Goal: Task Accomplishment & Management: Manage account settings

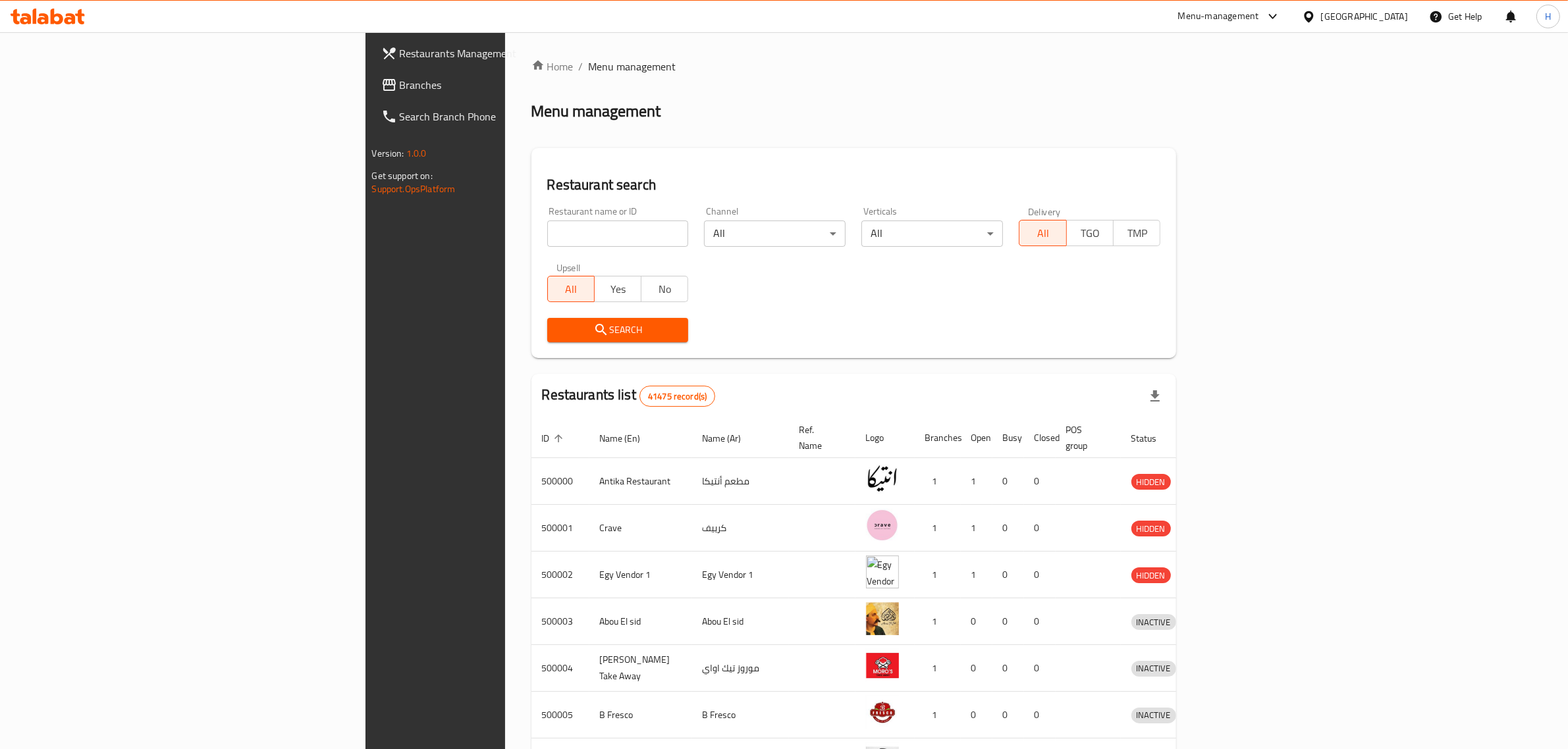
click at [371, 94] on link "Branches" at bounding box center [499, 85] width 257 height 32
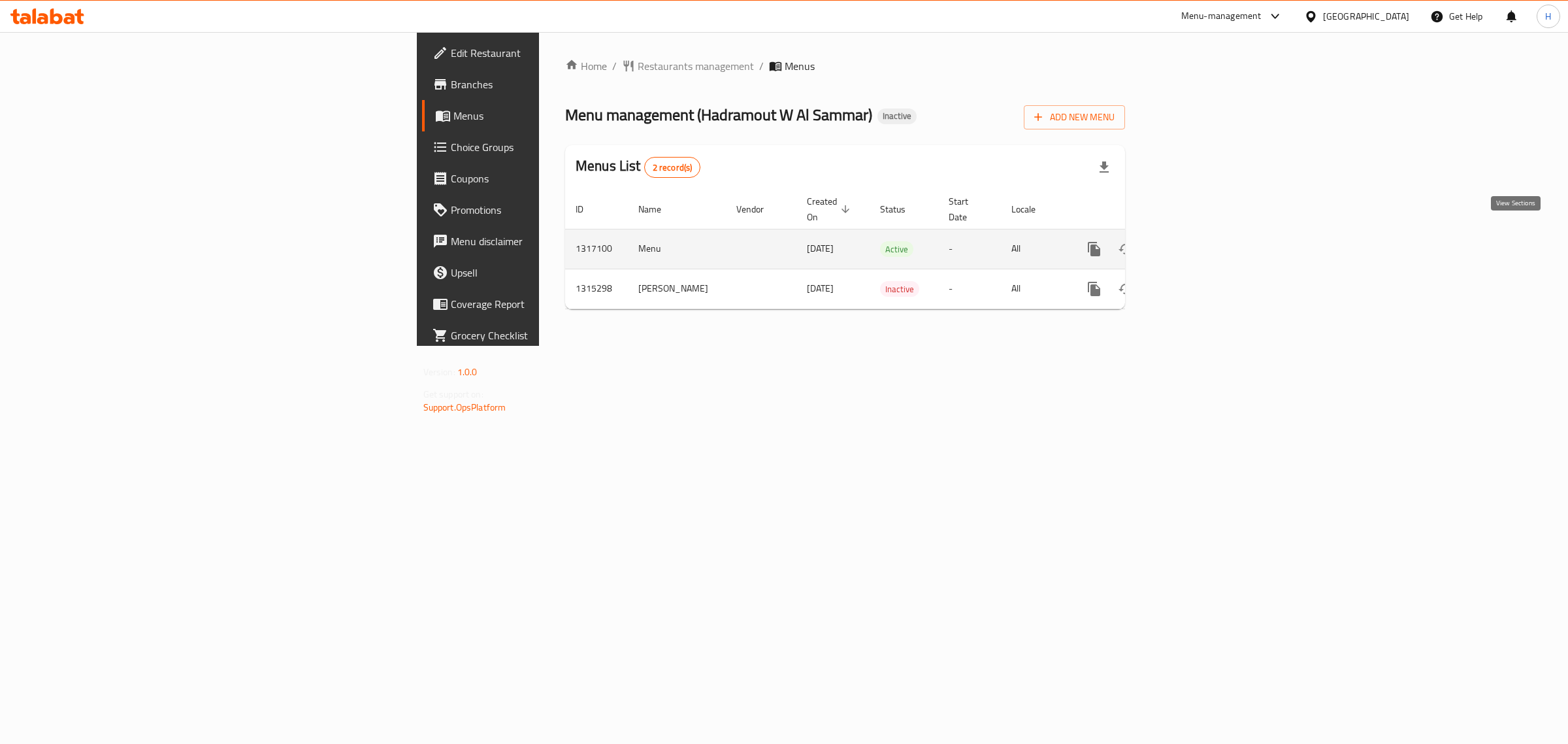
click at [1196, 241] on icon "enhanced table" at bounding box center [1188, 249] width 16 height 16
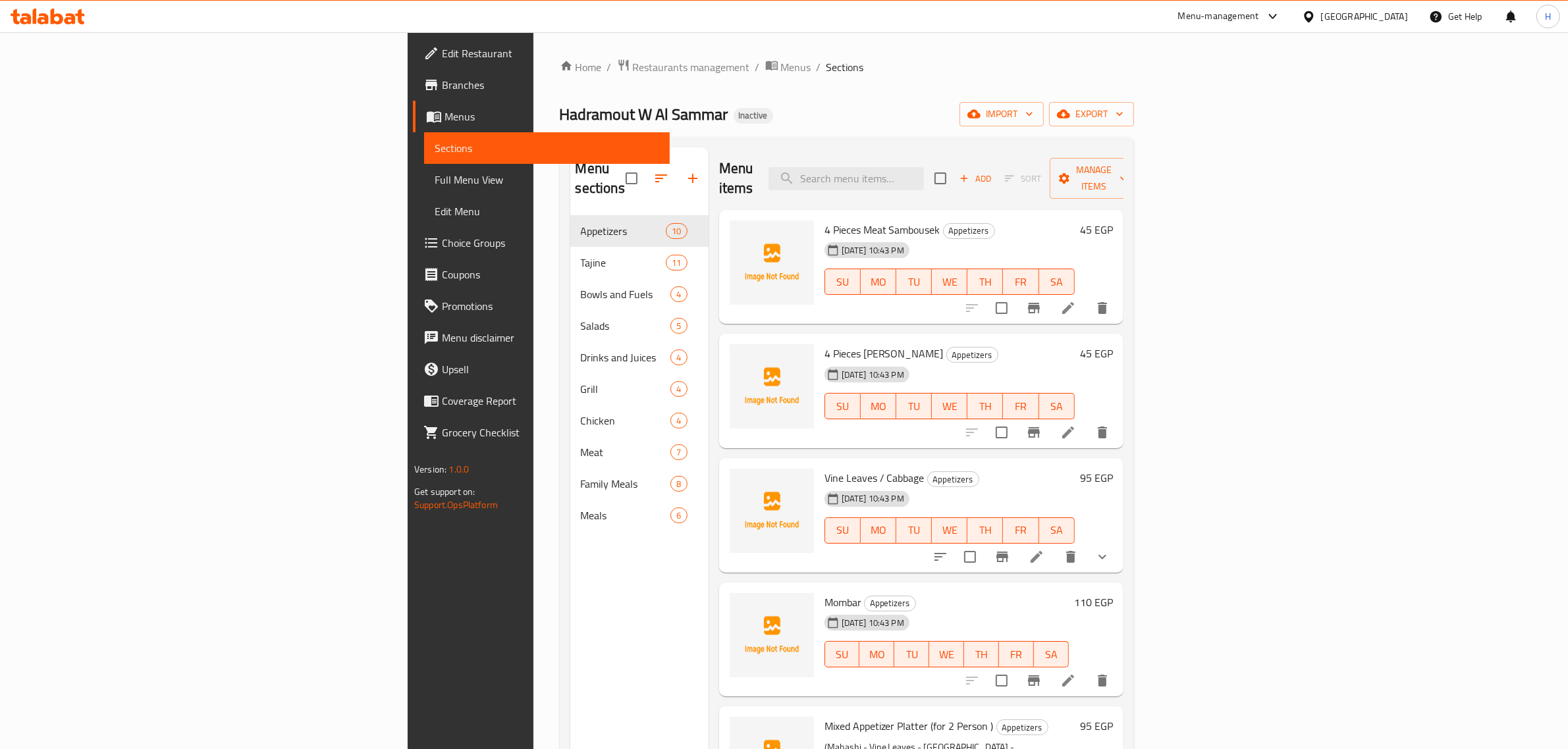
click at [424, 187] on link "Full Menu View" at bounding box center [547, 180] width 246 height 32
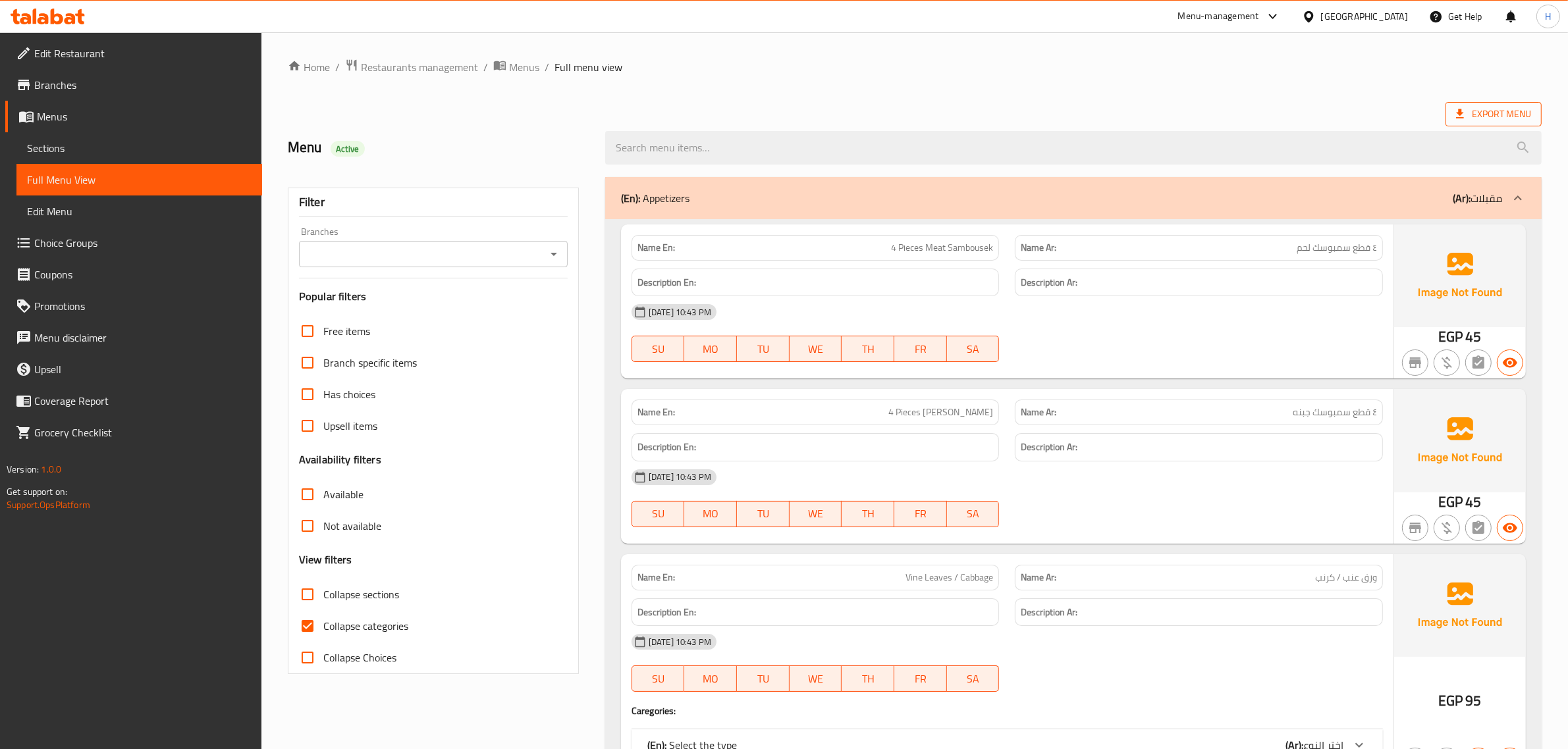
click at [1474, 110] on span "Export Menu" at bounding box center [1494, 114] width 75 height 17
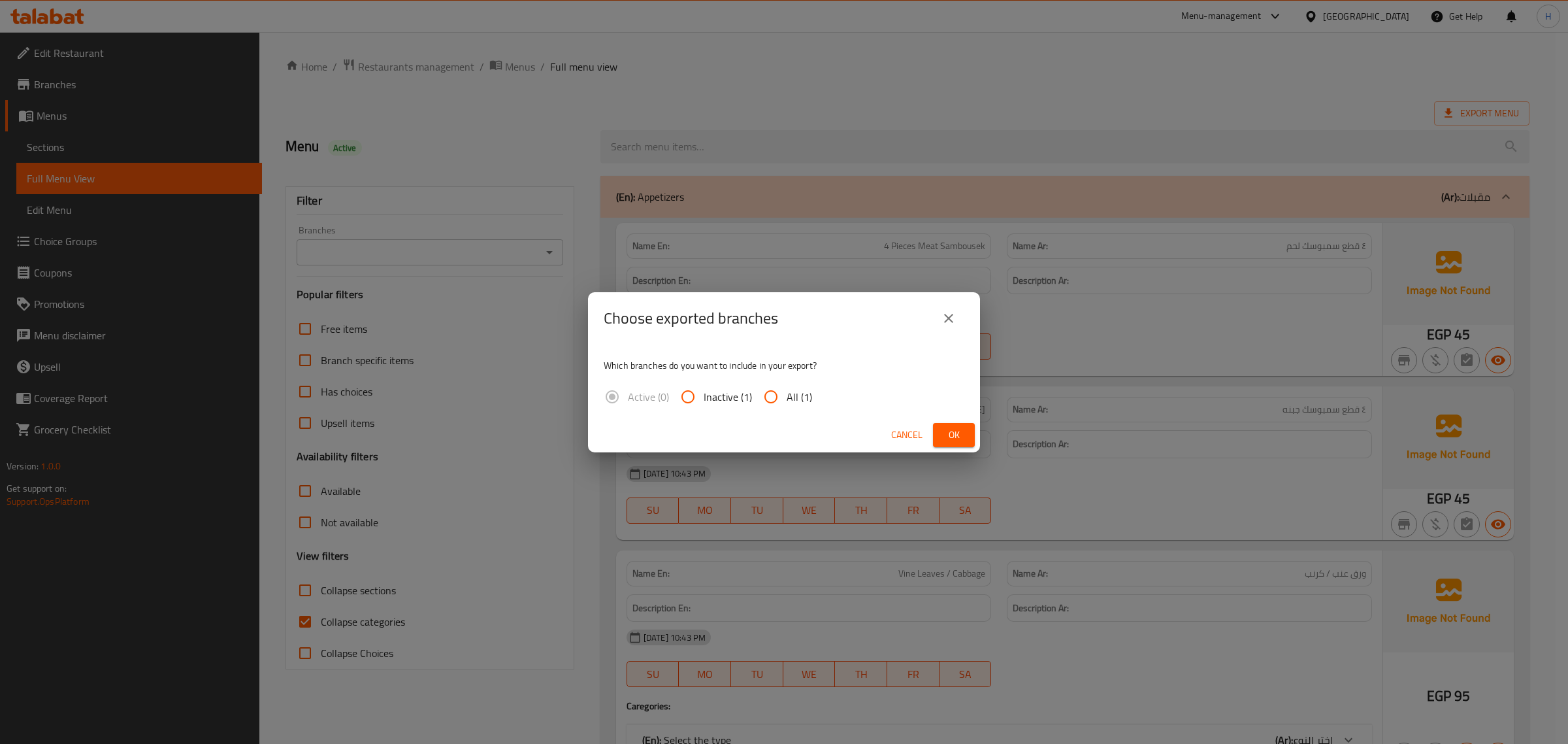
click at [772, 400] on input "All (1)" at bounding box center [771, 397] width 31 height 31
radio input "true"
click at [957, 435] on span "Ok" at bounding box center [954, 435] width 21 height 16
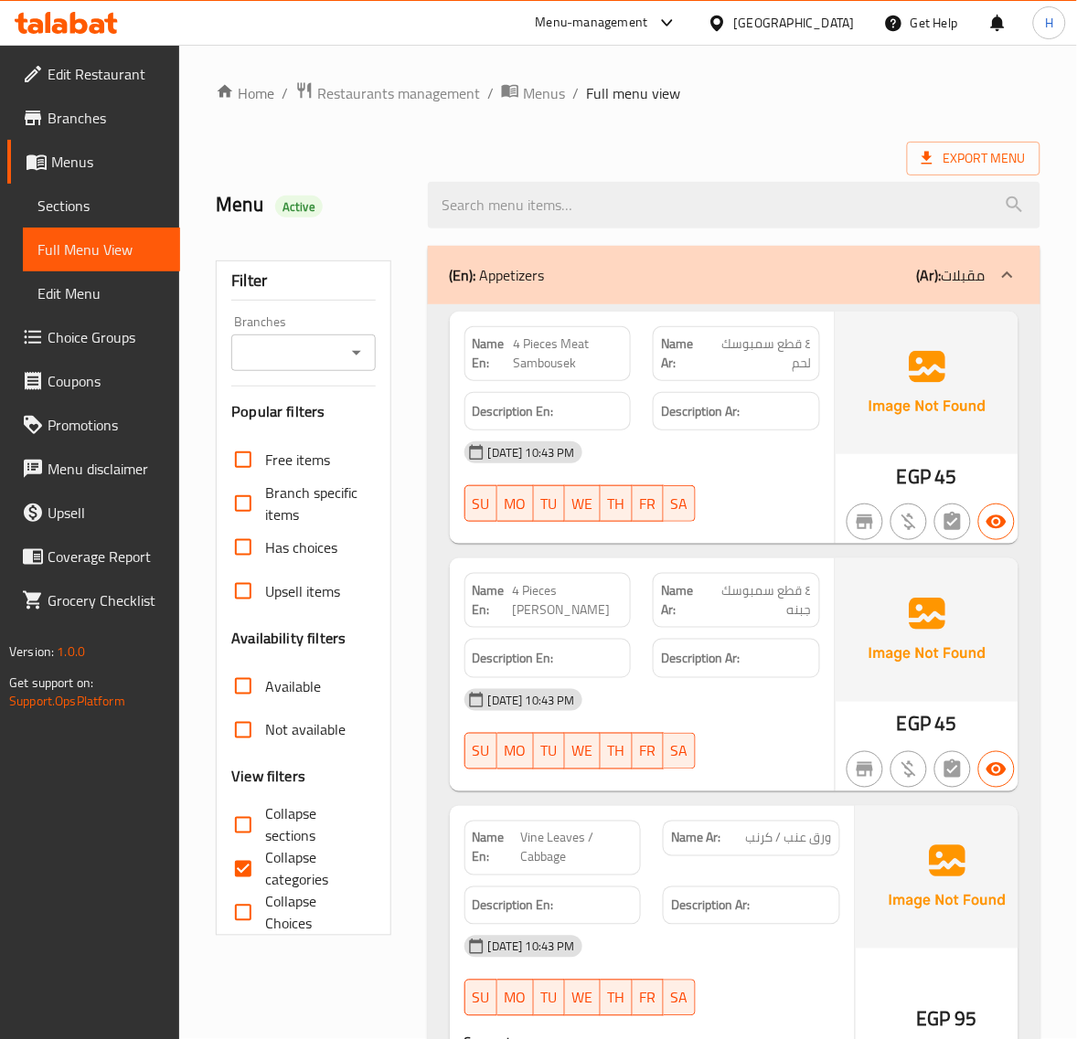
drag, startPoint x: 271, startPoint y: 819, endPoint x: 271, endPoint y: 856, distance: 37.5
click at [271, 819] on span "Collapse sections" at bounding box center [312, 825] width 95 height 44
click at [265, 819] on input "Collapse sections" at bounding box center [243, 825] width 44 height 44
checkbox input "true"
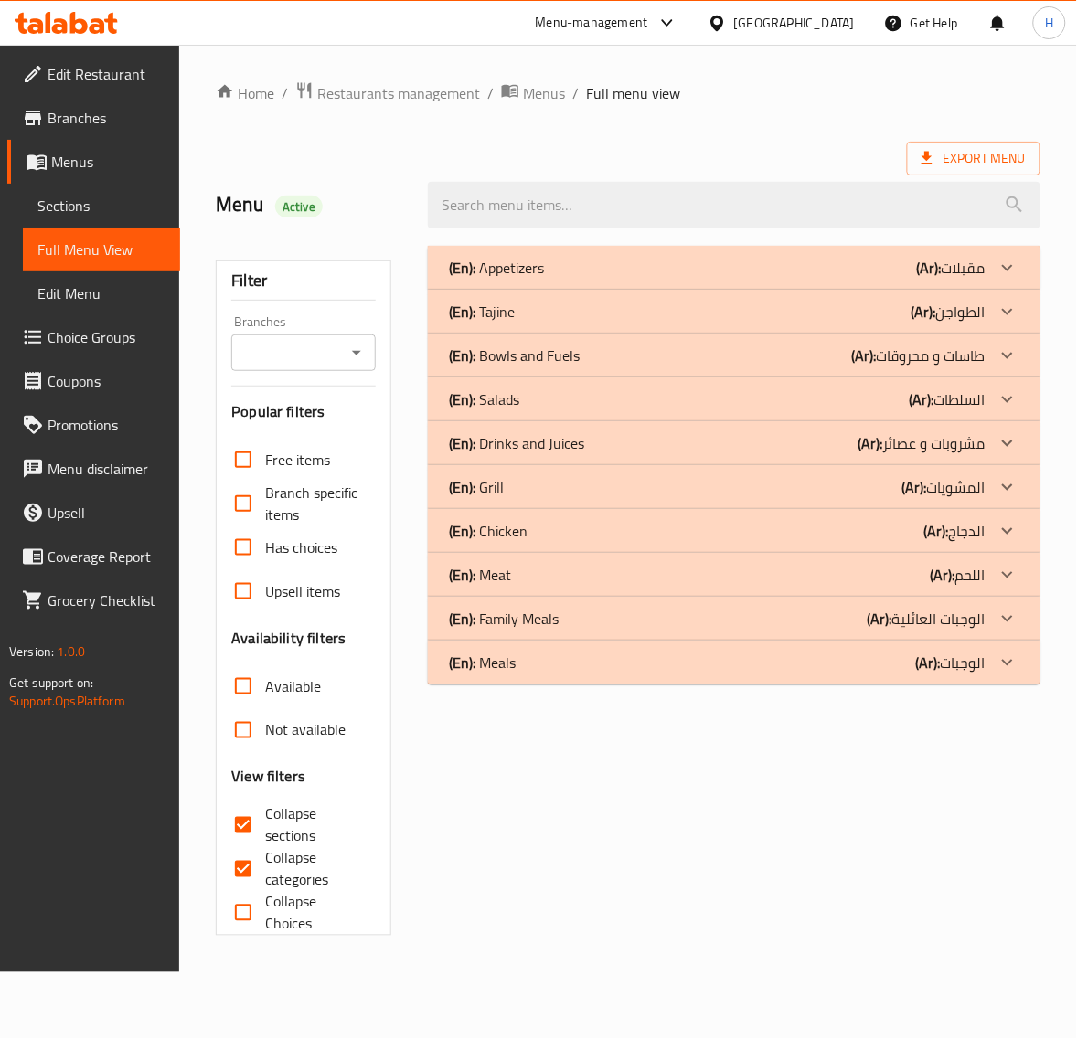
click at [271, 856] on span "Collapse categories" at bounding box center [312, 869] width 95 height 44
click at [265, 856] on input "Collapse categories" at bounding box center [243, 869] width 44 height 44
checkbox input "false"
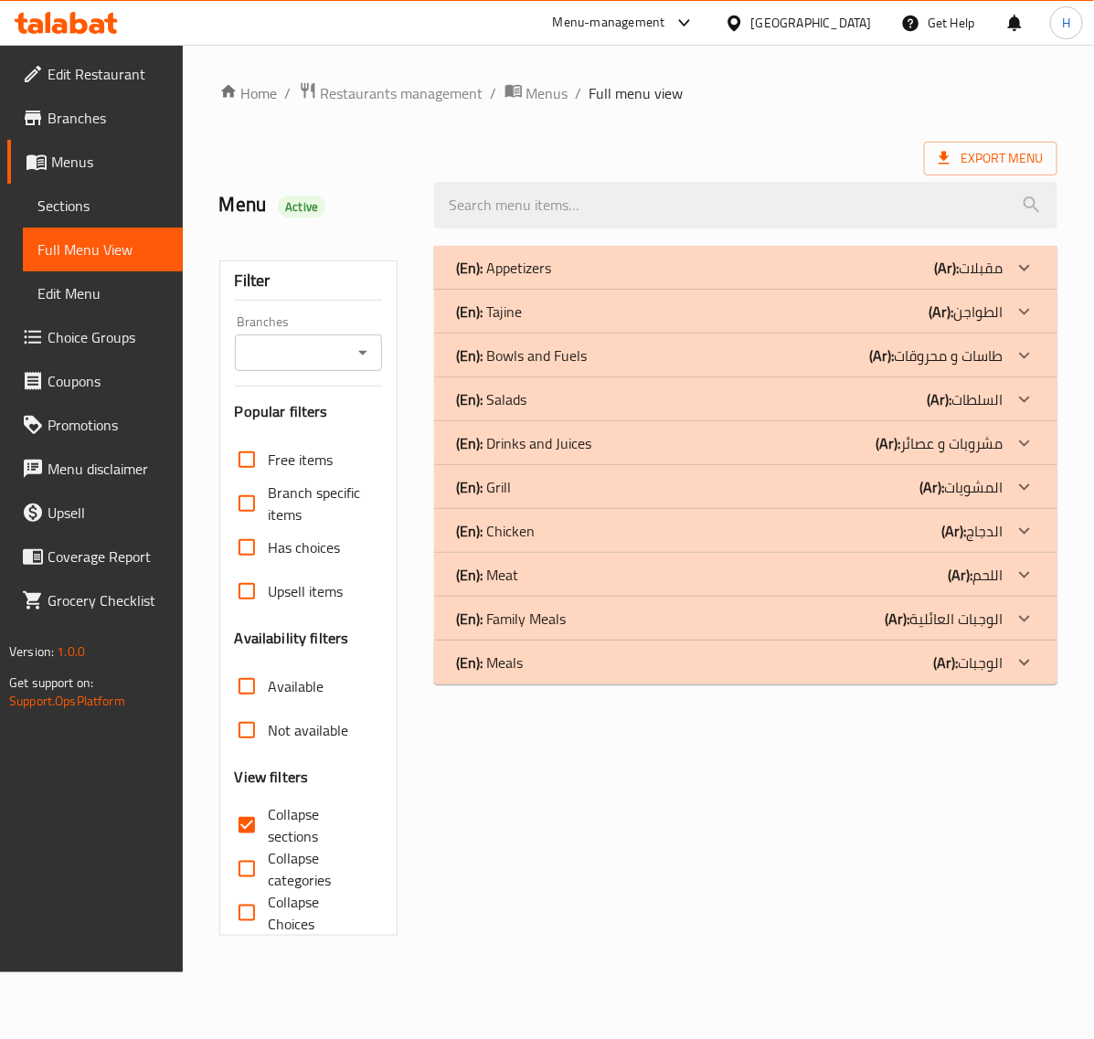
click at [87, 195] on span "Sections" at bounding box center [102, 206] width 131 height 22
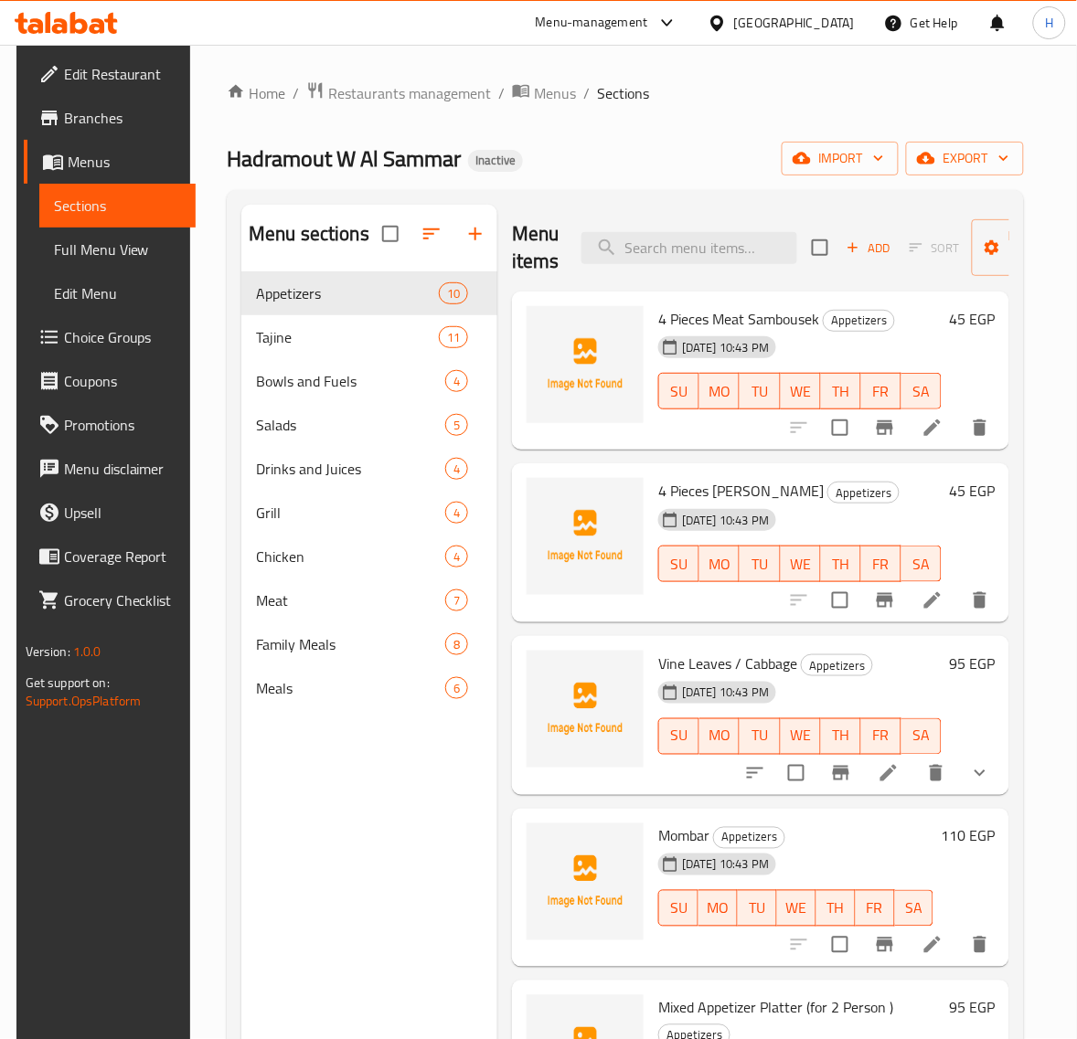
click at [434, 239] on icon "button" at bounding box center [431, 234] width 22 height 22
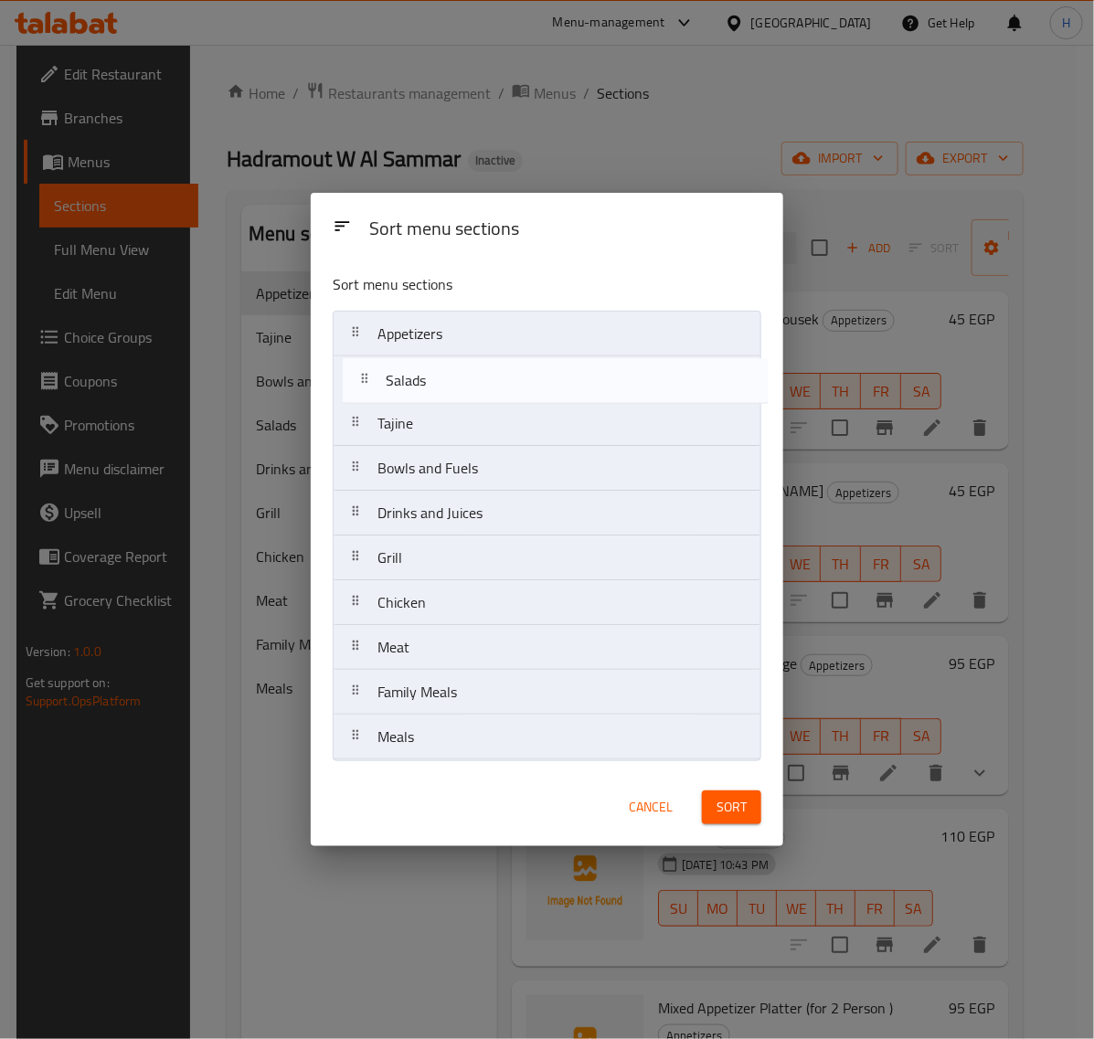
drag, startPoint x: 510, startPoint y: 469, endPoint x: 517, endPoint y: 377, distance: 92.6
click at [517, 377] on nav "Appetizers Tajine Bowls and Fuels Salads Drinks and Juices Grill Chicken Meat F…" at bounding box center [547, 536] width 429 height 450
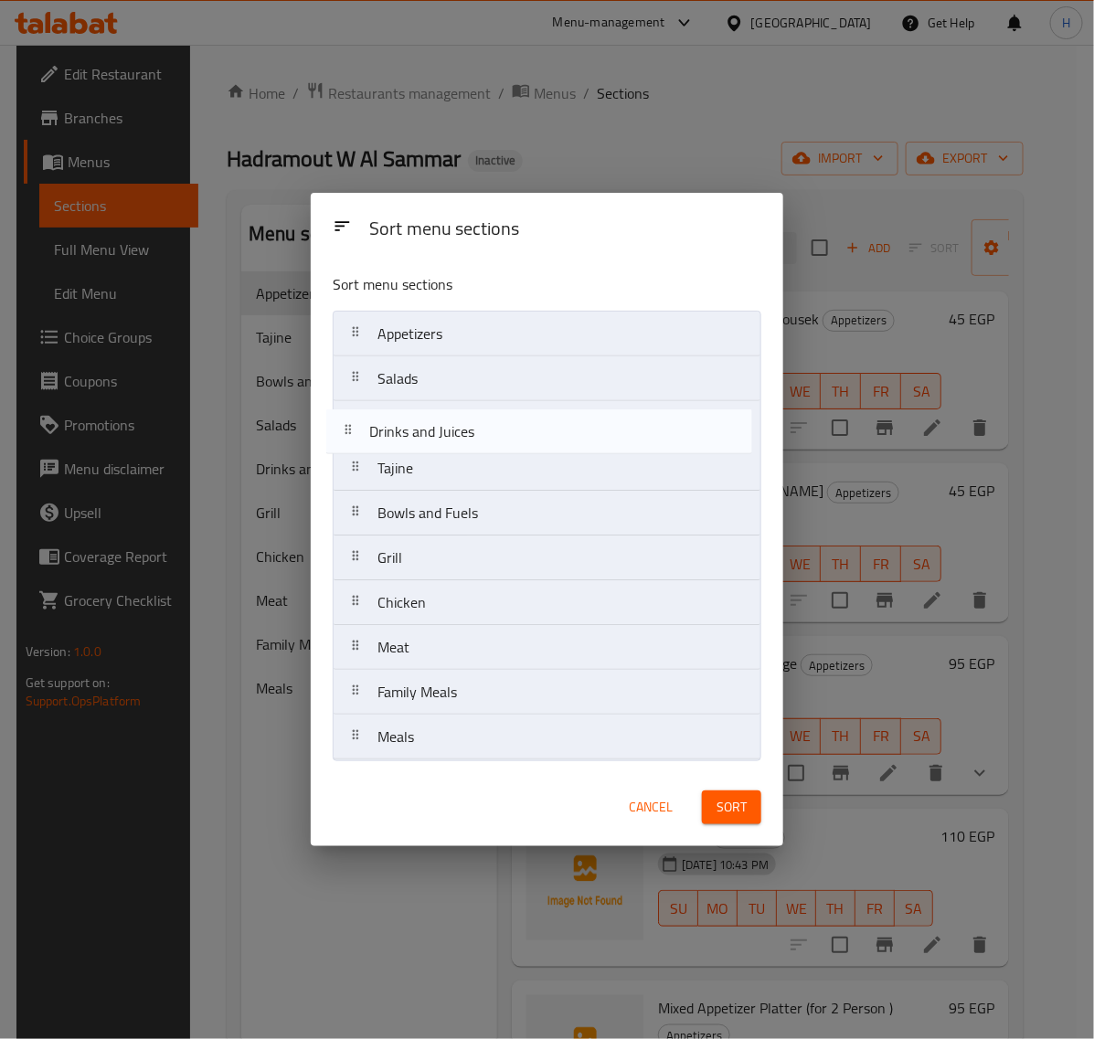
drag, startPoint x: 515, startPoint y: 523, endPoint x: 508, endPoint y: 434, distance: 88.9
click at [508, 434] on nav "Appetizers Salads Tajine Bowls and Fuels Drinks and Juices Grill Chicken Meat F…" at bounding box center [547, 536] width 429 height 450
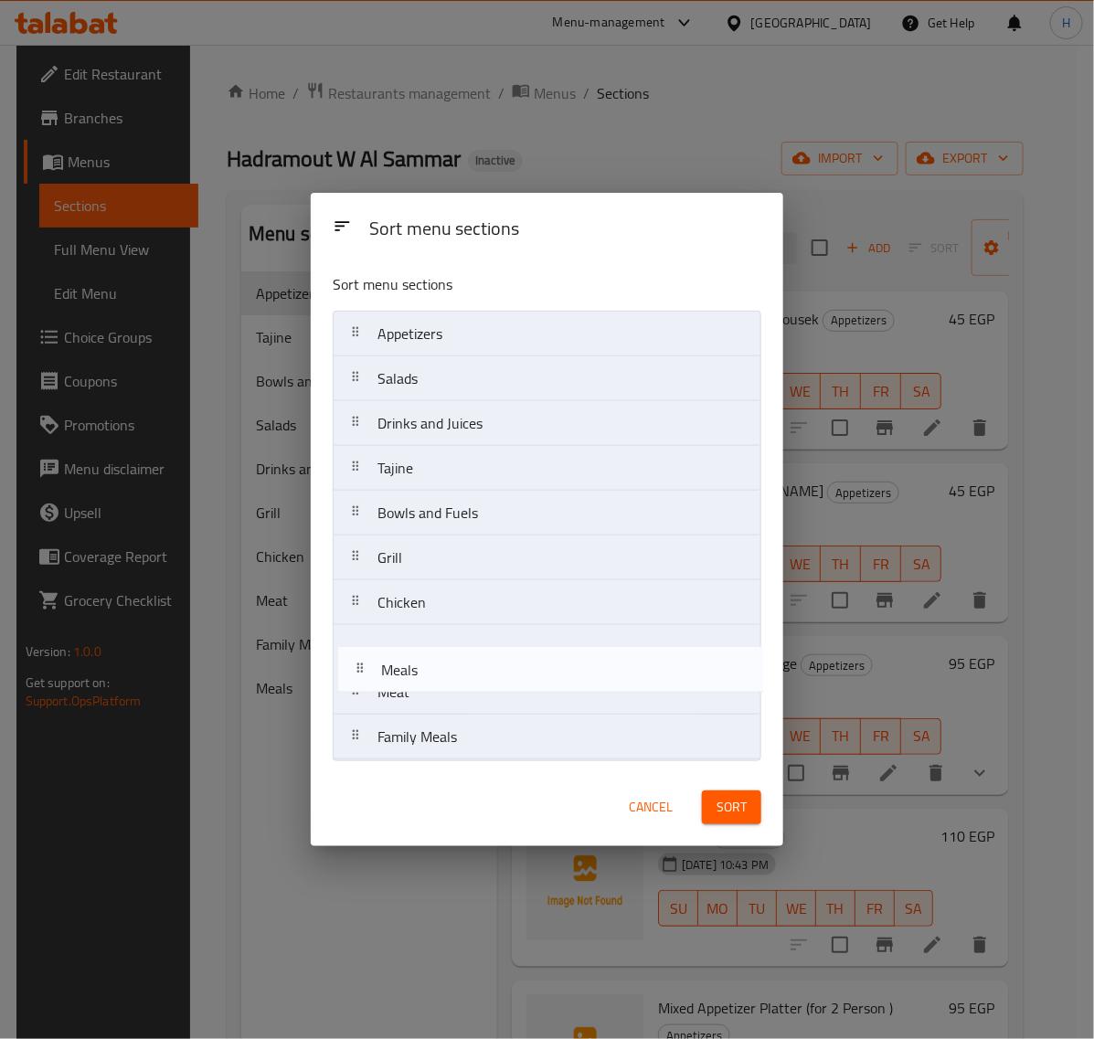
drag, startPoint x: 499, startPoint y: 751, endPoint x: 504, endPoint y: 660, distance: 91.5
click at [504, 660] on nav "Appetizers Salads Drinks and Juices Tajine Bowls and Fuels Grill Chicken Meat F…" at bounding box center [547, 536] width 429 height 450
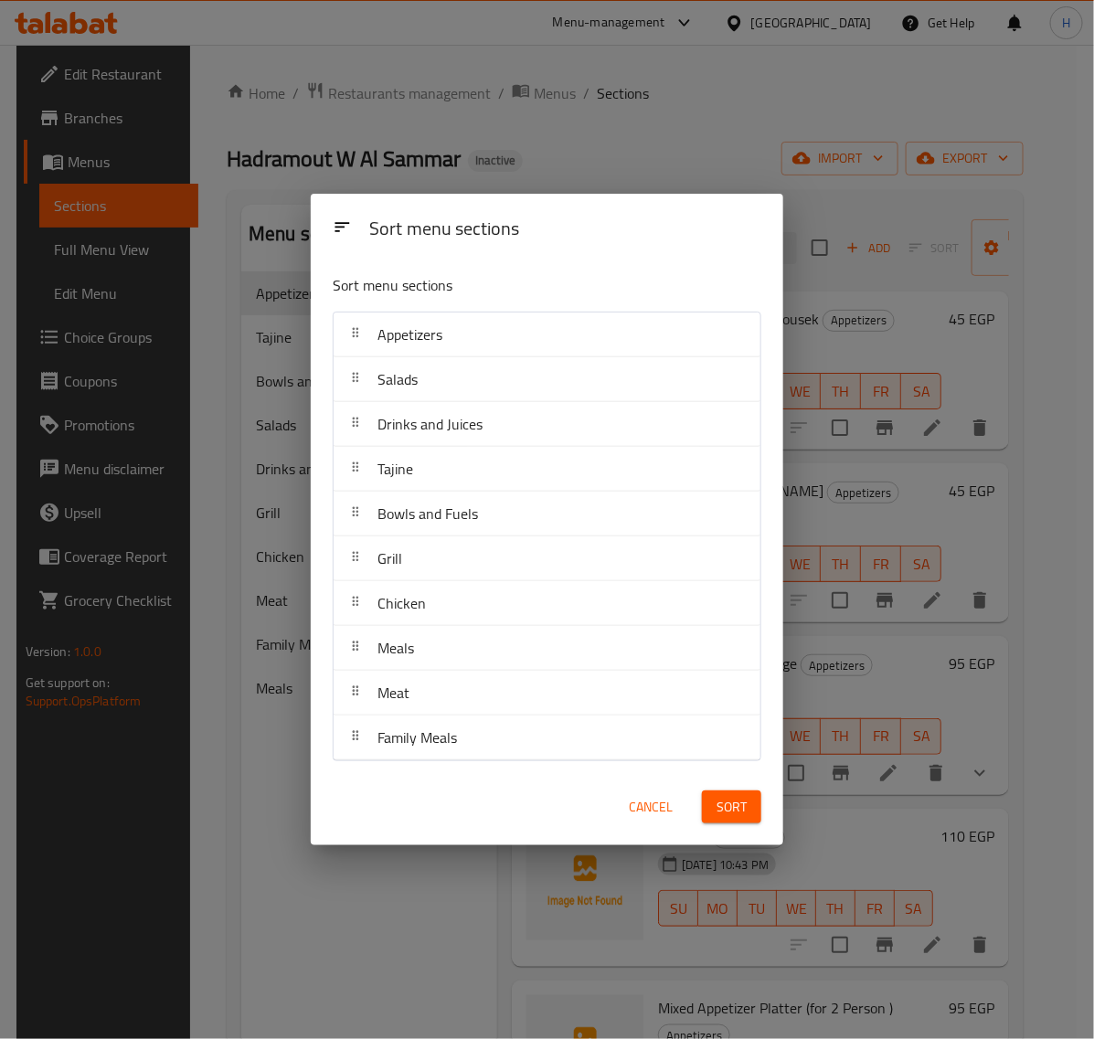
click at [734, 815] on span "Sort" at bounding box center [731, 807] width 30 height 23
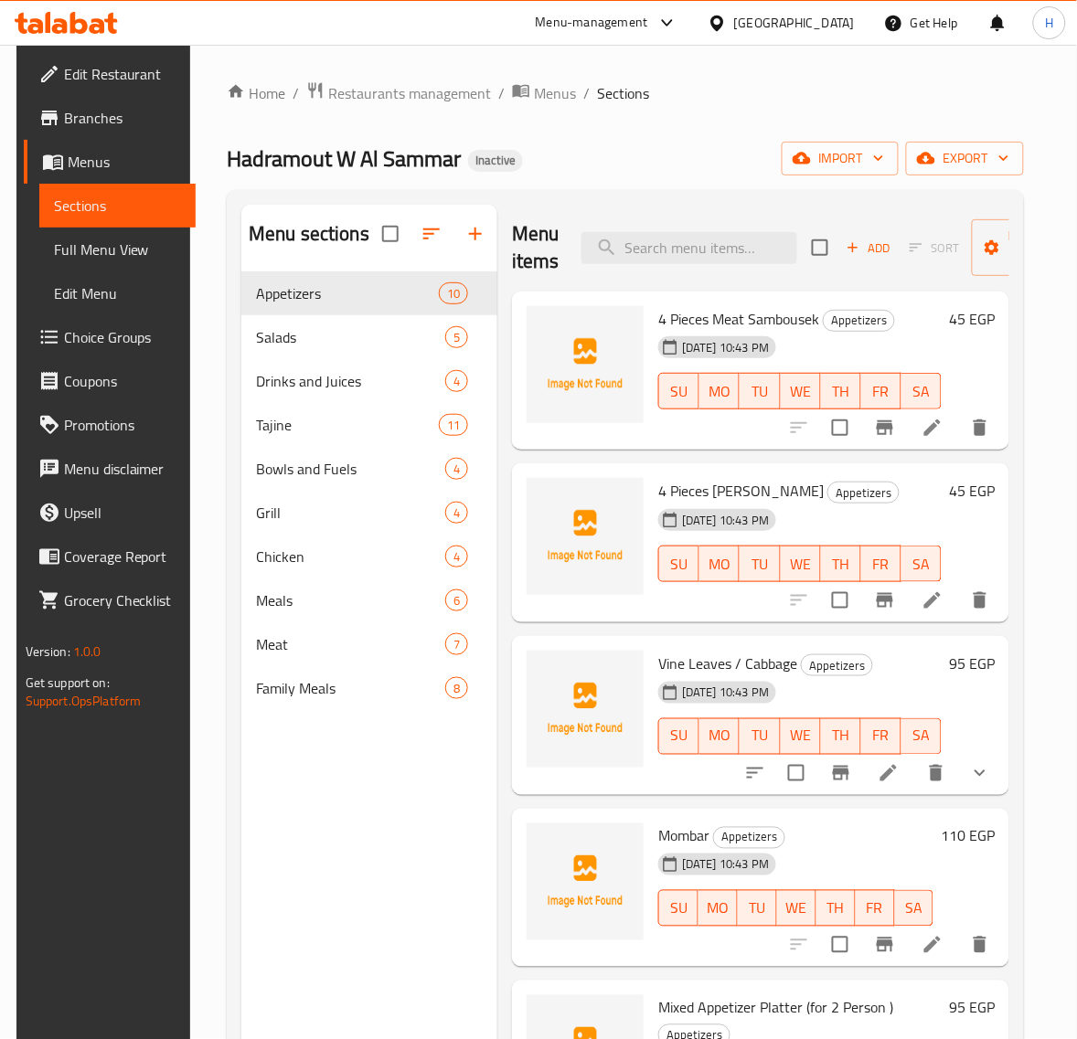
click at [79, 257] on span "Full Menu View" at bounding box center [118, 250] width 128 height 22
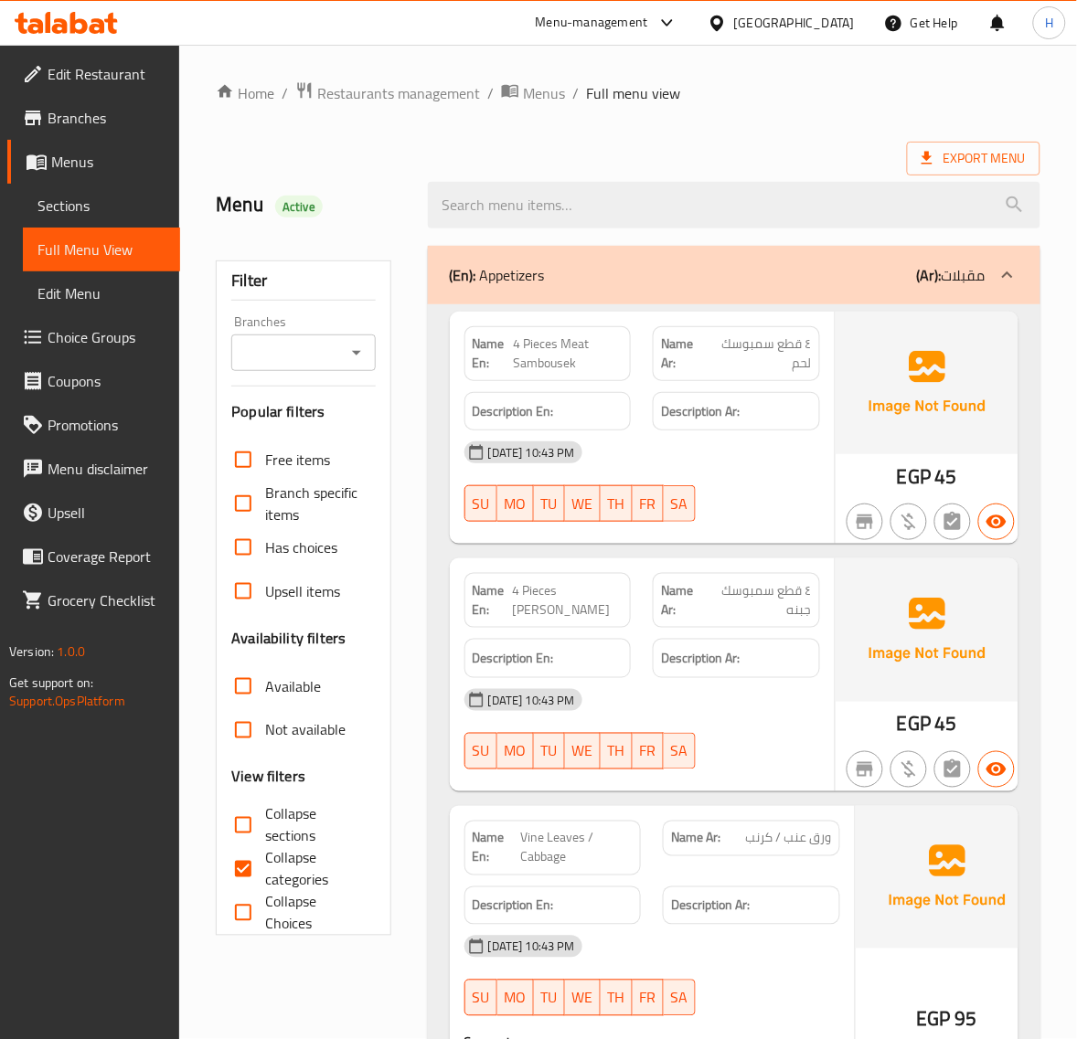
click at [751, 345] on span "٤ قطع سمبوسك لحم" at bounding box center [759, 353] width 104 height 38
copy span "٤ قطع سمبوسك لحم"
click at [821, 143] on div "Export Menu" at bounding box center [628, 159] width 824 height 34
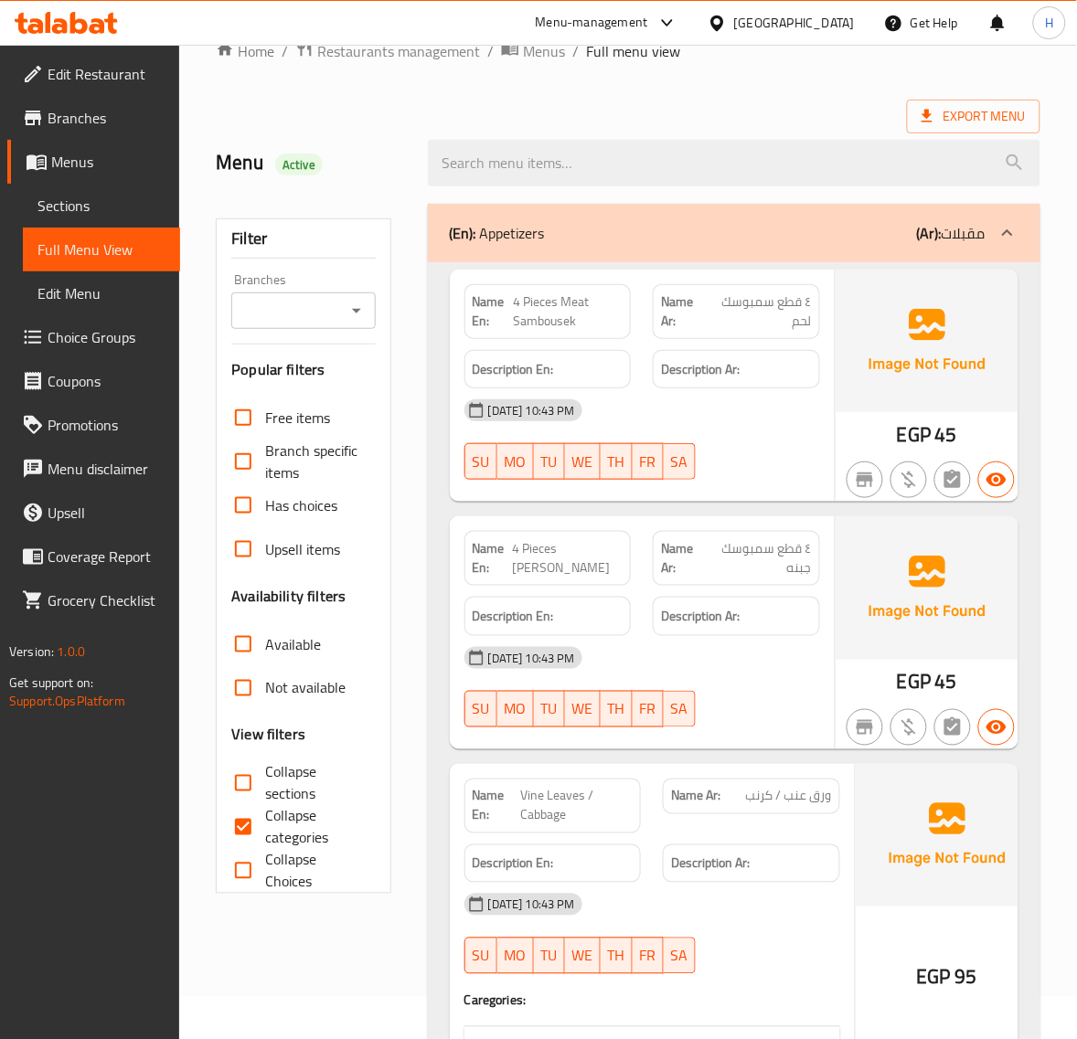
scroll to position [76, 0]
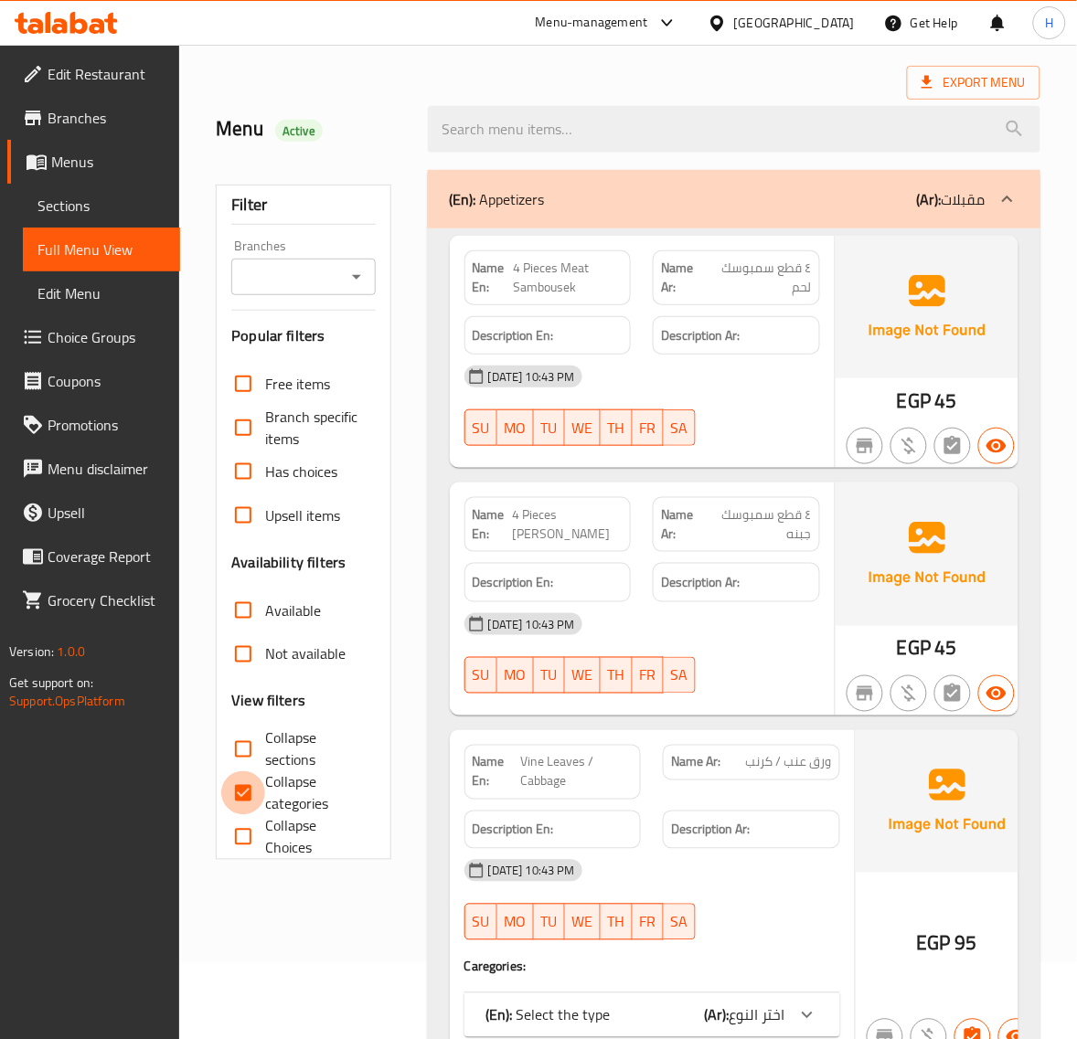
click at [240, 792] on input "Collapse categories" at bounding box center [243, 793] width 44 height 44
checkbox input "false"
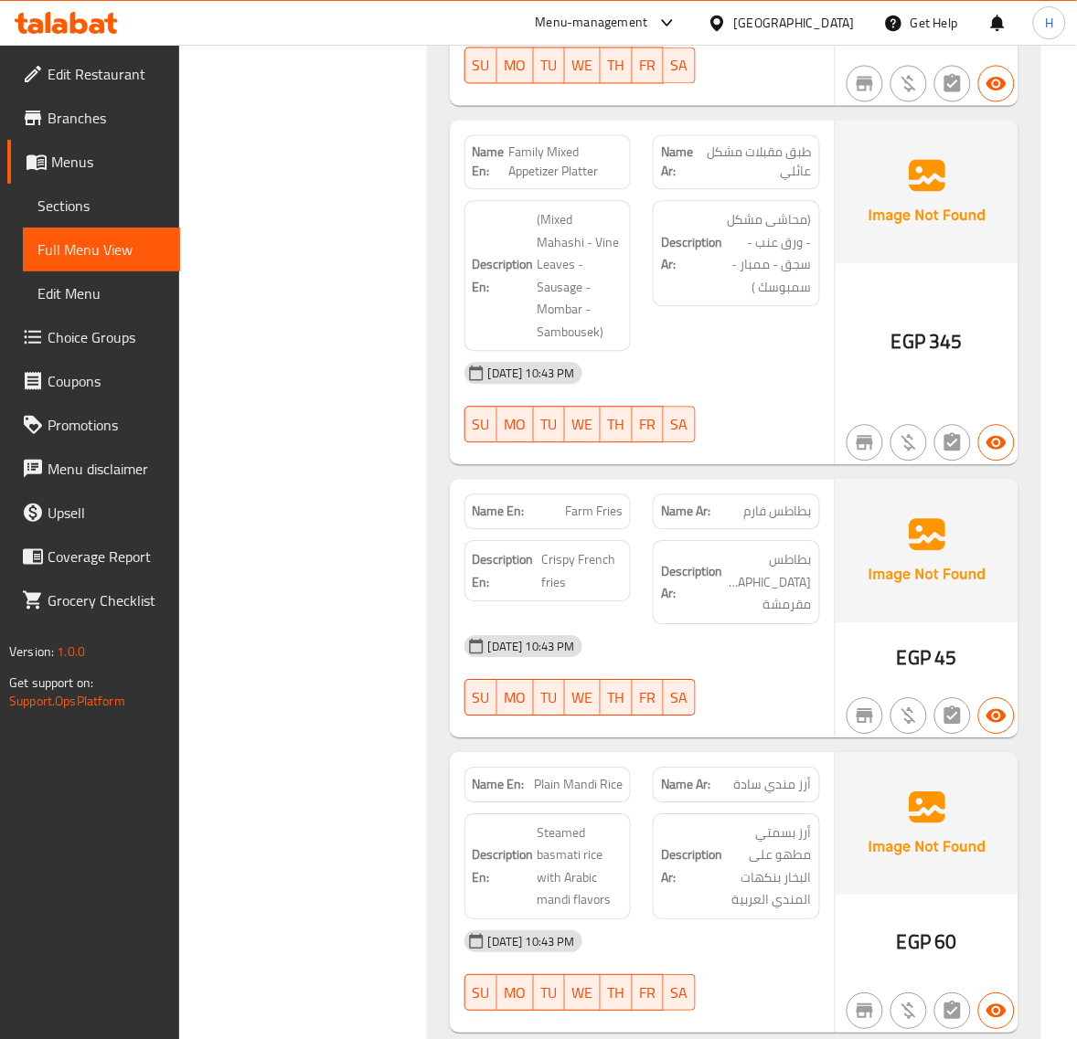
scroll to position [2132, 0]
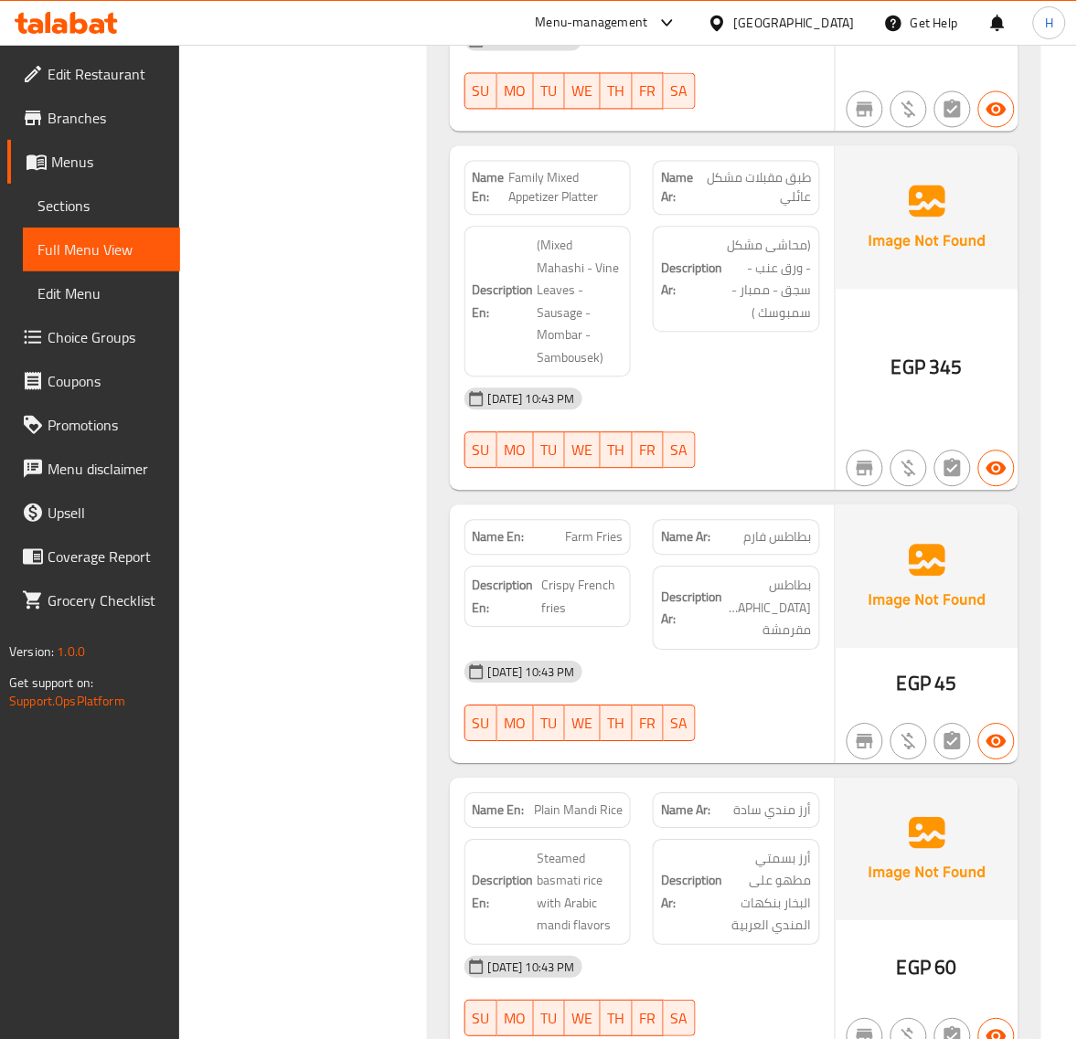
click at [610, 528] on span "Farm Fries" at bounding box center [594, 537] width 58 height 19
drag, startPoint x: 560, startPoint y: 480, endPoint x: 627, endPoint y: 481, distance: 66.7
click at [627, 520] on div "Name En: Farm Fries" at bounding box center [547, 538] width 167 height 36
click at [783, 528] on span "بطاطس فارم" at bounding box center [778, 537] width 68 height 19
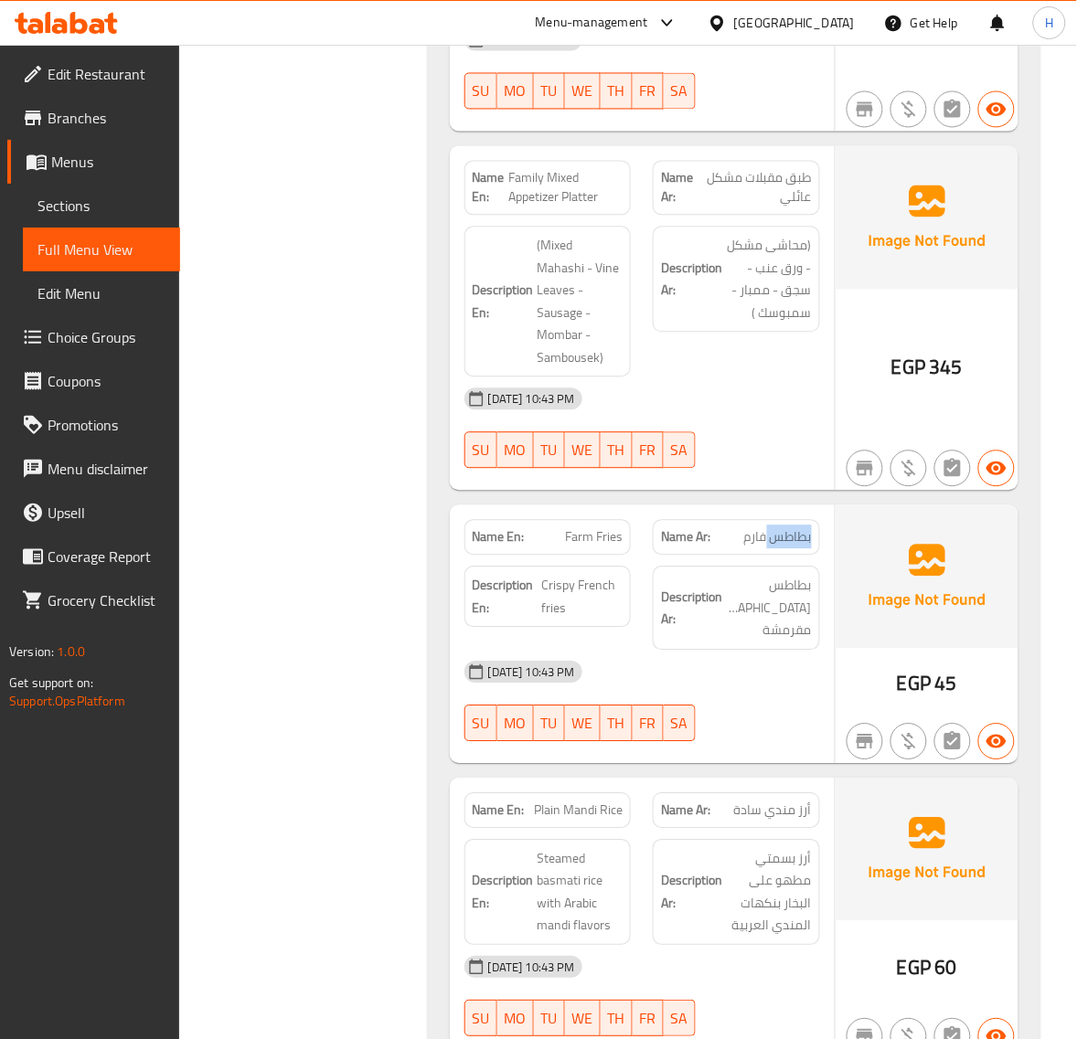
click at [783, 528] on span "بطاطس فارم" at bounding box center [778, 537] width 68 height 19
copy span "بطاطس فارم"
click at [581, 528] on span "Farm Fries" at bounding box center [594, 537] width 58 height 19
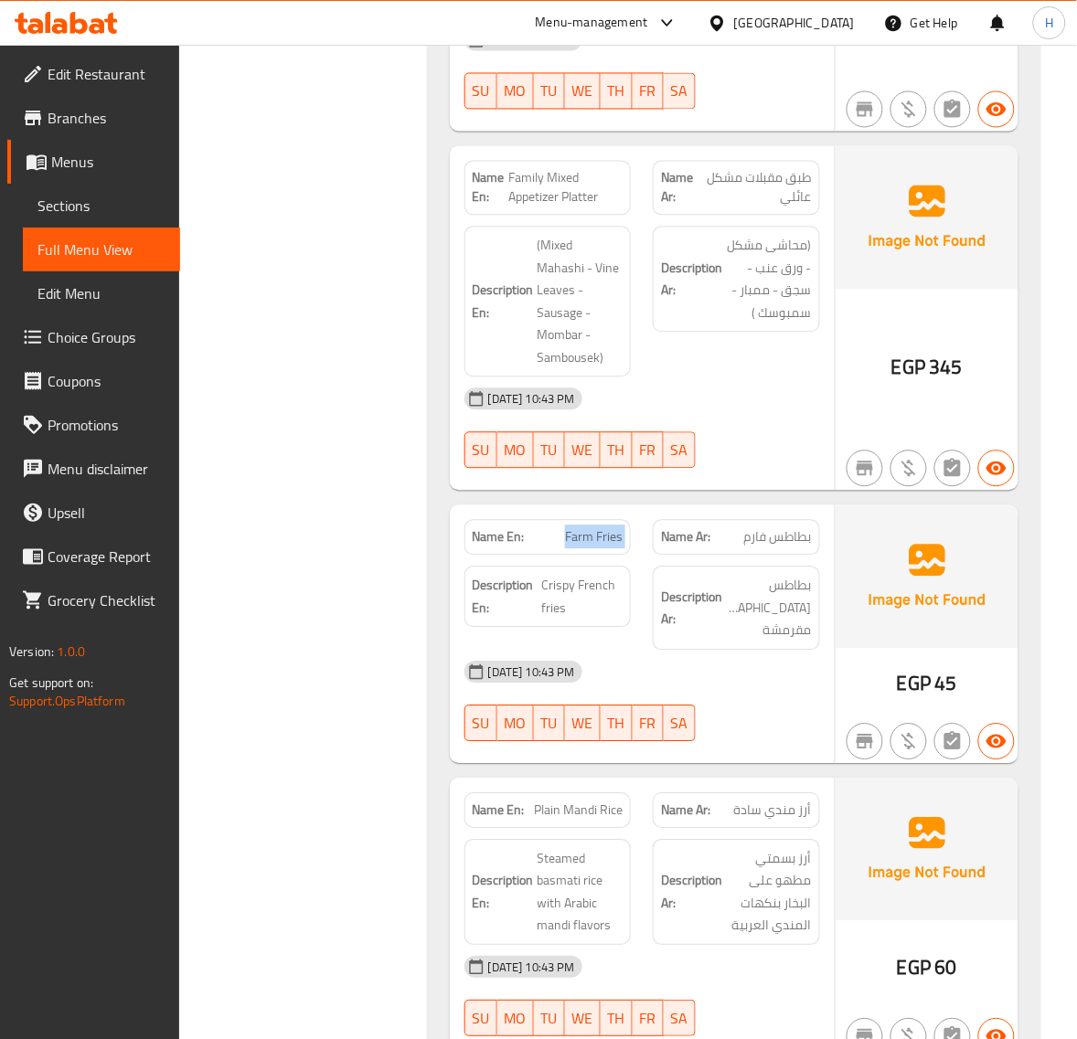
click at [581, 528] on span "Farm Fries" at bounding box center [594, 537] width 58 height 19
copy span "Farm Fries"
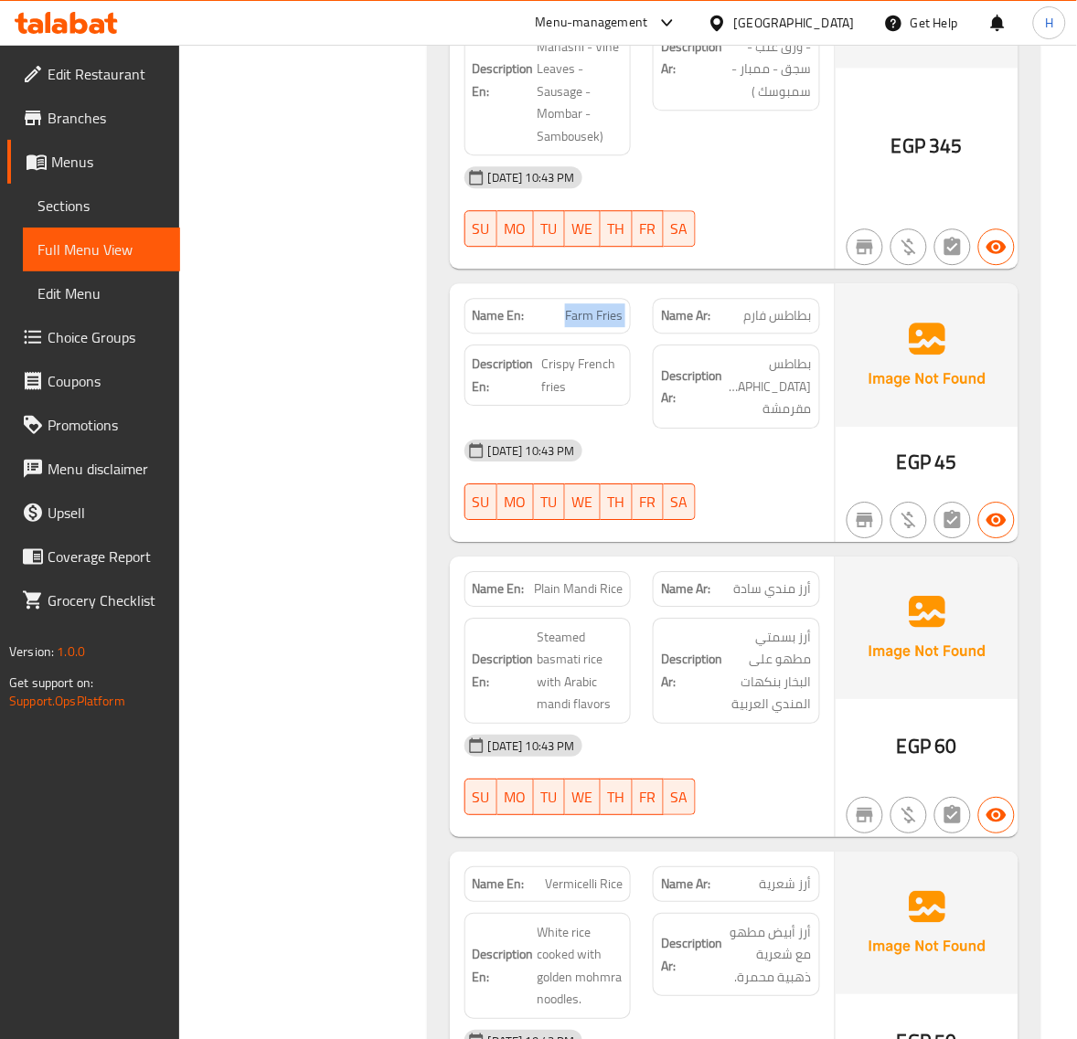
scroll to position [2513, 0]
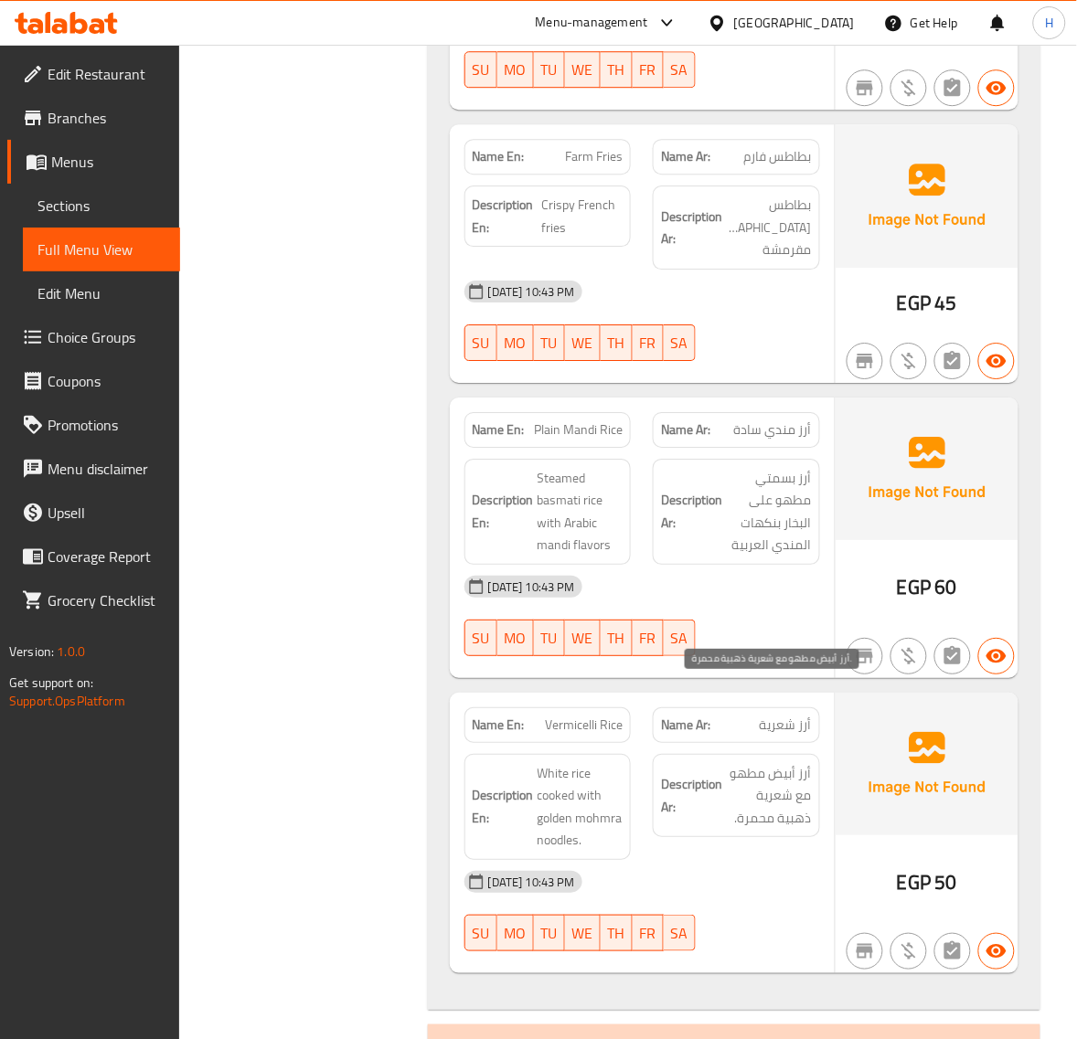
click at [775, 762] on span "أرز أبيض مطهو مع شعرية ذهبية محمرة." at bounding box center [769, 796] width 86 height 68
copy span "شعرية"
click at [586, 716] on span "Vermicelli Rice" at bounding box center [584, 725] width 78 height 19
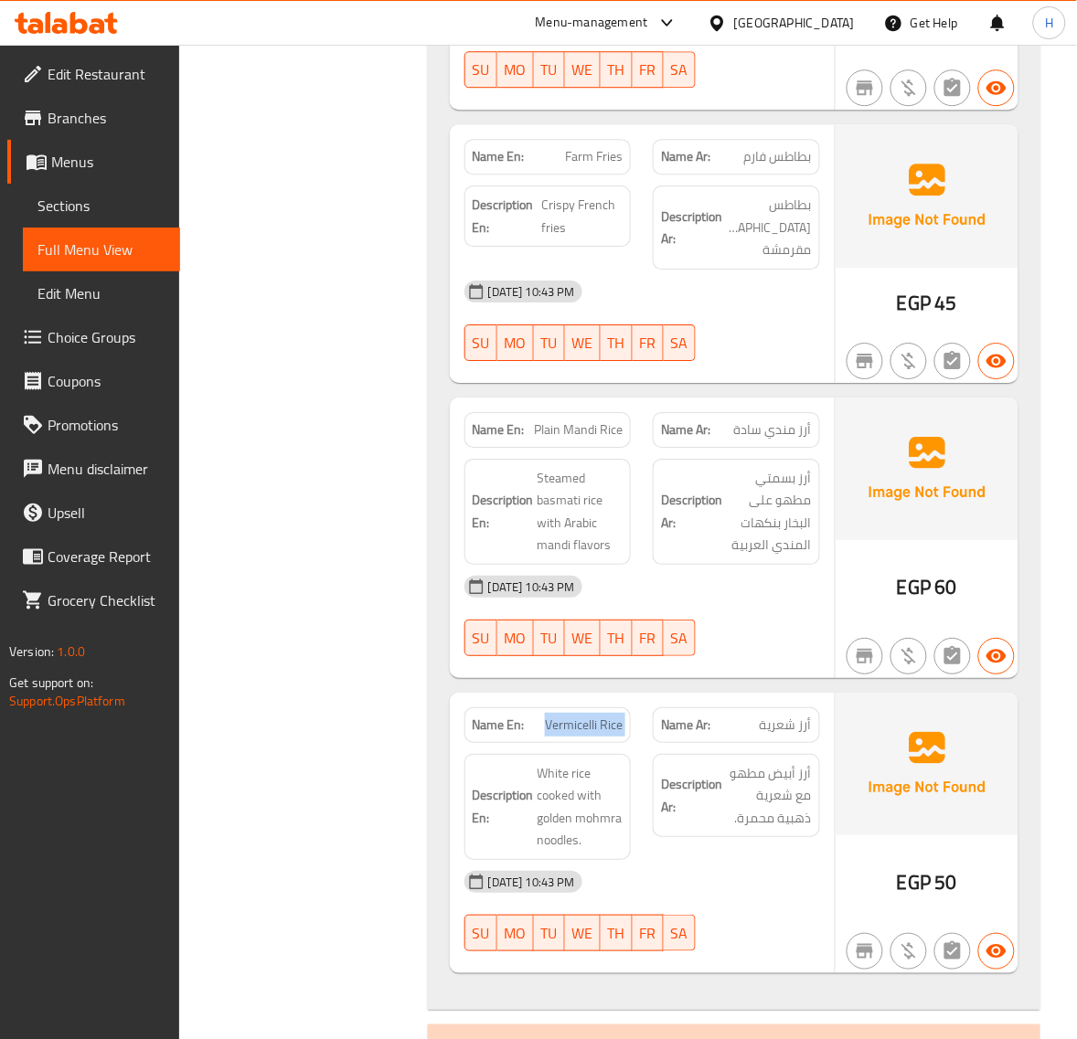
click at [586, 716] on span "Vermicelli Rice" at bounding box center [584, 725] width 78 height 19
click at [574, 716] on span "Vermicelli Rice" at bounding box center [584, 725] width 78 height 19
click at [546, 766] on span "White rice cooked with golden mohmra noodles." at bounding box center [580, 807] width 86 height 90
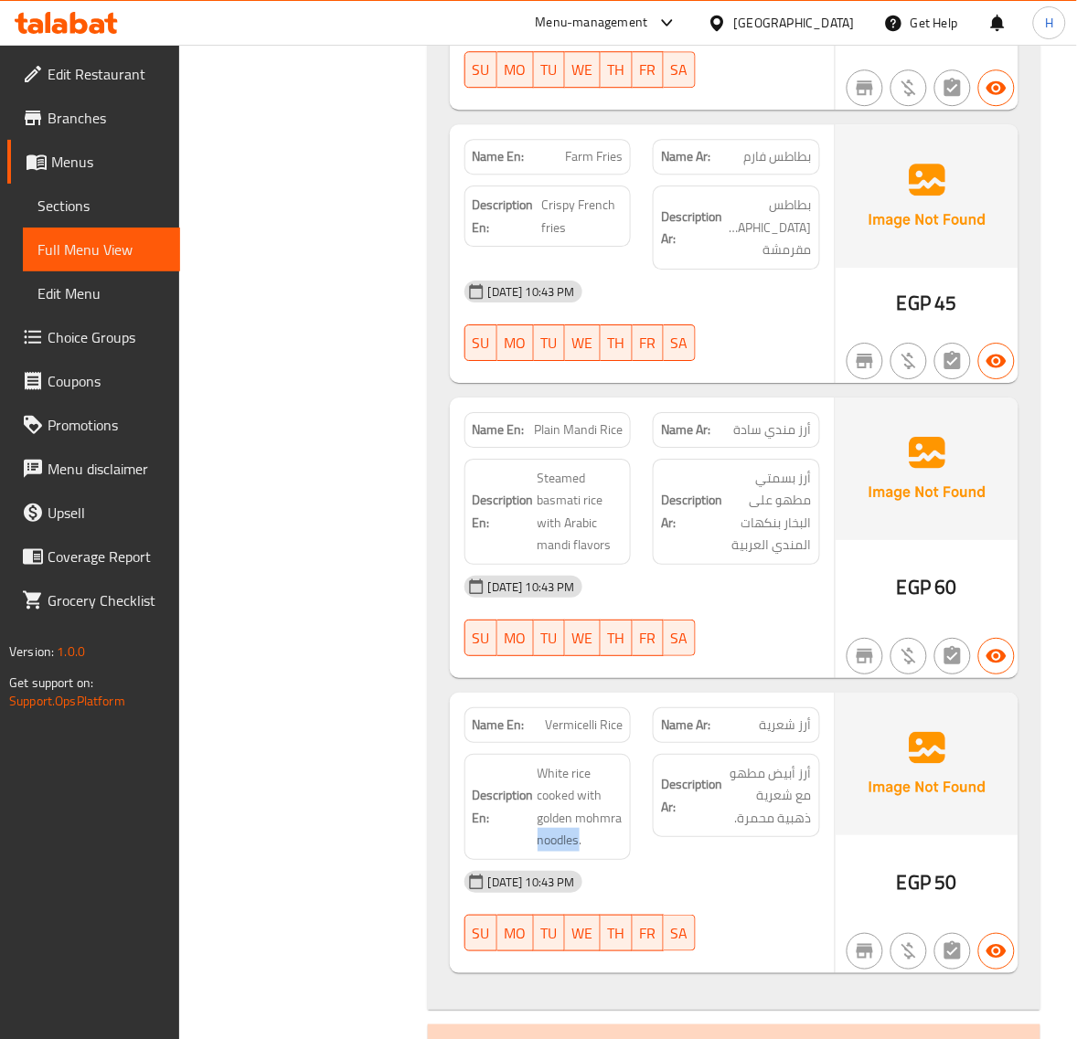
copy span "noodles"
click at [578, 716] on span "Vermicelli Rice" at bounding box center [584, 725] width 78 height 19
copy span "Vermicelli Rice"
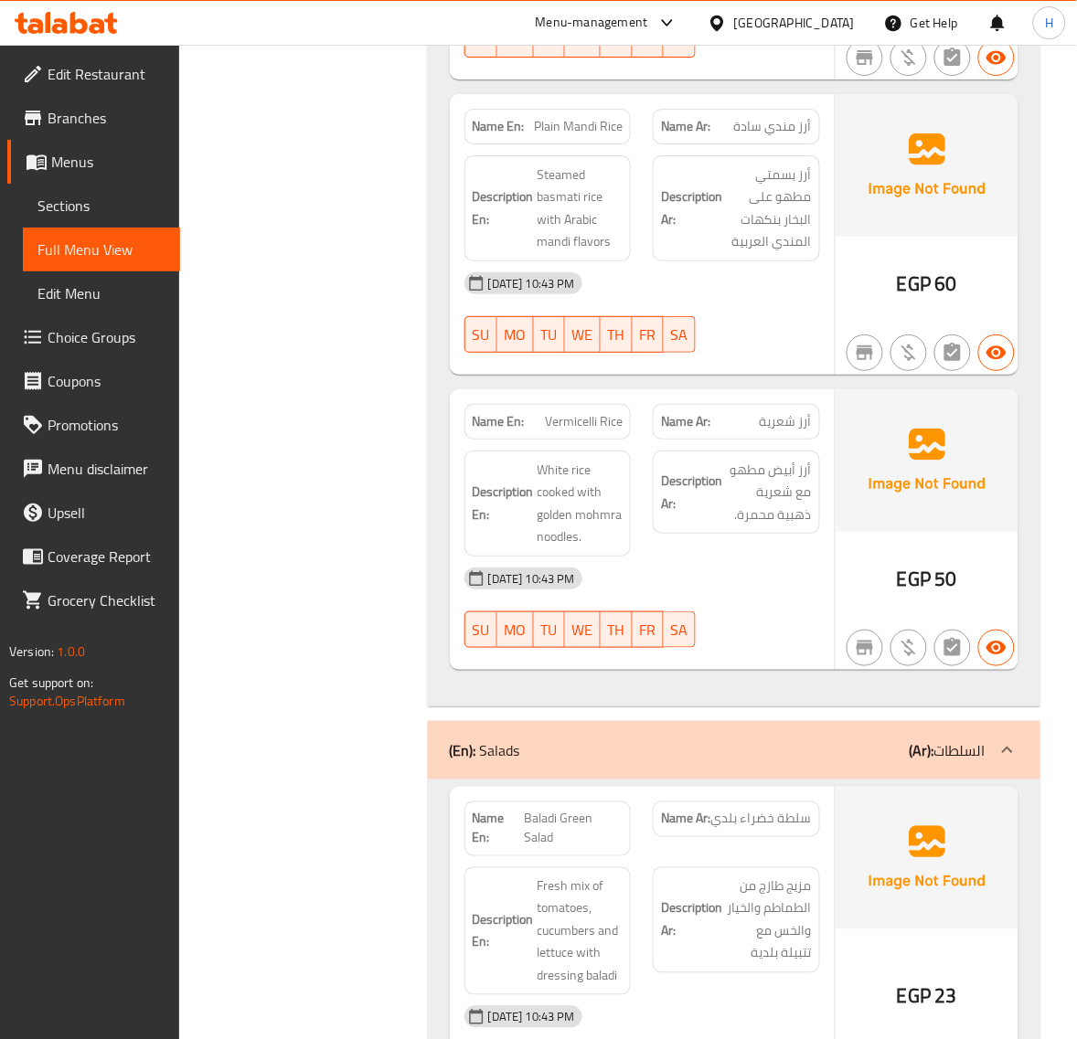
scroll to position [2818, 0]
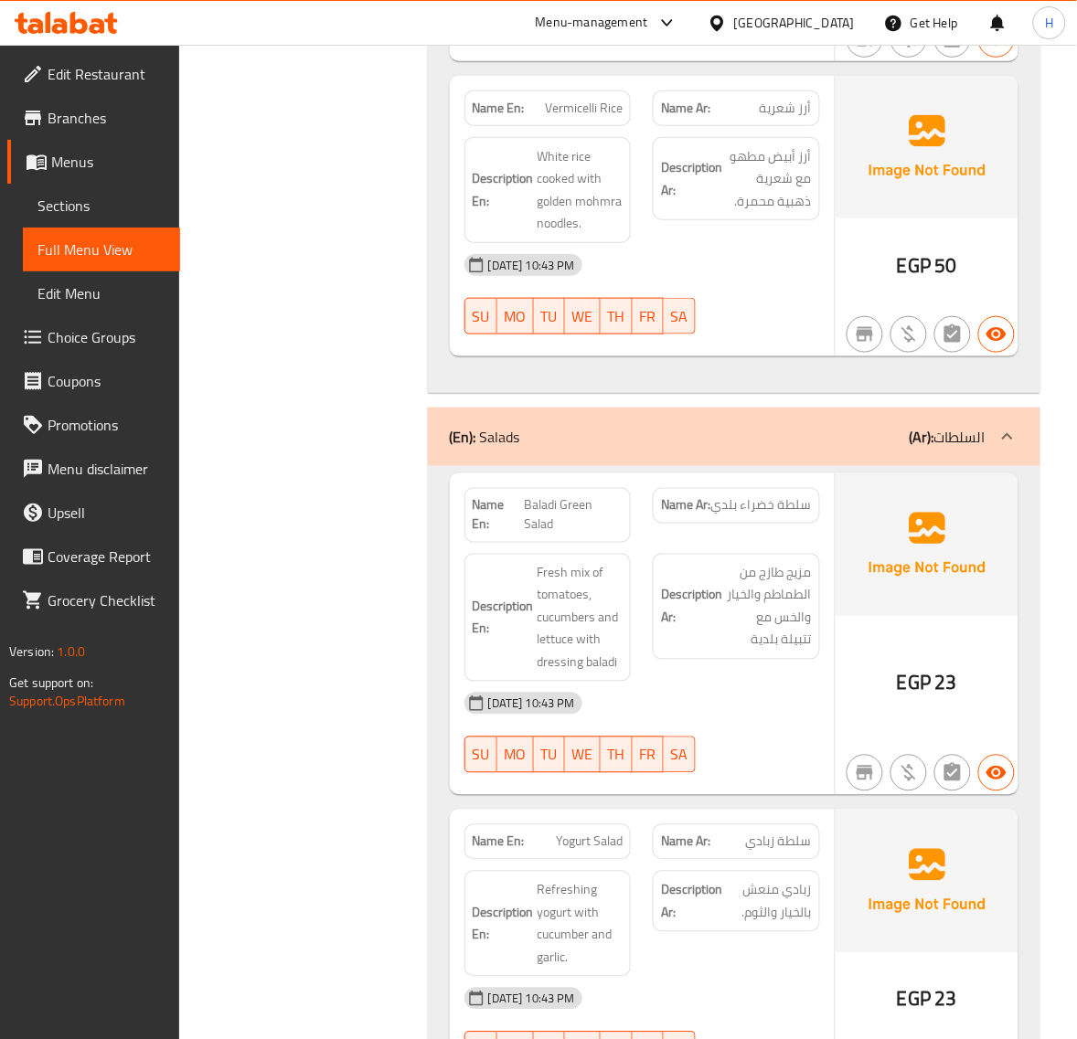
scroll to position [3348, 0]
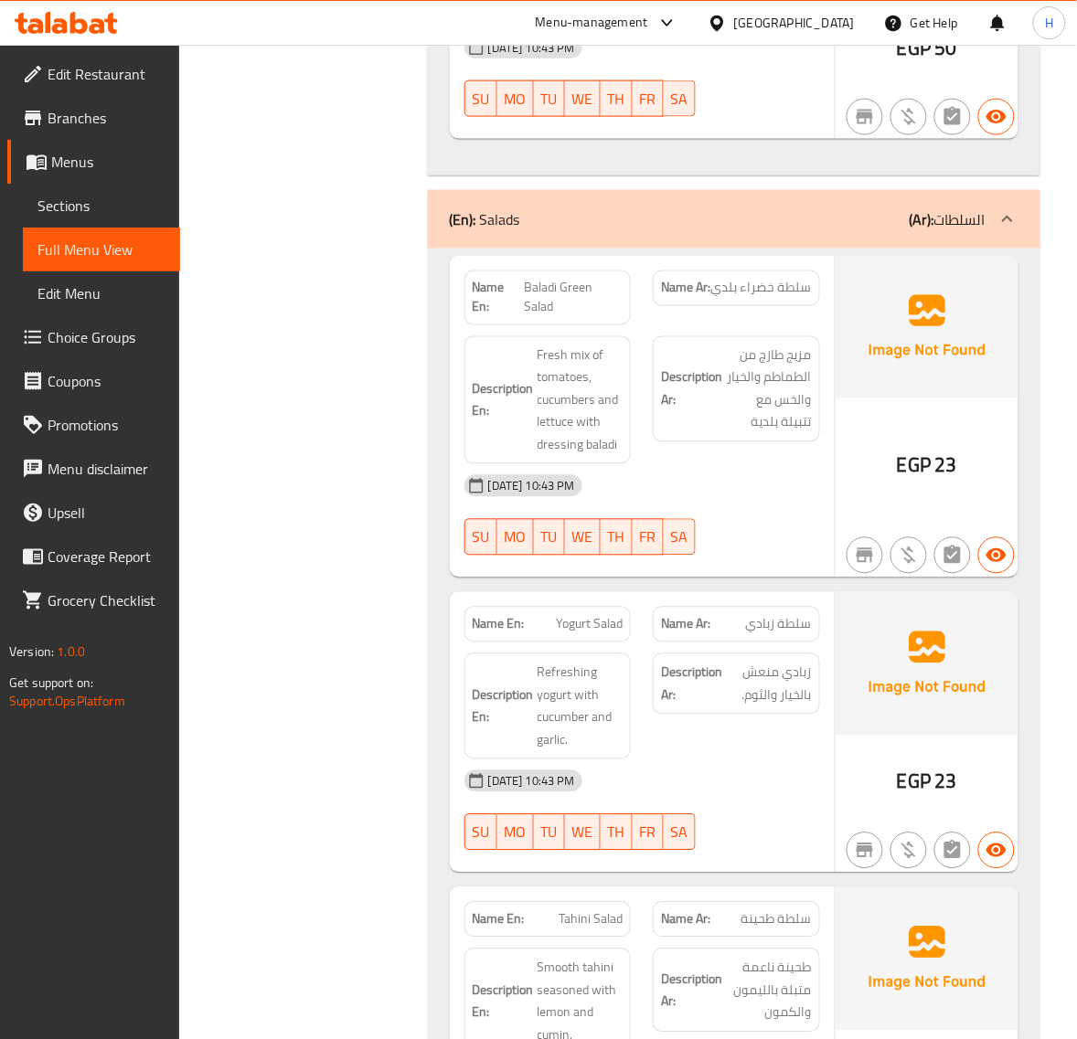
click at [562, 279] on span "Baladi Green Salad" at bounding box center [573, 298] width 99 height 38
copy span "Baladi Green Salad"
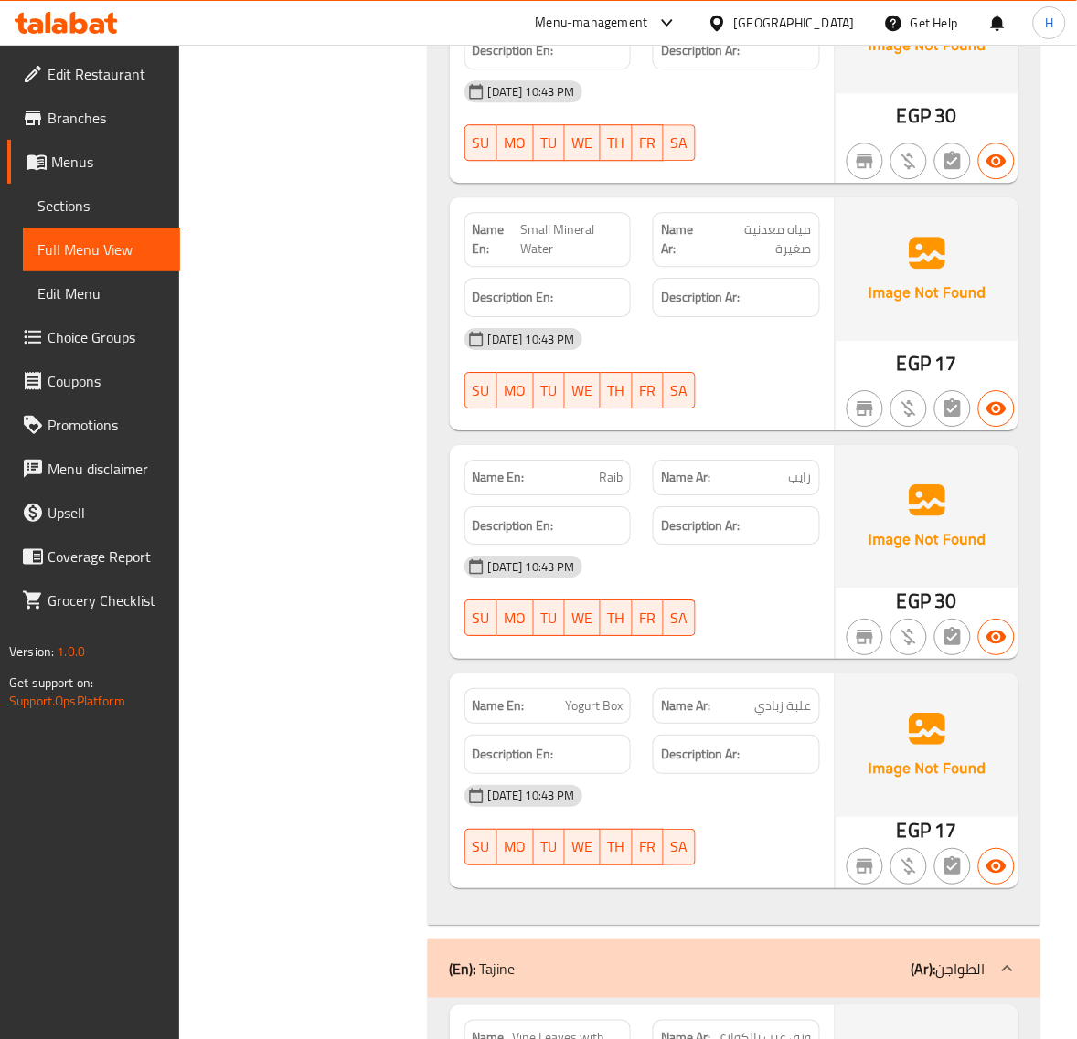
scroll to position [5328, 0]
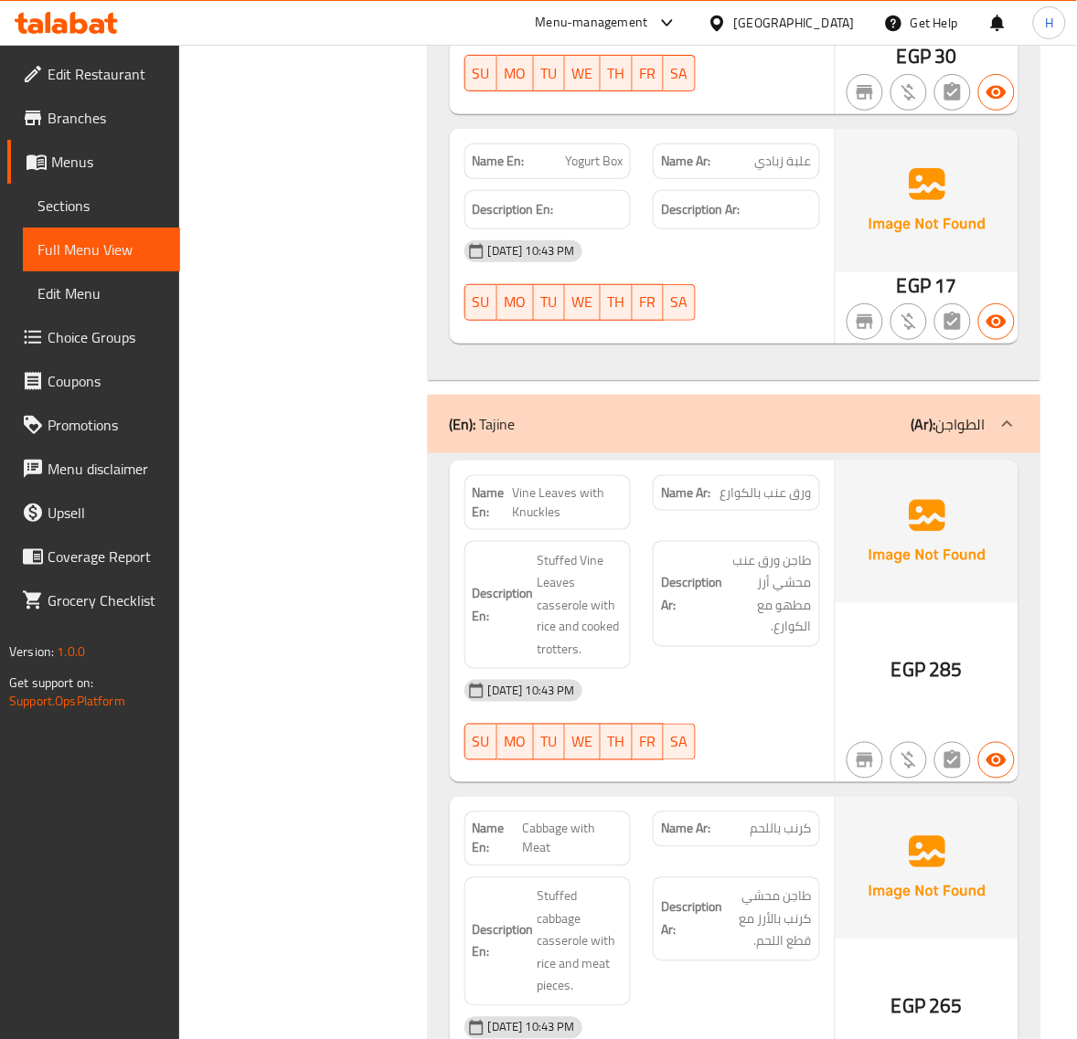
scroll to position [5861, 0]
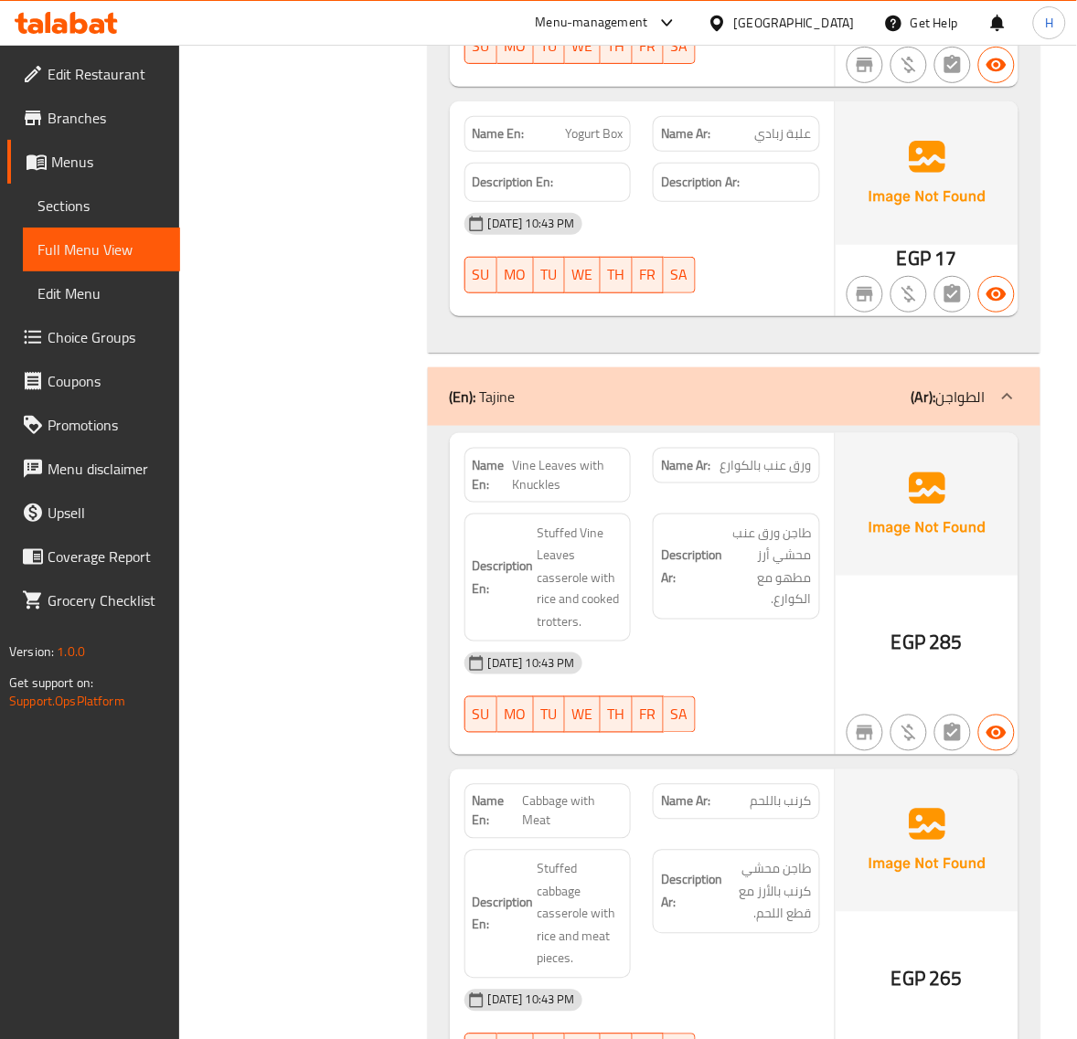
click at [576, 456] on span "Vine Leaves with Knuckles" at bounding box center [568, 475] width 111 height 38
copy span "Vine Leaves with Knuckles"
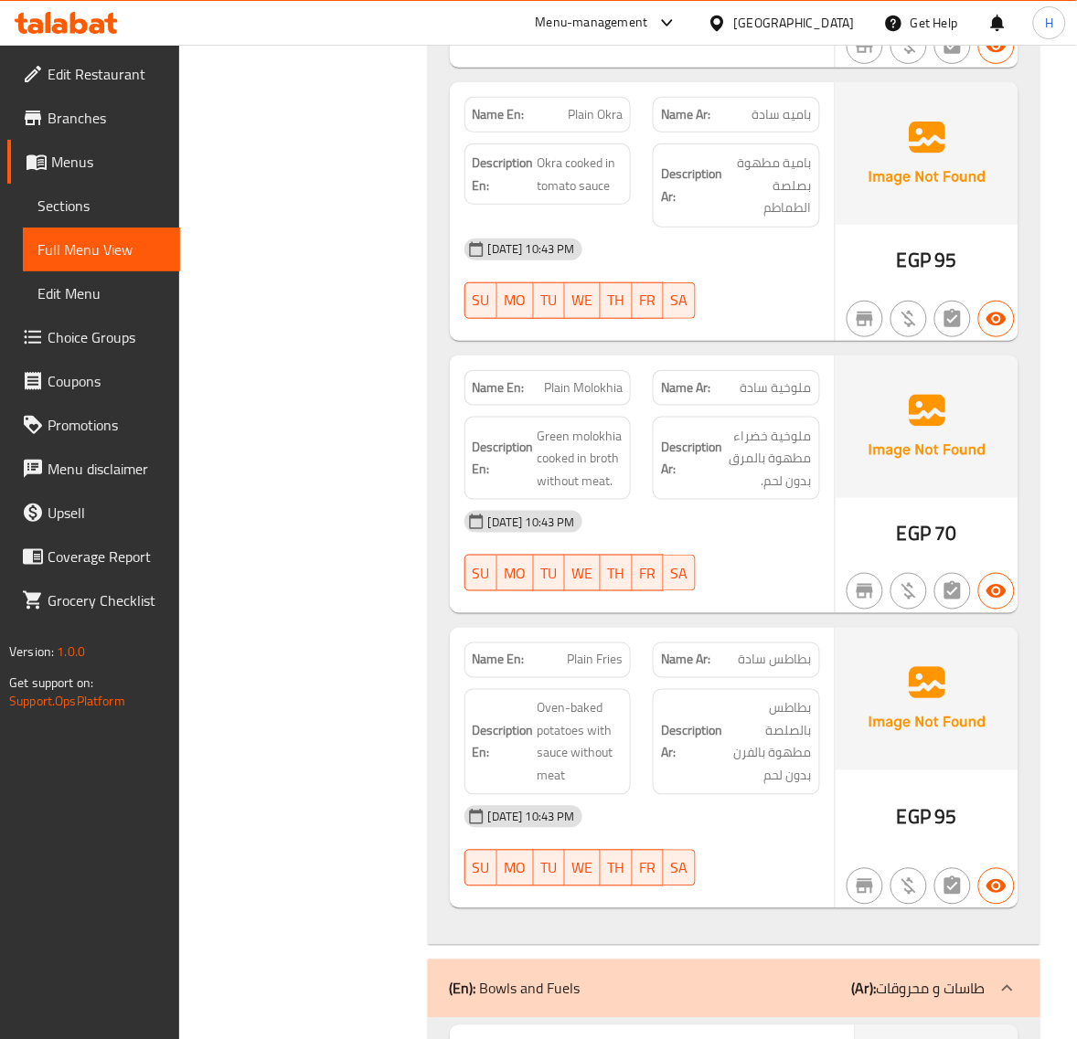
scroll to position [8831, 0]
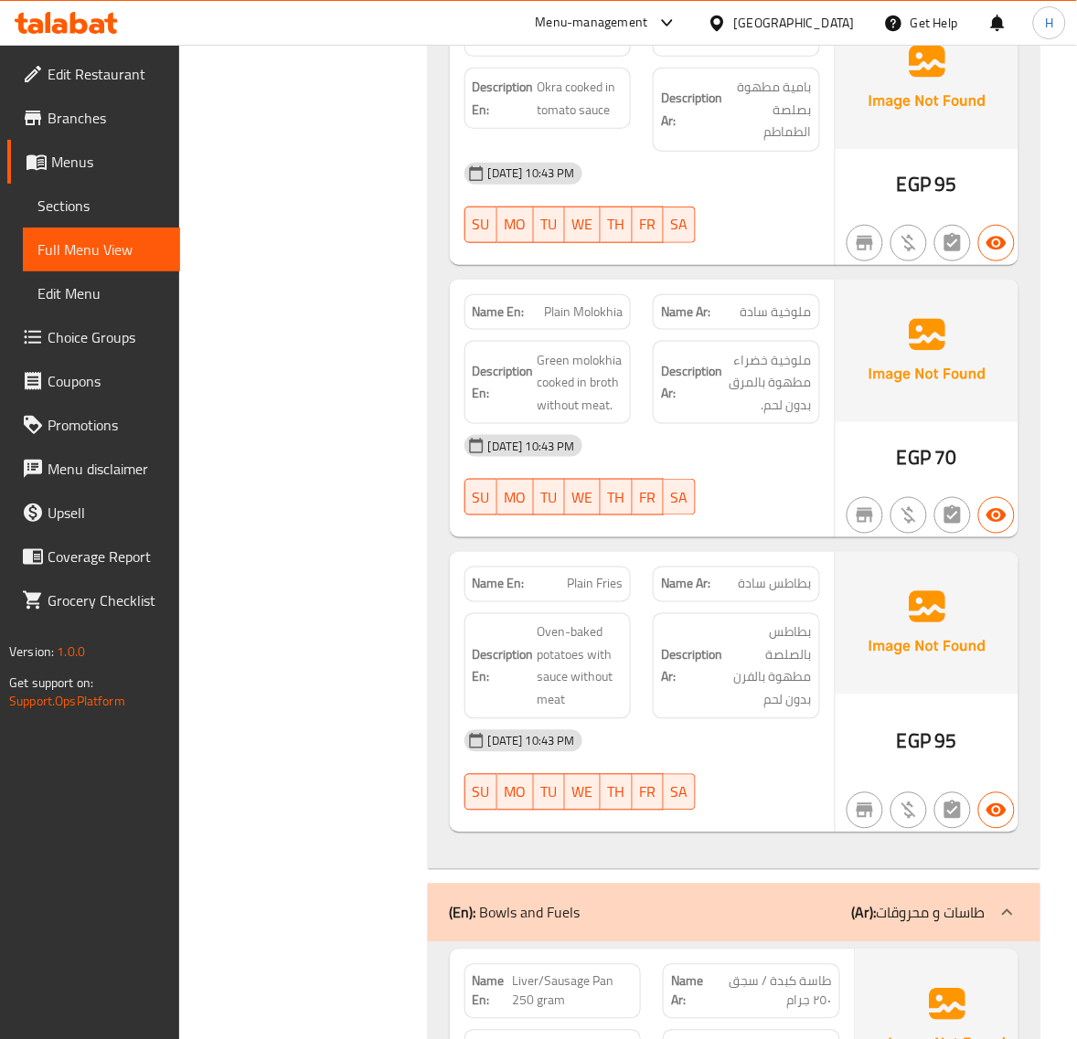
click at [792, 567] on div "Name Ar: بطاطس سادة" at bounding box center [736, 585] width 167 height 36
click at [797, 575] on span "بطاطس سادة" at bounding box center [774, 584] width 73 height 19
copy span "بطاطس سادة"
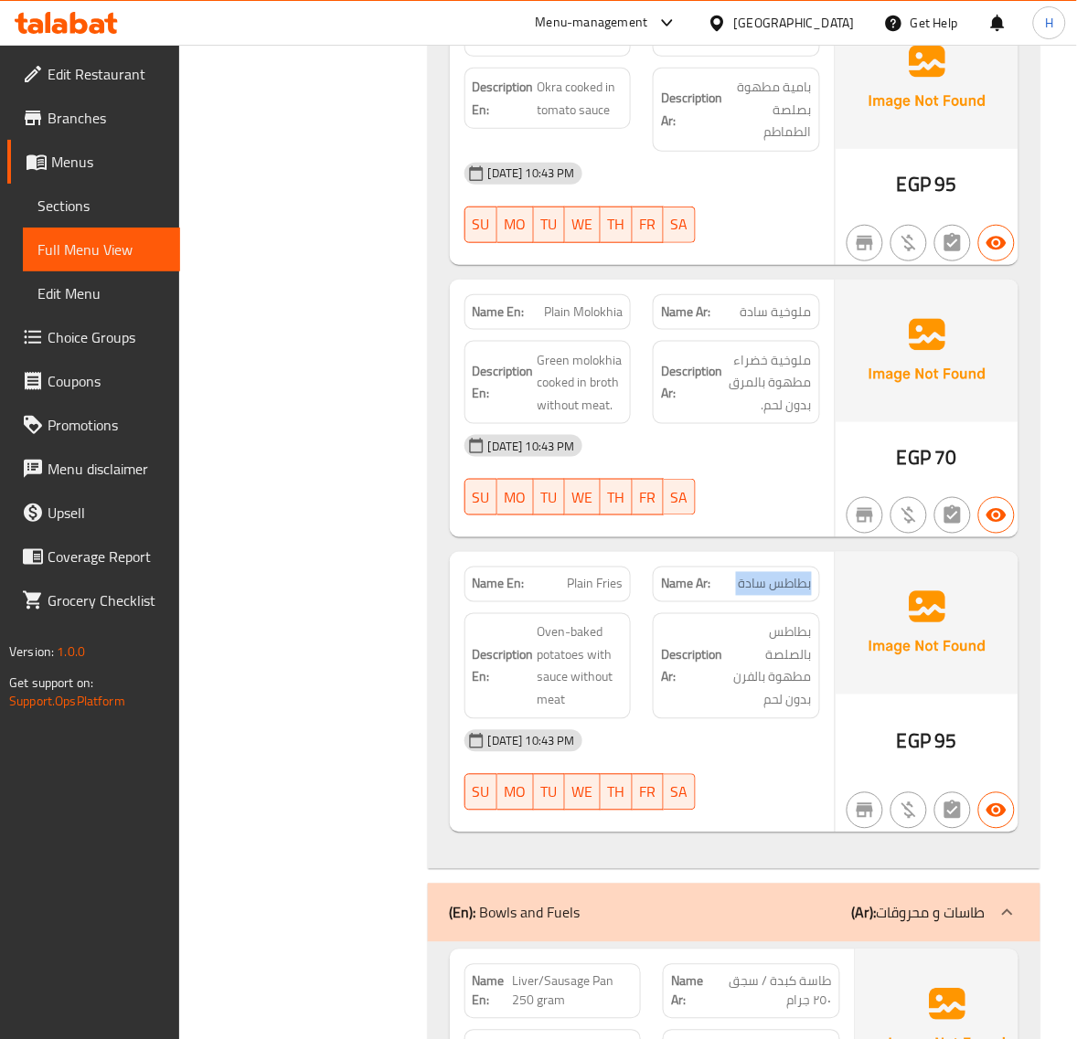
click at [613, 575] on span "Plain Fries" at bounding box center [595, 584] width 56 height 19
copy span "Plain Fries"
click at [615, 575] on span "Plain Fries" at bounding box center [595, 584] width 56 height 19
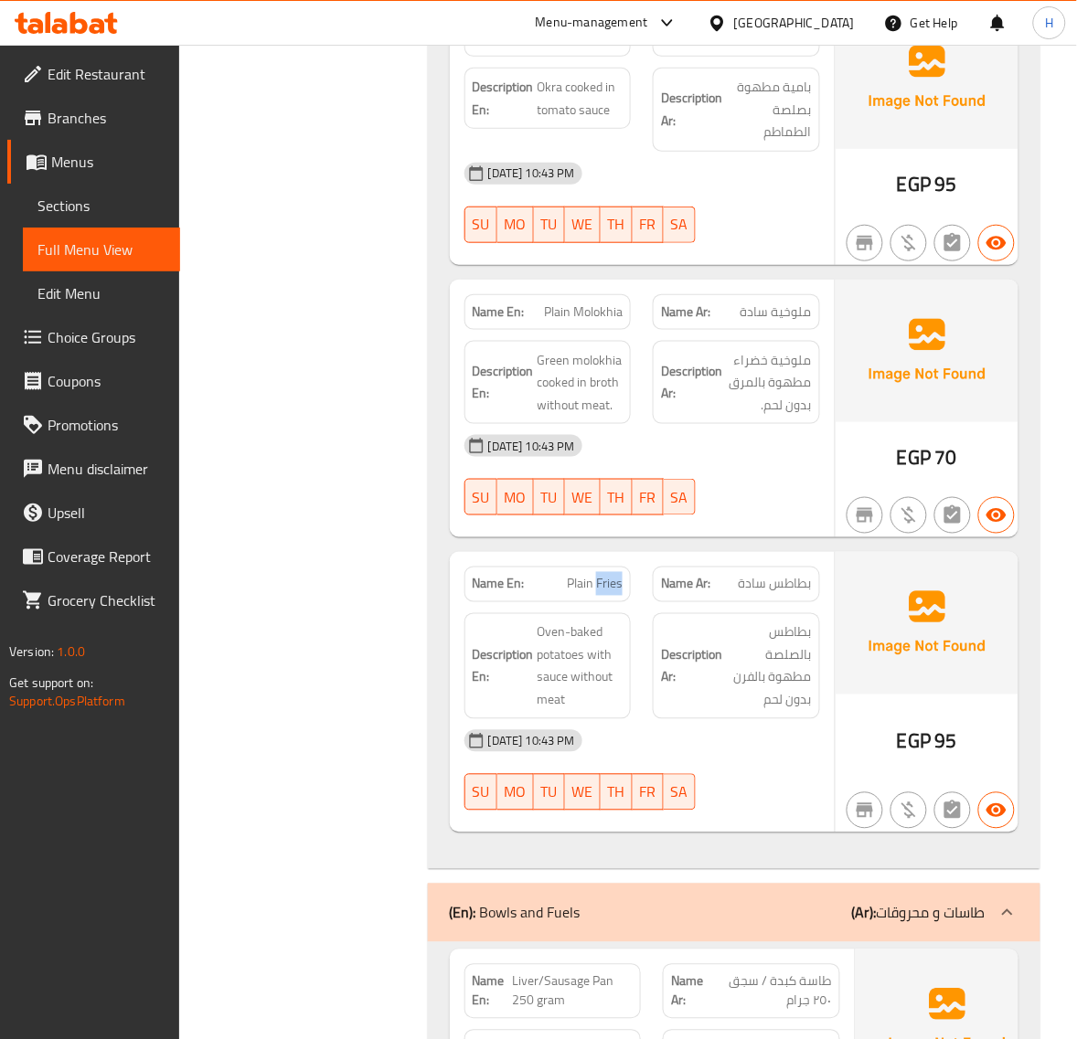
click at [615, 575] on span "Plain Fries" at bounding box center [595, 584] width 56 height 19
click at [793, 575] on span "بطاطس سادة" at bounding box center [774, 584] width 73 height 19
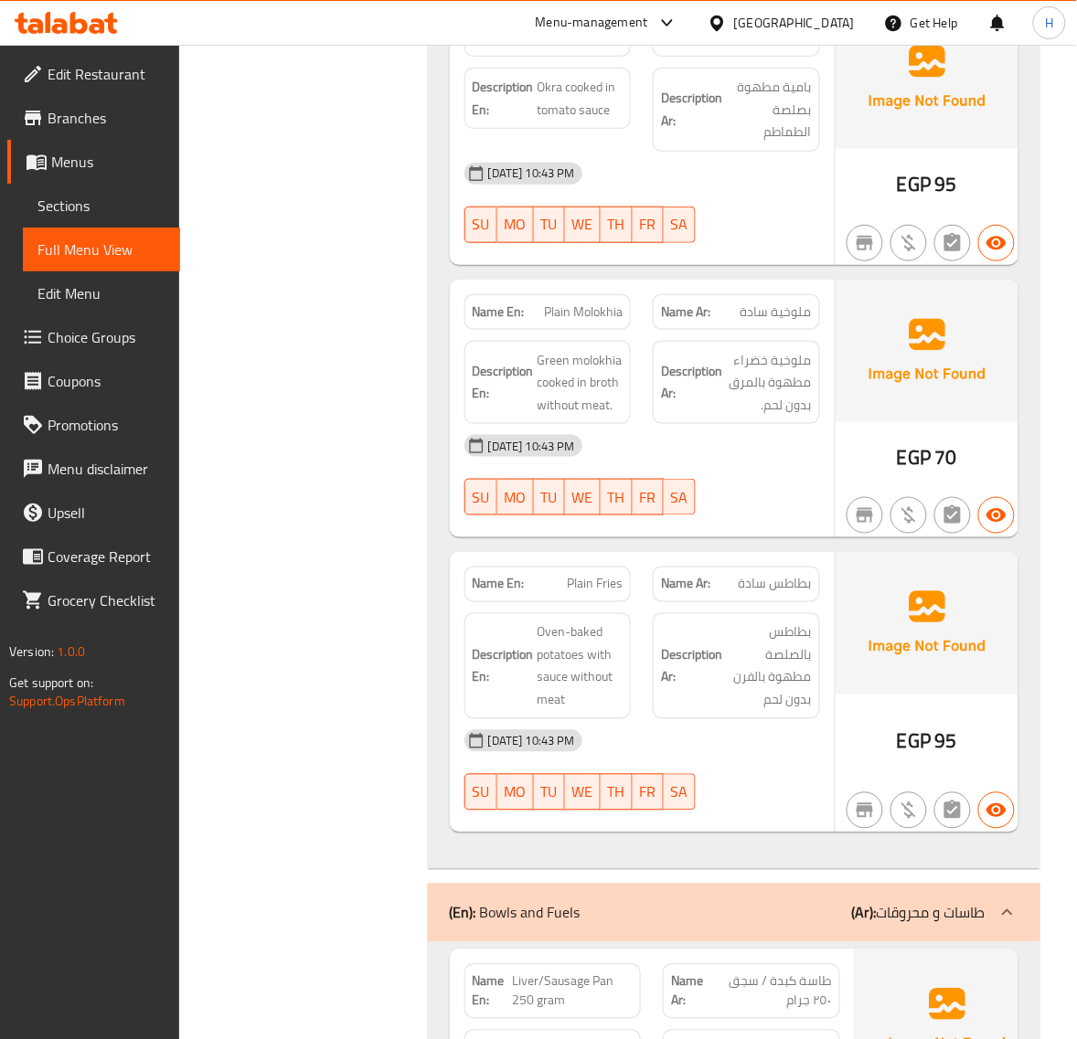
click at [120, 207] on span "Sections" at bounding box center [101, 206] width 128 height 22
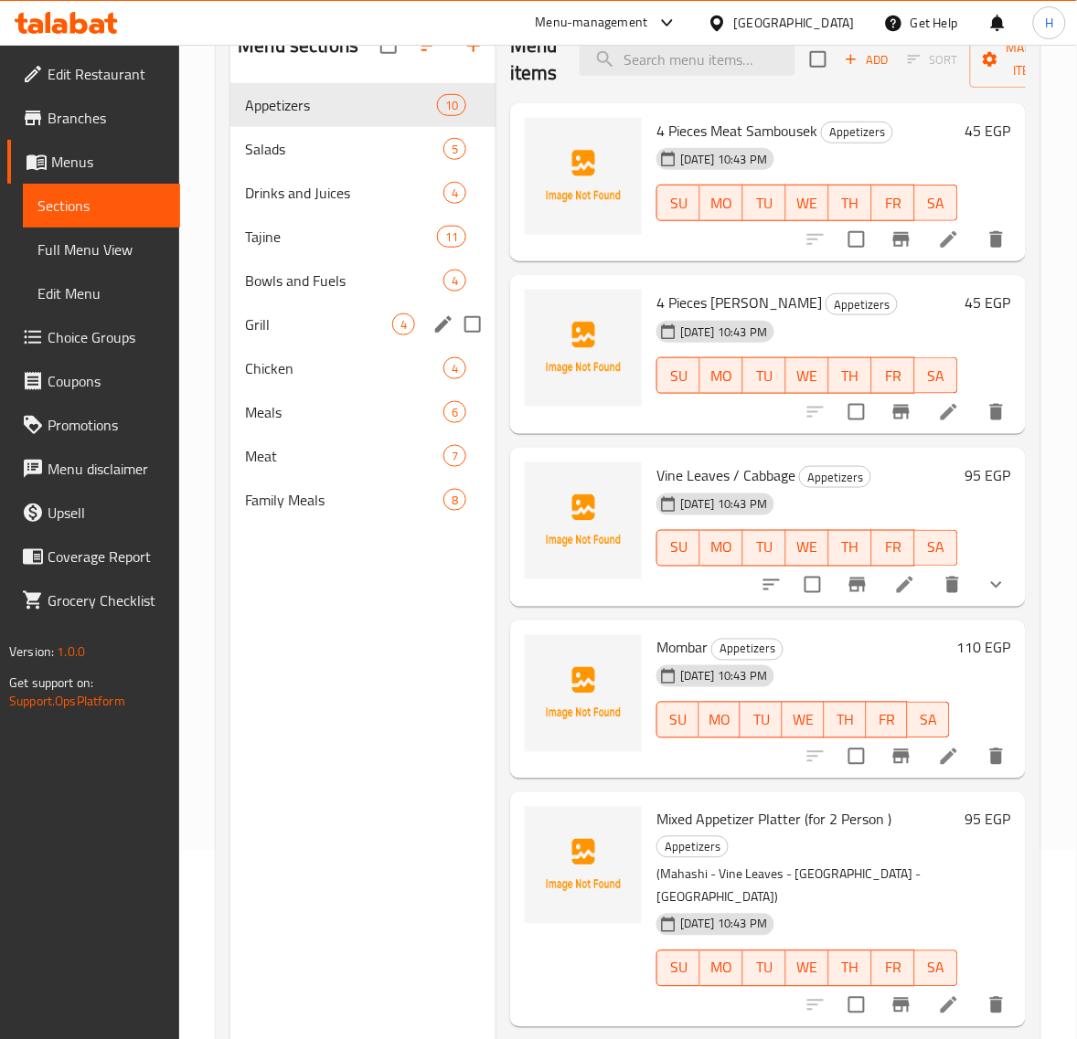
scroll to position [103, 0]
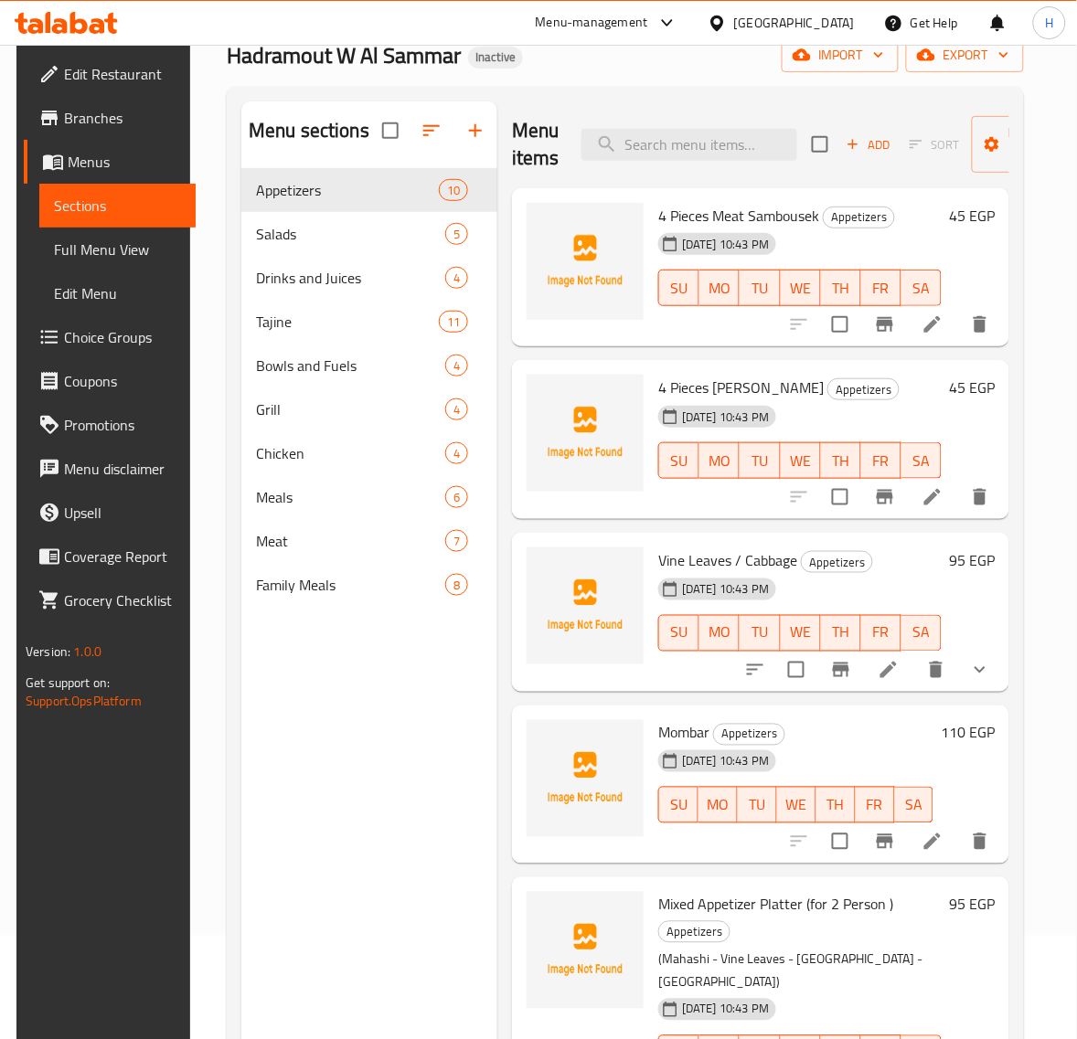
click at [101, 249] on span "Full Menu View" at bounding box center [118, 250] width 128 height 22
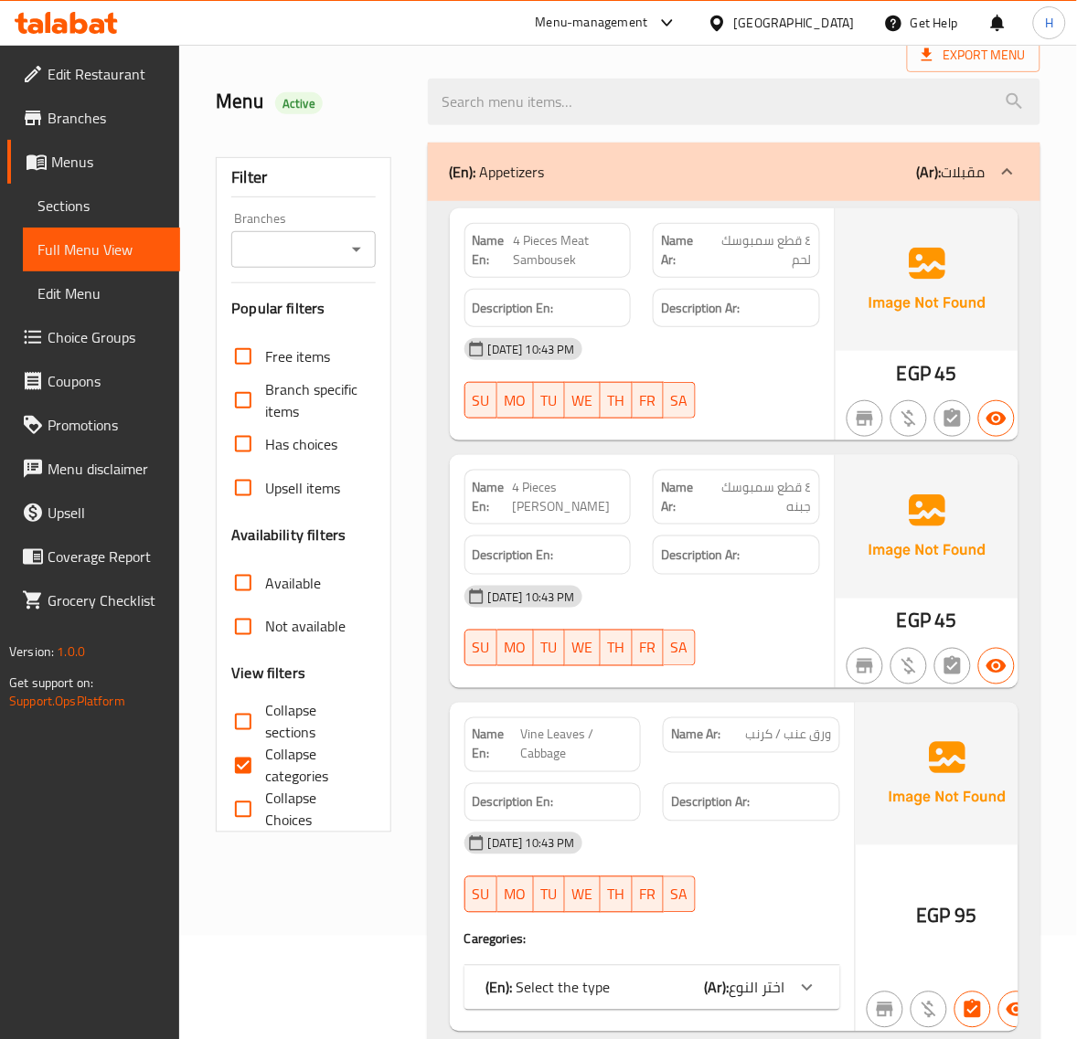
click at [265, 716] on input "Collapse sections" at bounding box center [243, 722] width 44 height 44
checkbox input "true"
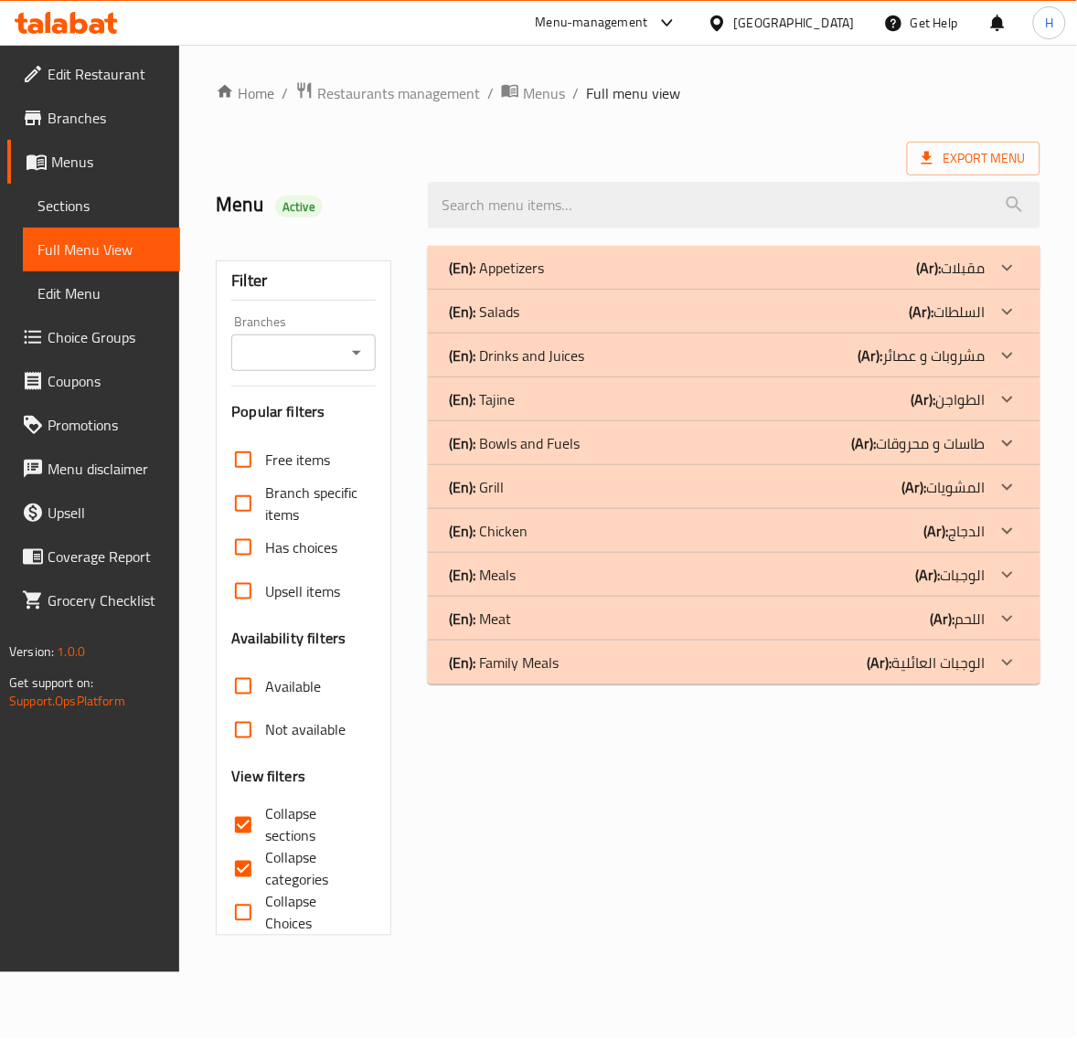
click at [267, 847] on span "Collapse categories" at bounding box center [312, 869] width 95 height 44
click at [265, 847] on input "Collapse categories" at bounding box center [243, 869] width 44 height 44
checkbox input "false"
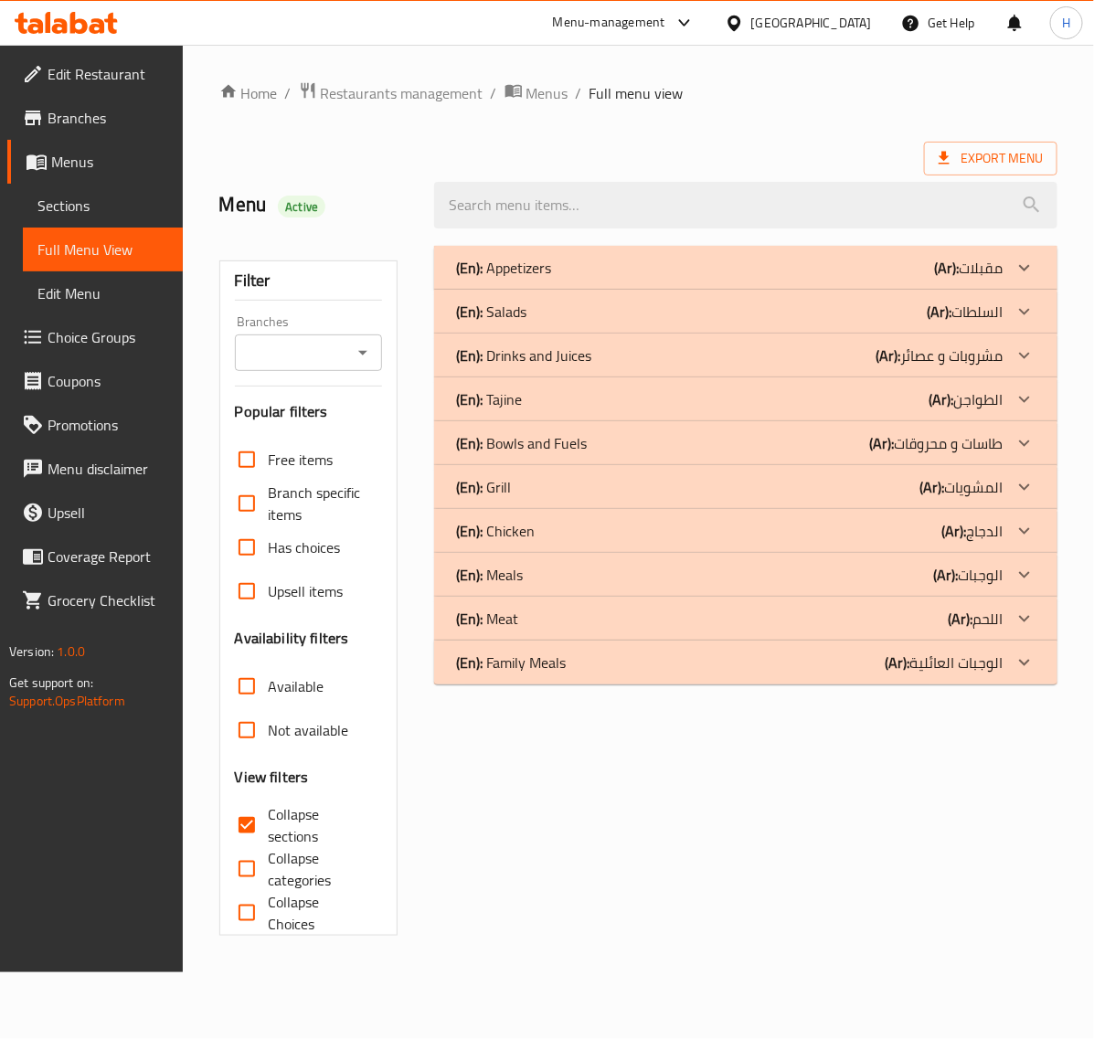
drag, startPoint x: 85, startPoint y: 204, endPoint x: 1035, endPoint y: 80, distance: 957.6
click at [85, 204] on span "Sections" at bounding box center [102, 206] width 131 height 22
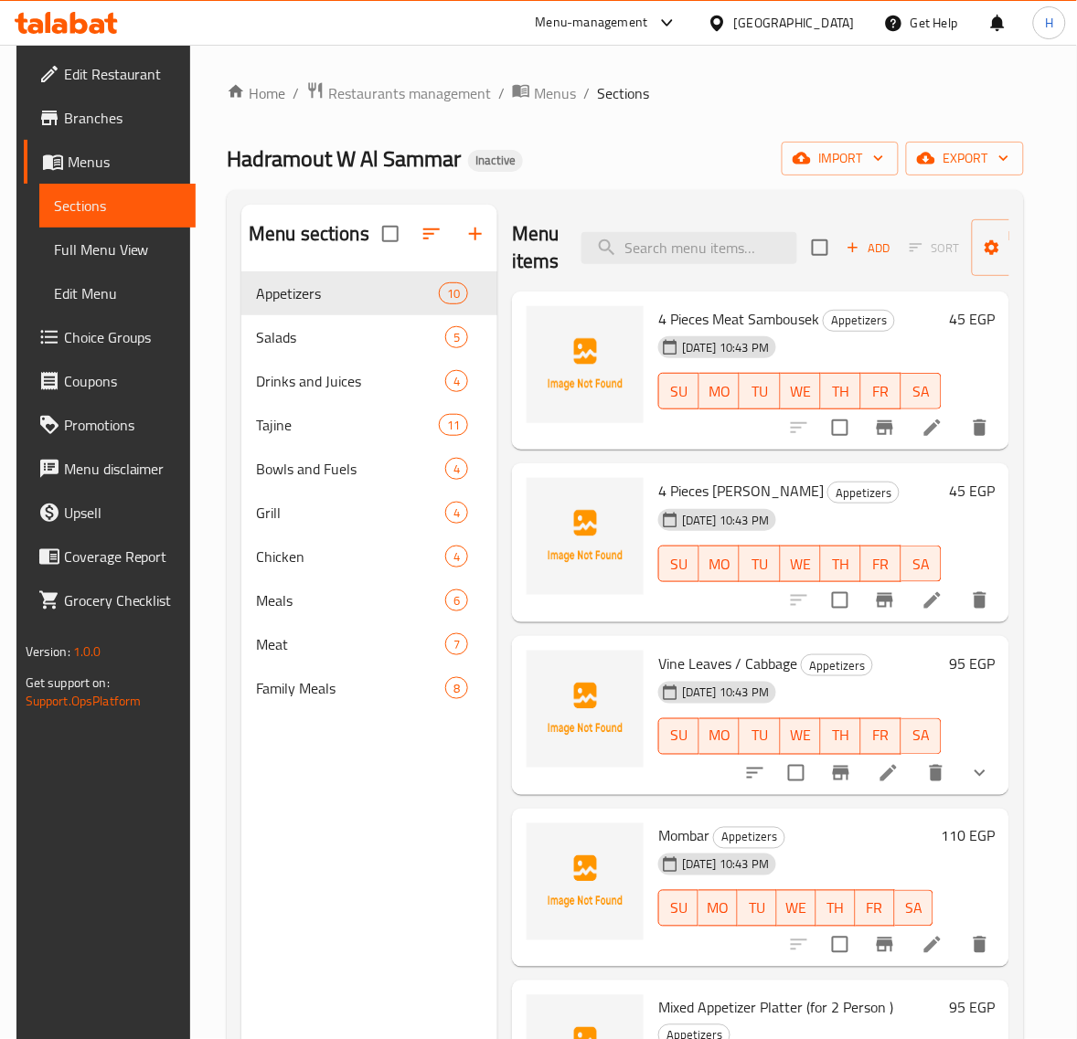
click at [123, 247] on span "Full Menu View" at bounding box center [118, 250] width 128 height 22
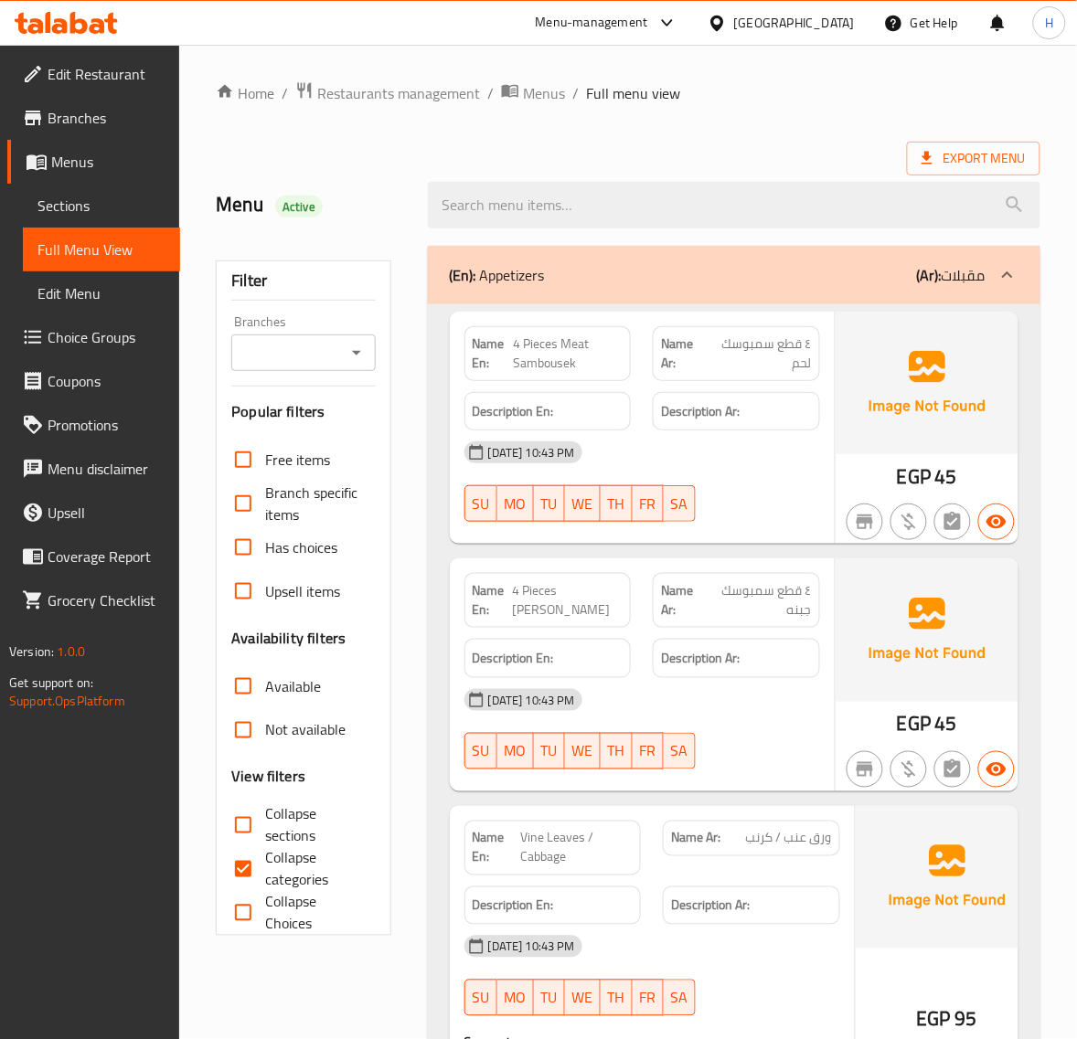
click at [239, 819] on input "Collapse sections" at bounding box center [243, 825] width 44 height 44
checkbox input "true"
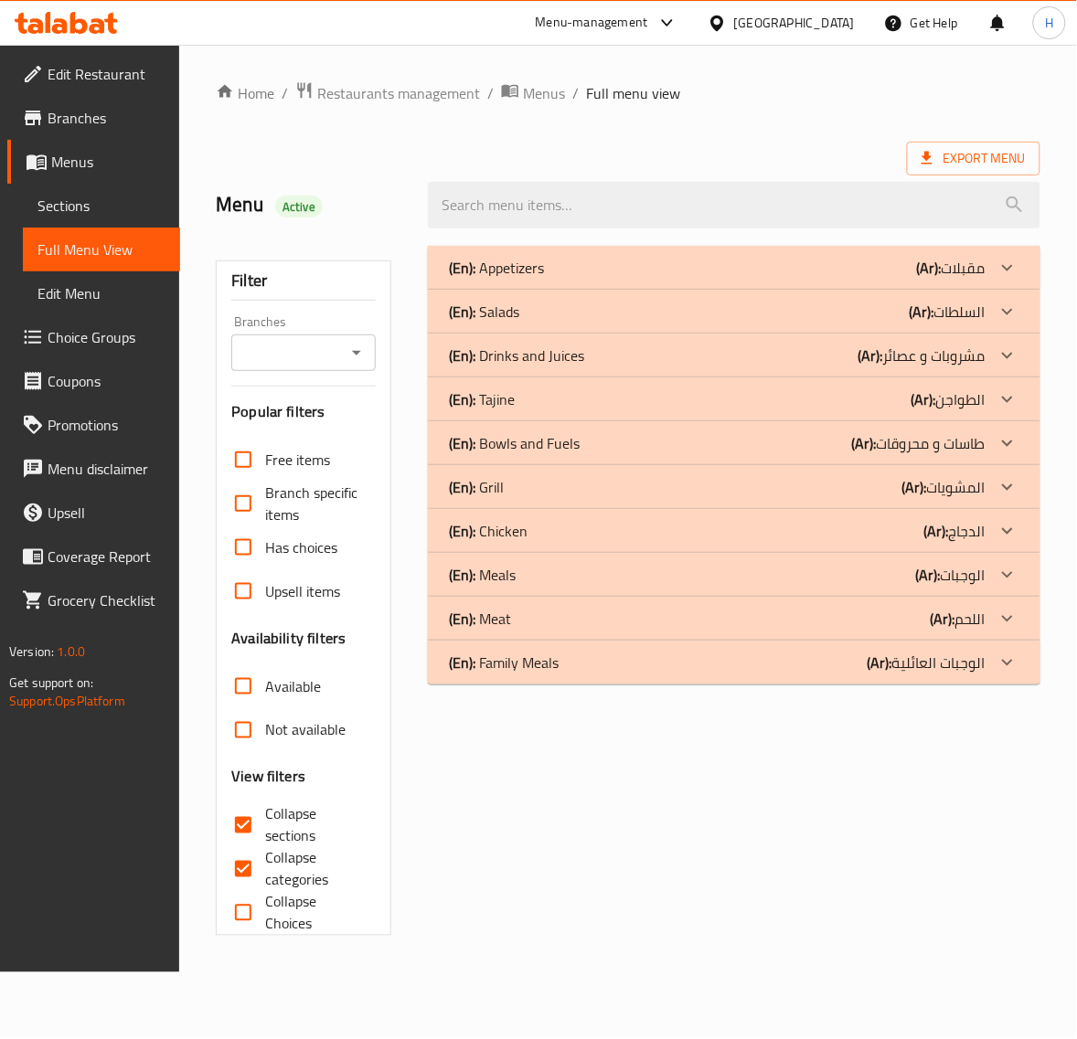
click at [272, 866] on span "Collapse categories" at bounding box center [312, 869] width 95 height 44
click at [265, 866] on input "Collapse categories" at bounding box center [243, 869] width 44 height 44
checkbox input "false"
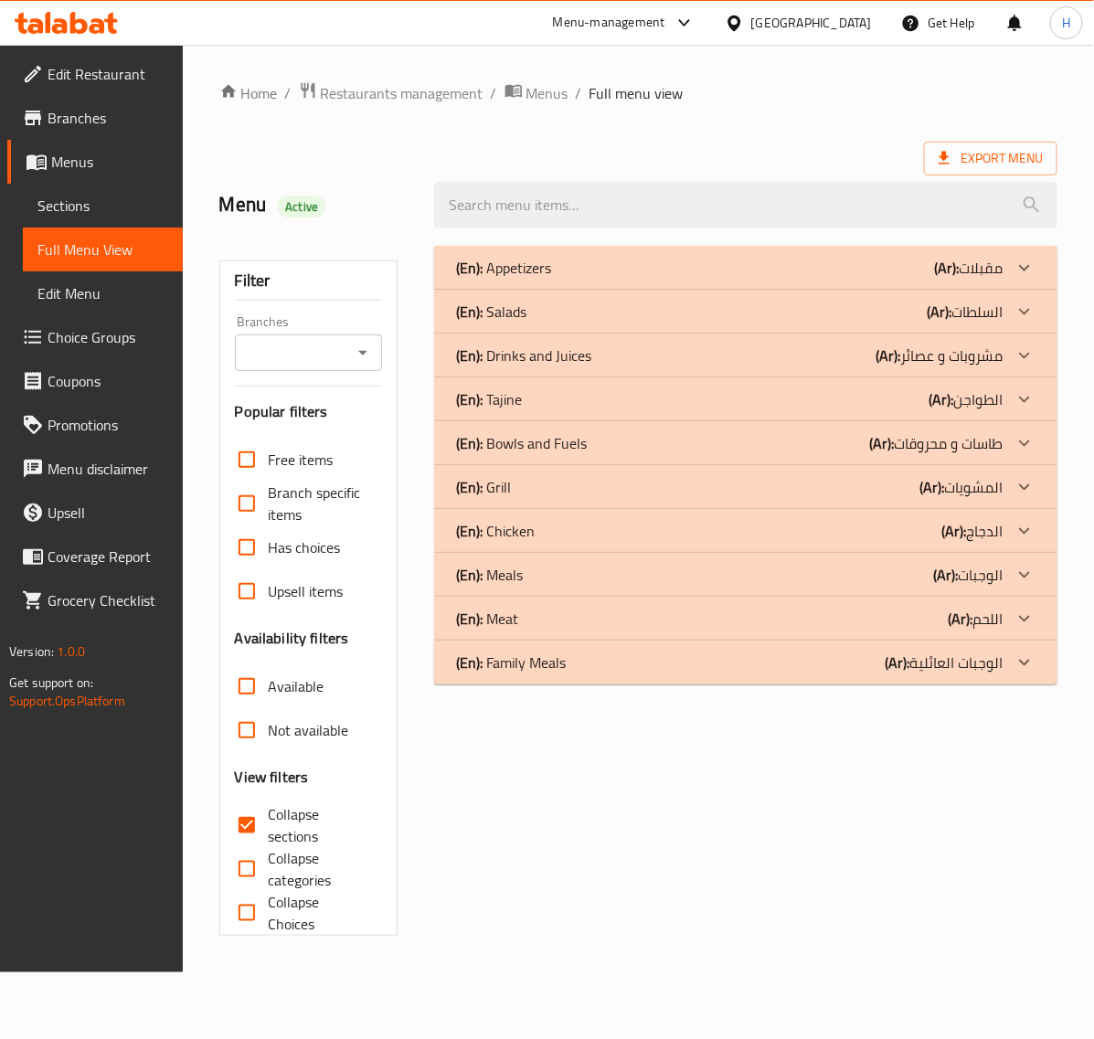
click at [101, 201] on span "Sections" at bounding box center [102, 206] width 131 height 22
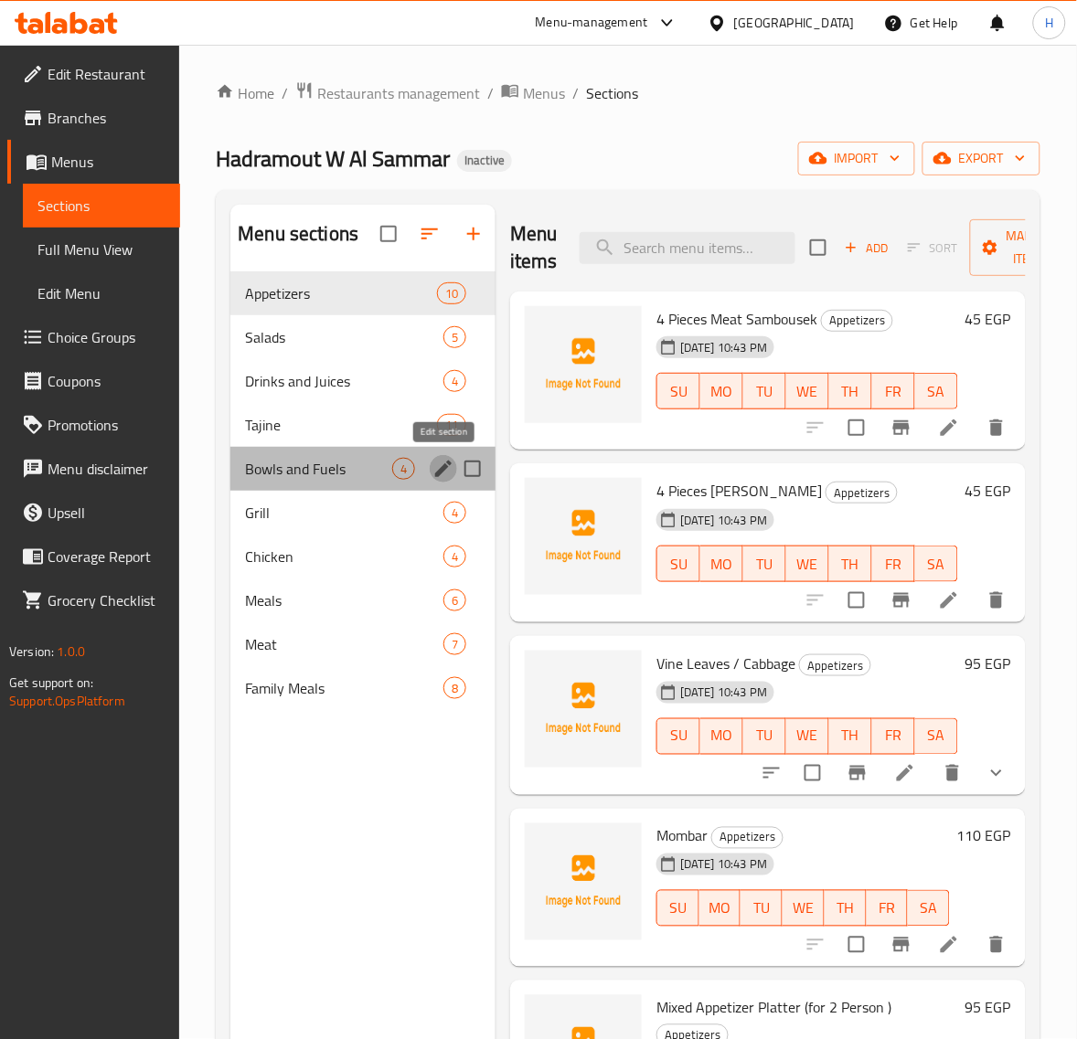
click at [448, 467] on icon "edit" at bounding box center [443, 469] width 16 height 16
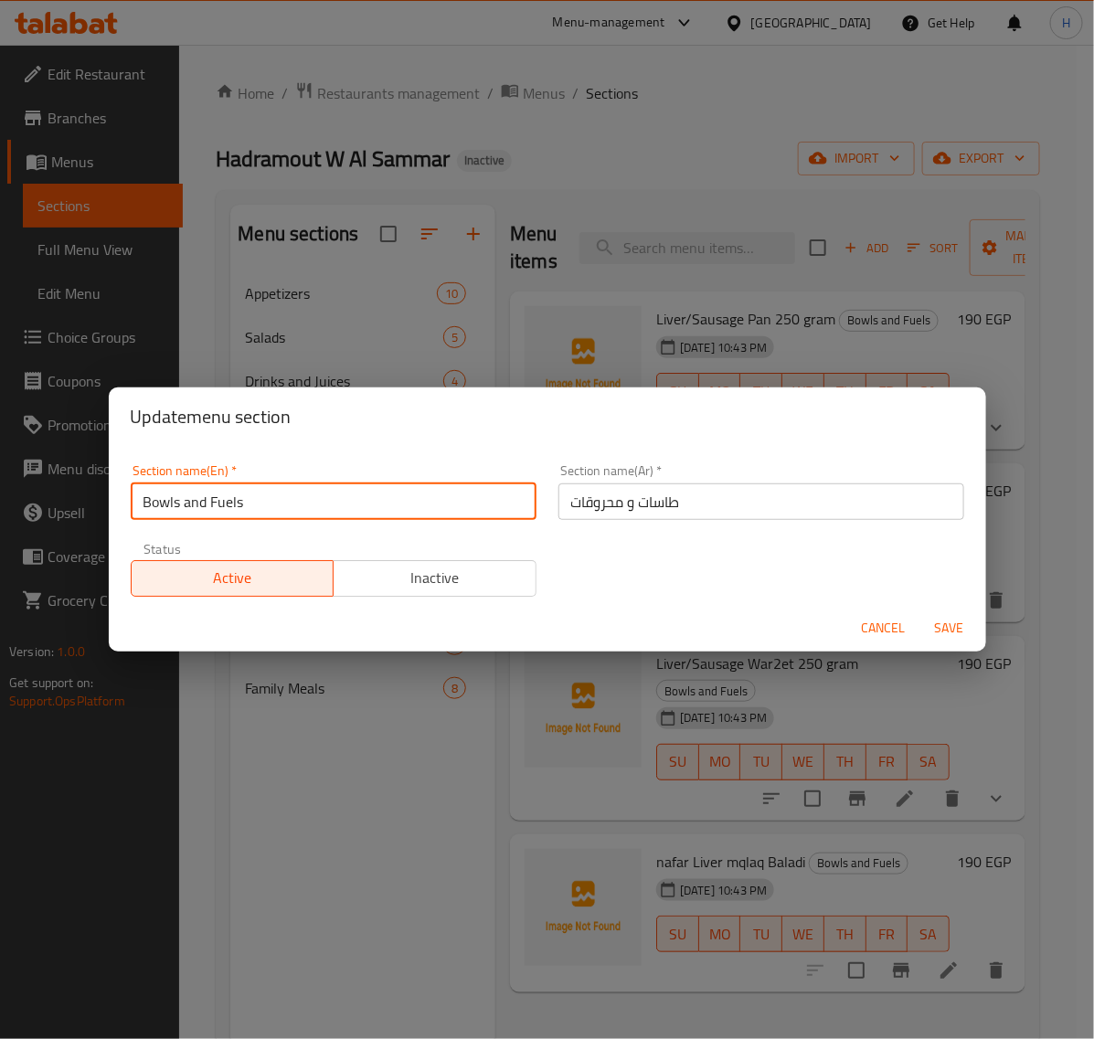
click at [375, 509] on input "Bowls and Fuels" at bounding box center [334, 501] width 406 height 37
type input "pans and mahrokat"
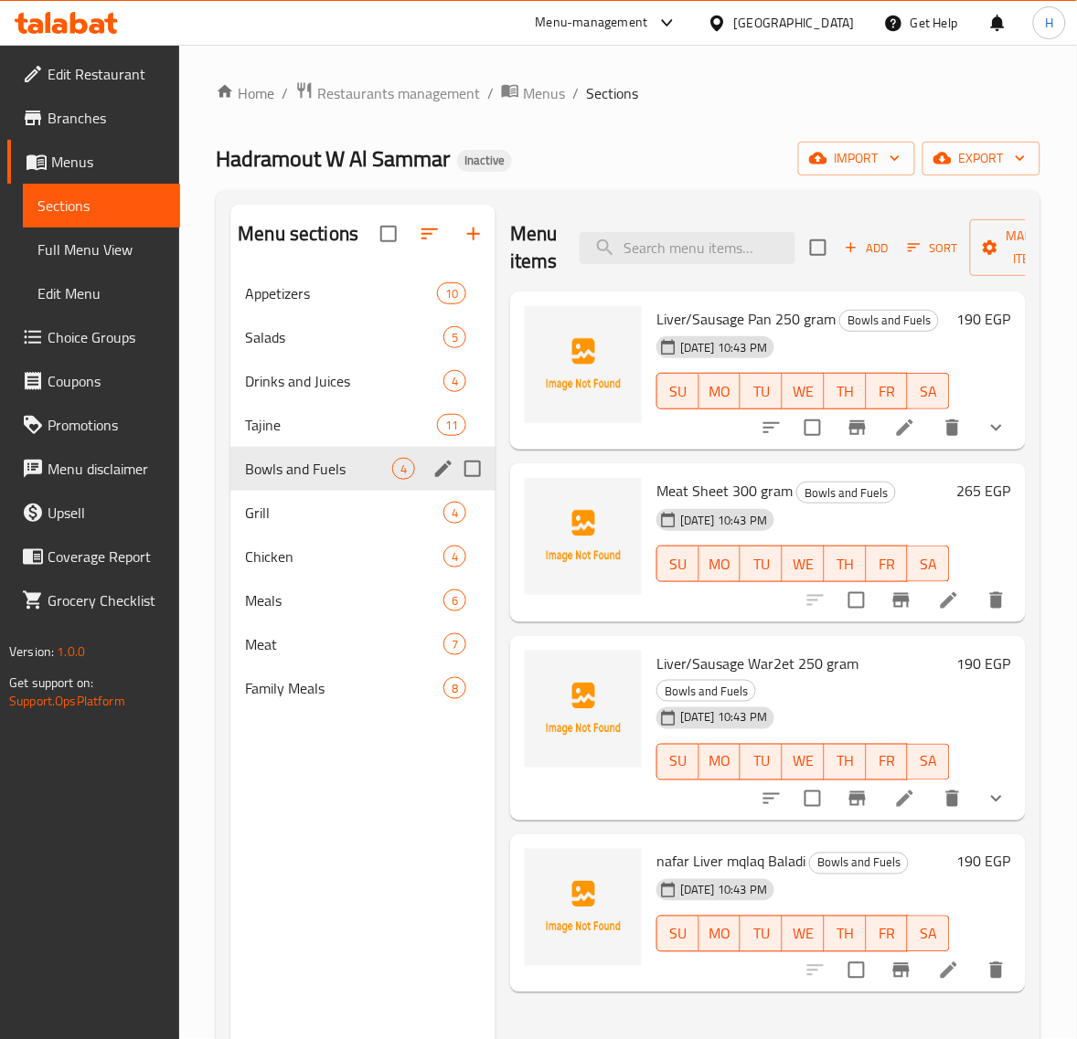
click at [382, 472] on span "Bowls and Fuels" at bounding box center [318, 469] width 147 height 22
click at [434, 472] on icon "edit" at bounding box center [443, 469] width 22 height 22
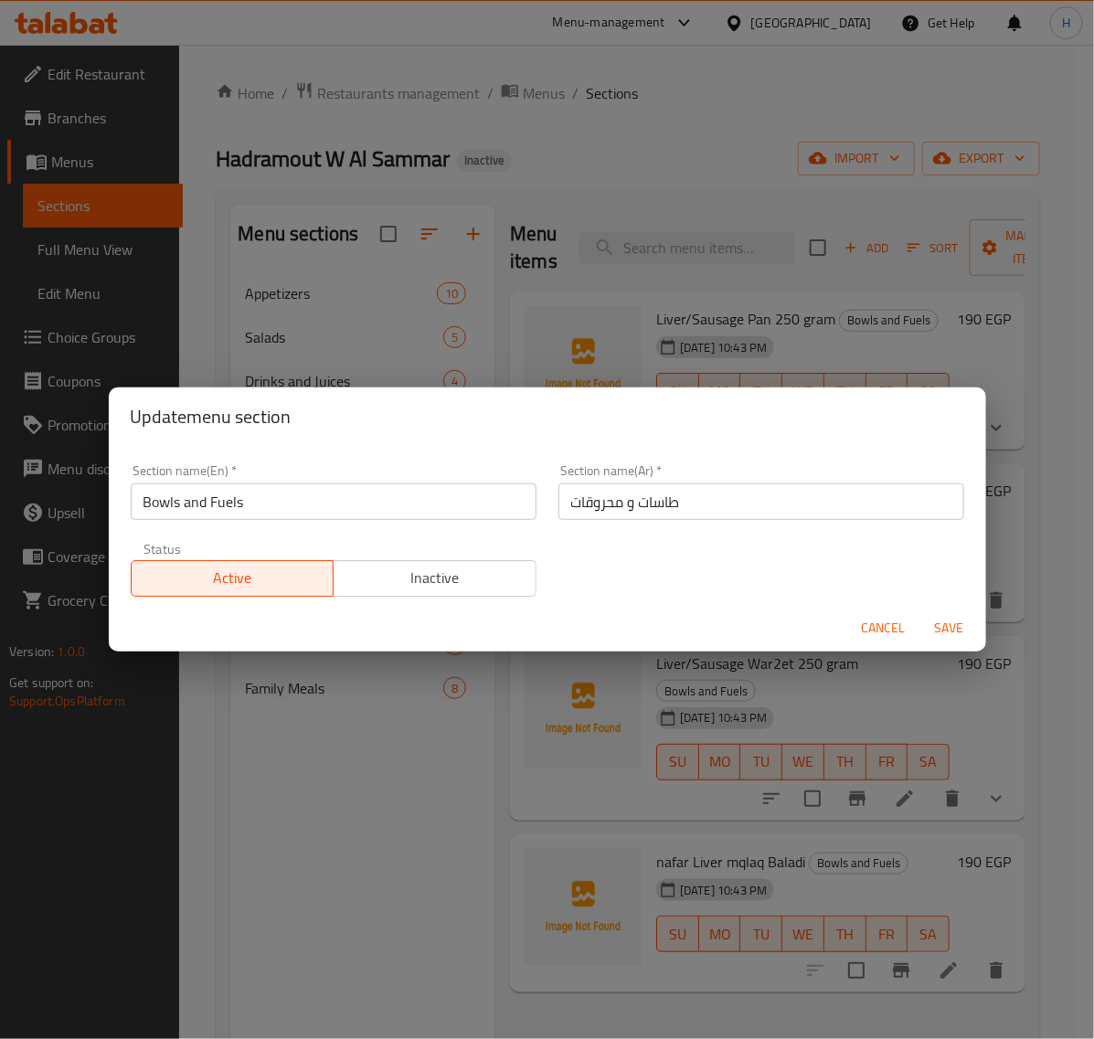
click at [359, 508] on input "Bowls and Fuels" at bounding box center [334, 501] width 406 height 37
type input "pans and mahrokat"
click at [955, 632] on span "Save" at bounding box center [950, 628] width 44 height 23
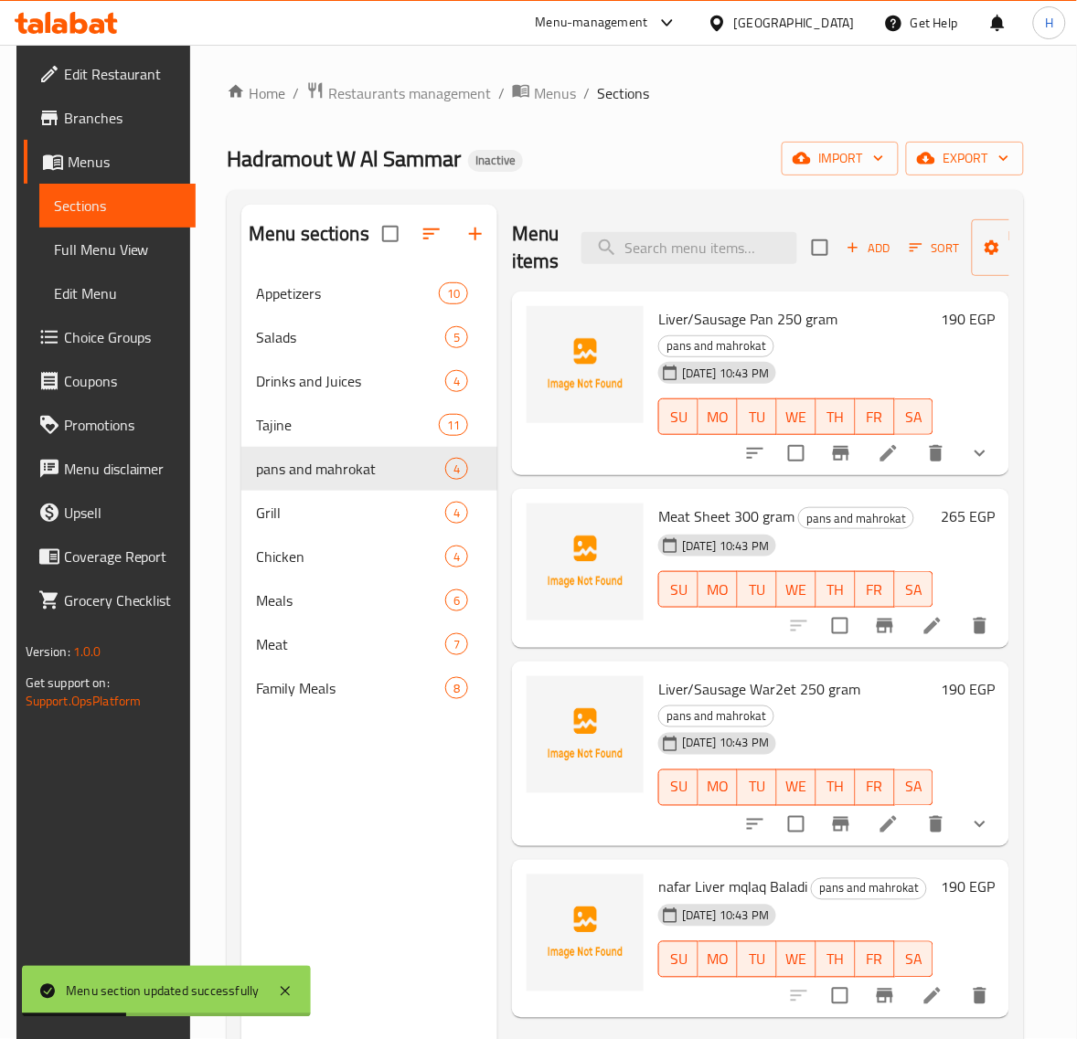
click at [117, 253] on span "Full Menu View" at bounding box center [118, 250] width 128 height 22
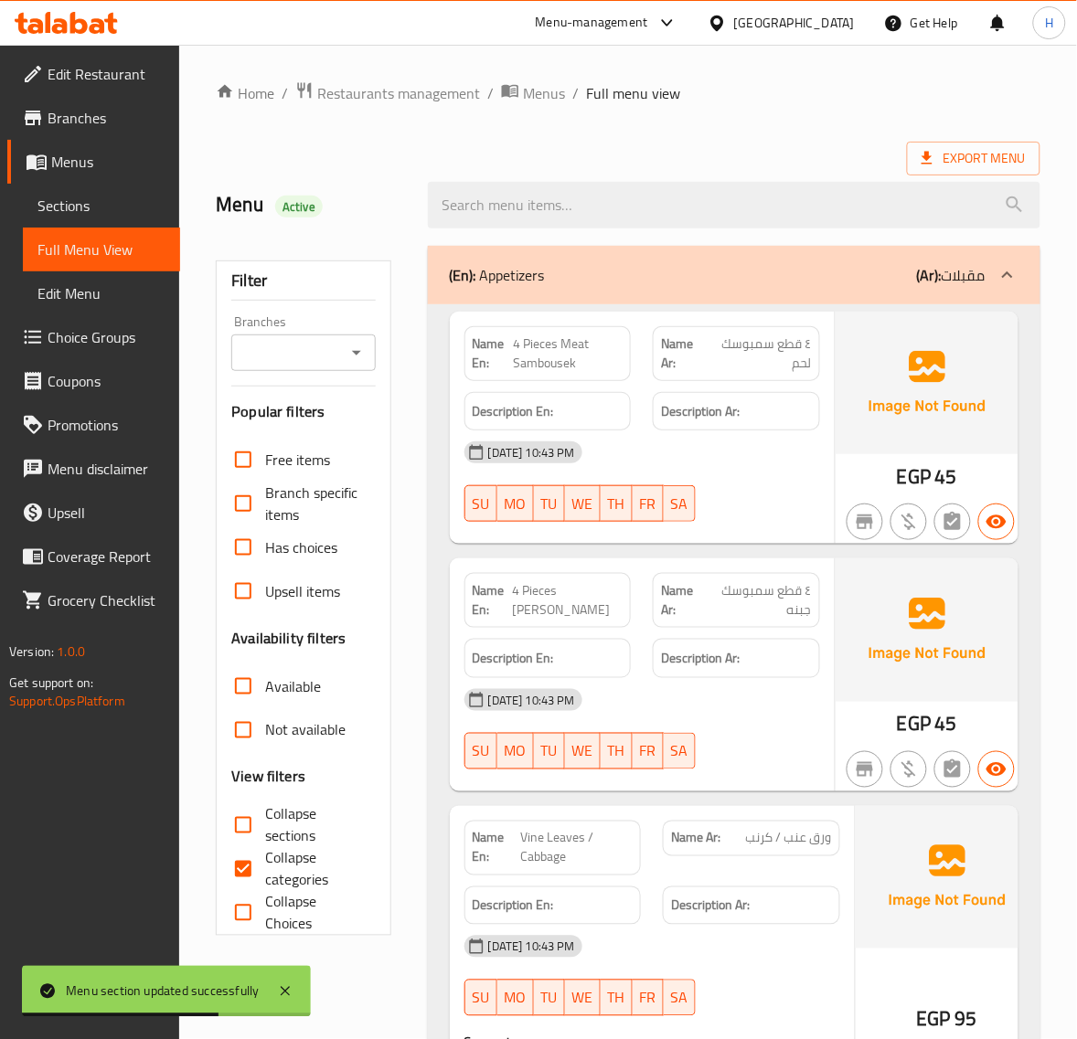
drag, startPoint x: 99, startPoint y: 198, endPoint x: 147, endPoint y: 218, distance: 52.1
click at [99, 197] on span "Sections" at bounding box center [101, 206] width 128 height 22
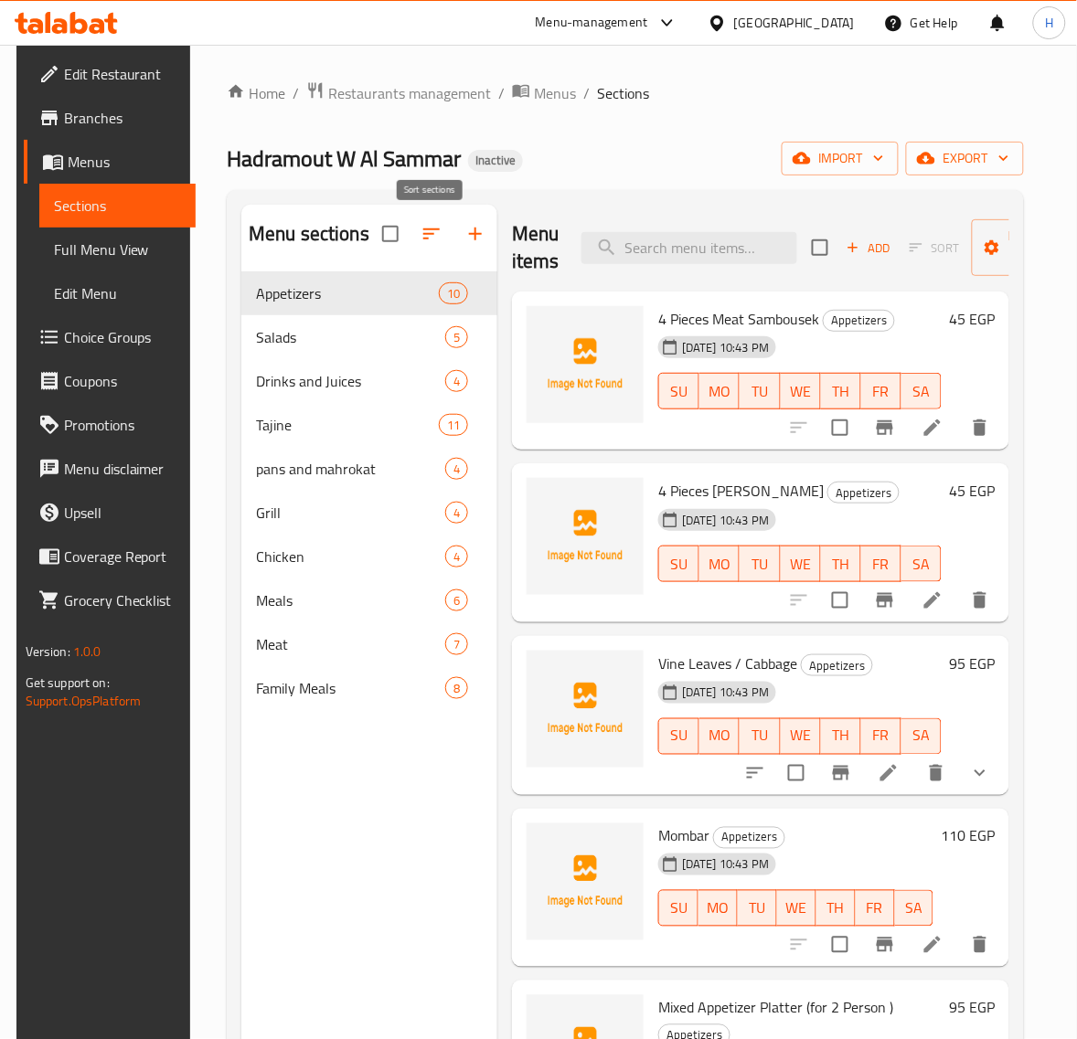
click at [422, 240] on icon "button" at bounding box center [431, 234] width 22 height 22
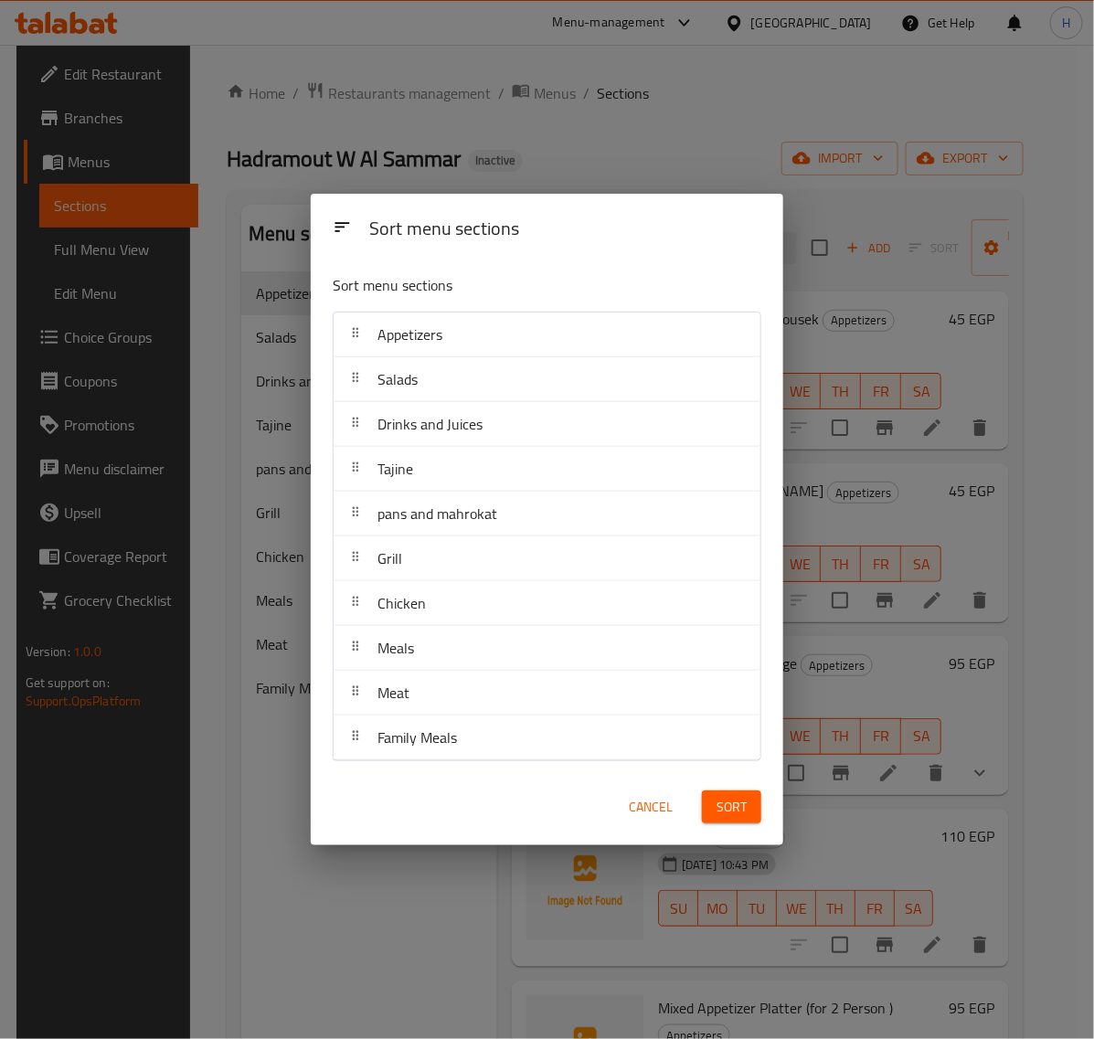
click at [386, 981] on div "Sort menu sections Sort menu sections Appetizers Salads Drinks and Juices Tajin…" at bounding box center [547, 519] width 1094 height 1039
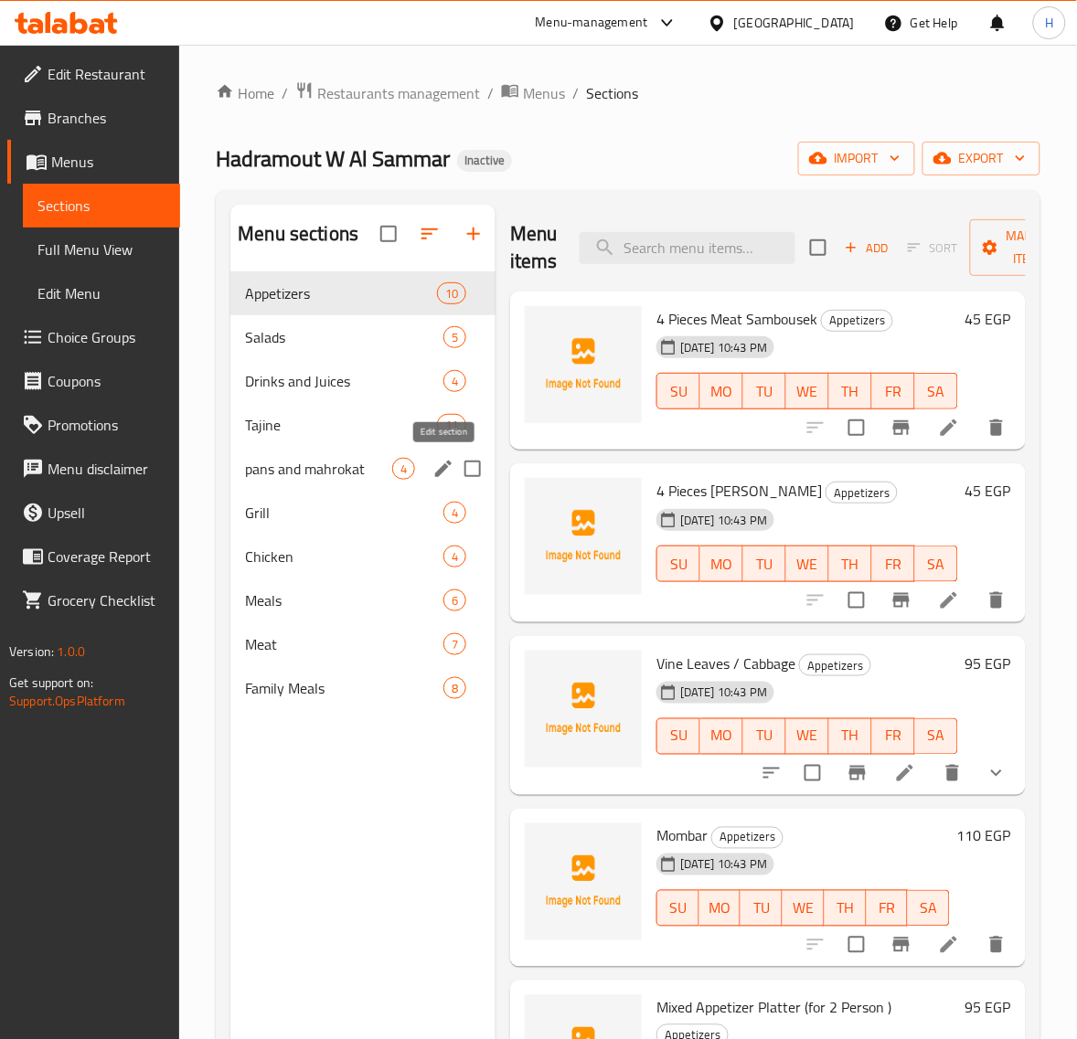
click at [437, 471] on icon "edit" at bounding box center [443, 469] width 22 height 22
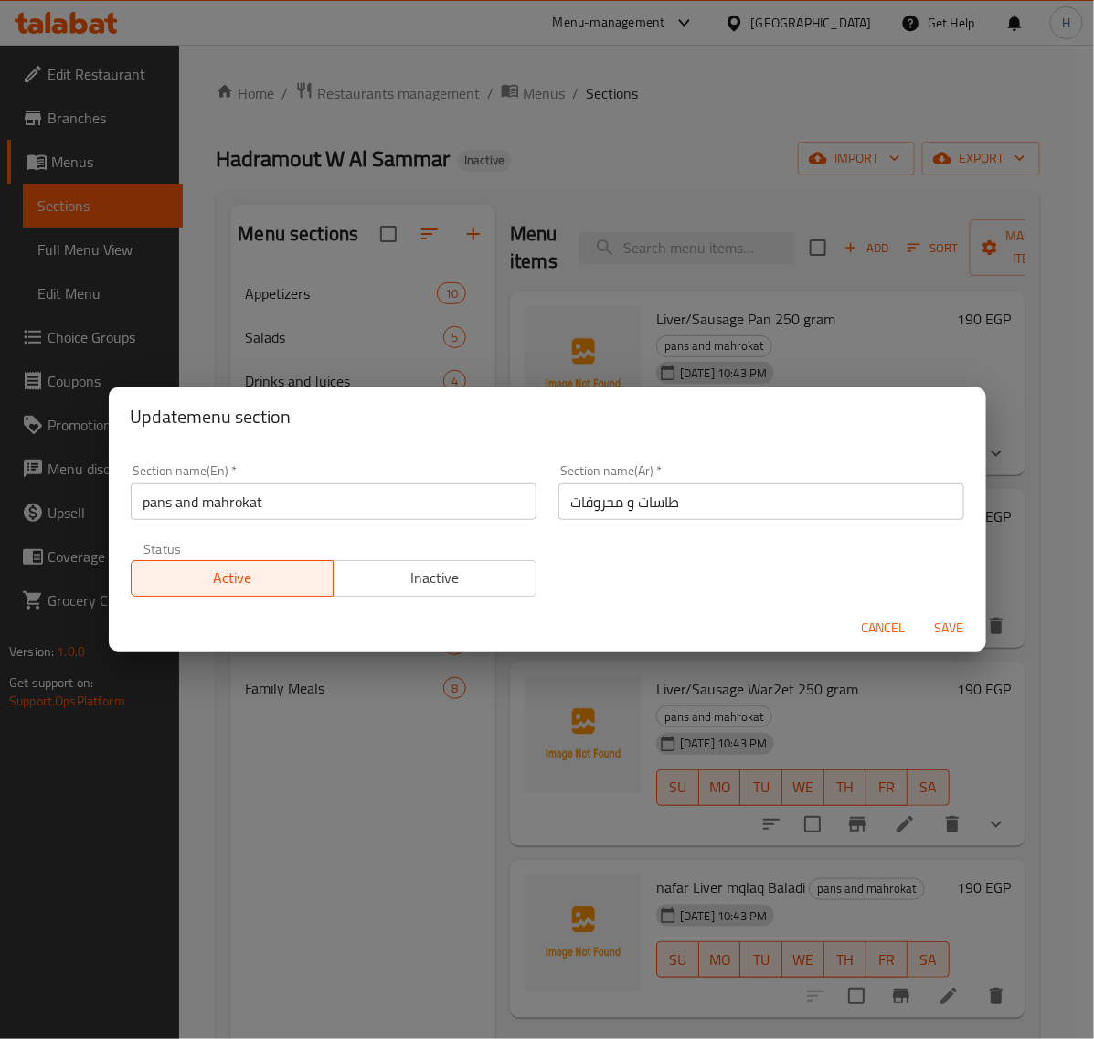
click at [705, 494] on input "طاسات و محروقات" at bounding box center [761, 501] width 406 height 37
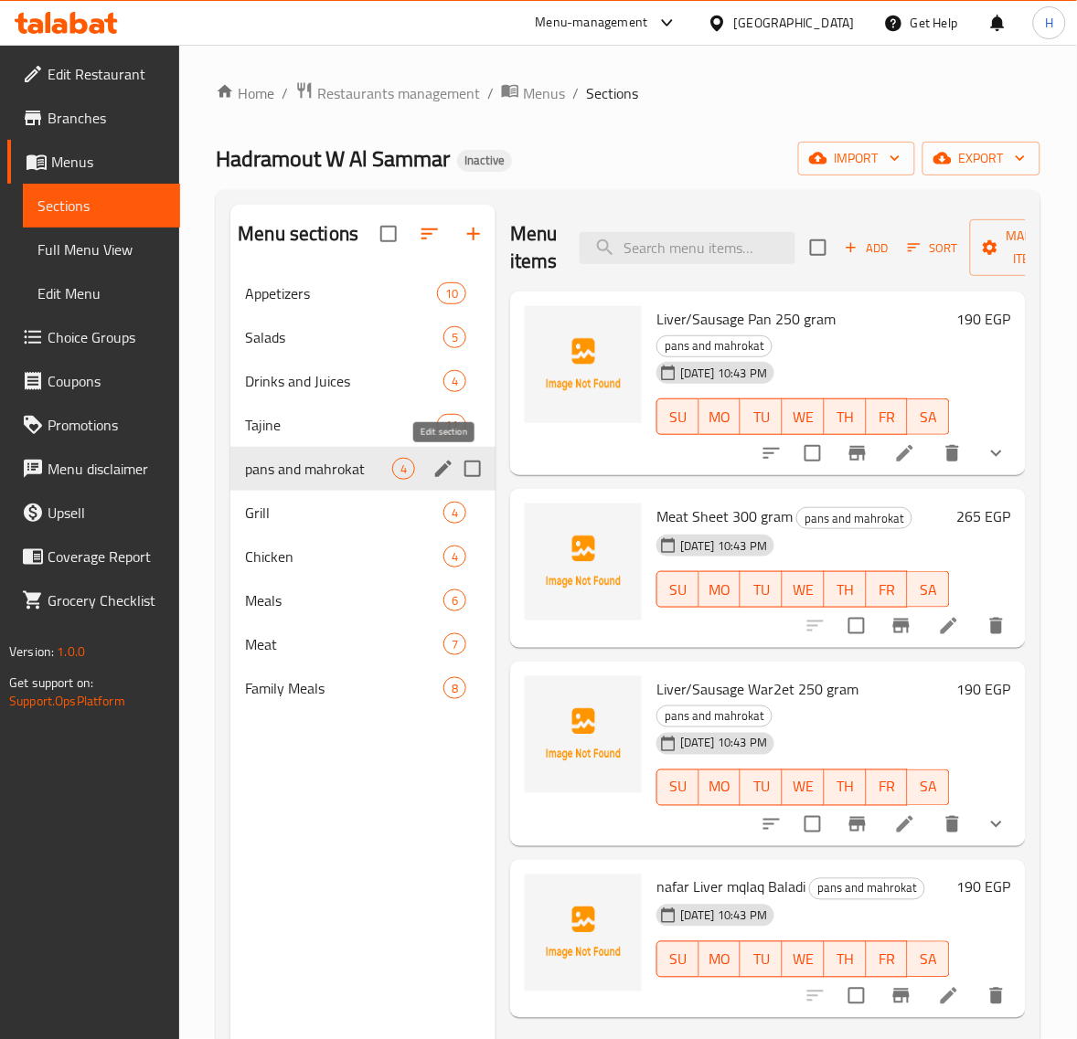
click at [443, 469] on icon "edit" at bounding box center [443, 469] width 16 height 16
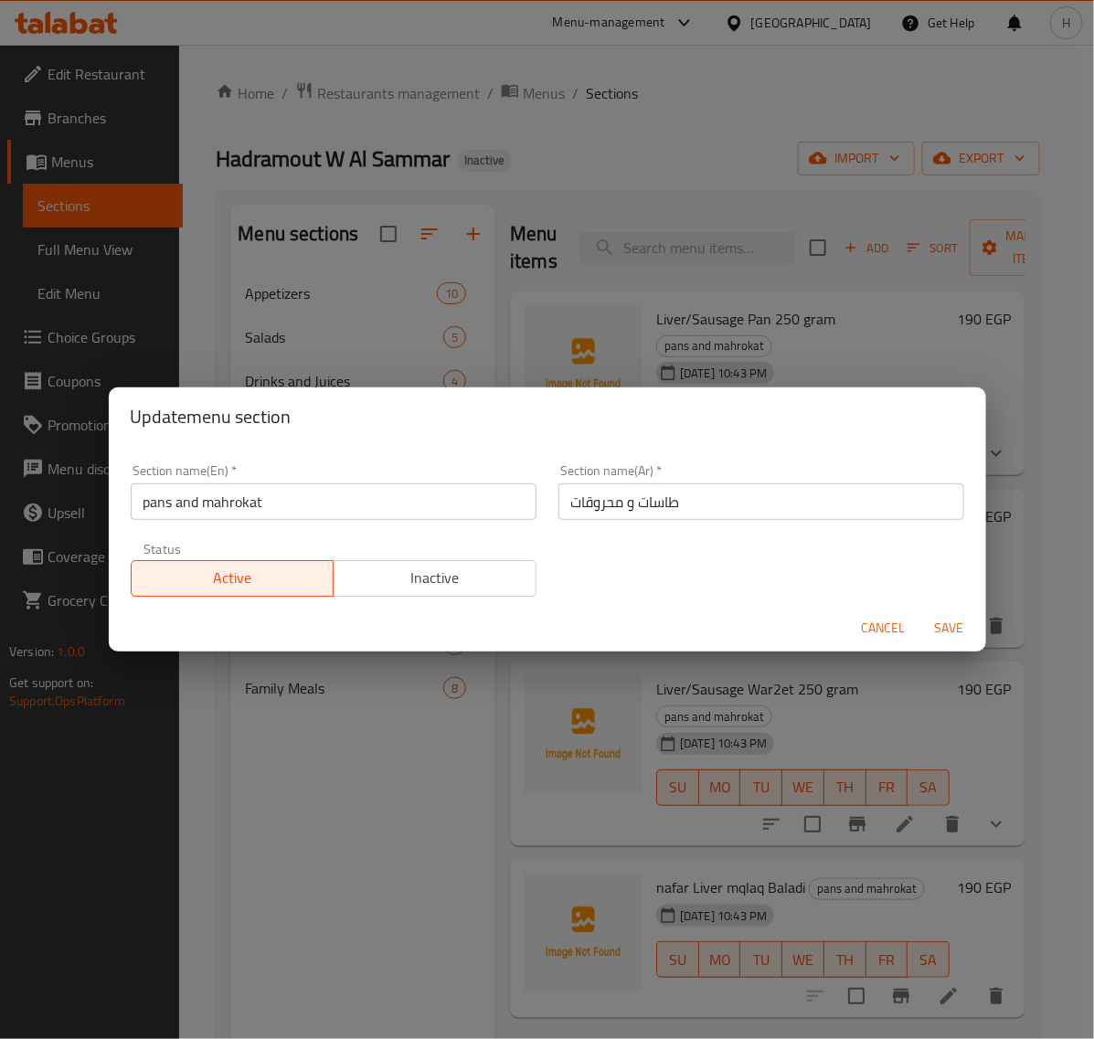
click at [334, 499] on input "pans and mahrokat" at bounding box center [334, 501] width 406 height 37
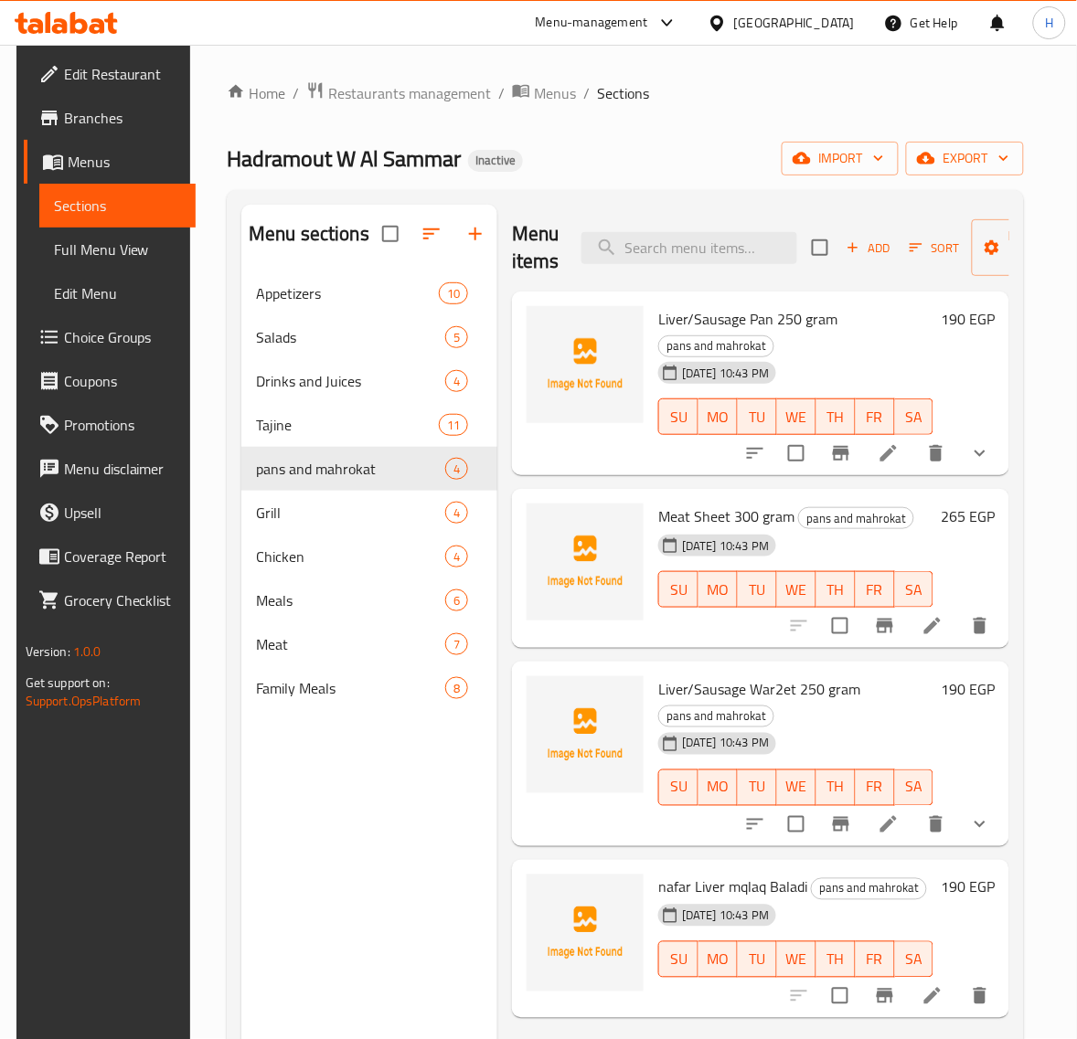
click at [114, 245] on span "Full Menu View" at bounding box center [118, 250] width 128 height 22
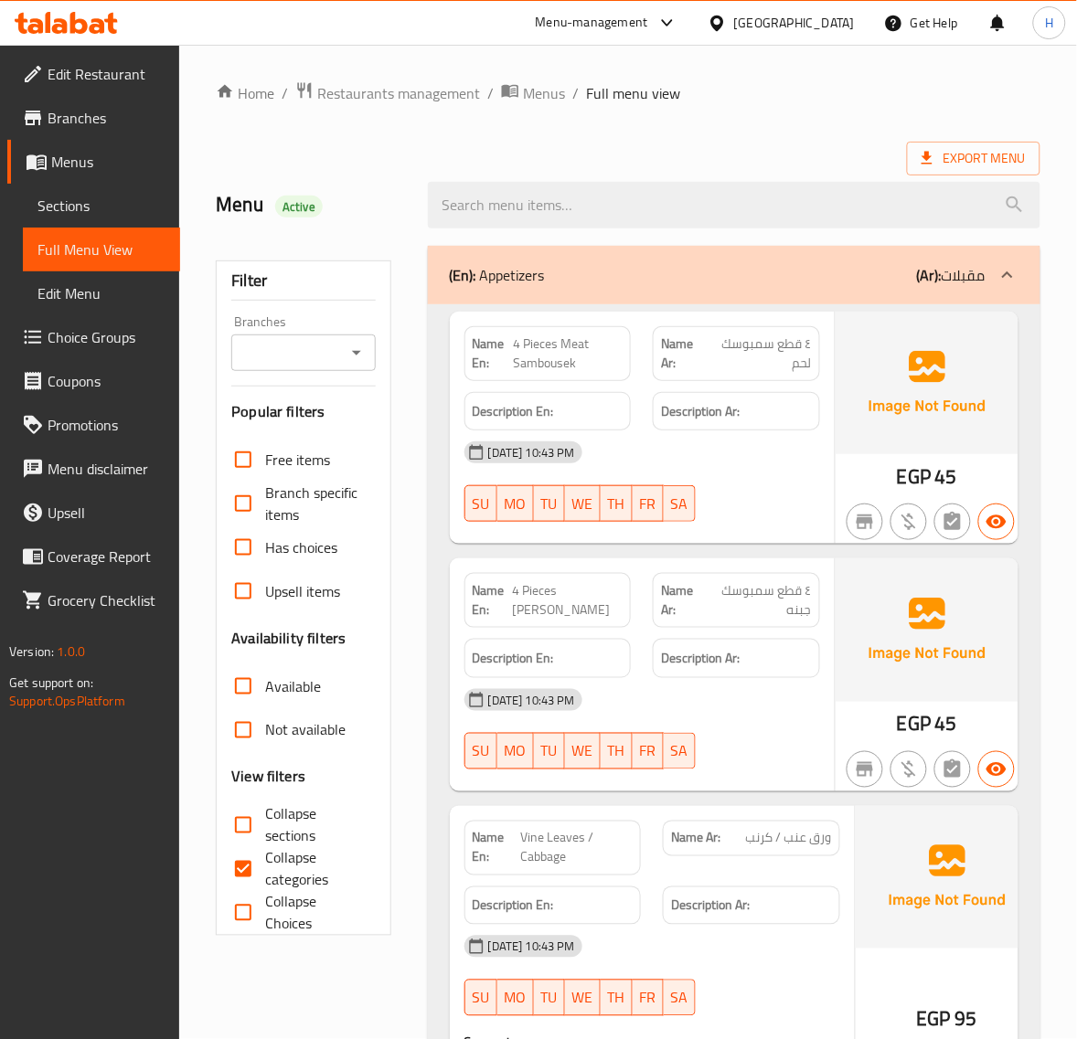
click at [289, 873] on span "Collapse categories" at bounding box center [312, 869] width 95 height 44
click at [265, 873] on input "Collapse categories" at bounding box center [243, 869] width 44 height 44
checkbox input "false"
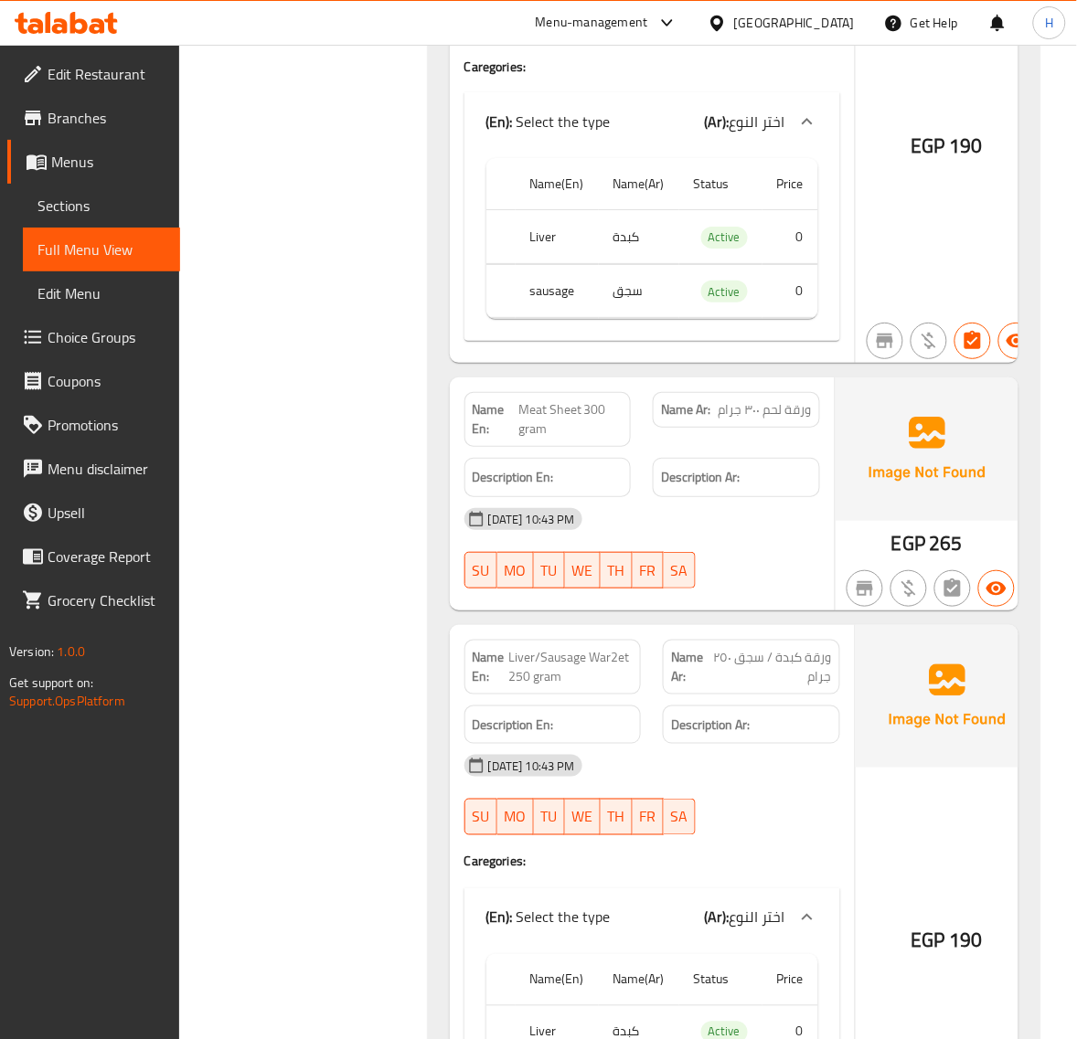
scroll to position [9980, 0]
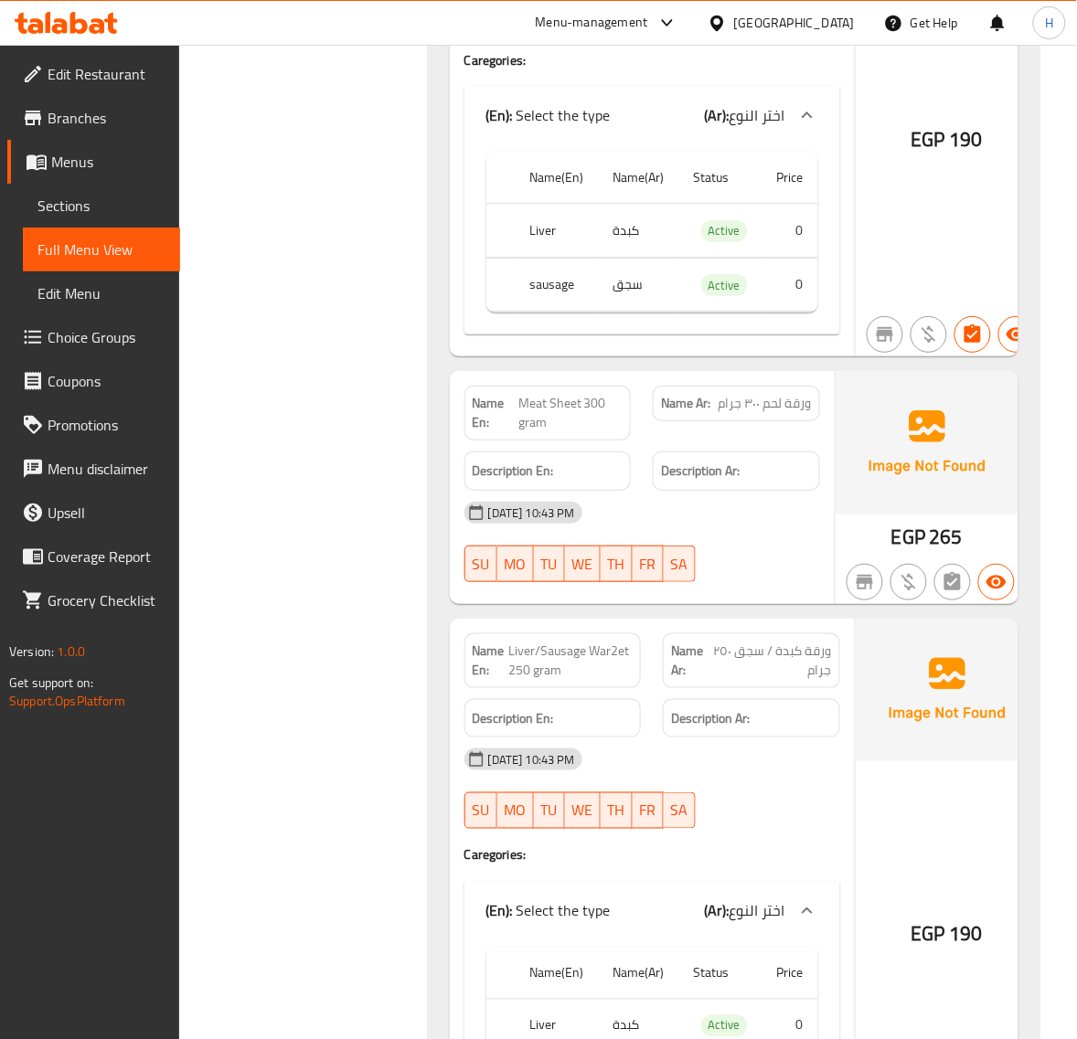
click at [600, 642] on span "Liver/Sausage War2et 250 gram" at bounding box center [570, 661] width 123 height 38
click at [363, 444] on div "Filter Branches Branches Popular filters Free items Branch specific items Has c…" at bounding box center [310, 1042] width 211 height 21575
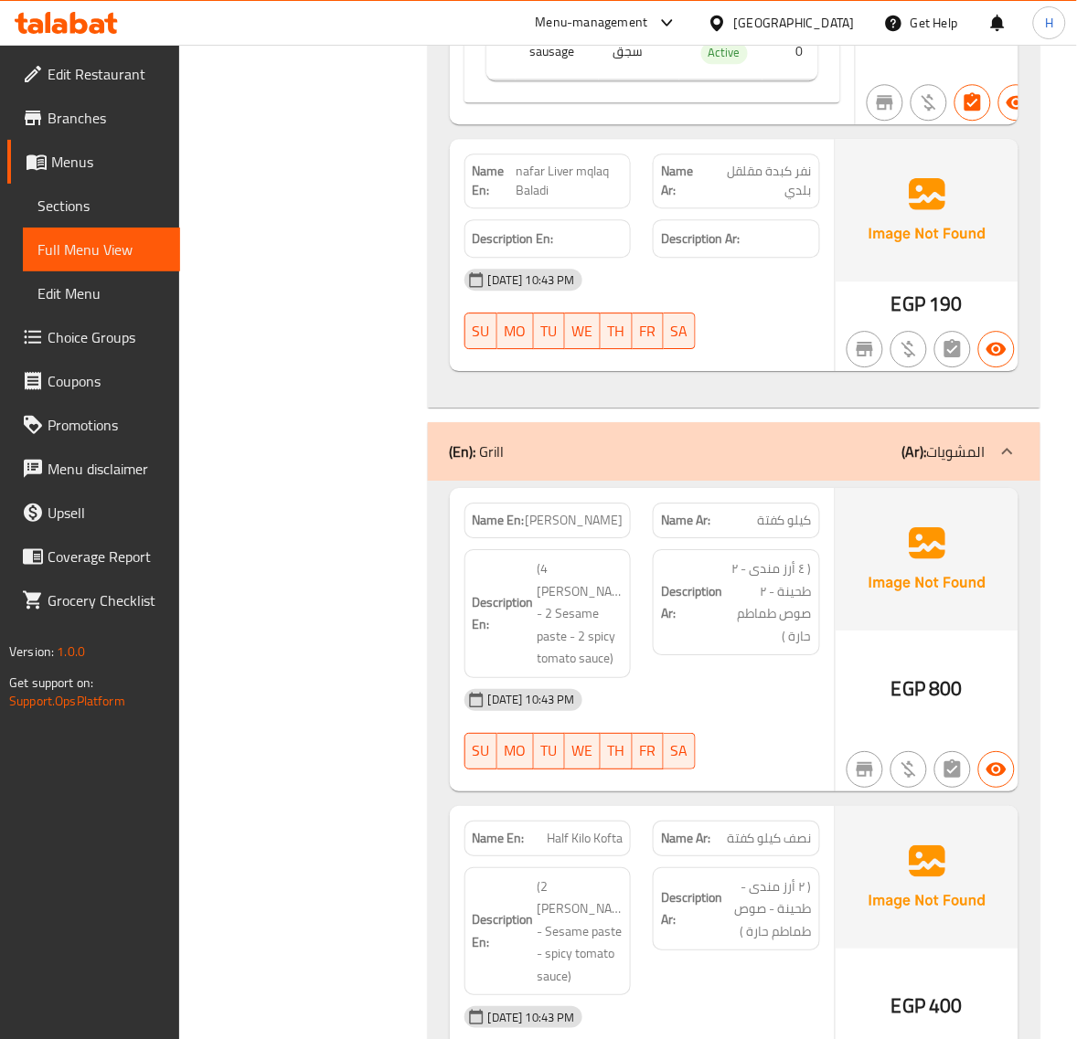
scroll to position [11045, 0]
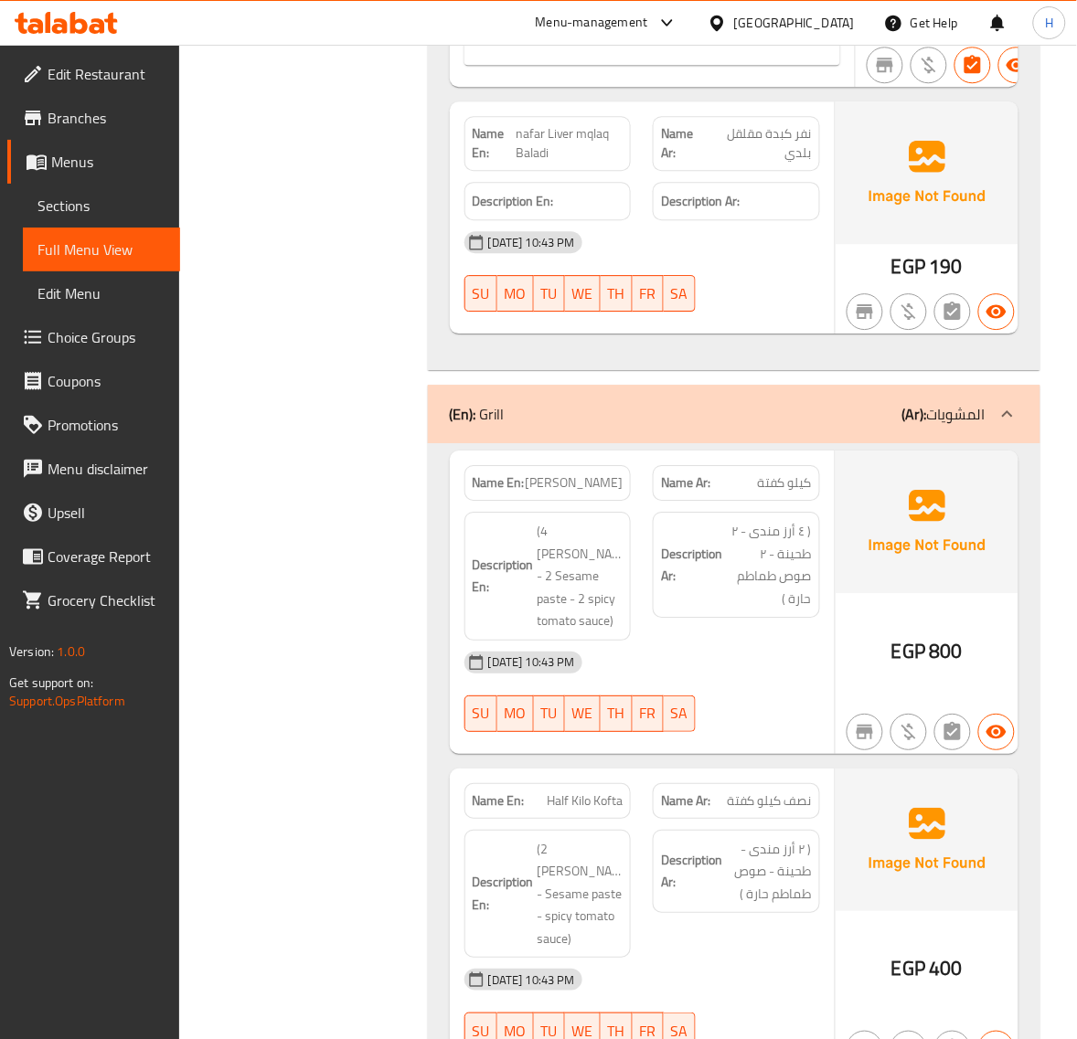
click at [587, 473] on span "[PERSON_NAME]" at bounding box center [574, 482] width 98 height 19
click at [583, 473] on span "[PERSON_NAME]" at bounding box center [574, 482] width 98 height 19
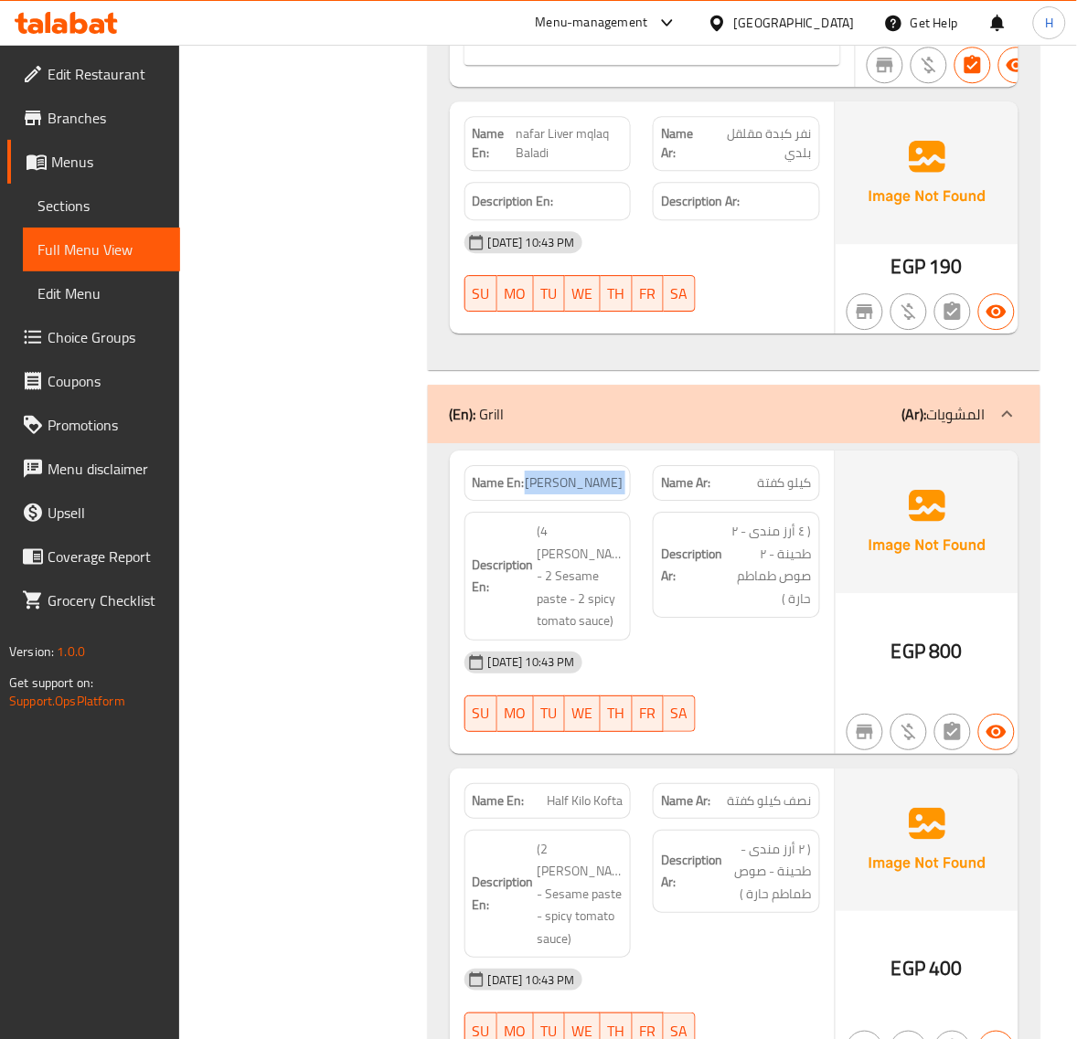
click at [583, 473] on span "[PERSON_NAME]" at bounding box center [574, 482] width 98 height 19
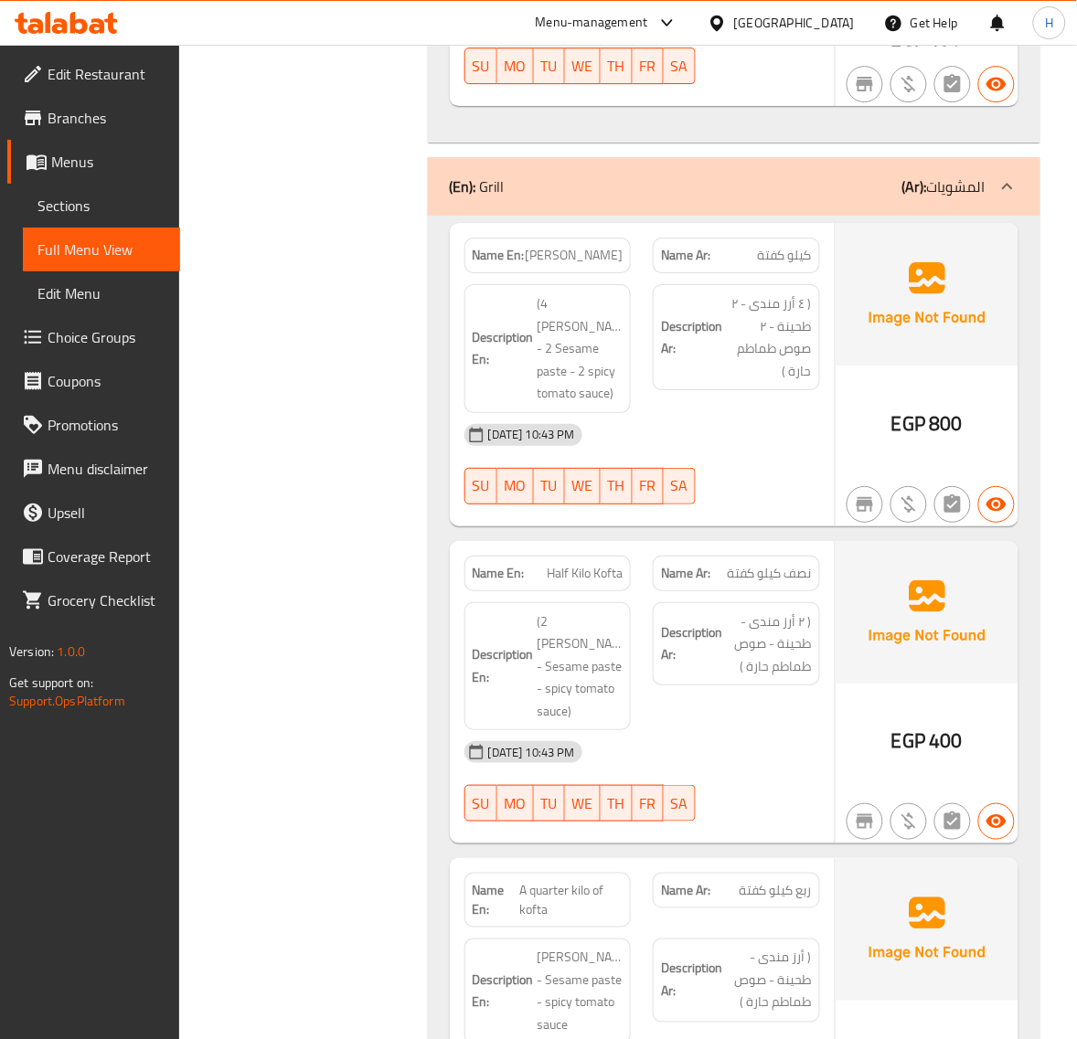
scroll to position [11274, 0]
click at [612, 563] on span "Half Kilo Kofta" at bounding box center [585, 572] width 76 height 19
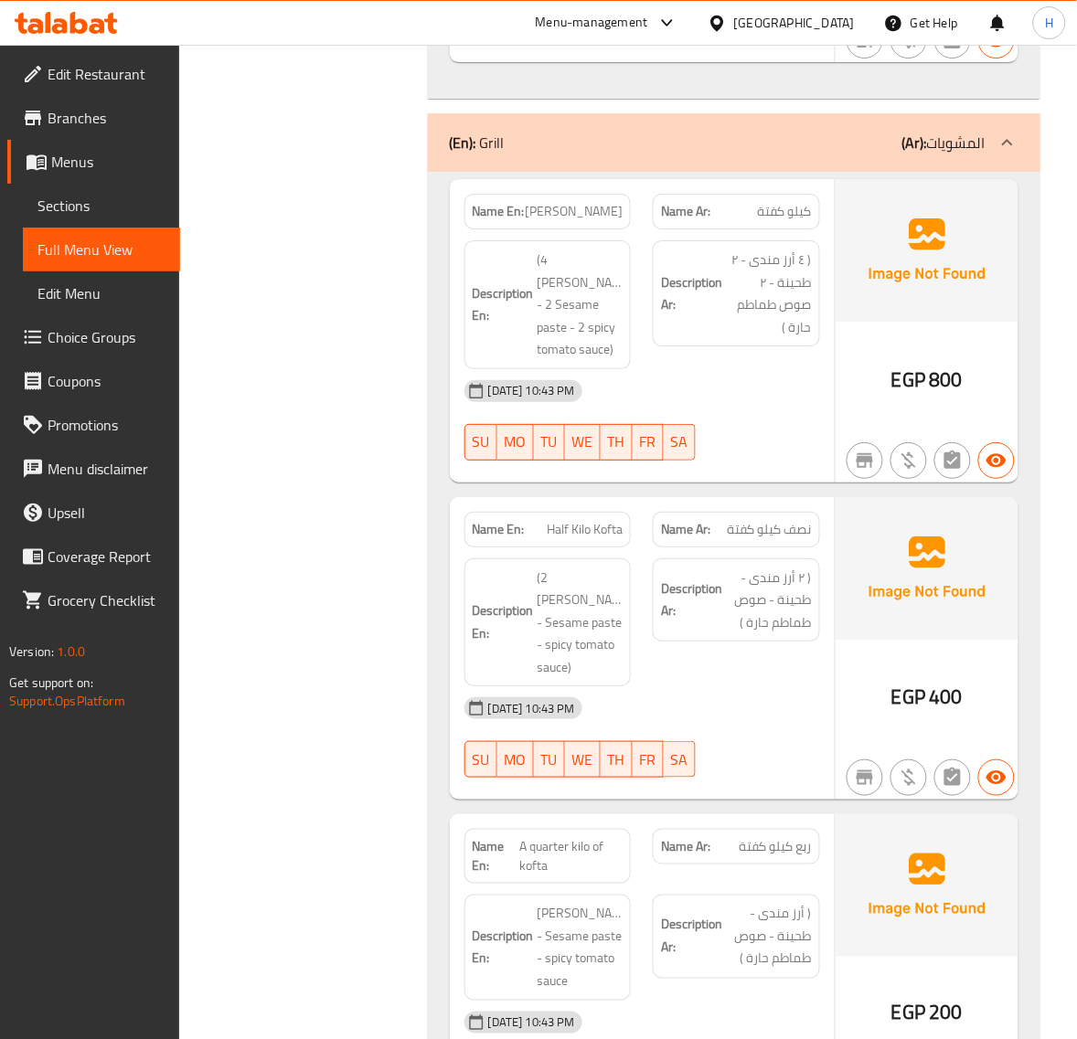
scroll to position [11426, 0]
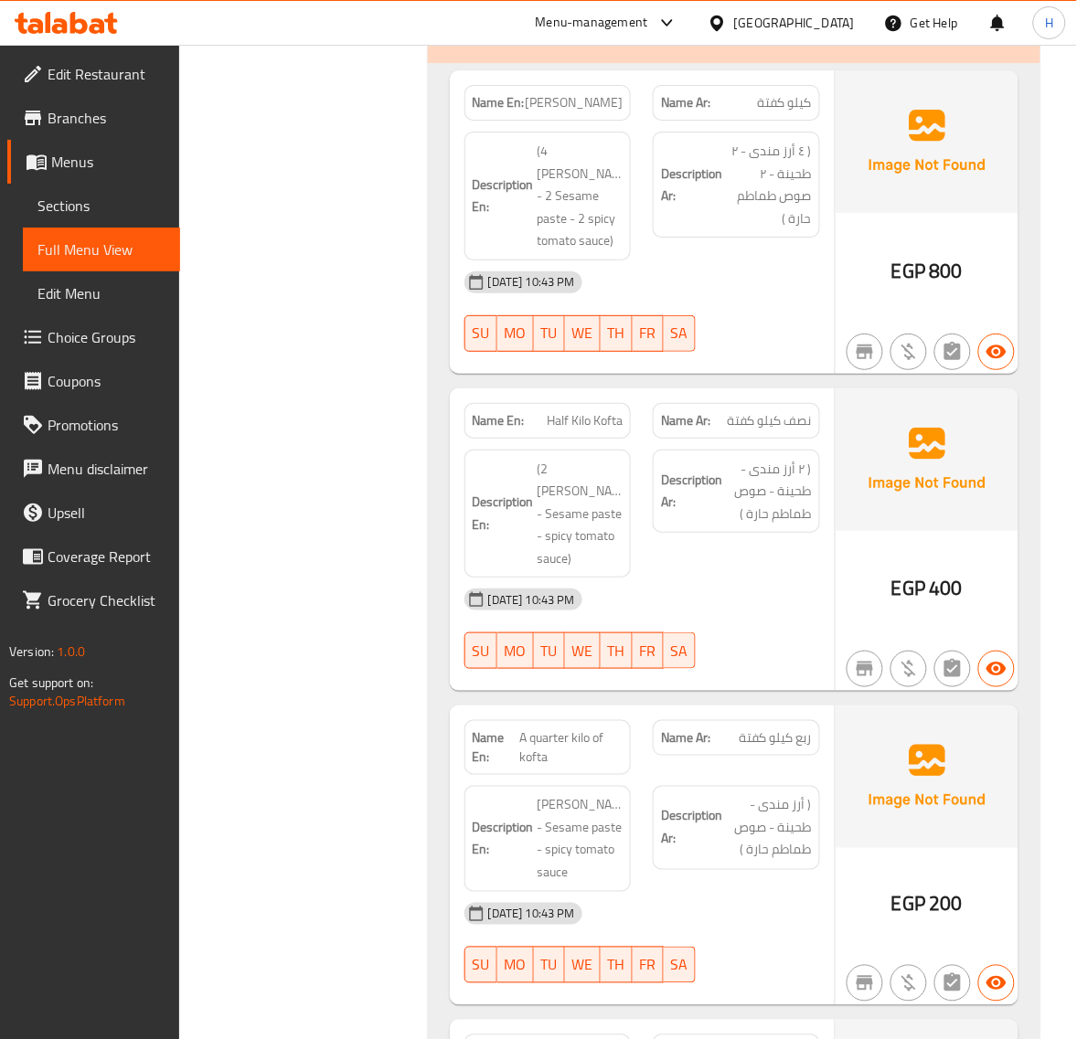
click at [563, 728] on span "A quarter kilo of kofta" at bounding box center [570, 747] width 103 height 38
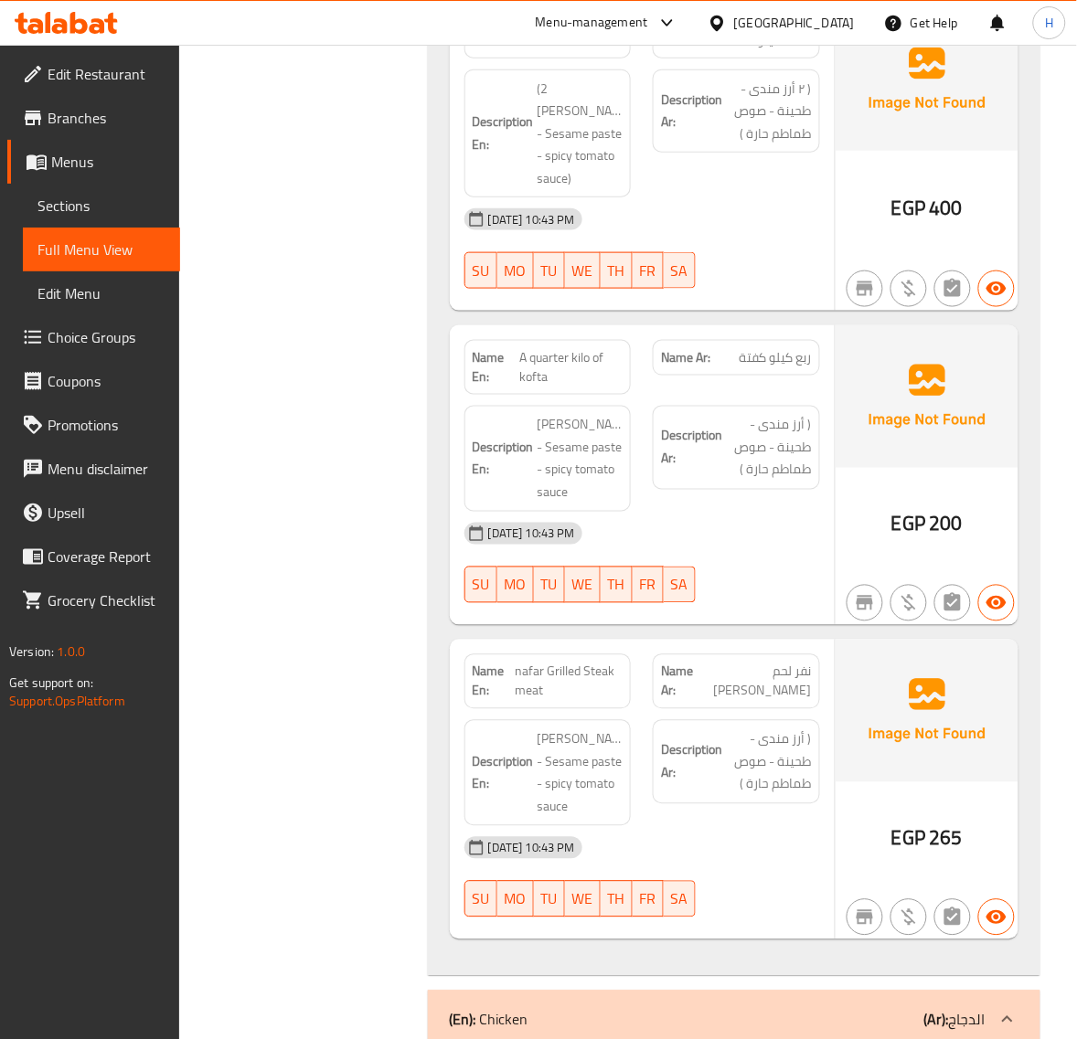
scroll to position [11808, 0]
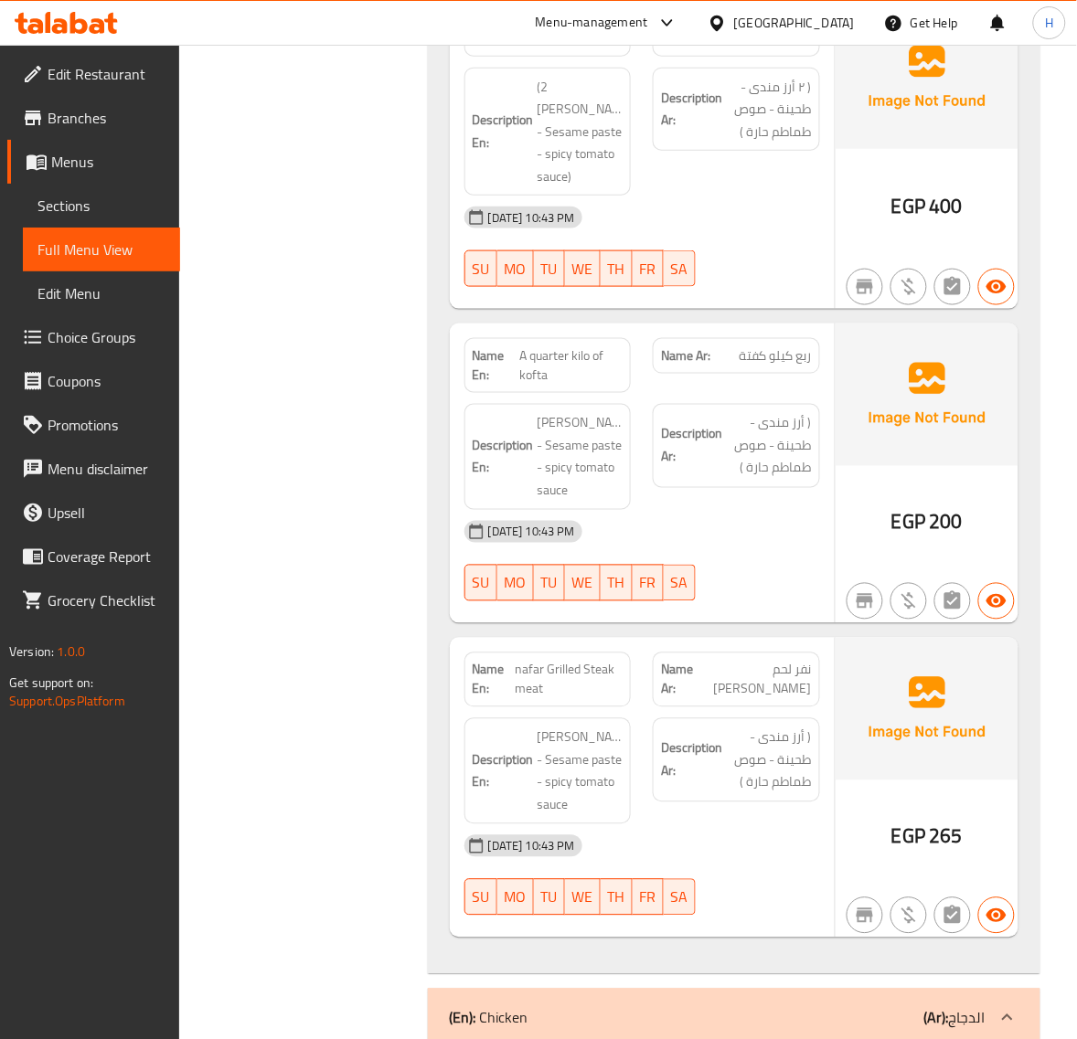
click at [578, 661] on span "nafar Grilled Steak meat" at bounding box center [569, 680] width 108 height 38
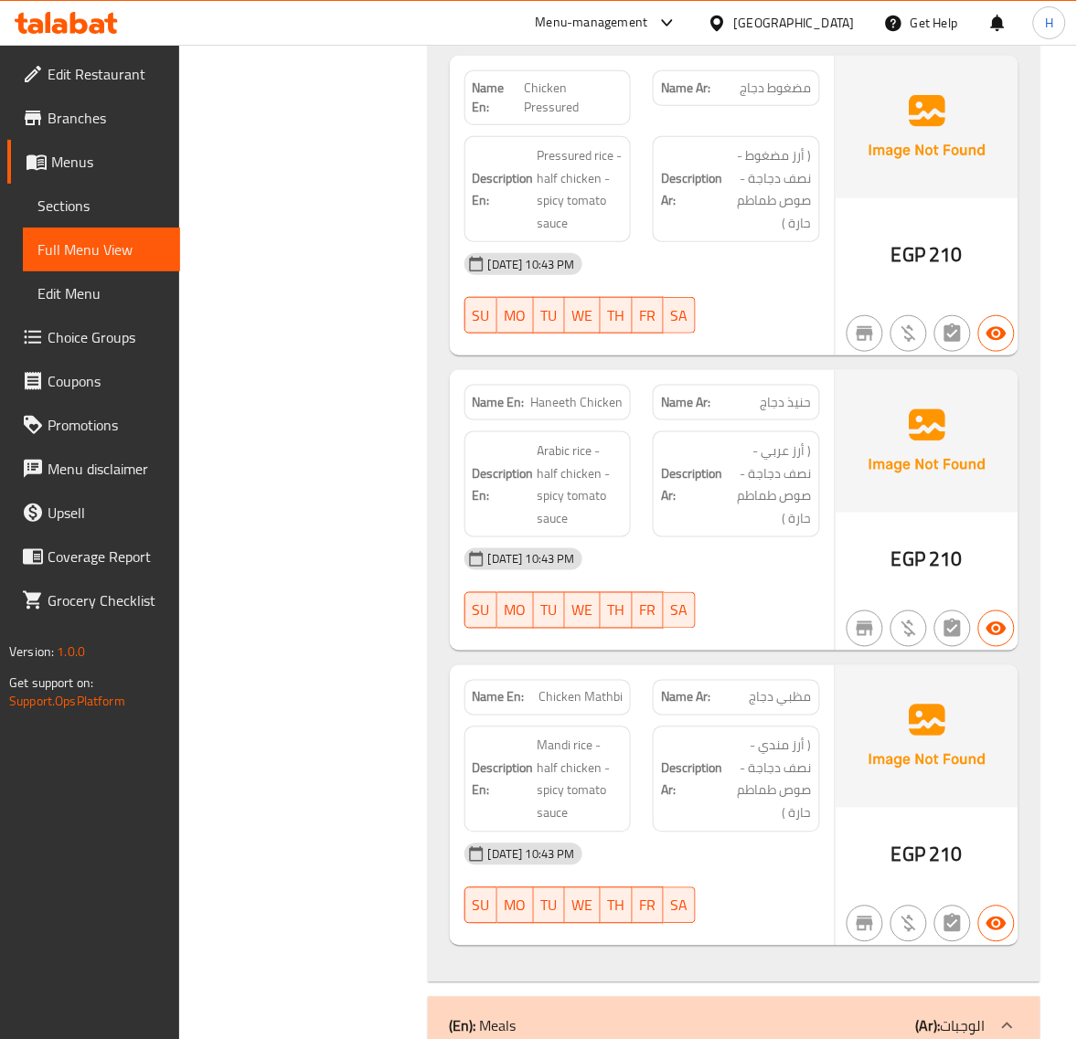
scroll to position [13178, 0]
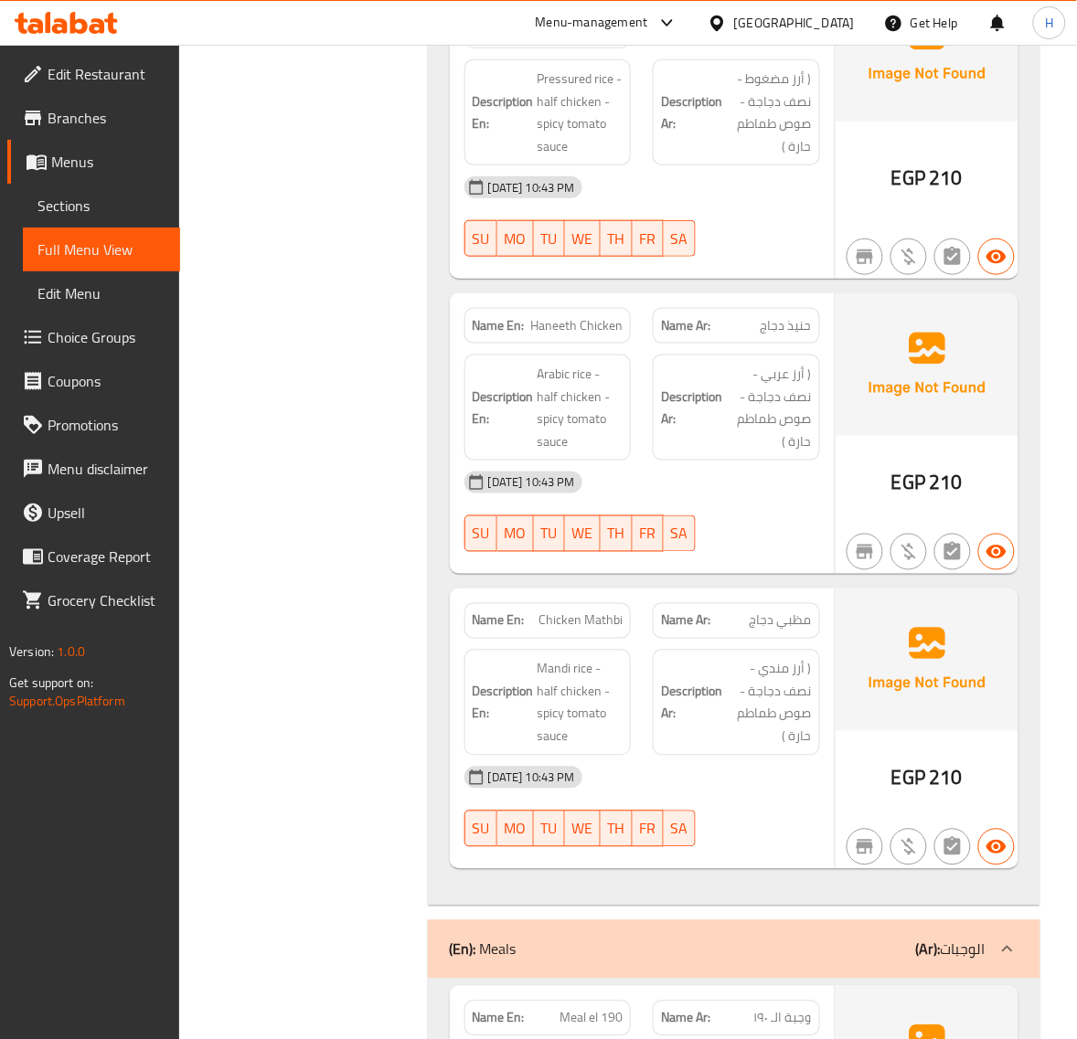
click at [580, 611] on span "Chicken Mathbi" at bounding box center [580, 620] width 84 height 19
click at [773, 611] on span "مظبي دجاج" at bounding box center [780, 620] width 62 height 19
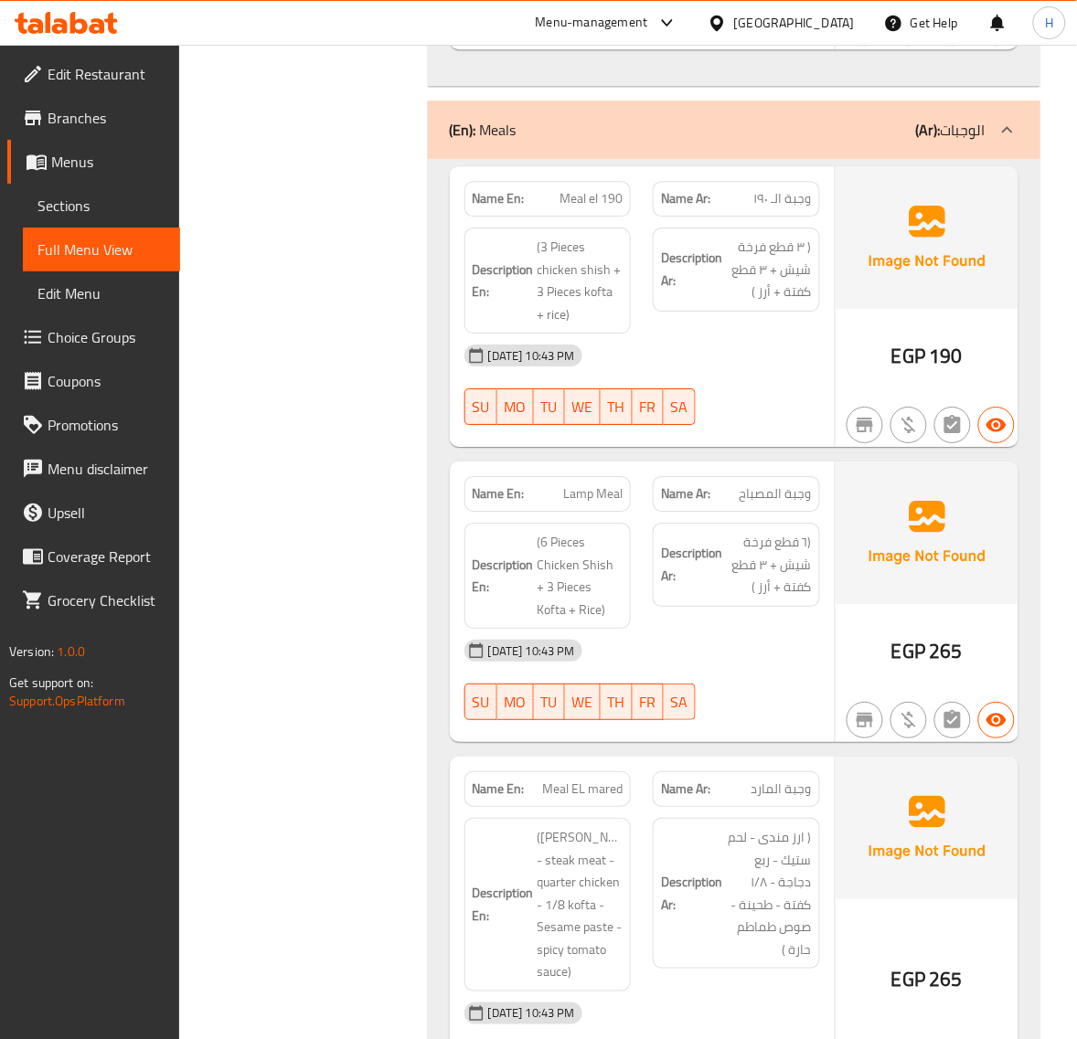
scroll to position [14244, 0]
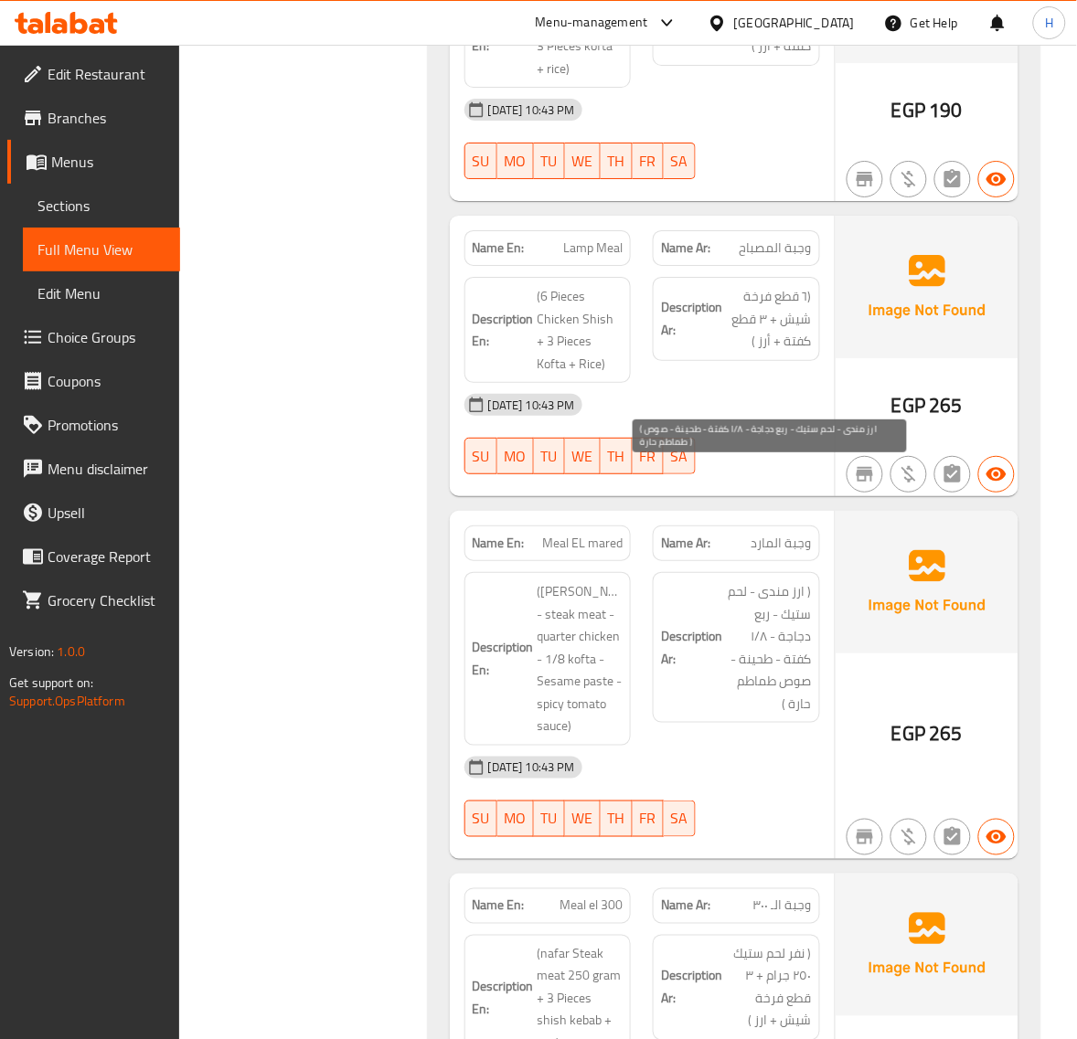
click at [760, 580] on span "( ارز مندى - لحم ستيك - ربع دجاجة - ۱/۸ كفتة - طحينة - صوص طماطم حارة )" at bounding box center [769, 647] width 86 height 134
click at [743, 580] on span "( ارز مندى - لحم ستيك - ربع دجاجة - ۱/۸ كفتة - طحينة - صوص طماطم حارة )" at bounding box center [769, 647] width 86 height 134
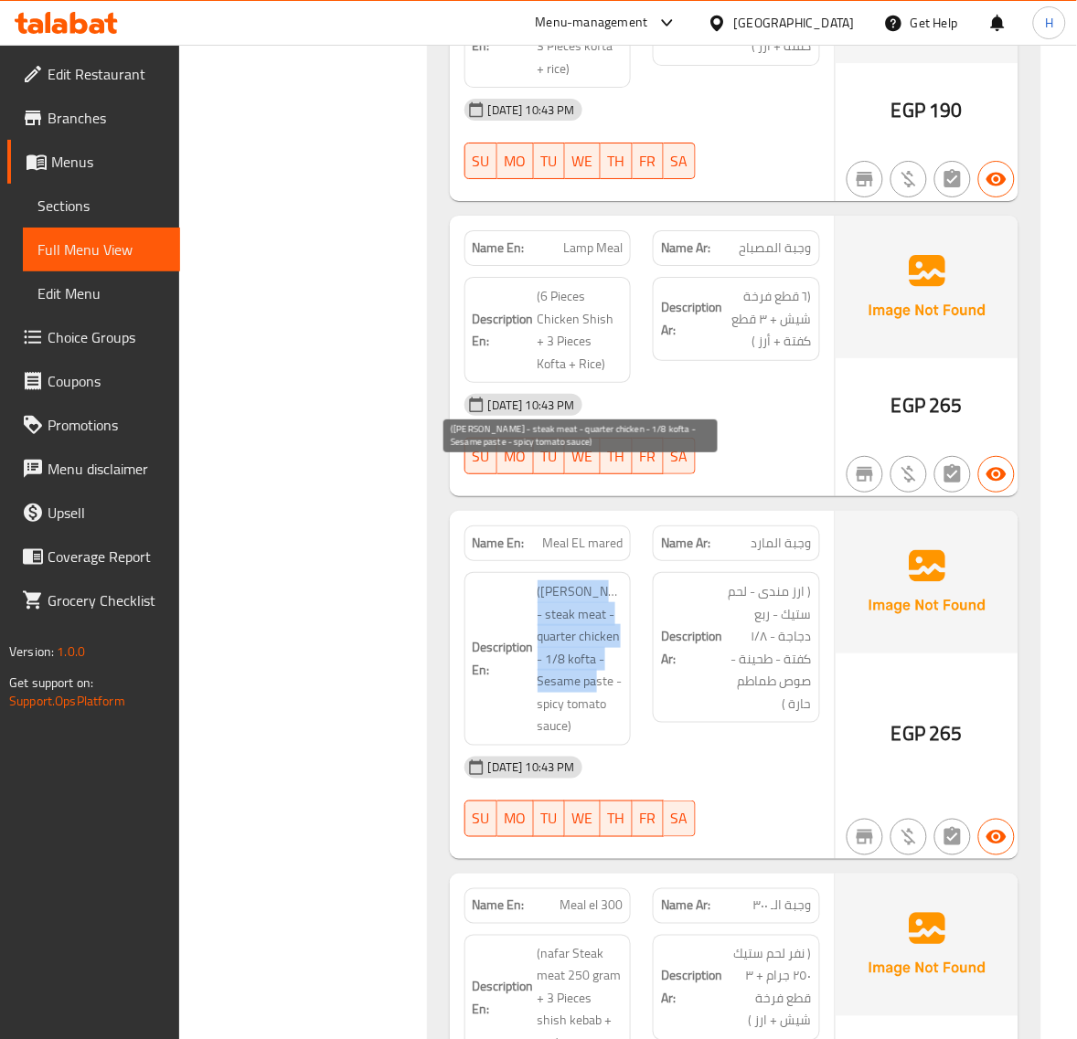
drag, startPoint x: 532, startPoint y: 565, endPoint x: 610, endPoint y: 563, distance: 77.7
click at [610, 580] on h6 "Description En: (Mandi rice - steak meat - quarter chicken - 1/8 kofta - Sesame…" at bounding box center [547, 658] width 151 height 157
click at [610, 580] on span "([PERSON_NAME] - steak meat - quarter chicken - 1/8 kofta - Sesame paste - spic…" at bounding box center [580, 658] width 86 height 157
drag, startPoint x: 610, startPoint y: 563, endPoint x: 551, endPoint y: 563, distance: 58.5
click at [551, 580] on span "([PERSON_NAME] - steak meat - quarter chicken - 1/8 kofta - Sesame paste - spic…" at bounding box center [580, 658] width 86 height 157
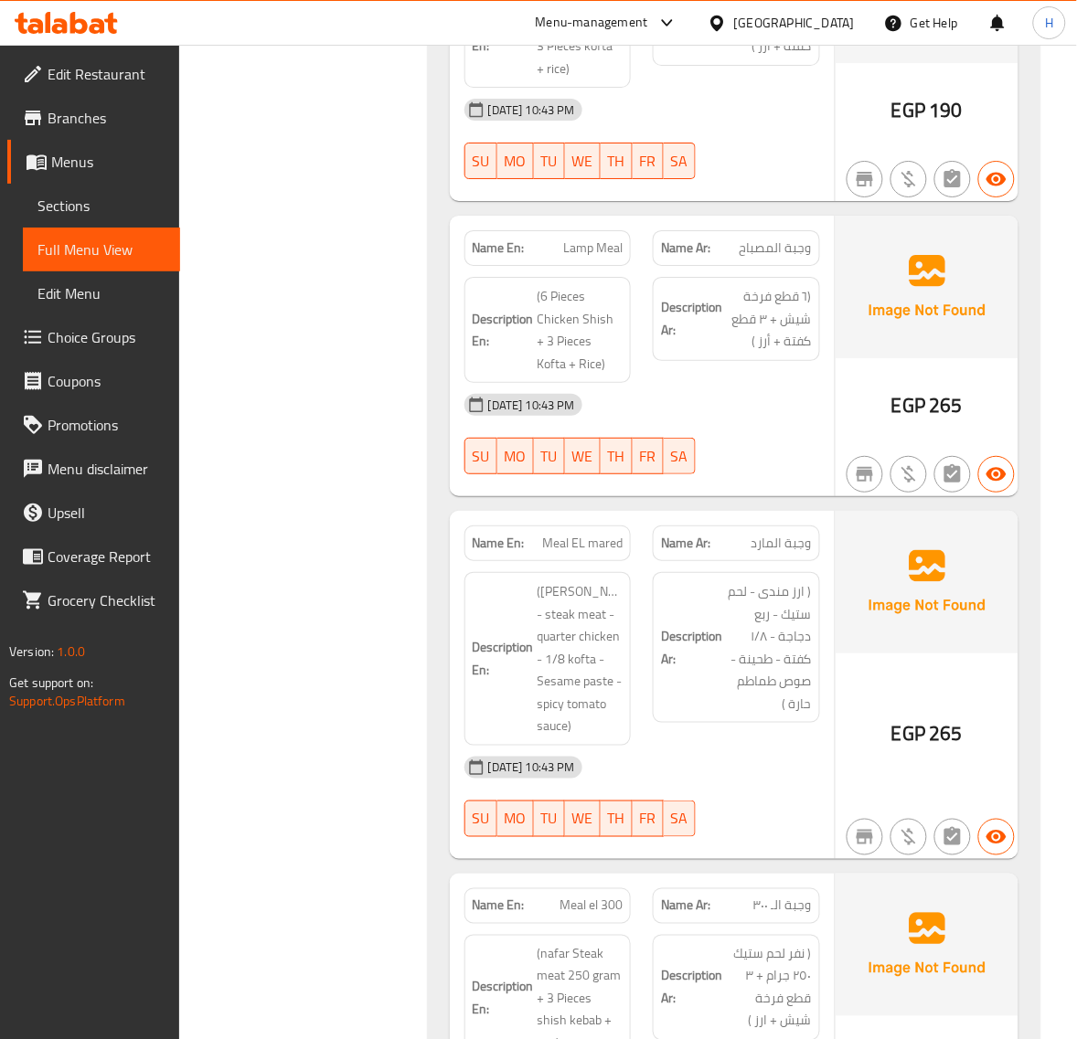
click at [583, 534] on span "Meal EL mared" at bounding box center [582, 543] width 80 height 19
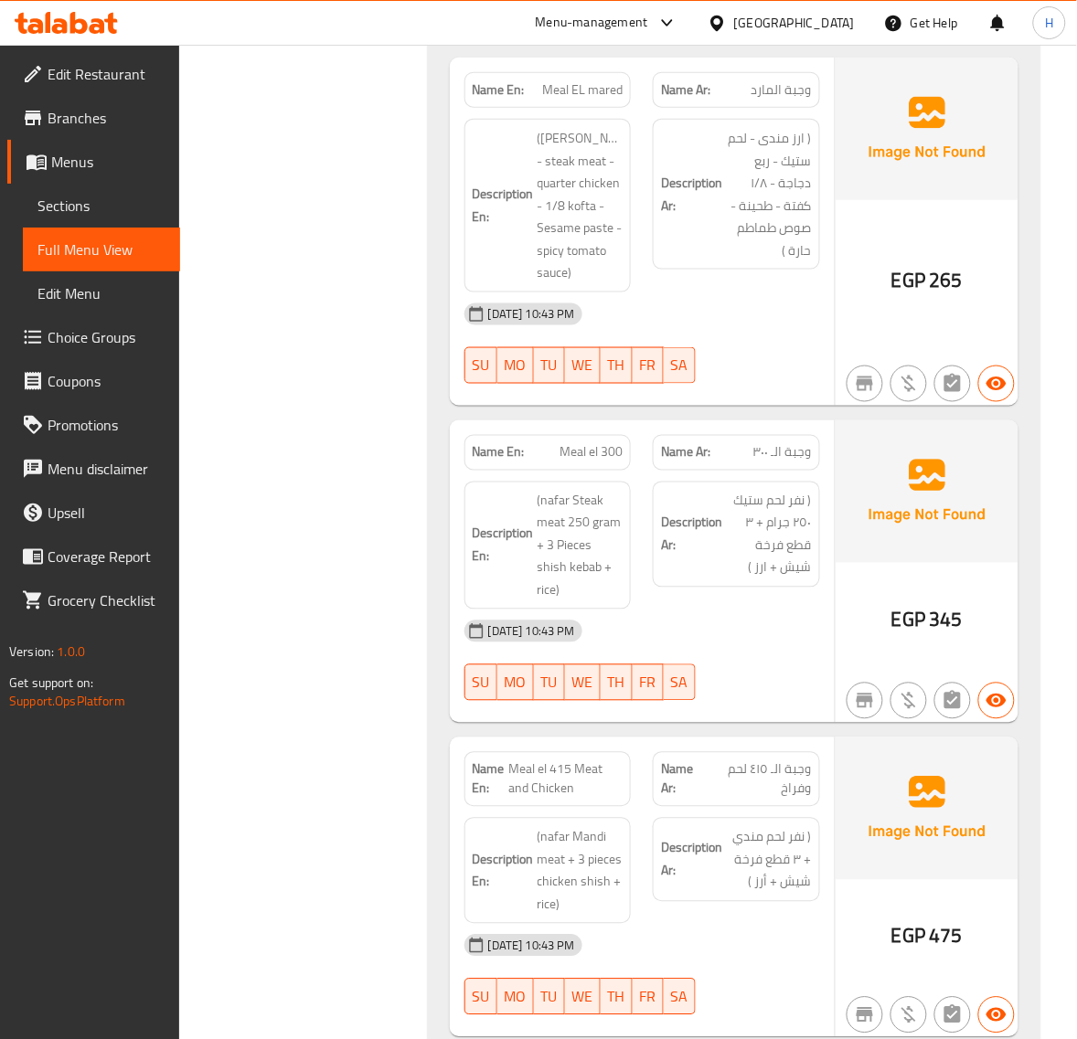
scroll to position [14701, 0]
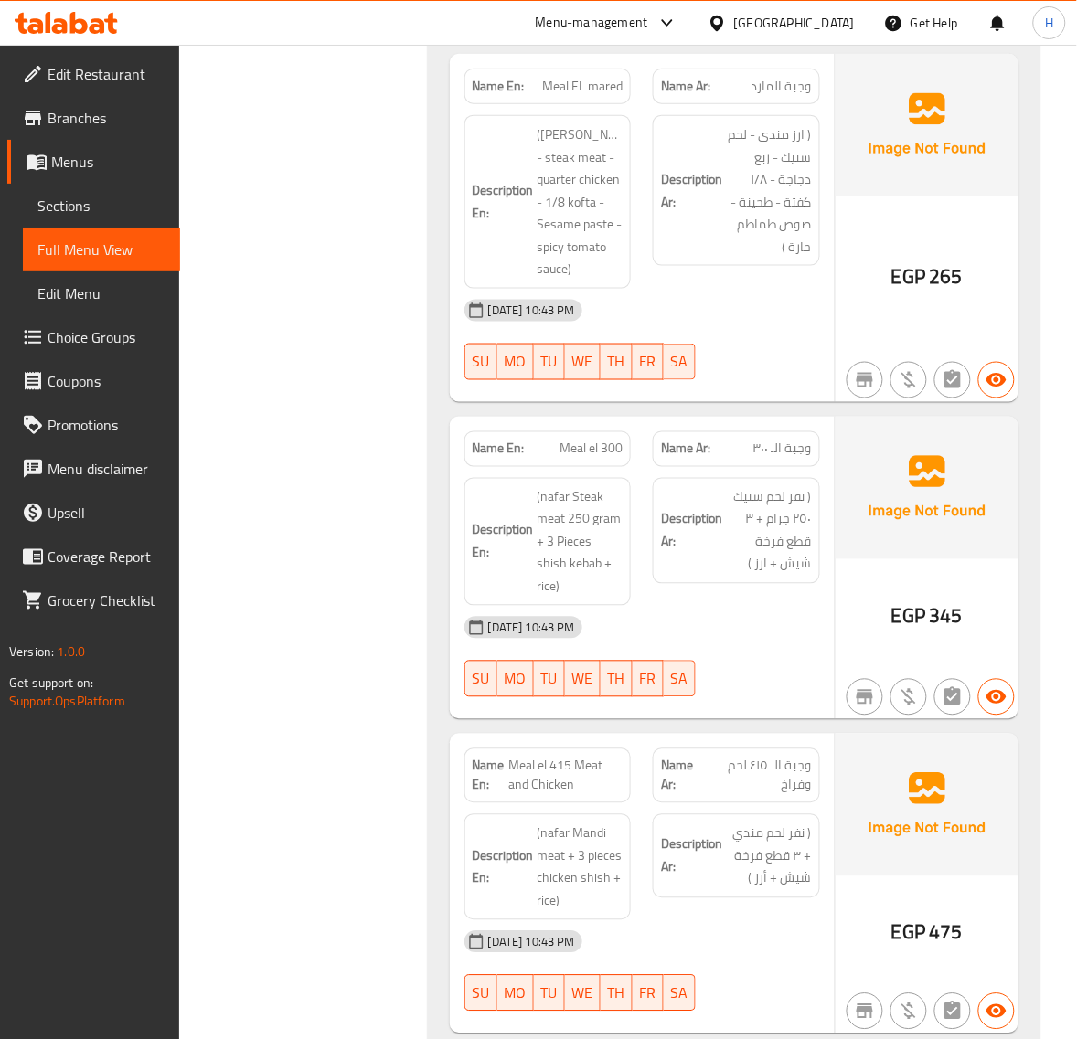
click at [791, 440] on span "وجبة الـ ٣٠٠" at bounding box center [782, 449] width 58 height 19
drag, startPoint x: 780, startPoint y: 444, endPoint x: 760, endPoint y: 421, distance: 29.8
click at [760, 486] on span "( نفر لحم ستيك ٢٥٠ جرام + ٣ قطع فرخة شيش + ارز )" at bounding box center [769, 531] width 86 height 90
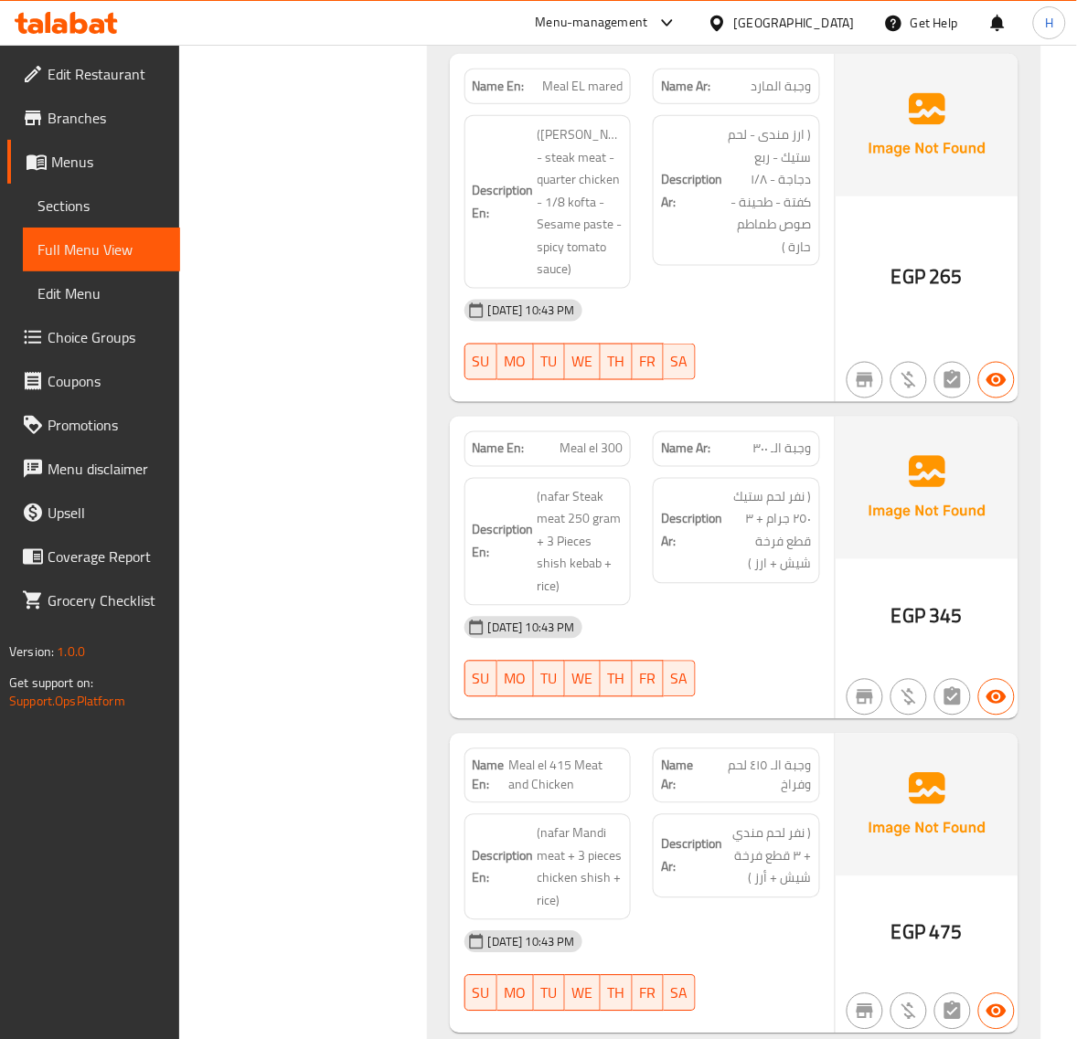
click at [791, 440] on span "وجبة الـ ٣٠٠" at bounding box center [782, 449] width 58 height 19
click at [608, 440] on span "Meal el 300" at bounding box center [590, 449] width 63 height 19
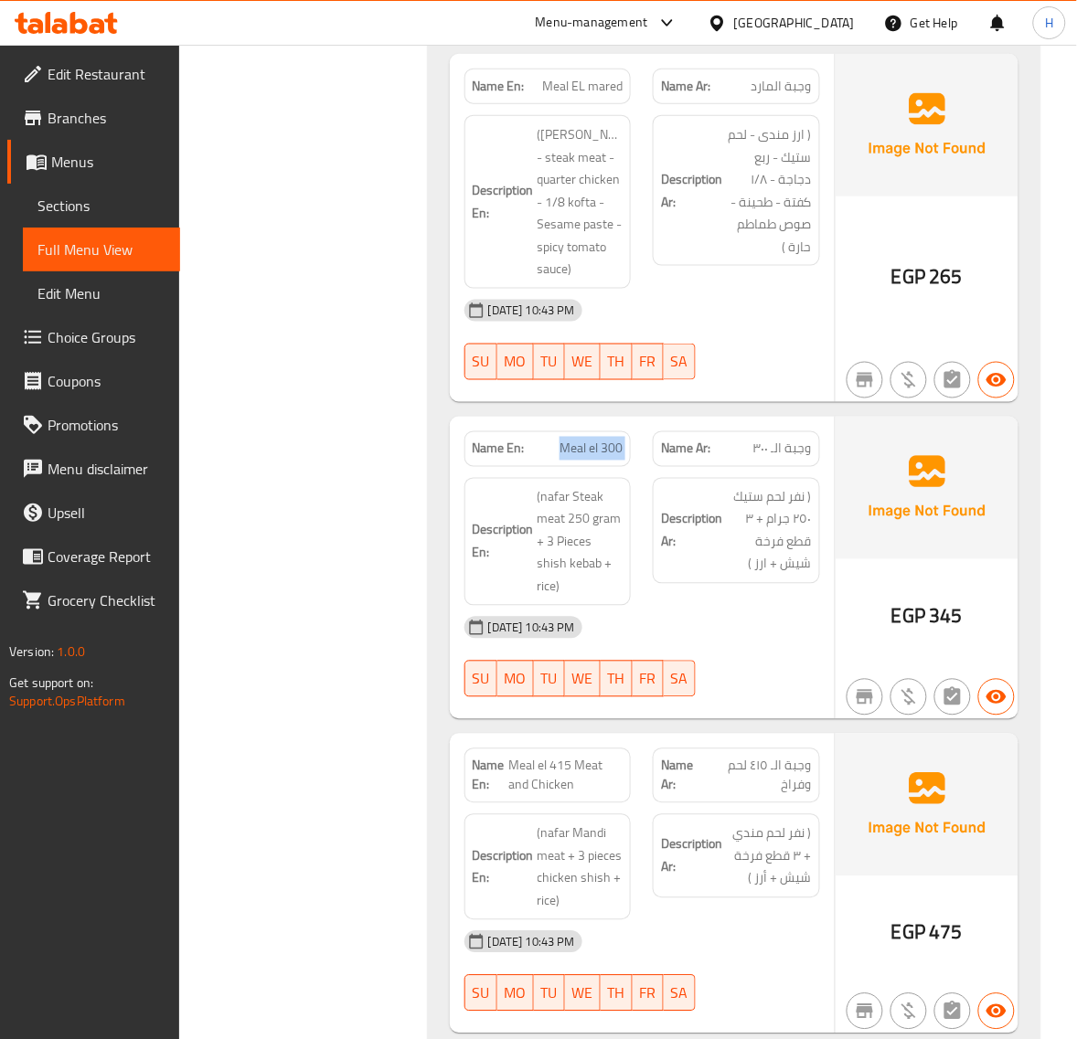
click at [608, 440] on span "Meal el 300" at bounding box center [590, 449] width 63 height 19
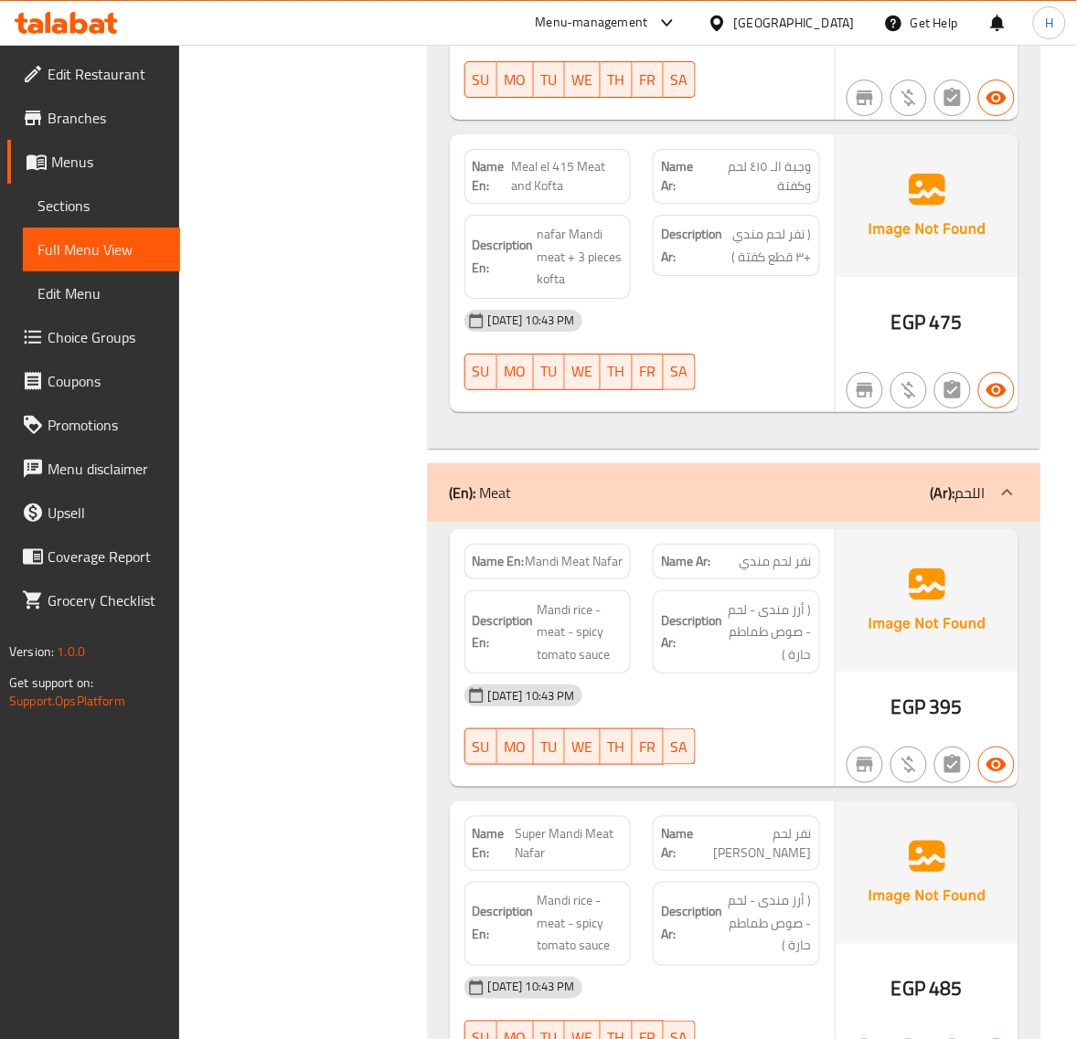
scroll to position [15767, 0]
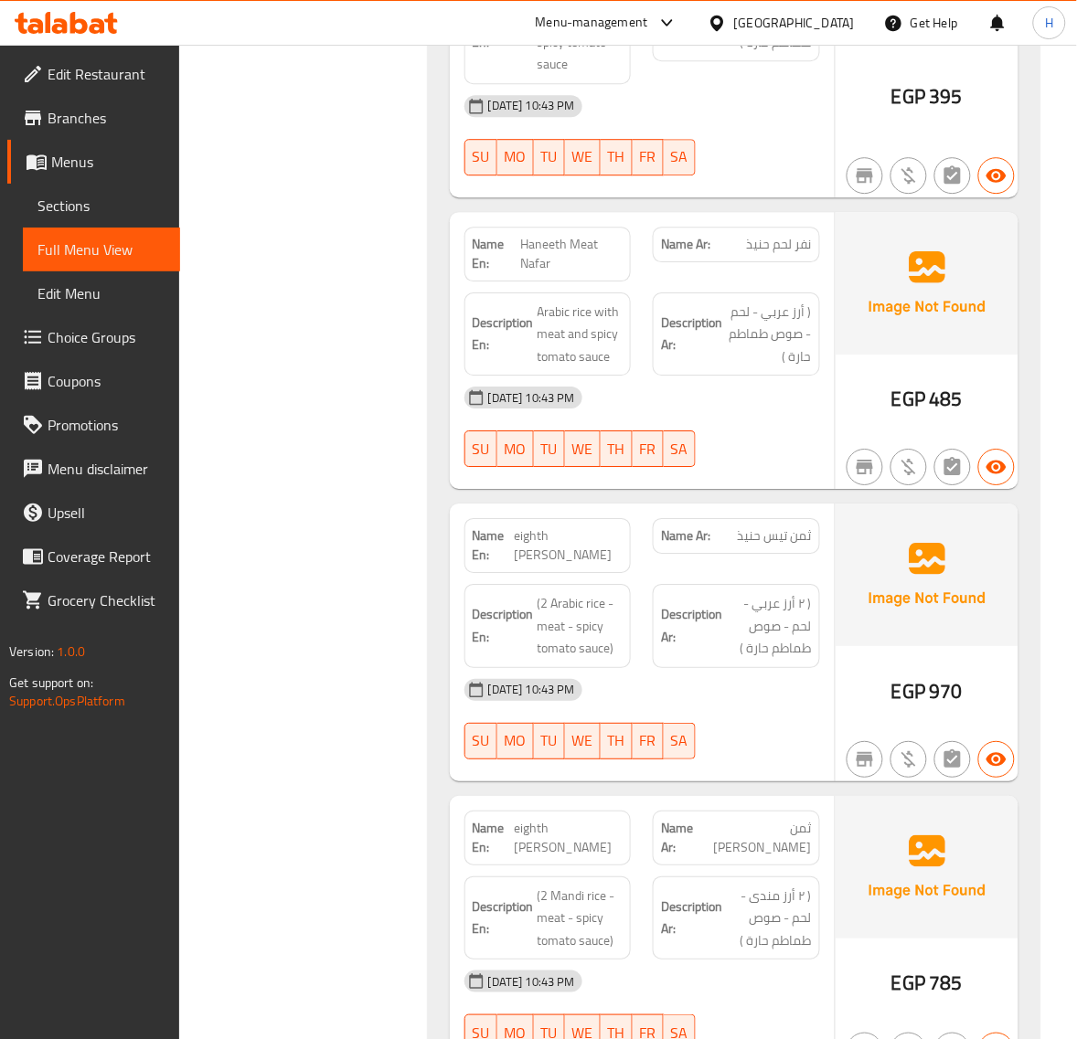
scroll to position [16849, 0]
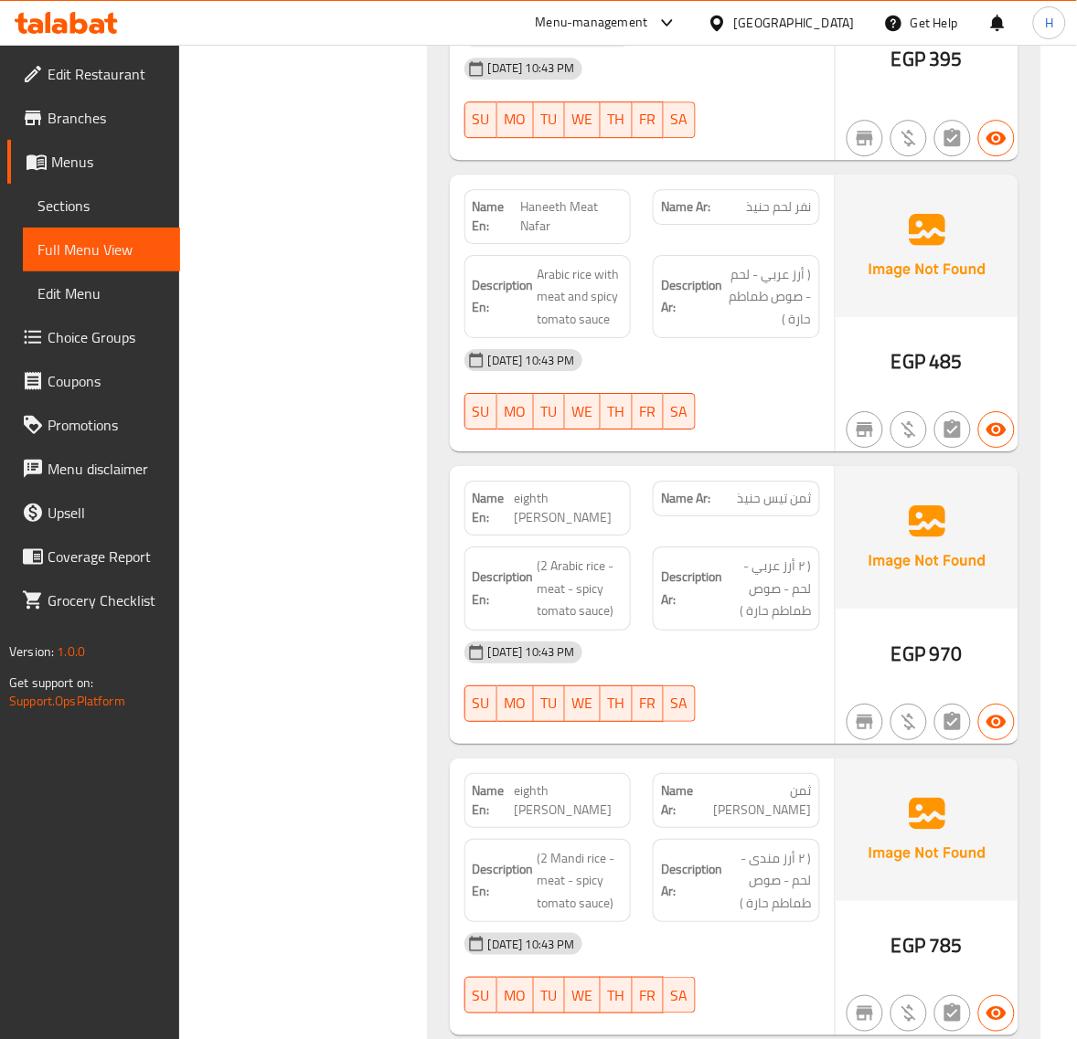
click at [553, 489] on span "eighth [PERSON_NAME]" at bounding box center [569, 508] width 109 height 38
click at [551, 489] on span "eighth [PERSON_NAME]" at bounding box center [569, 508] width 109 height 38
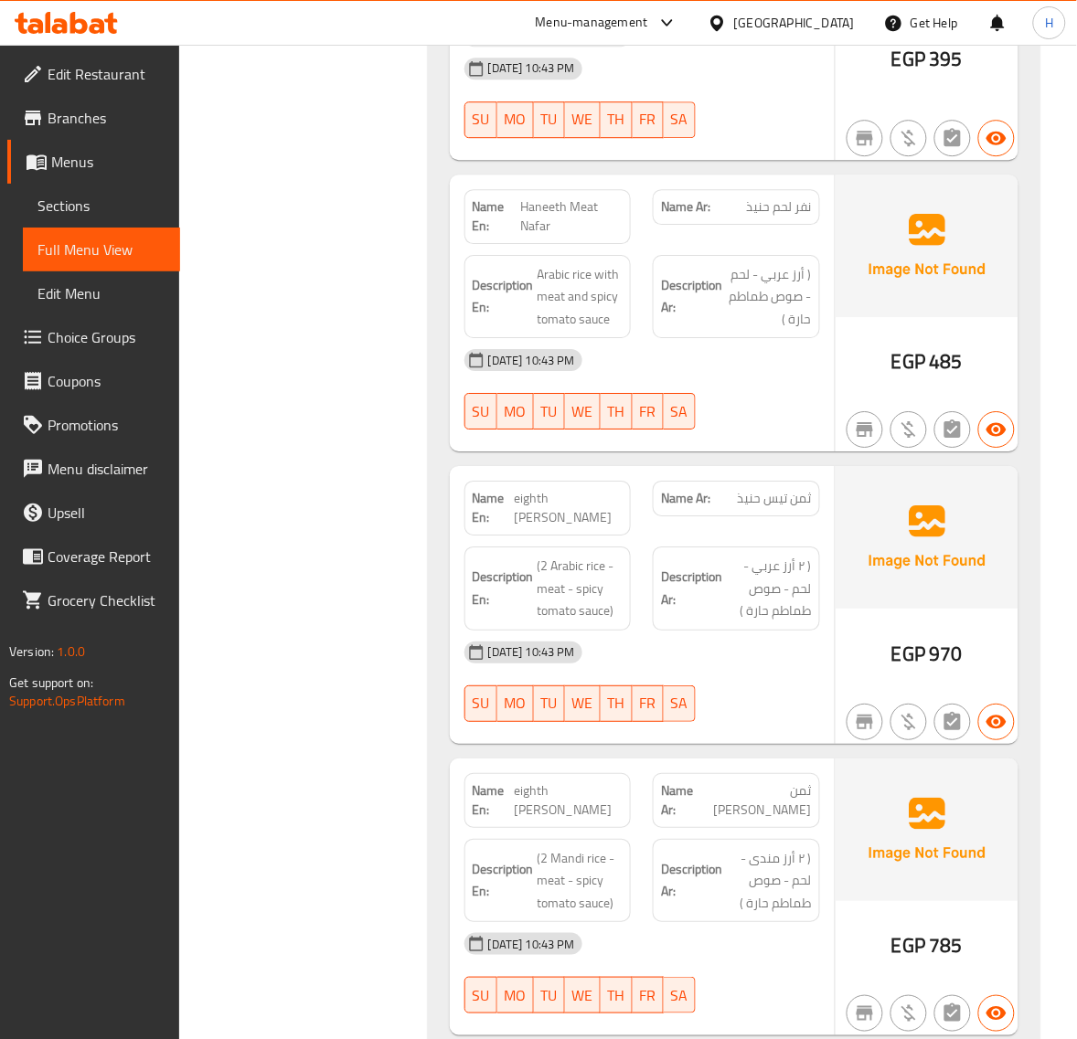
click at [764, 489] on span "ثمن تيس حنيذ" at bounding box center [775, 498] width 74 height 19
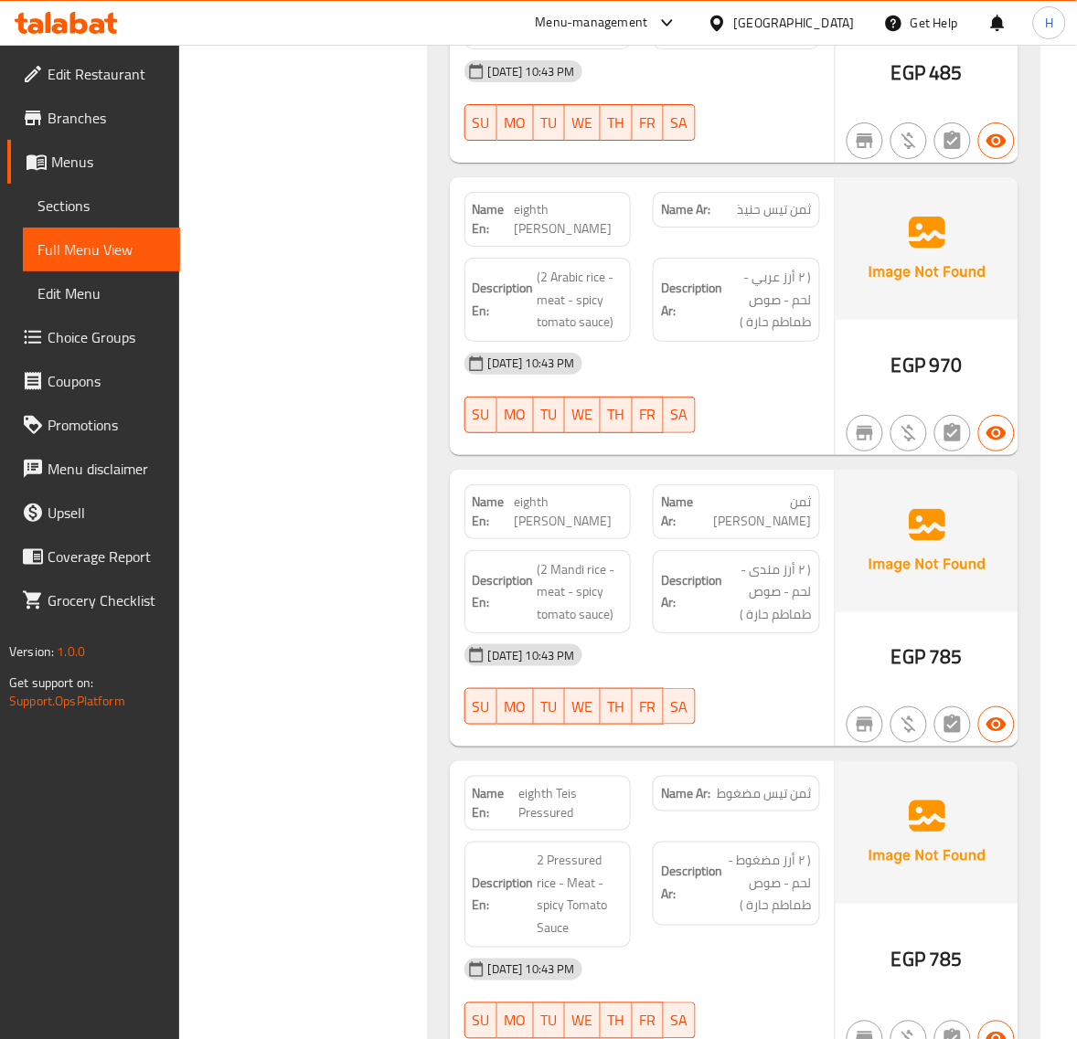
scroll to position [17152, 0]
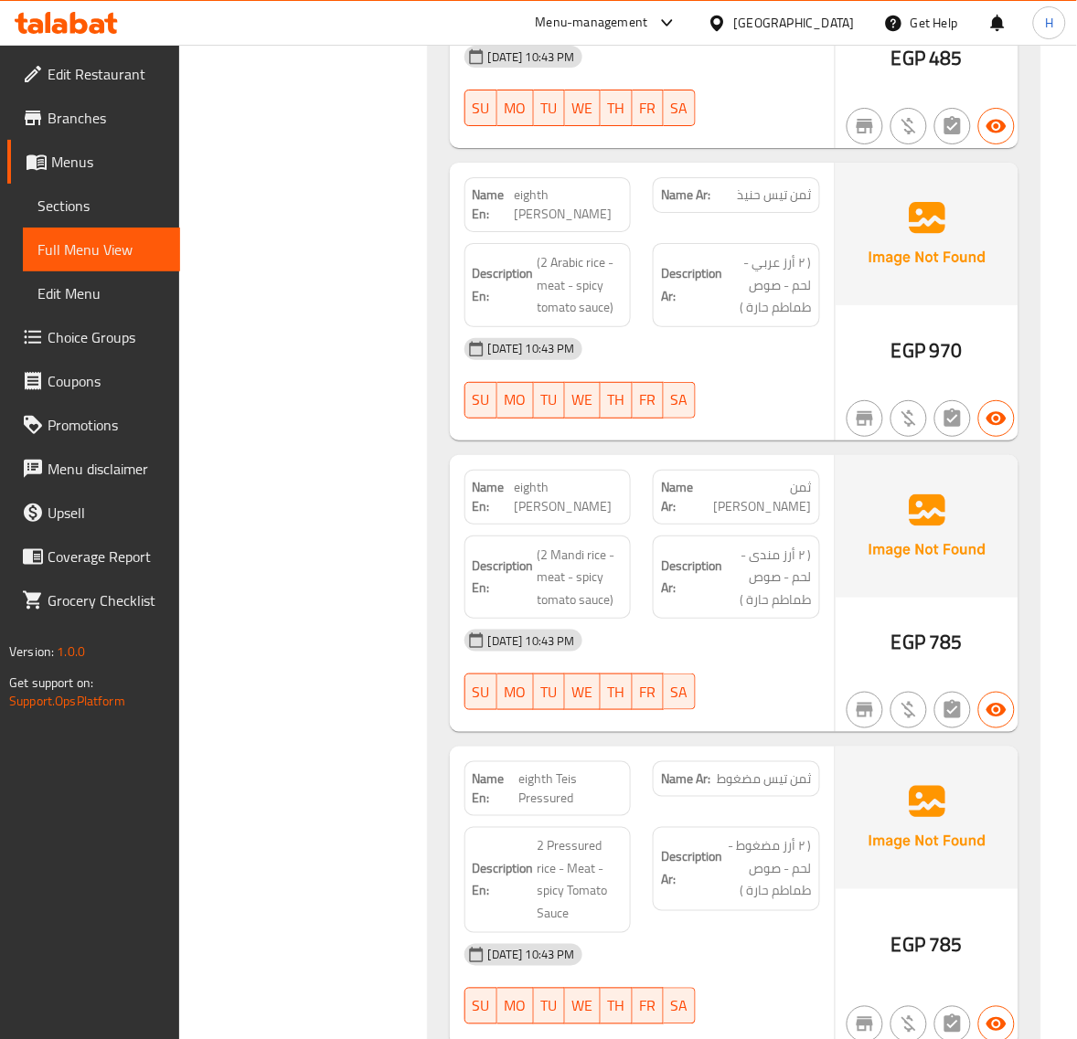
click at [576, 478] on span "eighth [PERSON_NAME]" at bounding box center [569, 497] width 109 height 38
click at [558, 770] on span "eighth Teis Pressured" at bounding box center [571, 789] width 104 height 38
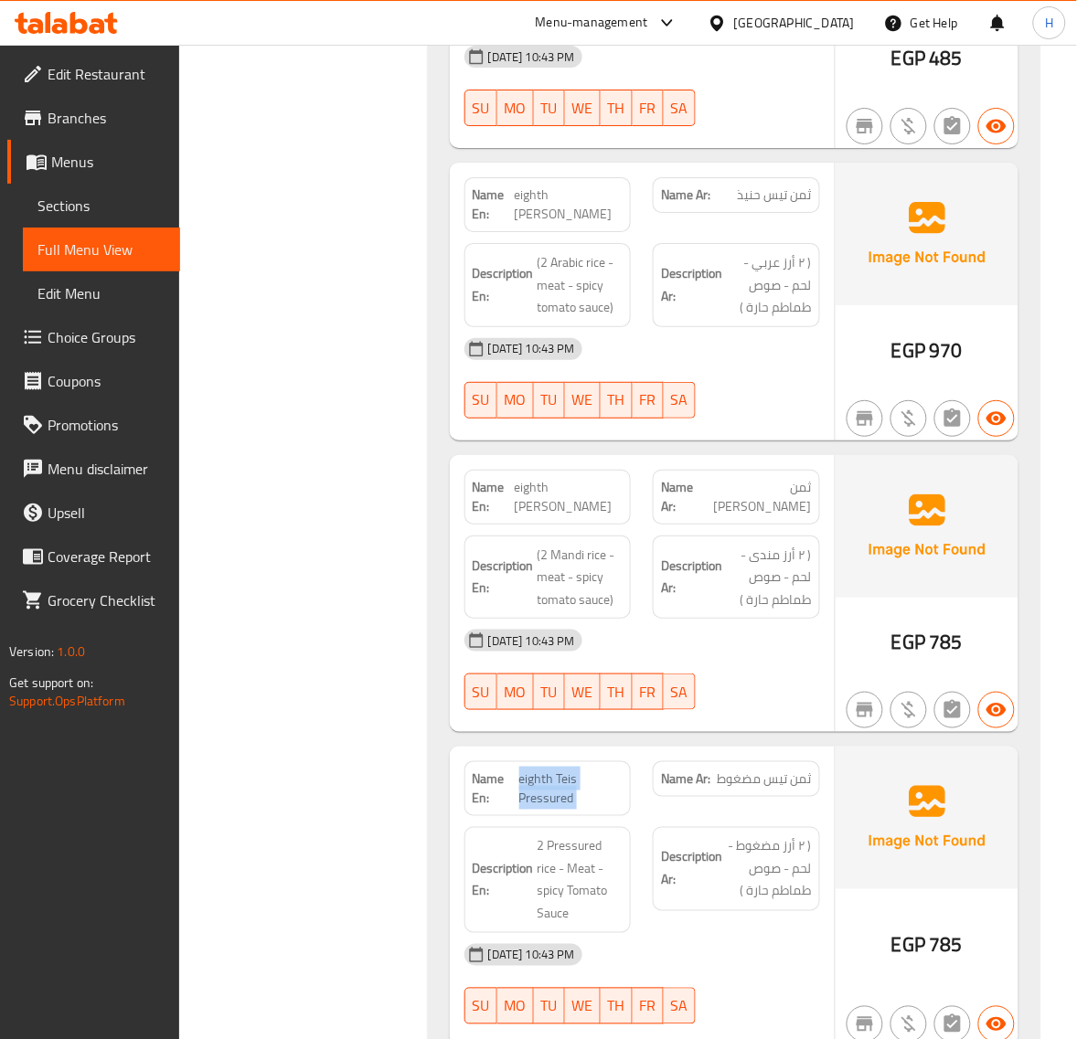
click at [558, 770] on span "eighth Teis Pressured" at bounding box center [571, 789] width 104 height 38
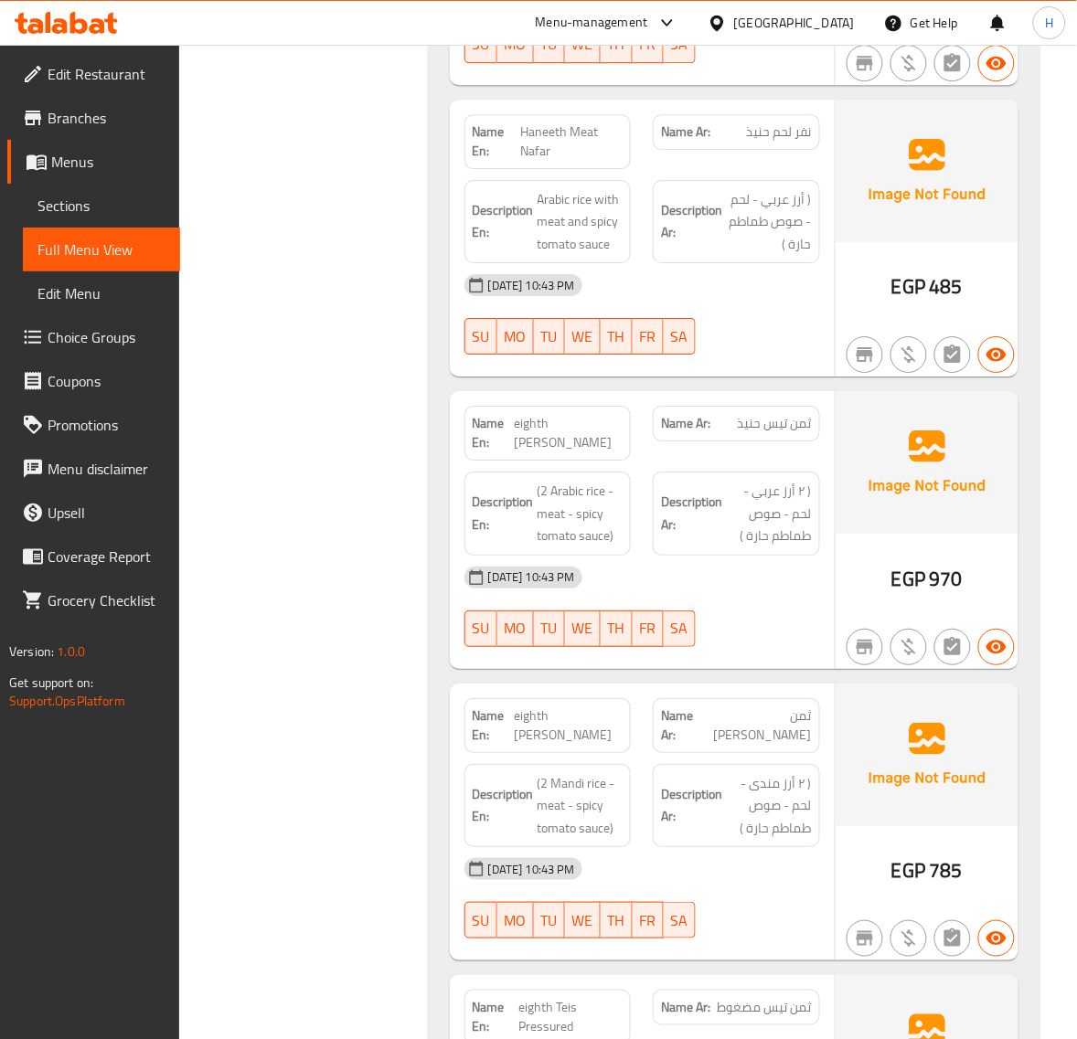
click at [787, 414] on span "ثمن تيس حنيذ" at bounding box center [775, 423] width 74 height 19
click at [135, 215] on span "Sections" at bounding box center [101, 206] width 128 height 22
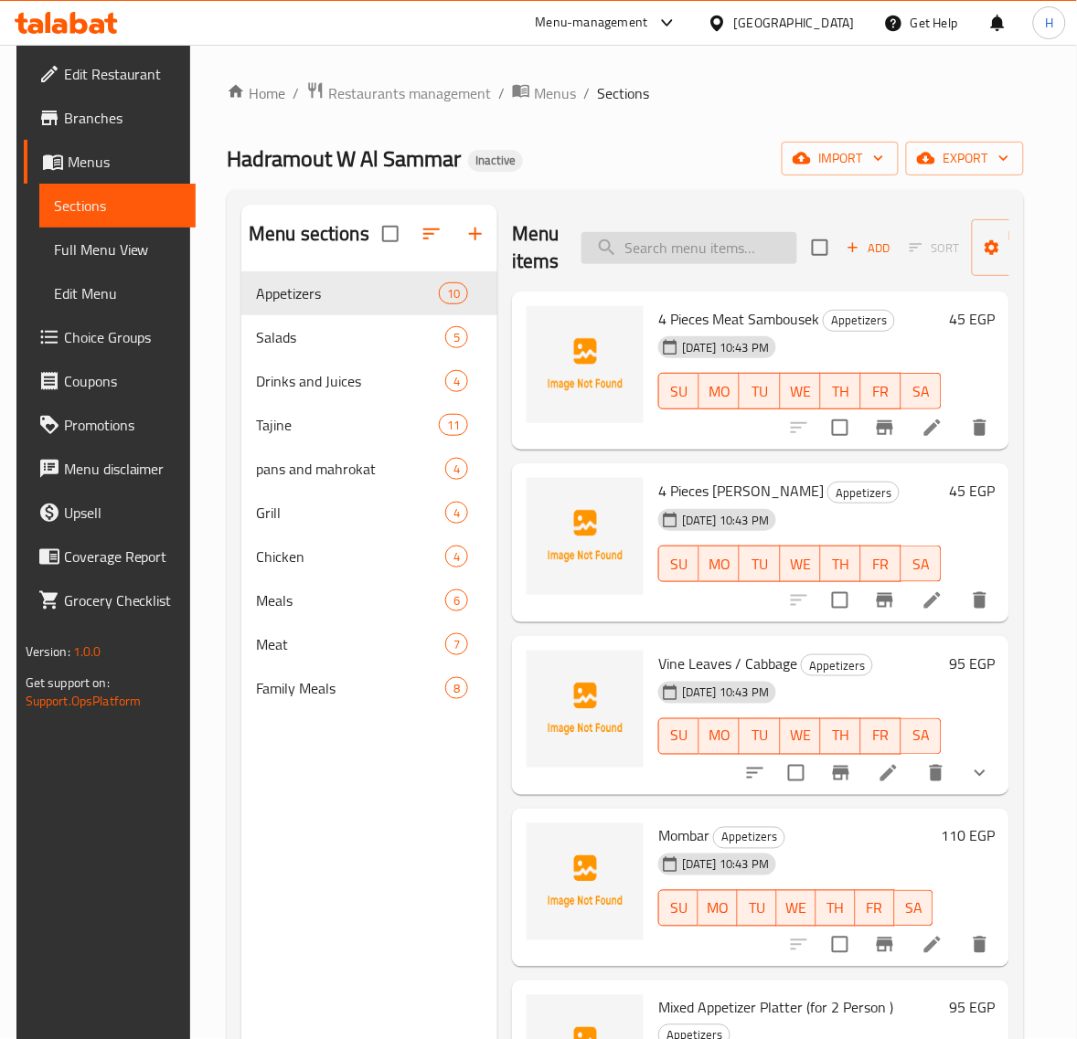
click at [682, 253] on input "search" at bounding box center [689, 248] width 216 height 32
paste input "Quarter Teis Mandi"
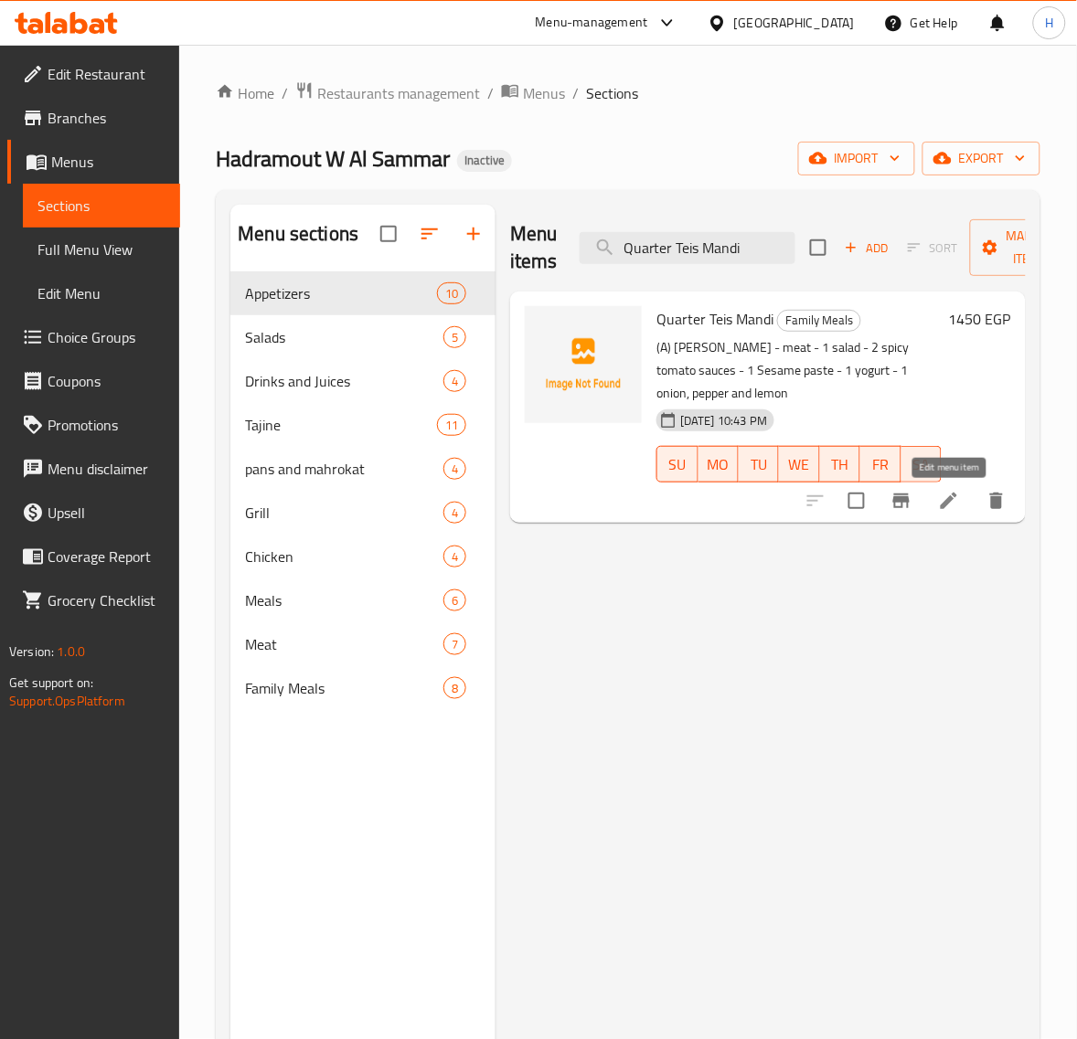
type input "Quarter Teis Mandi"
click at [947, 504] on icon at bounding box center [948, 501] width 16 height 16
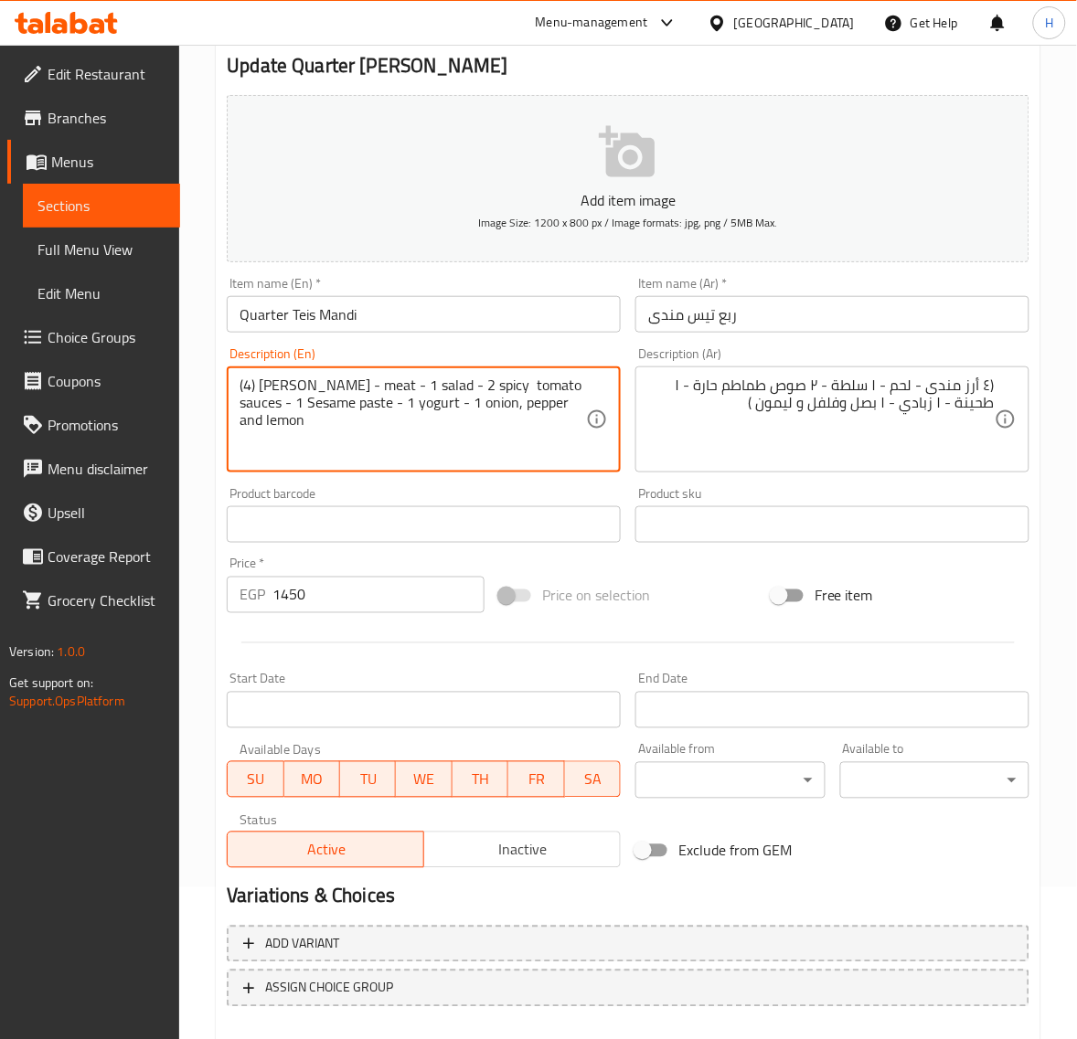
scroll to position [228, 0]
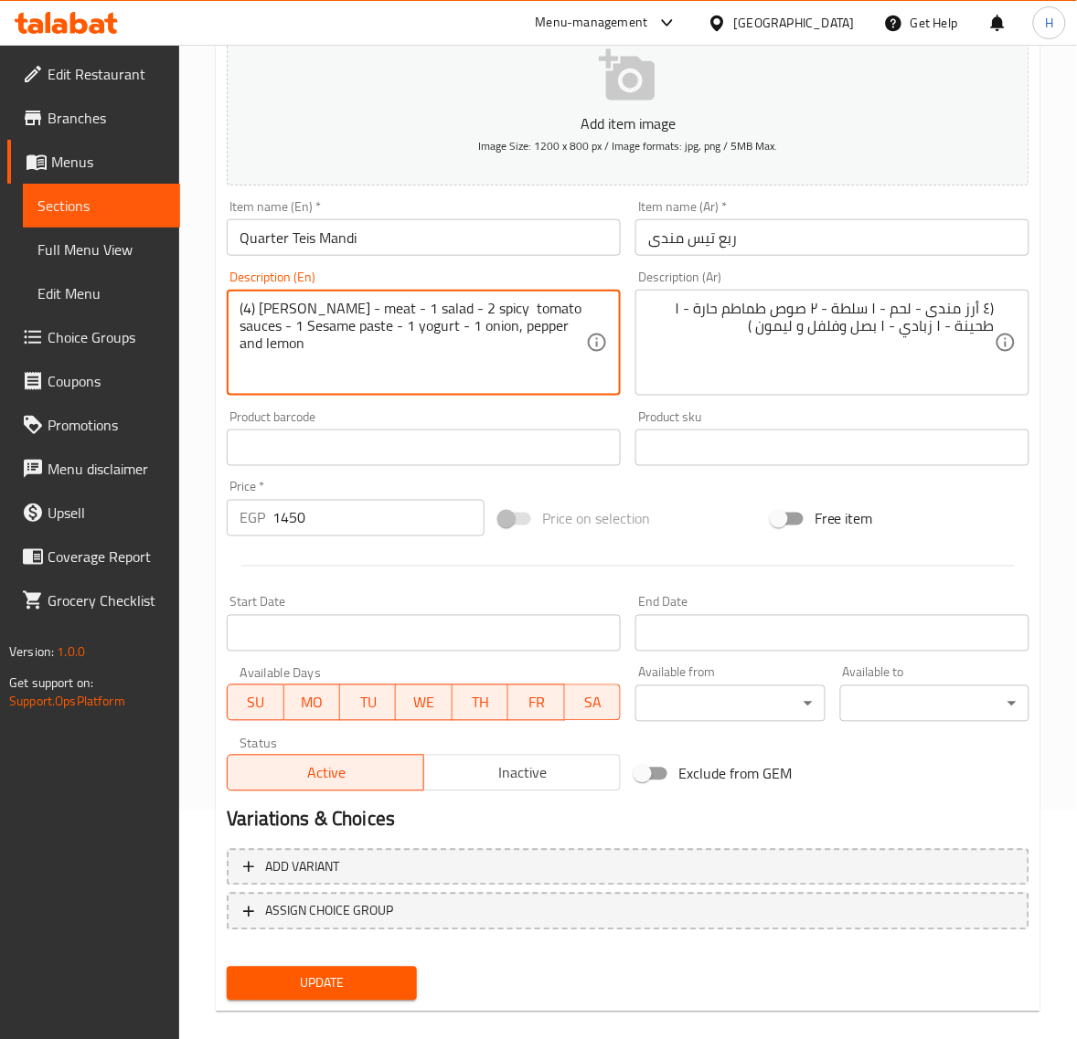
click at [376, 969] on button "Update" at bounding box center [321, 984] width 189 height 34
type textarea "(4) Mandi rice - meat - 1 salad - 2 spicy tomato sauces - 1 tahina - 1 yogurt -…"
click at [388, 967] on button "Update" at bounding box center [321, 984] width 189 height 34
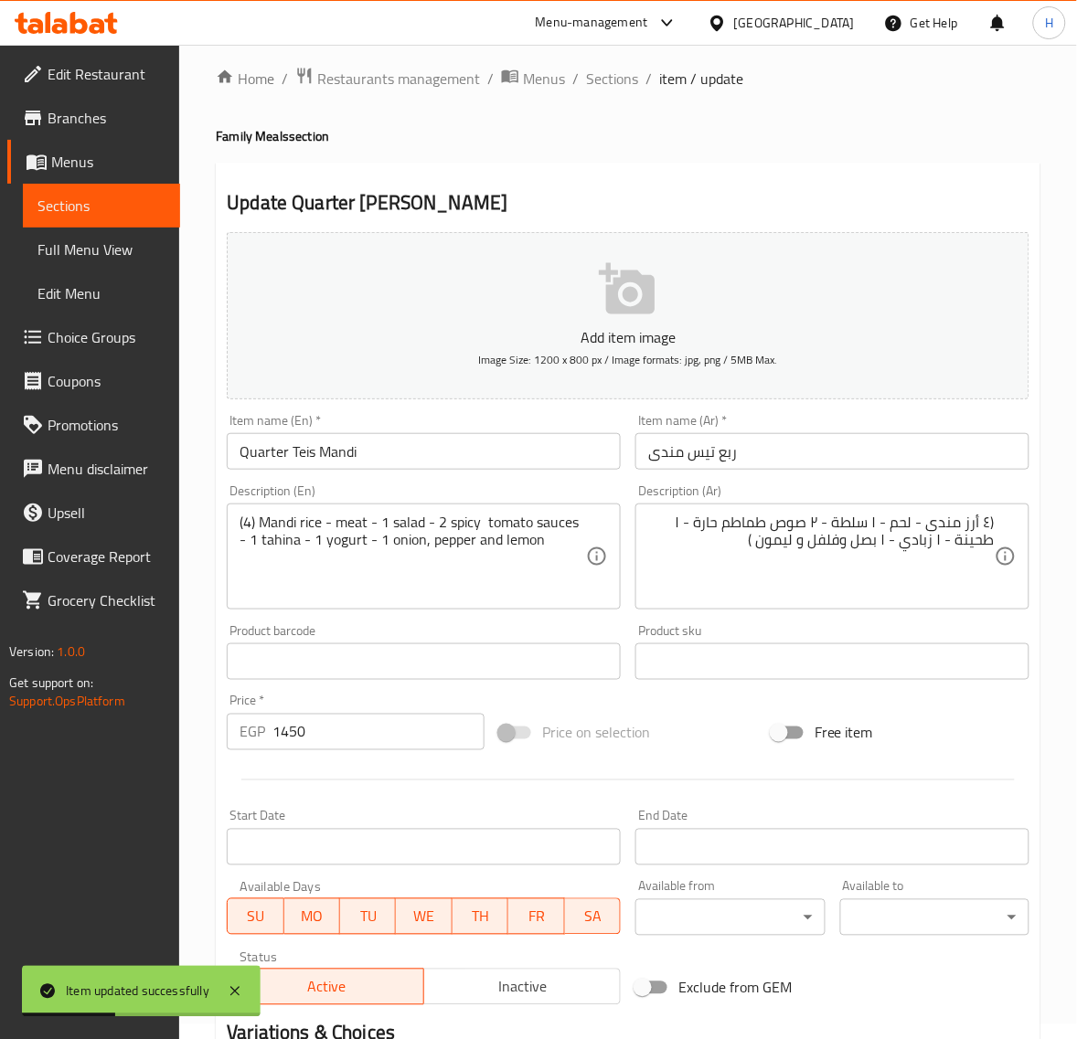
scroll to position [0, 0]
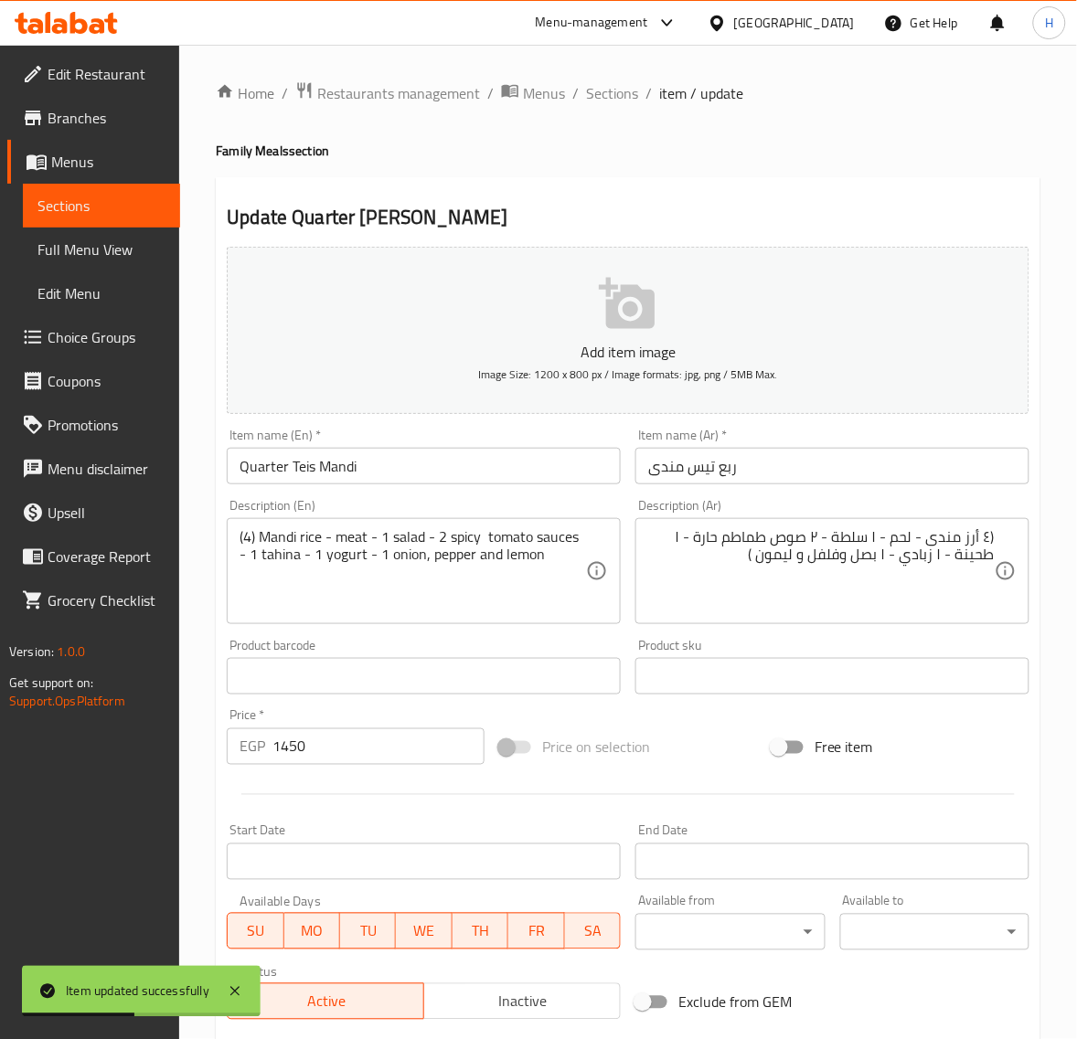
click at [596, 98] on span "Sections" at bounding box center [612, 93] width 52 height 22
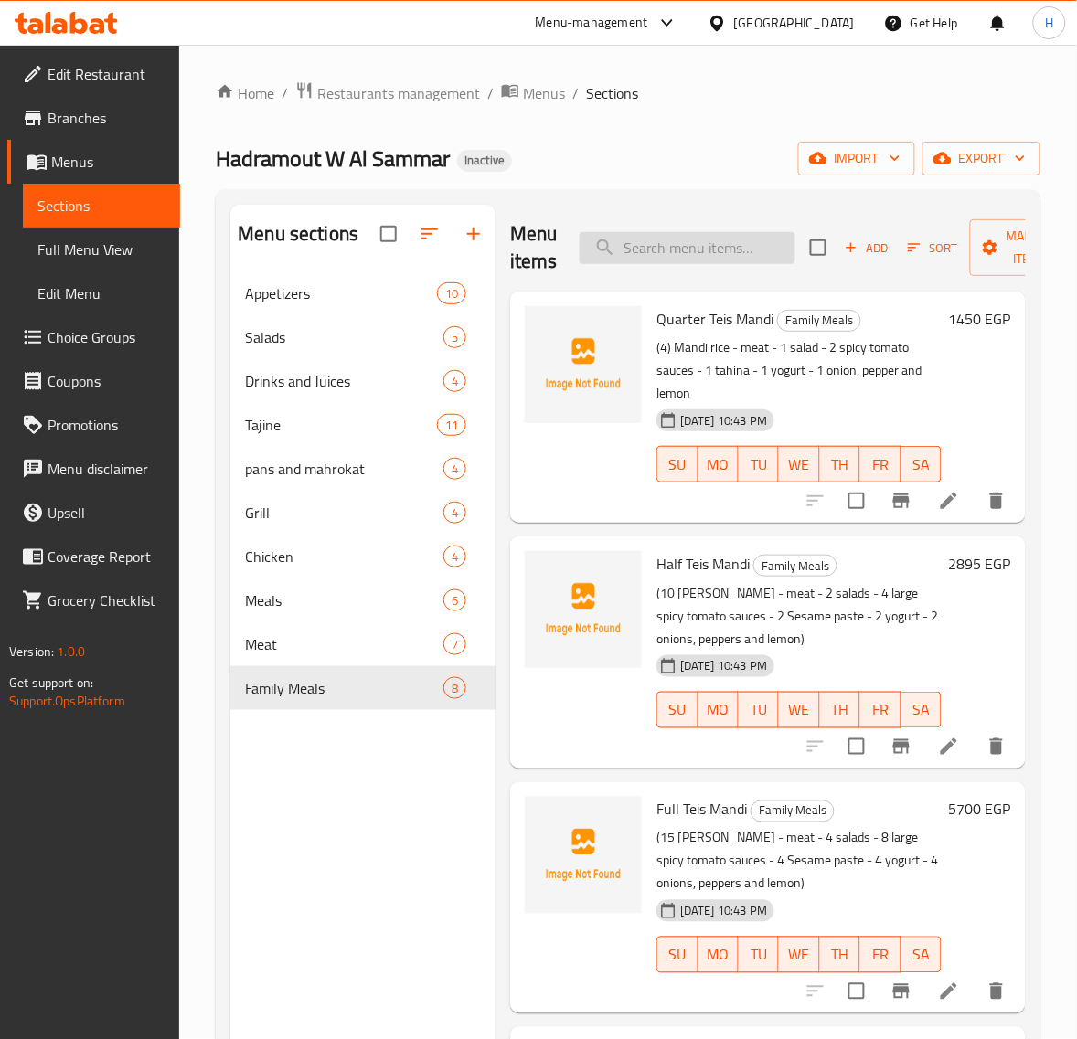
click at [711, 234] on input "search" at bounding box center [687, 248] width 216 height 32
paste input "Quarter Teis Pressured"
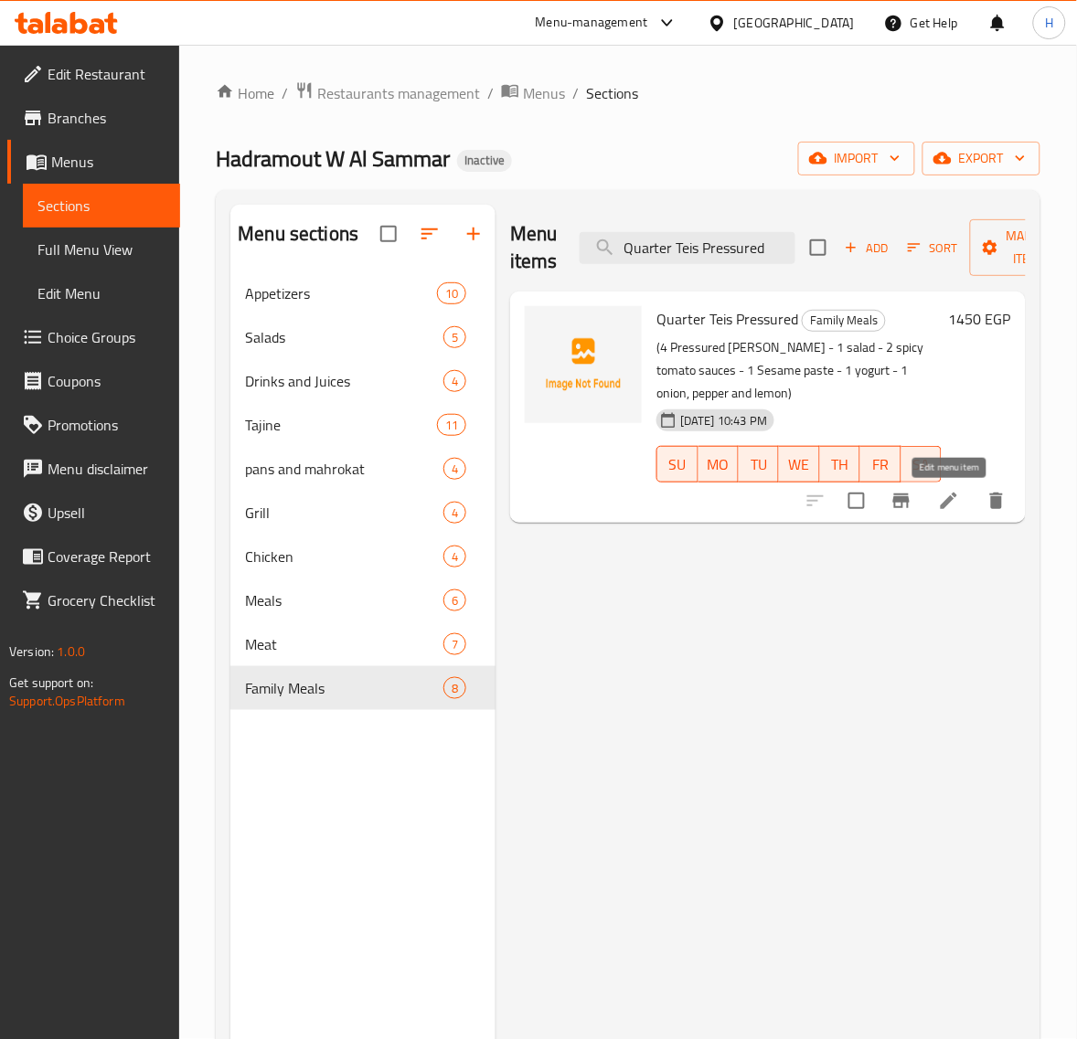
type input "Quarter Teis Pressured"
click at [948, 494] on icon at bounding box center [949, 501] width 22 height 22
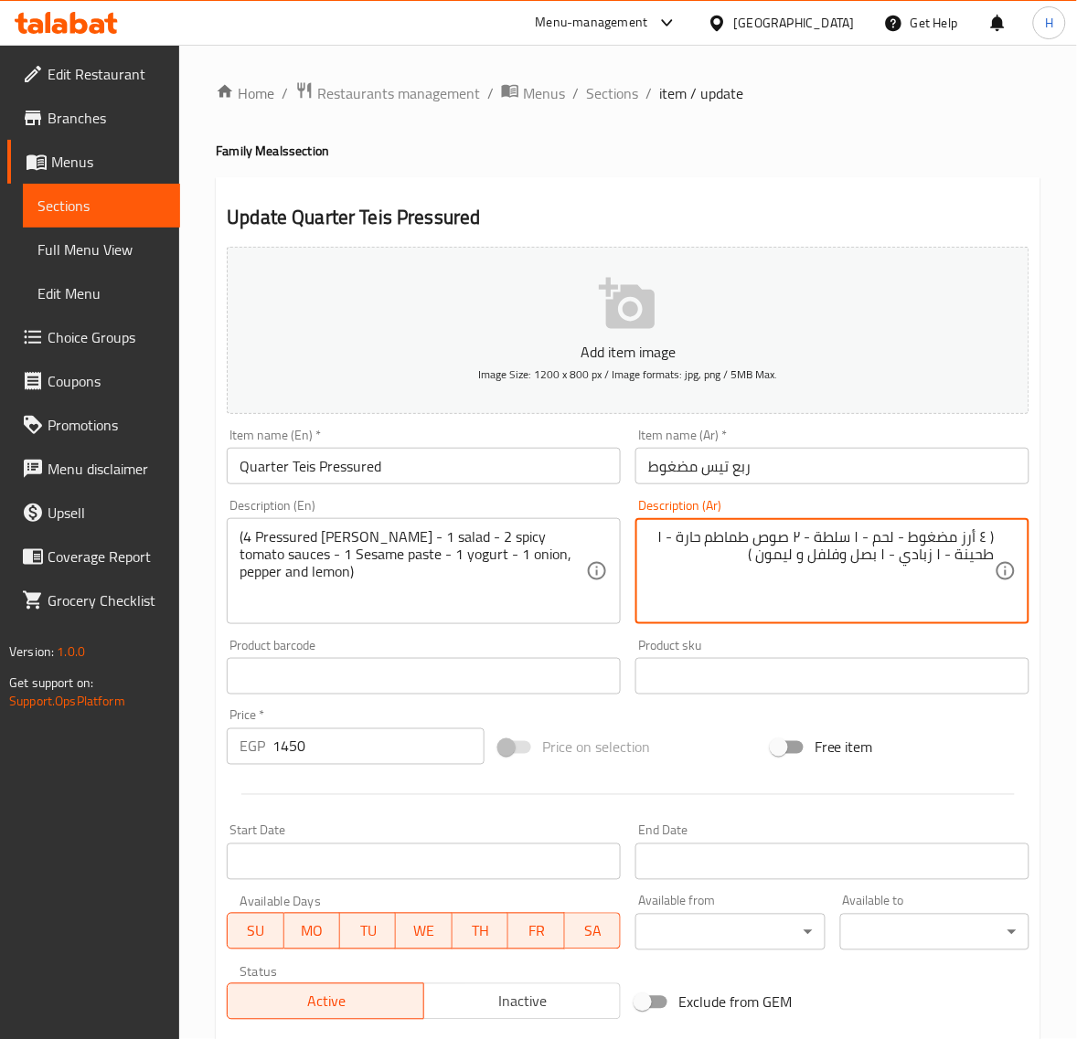
type textarea "( ٤ أرز مضغوط - لحم - ١ سلطة - ٢ صوص طماطم حارة - ١ طحينة - ١ زبادي - ١ بصل وفل…"
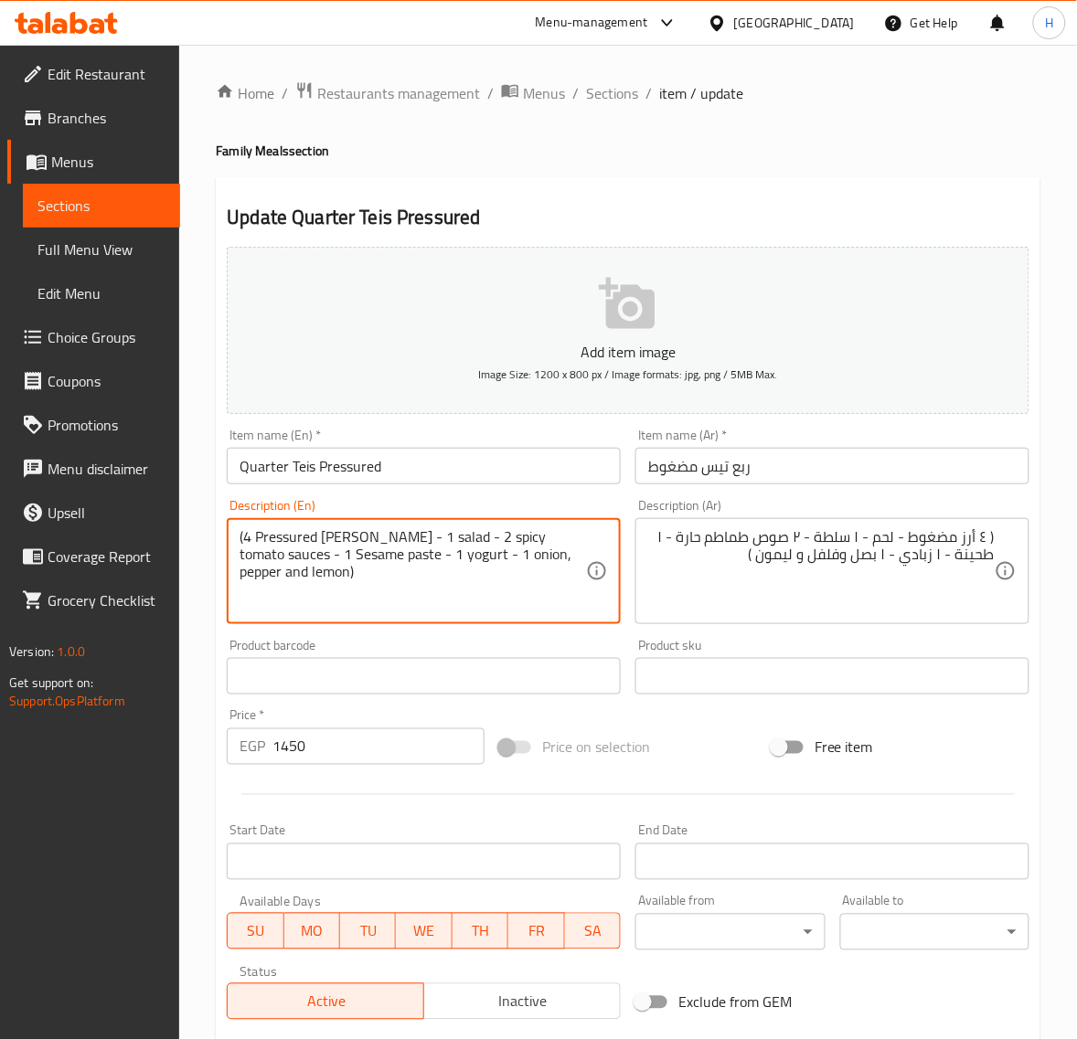
click at [371, 532] on textarea "(4 Pressured [PERSON_NAME] - 1 salad - 2 spicy tomato sauces - 1 Sesame paste -…" at bounding box center [412, 571] width 346 height 87
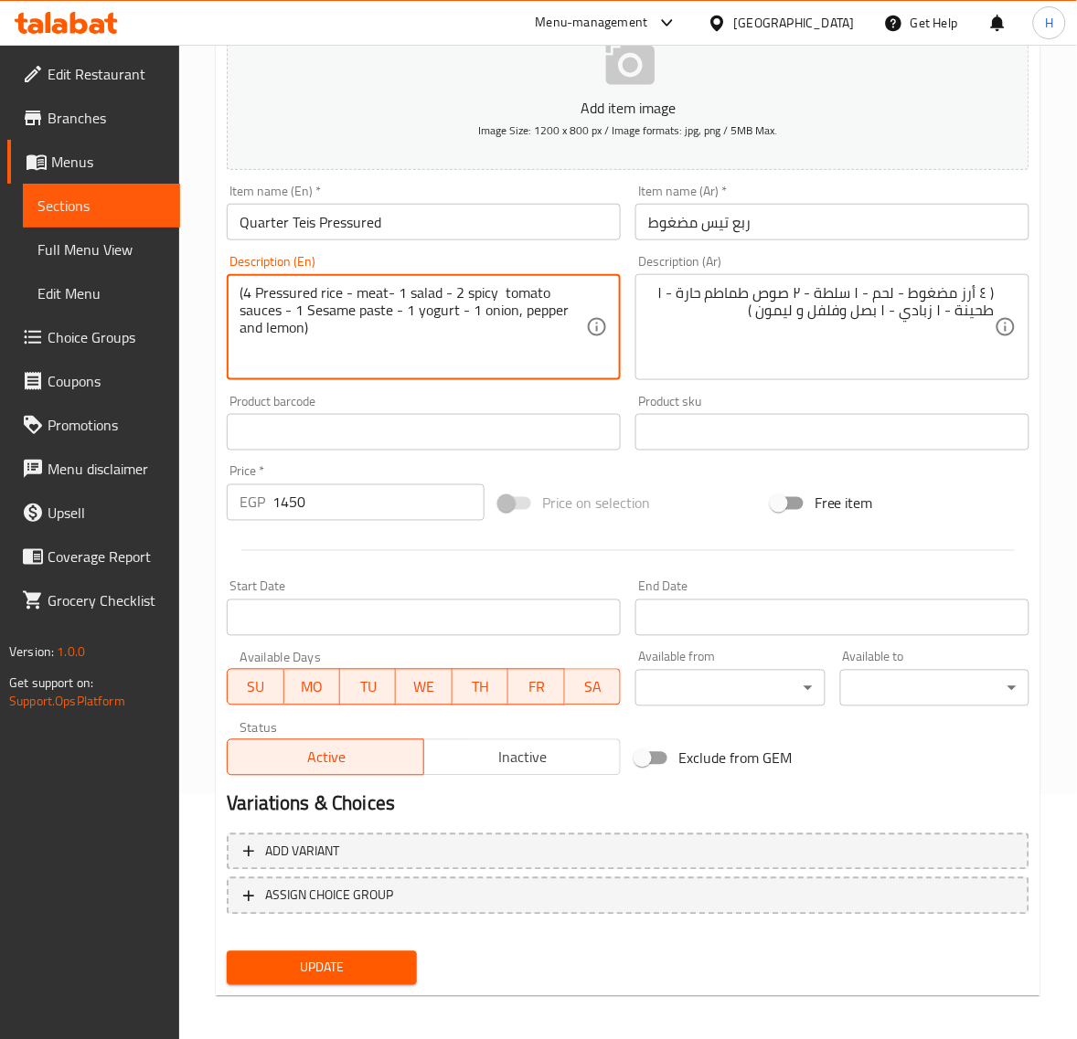
scroll to position [249, 0]
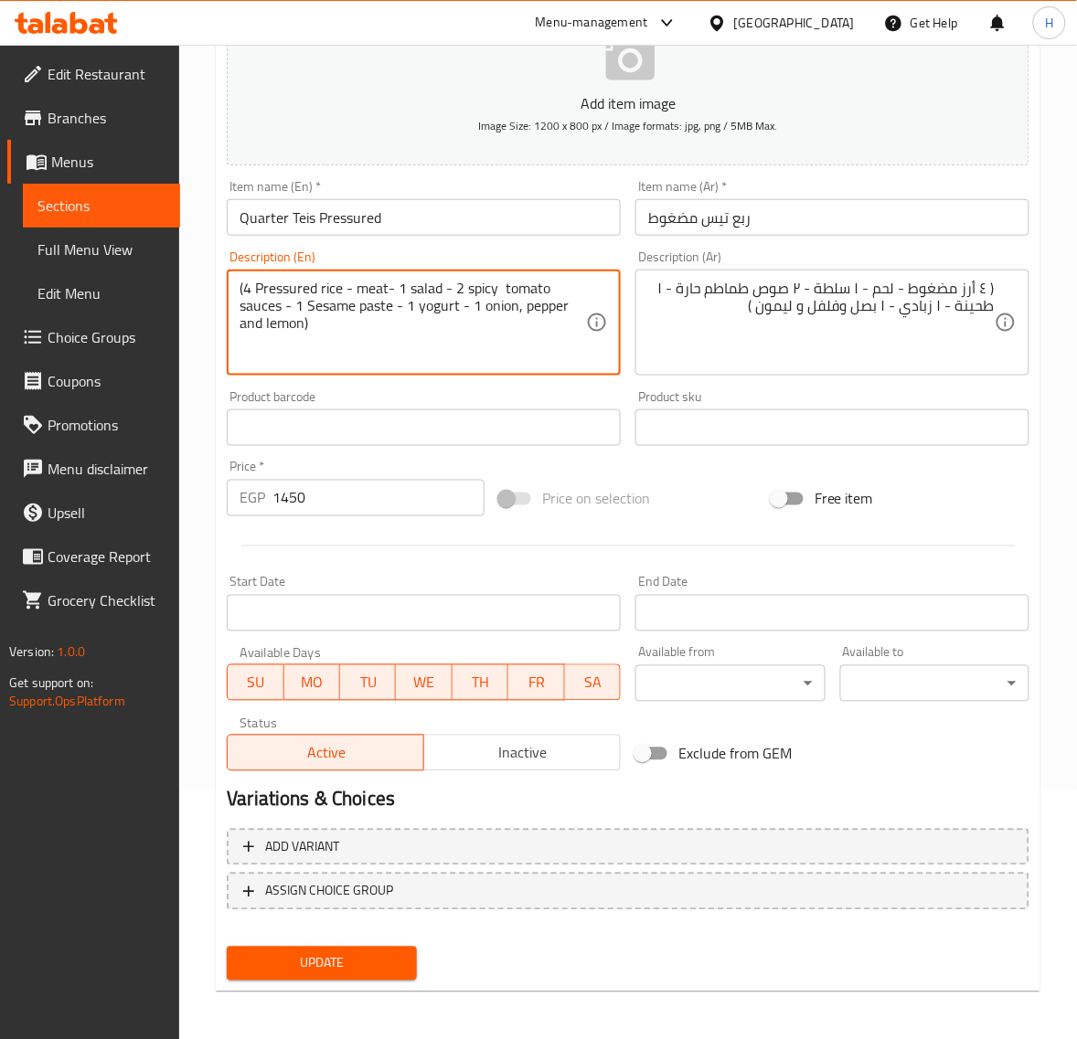
type textarea "(4 Pressured rice - meat- 1 salad - 2 spicy tomato sauces - 1 Sesame paste - 1 …"
click at [381, 957] on span "Update" at bounding box center [321, 963] width 160 height 23
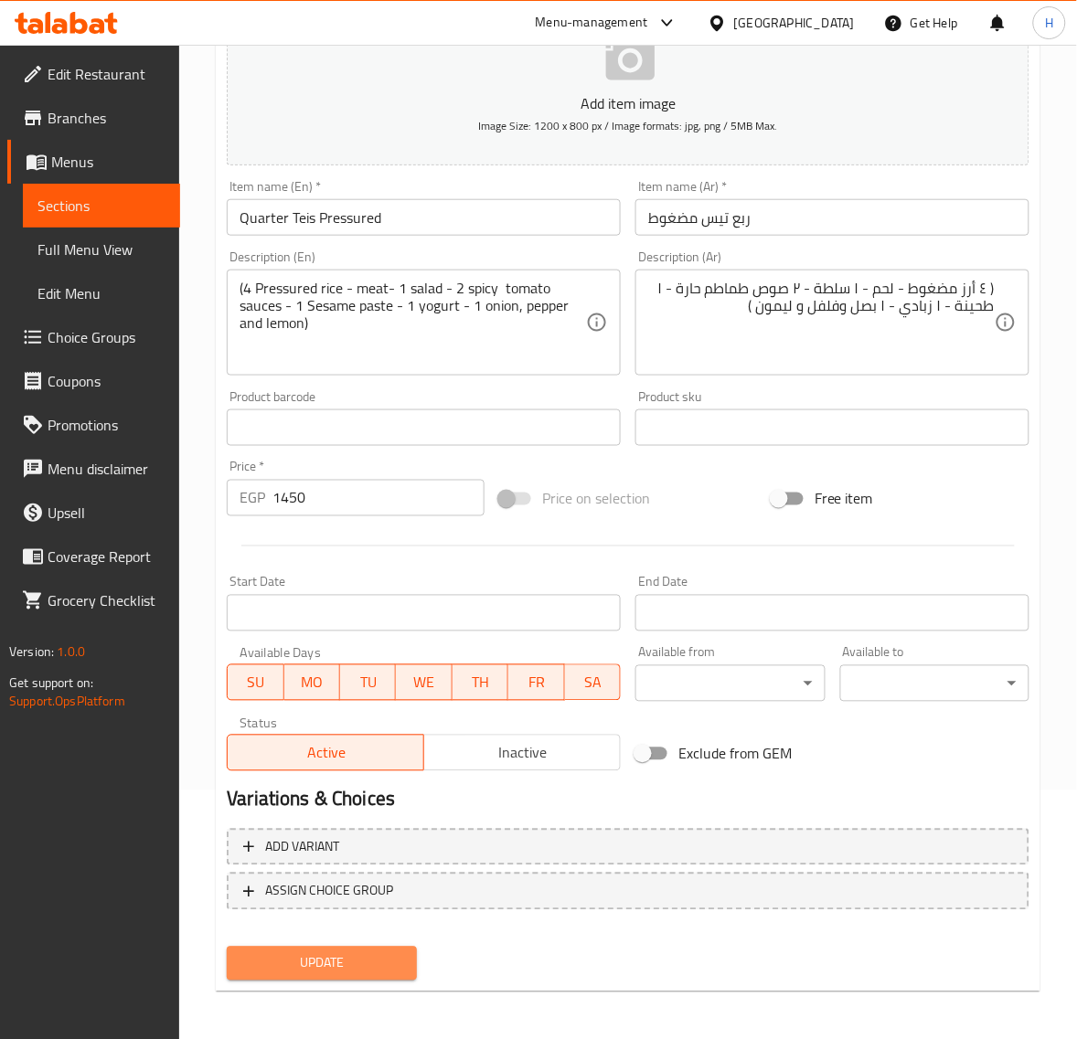
click at [358, 966] on span "Update" at bounding box center [321, 963] width 160 height 23
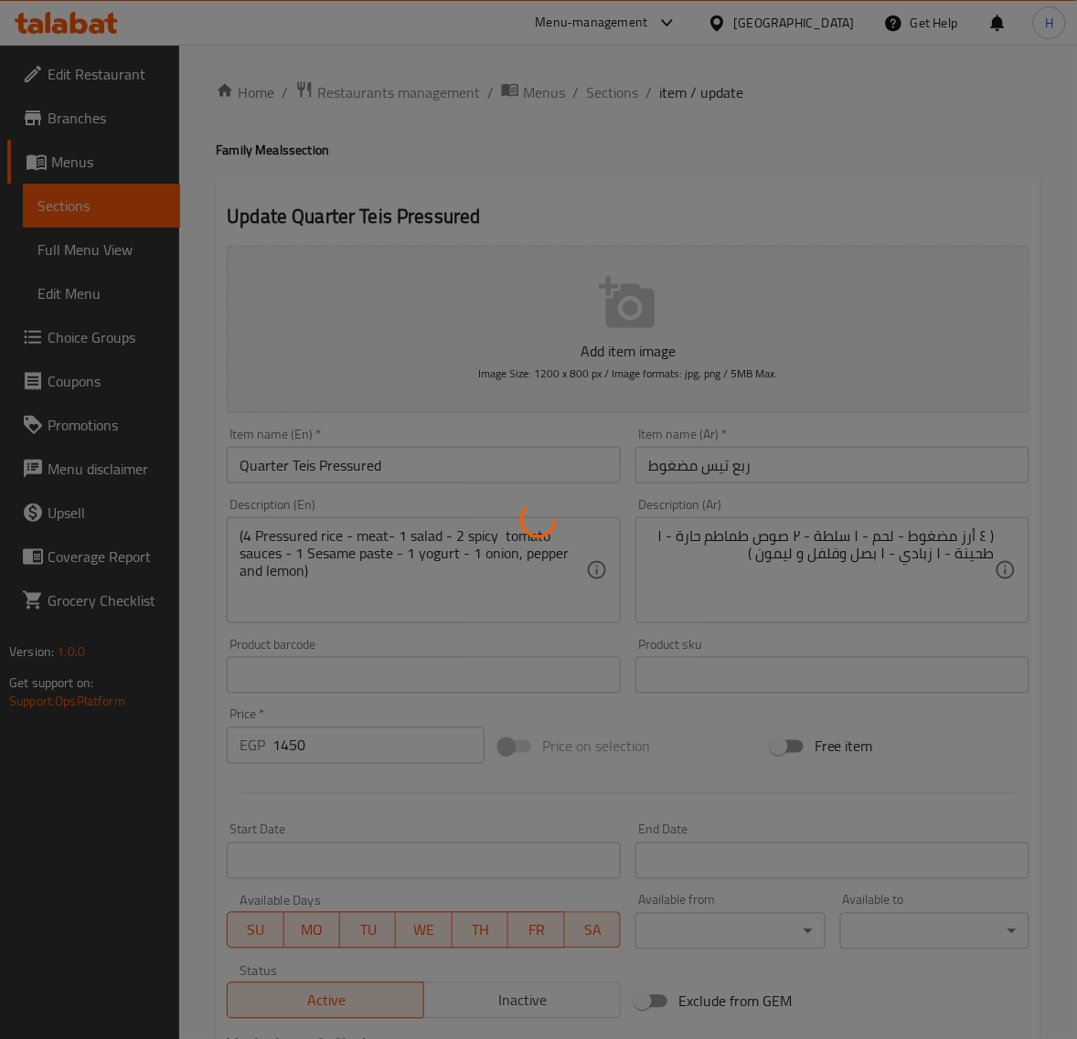
scroll to position [0, 0]
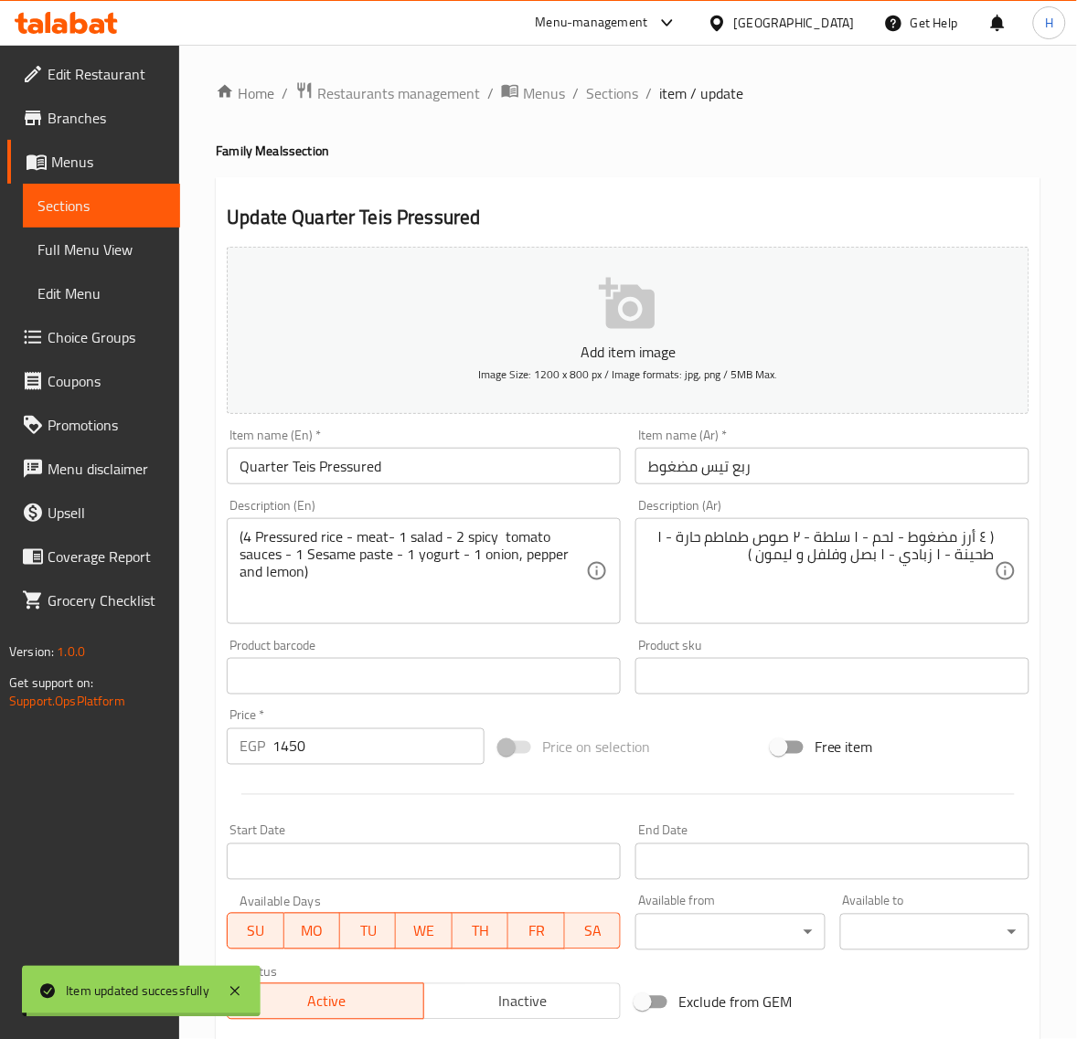
drag, startPoint x: 603, startPoint y: 96, endPoint x: 525, endPoint y: 1, distance: 122.8
click at [603, 96] on span "Sections" at bounding box center [612, 93] width 52 height 22
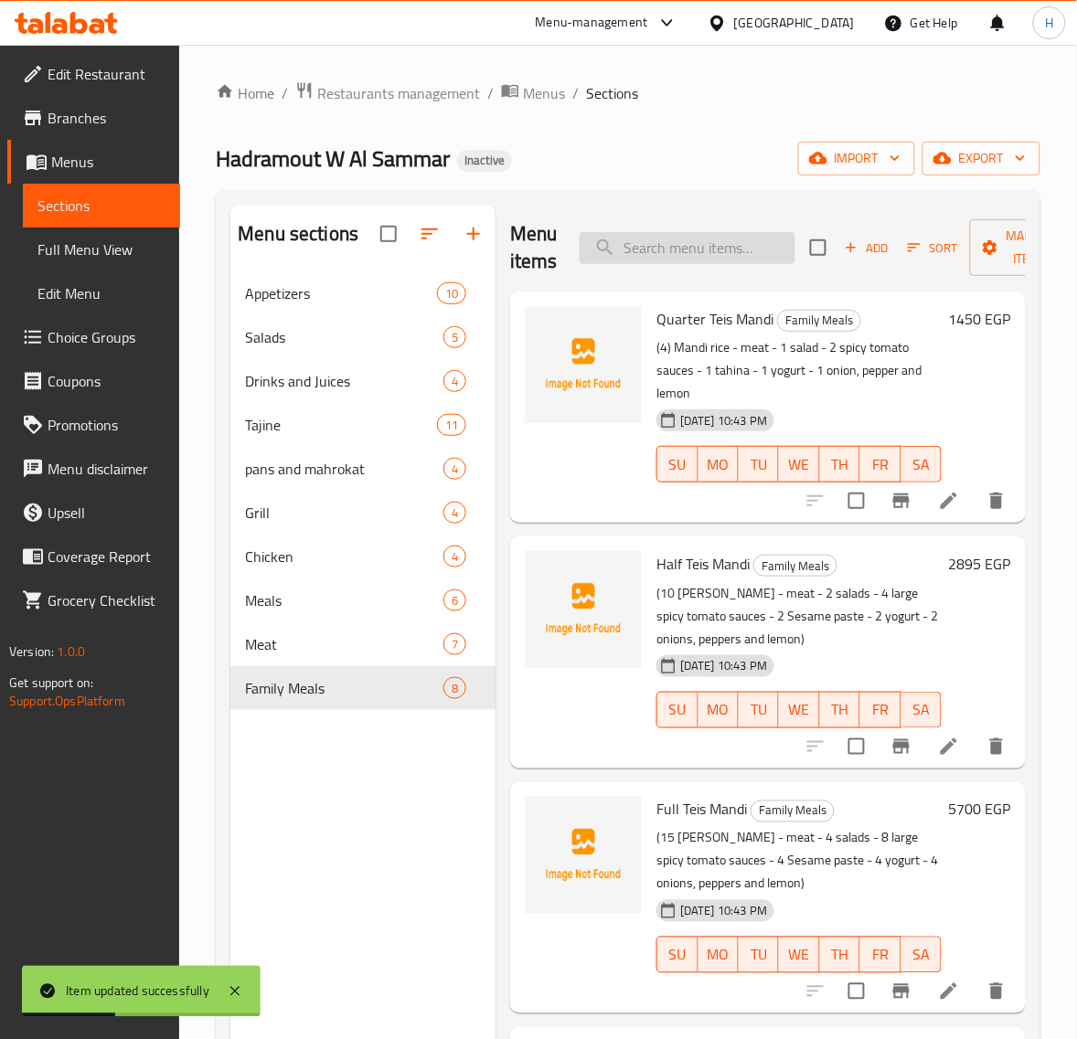
click at [692, 243] on input "search" at bounding box center [687, 248] width 216 height 32
paste input "Half Teis Pressured"
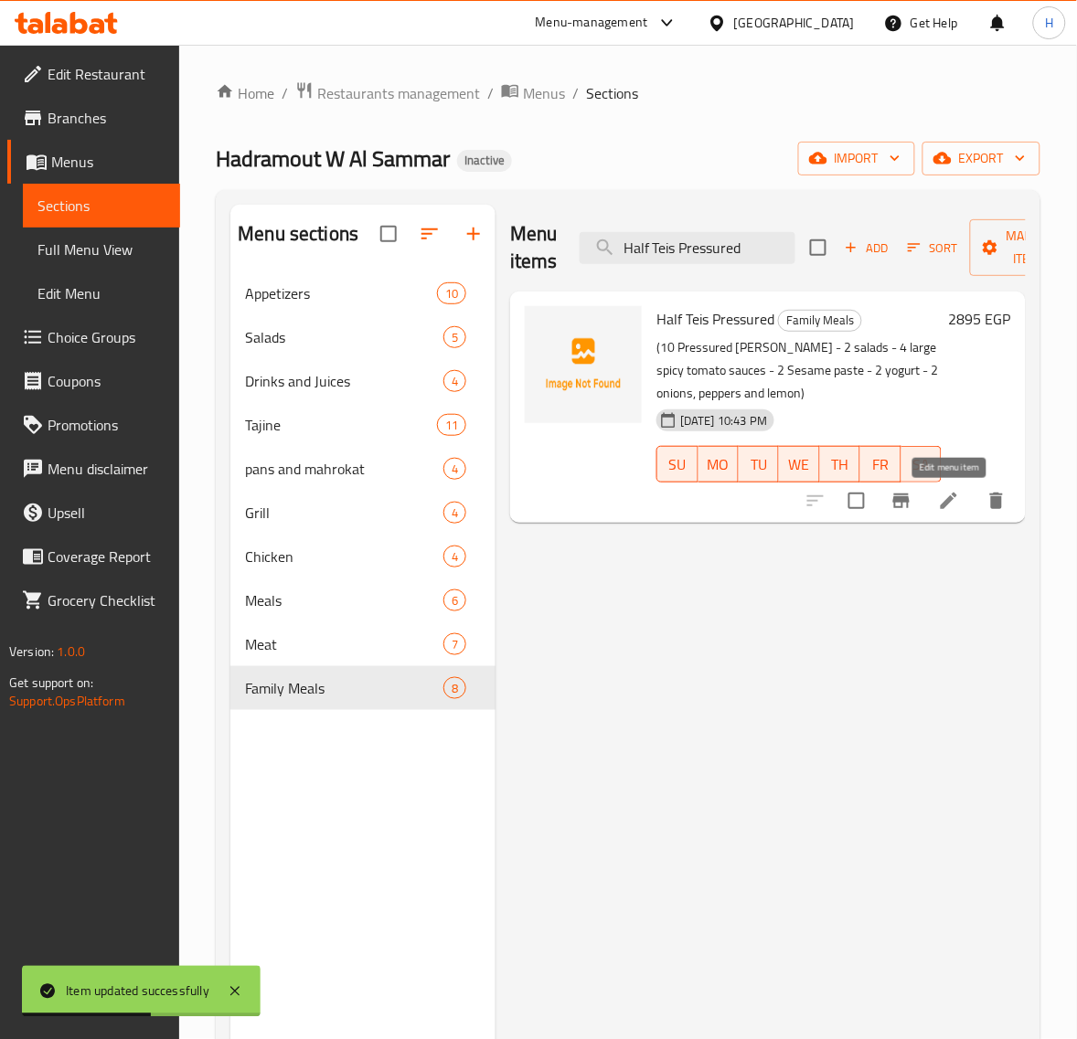
type input "Half Teis Pressured"
click at [948, 498] on icon at bounding box center [949, 501] width 22 height 22
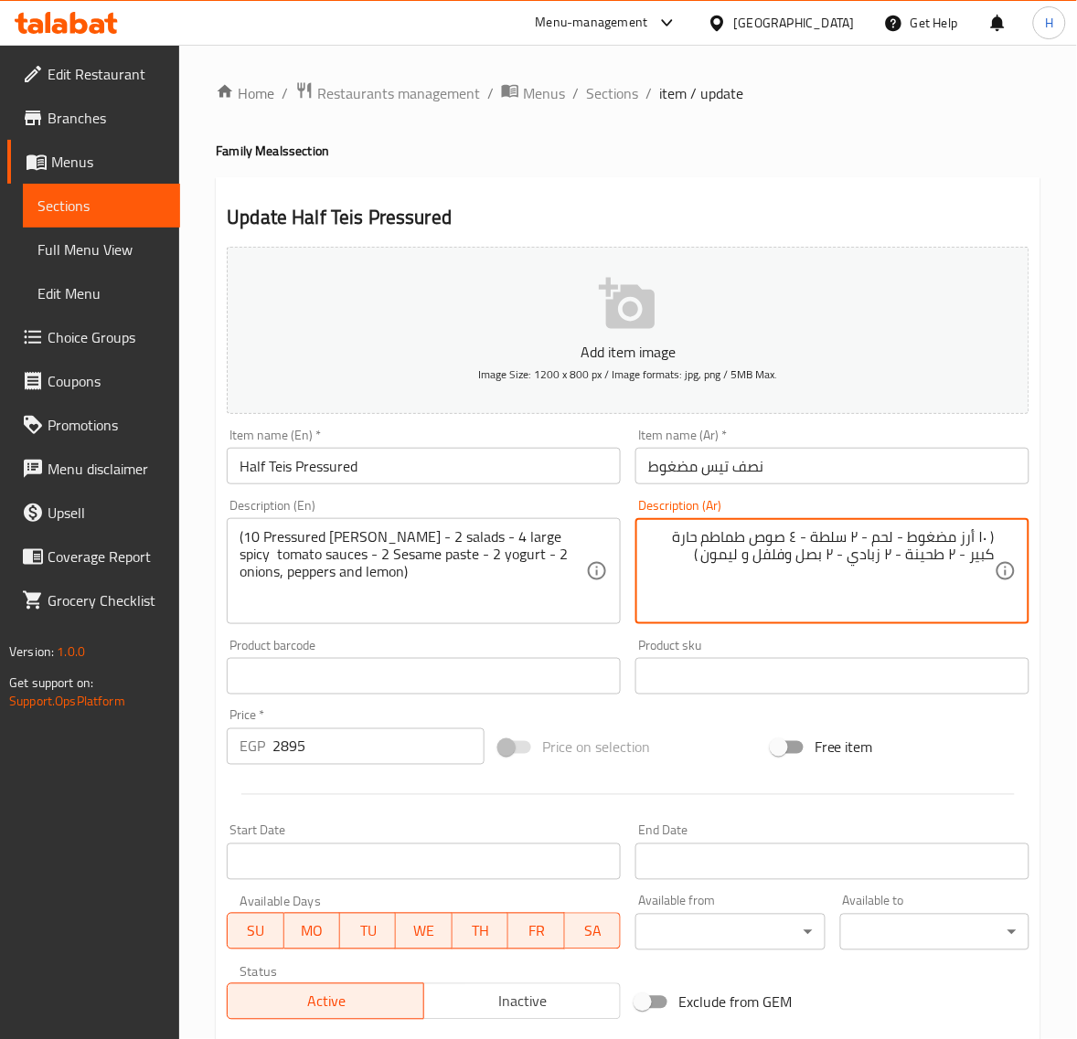
type textarea "( ١٠ أرز مضغوط - لحم - ٢ سلطة - ٤ صوص طماطم حارة كبير - ٢ طحينة - ٢ زبادي - ٢ ب…"
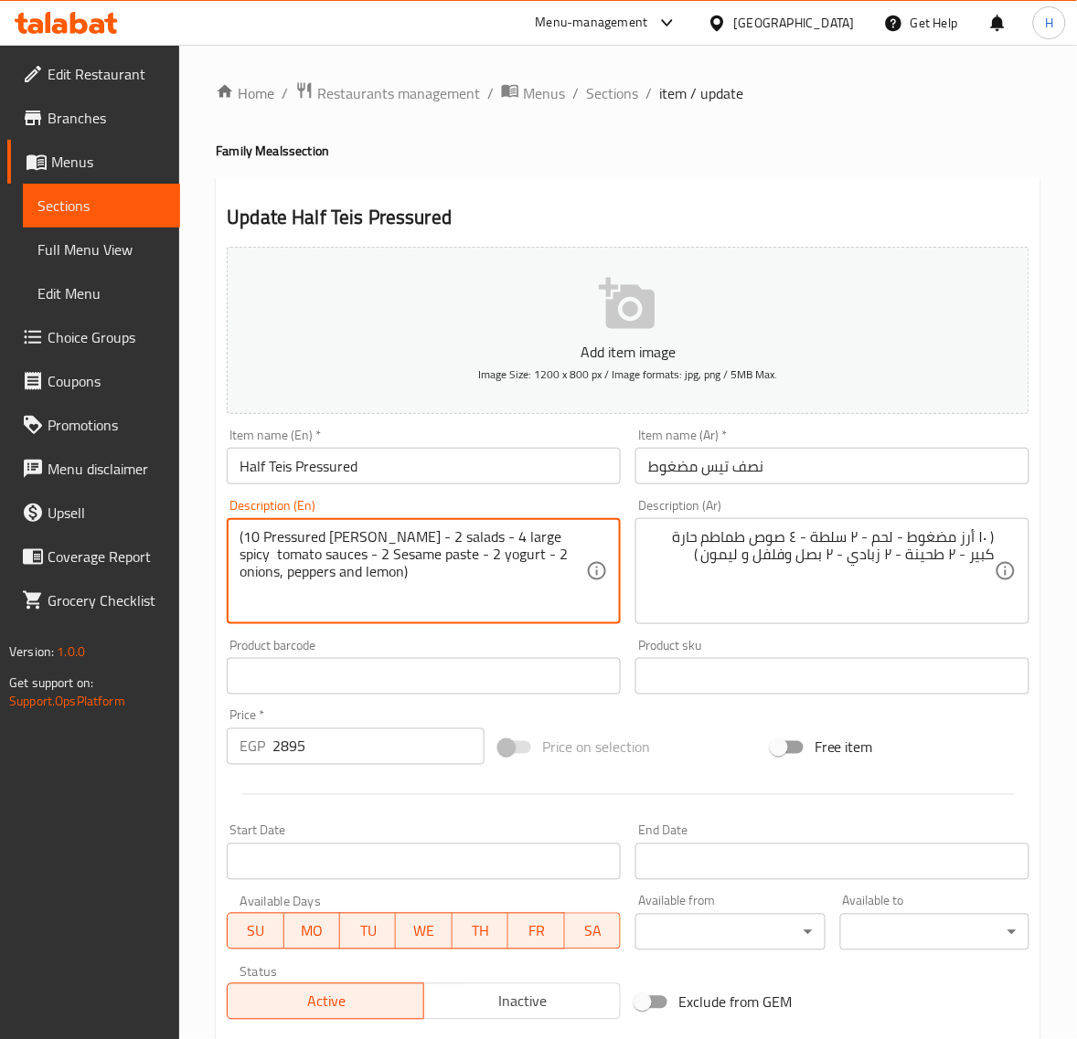
click at [366, 540] on textarea "(10 Pressured [PERSON_NAME] - 2 salads - 4 large spicy tomato sauces - 2 Sesame…" at bounding box center [412, 571] width 346 height 87
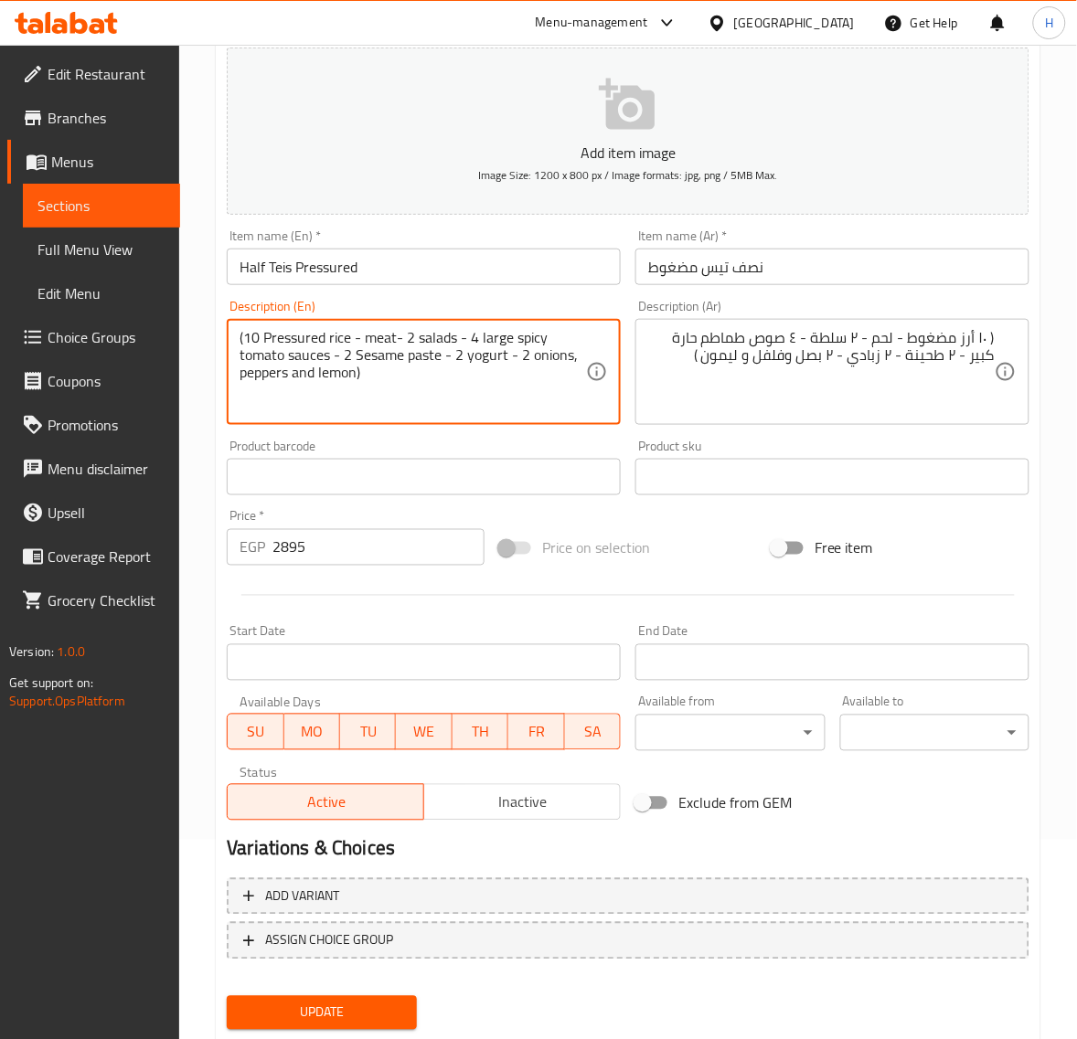
scroll to position [249, 0]
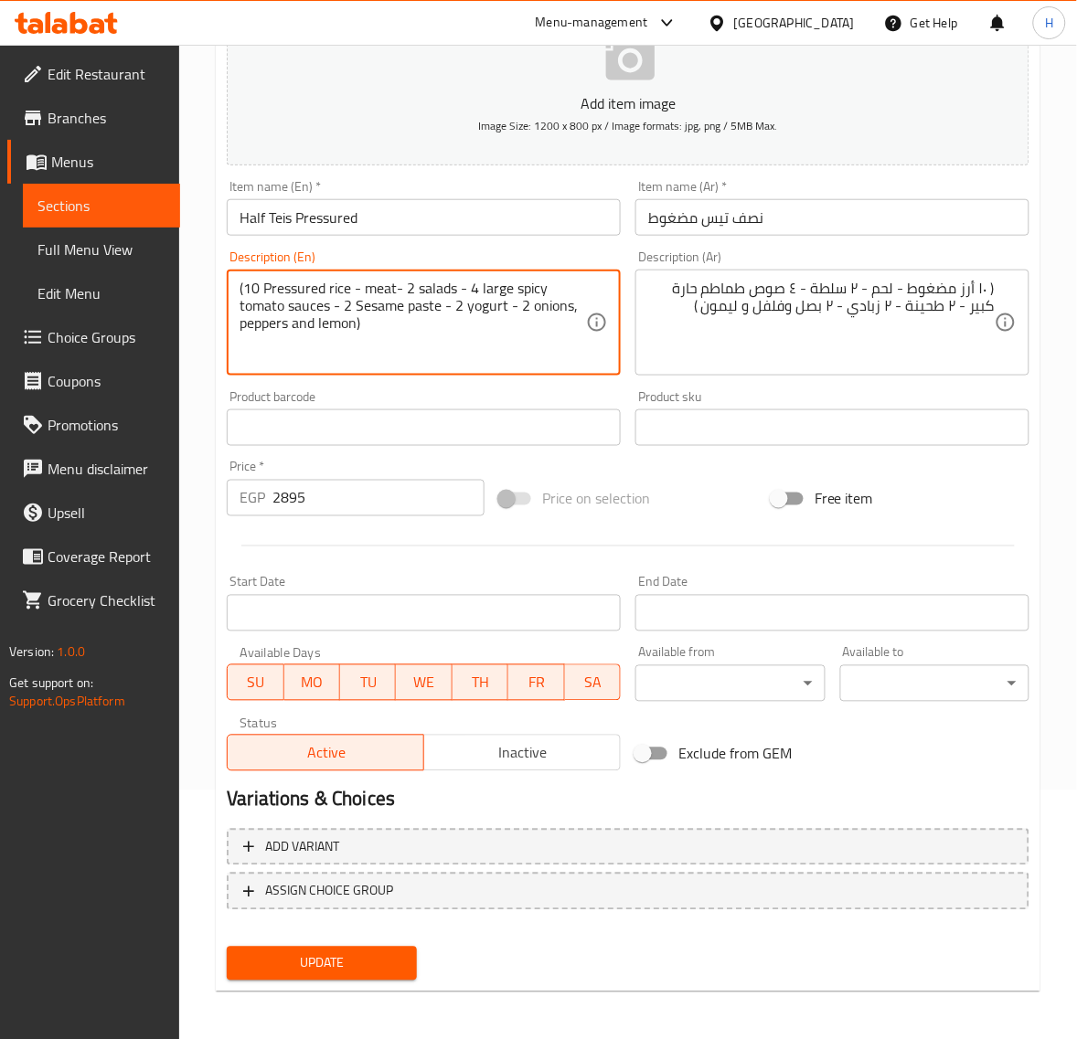
type textarea "(10 Pressured rice - meat- 2 salads - 4 large spicy tomato sauces - 2 Sesame pa…"
click at [400, 947] on button "Update" at bounding box center [321, 964] width 189 height 34
click at [386, 952] on span "Update" at bounding box center [321, 963] width 160 height 23
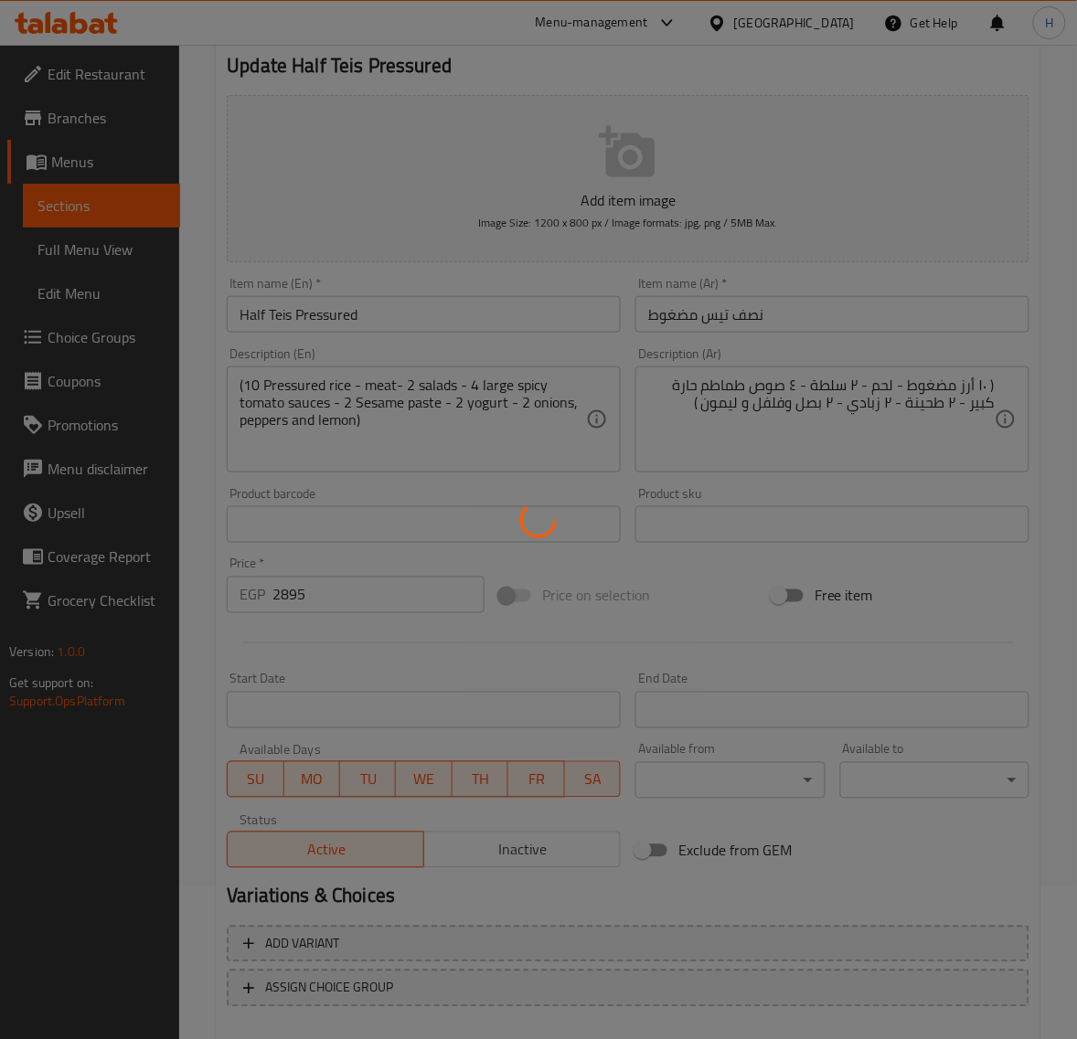
scroll to position [0, 0]
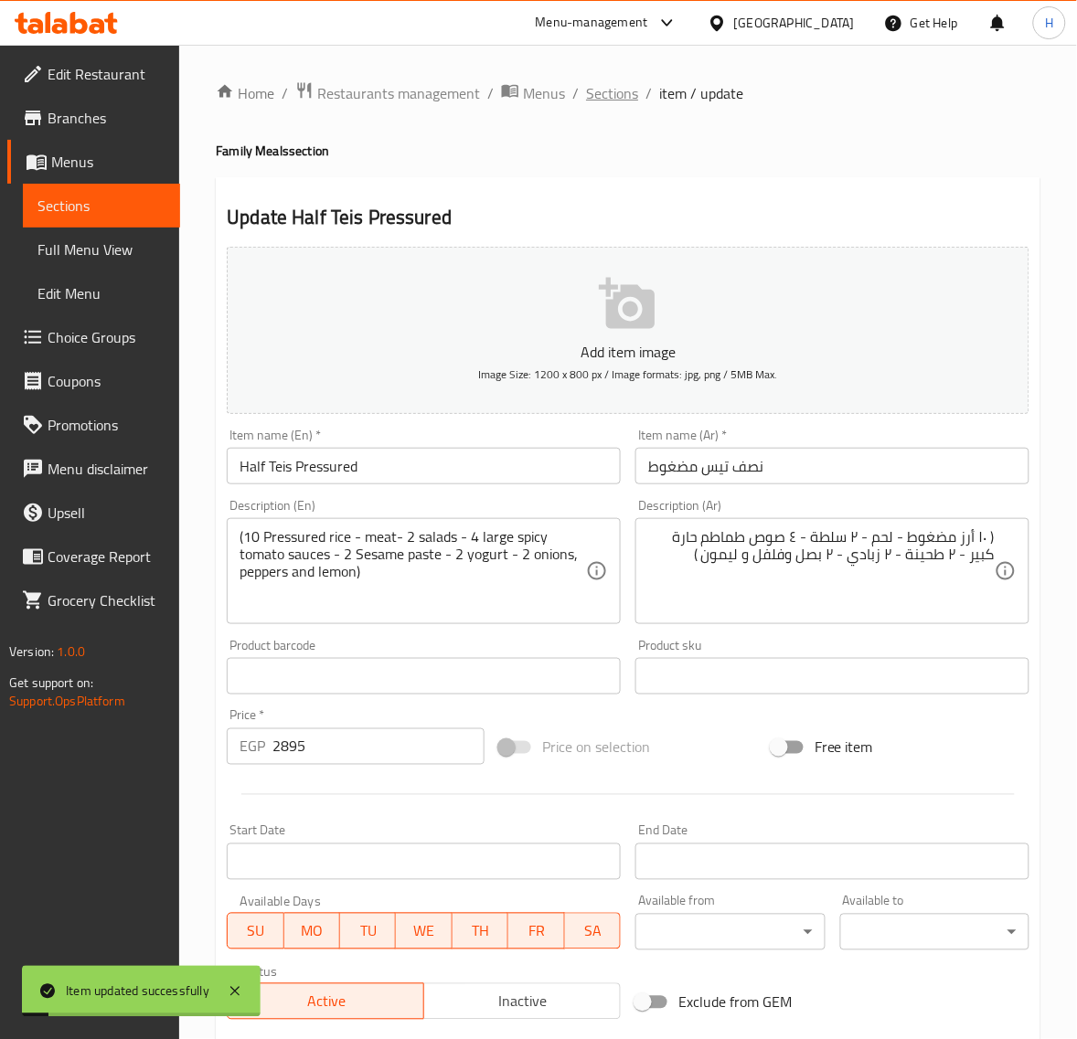
click at [617, 90] on span "Sections" at bounding box center [612, 93] width 52 height 22
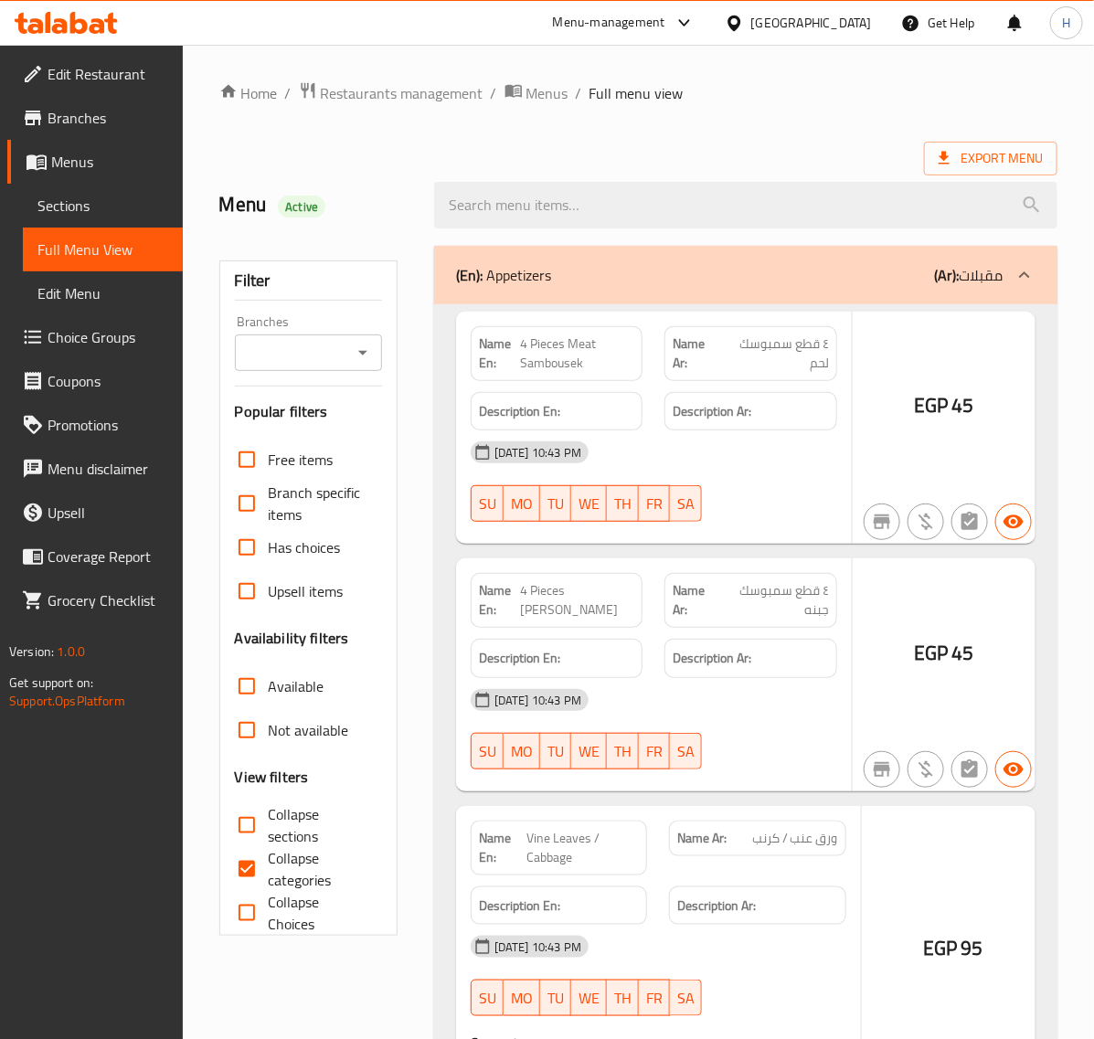
click at [83, 212] on div at bounding box center [547, 519] width 1094 height 1039
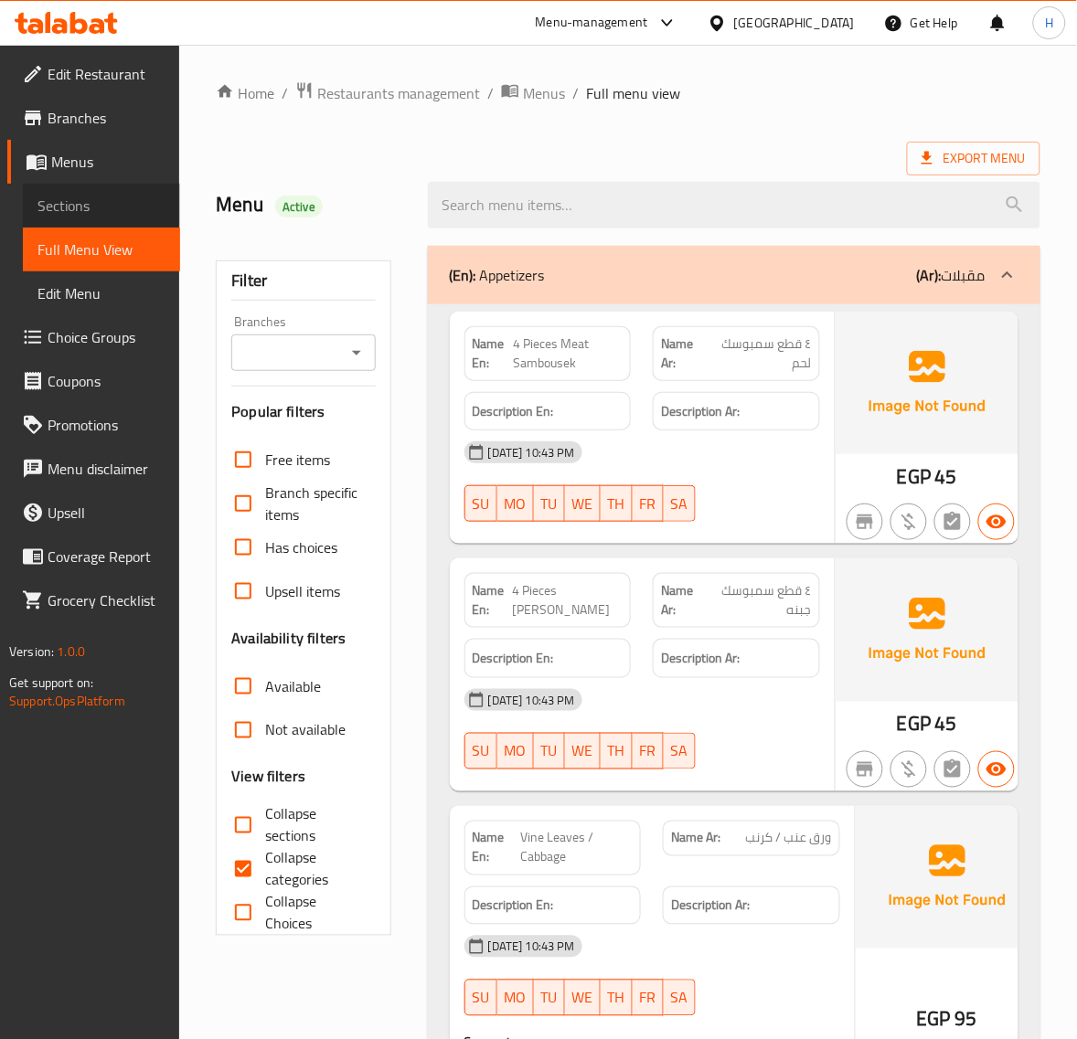
click at [76, 208] on span "Sections" at bounding box center [101, 206] width 128 height 22
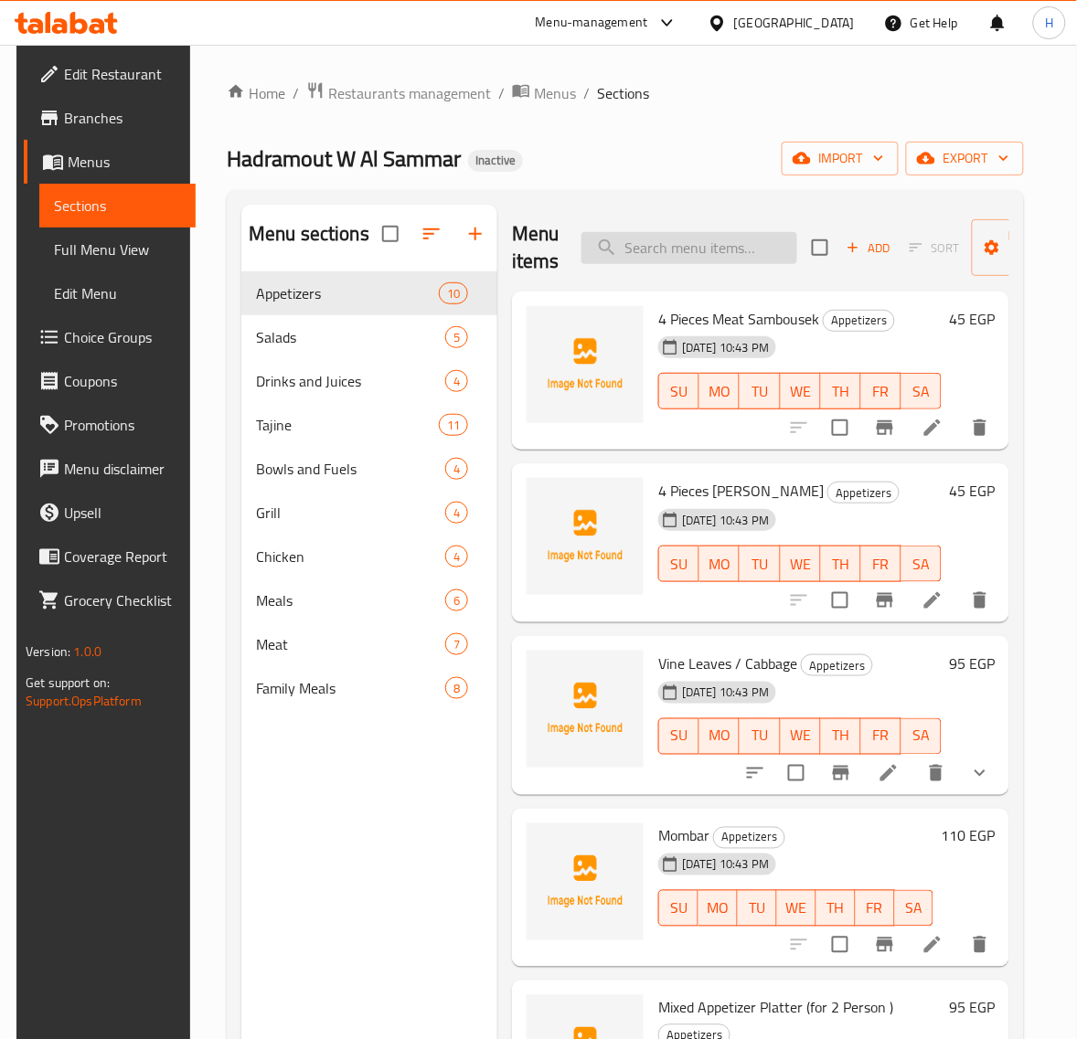
click at [687, 248] on input "search" at bounding box center [689, 248] width 216 height 32
paste input "Farm Fries"
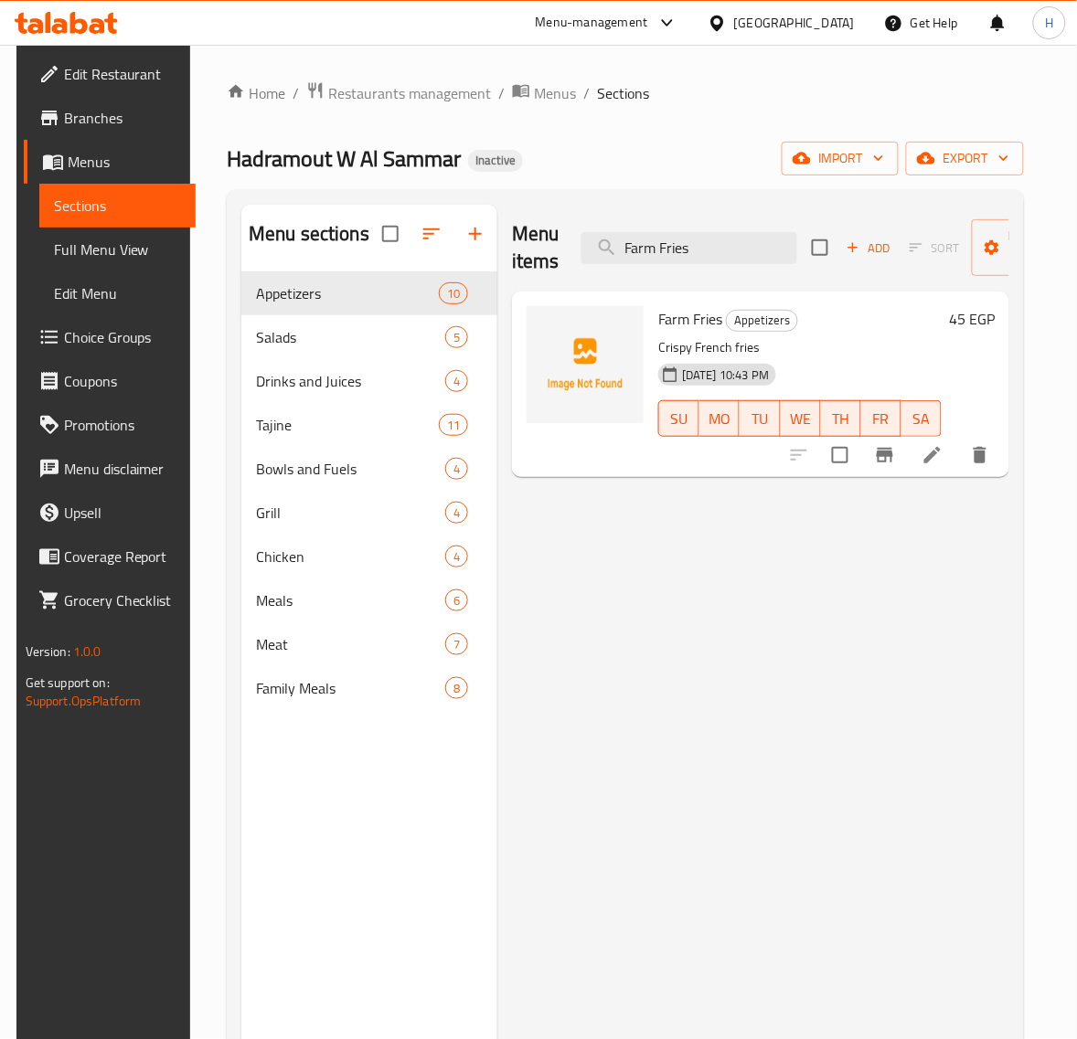
type input "Farm Fries"
click at [939, 463] on icon at bounding box center [932, 455] width 22 height 22
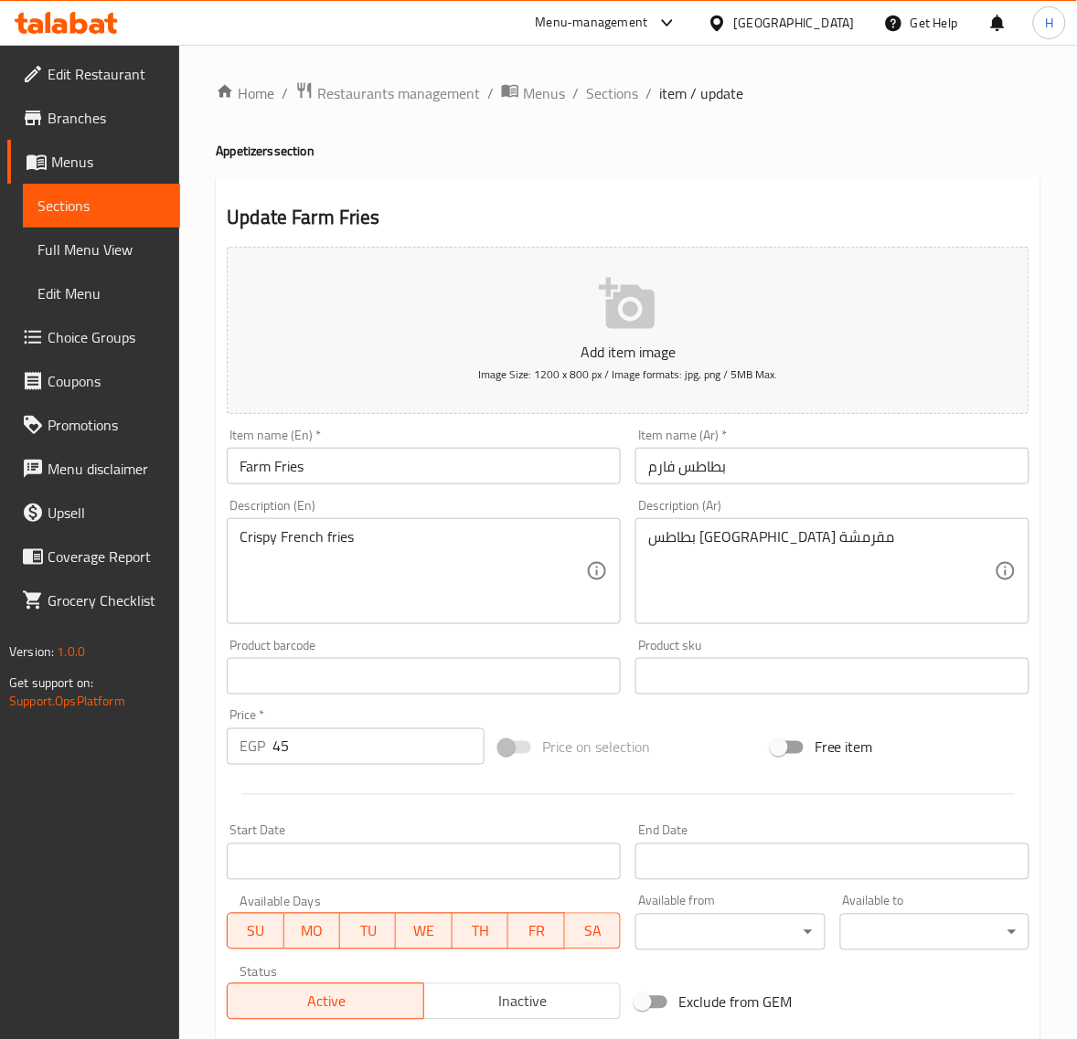
click at [364, 464] on input "Farm Fries" at bounding box center [424, 466] width 394 height 37
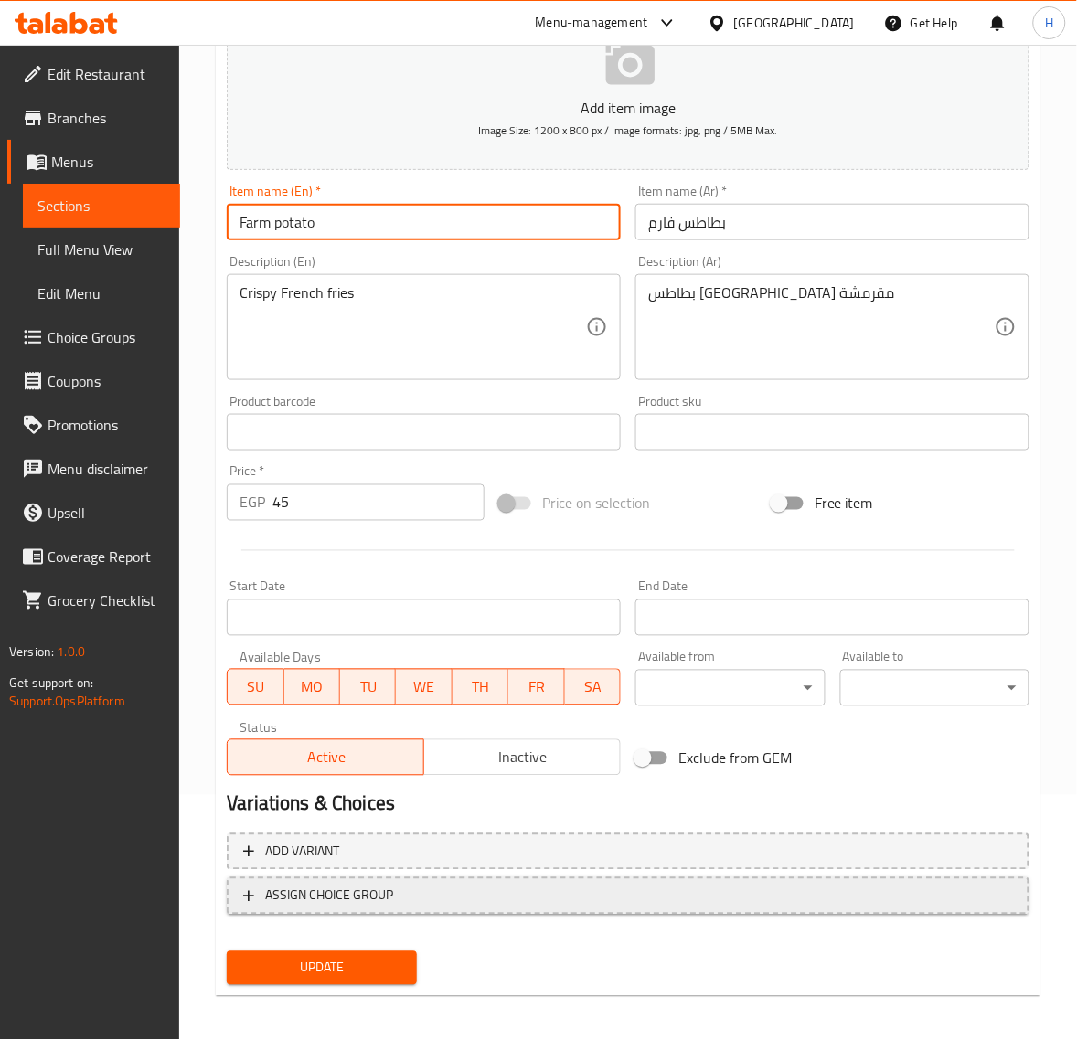
scroll to position [249, 0]
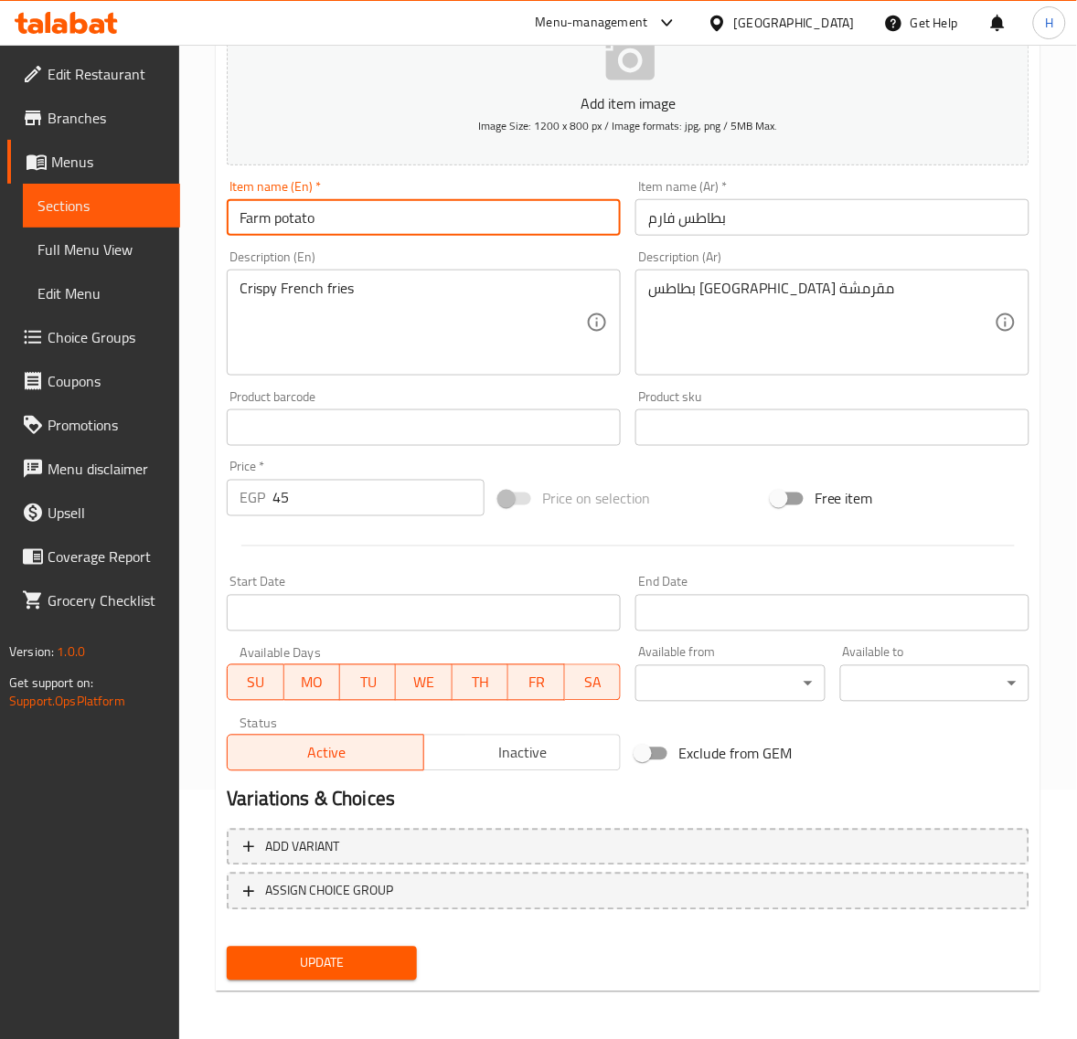
type input "Farm potato"
click at [386, 958] on span "Update" at bounding box center [321, 963] width 160 height 23
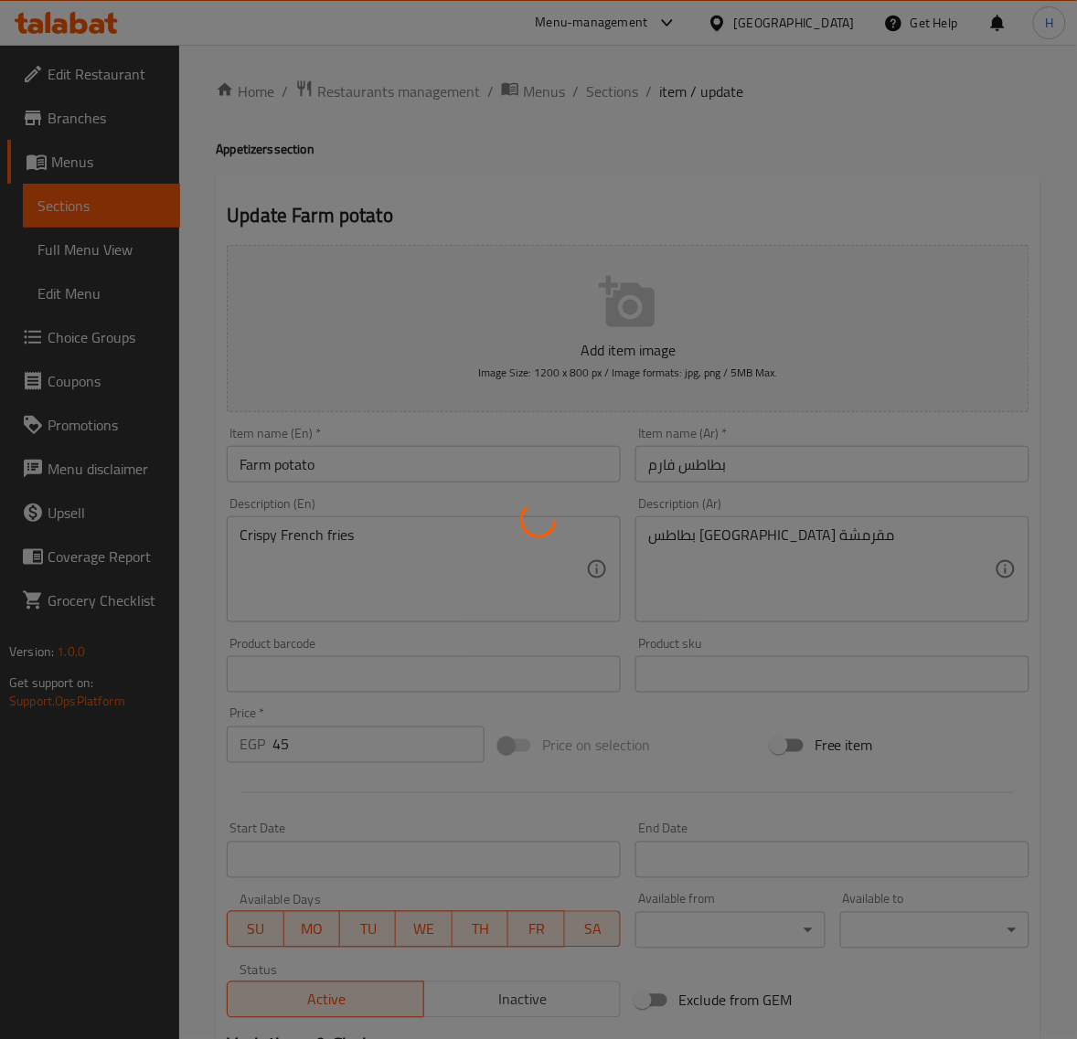
scroll to position [0, 0]
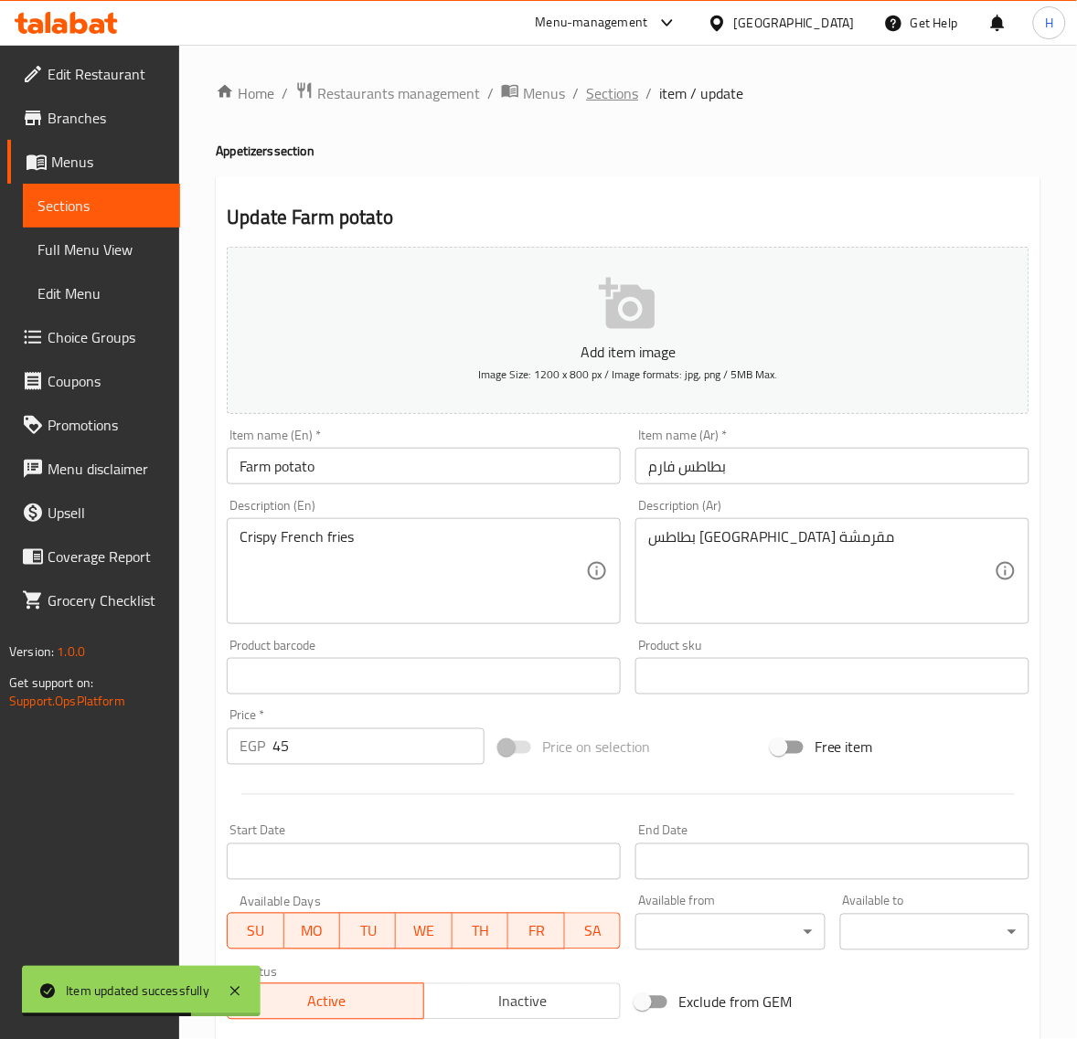
click at [609, 101] on span "Sections" at bounding box center [612, 93] width 52 height 22
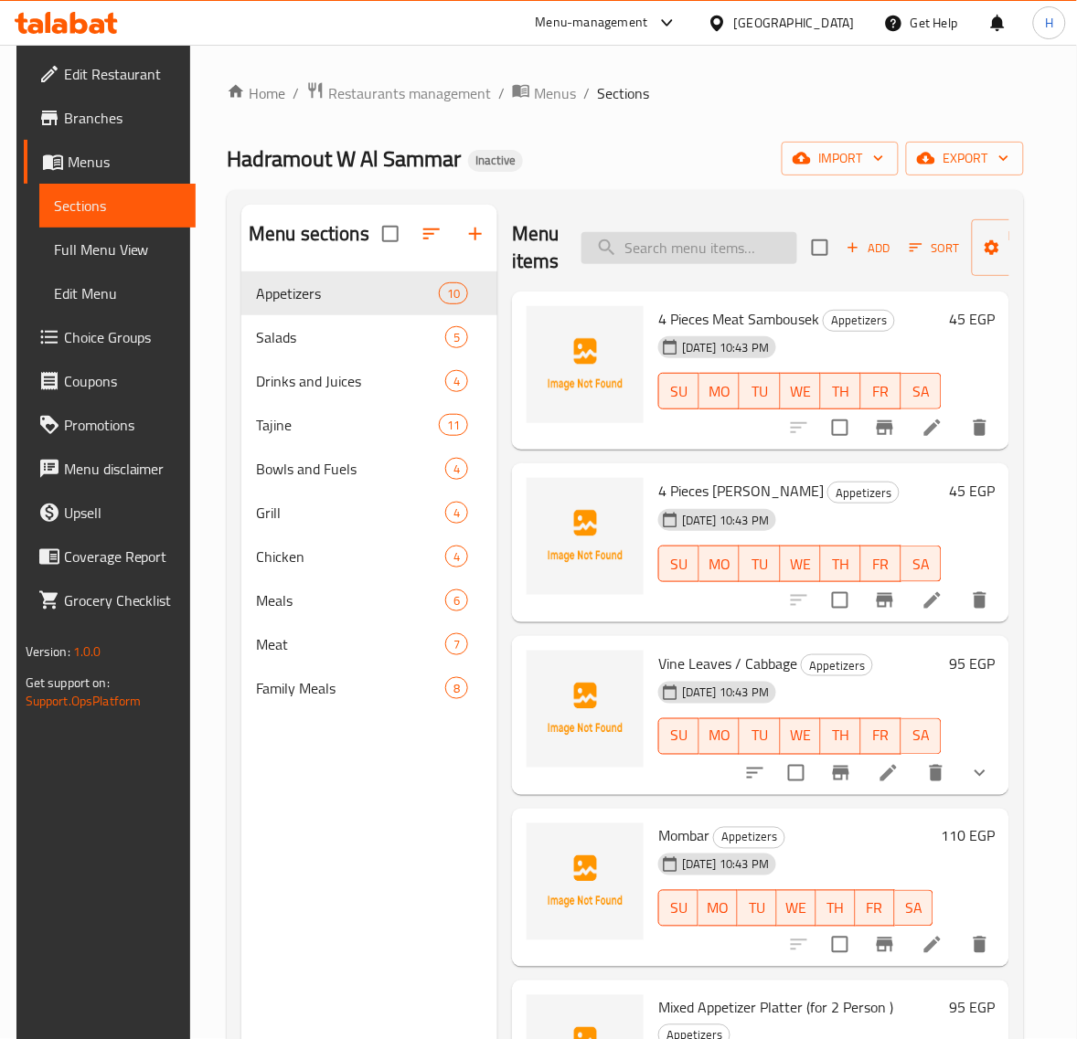
click at [674, 235] on input "search" at bounding box center [689, 248] width 216 height 32
paste input "Vermicelli Rice"
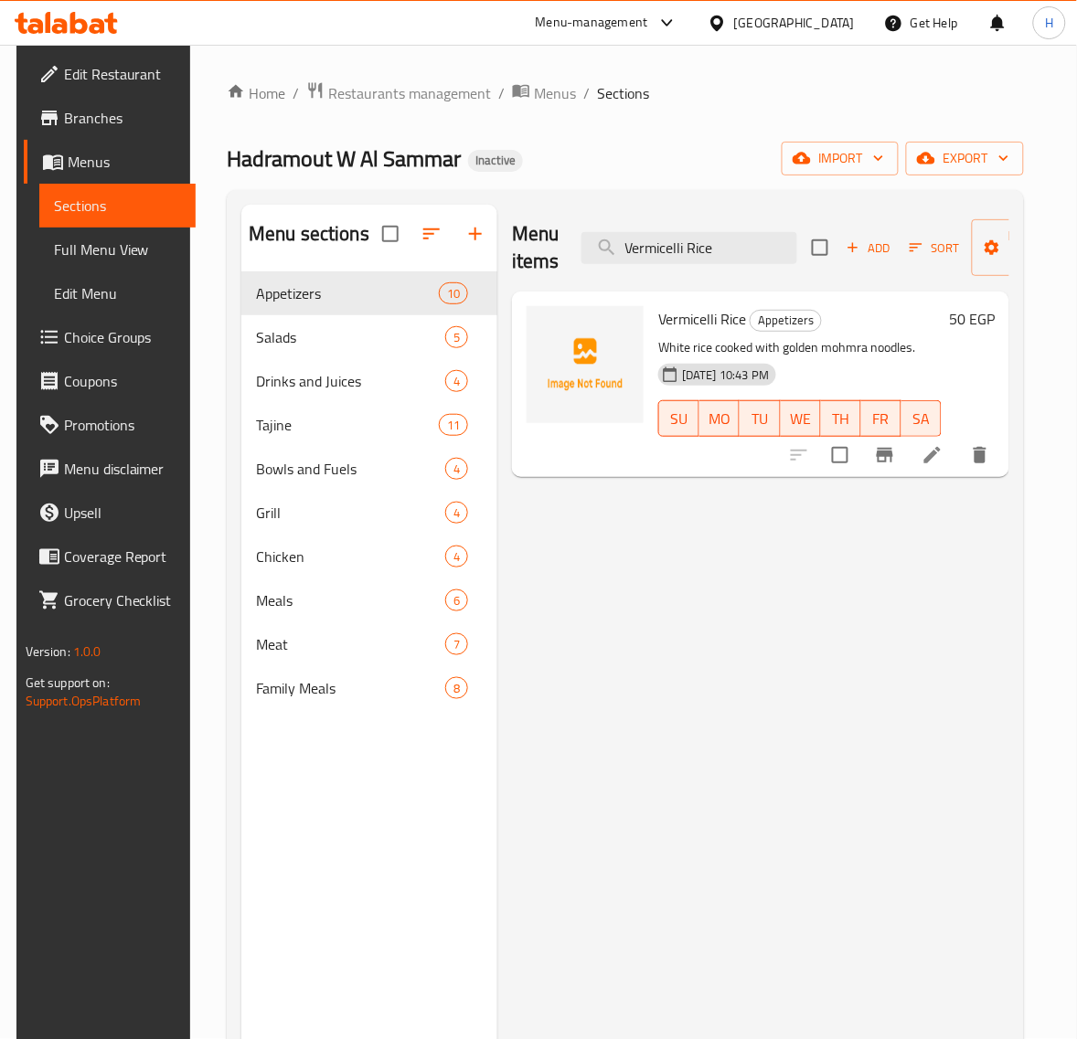
type input "Vermicelli Rice"
click at [943, 453] on icon at bounding box center [932, 455] width 22 height 22
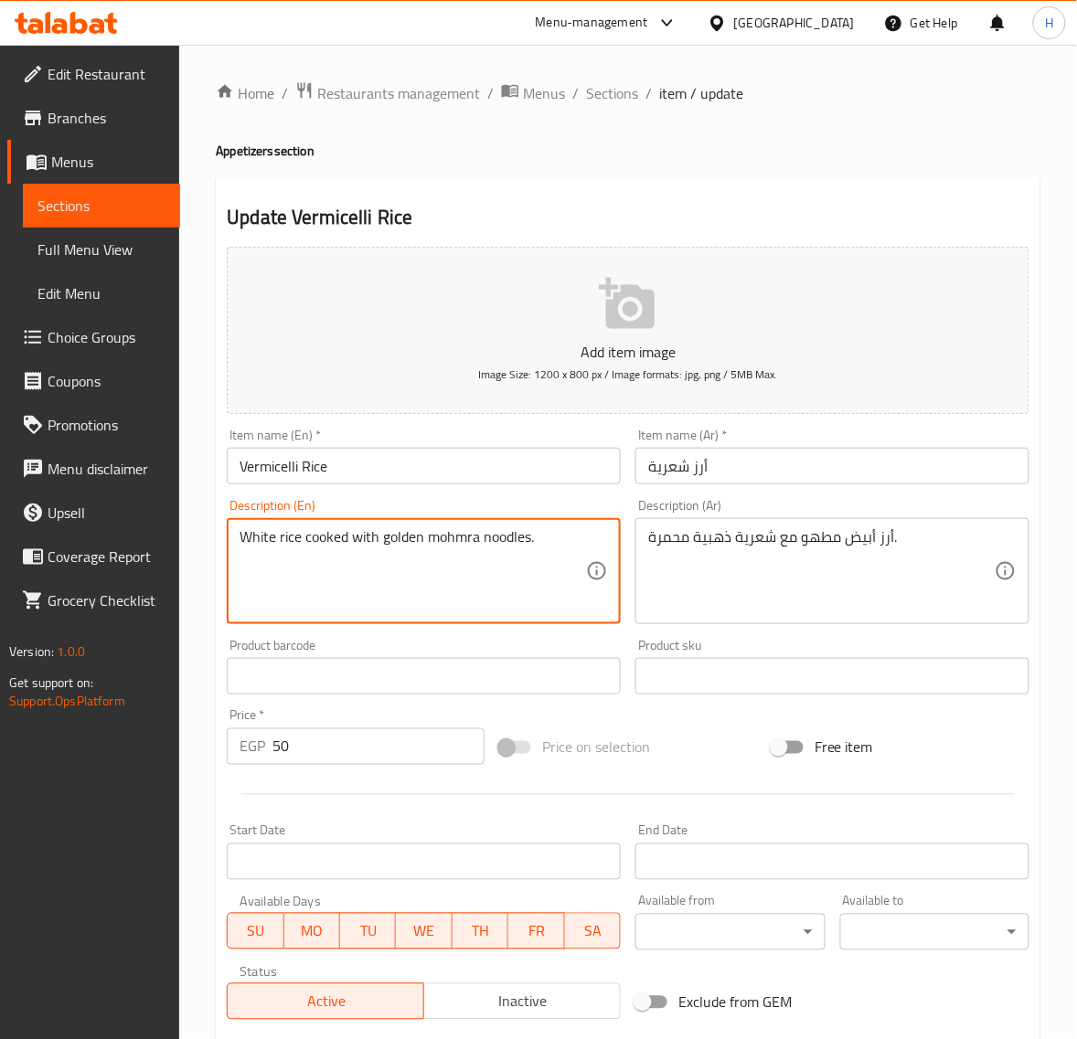
click at [504, 530] on textarea "White rice cooked with golden mohmra noodles." at bounding box center [412, 571] width 346 height 87
paste textarea "Vermicelli"
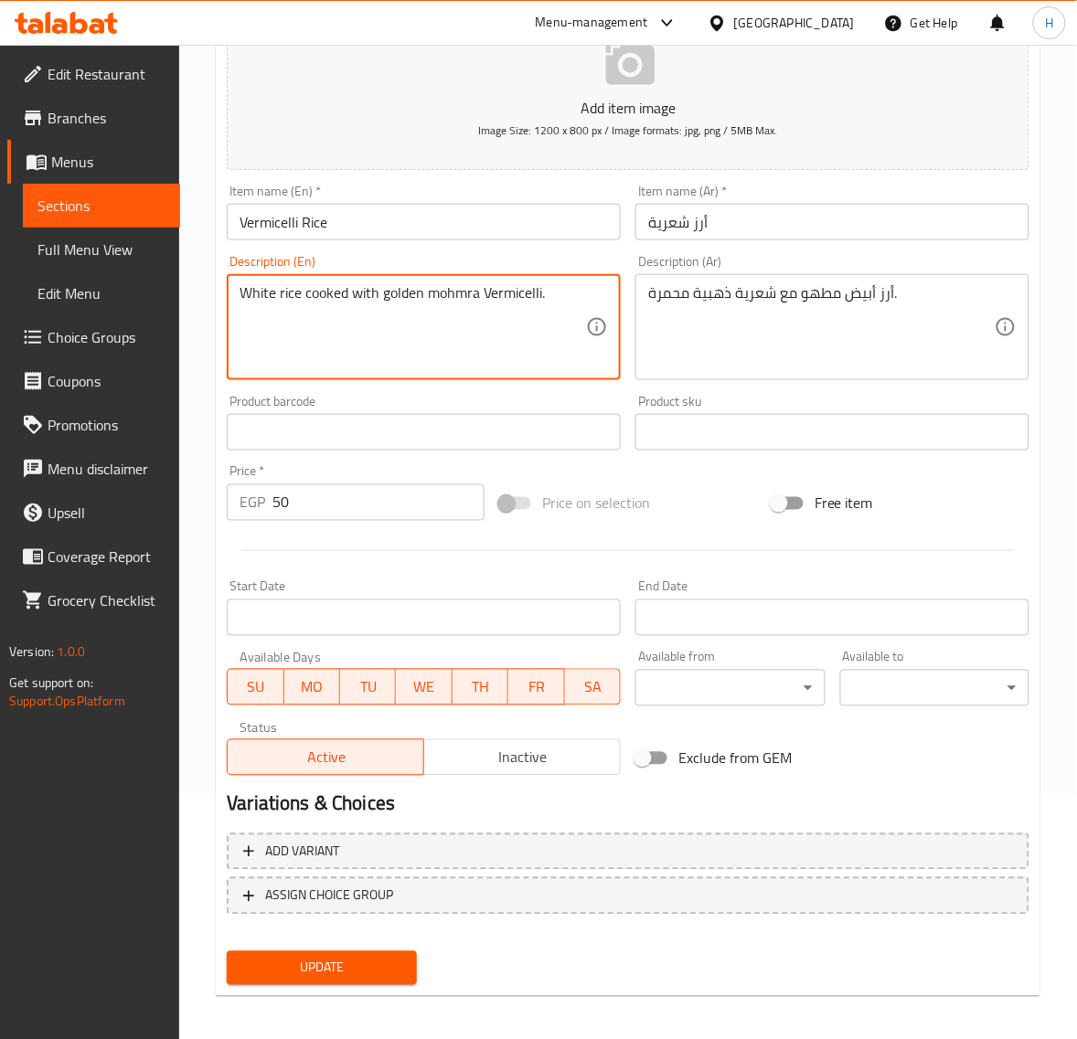
scroll to position [249, 0]
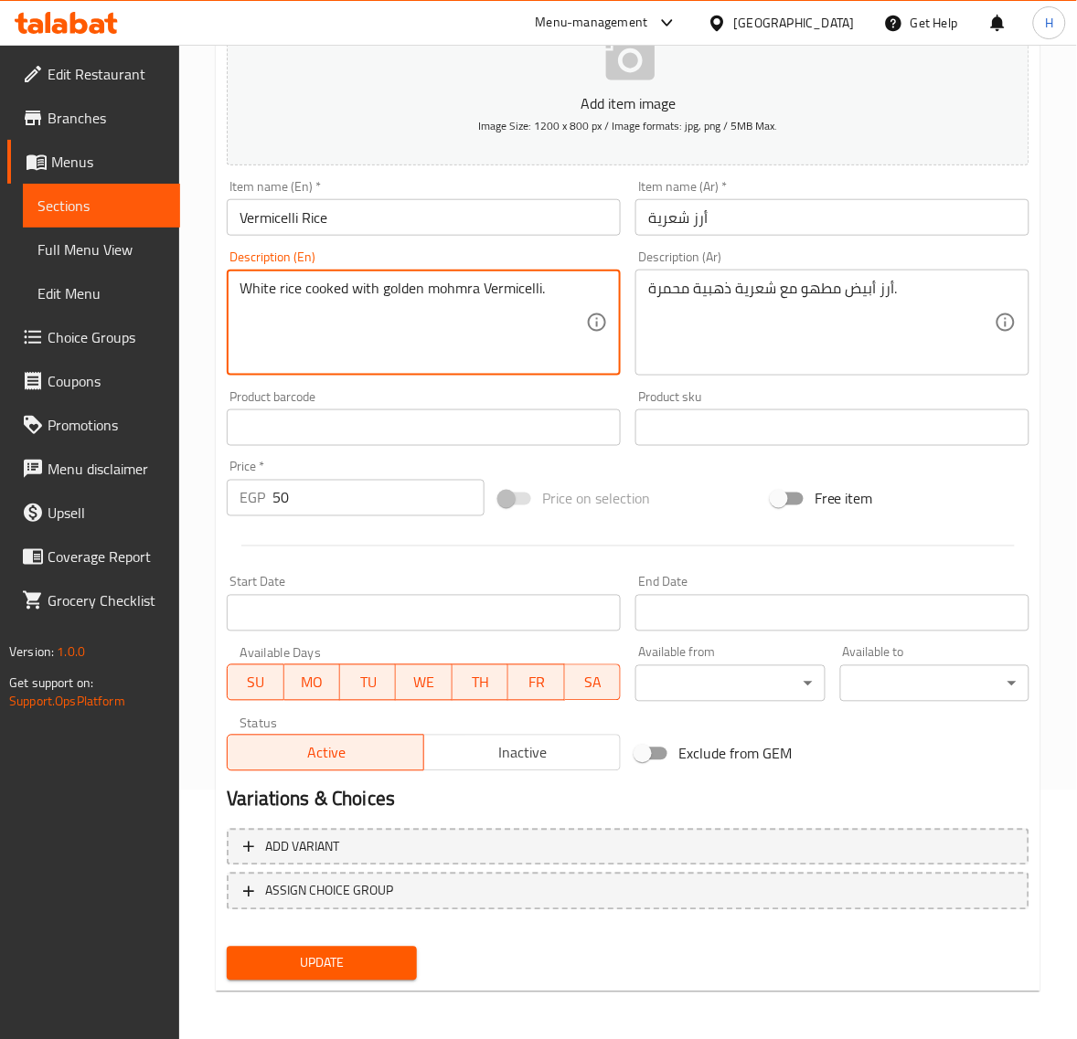
type textarea "White rice cooked with golden mohmra Vermicelli."
click at [409, 949] on button "Update" at bounding box center [321, 964] width 189 height 34
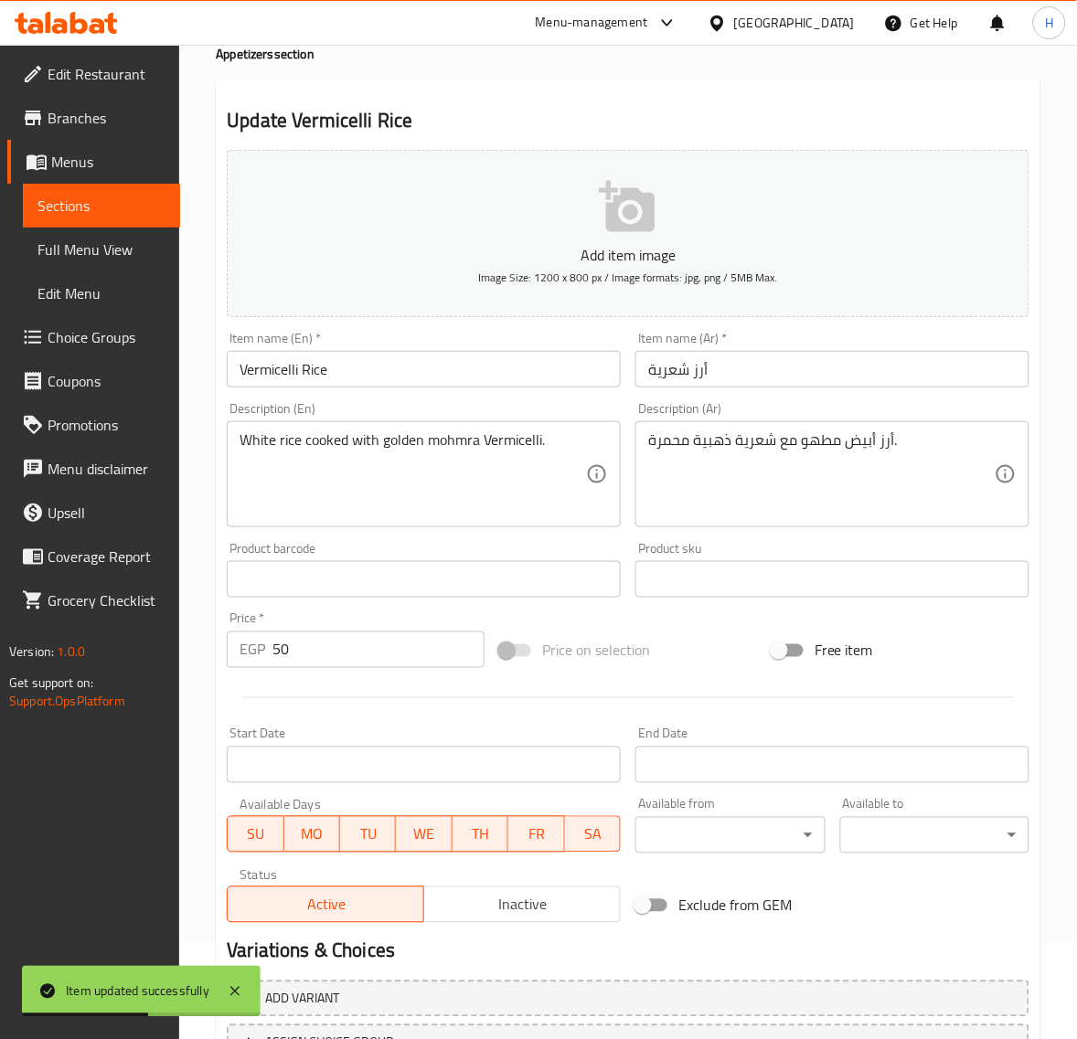
scroll to position [0, 0]
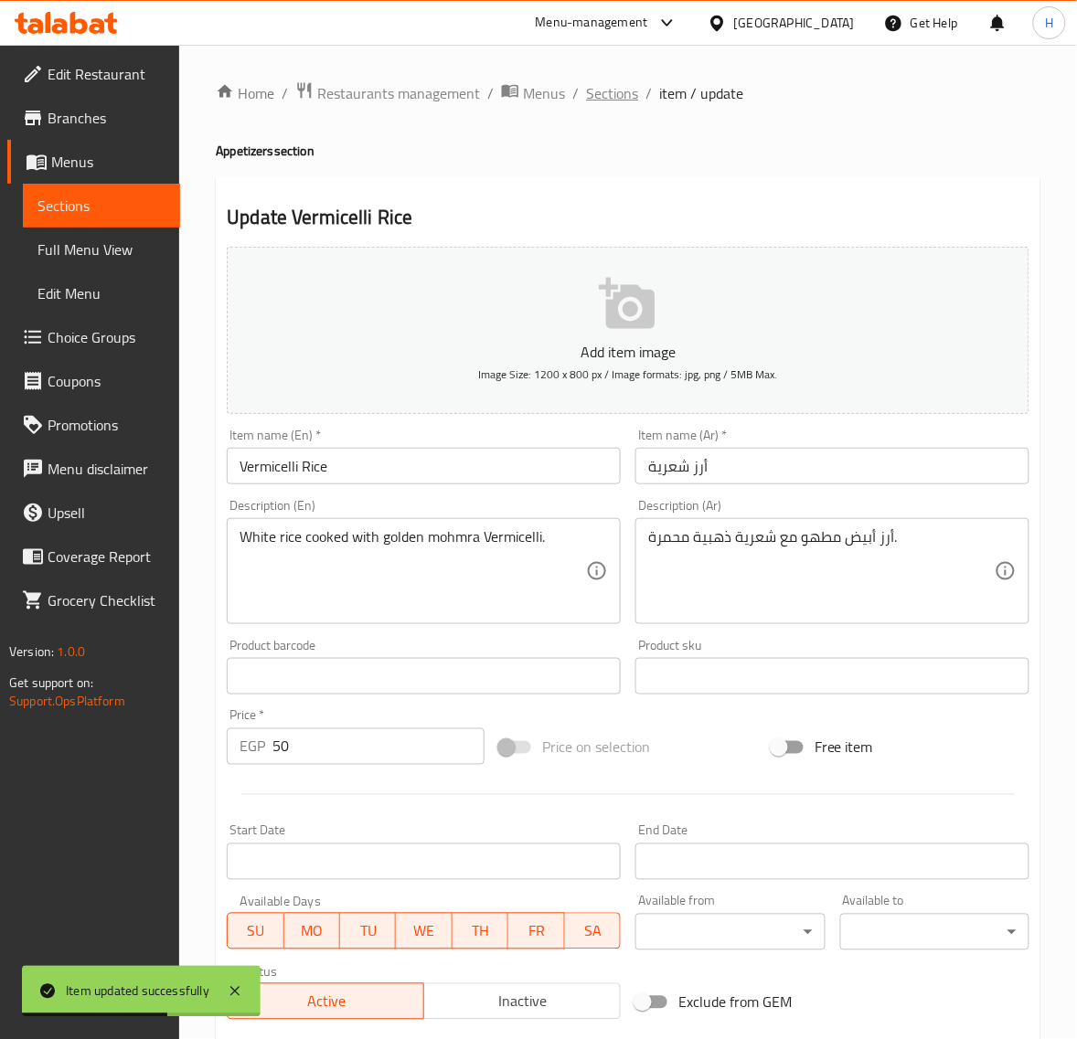
click at [624, 97] on span "Sections" at bounding box center [612, 93] width 52 height 22
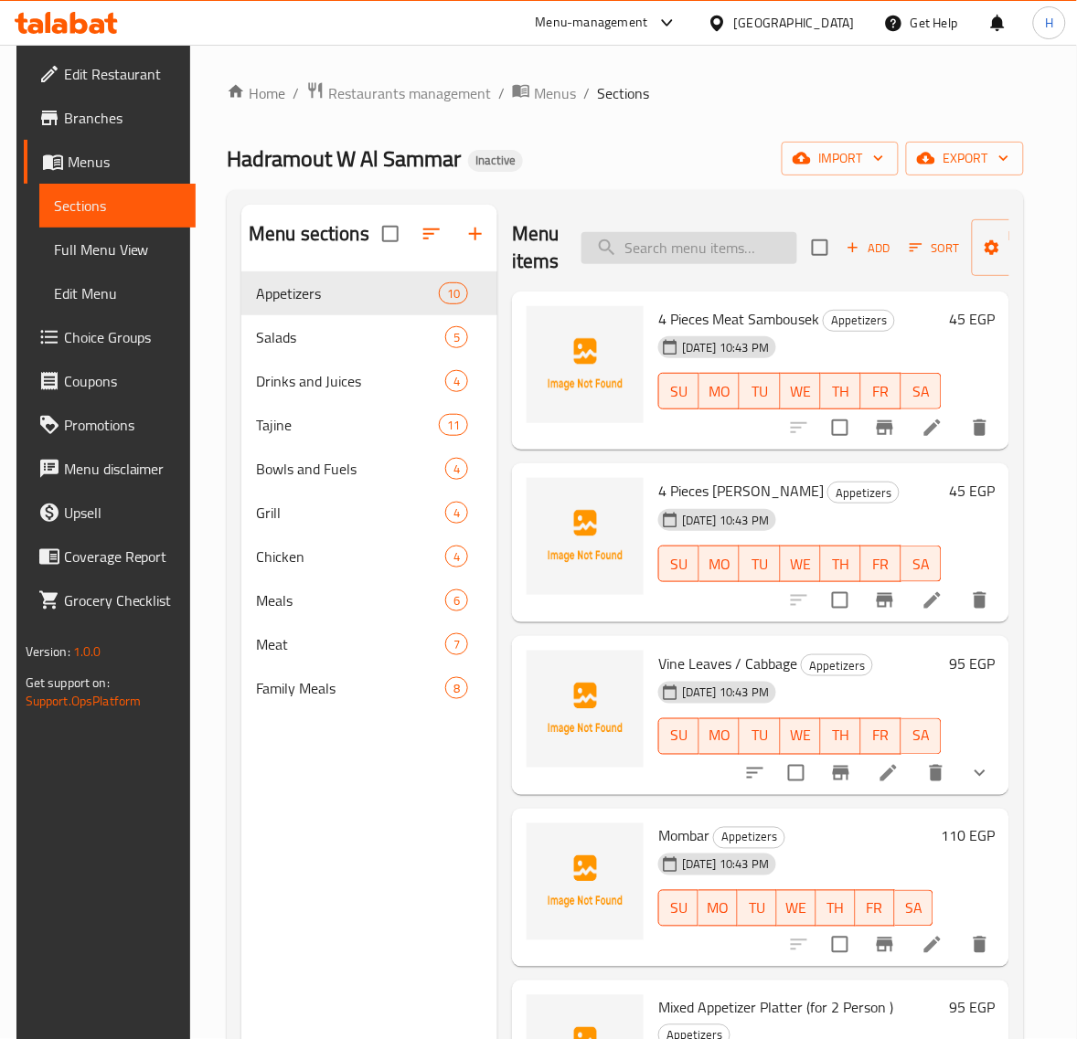
click at [691, 249] on input "search" at bounding box center [689, 248] width 216 height 32
paste input "Baladi Green Salad"
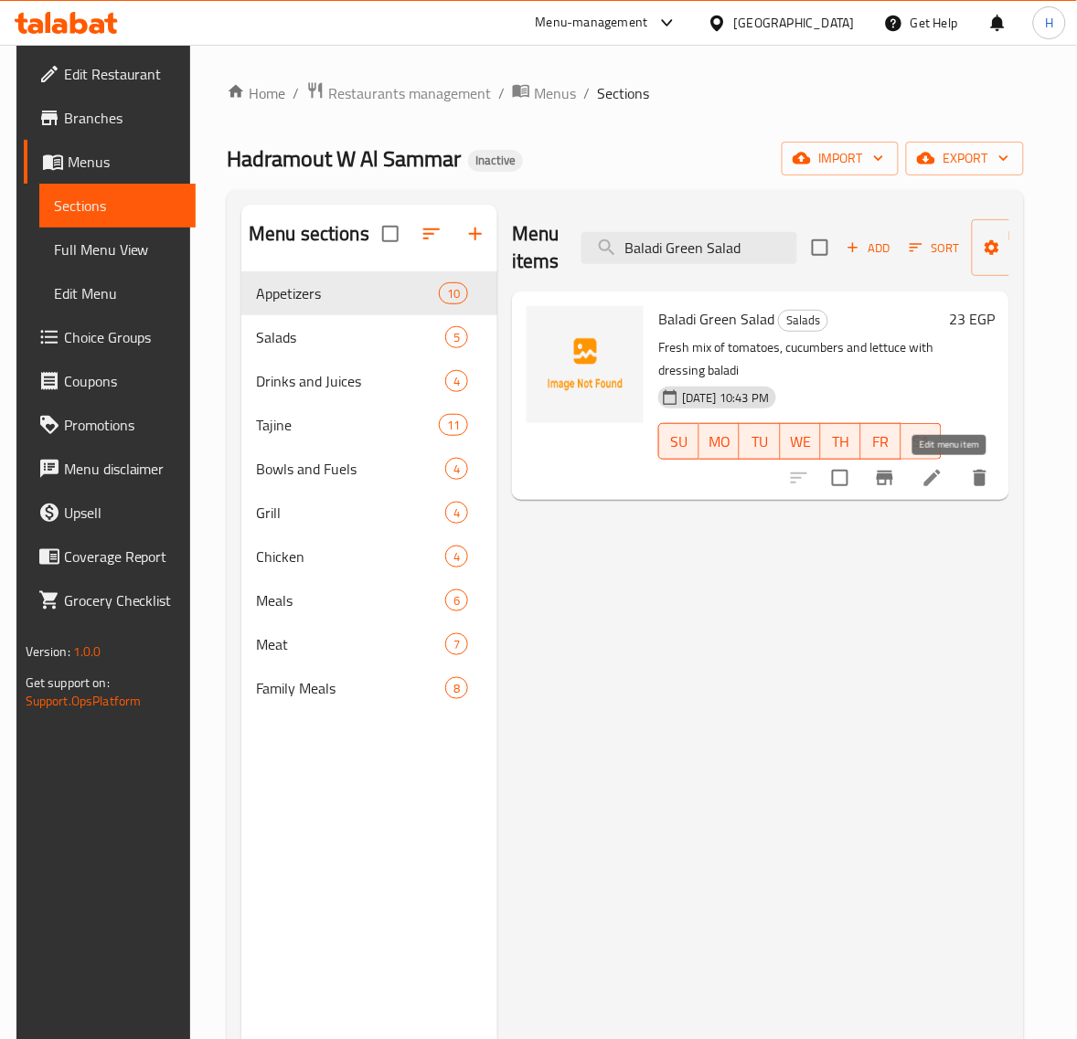
type input "Baladi Green Salad"
click at [943, 478] on icon at bounding box center [932, 478] width 22 height 22
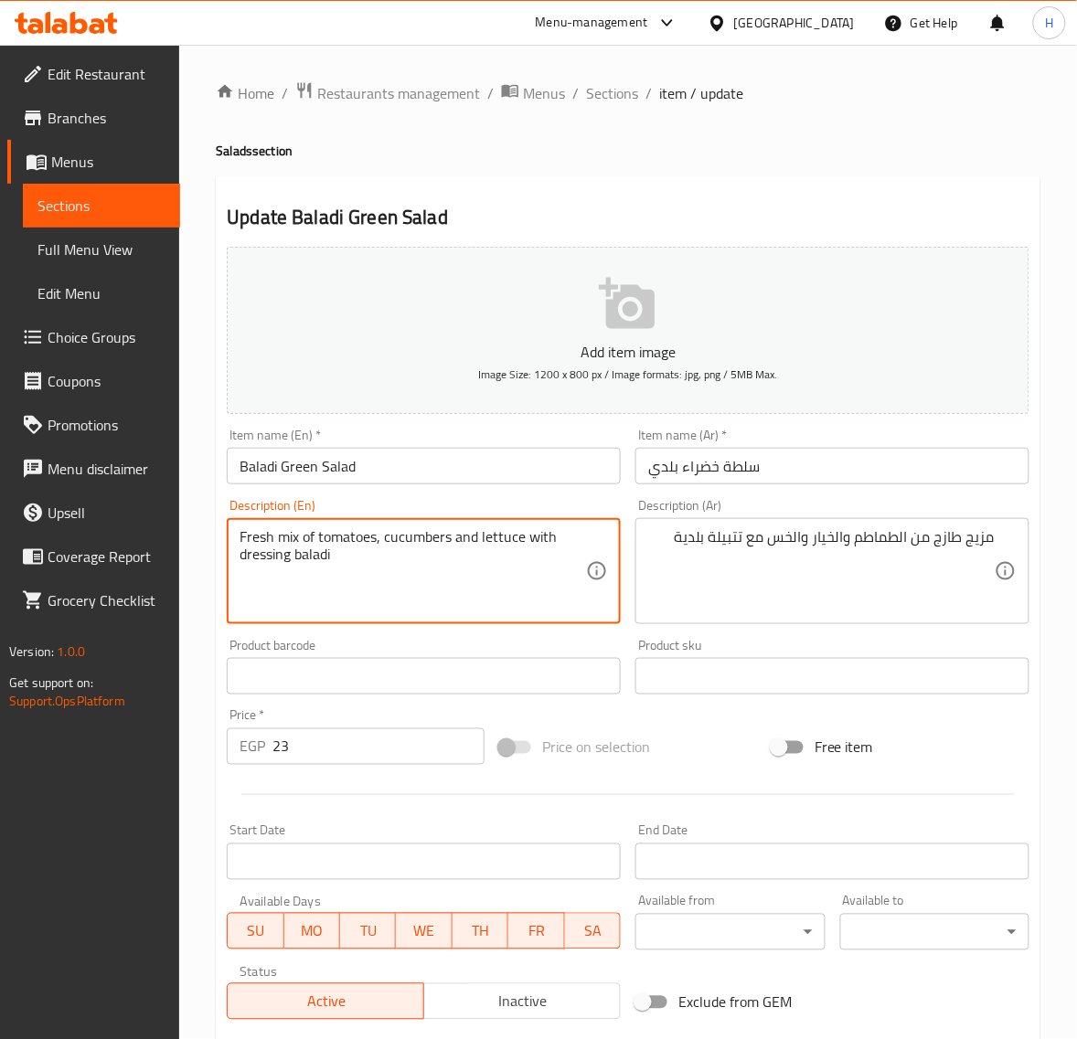
click at [274, 555] on textarea "Fresh mix of tomatoes, cucumbers and lettuce with dressing baladi" at bounding box center [412, 571] width 346 height 87
click at [724, 537] on textarea "مزيج طازج من الطماطم والخيار والخس مع تتبيلة بلدية" at bounding box center [821, 571] width 346 height 87
click at [259, 560] on textarea "Fresh mix of tomatoes, cucumbers and lettuce with dressing baladi" at bounding box center [412, 571] width 346 height 87
paste textarea "seasoning"
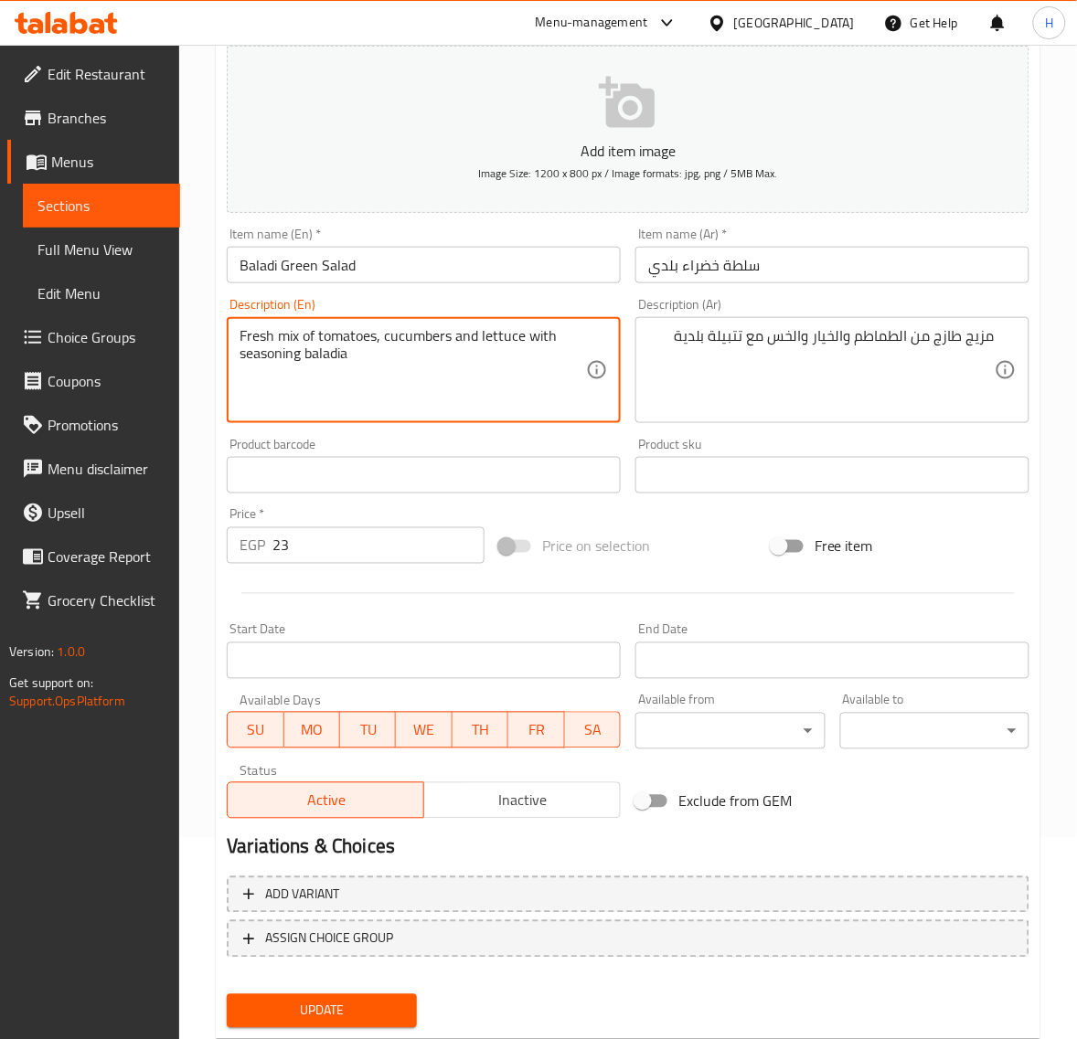
scroll to position [228, 0]
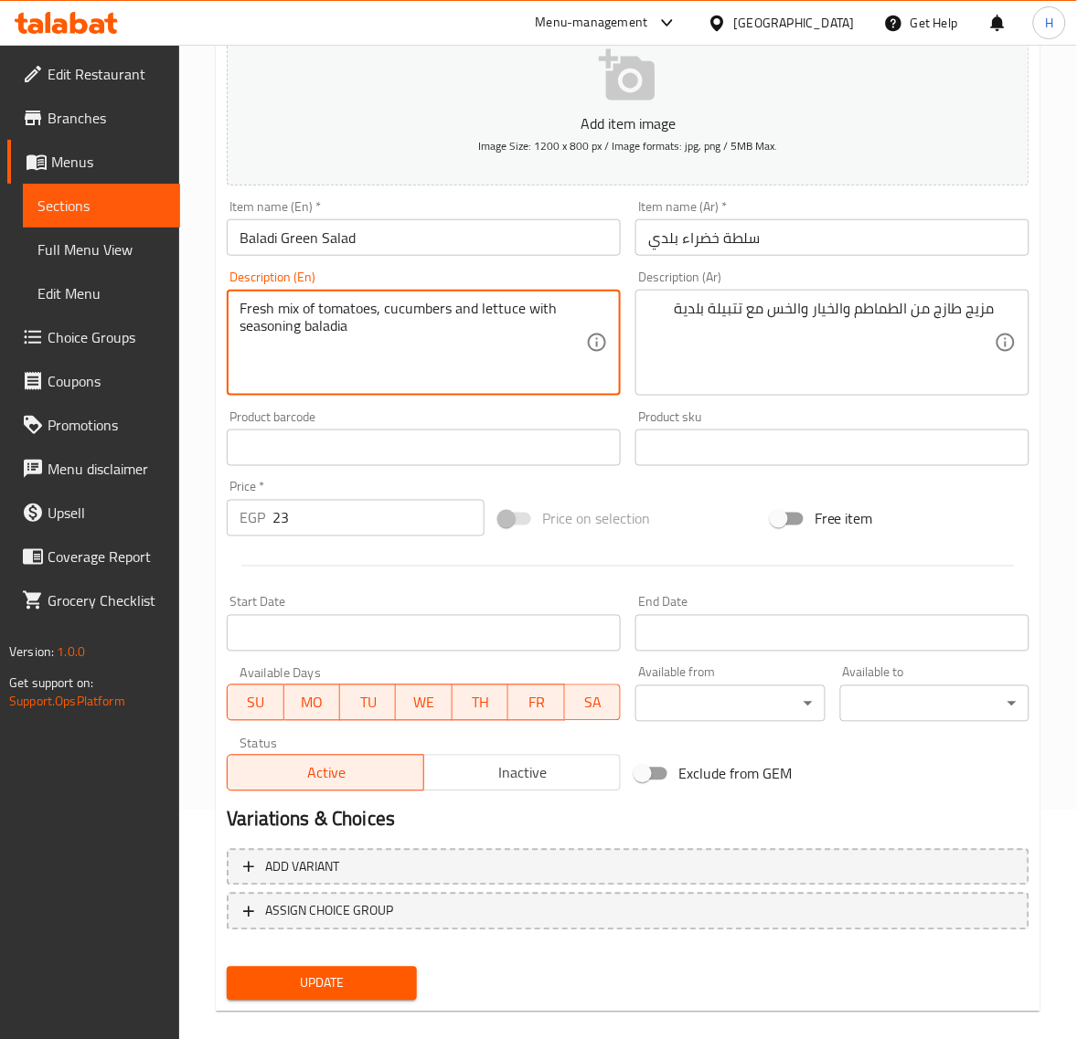
type textarea "Fresh mix of tomatoes, cucumbers and lettuce with seasoning baladia"
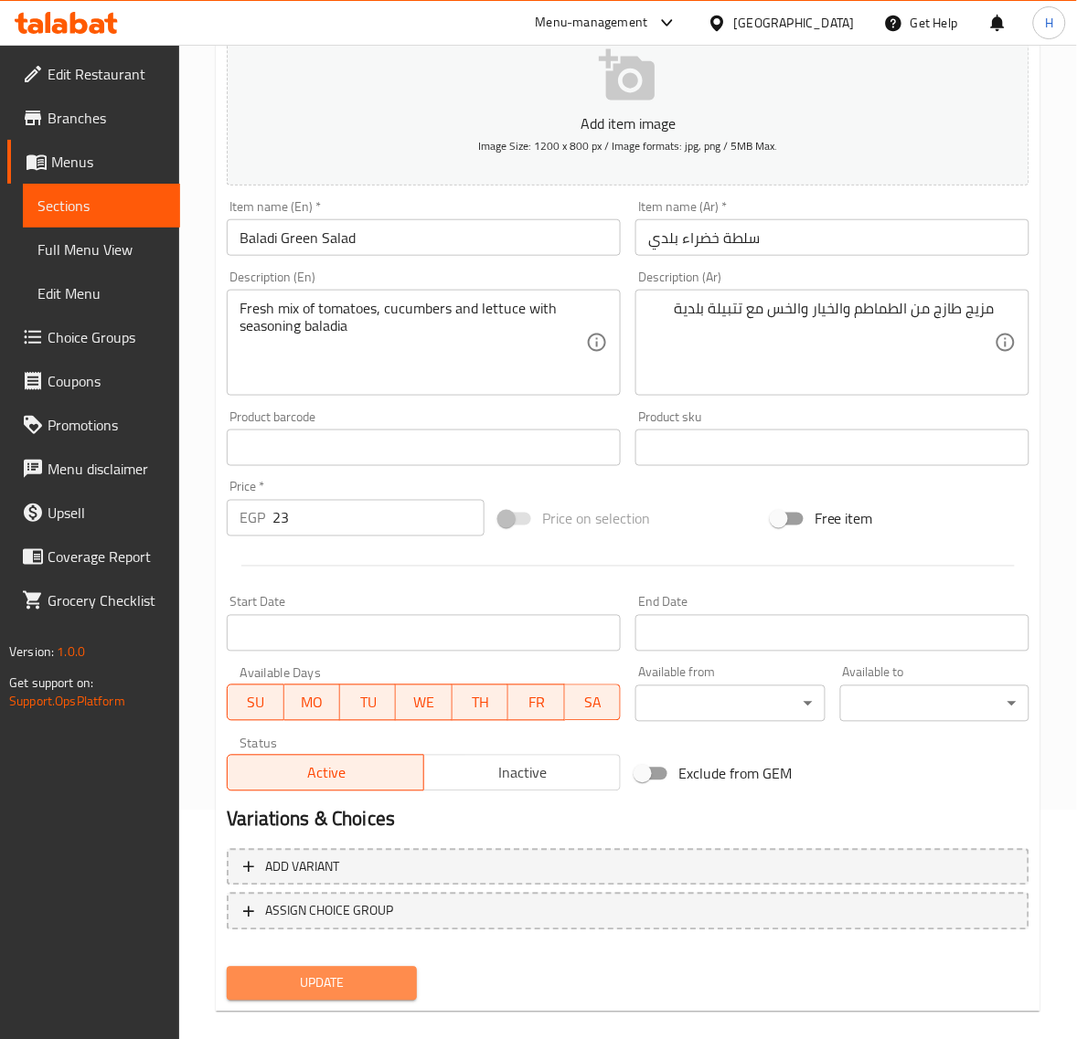
click at [390, 980] on span "Update" at bounding box center [321, 983] width 160 height 23
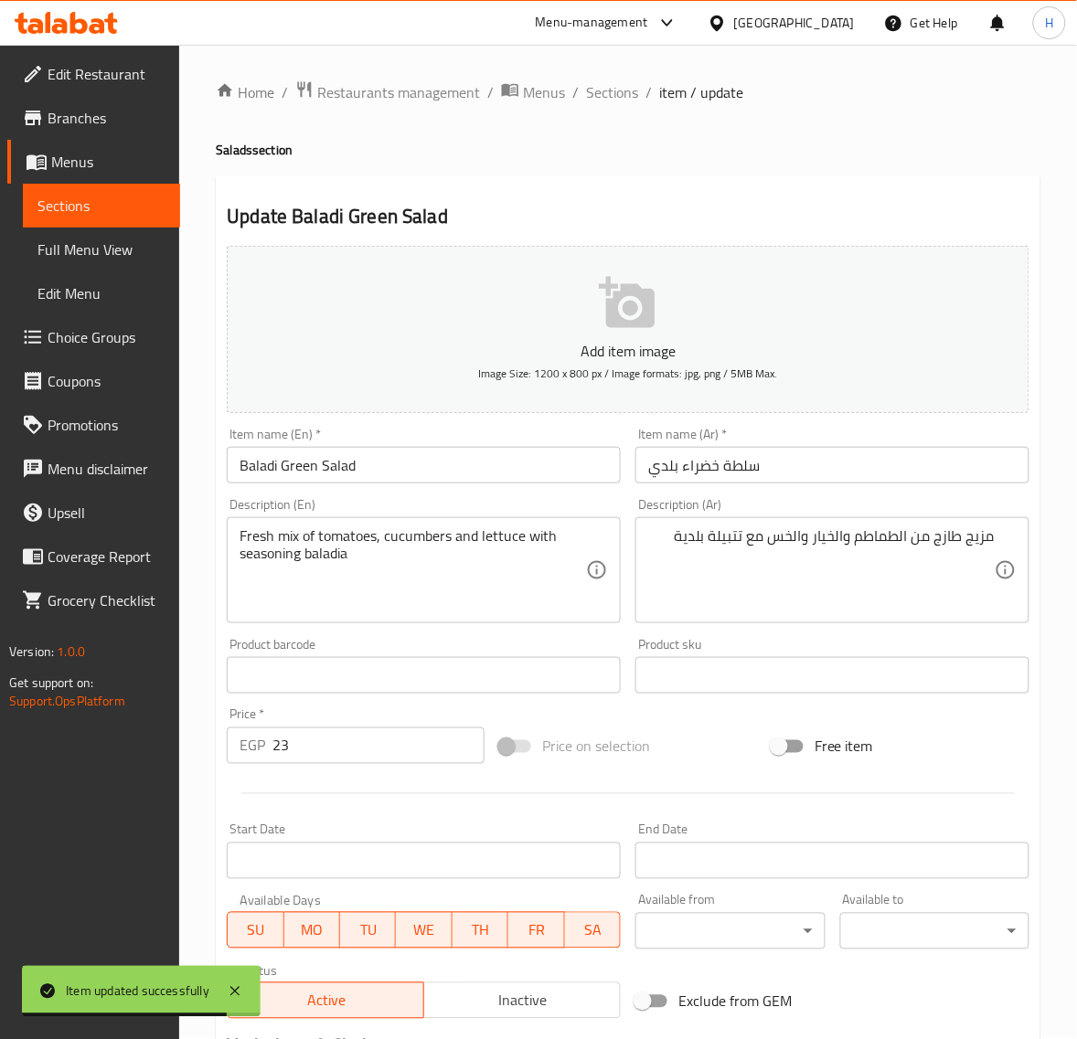
scroll to position [0, 0]
click at [606, 85] on span "Sections" at bounding box center [612, 93] width 52 height 22
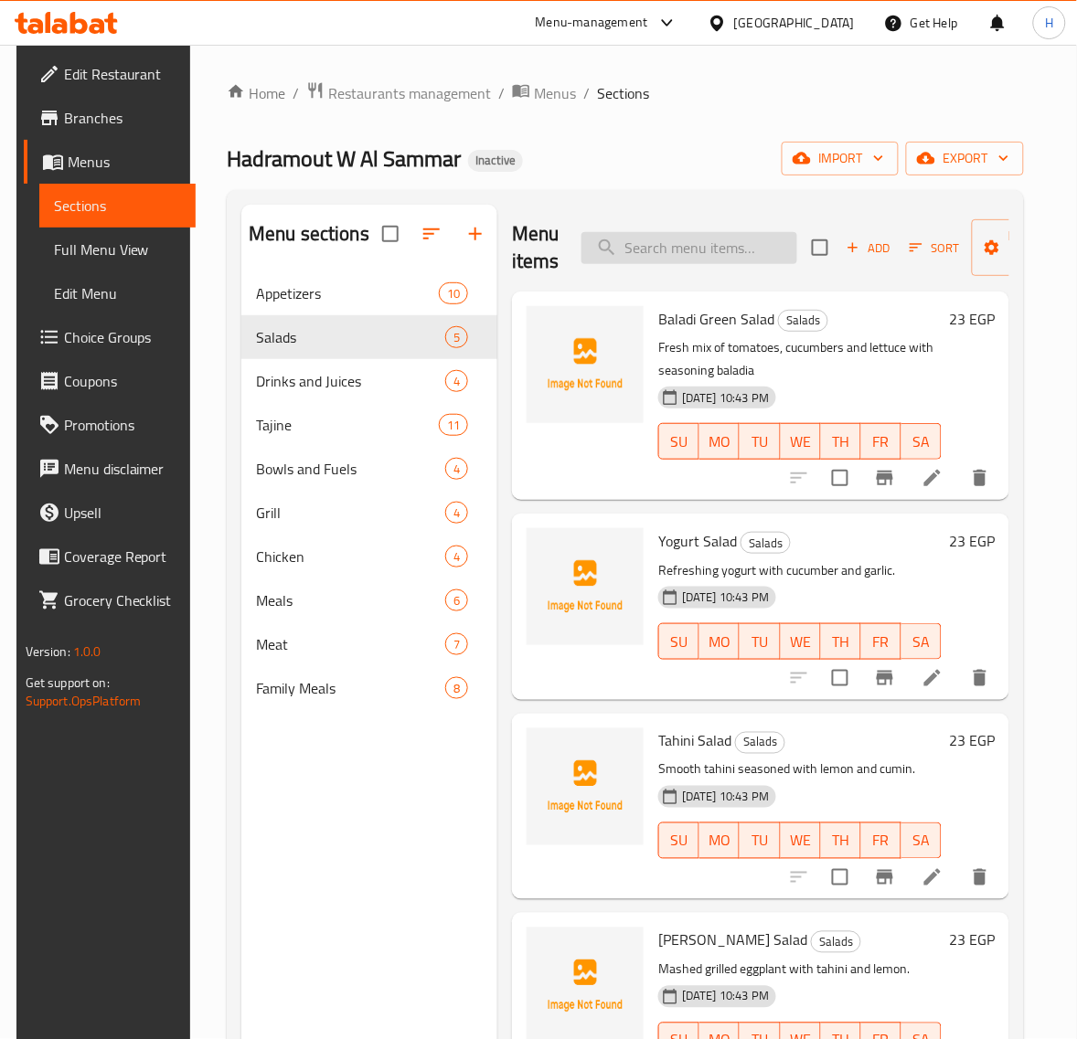
click at [716, 251] on input "search" at bounding box center [689, 248] width 216 height 32
paste input "Vine Leaves with Knuckles"
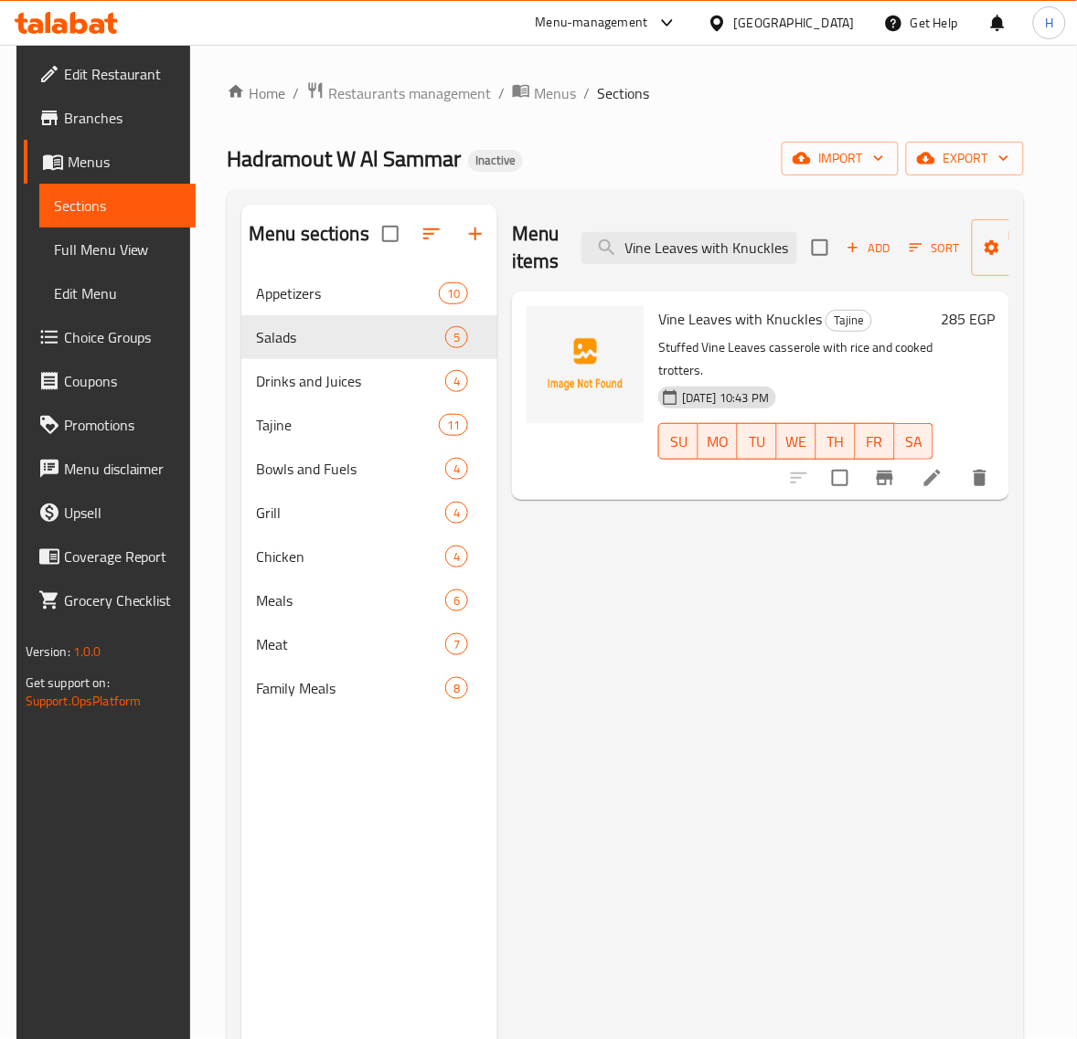
type input "Vine Leaves with Knuckles"
click at [940, 477] on icon at bounding box center [932, 478] width 16 height 16
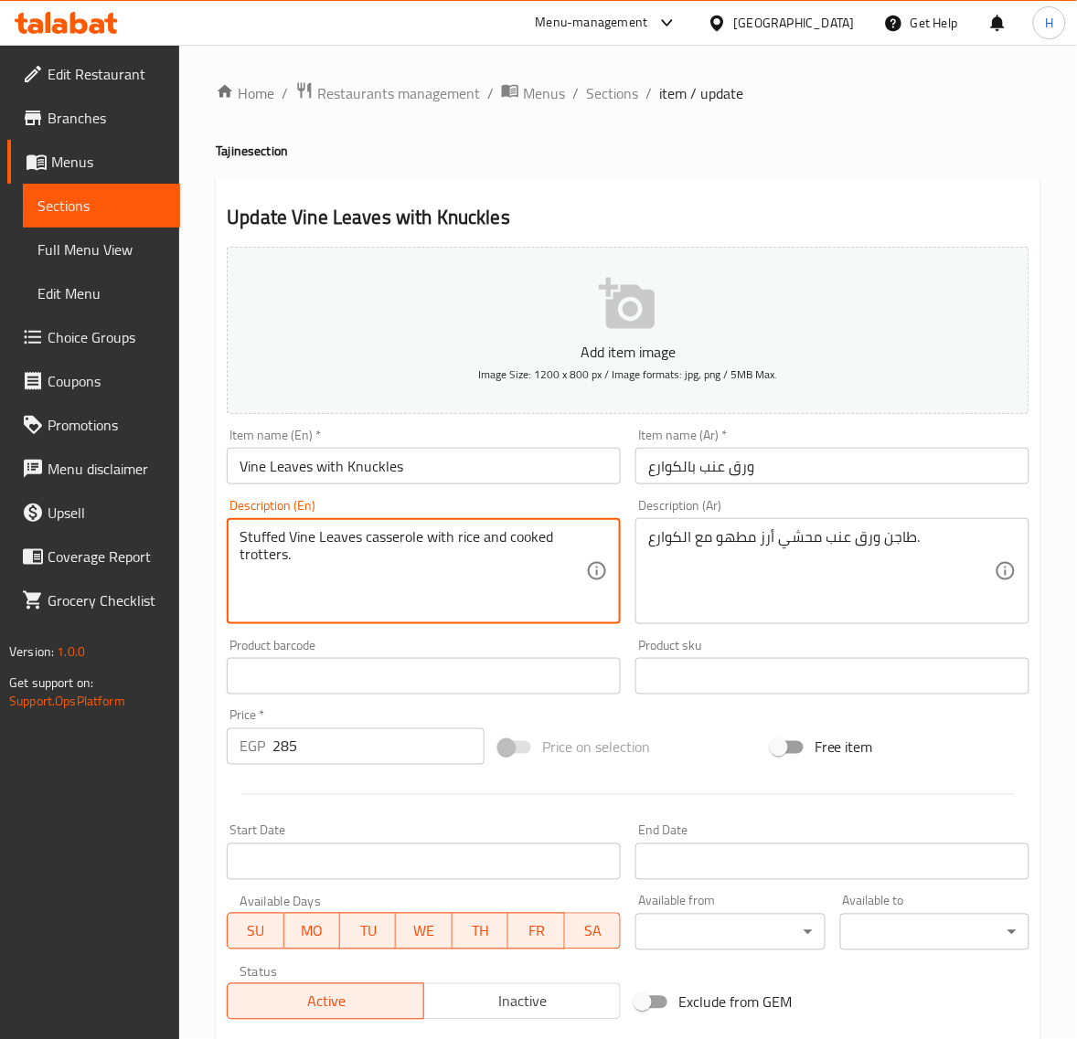
click at [274, 556] on textarea "Stuffed Vine Leaves casserole with rice and cooked trotters." at bounding box center [412, 571] width 346 height 87
click at [391, 460] on input "Vine Leaves with Knuckles" at bounding box center [424, 466] width 394 height 37
click at [260, 557] on textarea "Stuffed Vine Leaves casserole with rice and cooked trotters." at bounding box center [412, 571] width 346 height 87
paste textarea "[MEDICAL_DATA]"
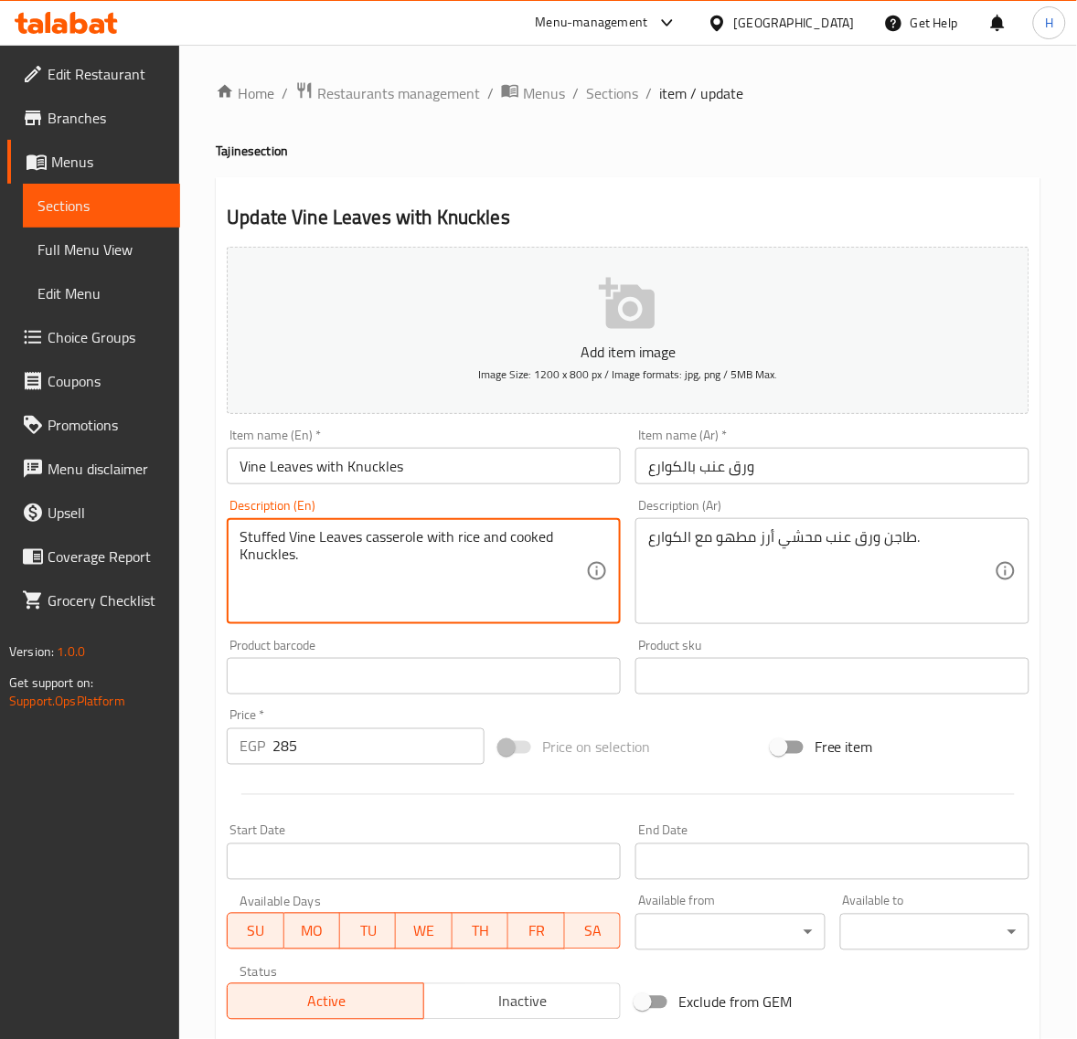
type textarea "Stuffed Vine Leaves casserole with rice and cooked Knuckles."
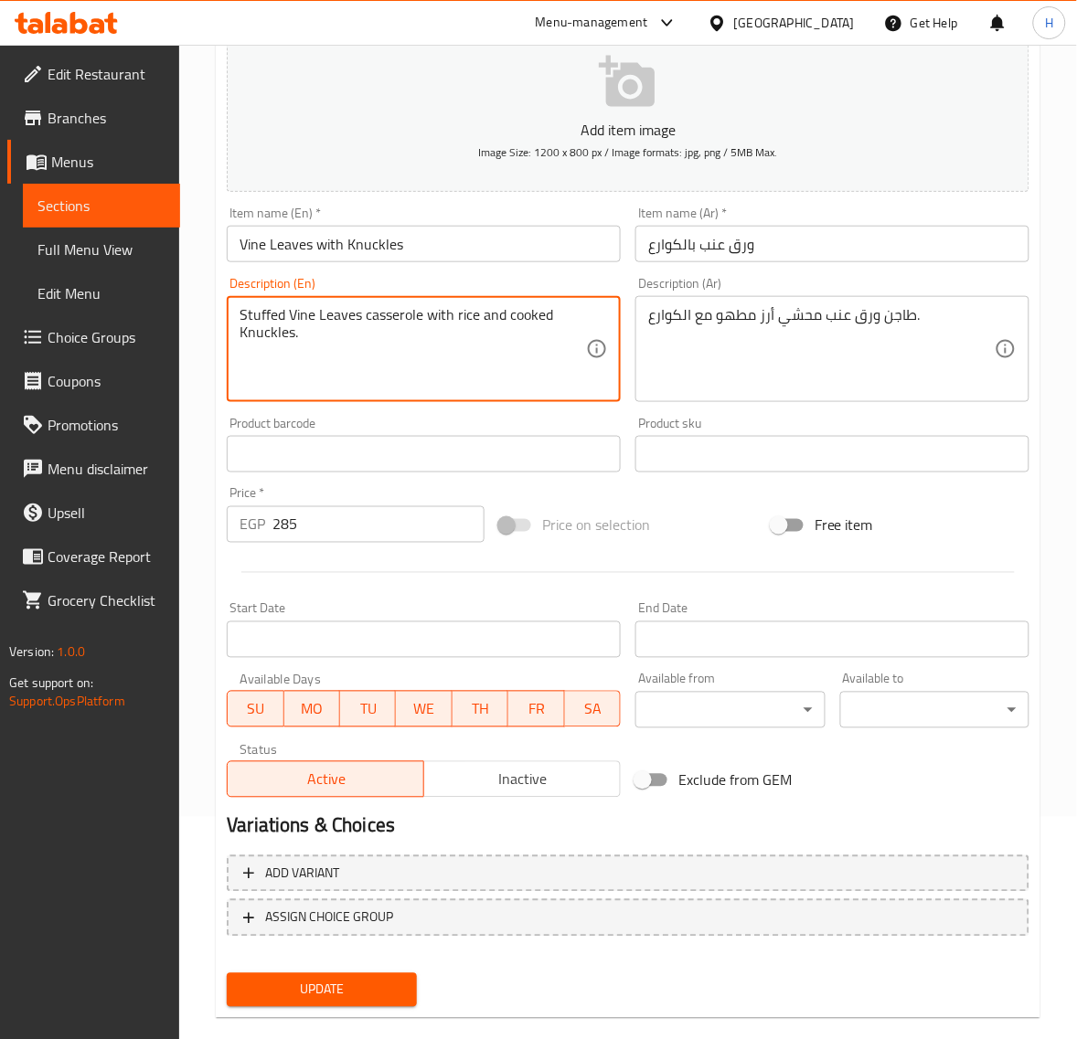
scroll to position [249, 0]
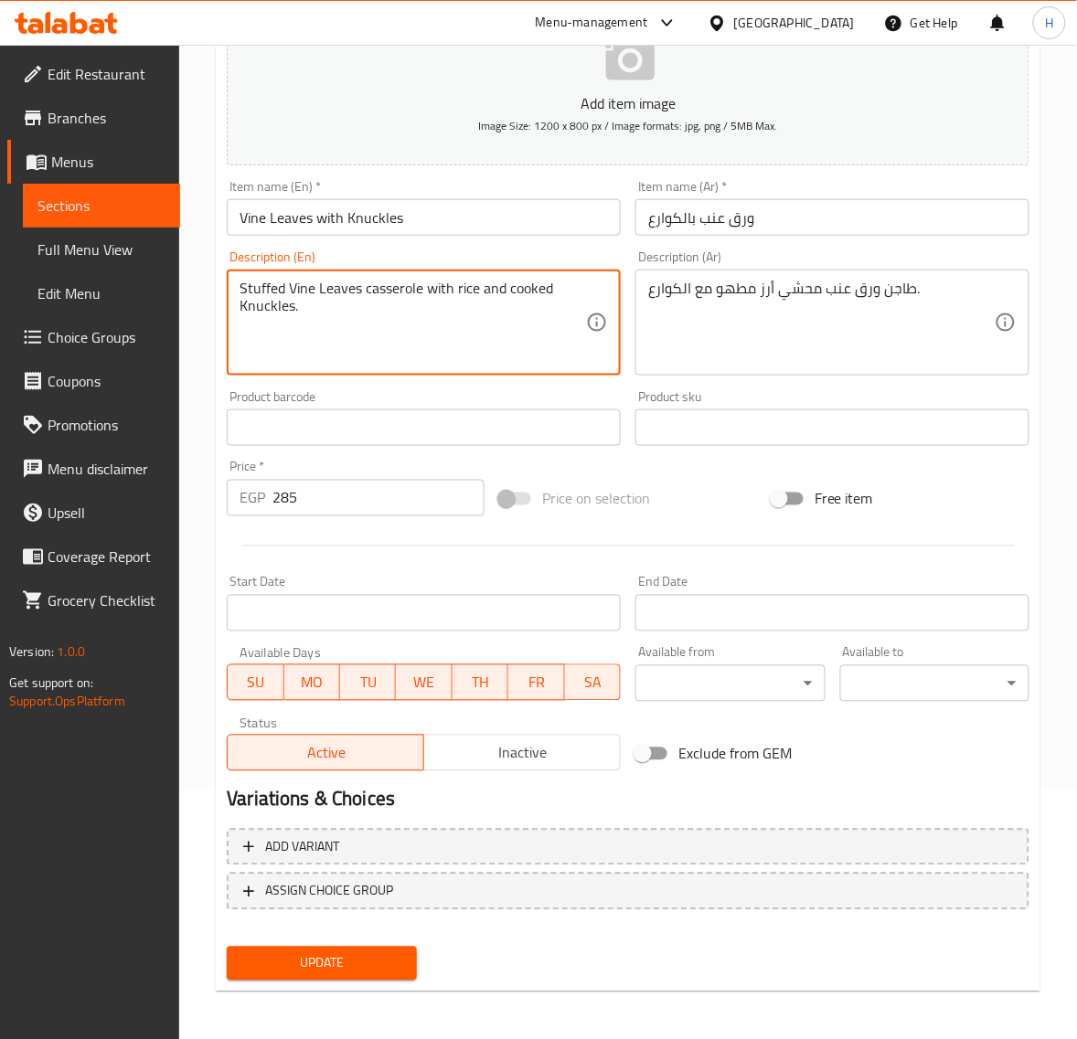
click at [401, 962] on span "Update" at bounding box center [321, 963] width 160 height 23
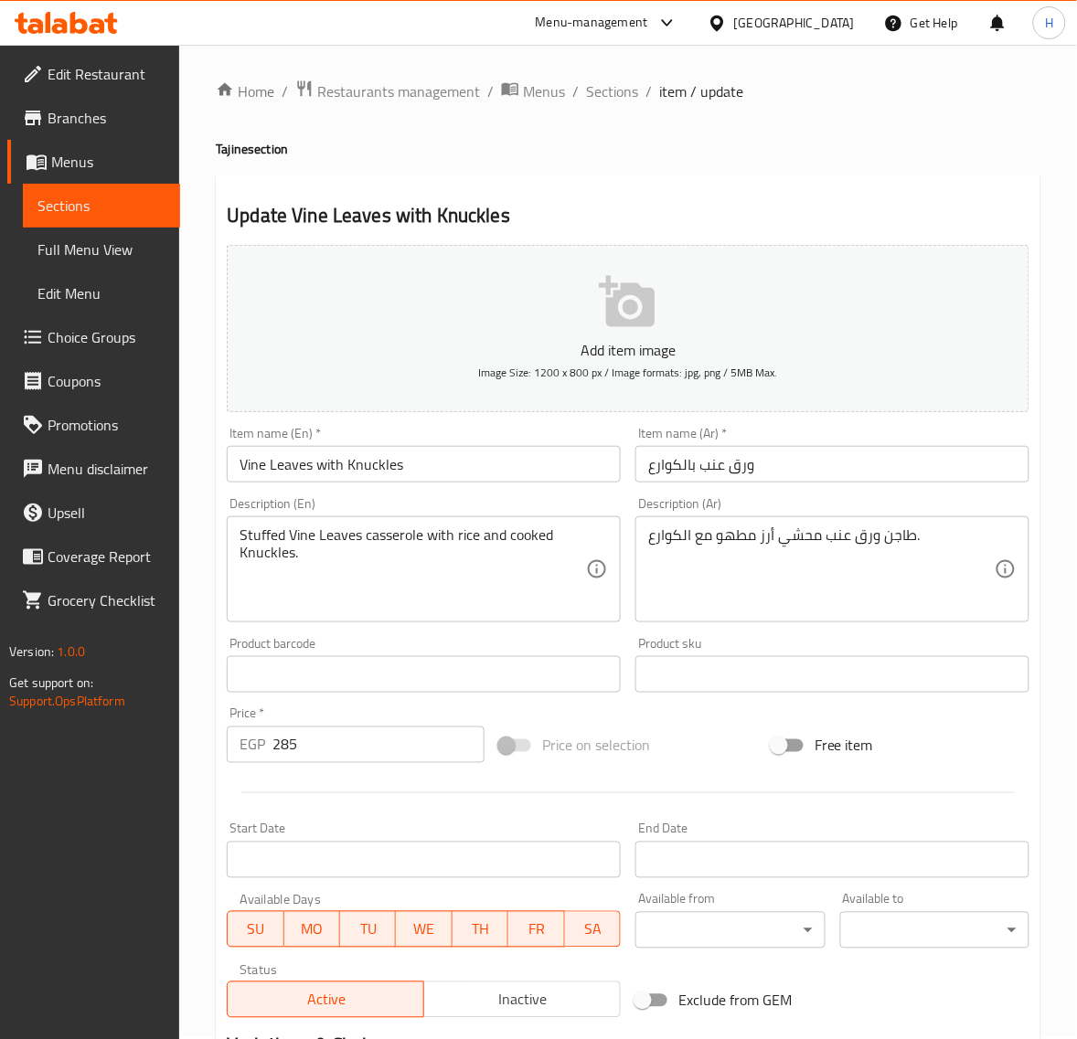
scroll to position [0, 0]
click at [604, 88] on span "Sections" at bounding box center [612, 93] width 52 height 22
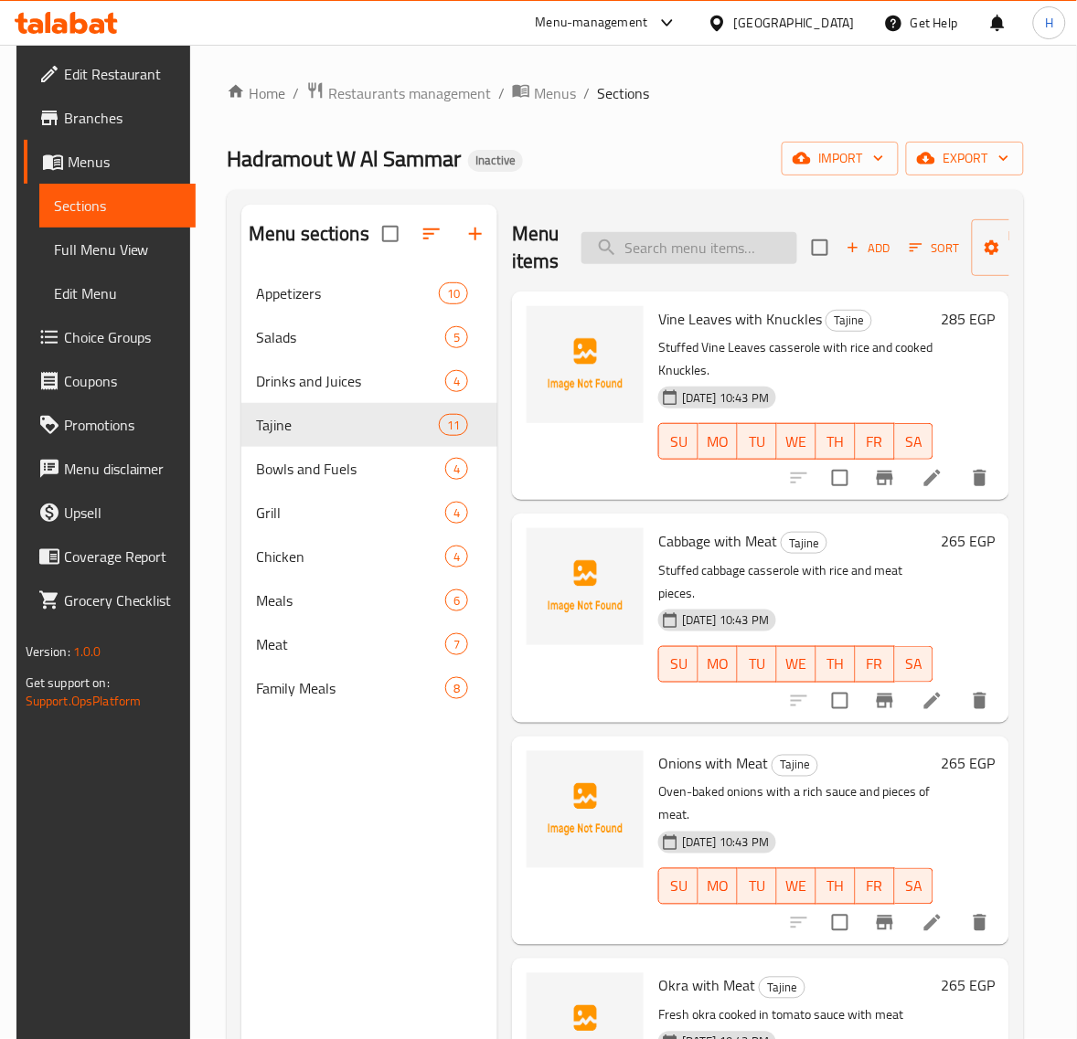
click at [706, 245] on input "search" at bounding box center [689, 248] width 216 height 32
paste input "بطاطس سادة"
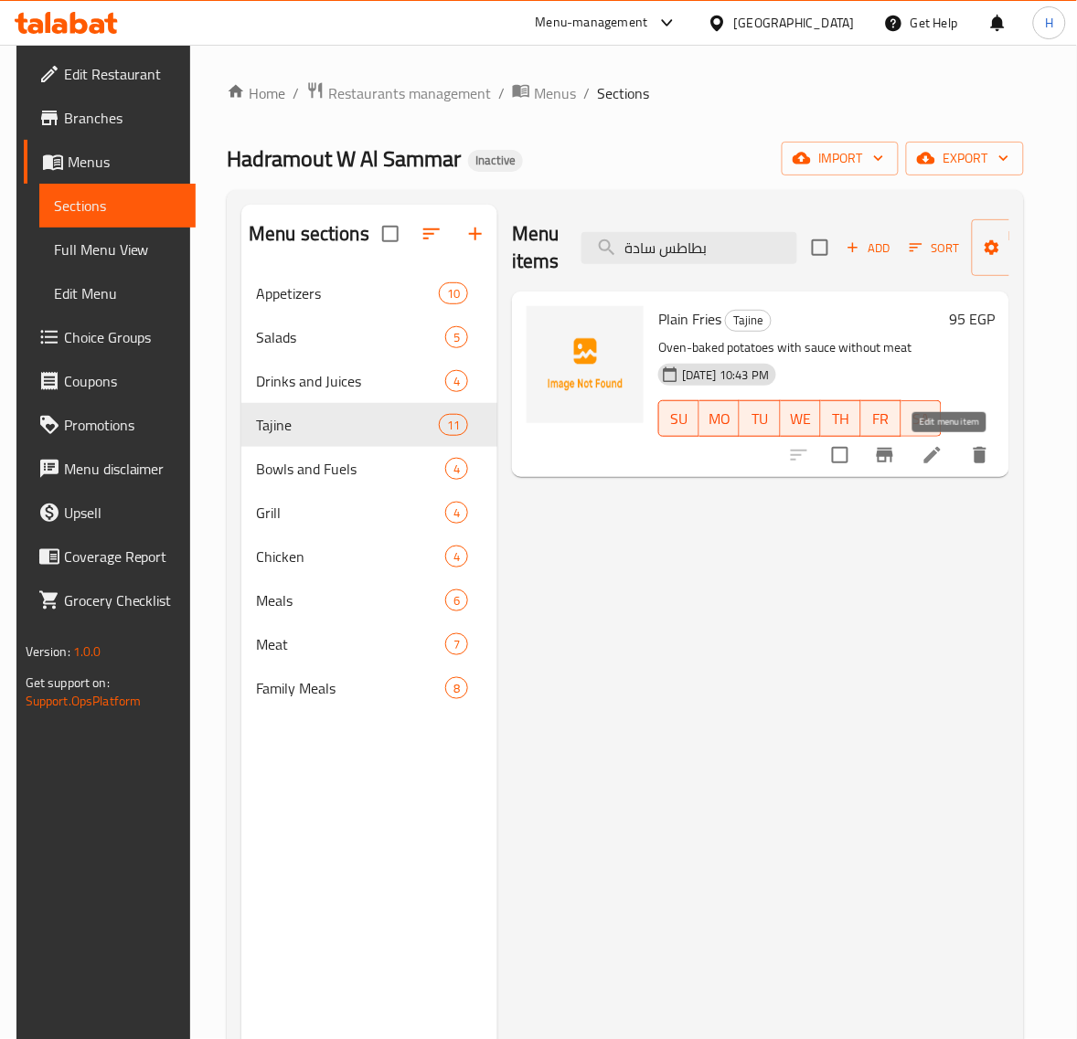
type input "بطاطس سادة"
click at [943, 451] on icon at bounding box center [932, 455] width 22 height 22
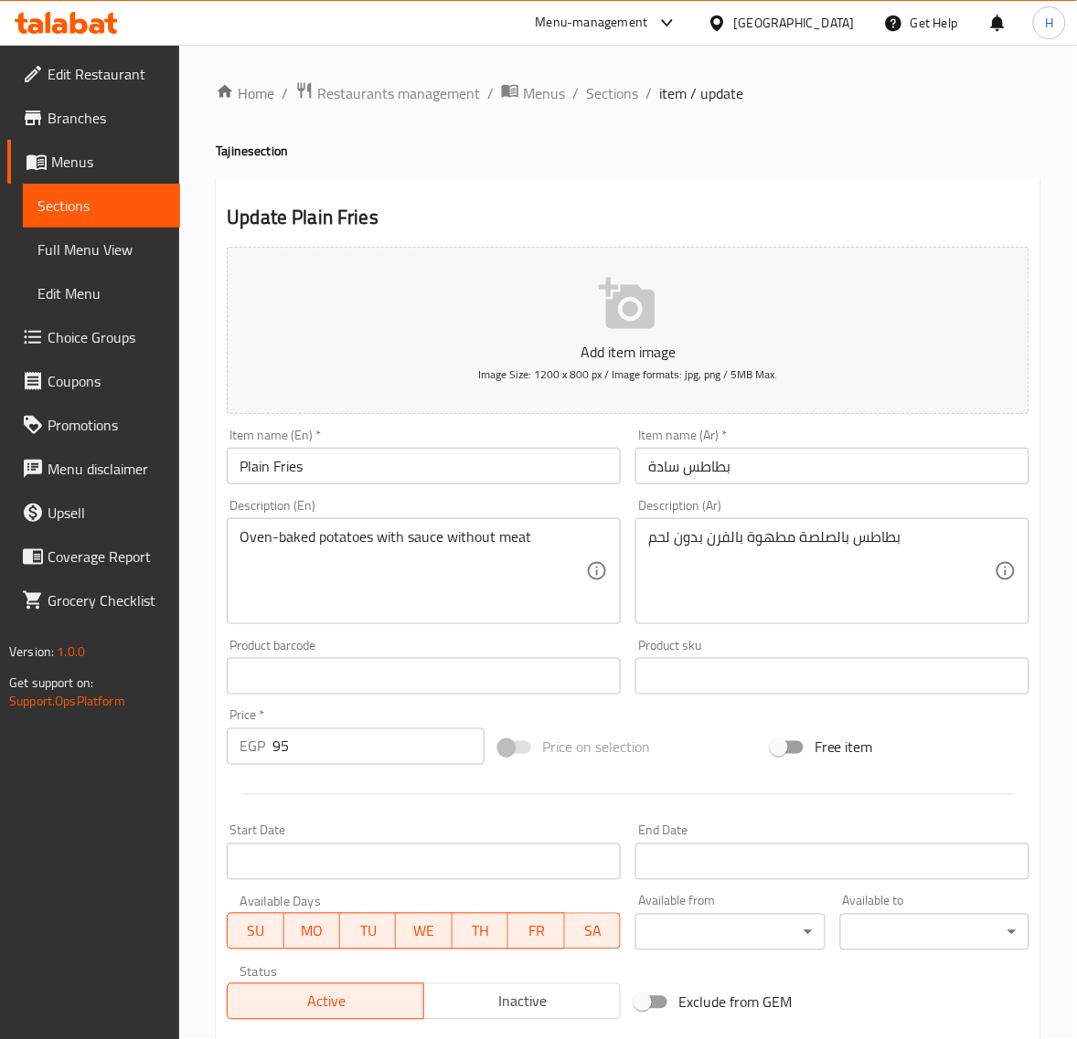
click at [293, 472] on input "Plain Fries" at bounding box center [424, 466] width 394 height 37
paste input "potato"
type input "Plain potato"
click at [201, 492] on div "Home / Restaurants management / Menus / Sections / item / update Tajine section…" at bounding box center [627, 668] width 897 height 1247
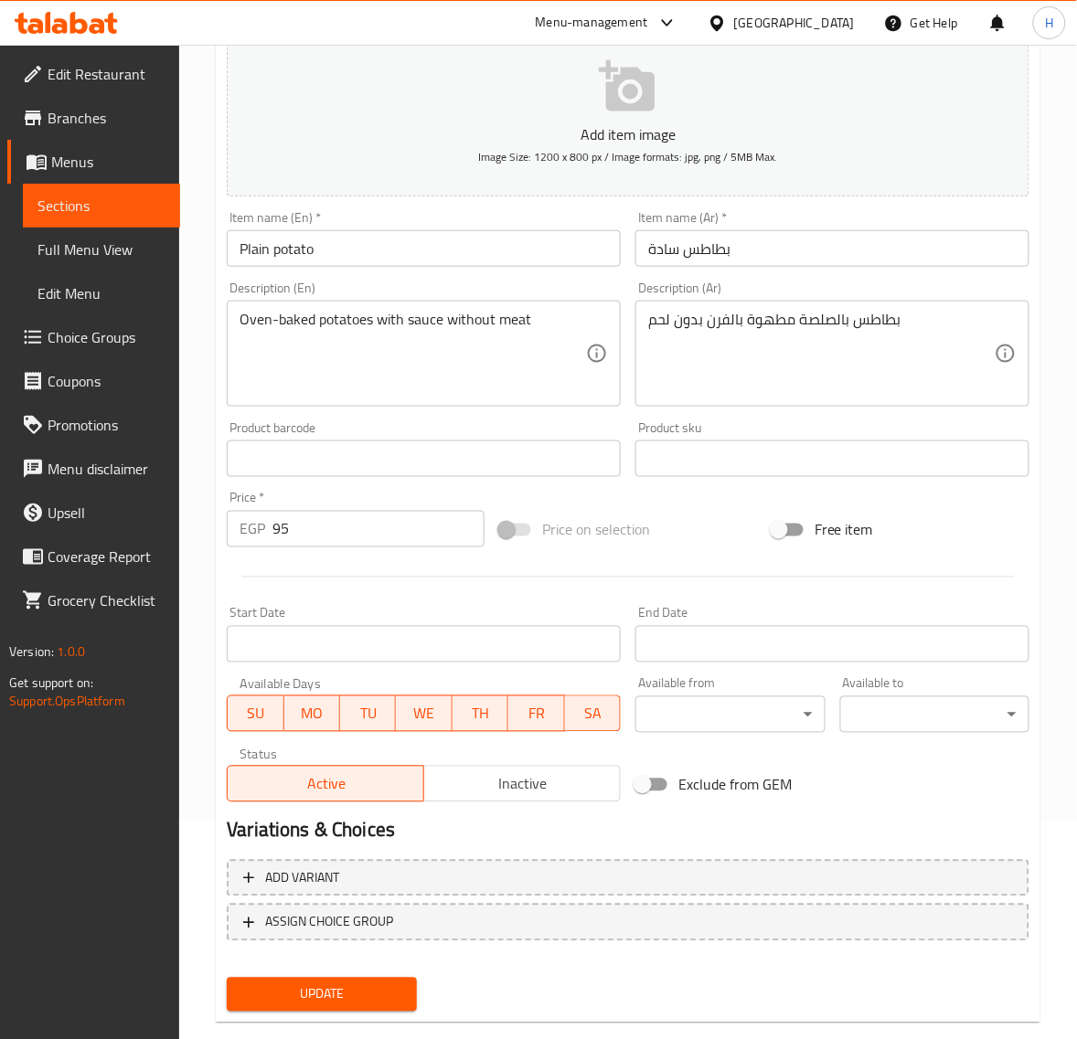
scroll to position [249, 0]
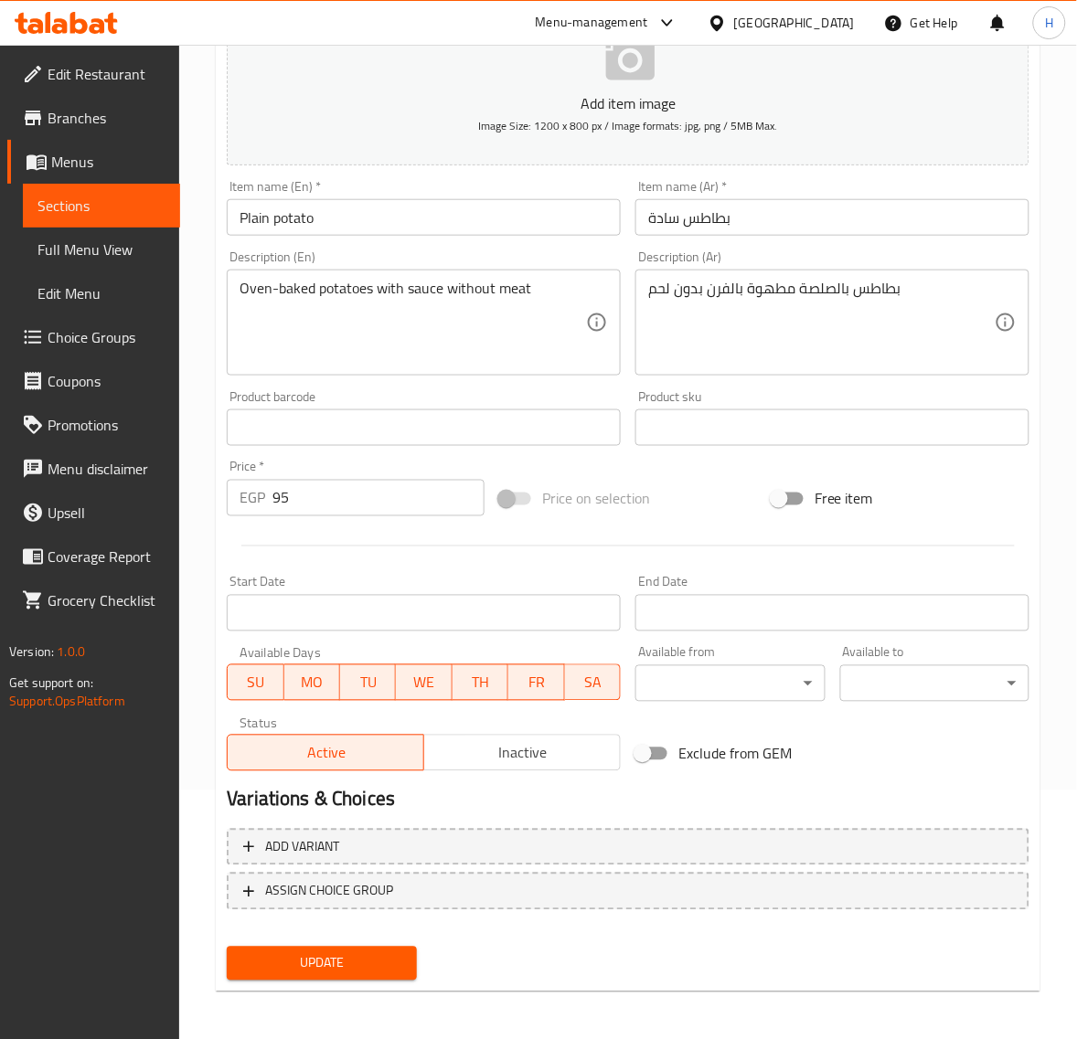
click at [389, 952] on span "Update" at bounding box center [321, 963] width 160 height 23
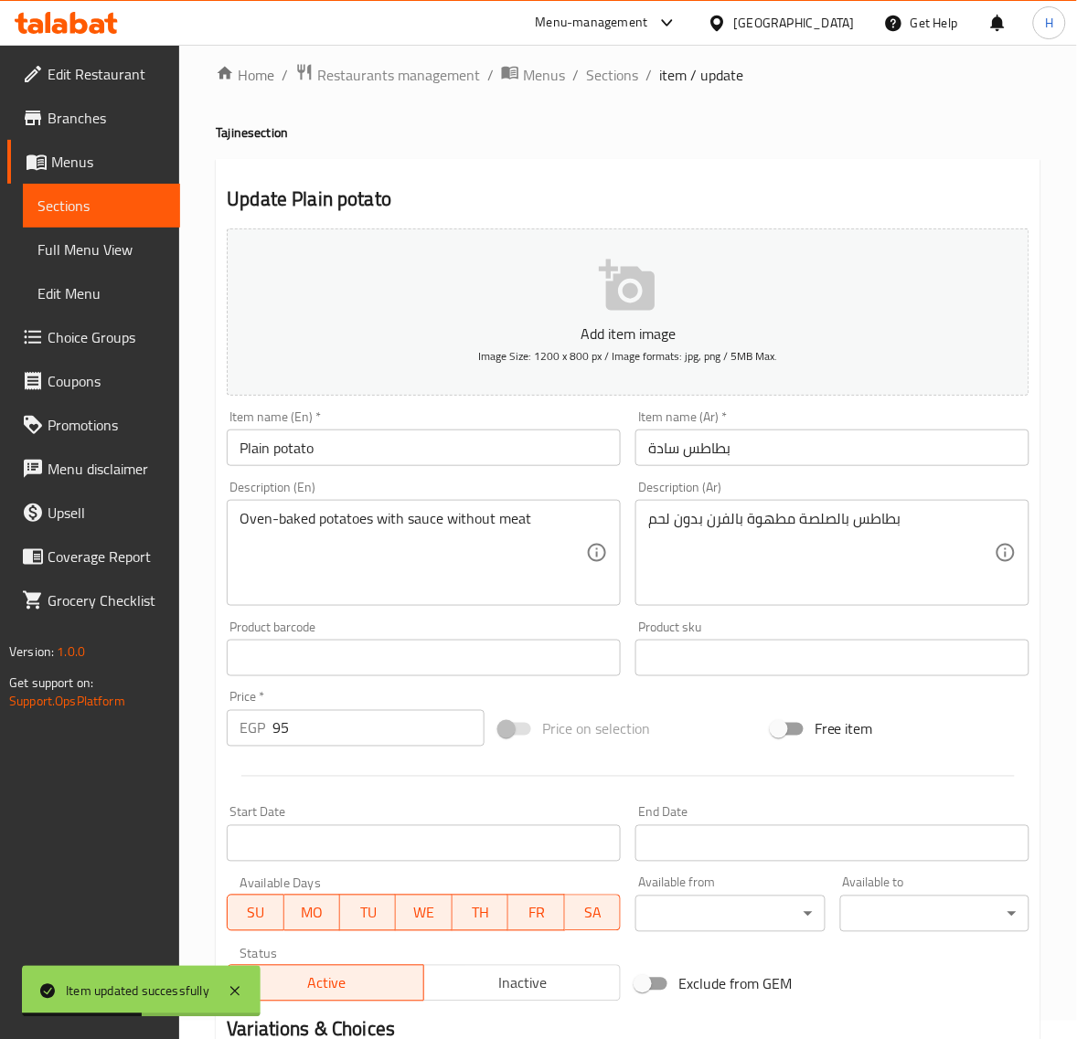
scroll to position [0, 0]
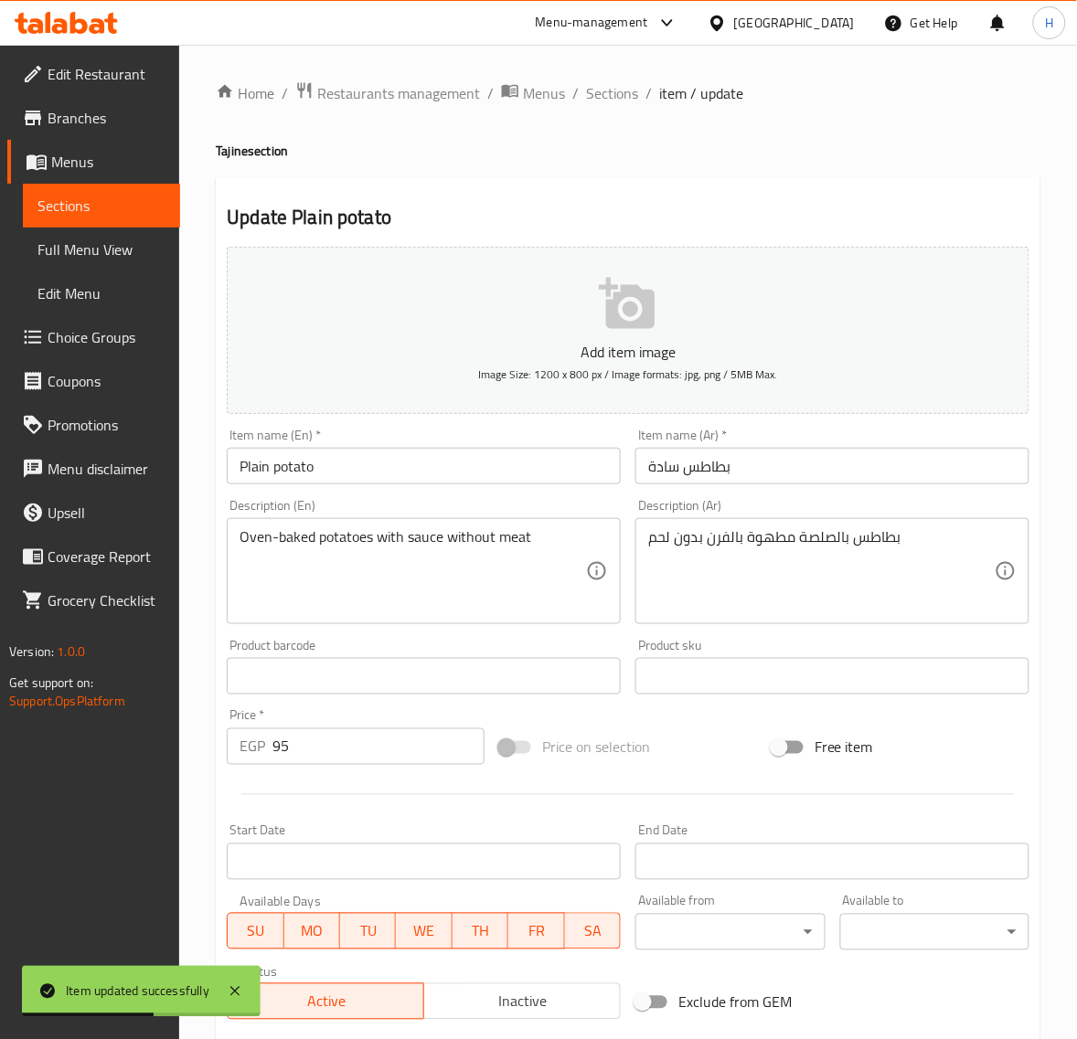
drag, startPoint x: 614, startPoint y: 91, endPoint x: 524, endPoint y: 1, distance: 128.0
click at [614, 91] on span "Sections" at bounding box center [612, 93] width 52 height 22
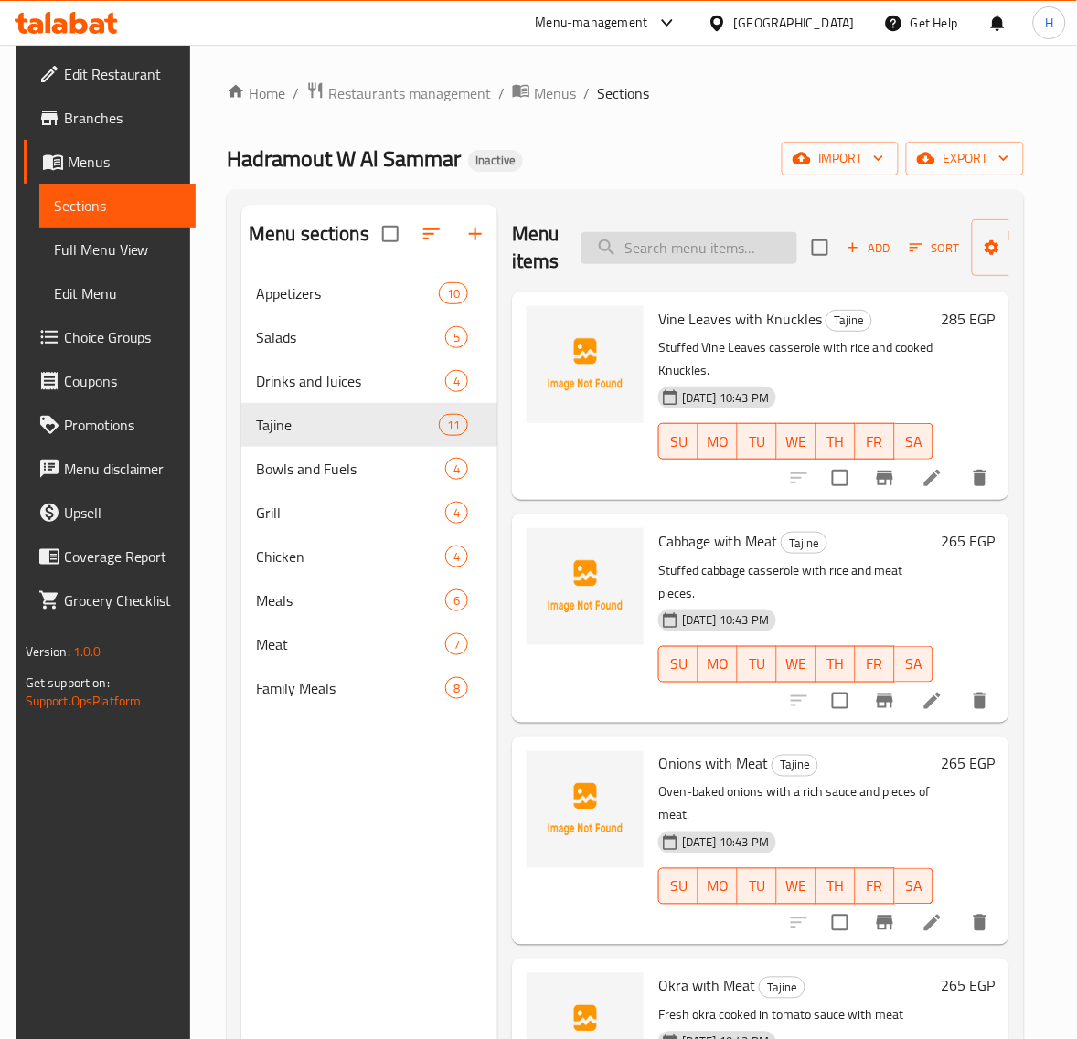
click at [669, 239] on input "search" at bounding box center [689, 248] width 216 height 32
paste input "Liver/Sausage War2et 250 gram"
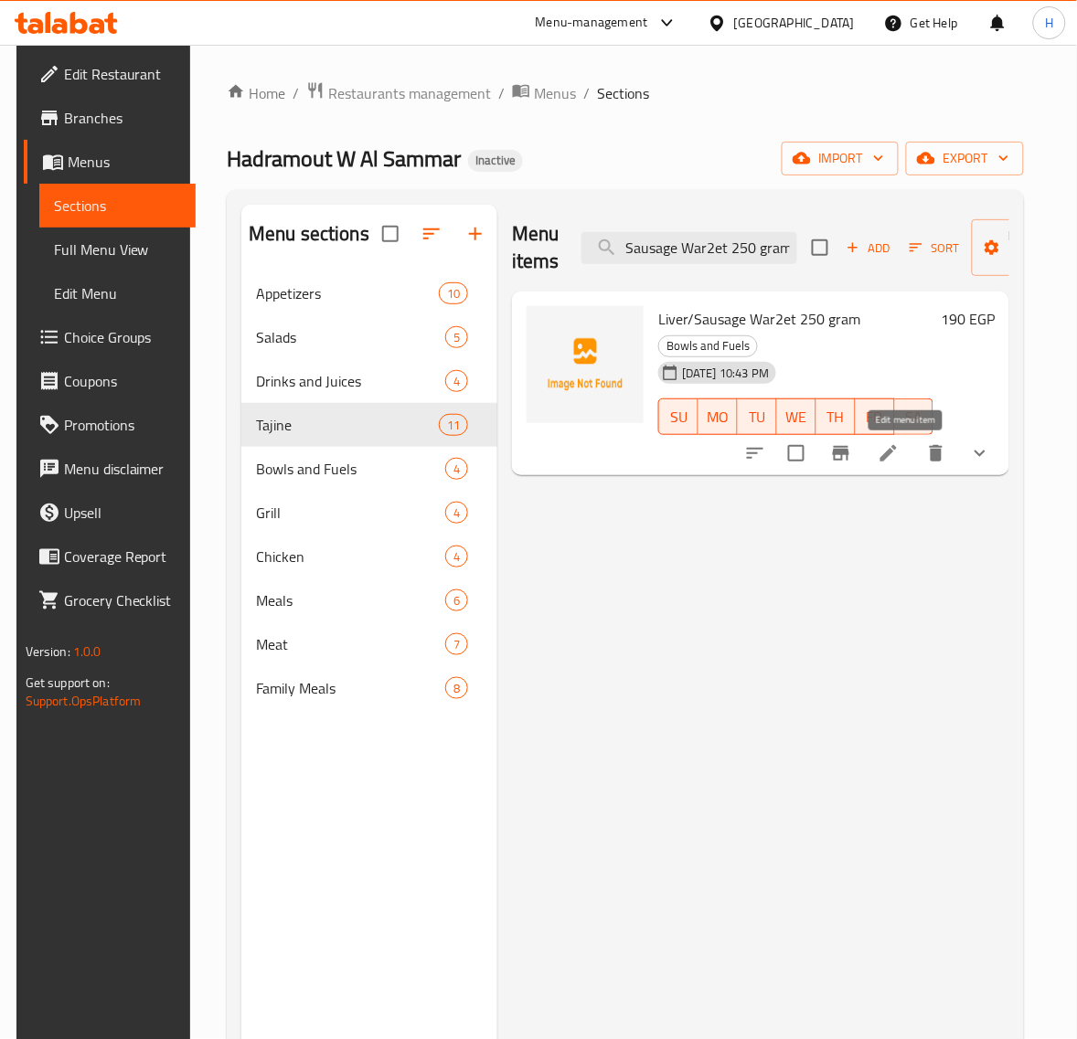
type input "Liver/Sausage War2et 250 gram"
click at [899, 458] on icon at bounding box center [888, 453] width 22 height 22
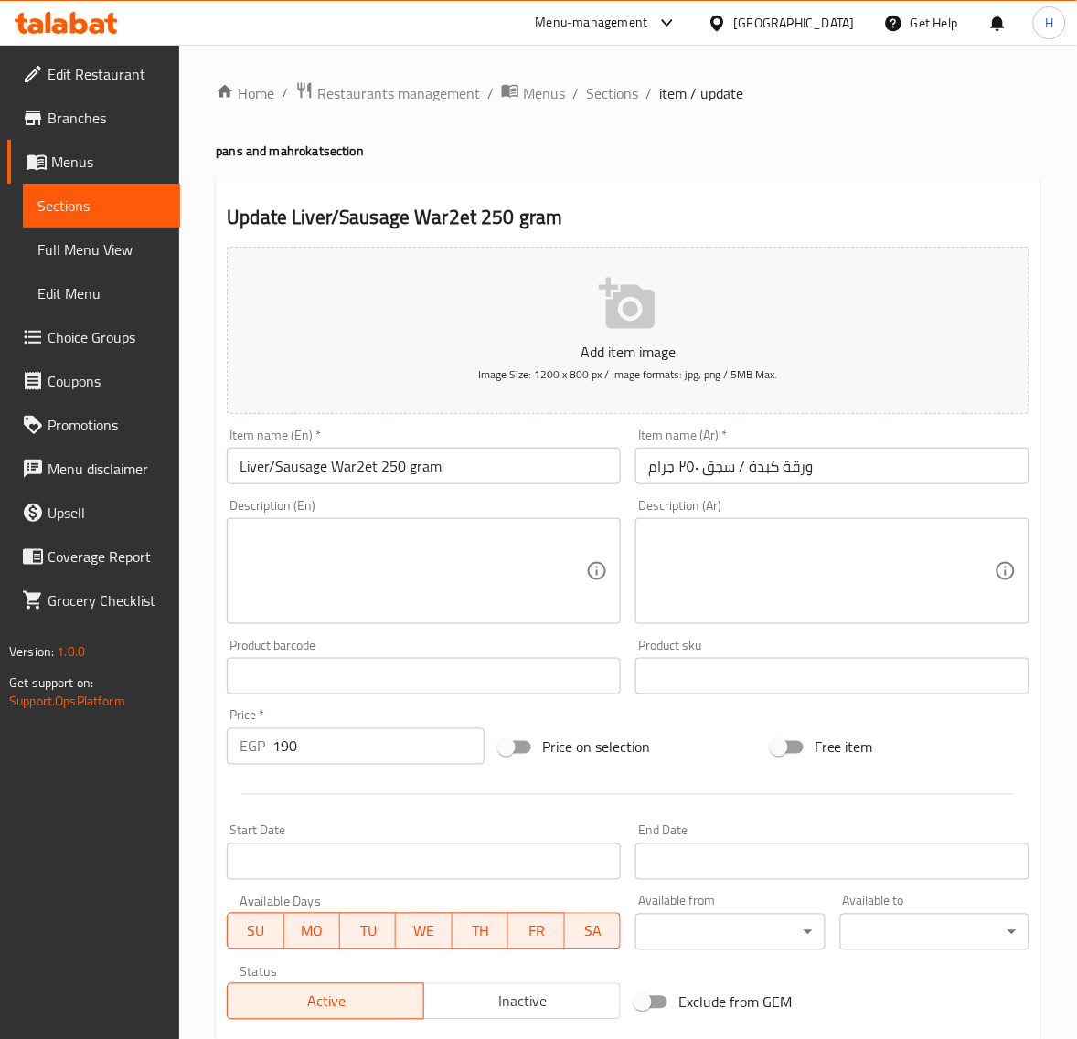
drag, startPoint x: 362, startPoint y: 472, endPoint x: 435, endPoint y: 560, distance: 114.9
click at [363, 471] on input "Liver/Sausage War2et 250 gram" at bounding box center [424, 466] width 394 height 37
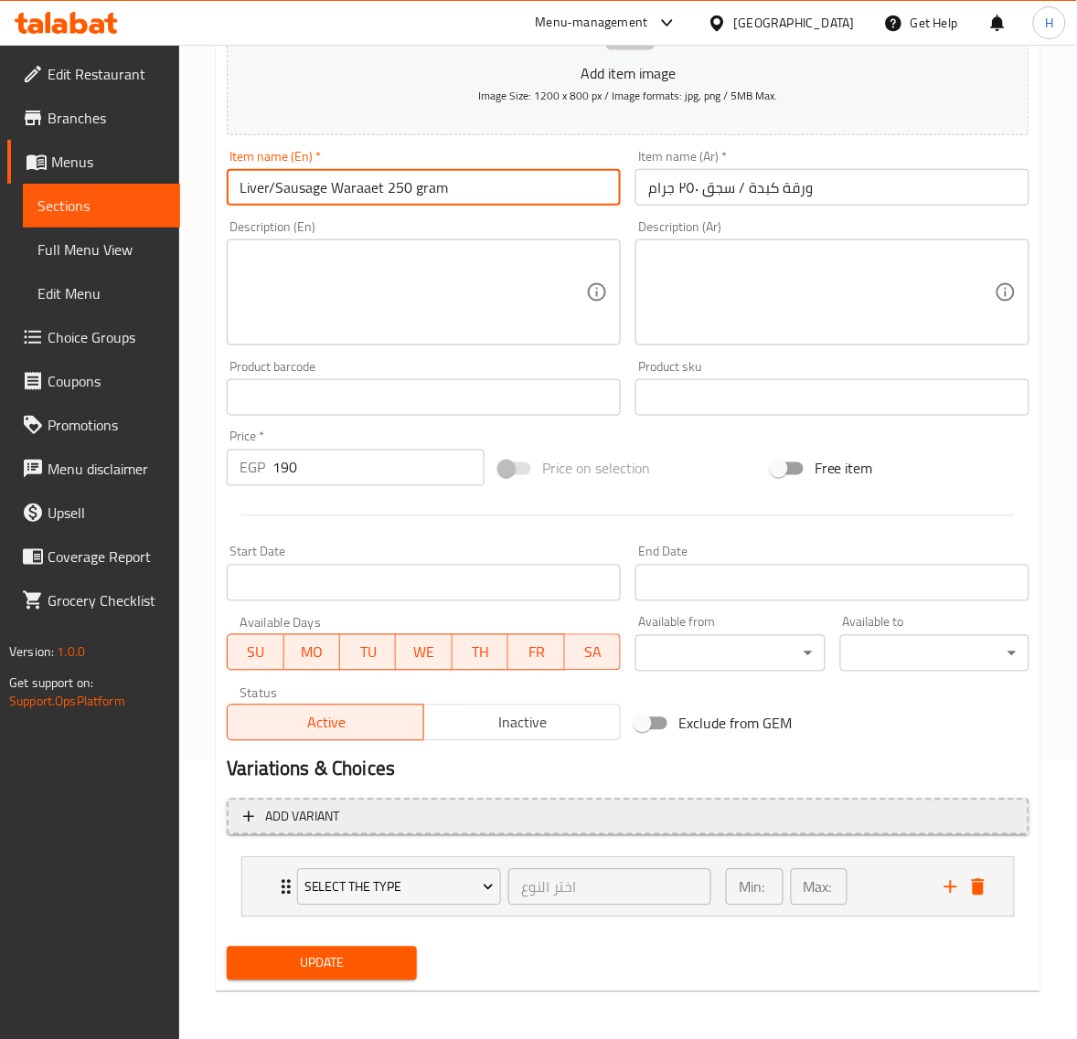
scroll to position [281, 0]
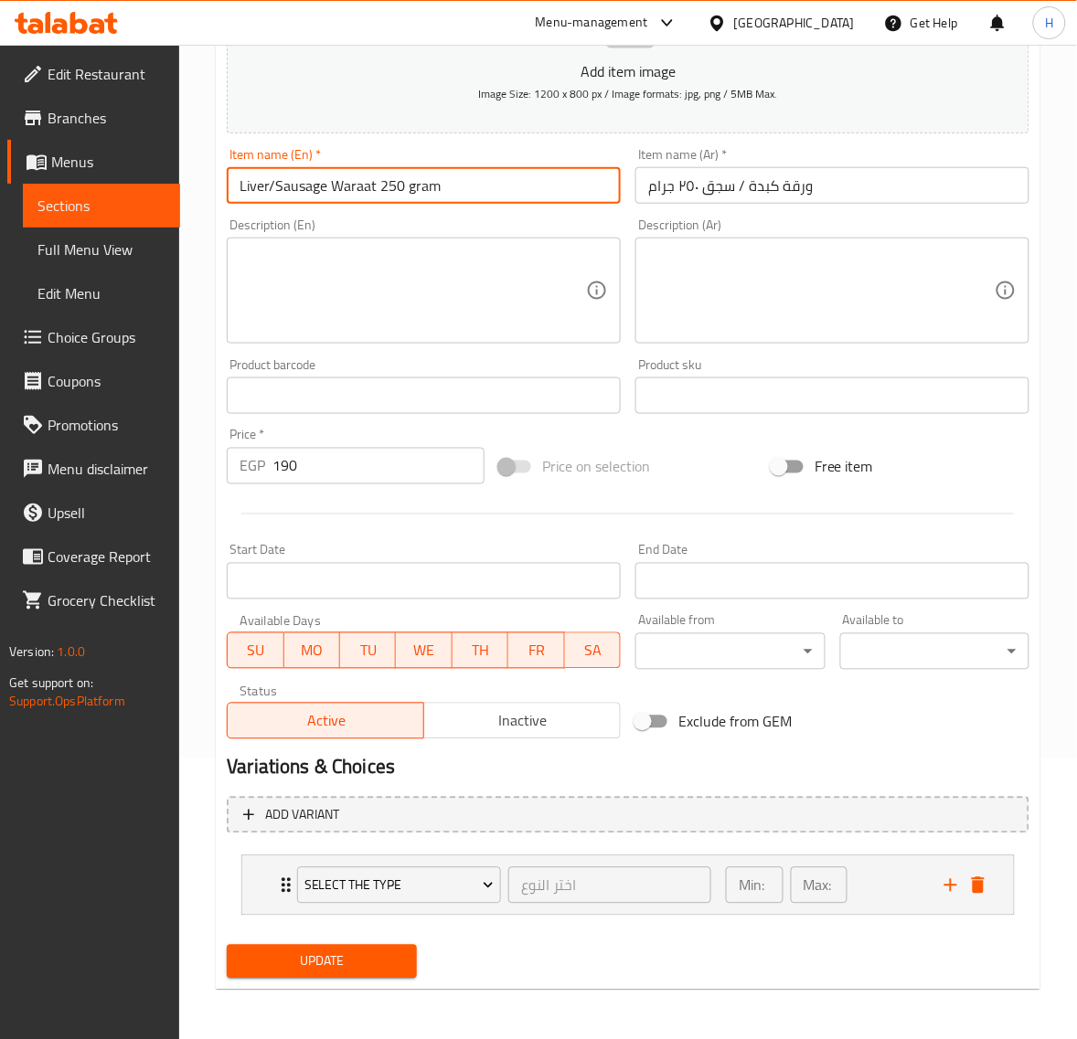
type input "Liver/Sausage Waraat 250 gram"
click at [818, 186] on input "ورقة كبدة / سجق ٢٥٠ جرام" at bounding box center [832, 185] width 394 height 37
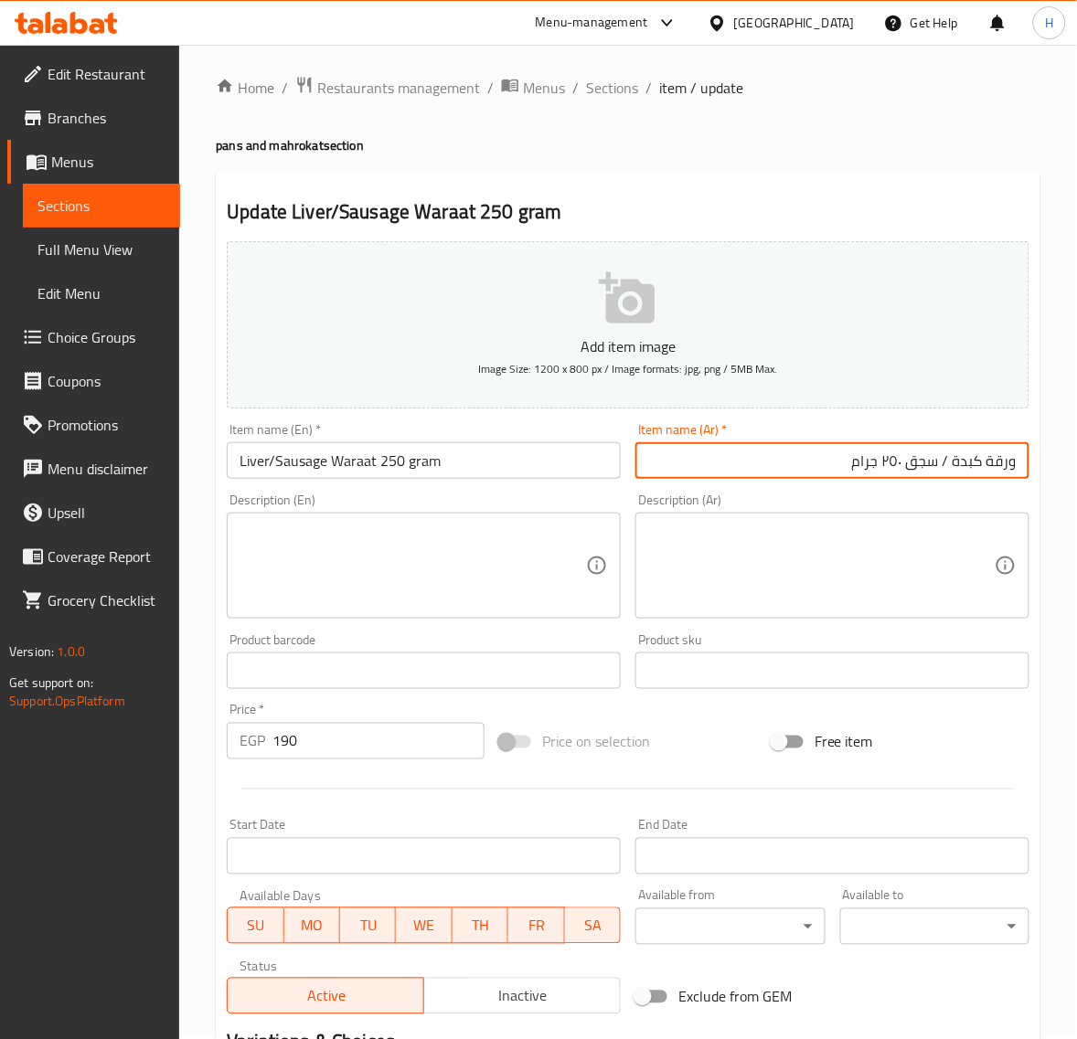
scroll to position [0, 0]
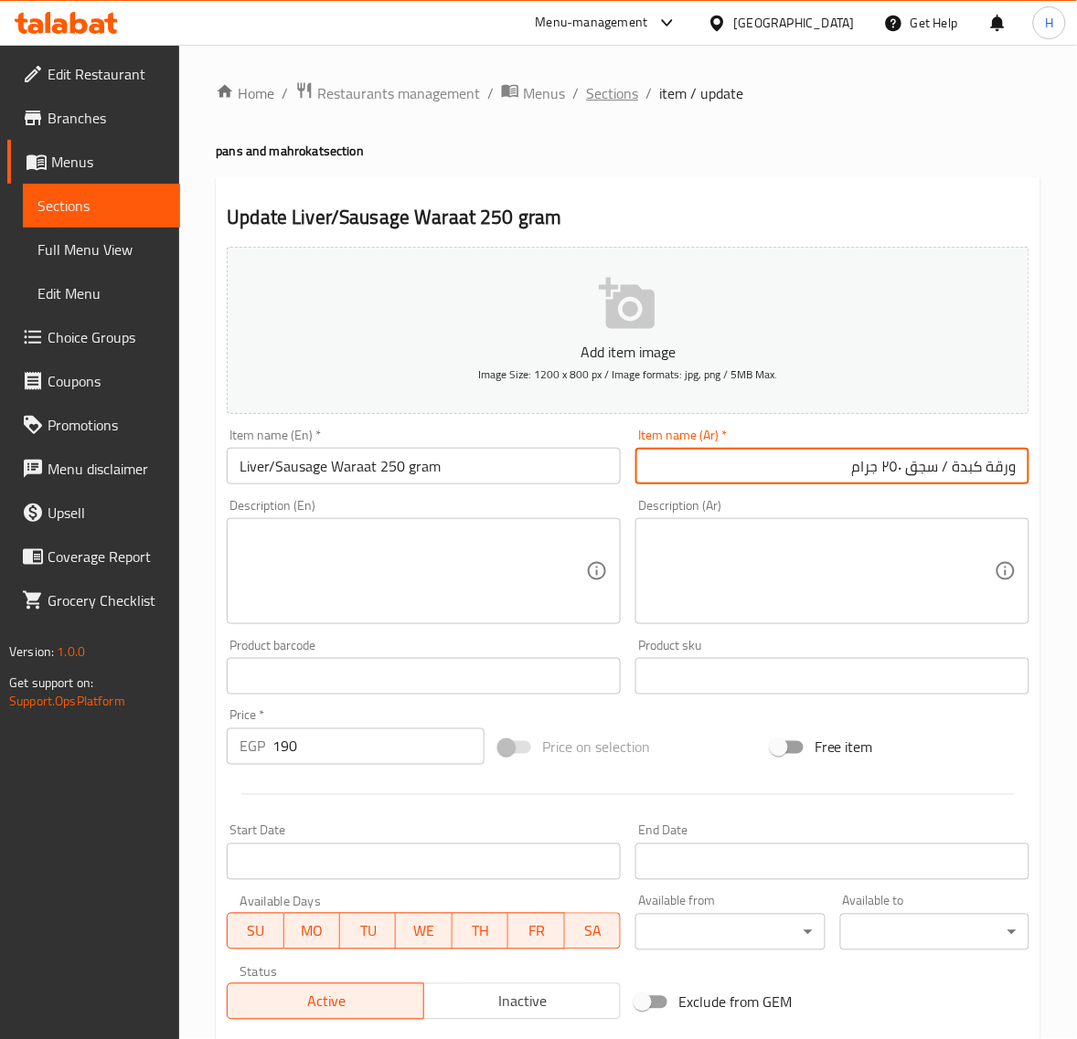
click at [627, 89] on span "Sections" at bounding box center [612, 93] width 52 height 22
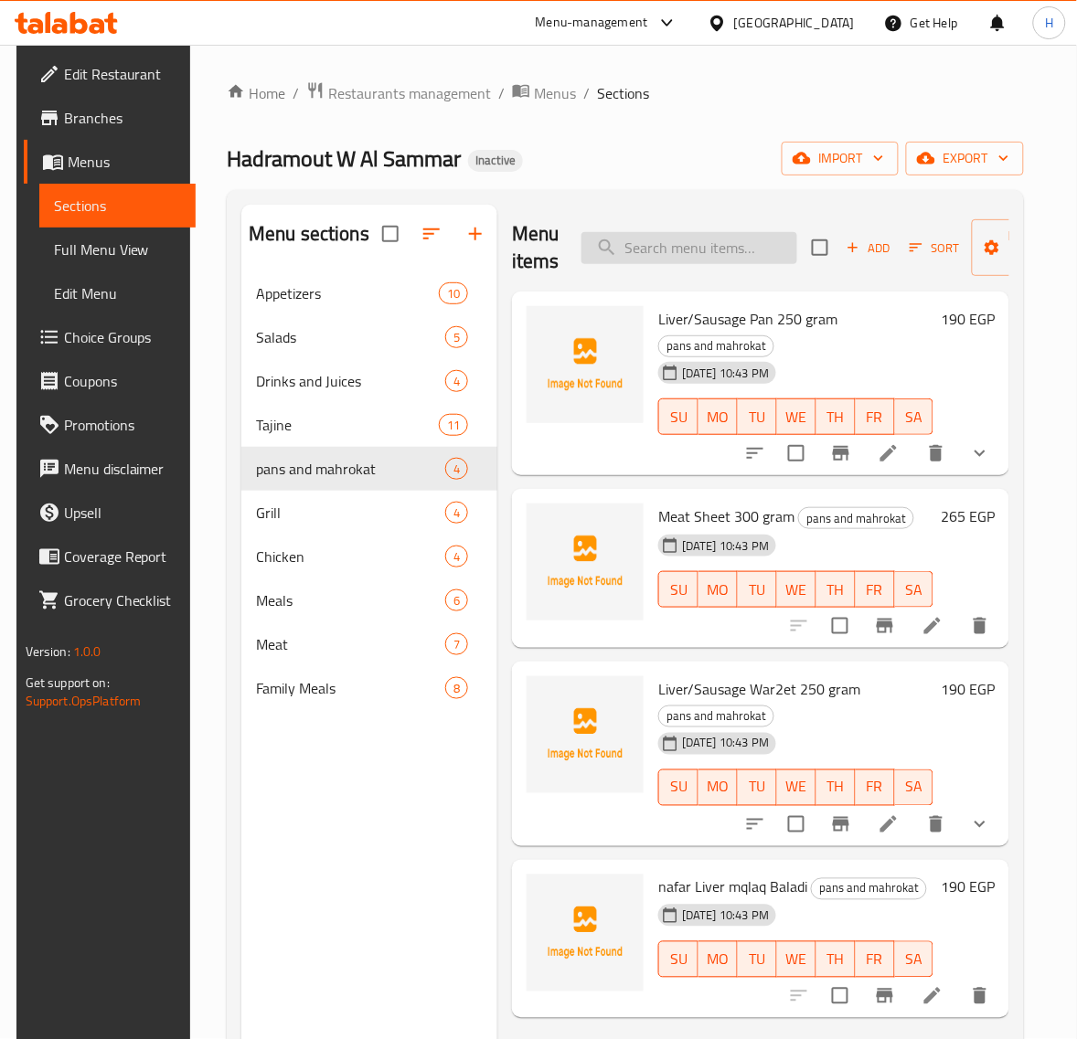
click at [715, 258] on input "search" at bounding box center [689, 248] width 216 height 32
paste input "[PERSON_NAME]"
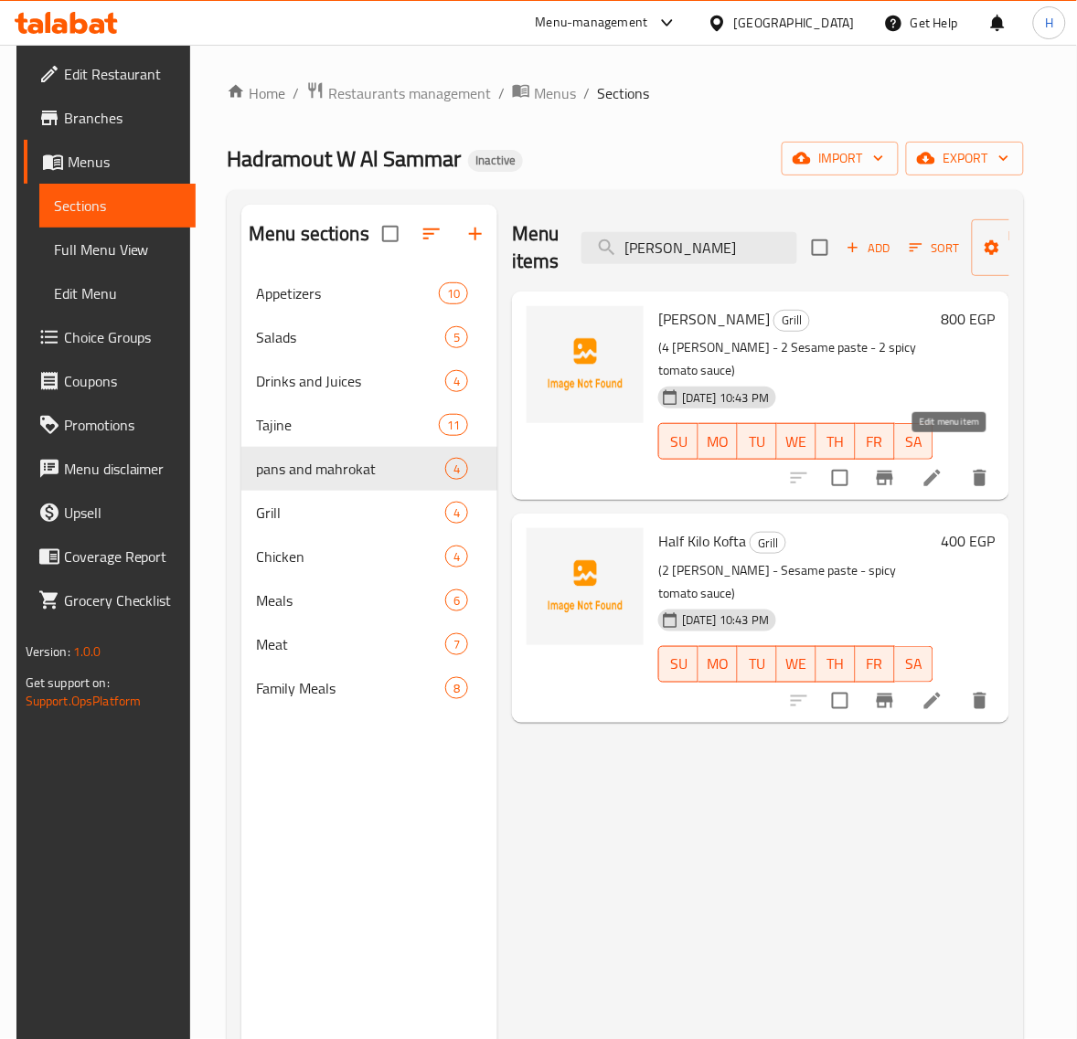
type input "[PERSON_NAME]"
click at [940, 470] on icon at bounding box center [932, 478] width 16 height 16
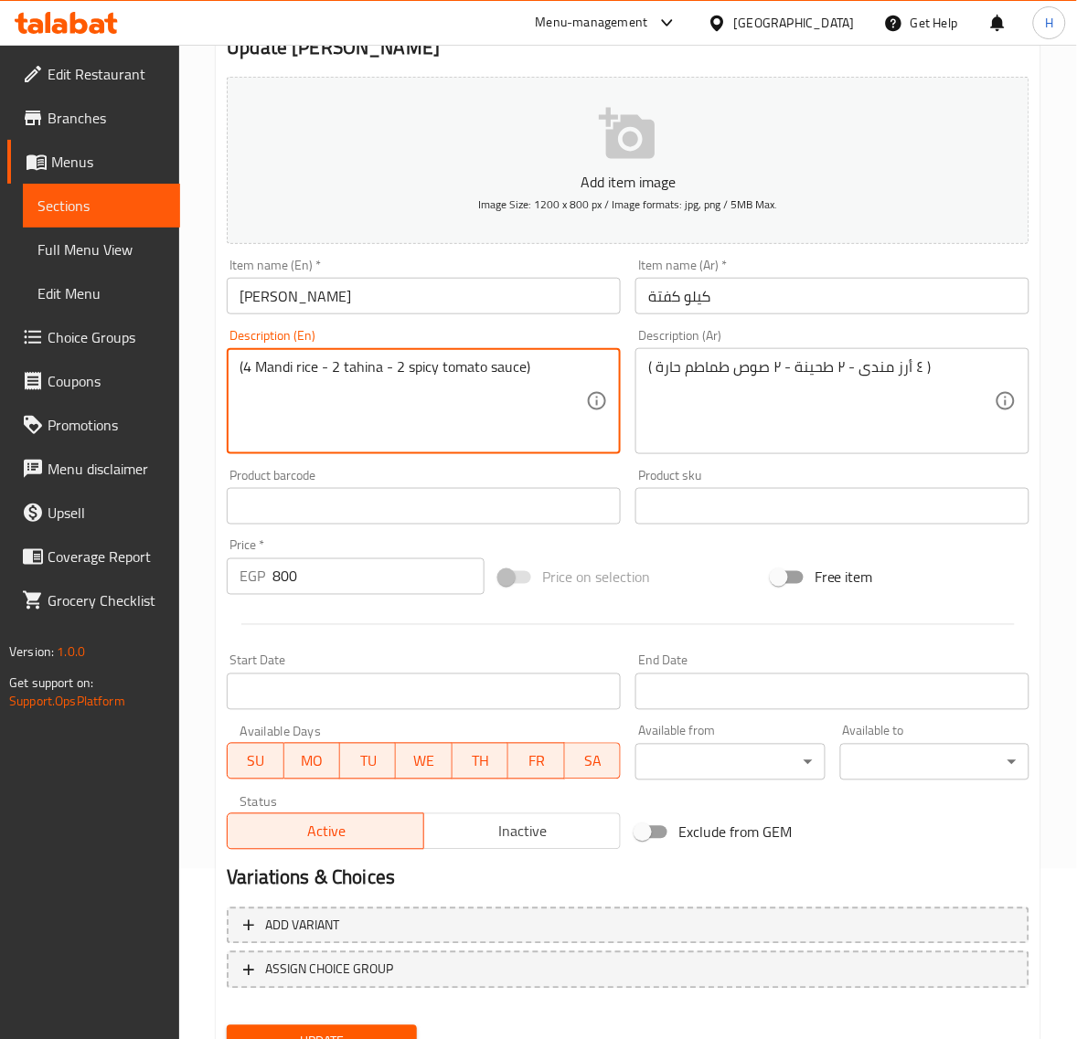
scroll to position [249, 0]
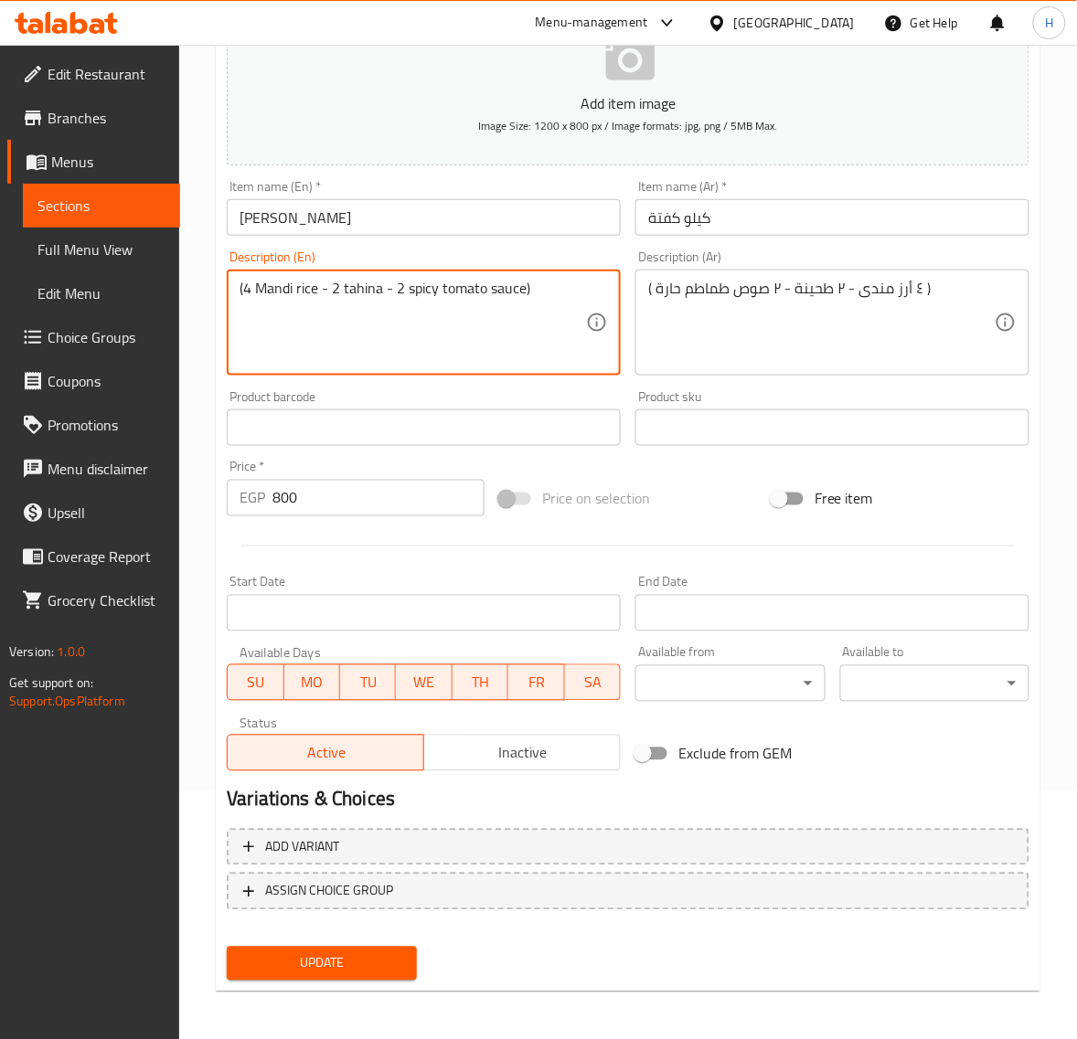
type textarea "(4 Mandi rice - 2 tahina - 2 spicy tomato sauce)"
click at [336, 961] on span "Update" at bounding box center [321, 963] width 160 height 23
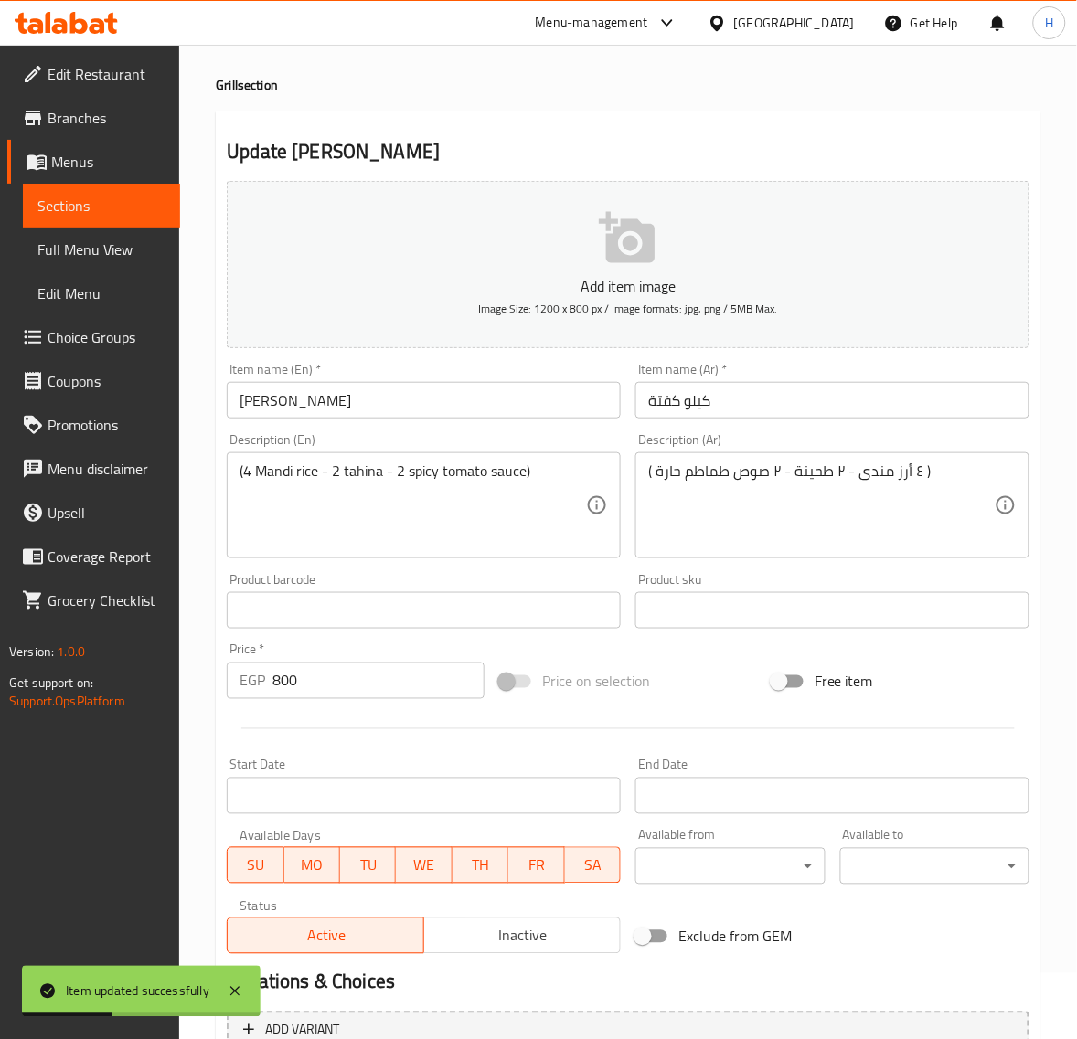
scroll to position [0, 0]
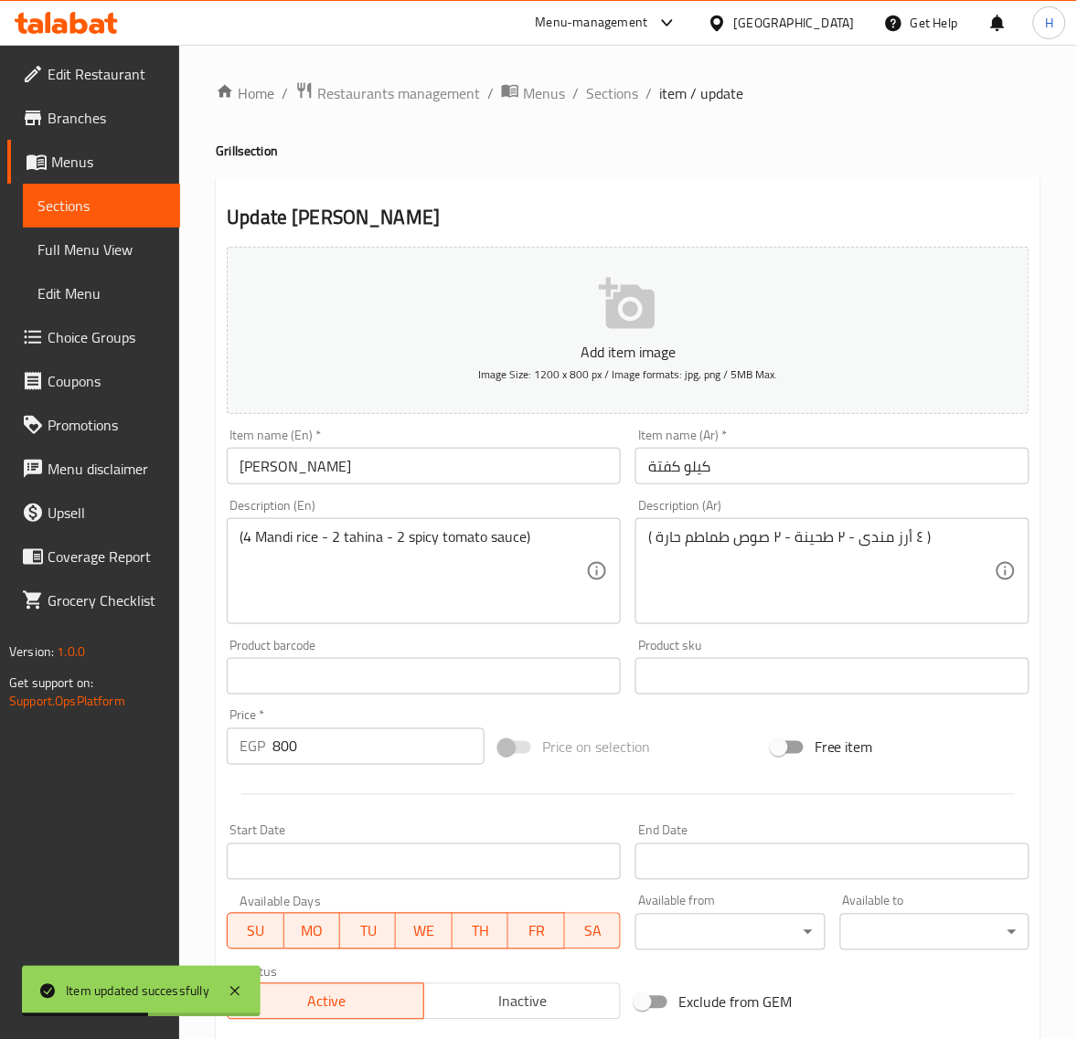
drag, startPoint x: 600, startPoint y: 94, endPoint x: 565, endPoint y: 26, distance: 76.8
click at [600, 94] on span "Sections" at bounding box center [612, 93] width 52 height 22
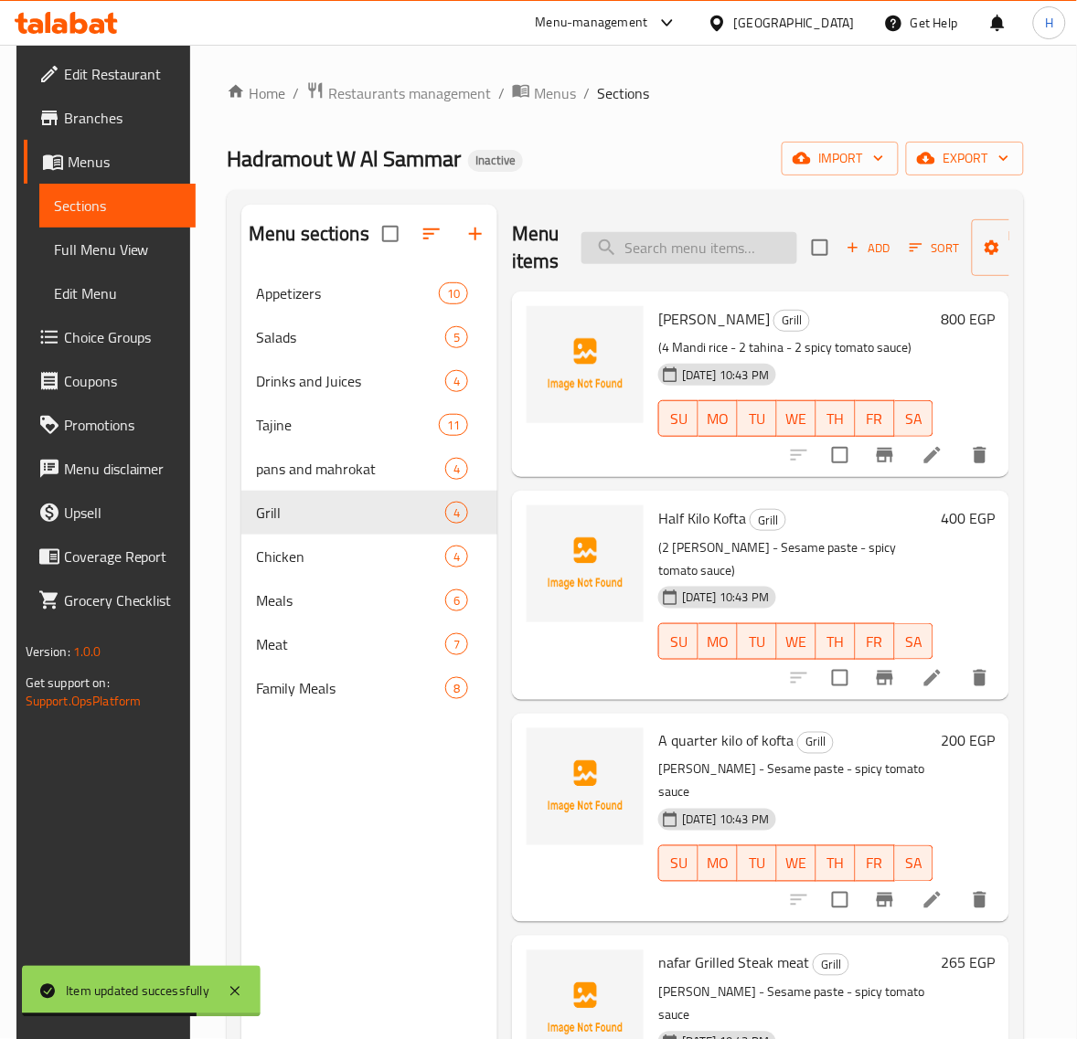
click at [718, 238] on input "search" at bounding box center [689, 248] width 216 height 32
paste input "Half Kilo Kofta"
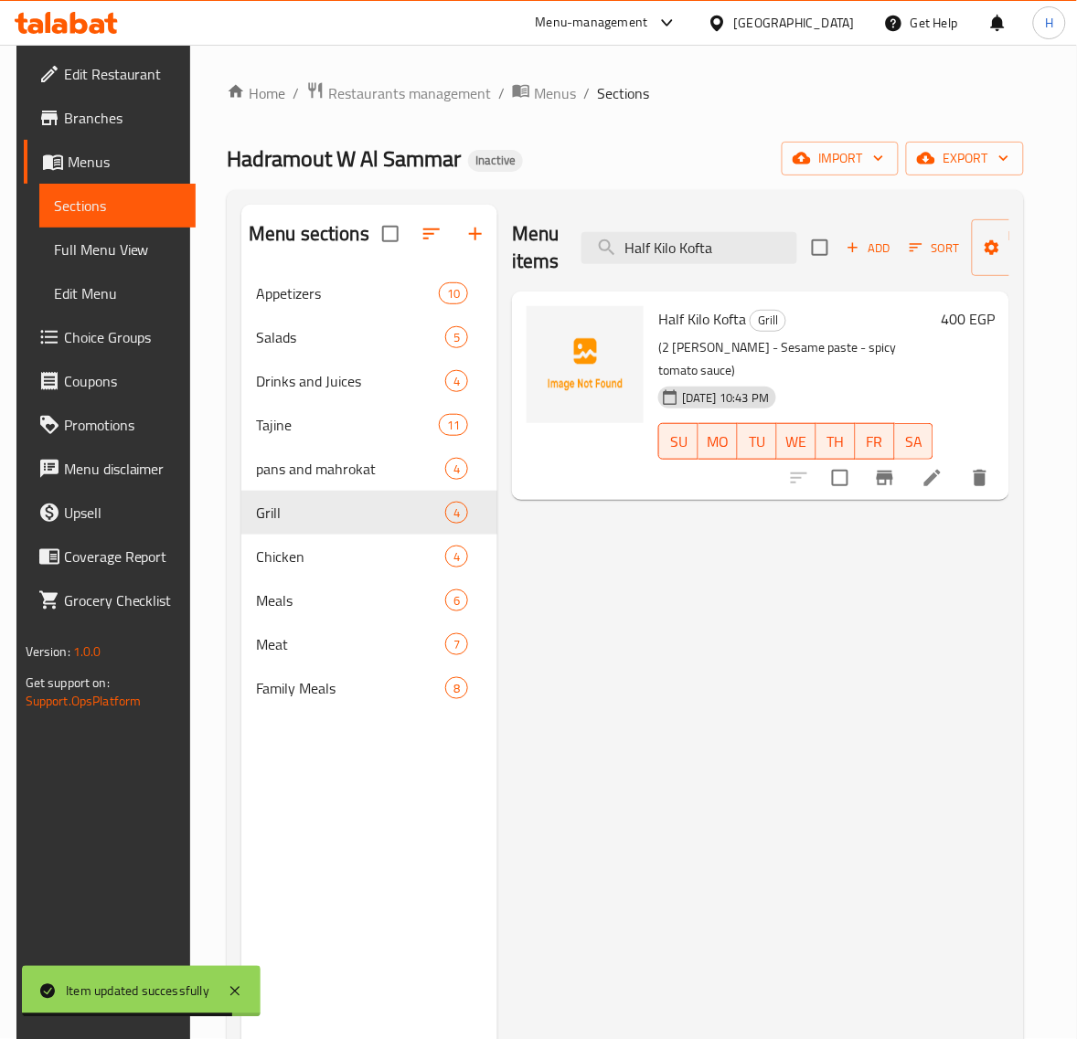
type input "Half Kilo Kofta"
click at [958, 462] on li at bounding box center [932, 478] width 51 height 33
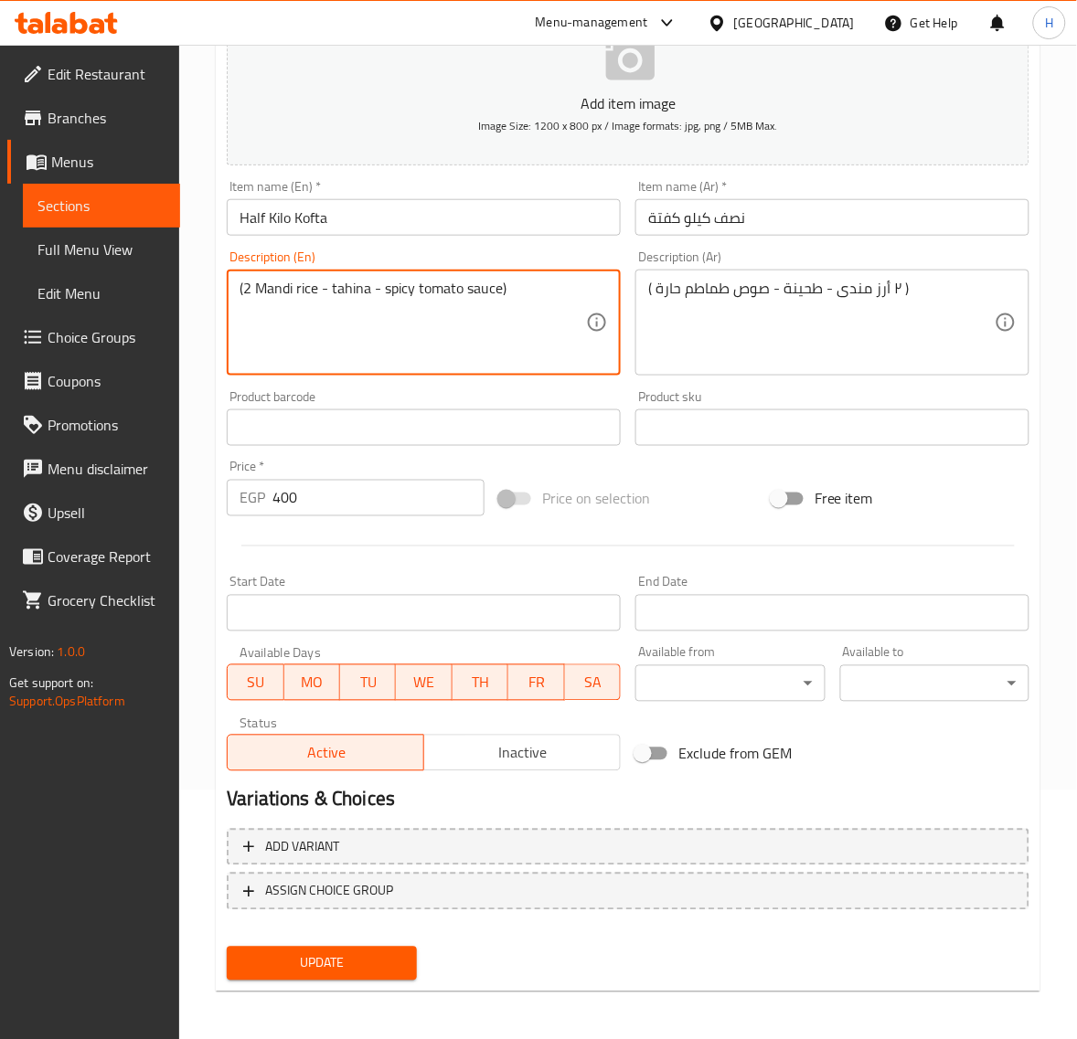
type textarea "(2 Mandi rice - tahina - spicy tomato sauce)"
click at [359, 952] on span "Update" at bounding box center [321, 963] width 160 height 23
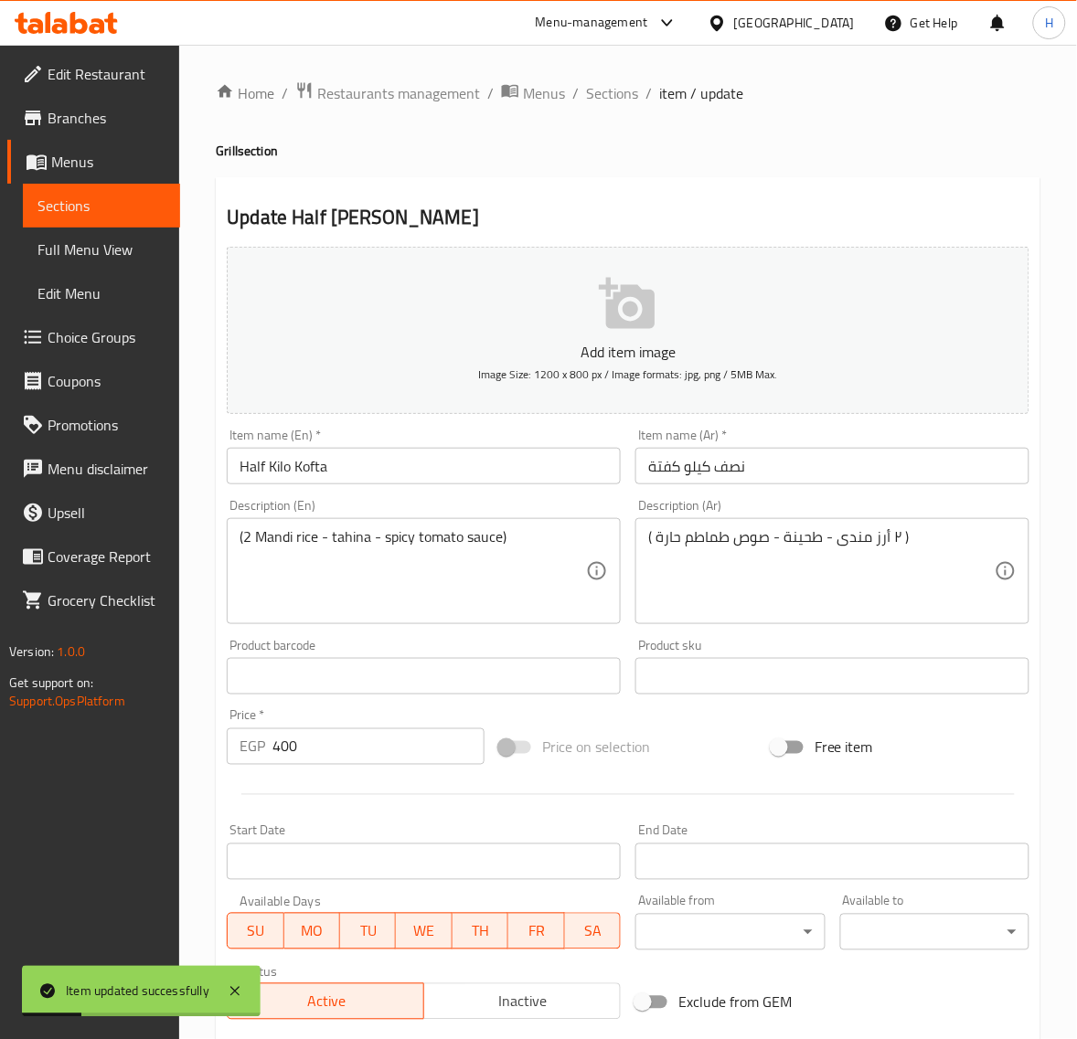
drag, startPoint x: 626, startPoint y: 92, endPoint x: 626, endPoint y: 133, distance: 41.1
click at [626, 92] on span "Sections" at bounding box center [612, 93] width 52 height 22
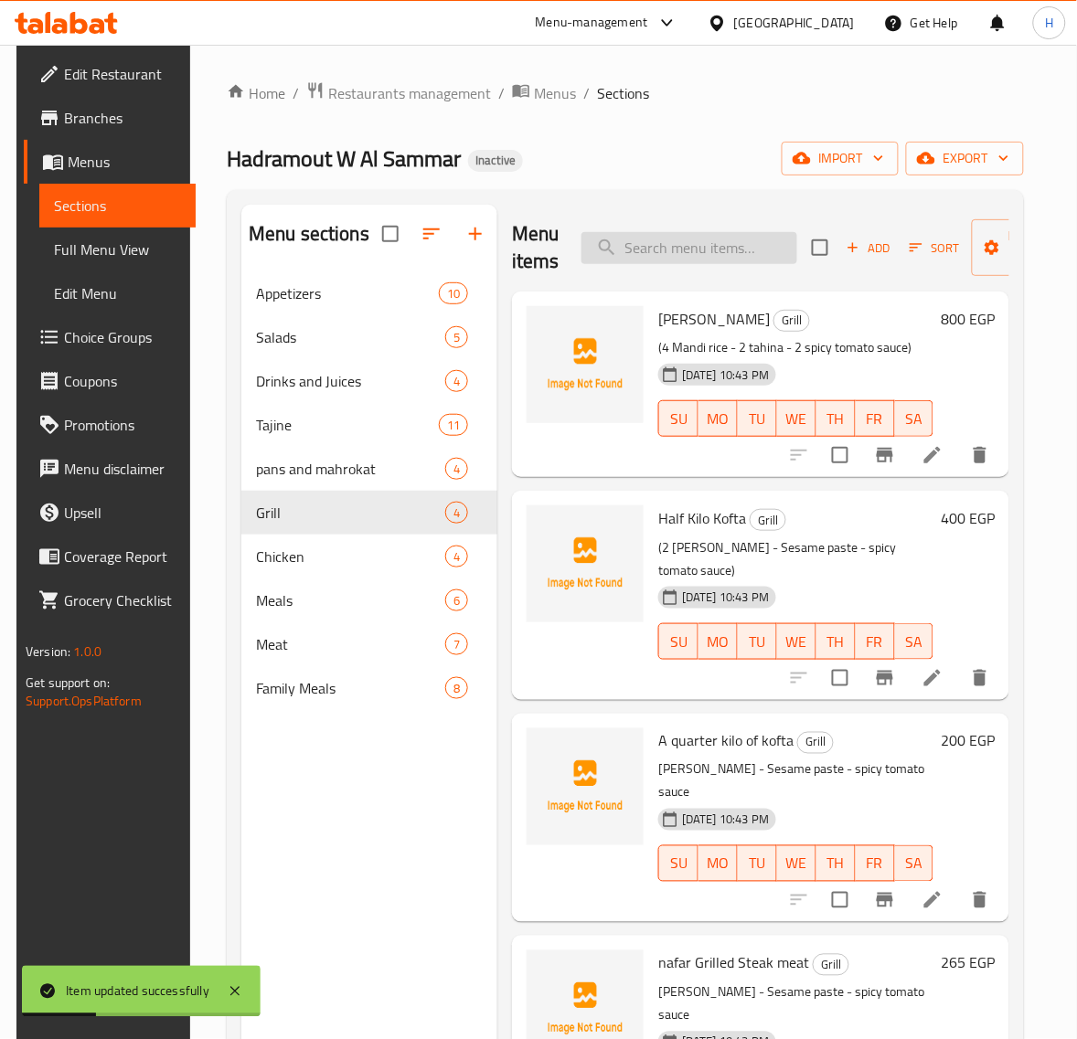
click at [745, 242] on input "search" at bounding box center [689, 248] width 216 height 32
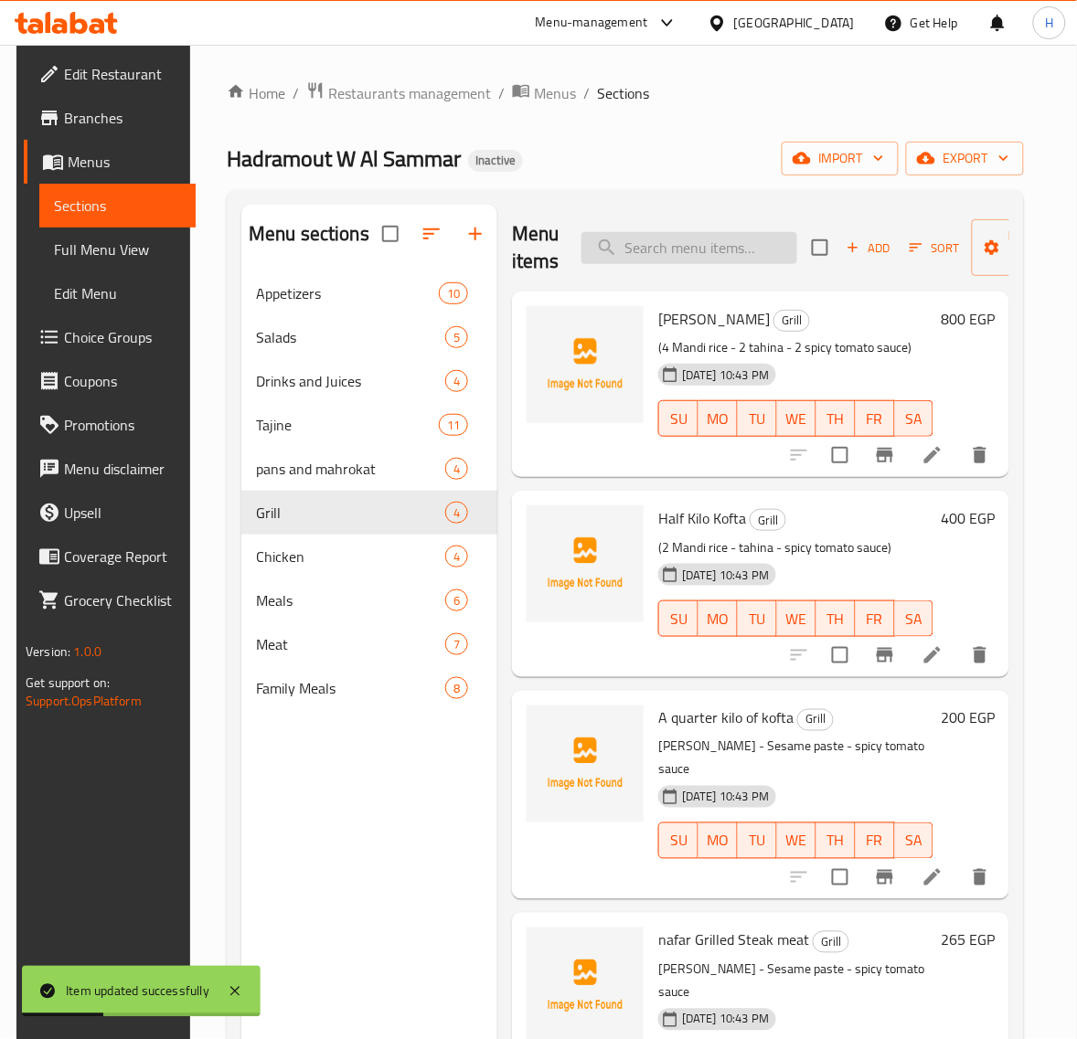
paste input "A quarter kilo of kofta"
type input "A quarter kilo of kofta"
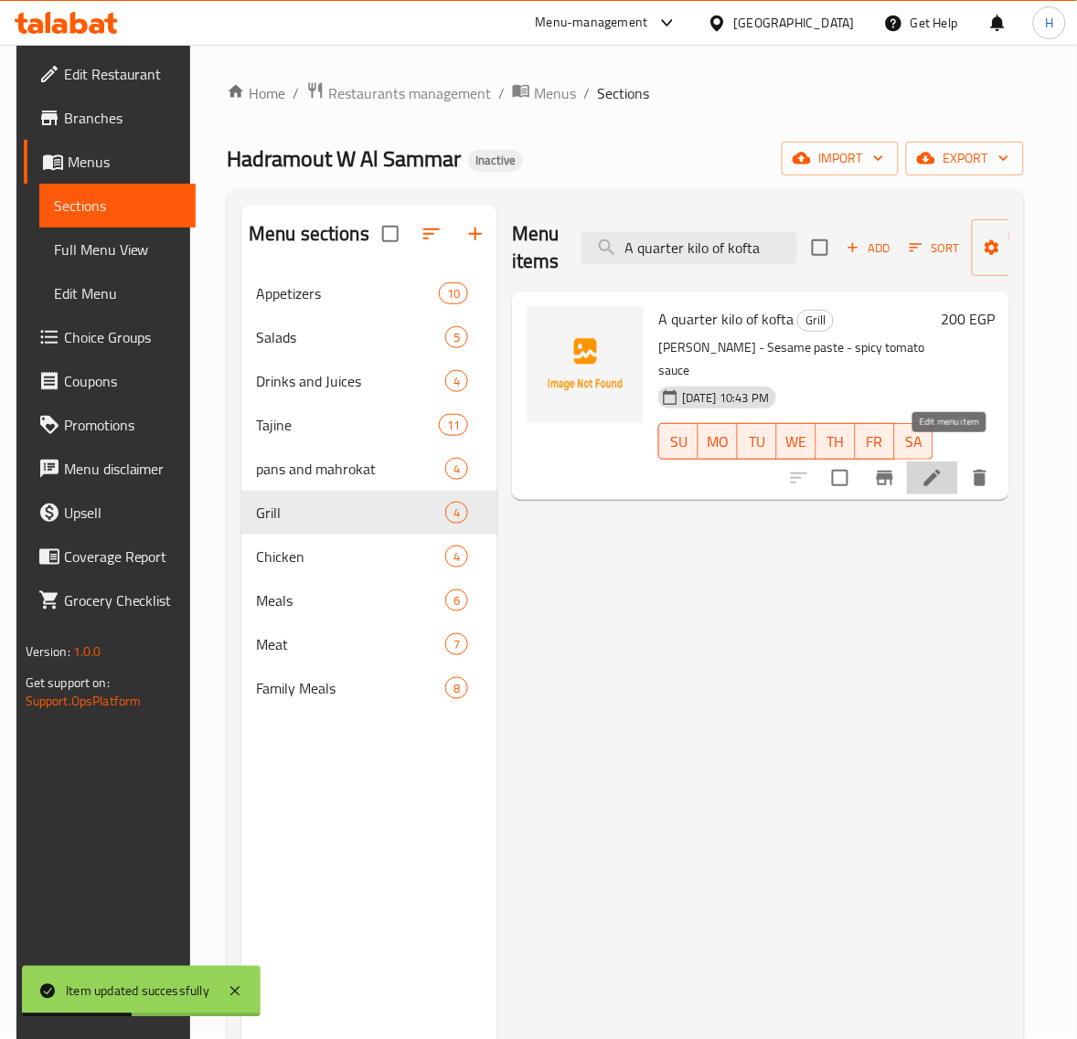
click at [940, 470] on icon at bounding box center [932, 478] width 16 height 16
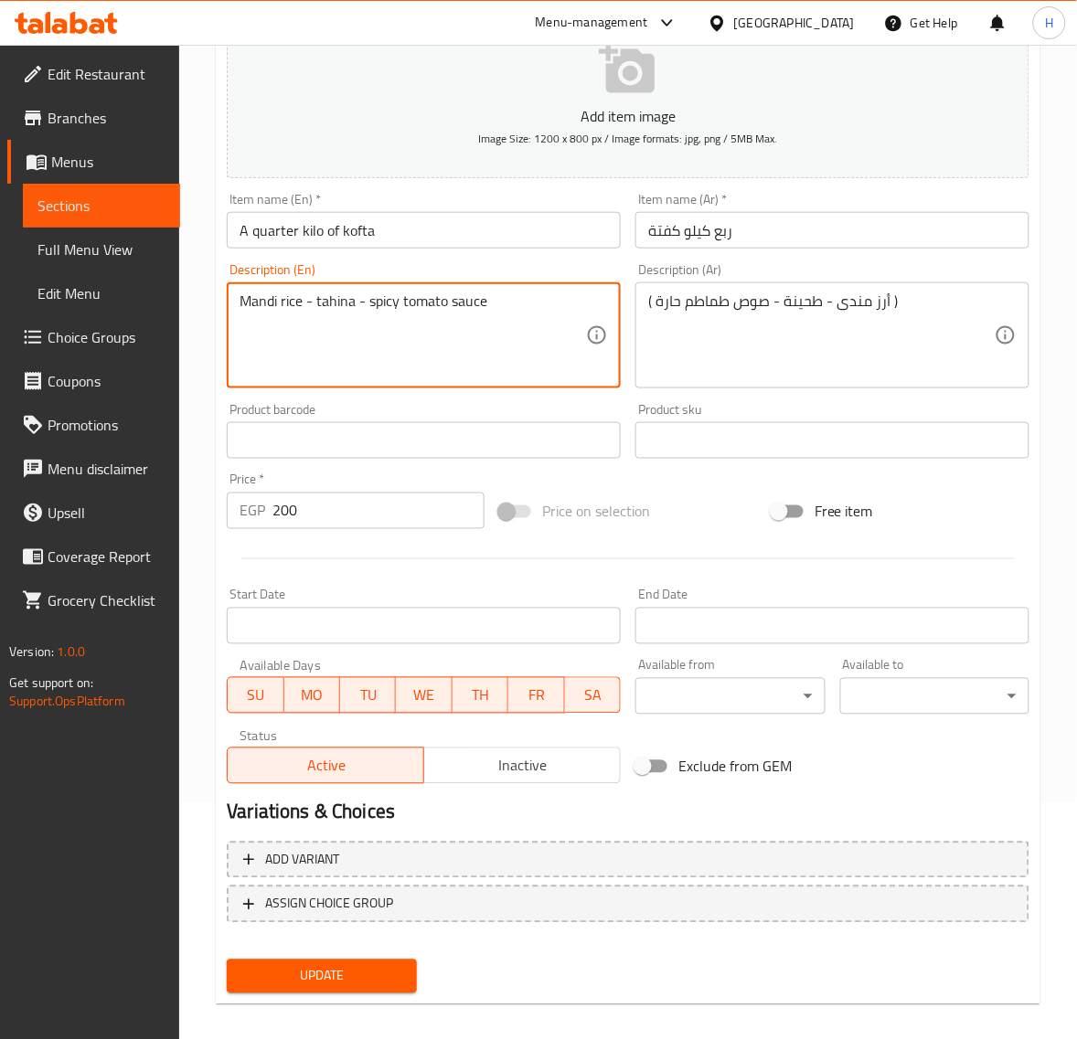
scroll to position [249, 0]
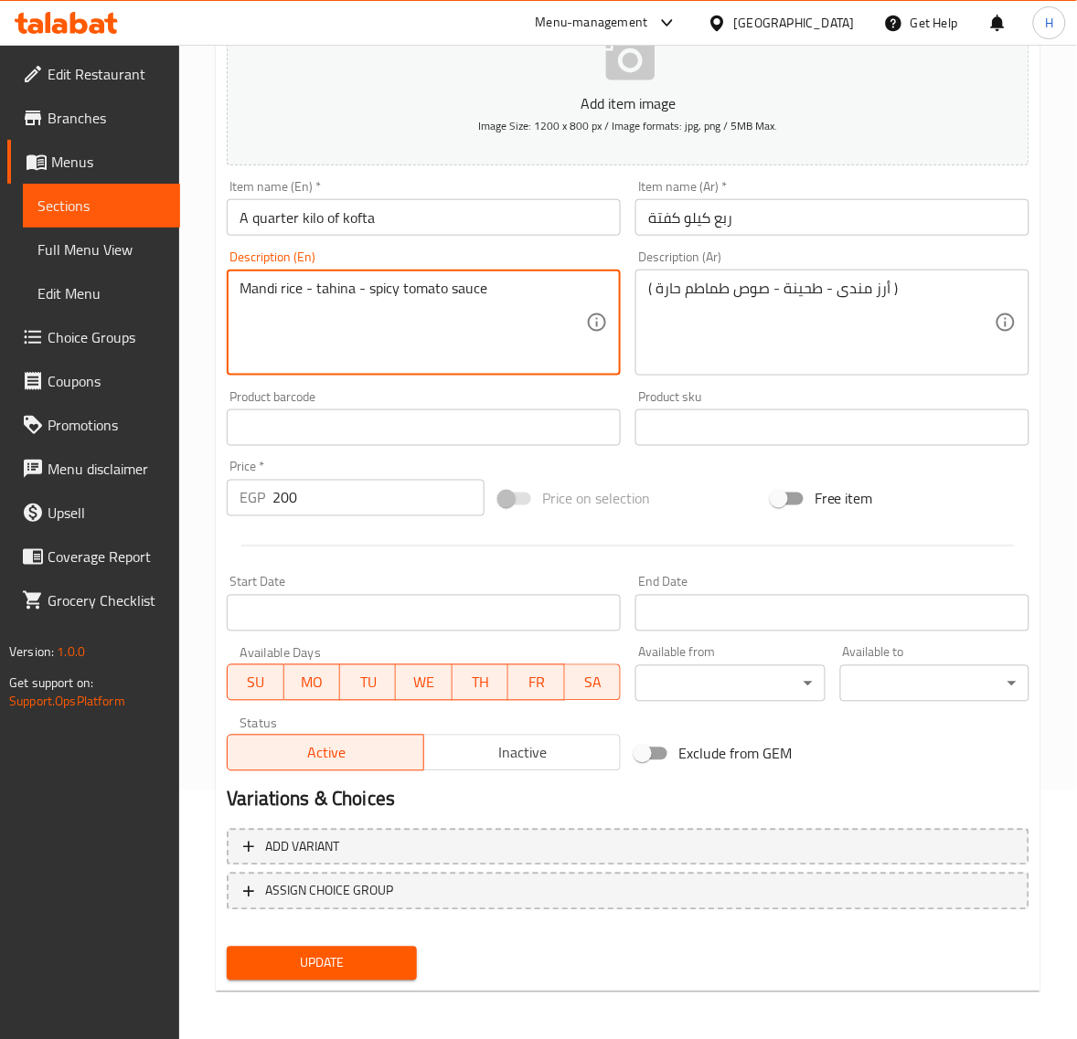
type textarea "Mandi rice - tahina - spicy tomato sauce"
click at [384, 947] on button "Update" at bounding box center [321, 964] width 189 height 34
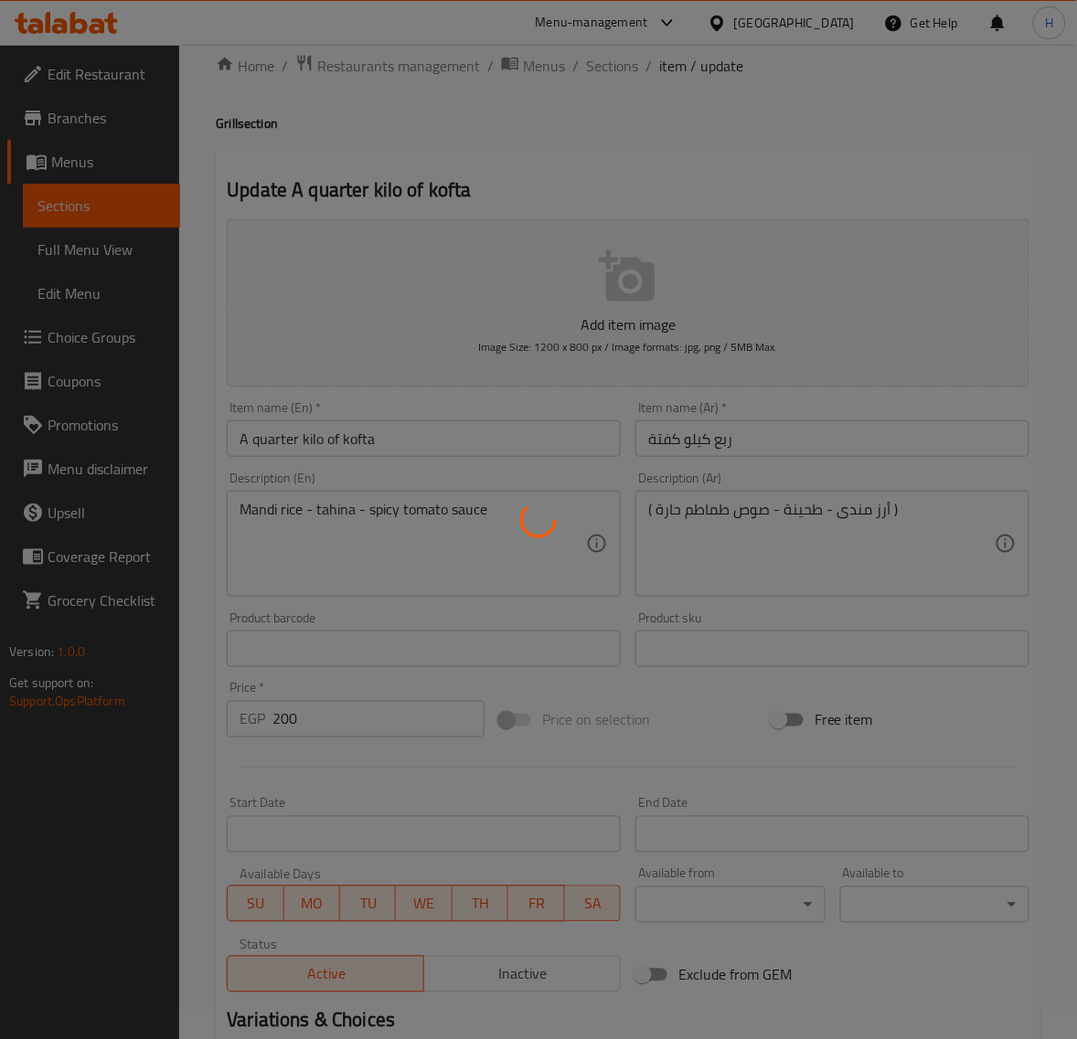
scroll to position [0, 0]
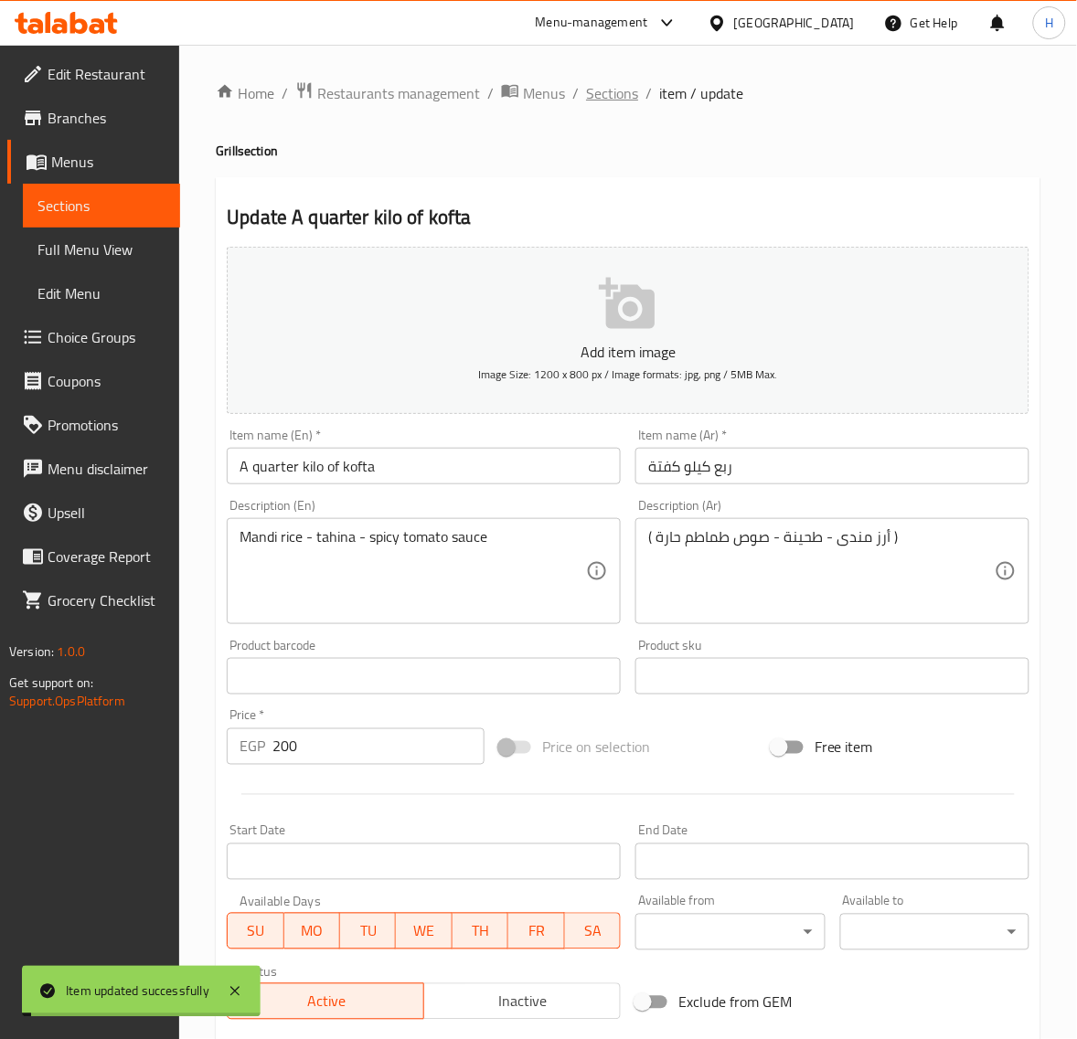
click at [606, 97] on span "Sections" at bounding box center [612, 93] width 52 height 22
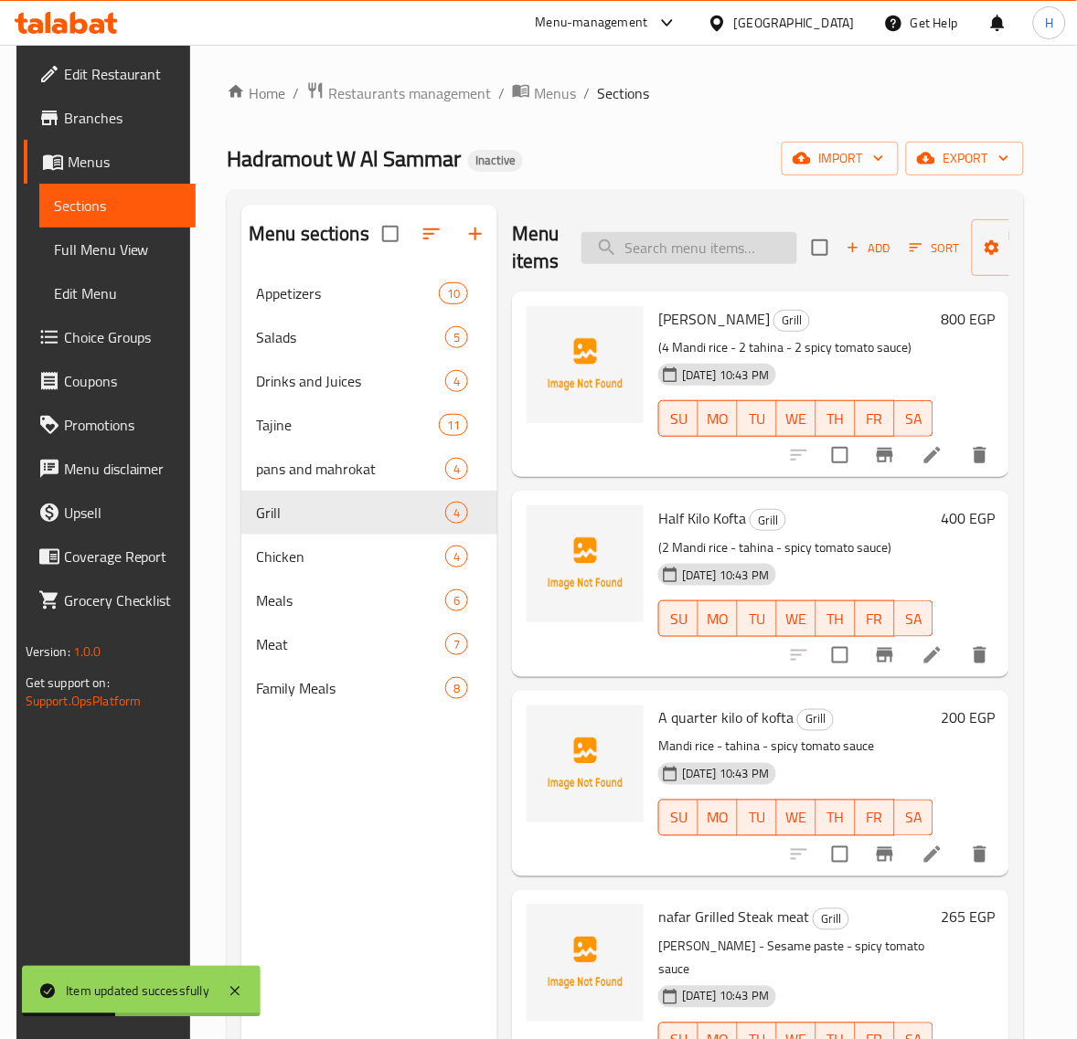
click at [724, 249] on input "search" at bounding box center [689, 248] width 216 height 32
paste input "nafar Grilled Steak meat"
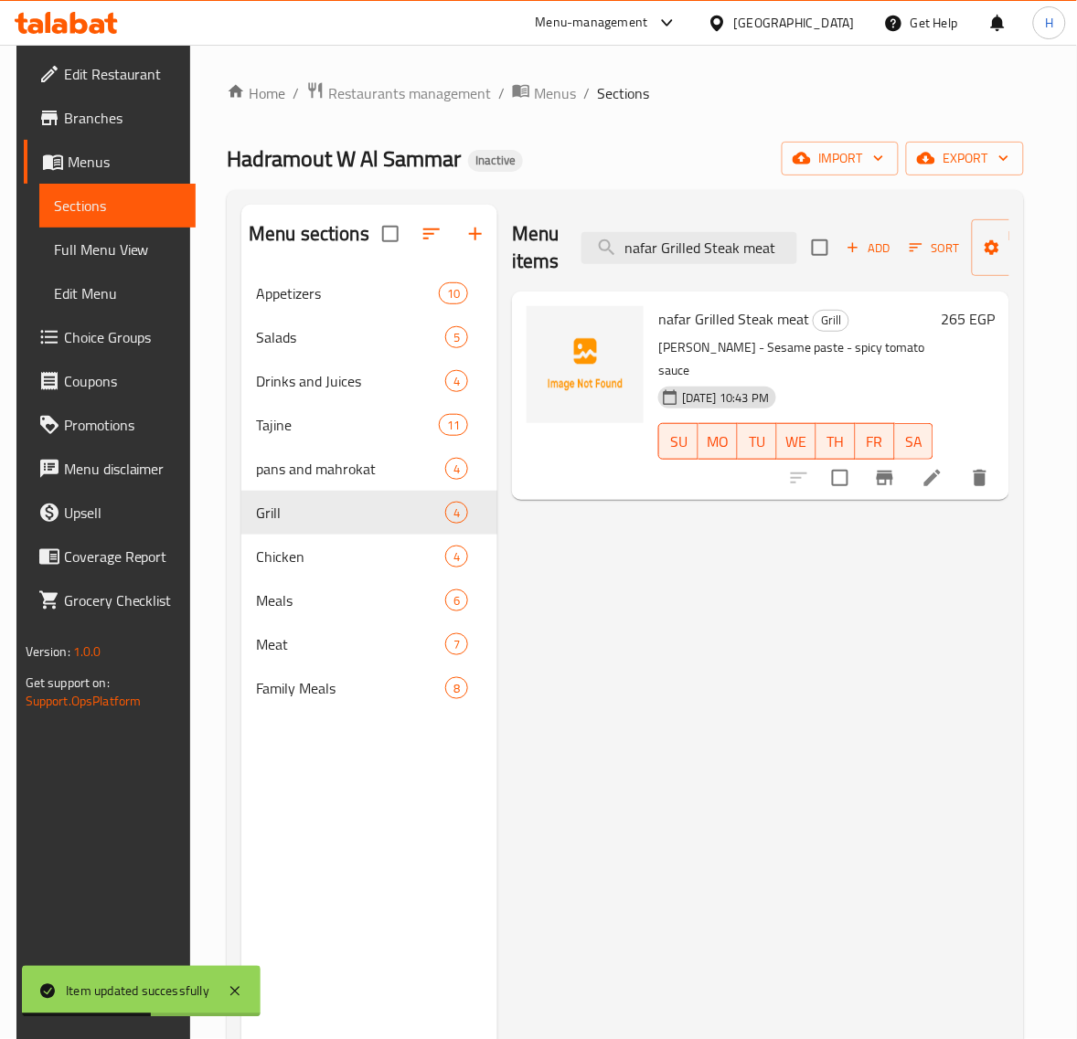
type input "nafar Grilled Steak meat"
click at [943, 467] on icon at bounding box center [932, 478] width 22 height 22
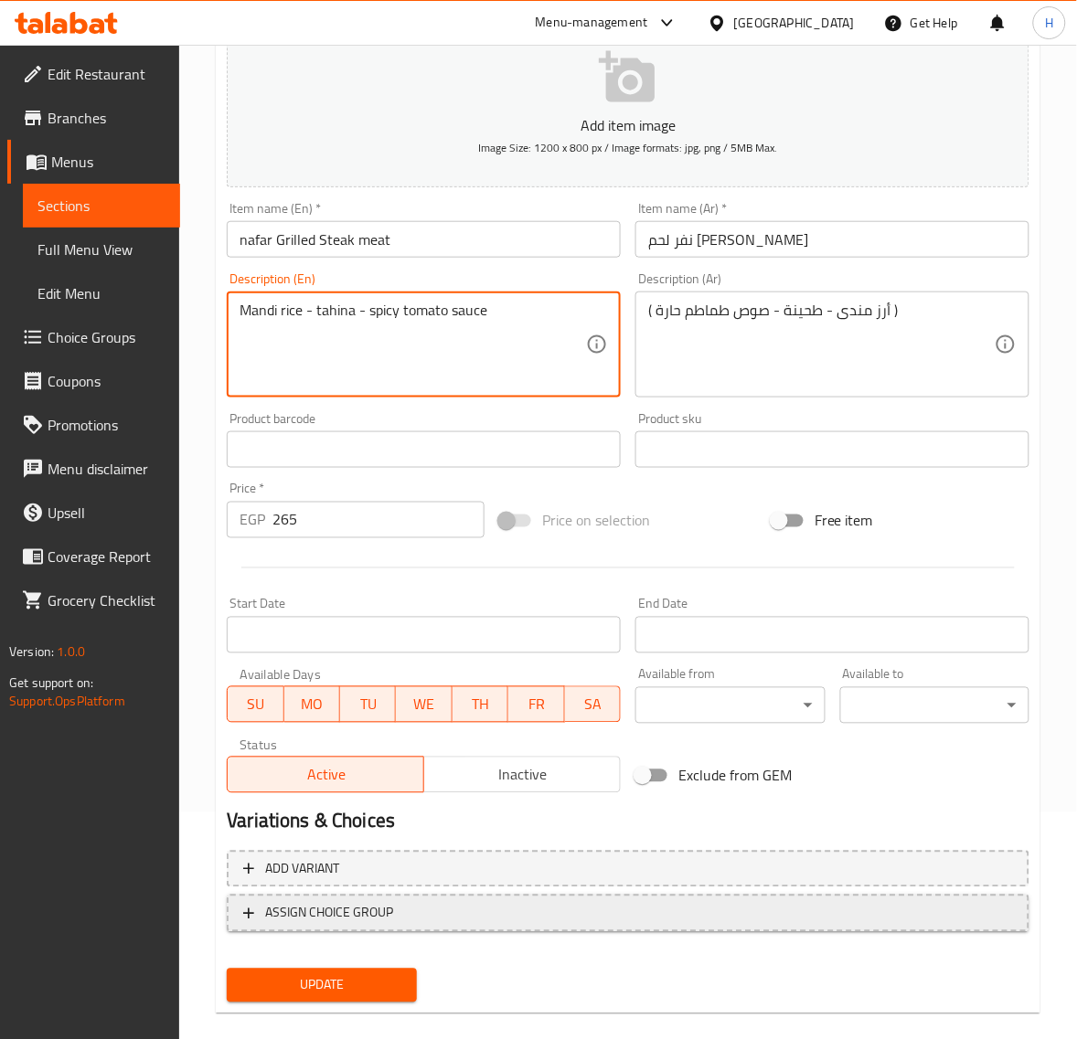
scroll to position [228, 0]
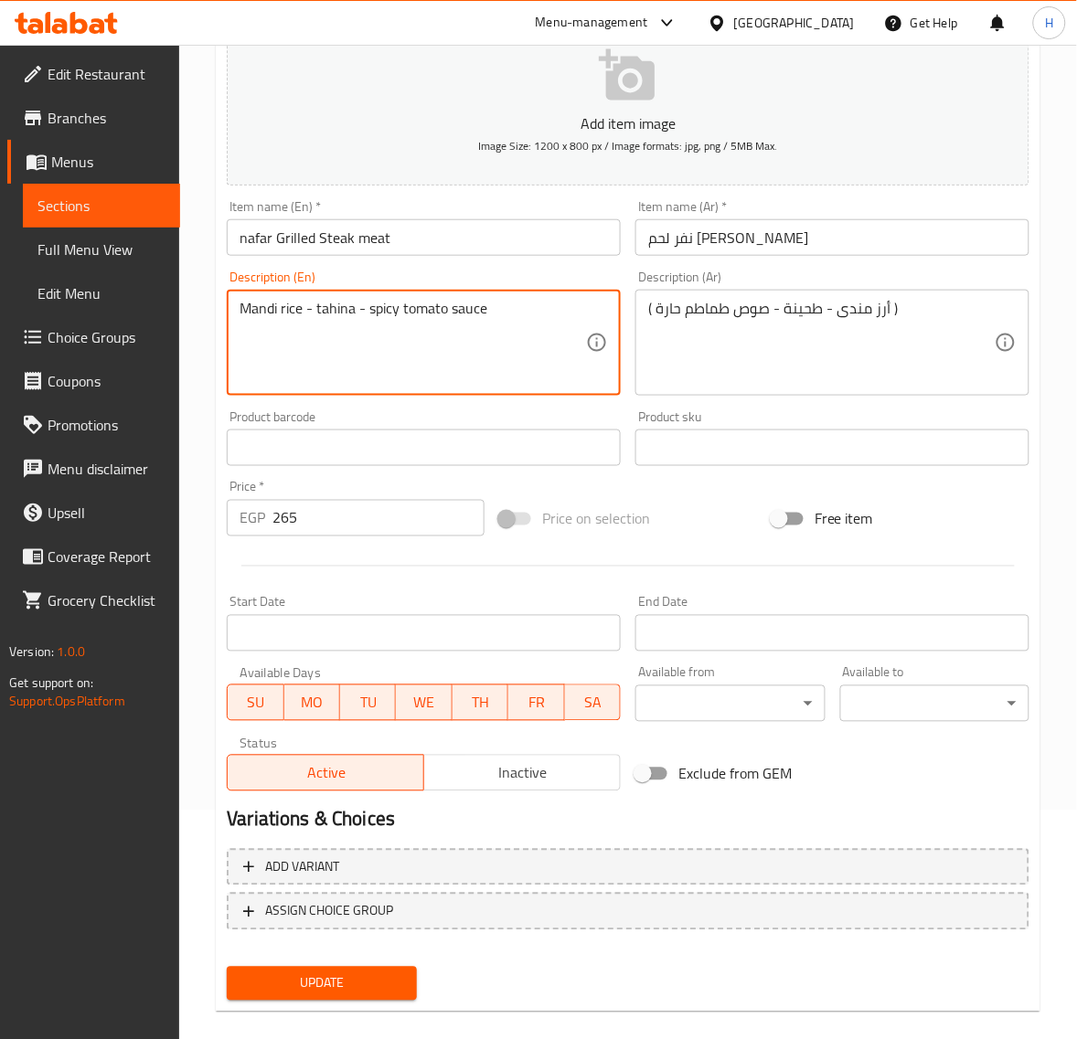
type textarea "Mandi rice - tahina - spicy tomato sauce"
click at [372, 987] on span "Update" at bounding box center [321, 983] width 160 height 23
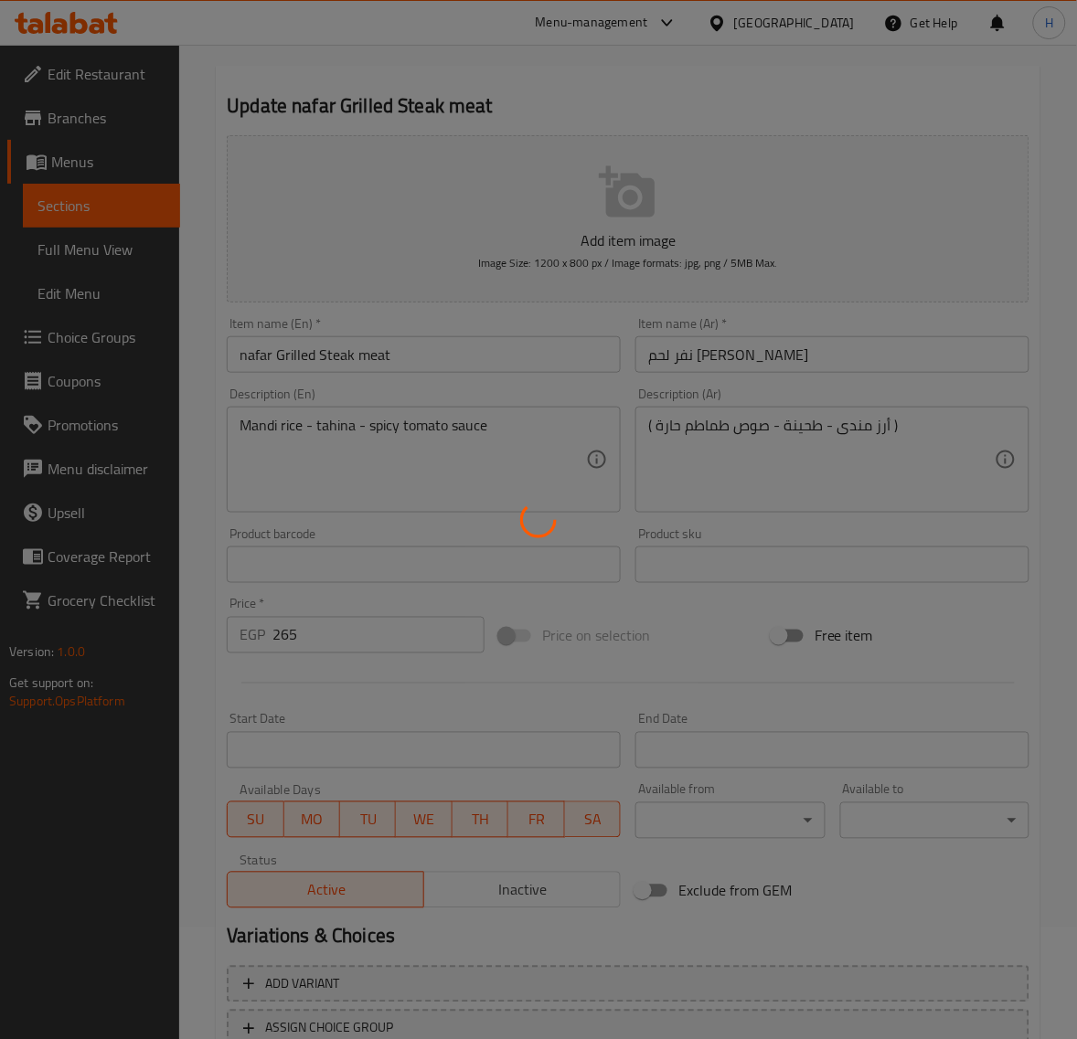
scroll to position [0, 0]
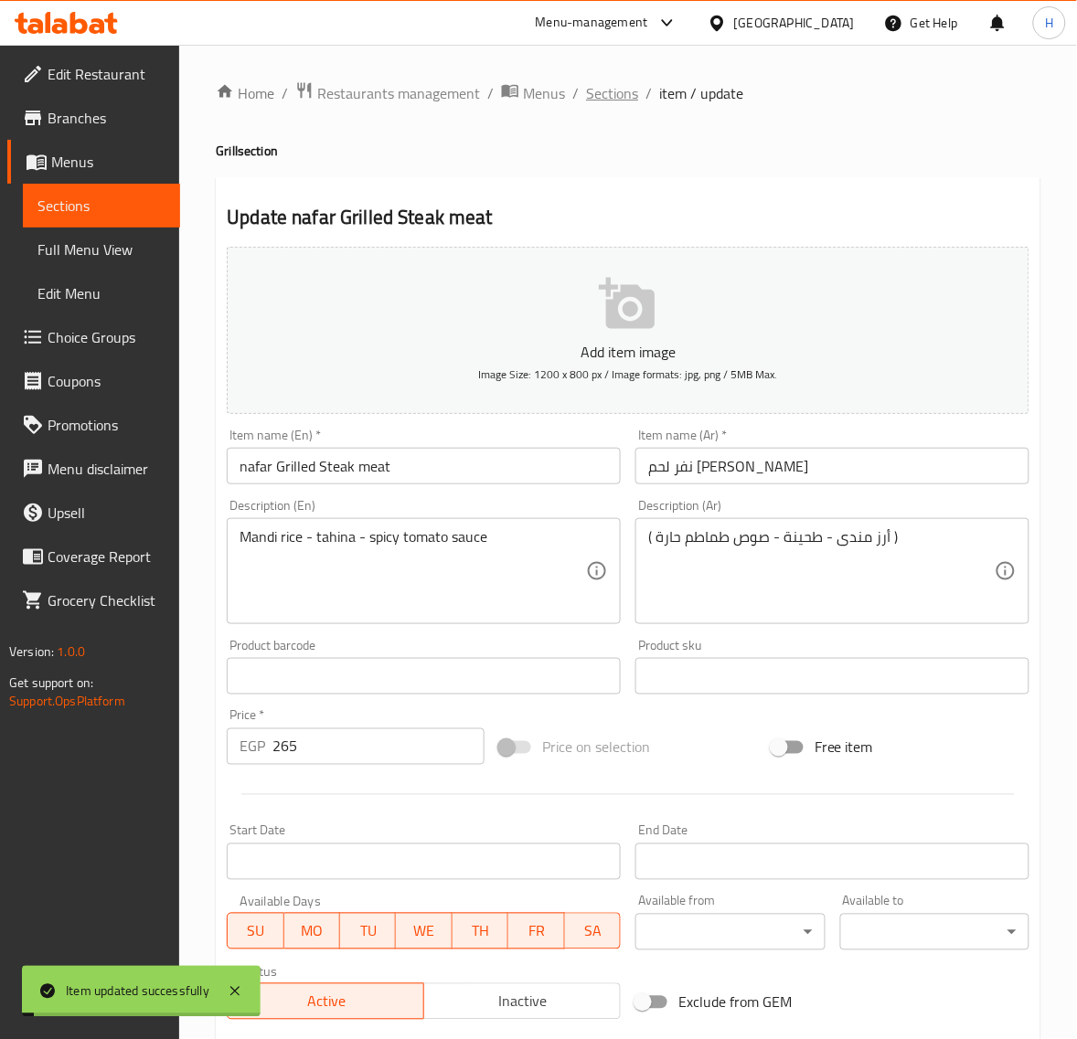
click at [604, 101] on span "Sections" at bounding box center [612, 93] width 52 height 22
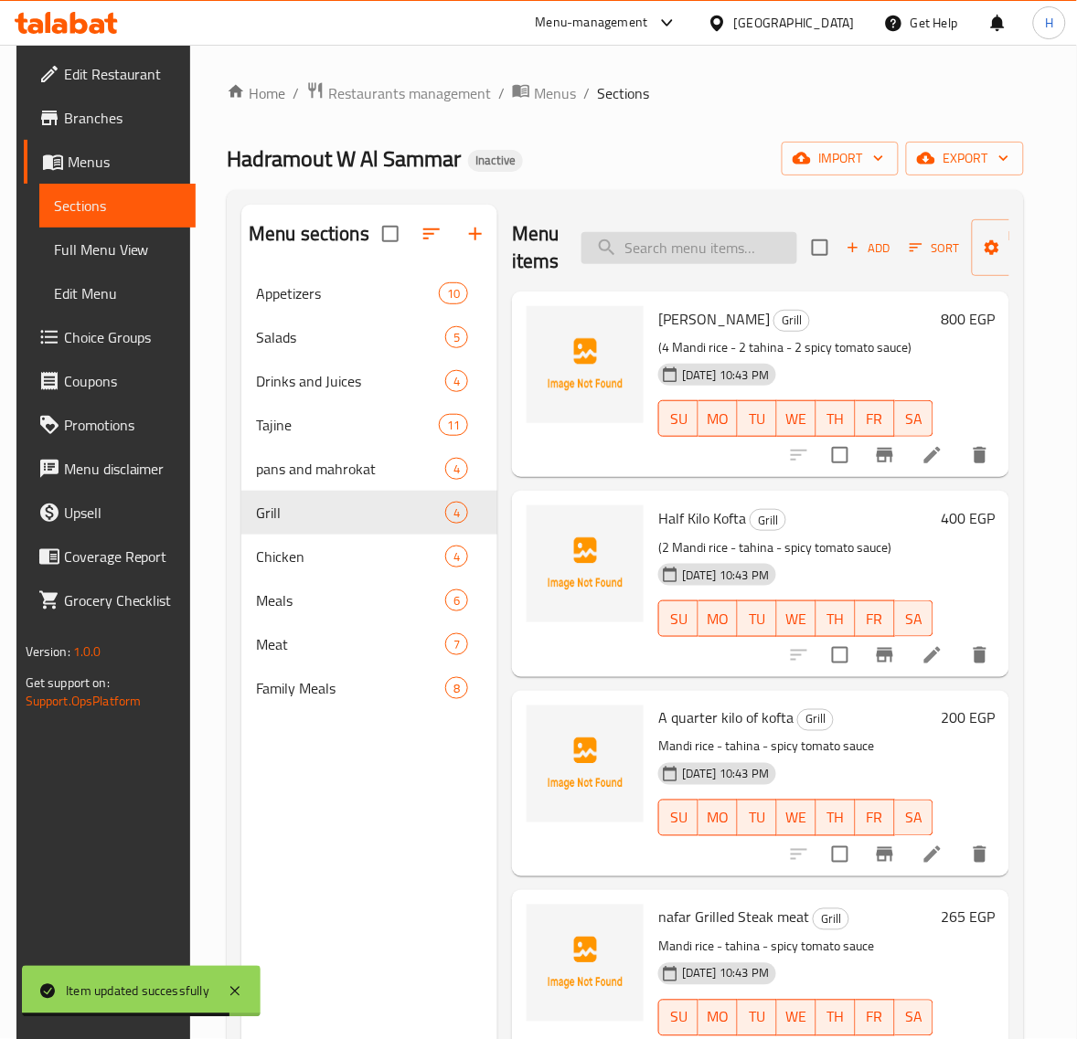
click at [731, 249] on input "search" at bounding box center [689, 248] width 216 height 32
paste input "Meal EL mared"
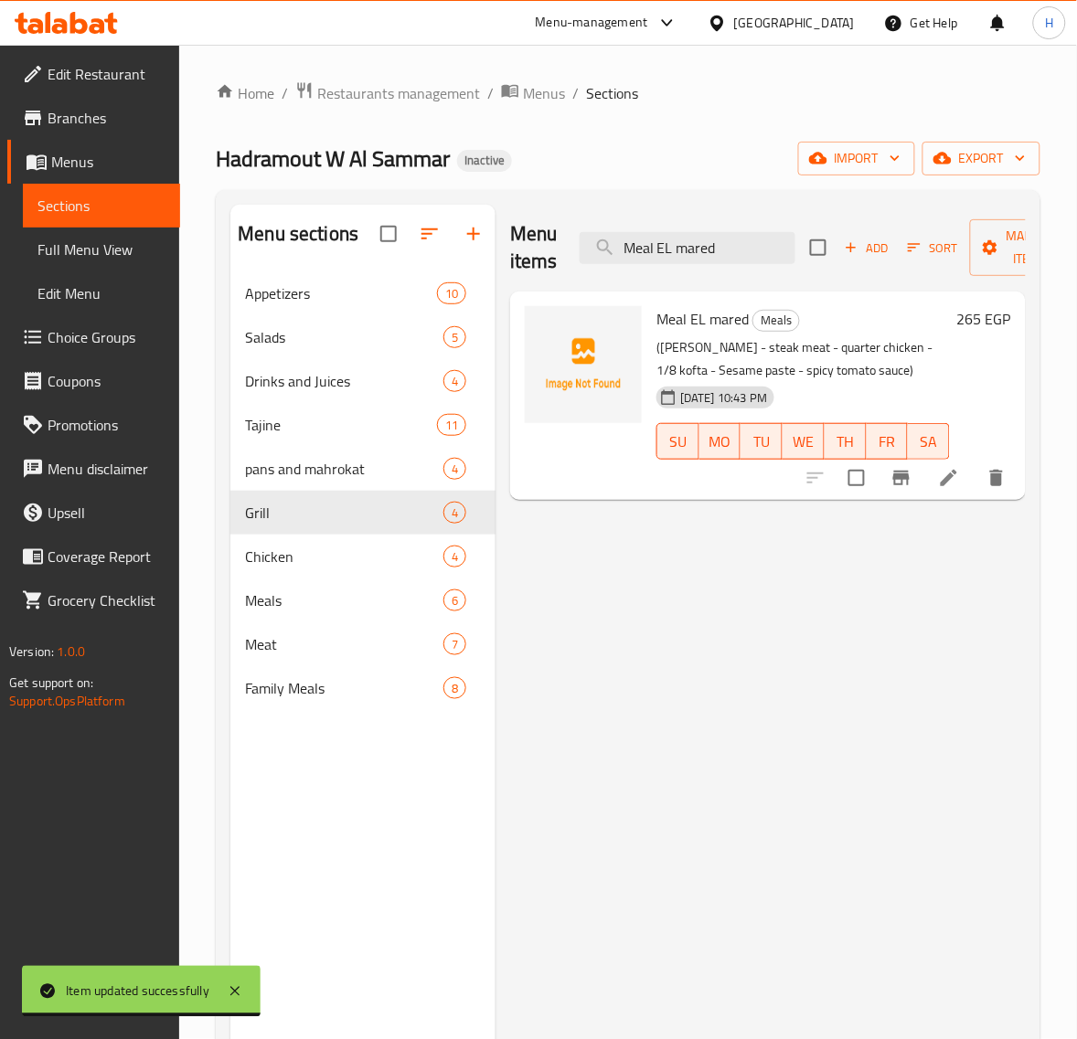
type input "Meal EL mared"
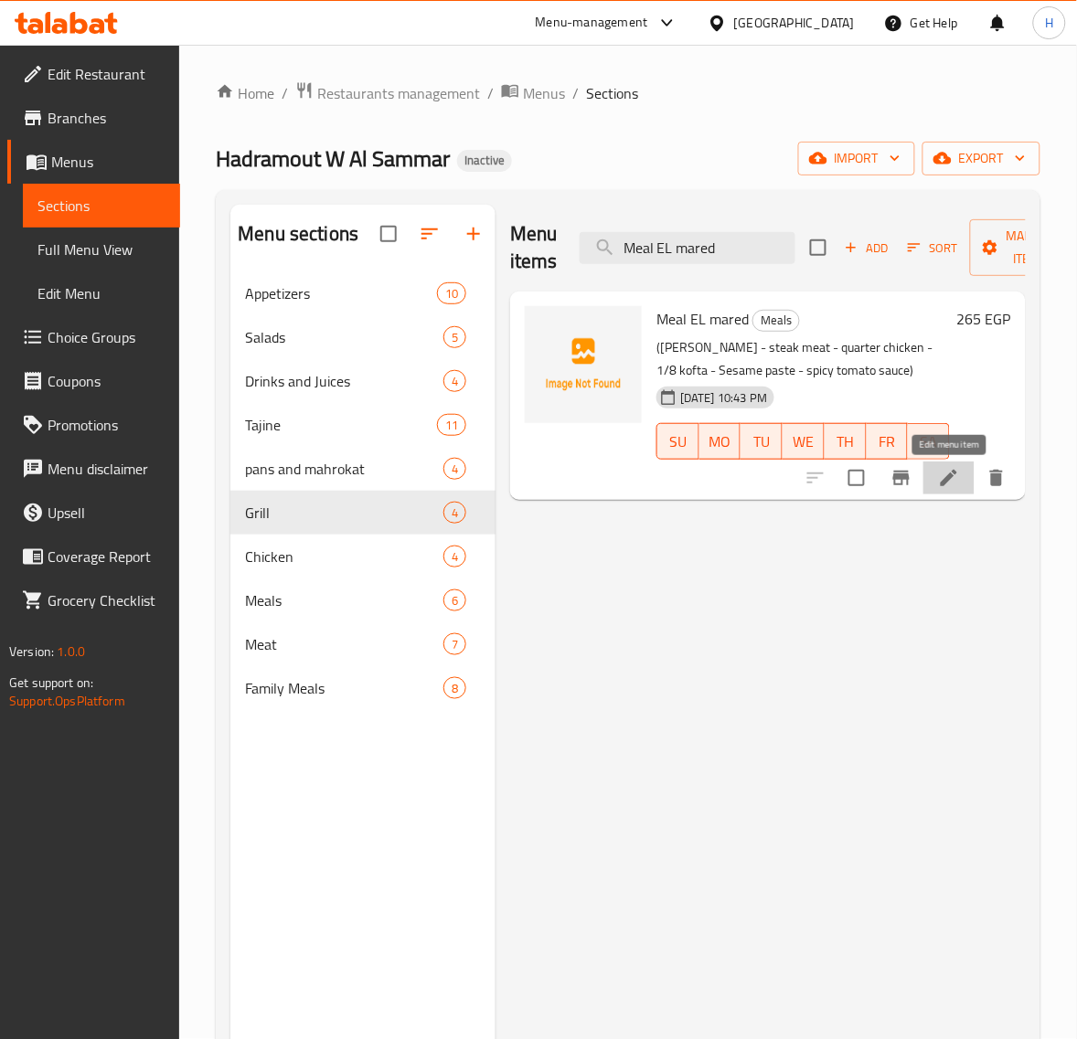
click at [951, 484] on icon at bounding box center [949, 478] width 22 height 22
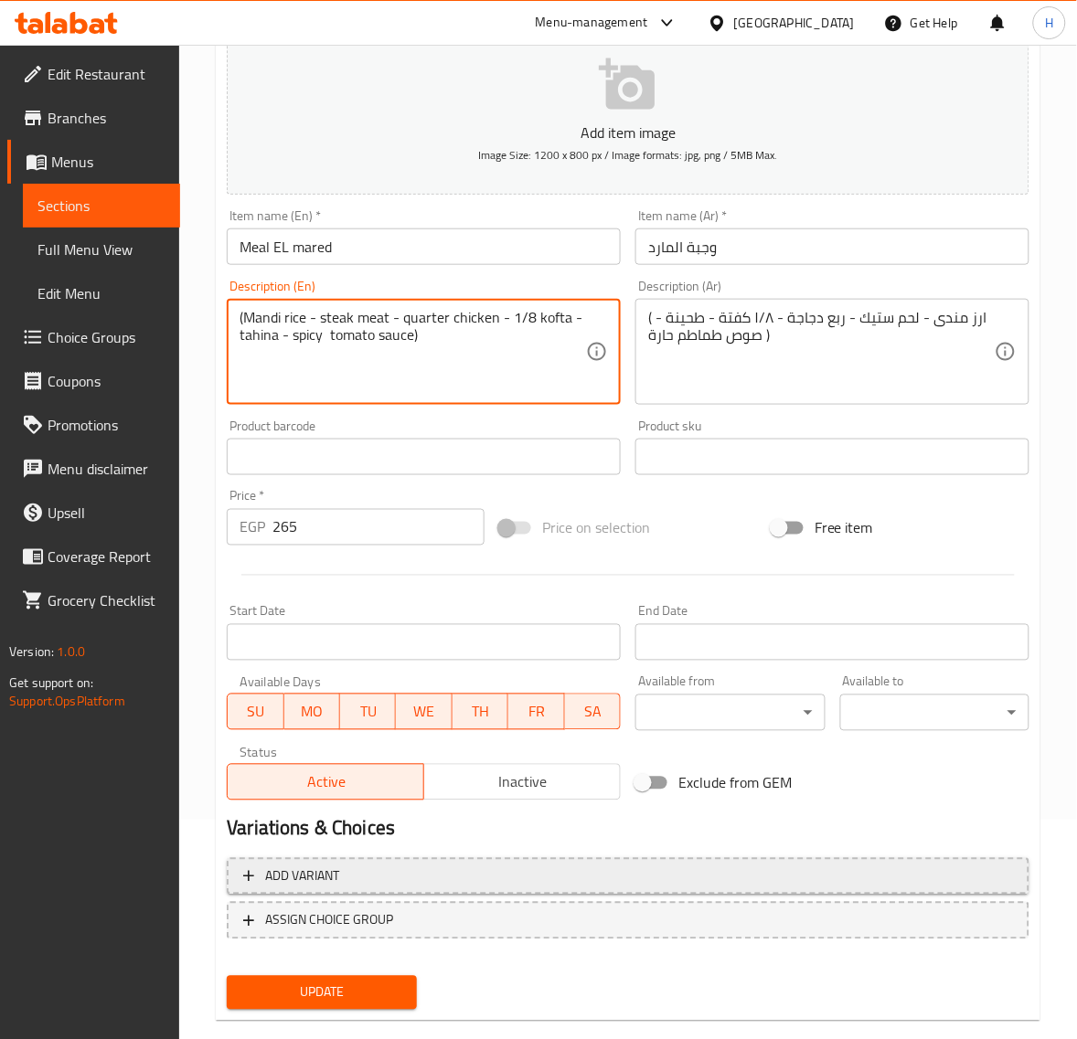
scroll to position [228, 0]
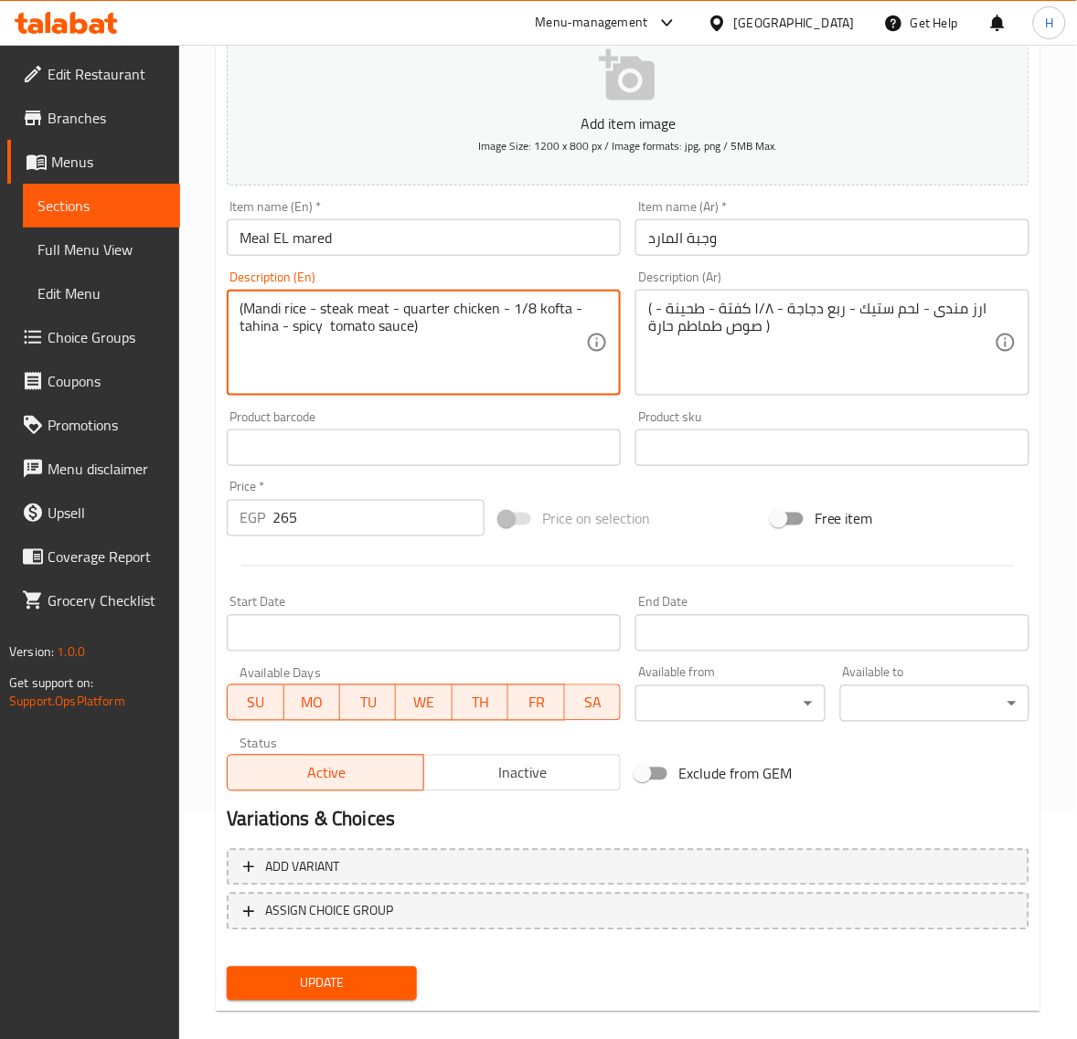
type textarea "(Mandi rice - steak meat - quarter chicken - 1/8 kofta - tahina - spicy tomato …"
click at [345, 975] on span "Update" at bounding box center [321, 983] width 160 height 23
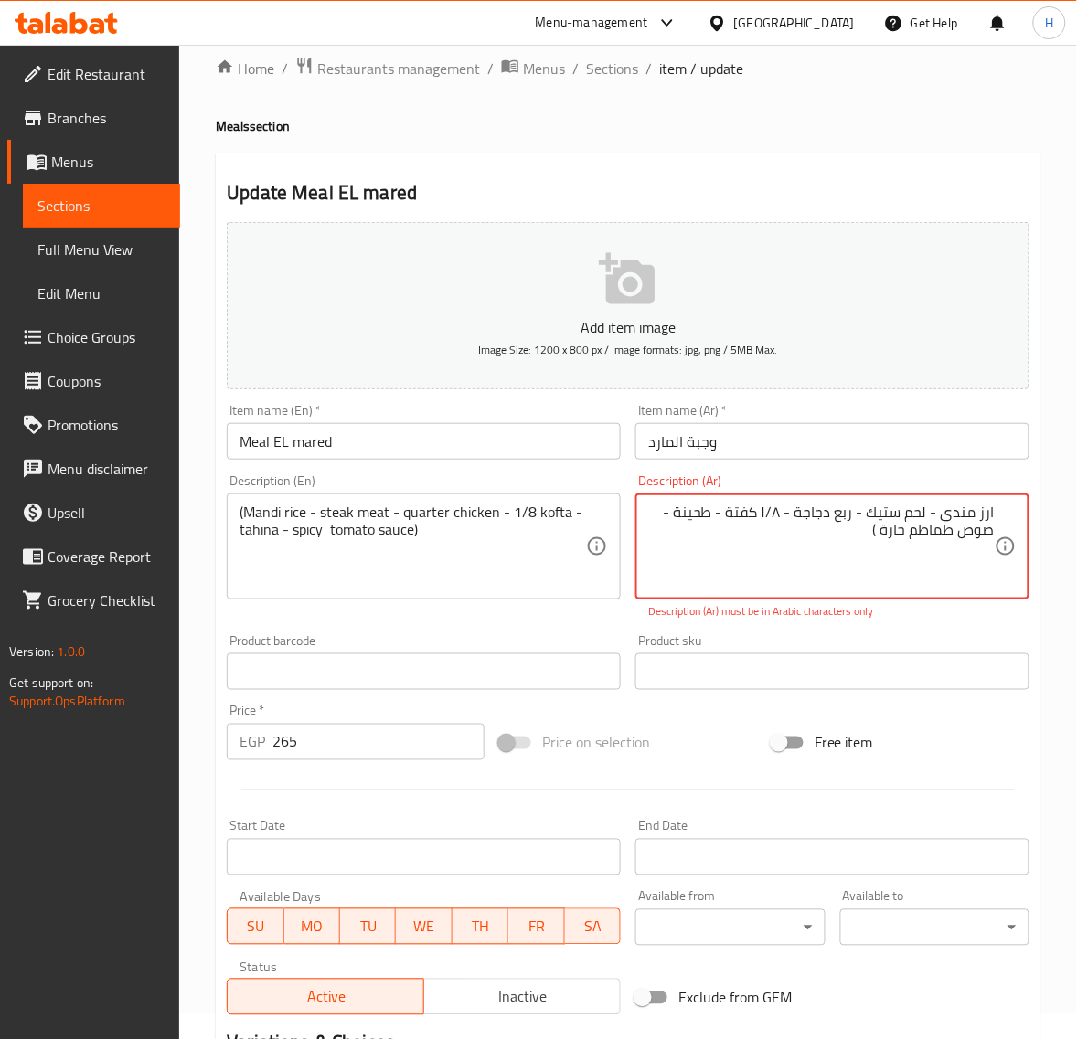
scroll to position [0, 0]
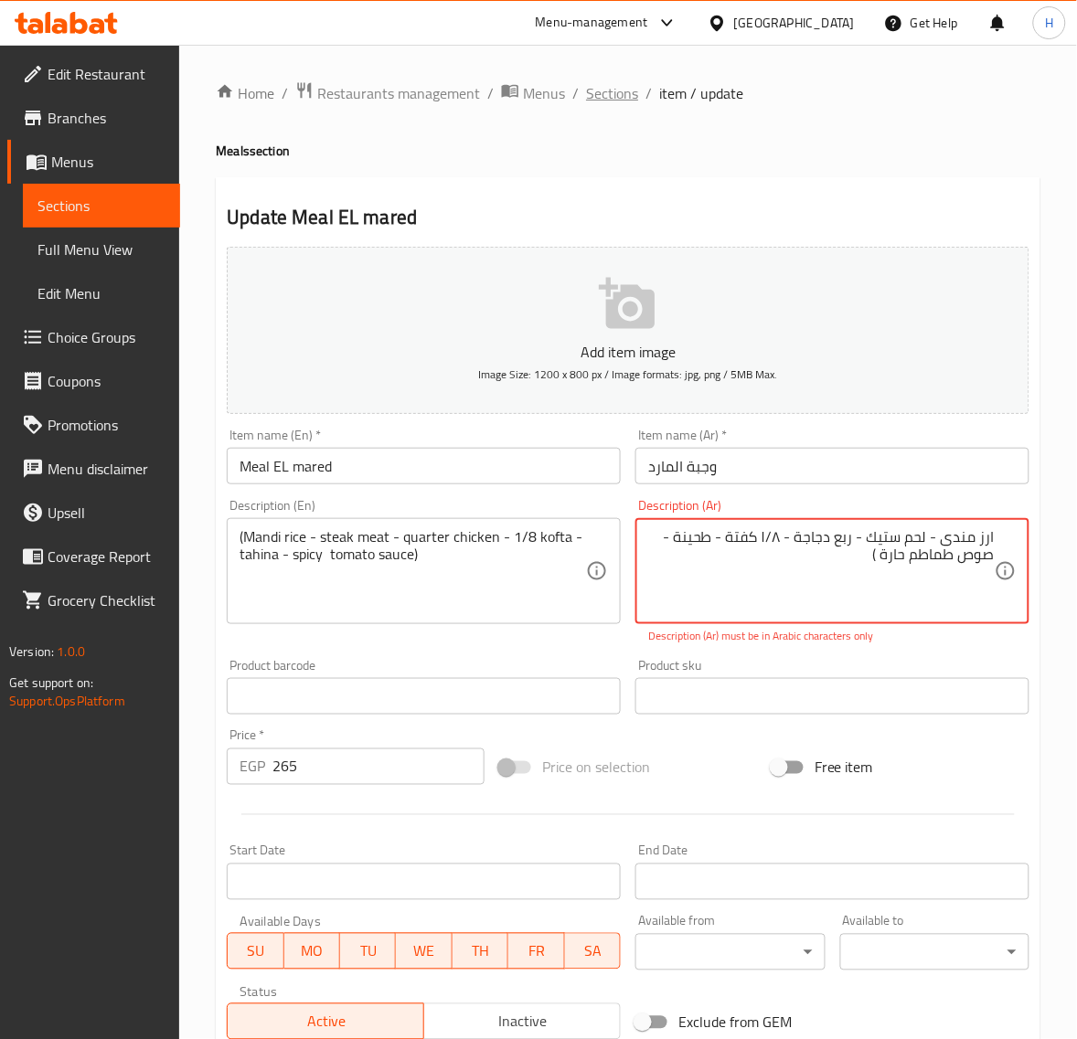
type textarea "ارز مندى - لحم ستيك - ربع دجاجة - ۱/۸ كفتة - طحينة - صوص طماطم حارة )"
click at [610, 91] on span "Sections" at bounding box center [612, 93] width 52 height 22
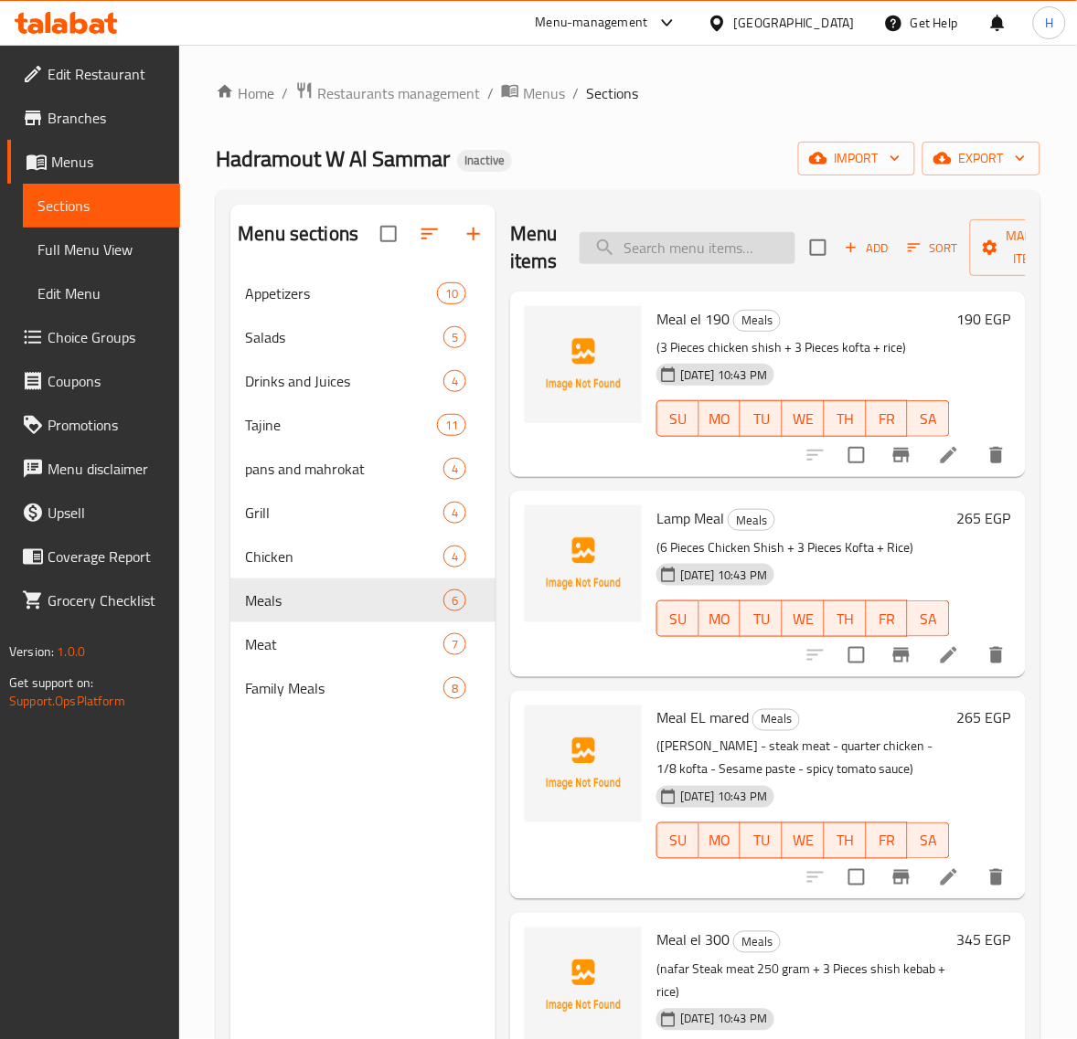
click at [706, 244] on input "search" at bounding box center [687, 248] width 216 height 32
paste input "Meal el 300"
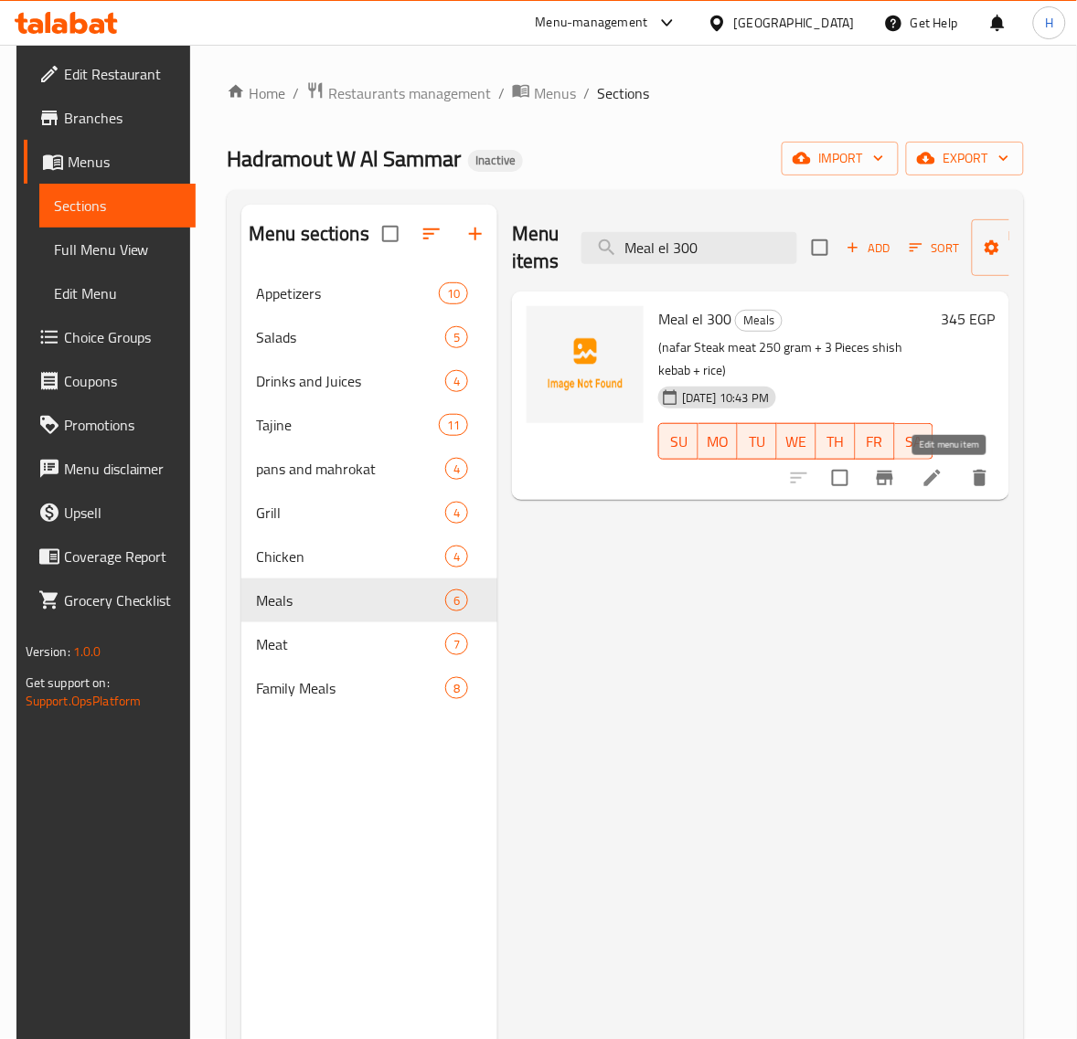
type input "Meal el 300"
click at [940, 481] on icon at bounding box center [932, 478] width 16 height 16
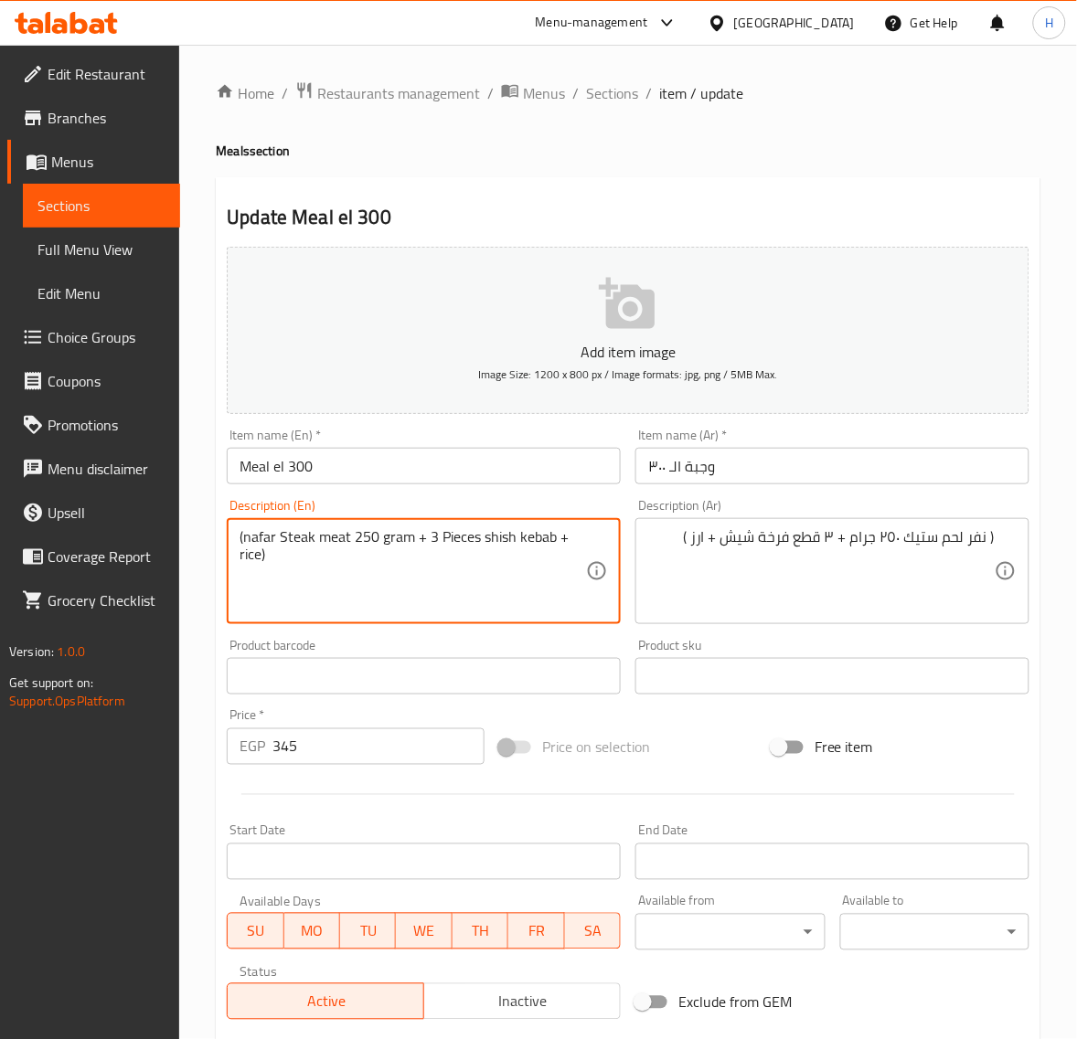
click at [532, 537] on textarea "(nafar Steak meat 250 gram + 3 Pieces shish kebab + rice)" at bounding box center [412, 571] width 346 height 87
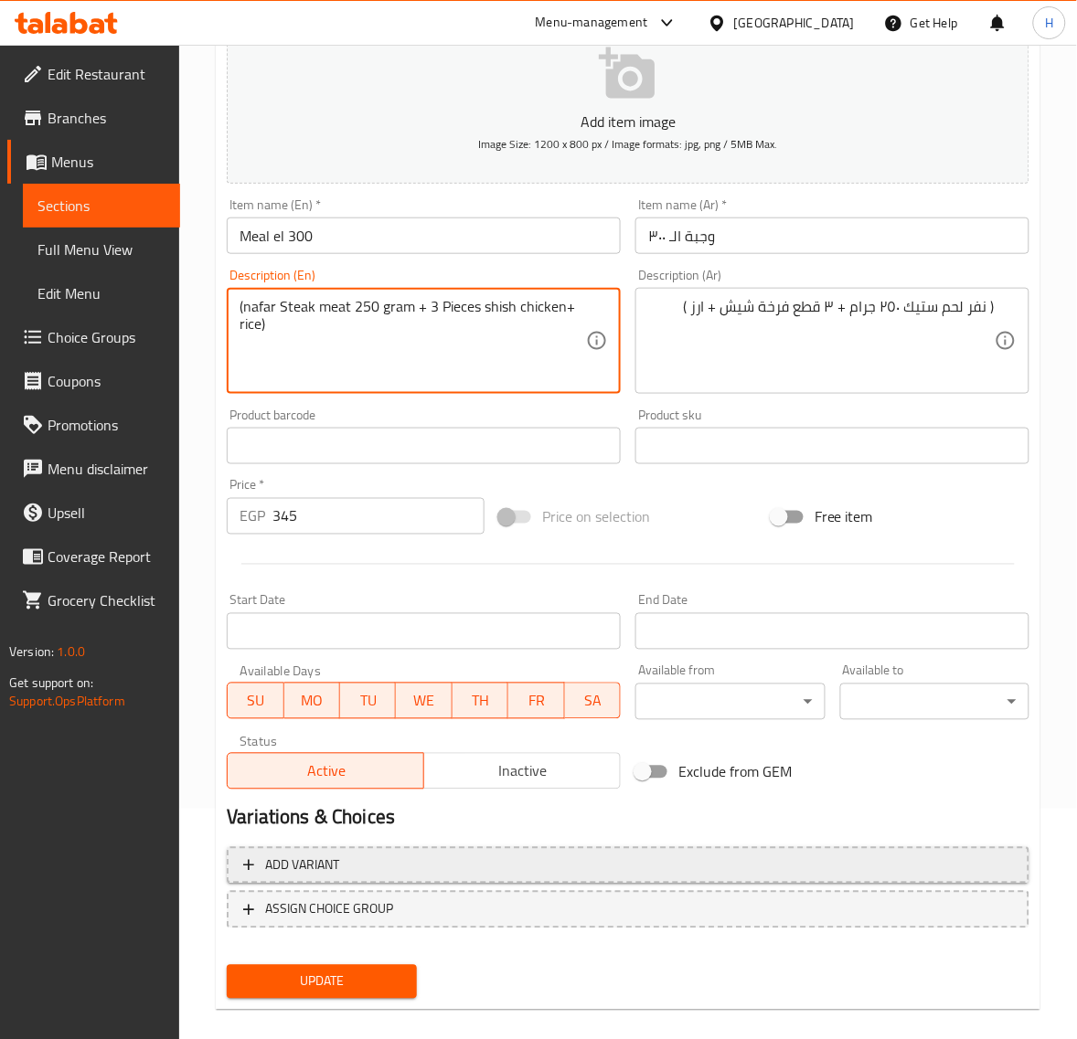
scroll to position [249, 0]
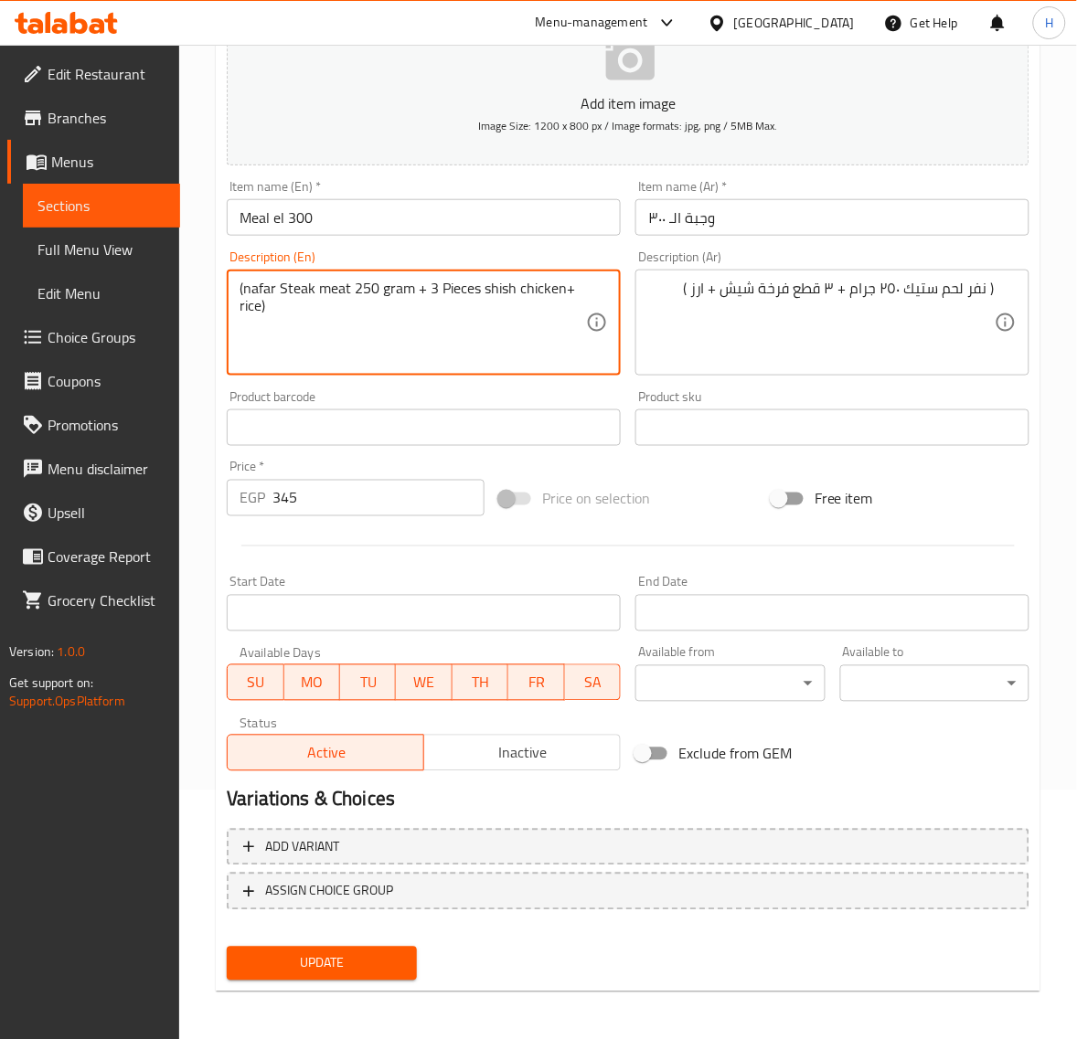
type textarea "(nafar Steak meat 250 gram + 3 Pieces shish chicken+ rice)"
click at [362, 948] on button "Update" at bounding box center [321, 964] width 189 height 34
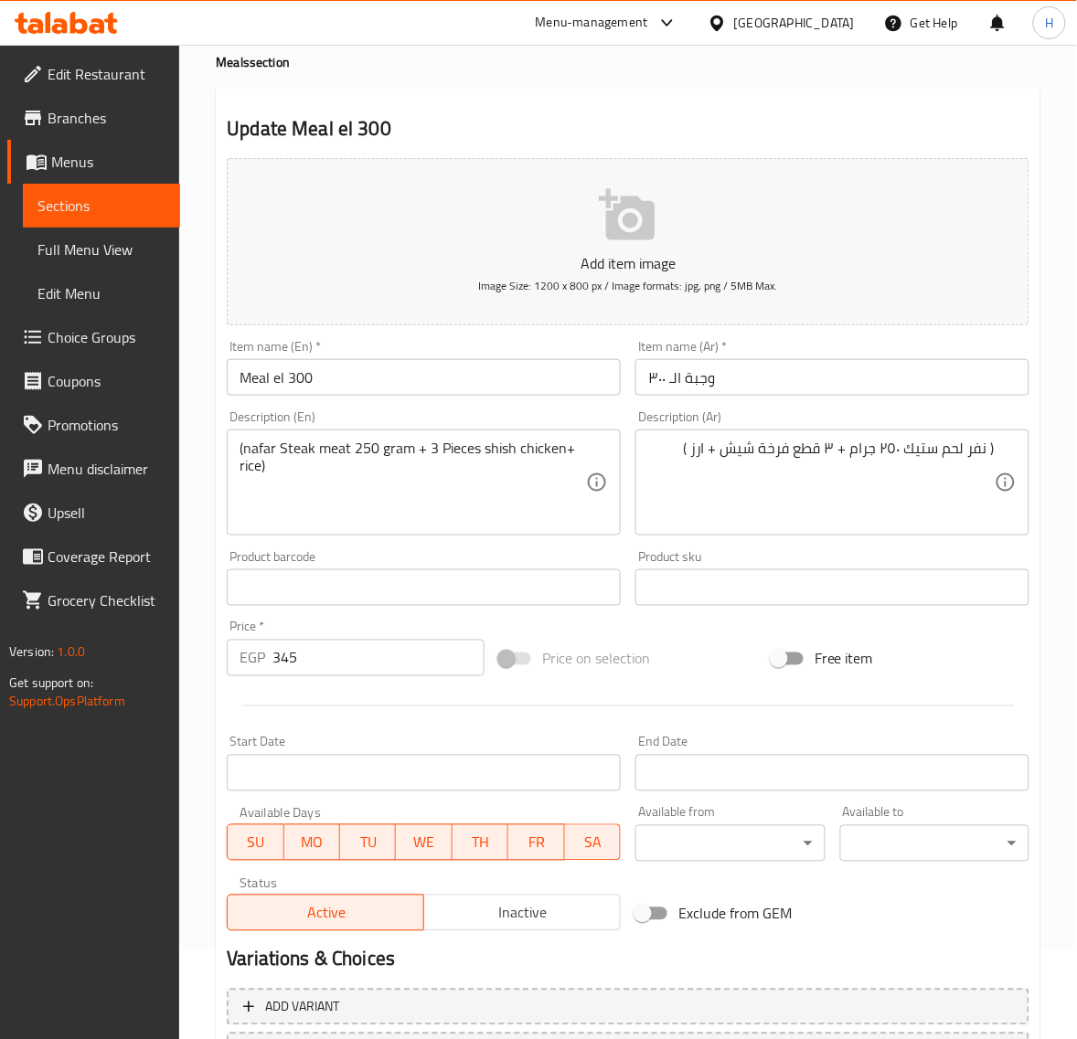
scroll to position [228, 0]
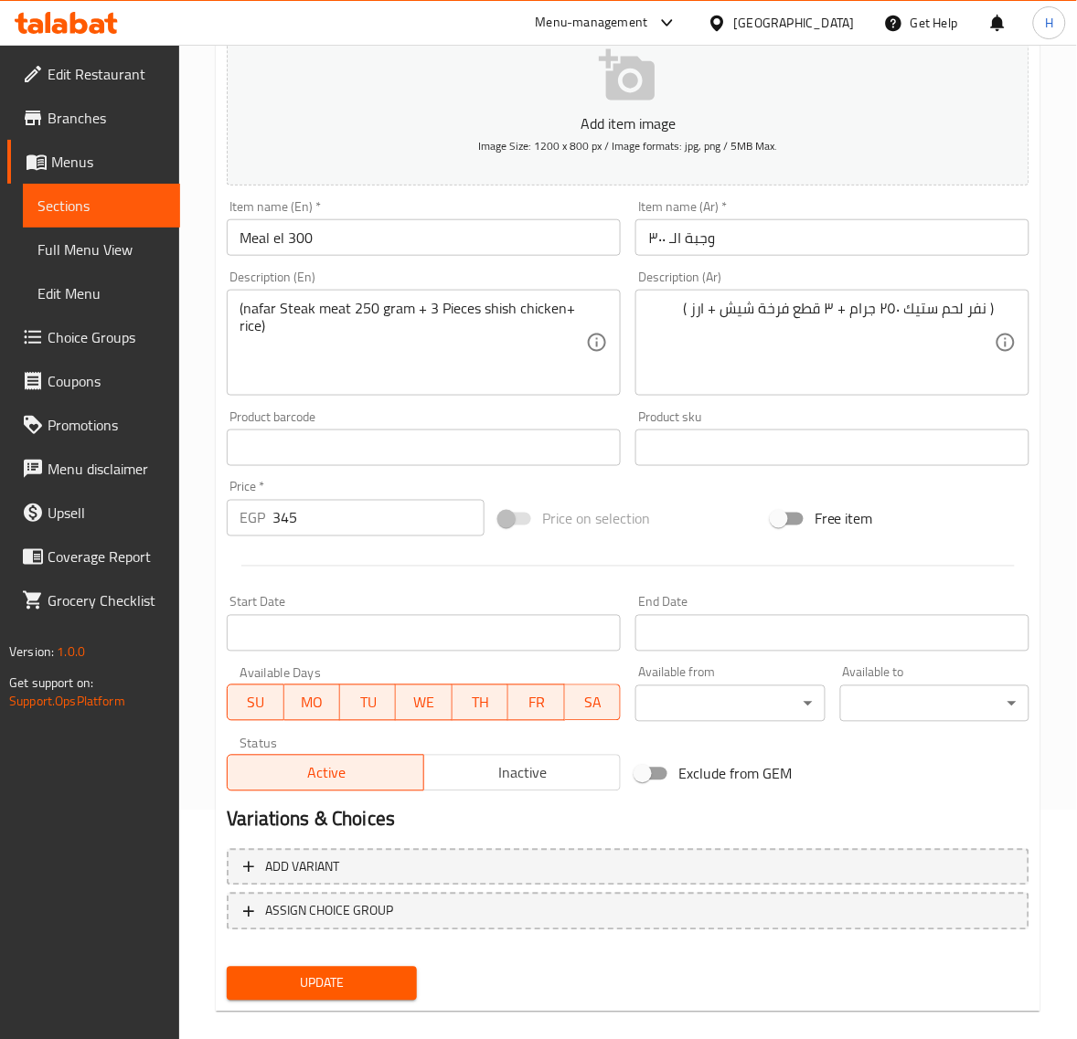
click at [375, 990] on span "Update" at bounding box center [321, 983] width 160 height 23
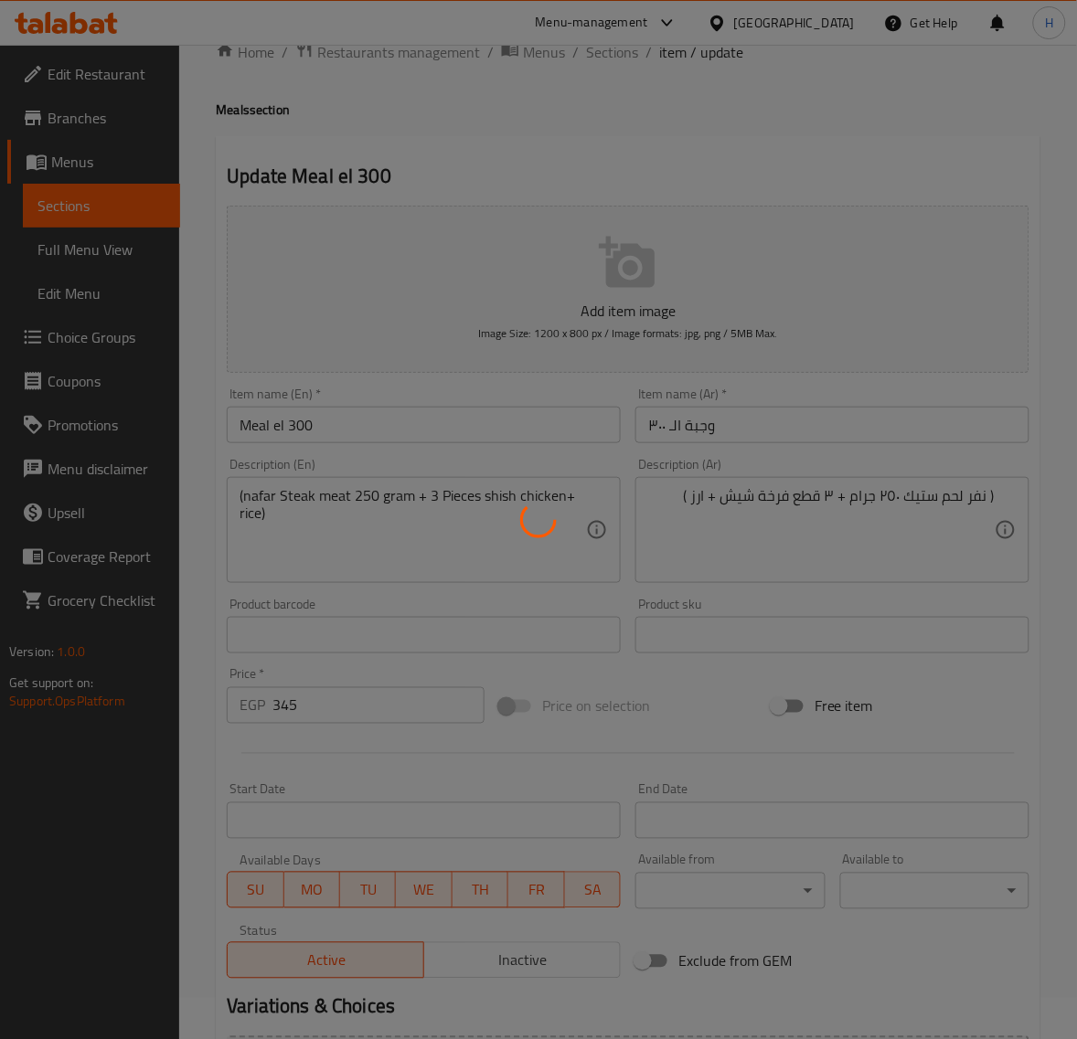
scroll to position [0, 0]
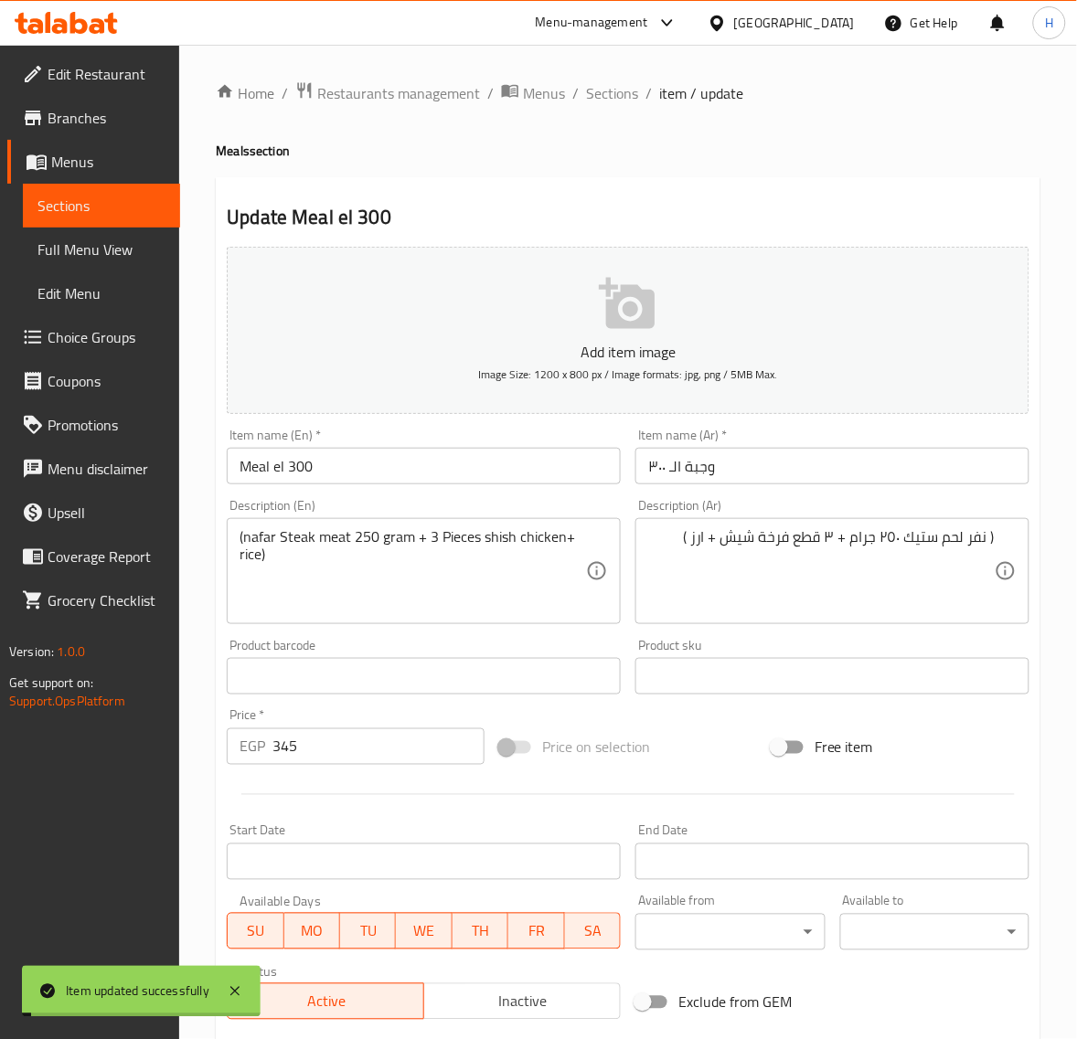
drag, startPoint x: 596, startPoint y: 99, endPoint x: 568, endPoint y: 6, distance: 96.3
click at [596, 99] on span "Sections" at bounding box center [612, 93] width 52 height 22
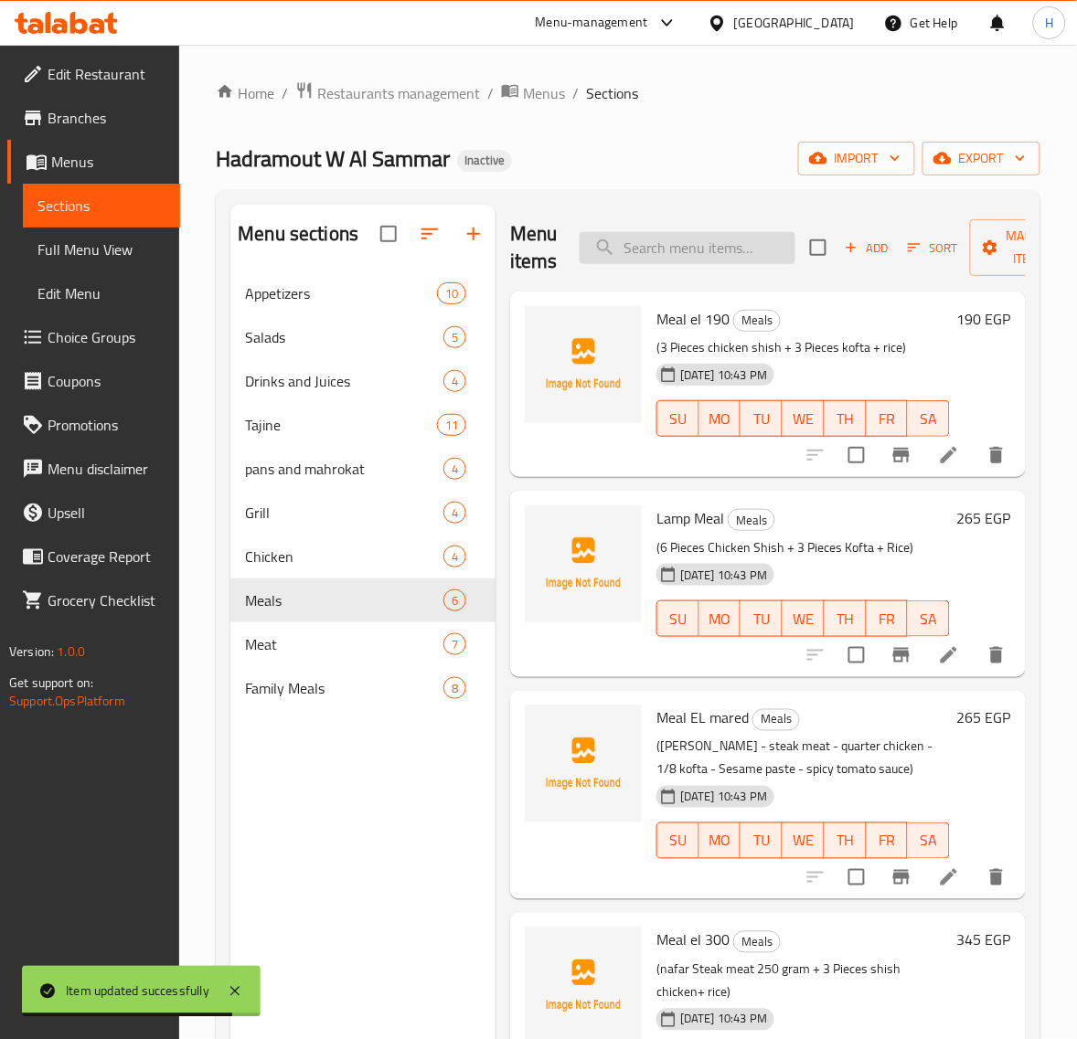
click at [663, 238] on input "search" at bounding box center [687, 248] width 216 height 32
paste input "ثمن تيس حنيذ"
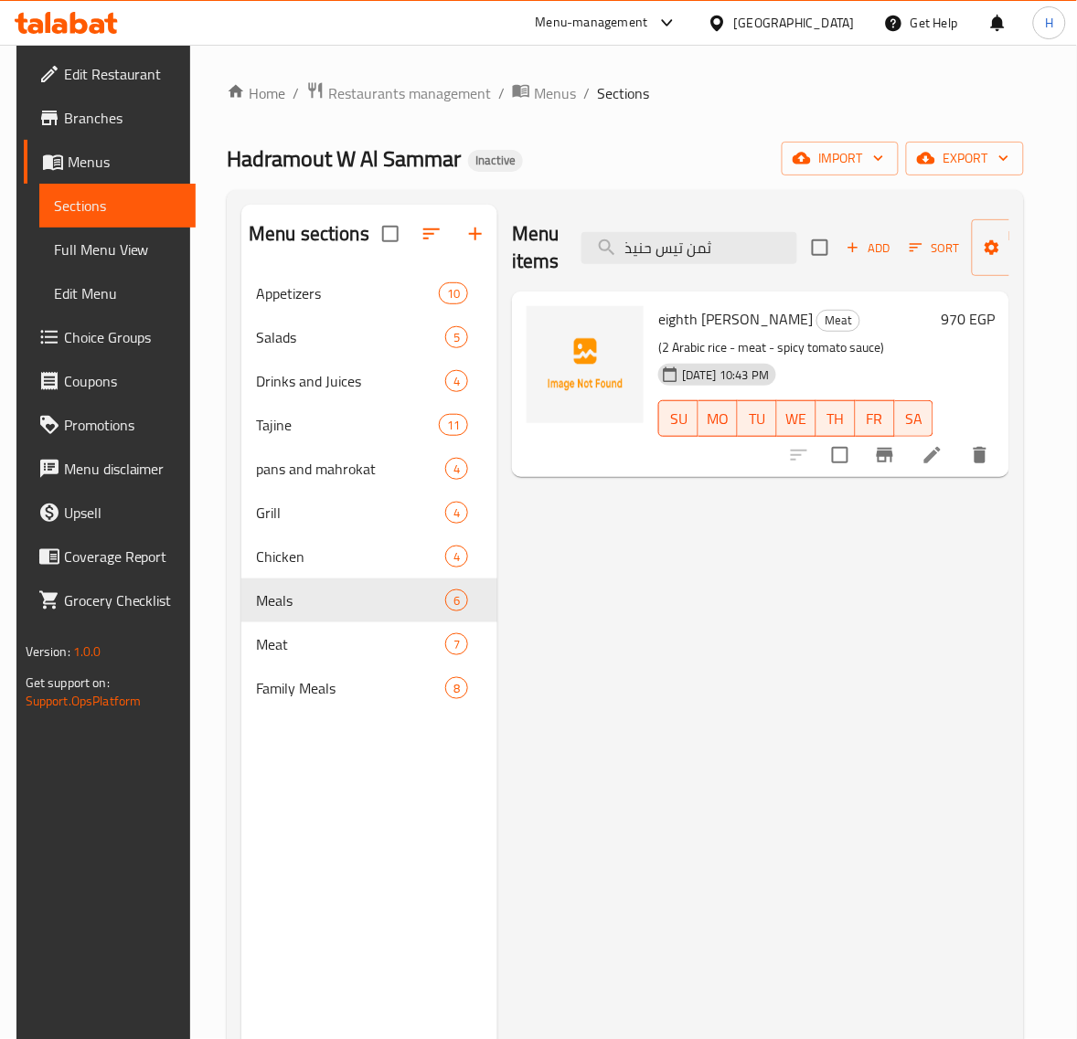
type input "ثمن تيس حنيذ"
click at [943, 446] on icon at bounding box center [932, 455] width 22 height 22
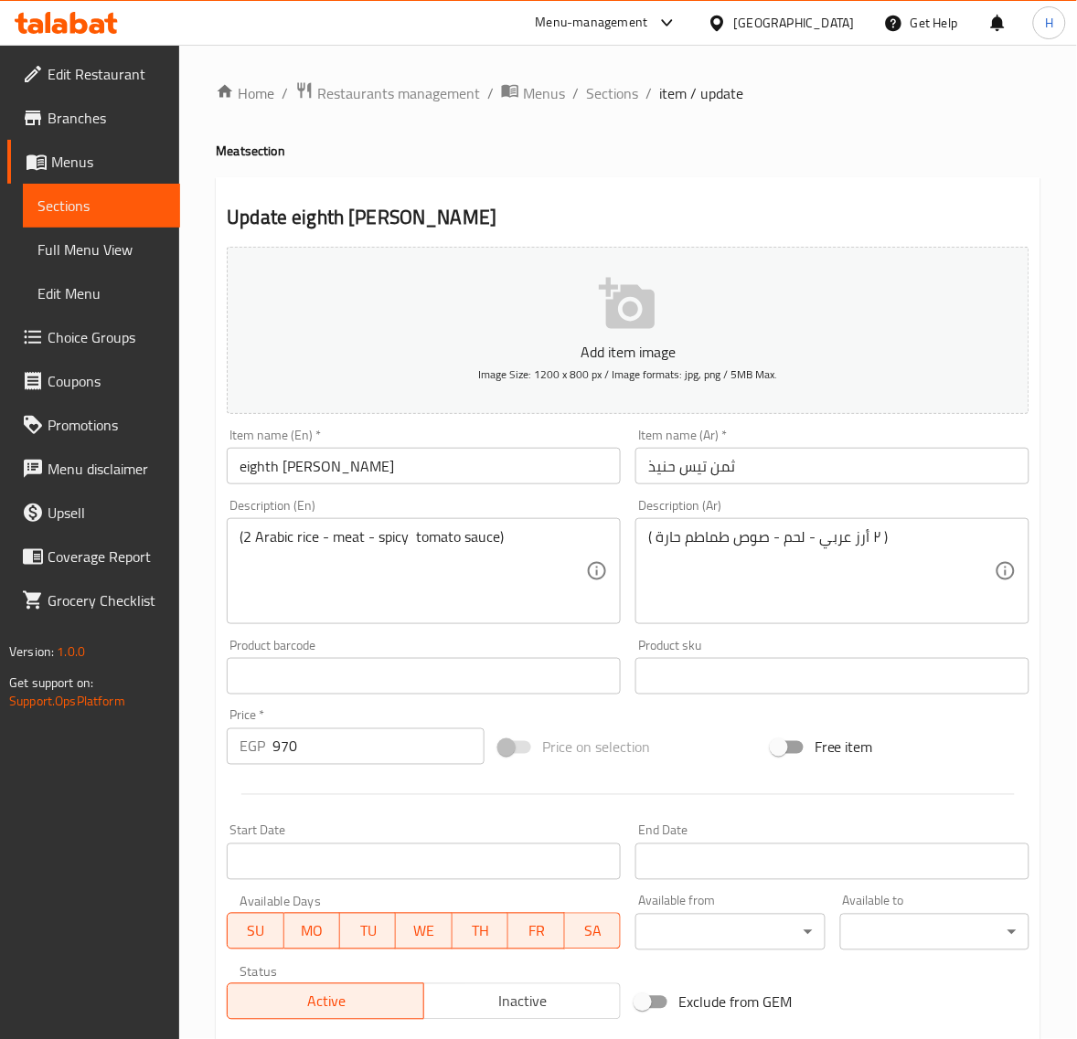
click at [439, 466] on input "eighth [PERSON_NAME]" at bounding box center [424, 466] width 394 height 37
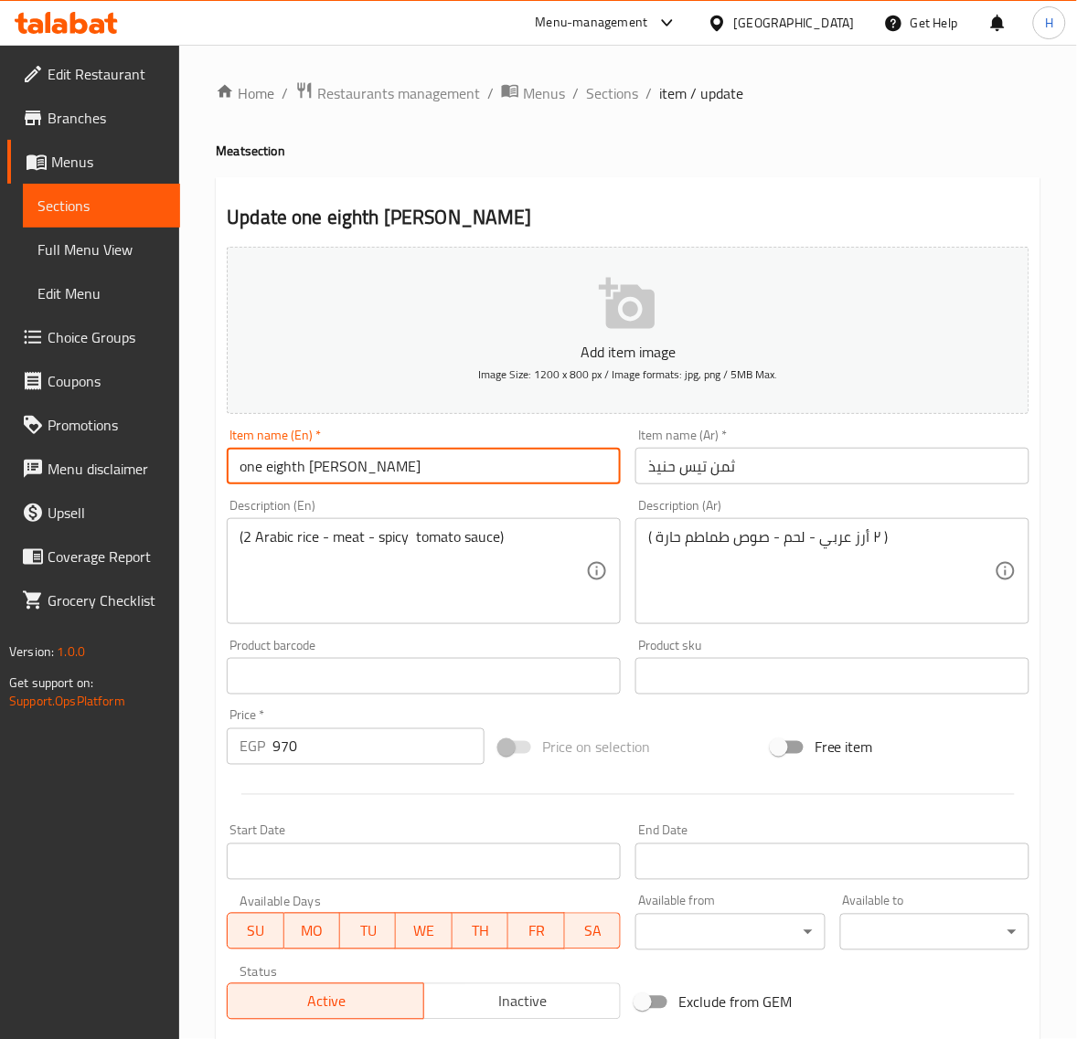
type input "one eighth [PERSON_NAME]"
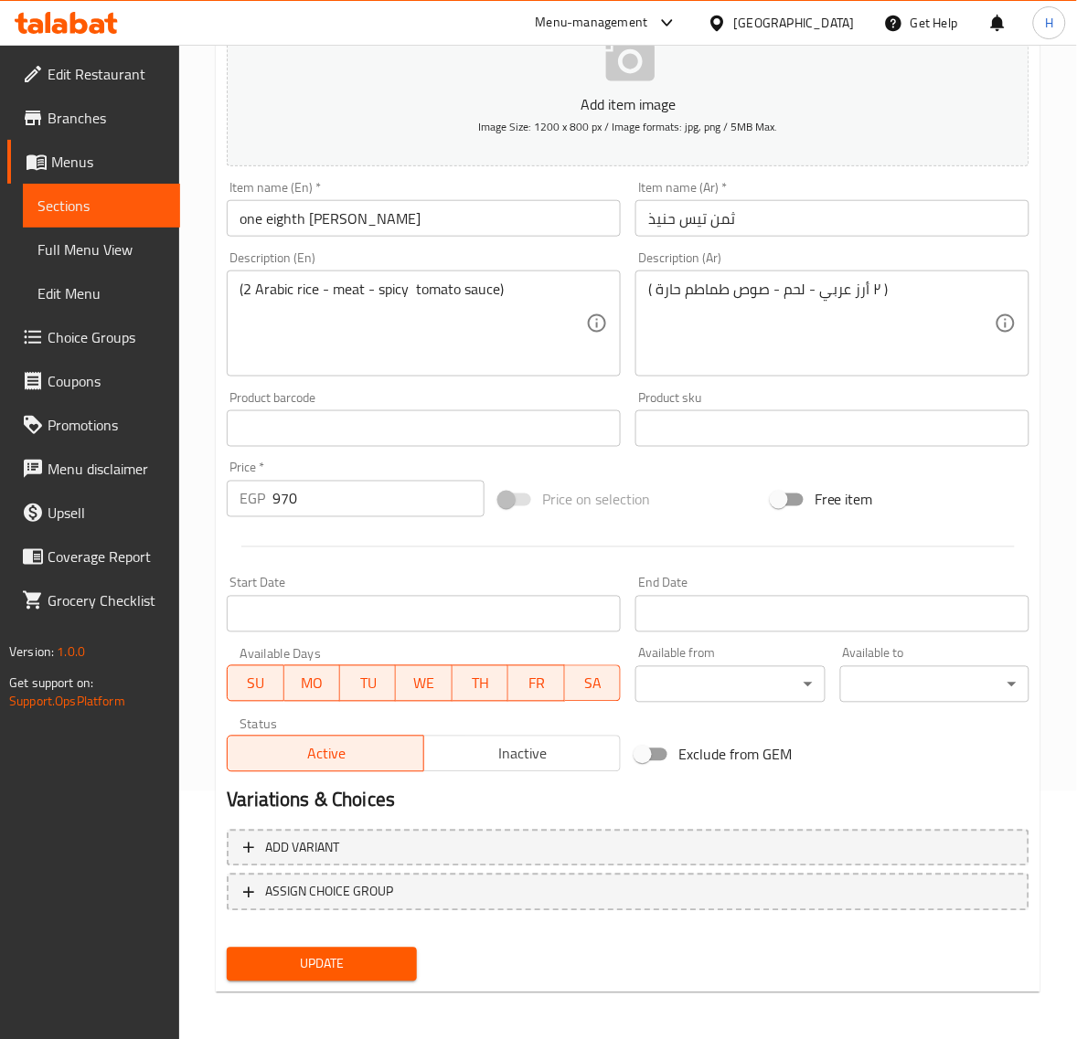
scroll to position [249, 0]
drag, startPoint x: 356, startPoint y: 971, endPoint x: 430, endPoint y: 788, distance: 197.2
click at [356, 971] on span "Update" at bounding box center [321, 963] width 160 height 23
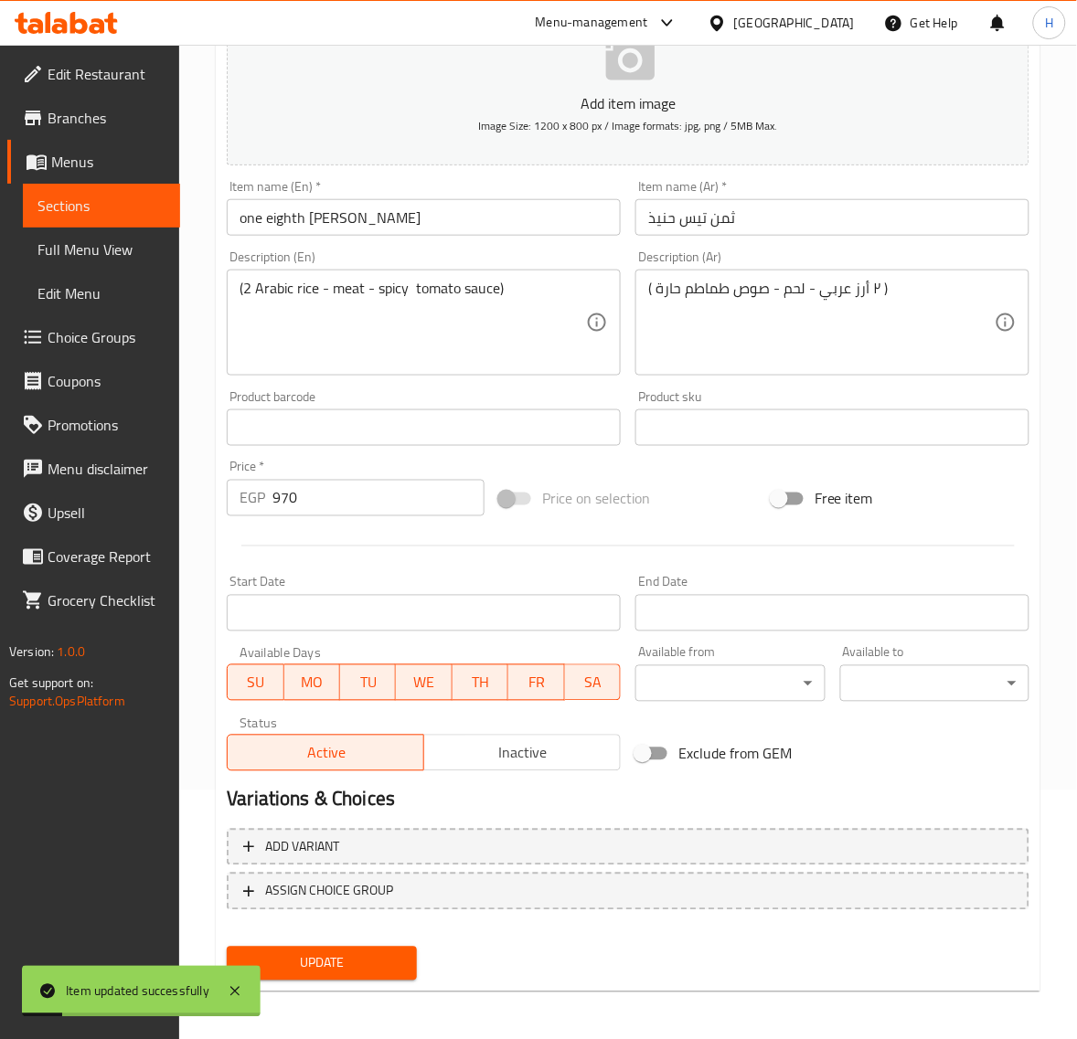
click at [288, 224] on input "one eighth [PERSON_NAME]" at bounding box center [424, 217] width 394 height 37
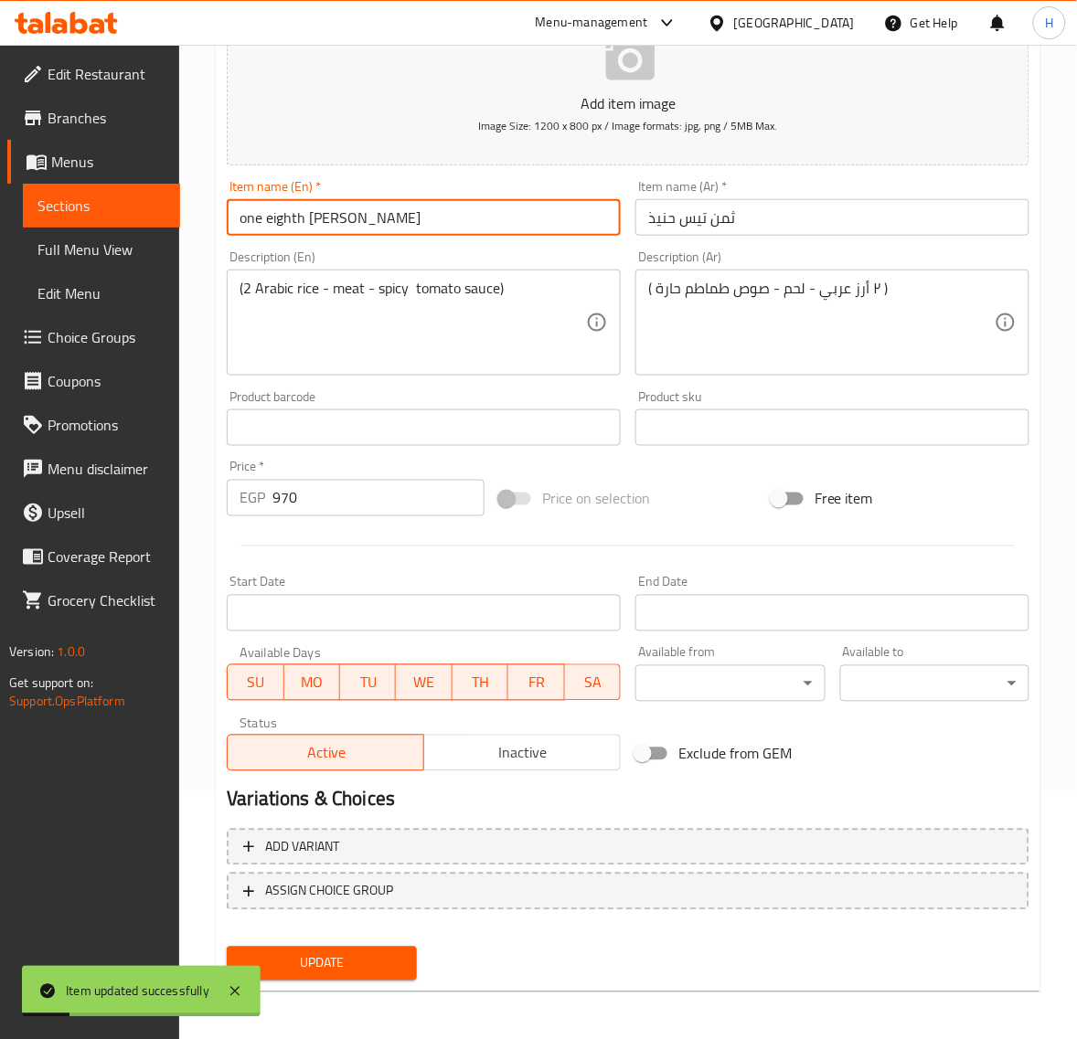
click at [288, 224] on input "one eighth [PERSON_NAME]" at bounding box center [424, 217] width 394 height 37
click at [363, 962] on span "Update" at bounding box center [321, 963] width 160 height 23
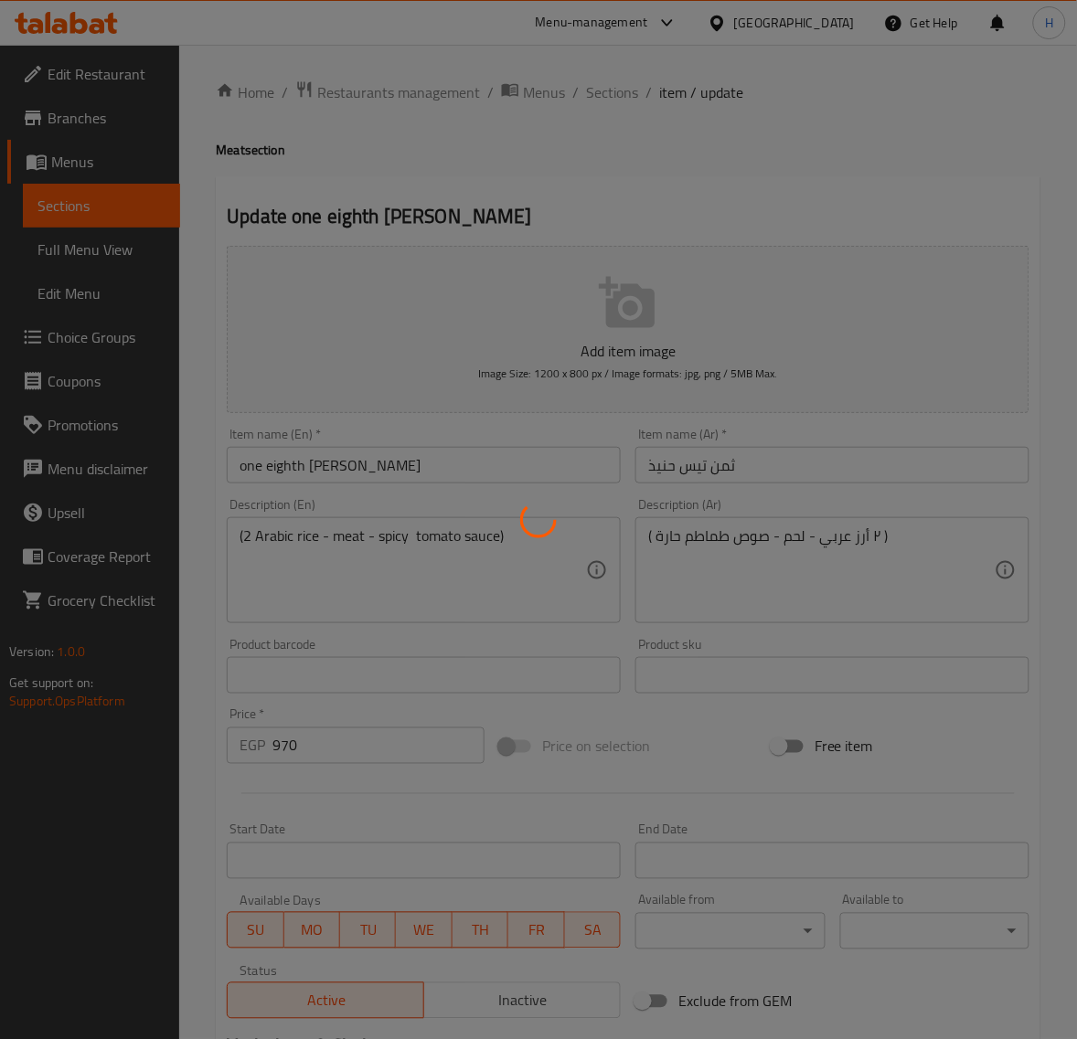
scroll to position [0, 0]
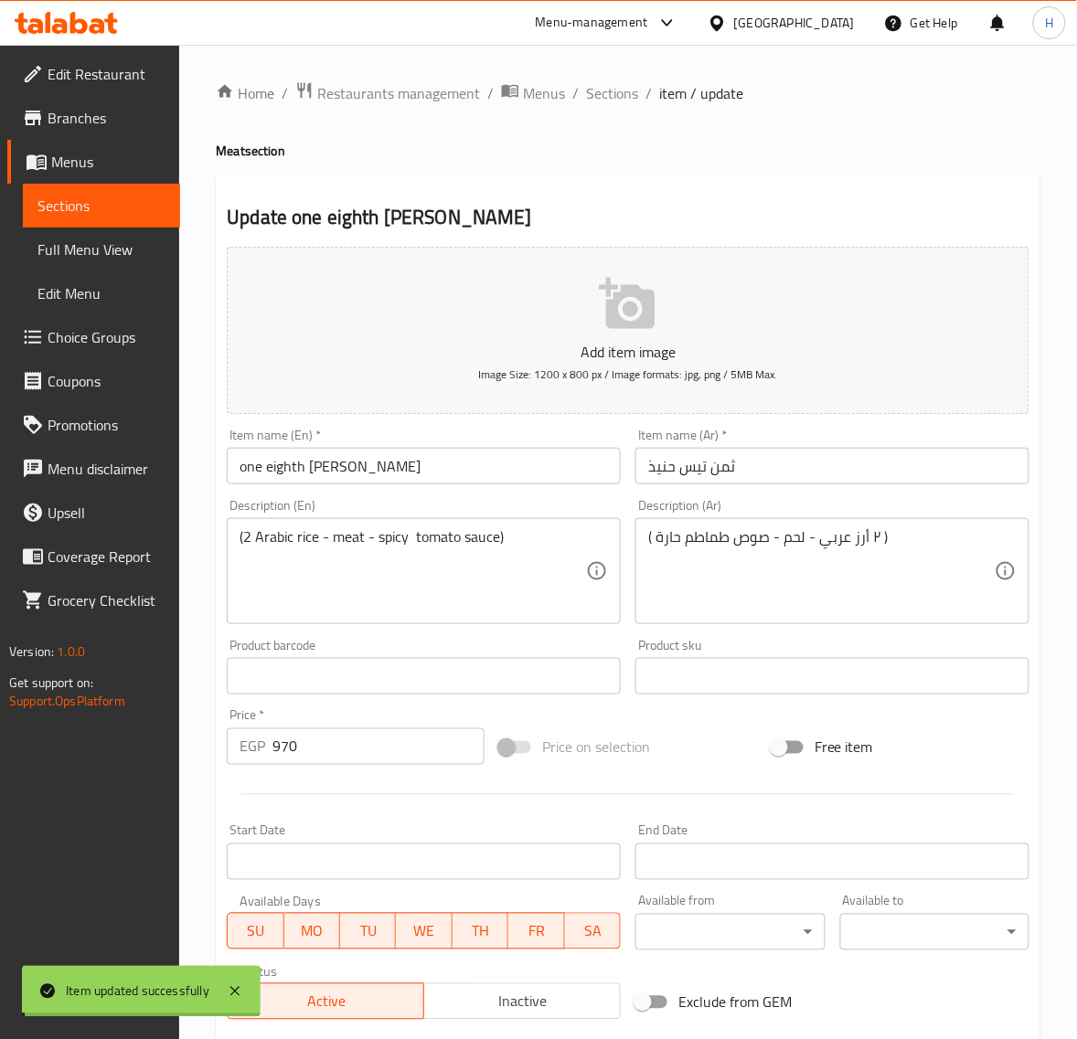
drag, startPoint x: 610, startPoint y: 101, endPoint x: 542, endPoint y: 6, distance: 116.4
click at [610, 101] on span "Sections" at bounding box center [612, 93] width 52 height 22
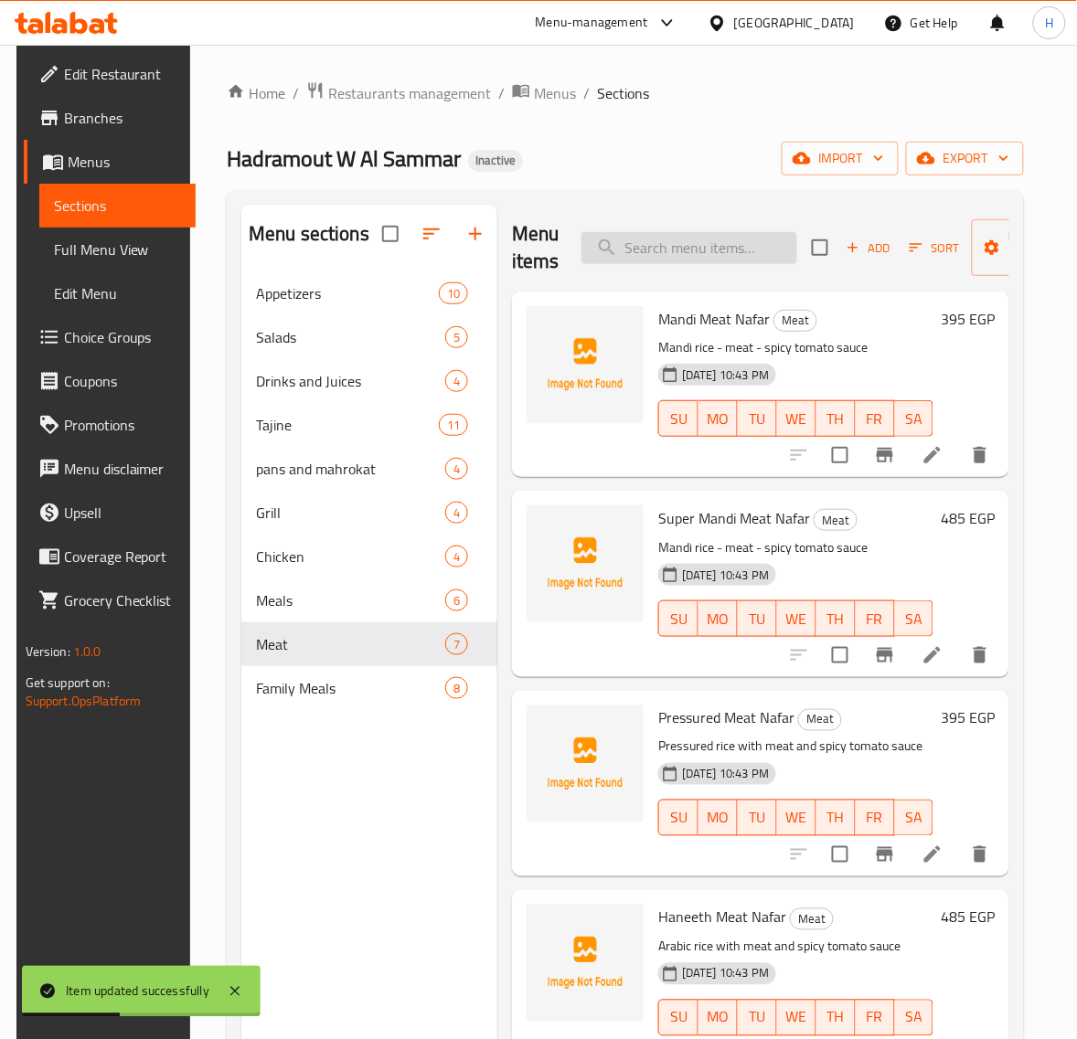
click at [708, 254] on input "search" at bounding box center [689, 248] width 216 height 32
paste input "eighth [PERSON_NAME]"
type input "eighth [PERSON_NAME]"
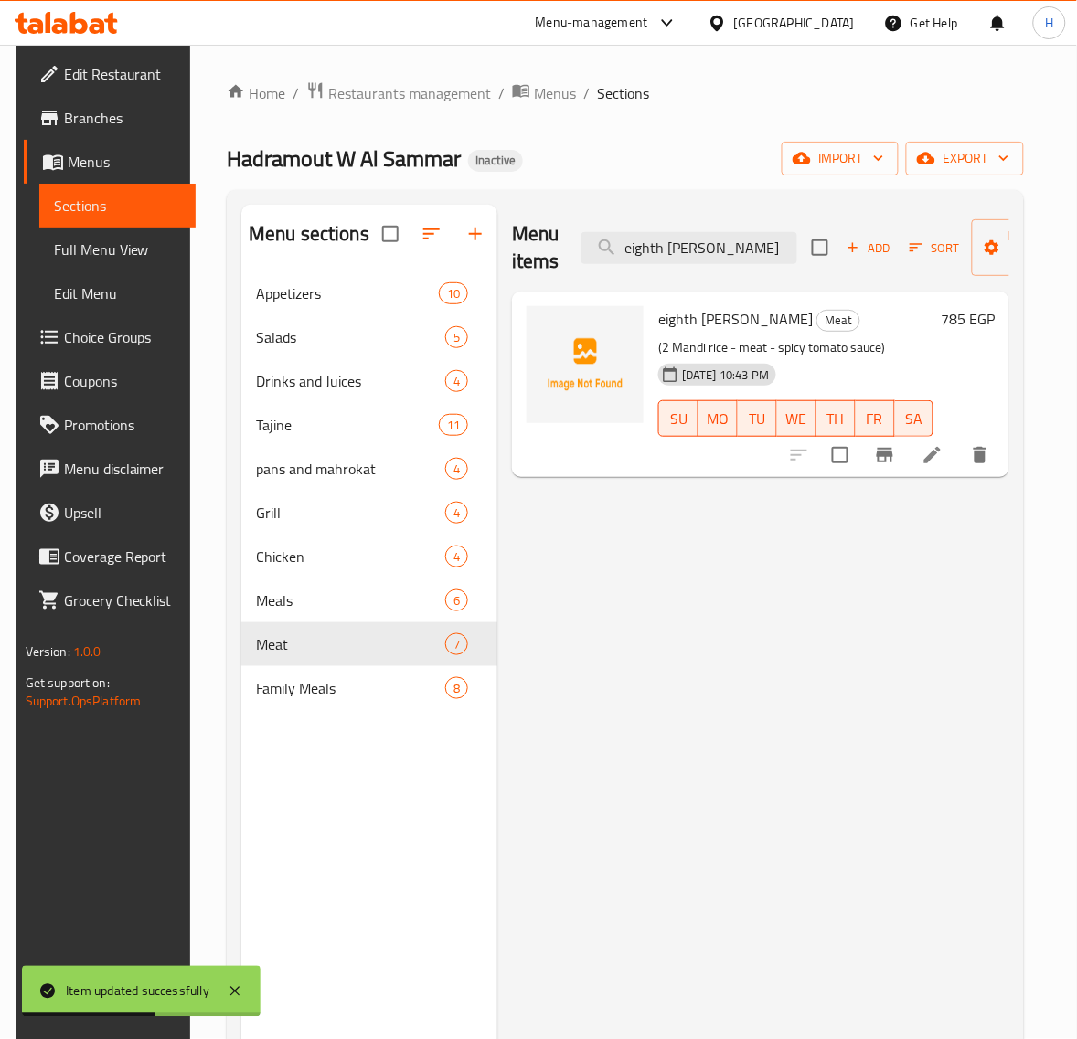
click at [943, 466] on icon at bounding box center [932, 455] width 22 height 22
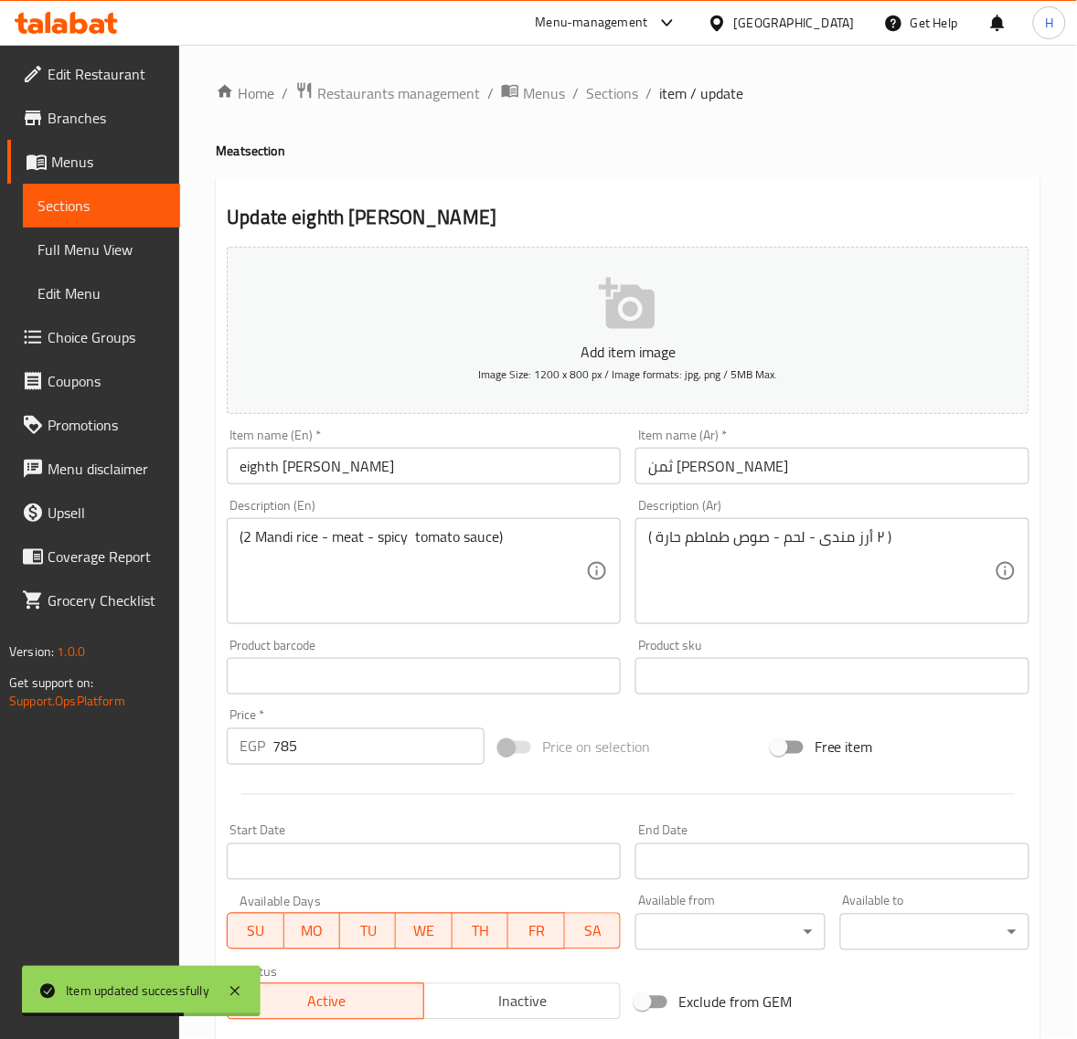
click at [440, 472] on input "eighth [PERSON_NAME]" at bounding box center [424, 466] width 394 height 37
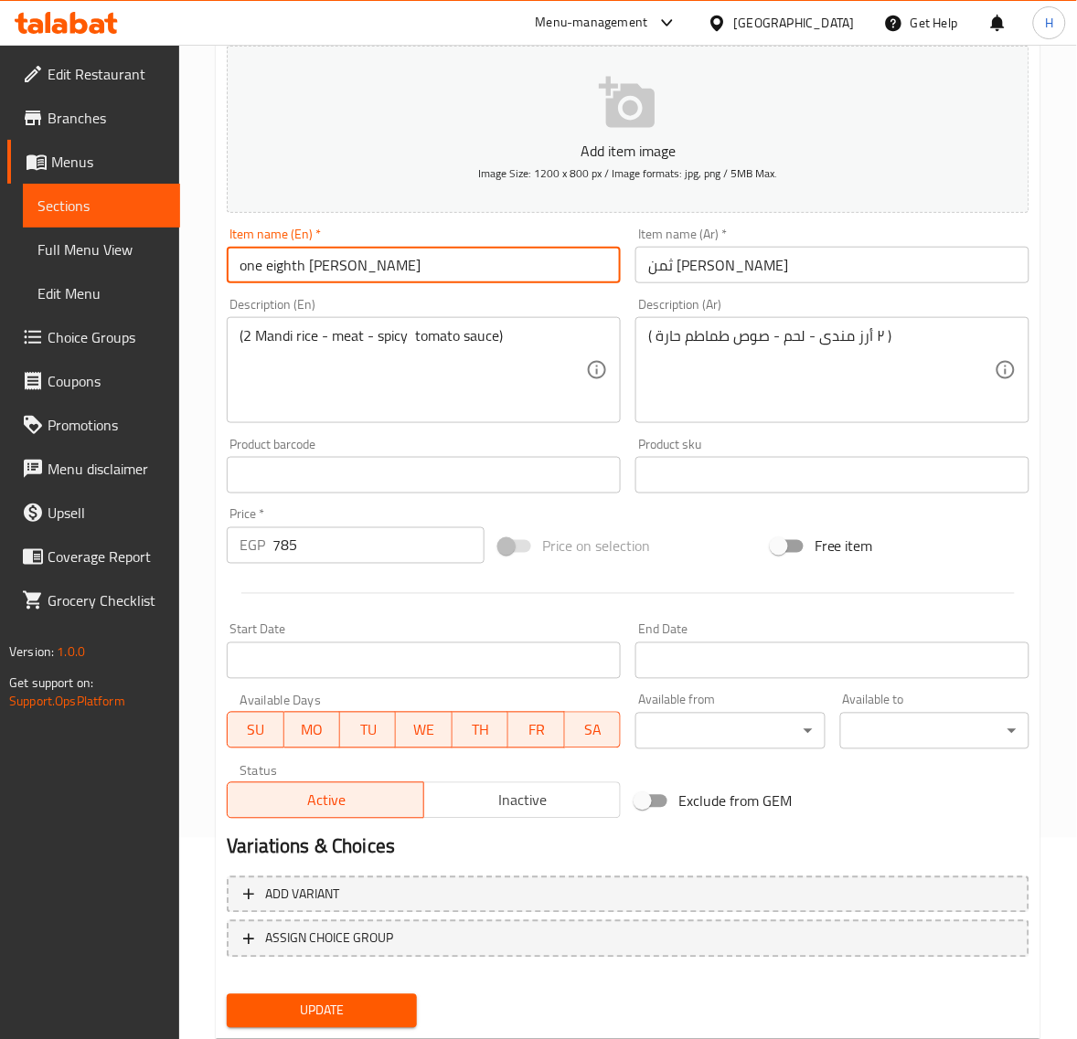
scroll to position [228, 0]
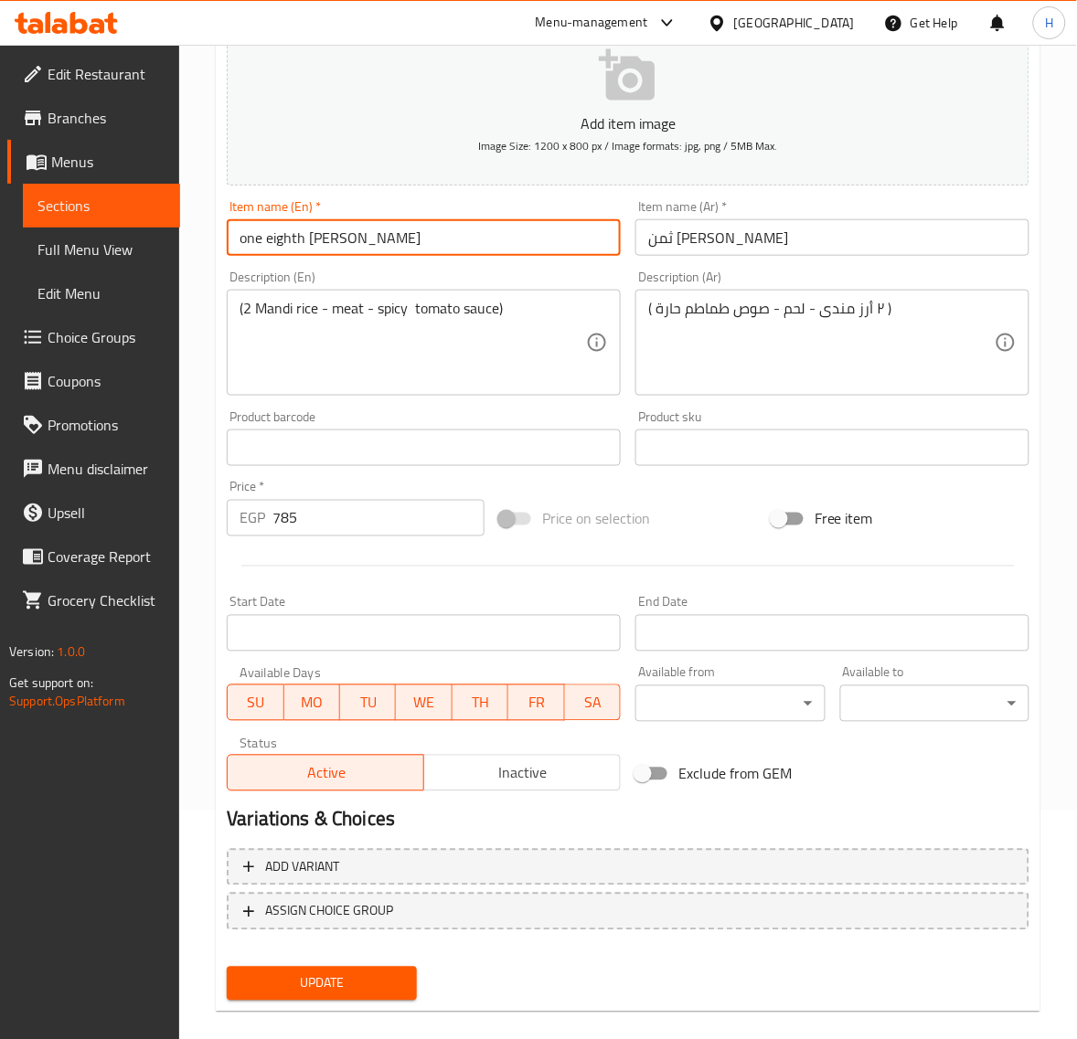
type input "one eighth [PERSON_NAME]"
click at [382, 972] on span "Update" at bounding box center [321, 983] width 160 height 23
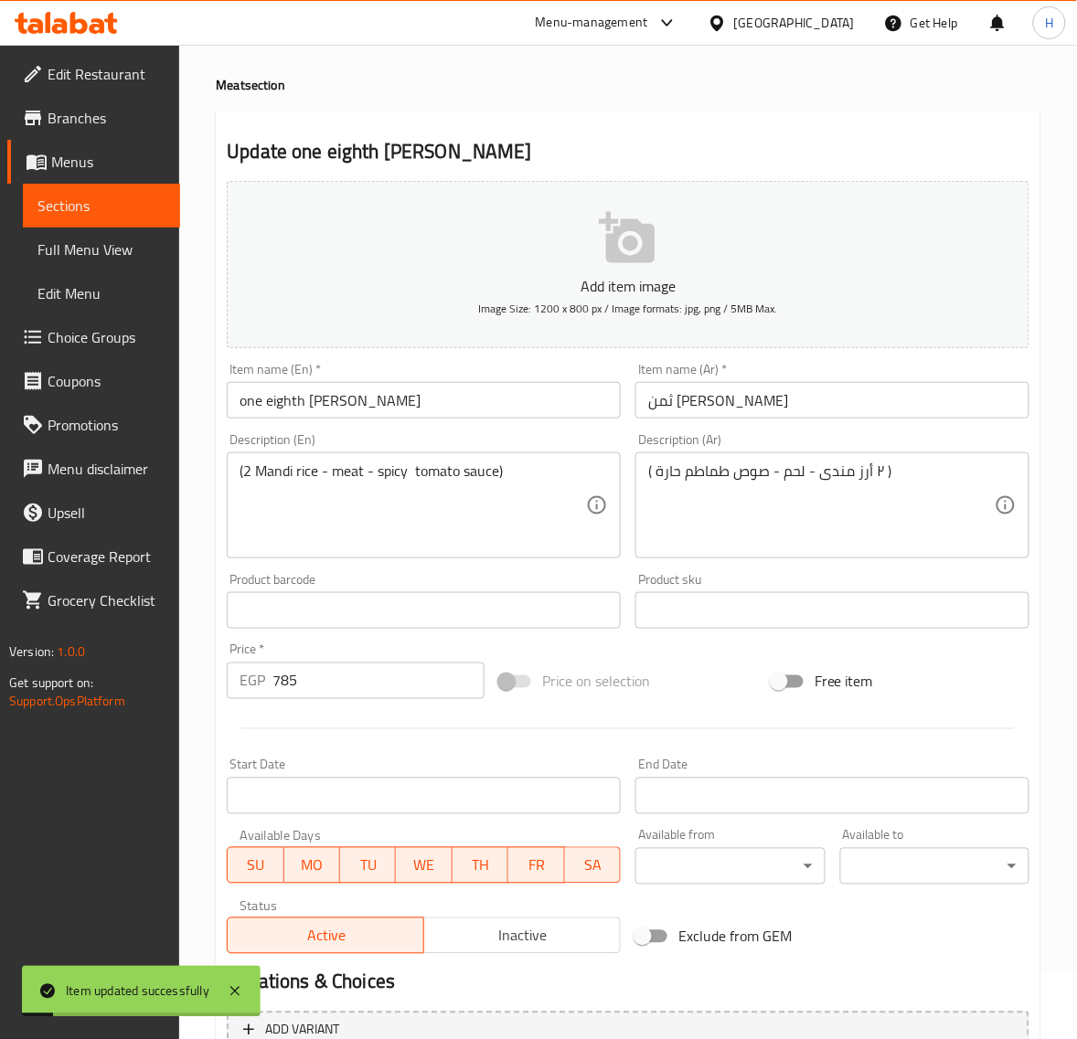
scroll to position [0, 0]
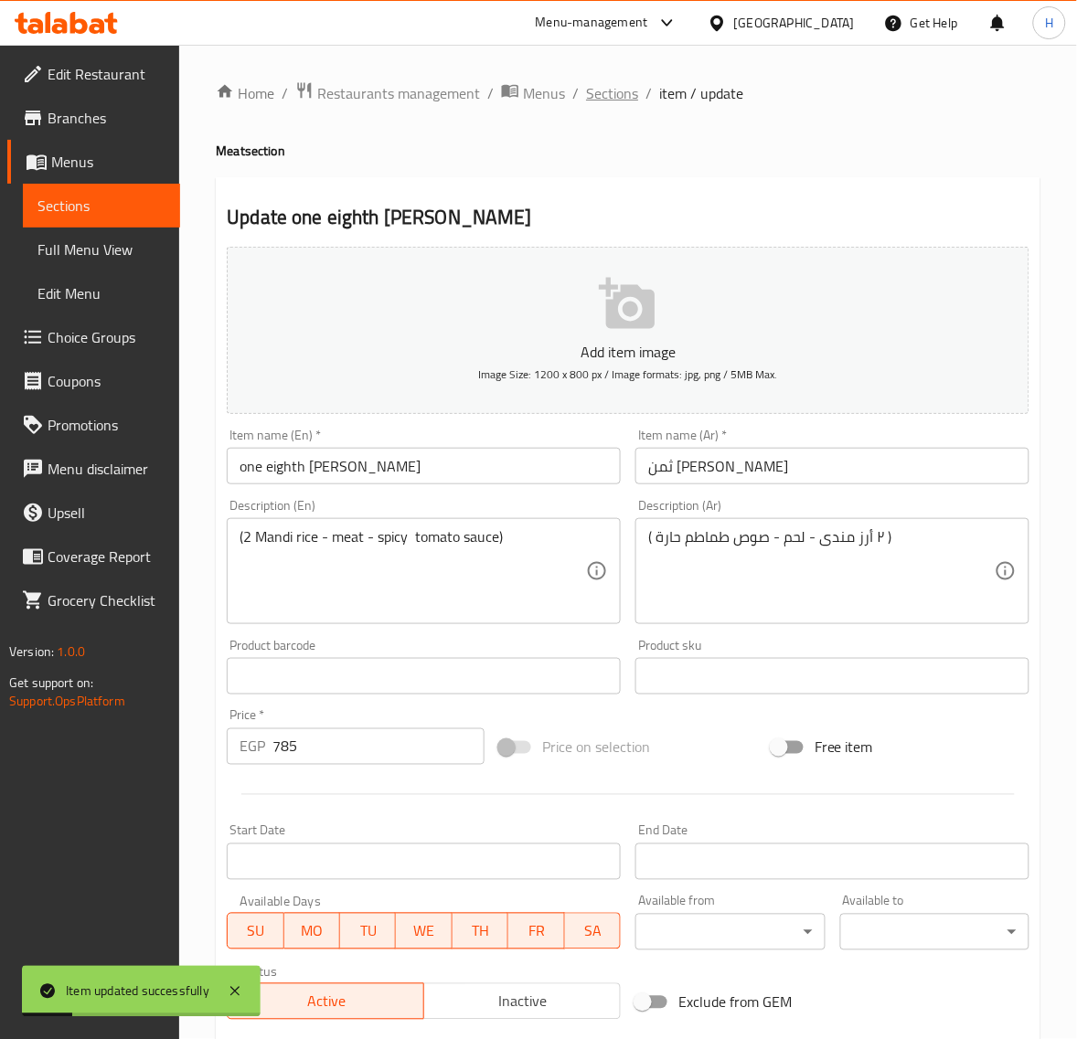
click at [614, 88] on span "Sections" at bounding box center [612, 93] width 52 height 22
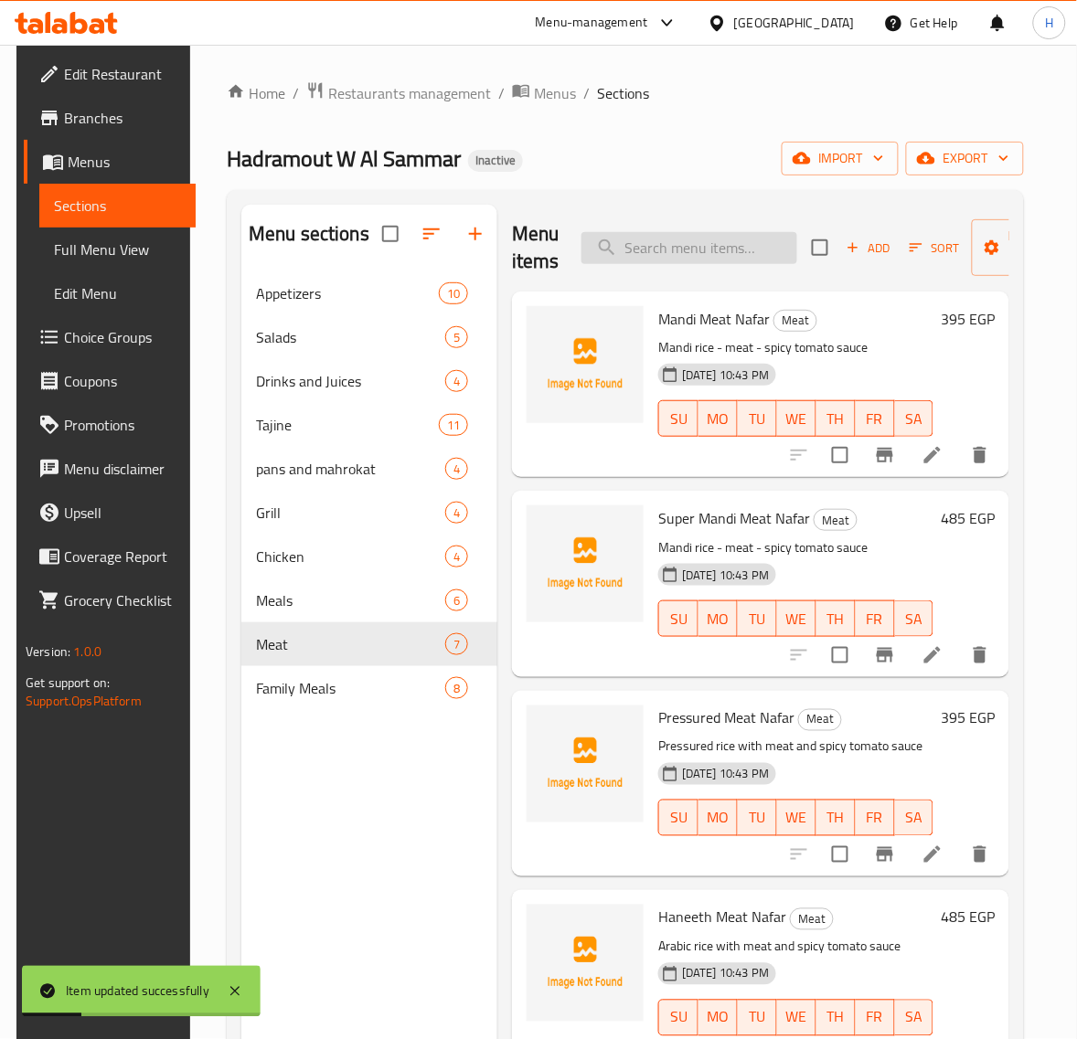
click at [727, 263] on input "search" at bounding box center [689, 248] width 216 height 32
paste input "eighth Teis Pressured"
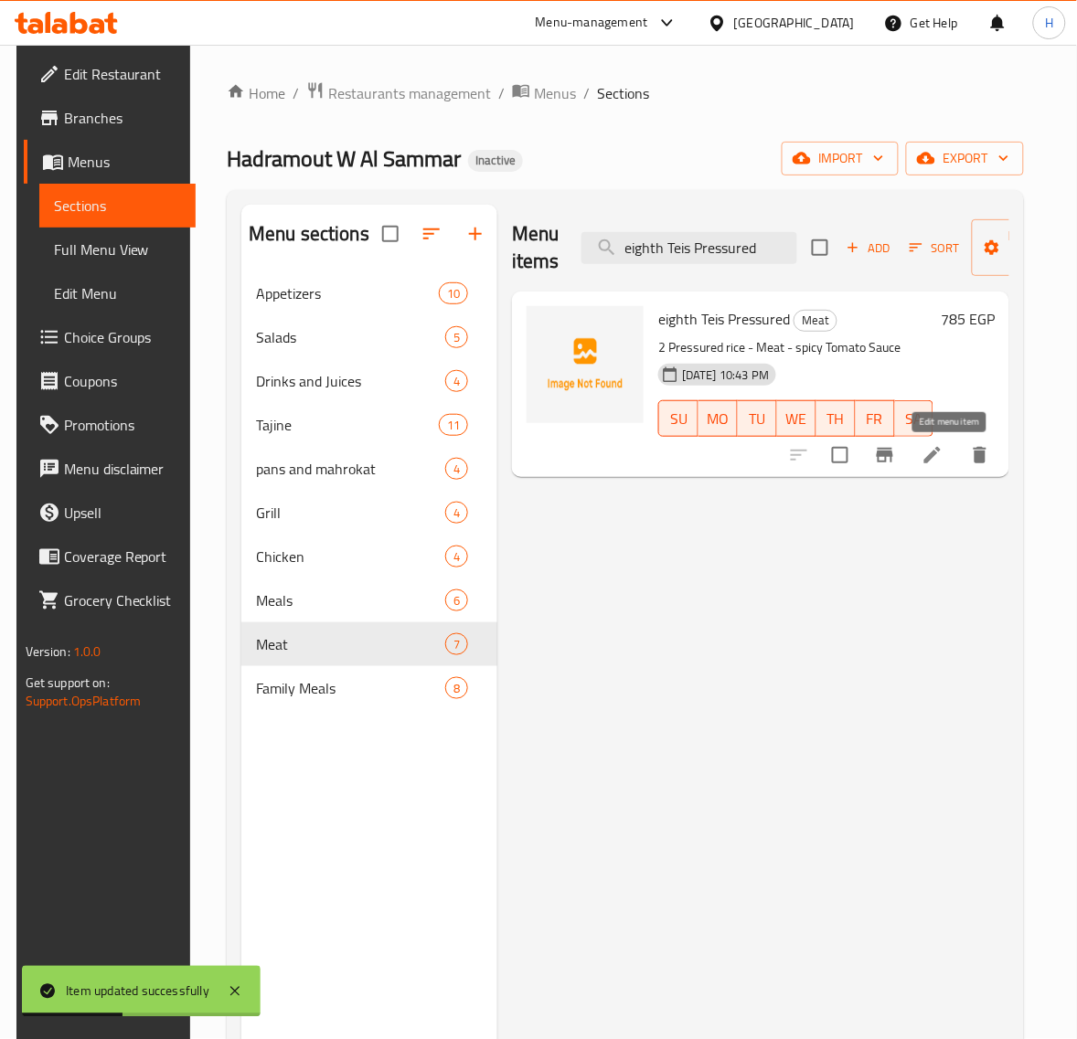
type input "eighth Teis Pressured"
click at [939, 452] on icon at bounding box center [932, 455] width 22 height 22
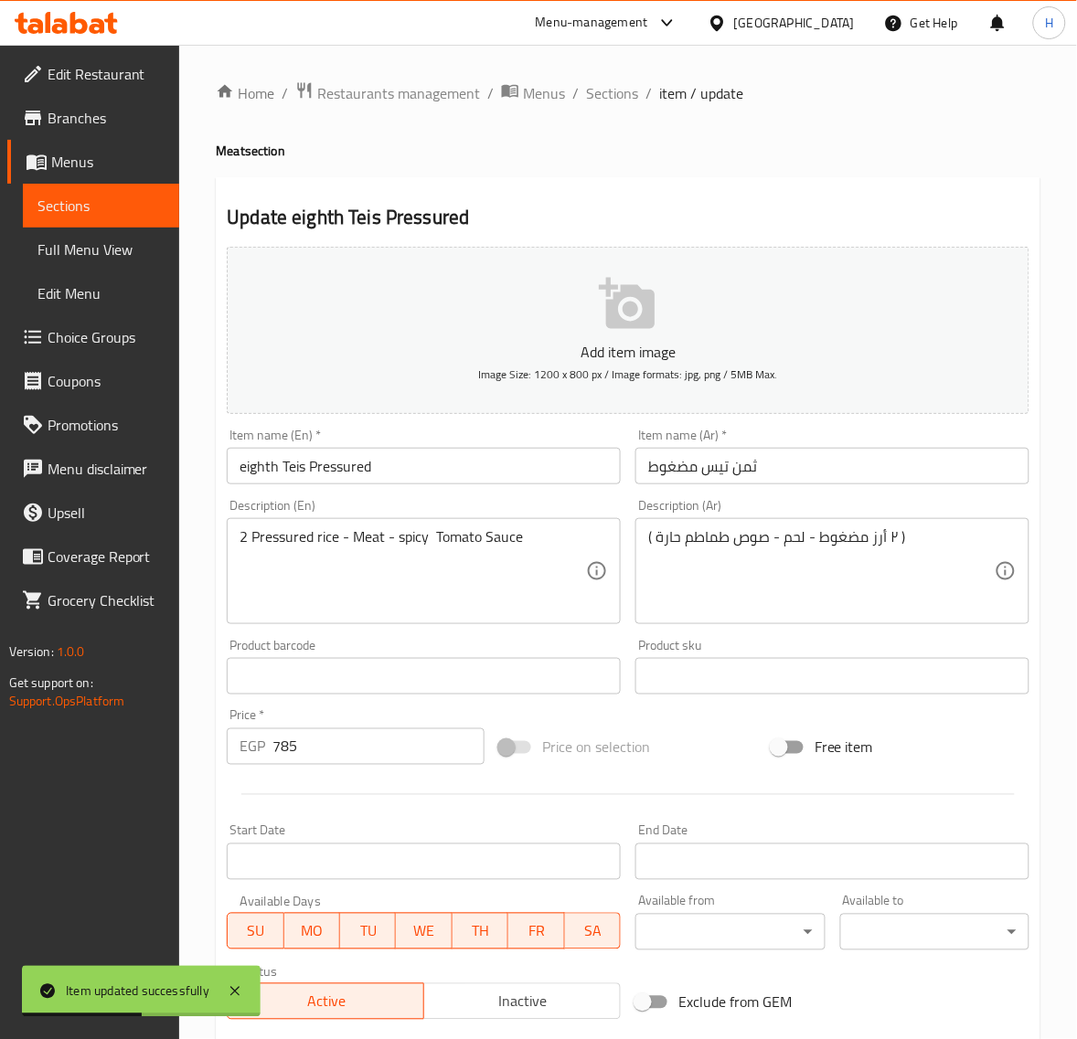
click at [462, 477] on input "eighth Teis Pressured" at bounding box center [424, 466] width 394 height 37
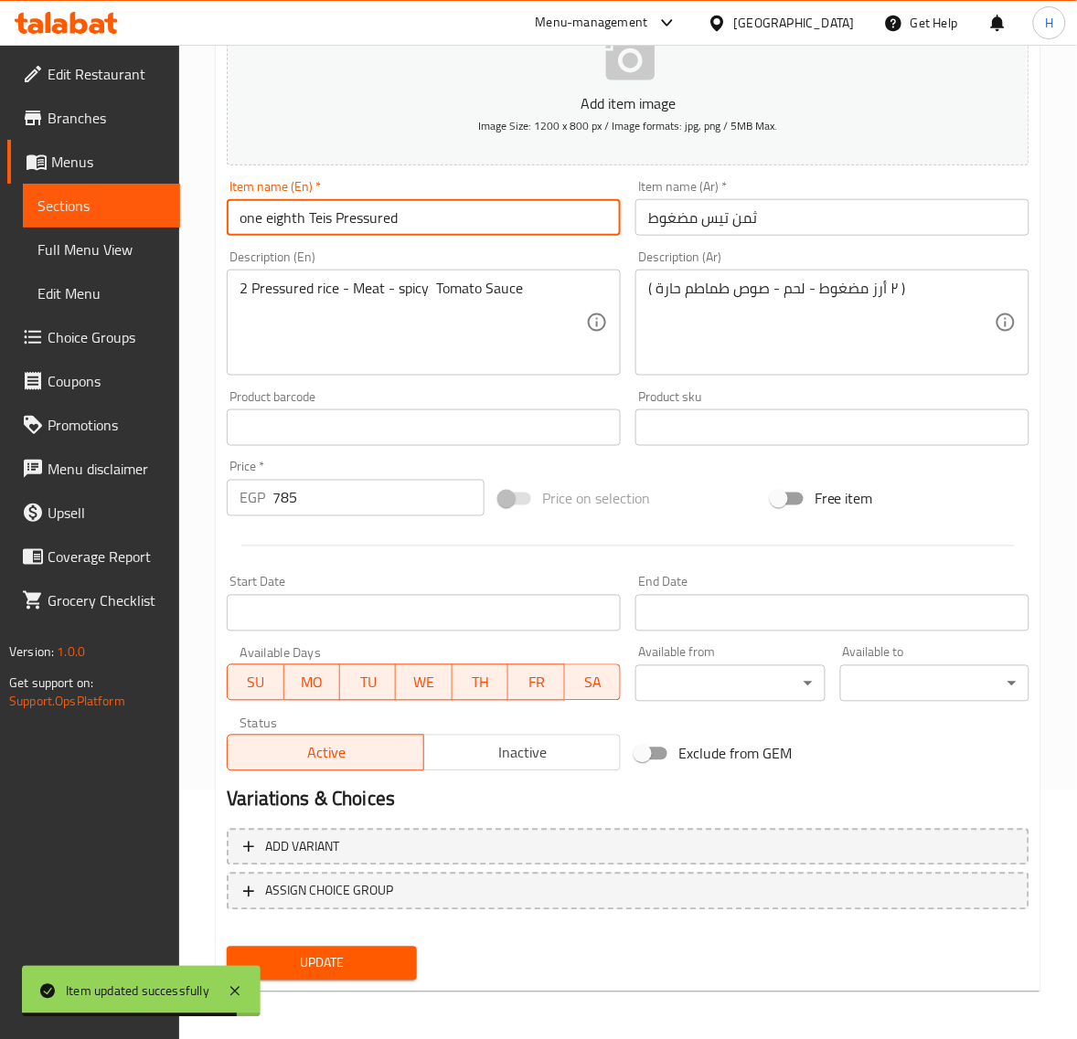
type input "one eighth Teis Pressured"
click at [359, 965] on span "Update" at bounding box center [321, 963] width 160 height 23
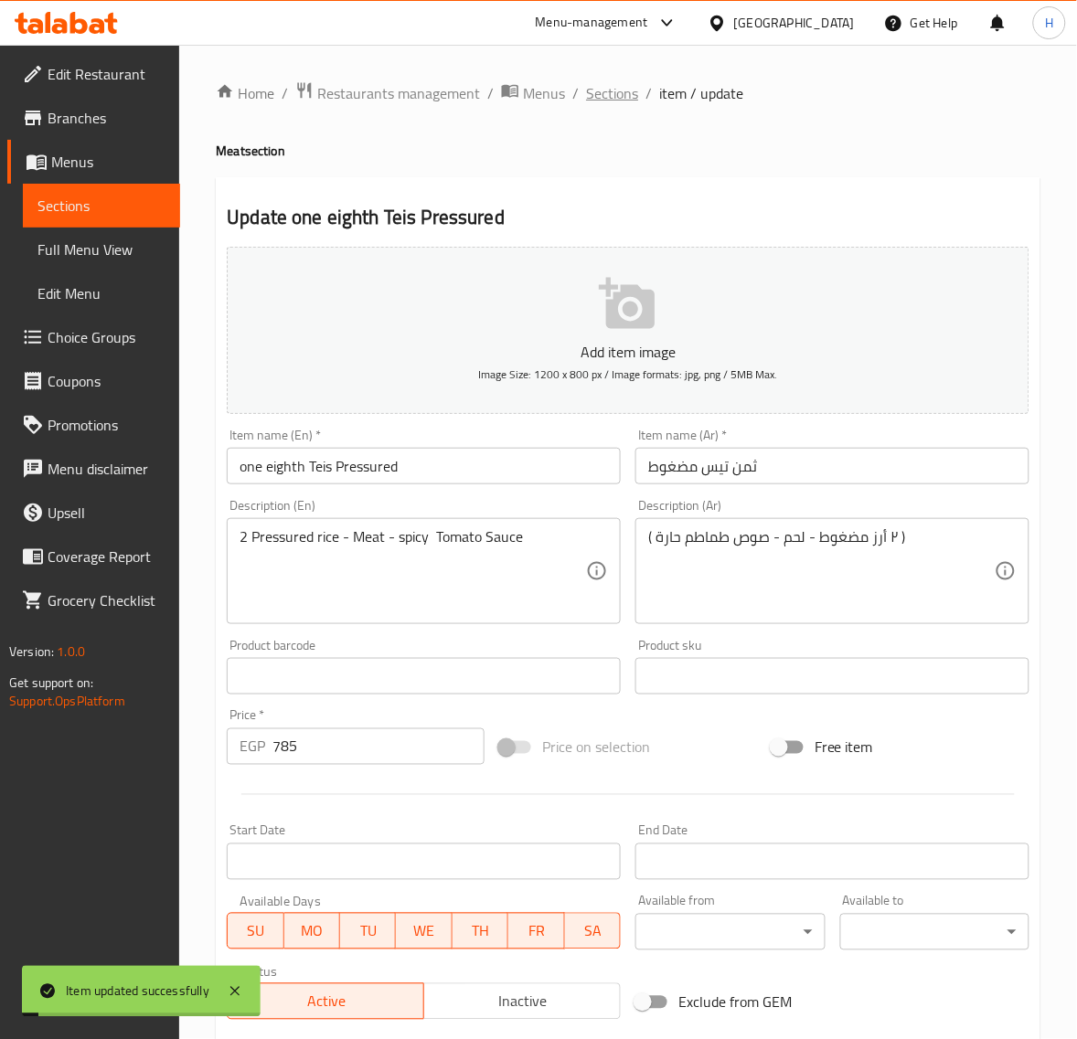
click at [622, 98] on span "Sections" at bounding box center [612, 93] width 52 height 22
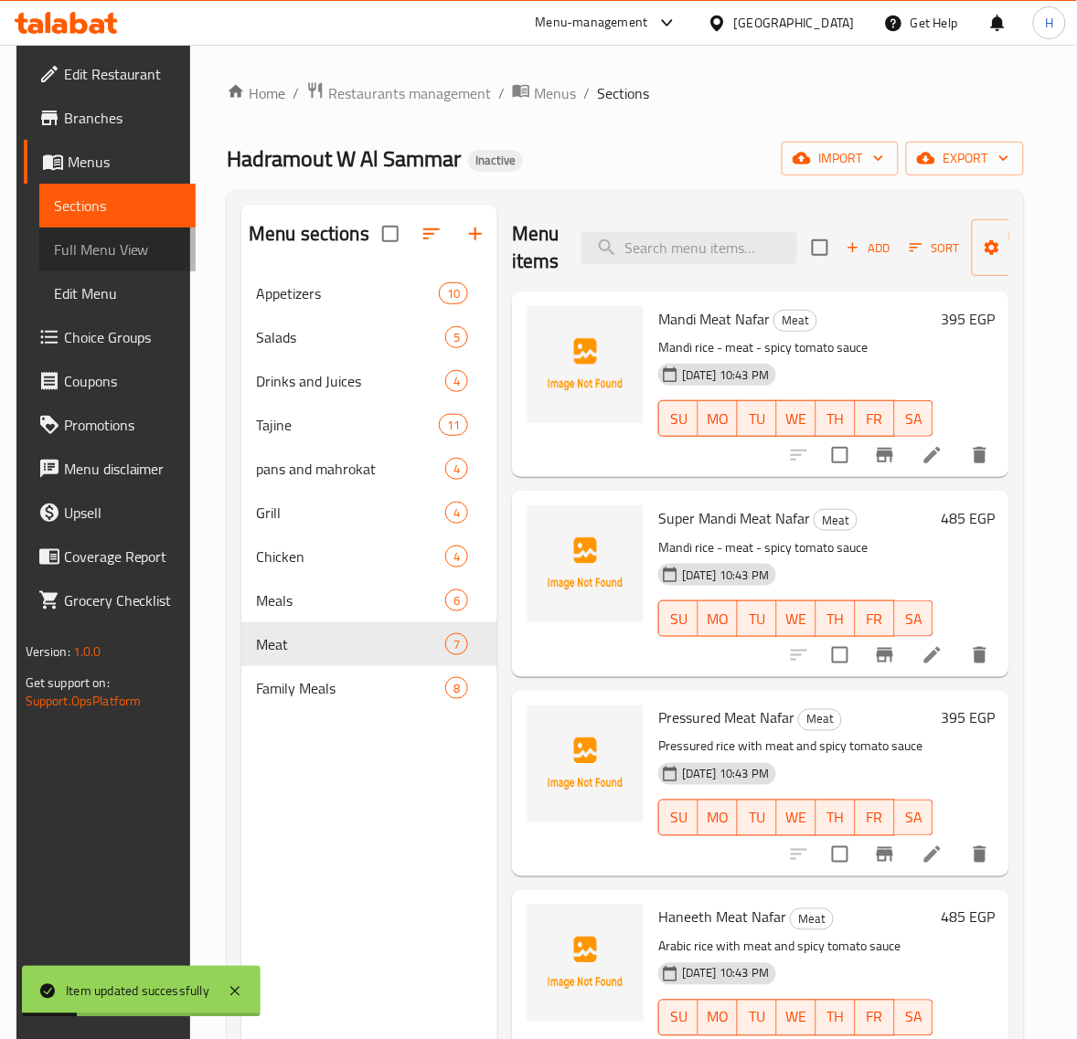
click at [120, 243] on span "Full Menu View" at bounding box center [118, 250] width 128 height 22
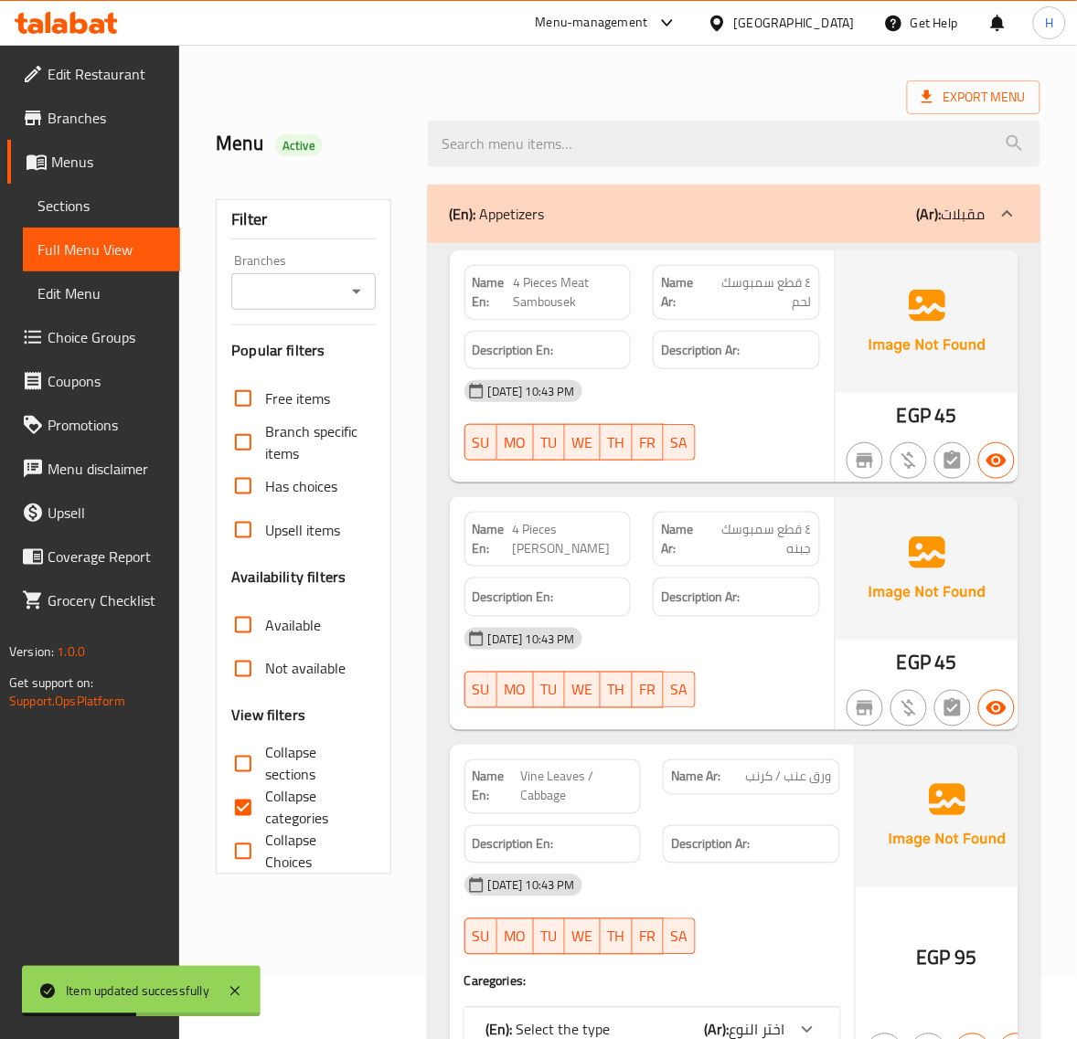
scroll to position [228, 0]
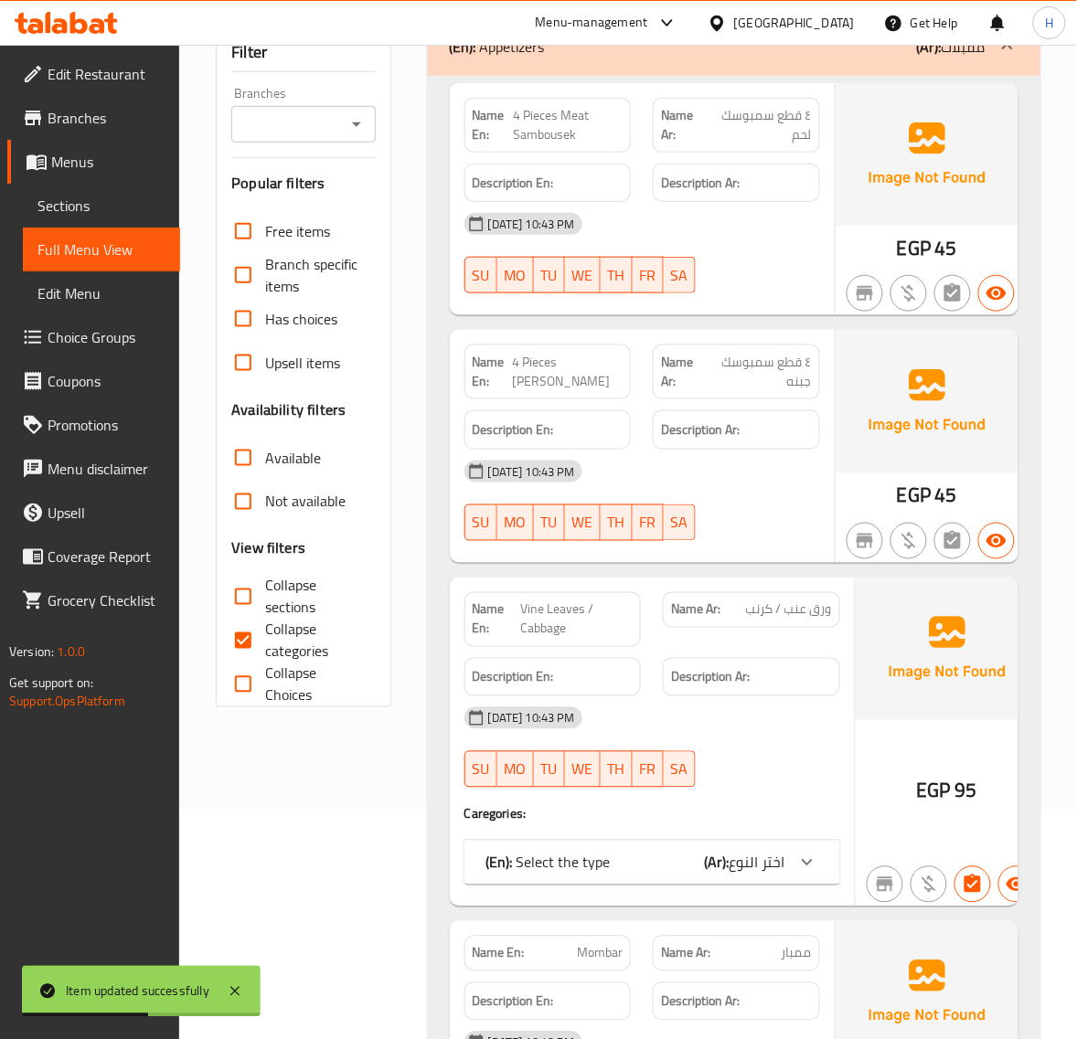
click at [267, 626] on span "Collapse categories" at bounding box center [312, 641] width 95 height 44
click at [265, 626] on input "Collapse categories" at bounding box center [243, 641] width 44 height 44
checkbox input "false"
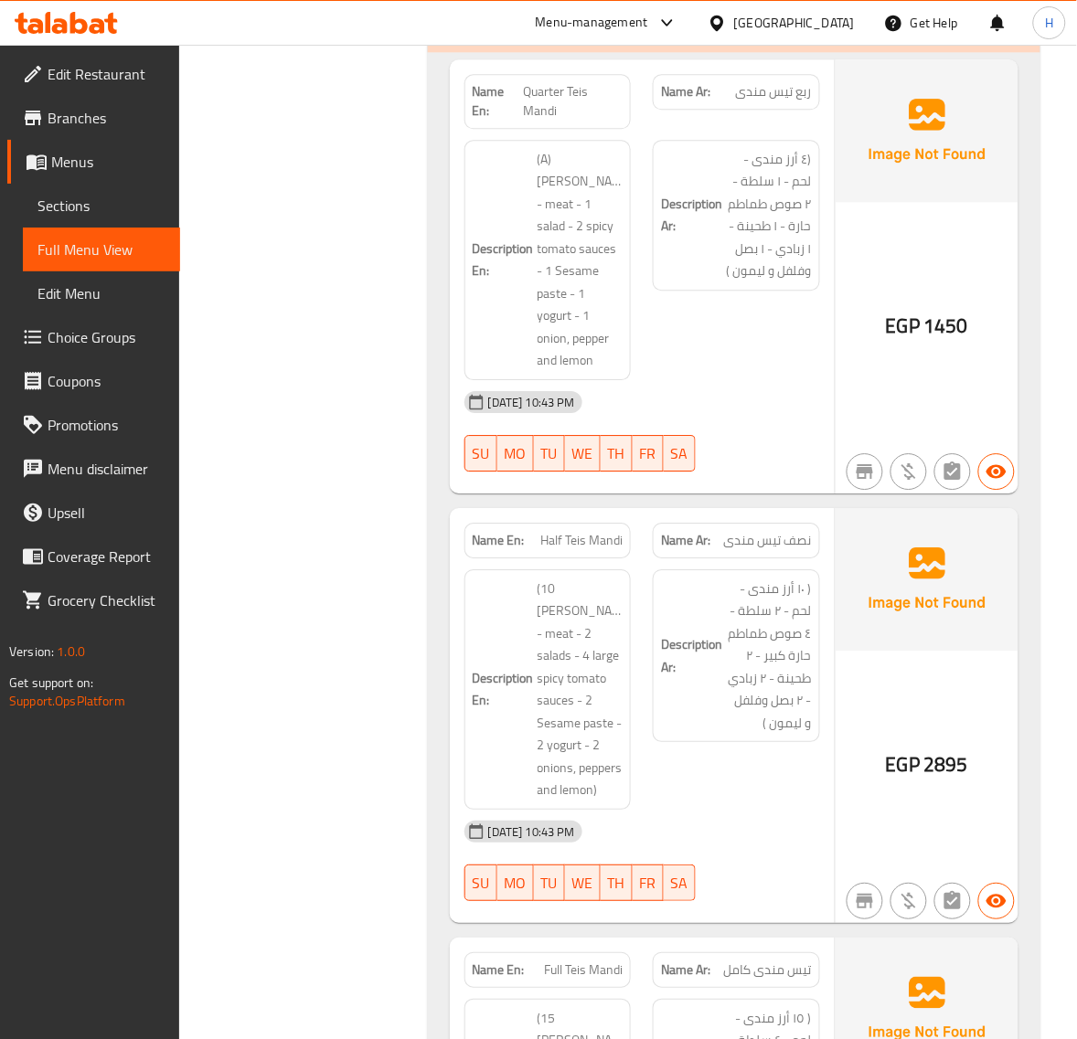
scroll to position [18097, 0]
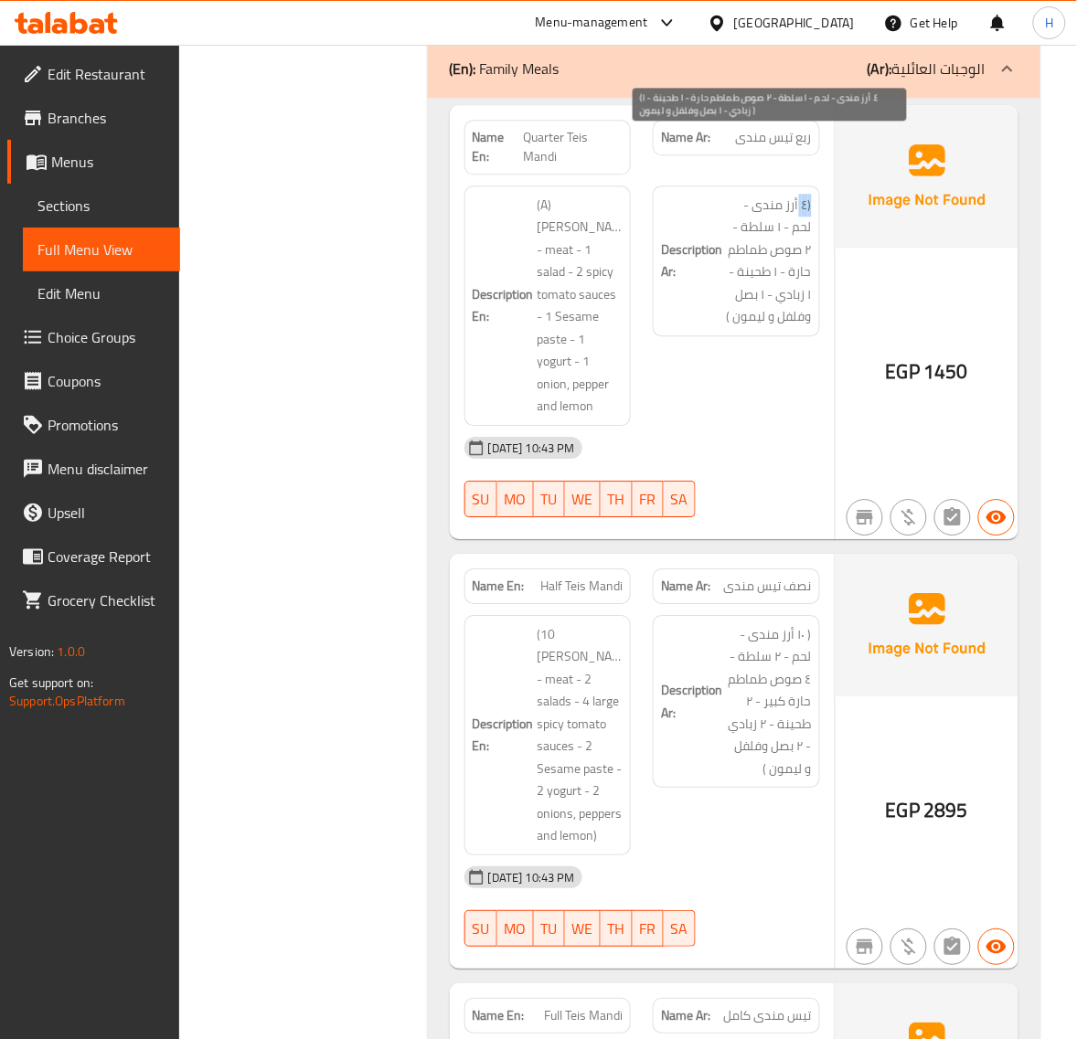
drag, startPoint x: 801, startPoint y: 138, endPoint x: 811, endPoint y: 138, distance: 10.1
click at [811, 194] on span "(٤ أرز مندى - لحم - ١ سلطة - ٢ صوص طماطم حارة - ١ طحينة - ١ زبادي - ١ بصل وفلفل…" at bounding box center [769, 261] width 86 height 134
click at [773, 194] on span "(٤ أرز مندى - لحم - ١ سلطة - ٢ صوص طماطم حارة - ١ طحينة - ١ زبادي - ١ بصل وفلفل…" at bounding box center [769, 261] width 86 height 134
click at [783, 128] on span "ربع تيس مندى" at bounding box center [774, 137] width 76 height 19
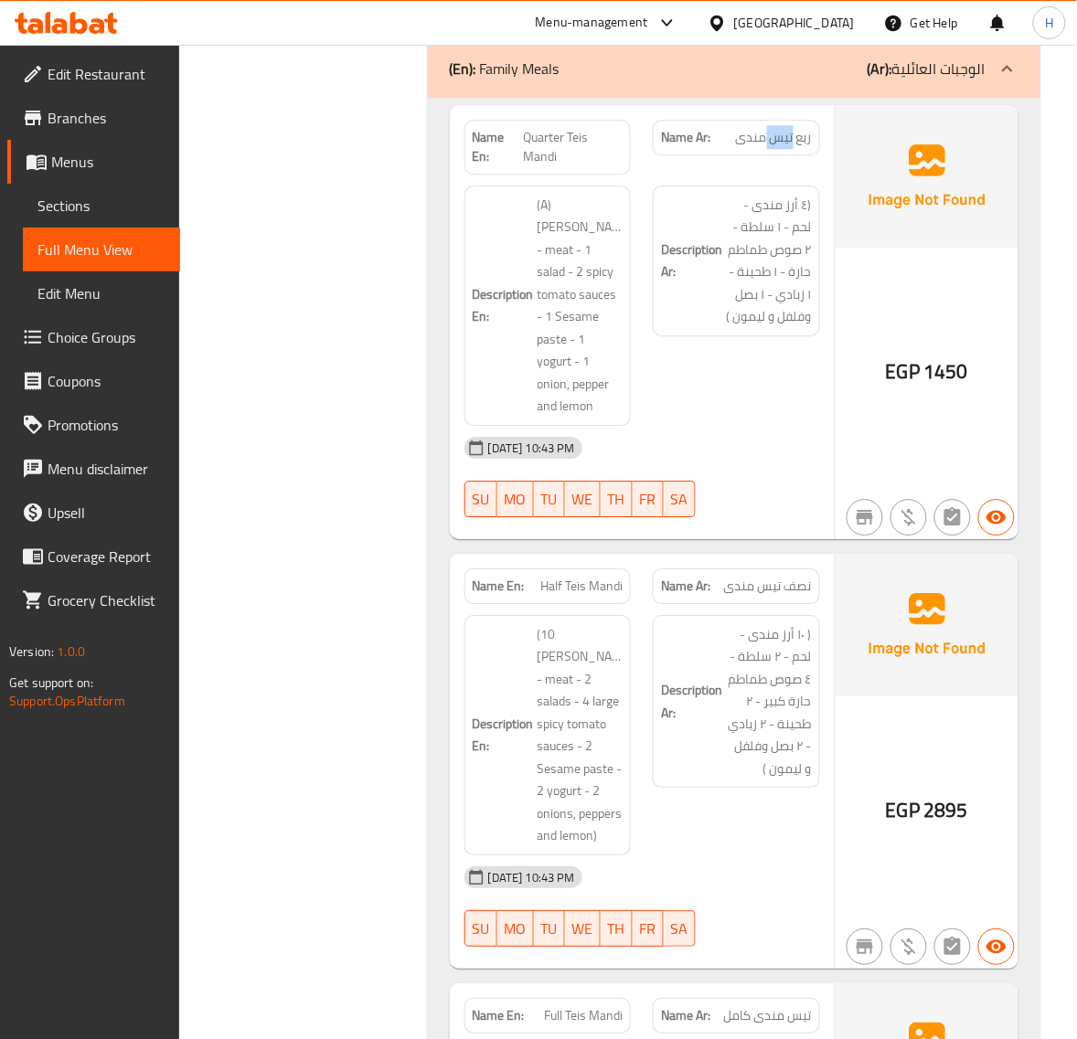
click at [783, 128] on span "ربع تيس مندى" at bounding box center [774, 137] width 76 height 19
copy span "ربع تيس مندى"
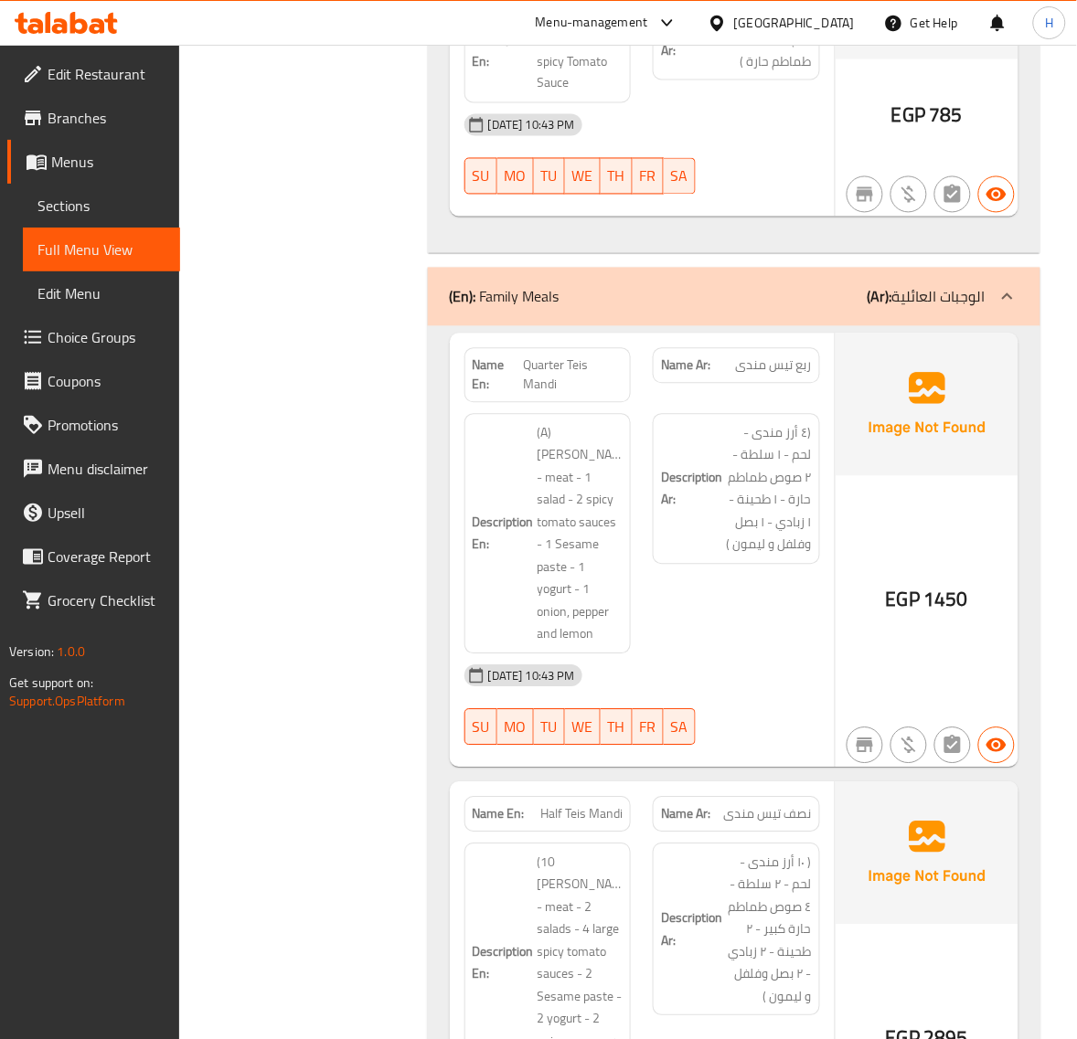
click at [539, 356] on span "Quarter Teis Mandi" at bounding box center [574, 375] width 100 height 38
copy span "Quarter Teis Mandi"
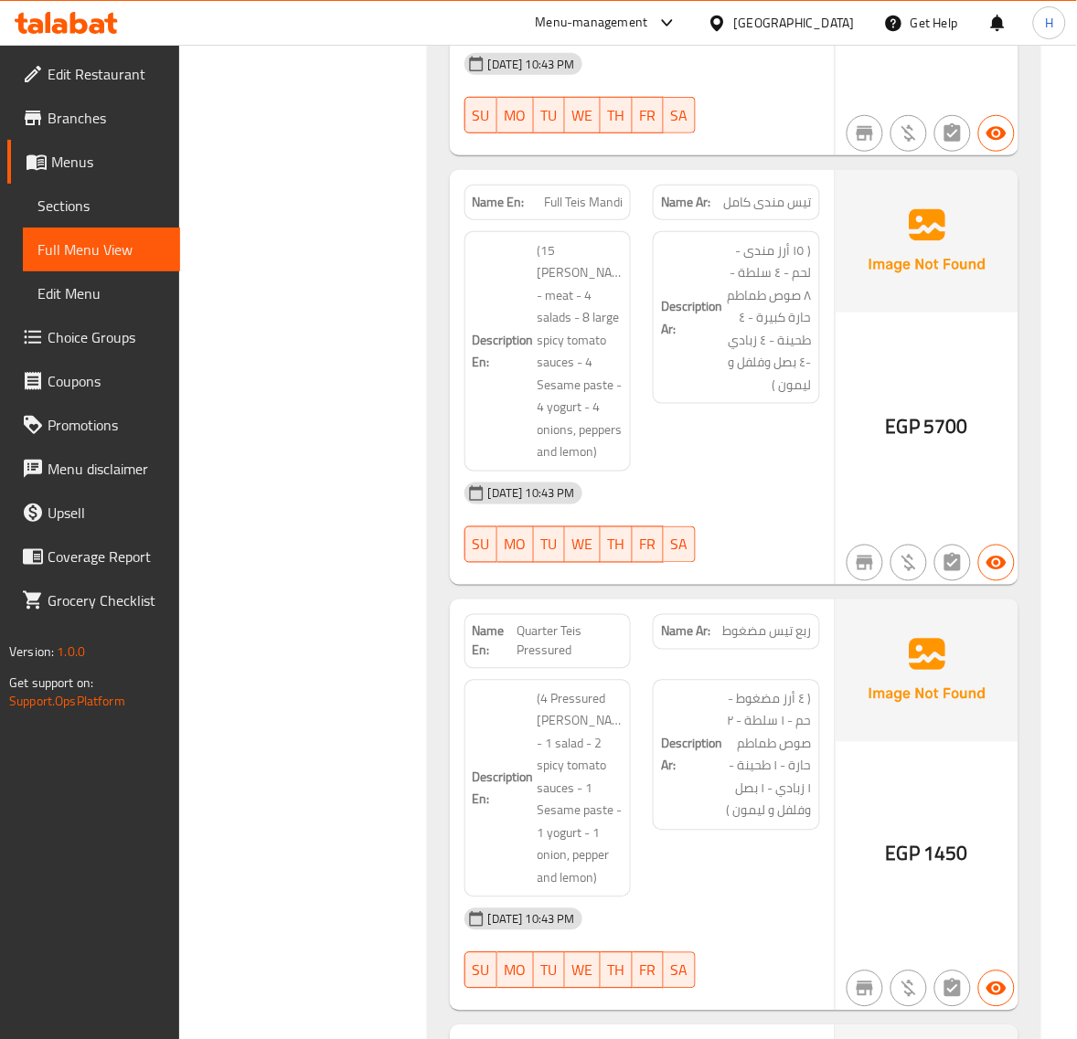
scroll to position [18934, 0]
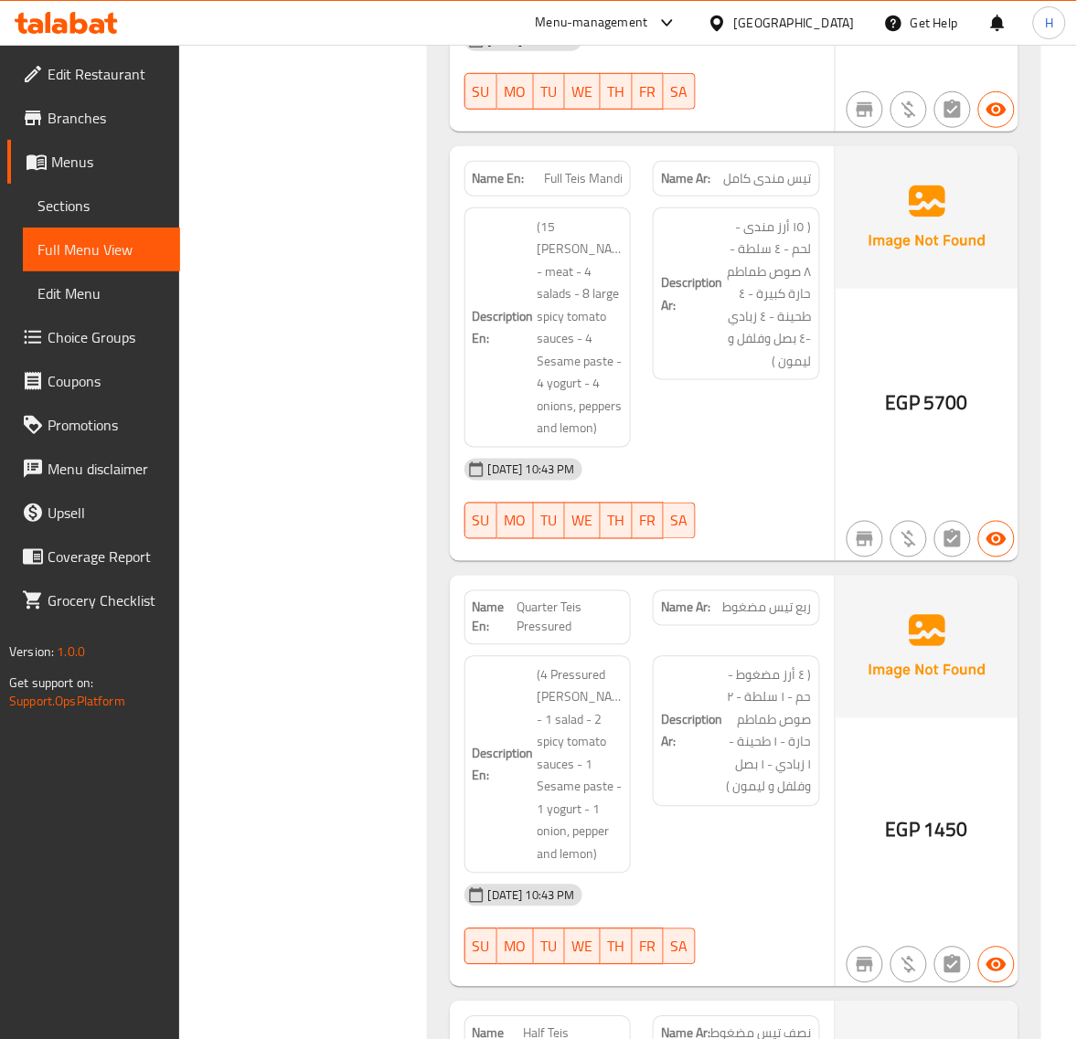
click at [806, 664] on span "( ٤ أرز مضغوط - حم - ١ سلطة - ٢ صوص طماطم حارة - ١ طحينة - ١ زبادي - ١ بصل وفلف…" at bounding box center [769, 731] width 86 height 134
copy span "حم"
click at [536, 599] on span "Quarter Teis Pressured" at bounding box center [569, 618] width 105 height 38
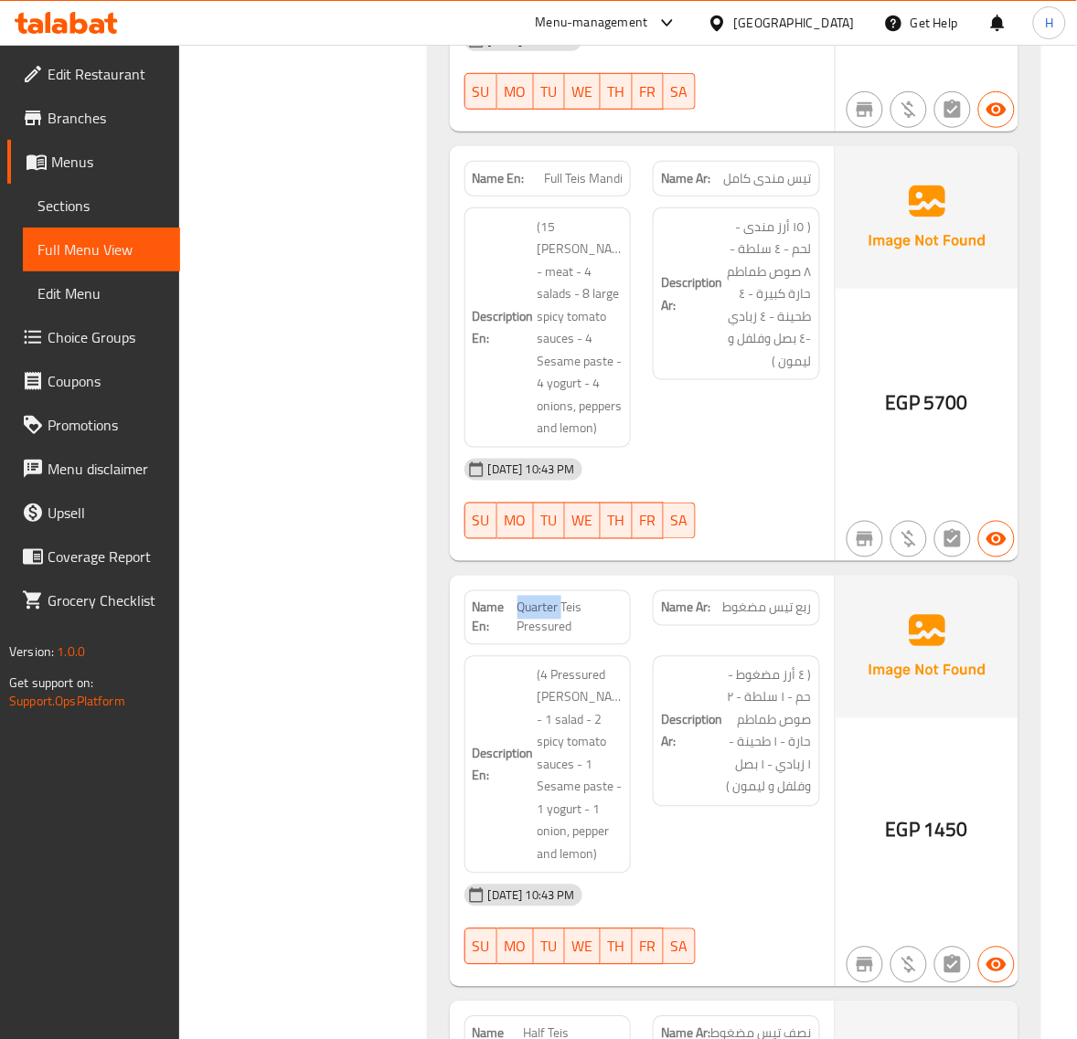
click at [536, 599] on span "Quarter Teis Pressured" at bounding box center [569, 618] width 105 height 38
copy span "Quarter Teis Pressured"
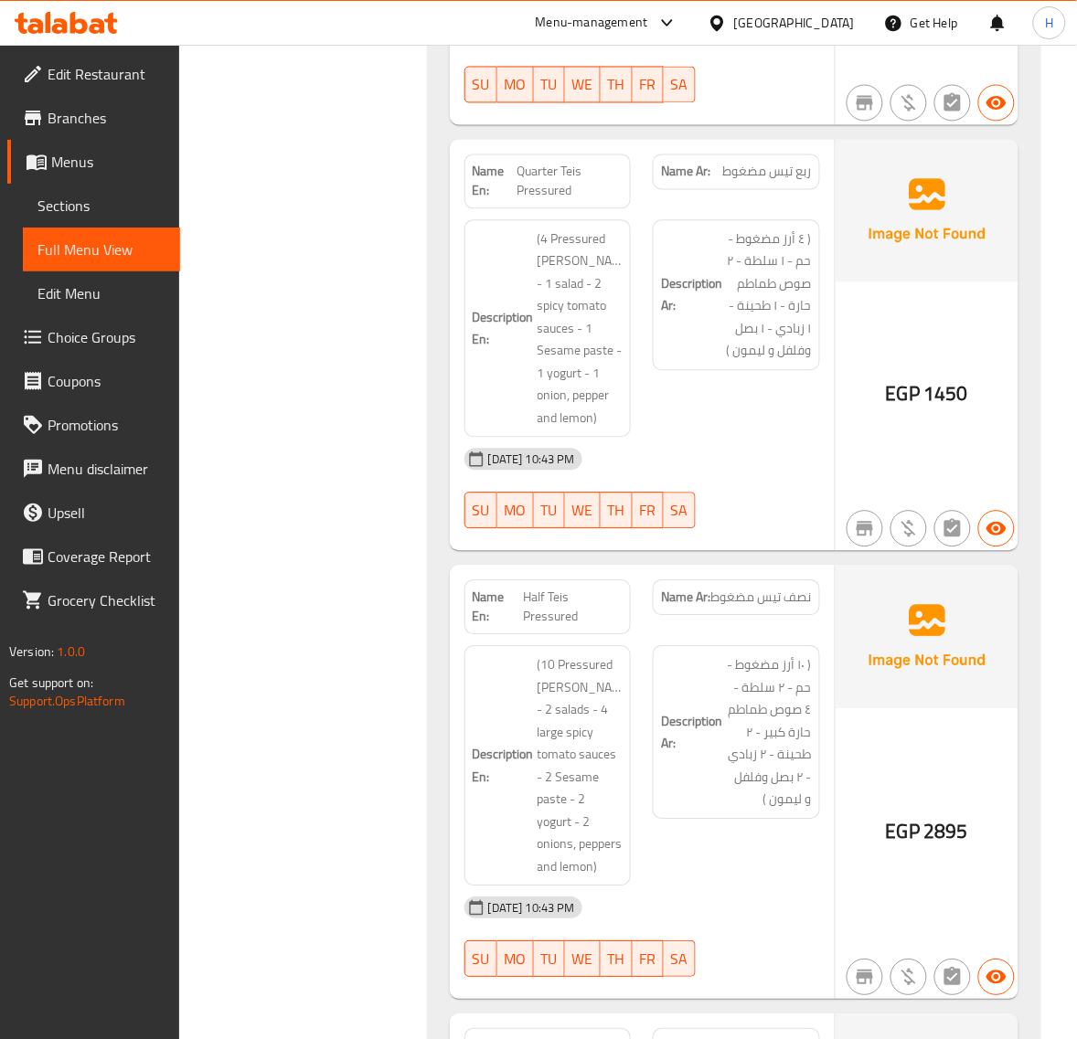
scroll to position [19391, 0]
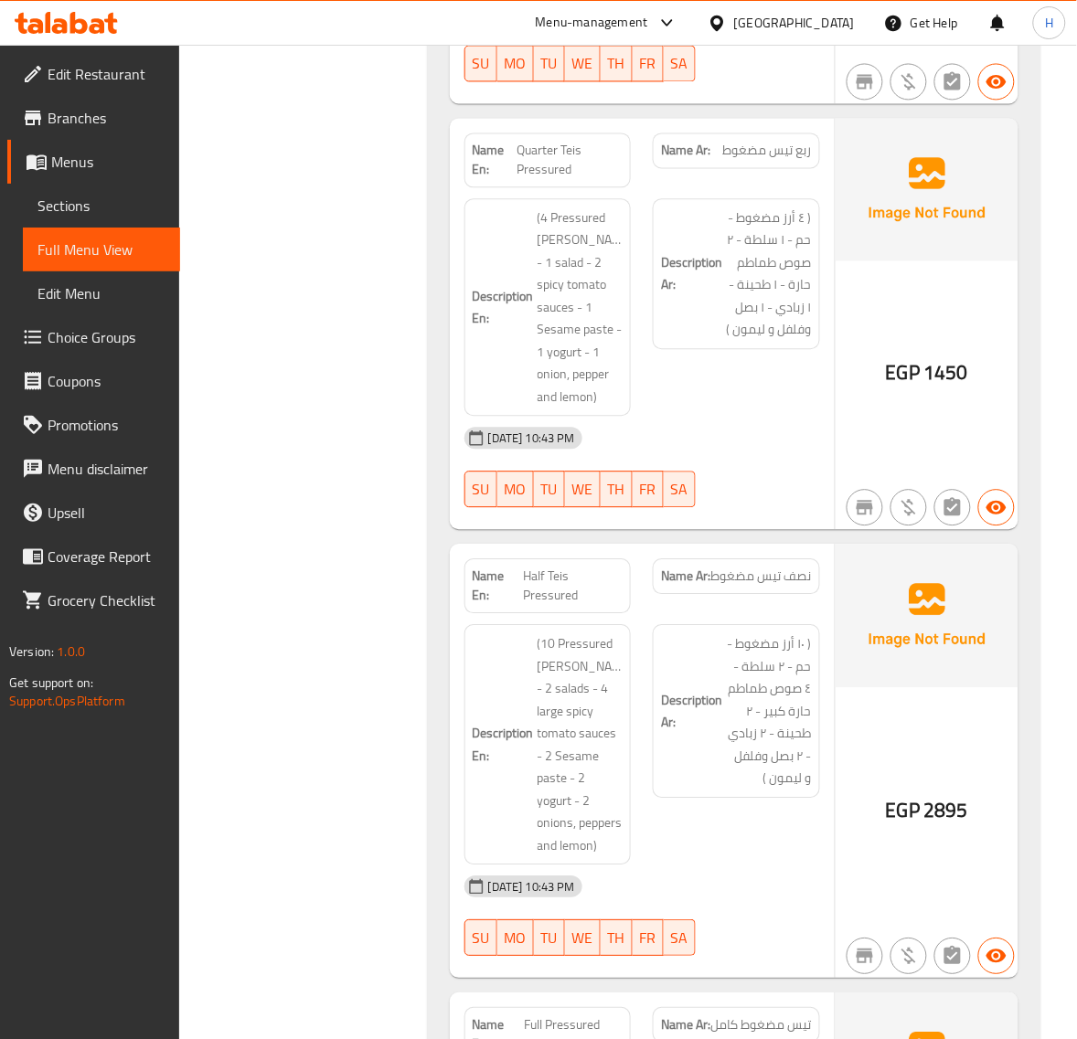
click at [548, 568] on span "Half Teis Pressured" at bounding box center [573, 587] width 100 height 38
copy span "Half Teis Pressured"
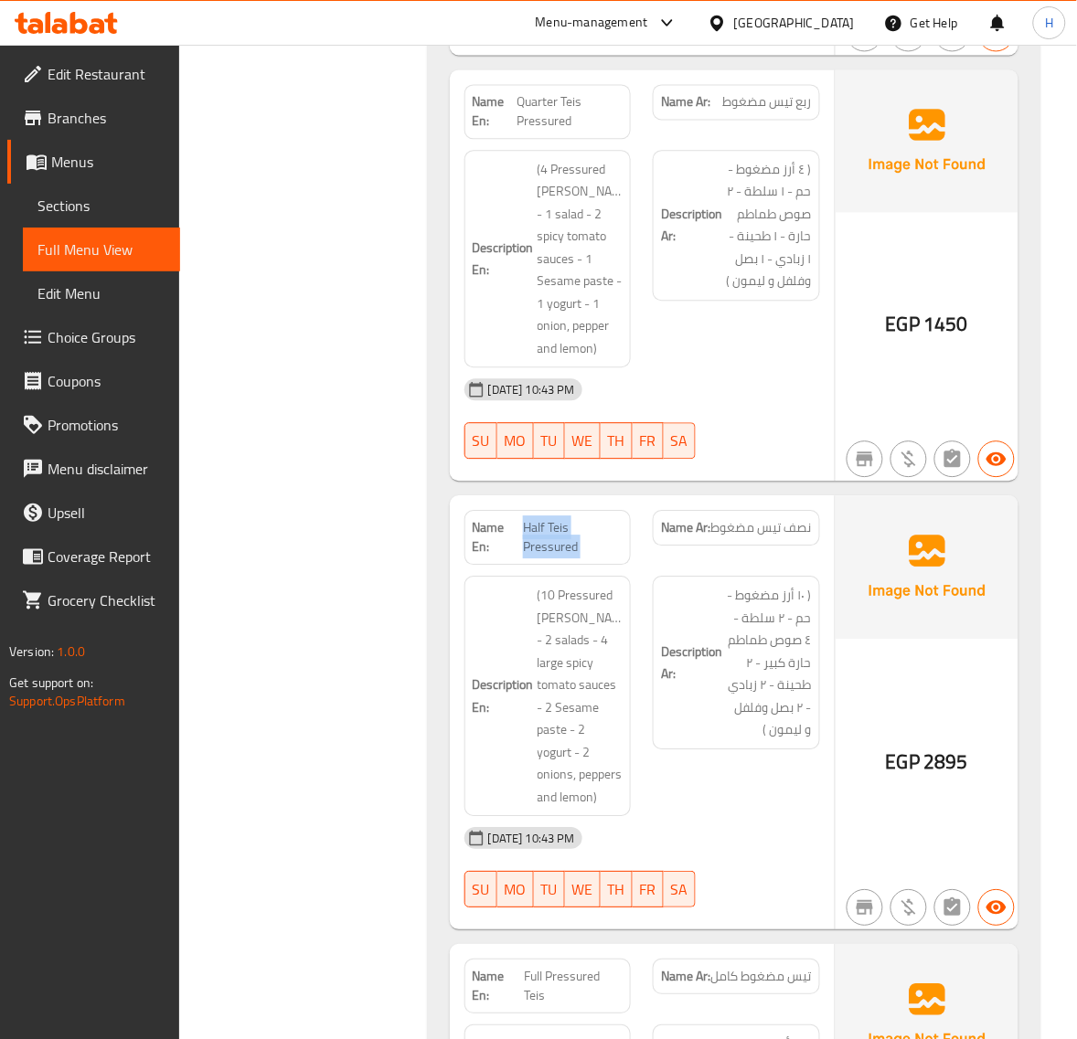
scroll to position [19468, 0]
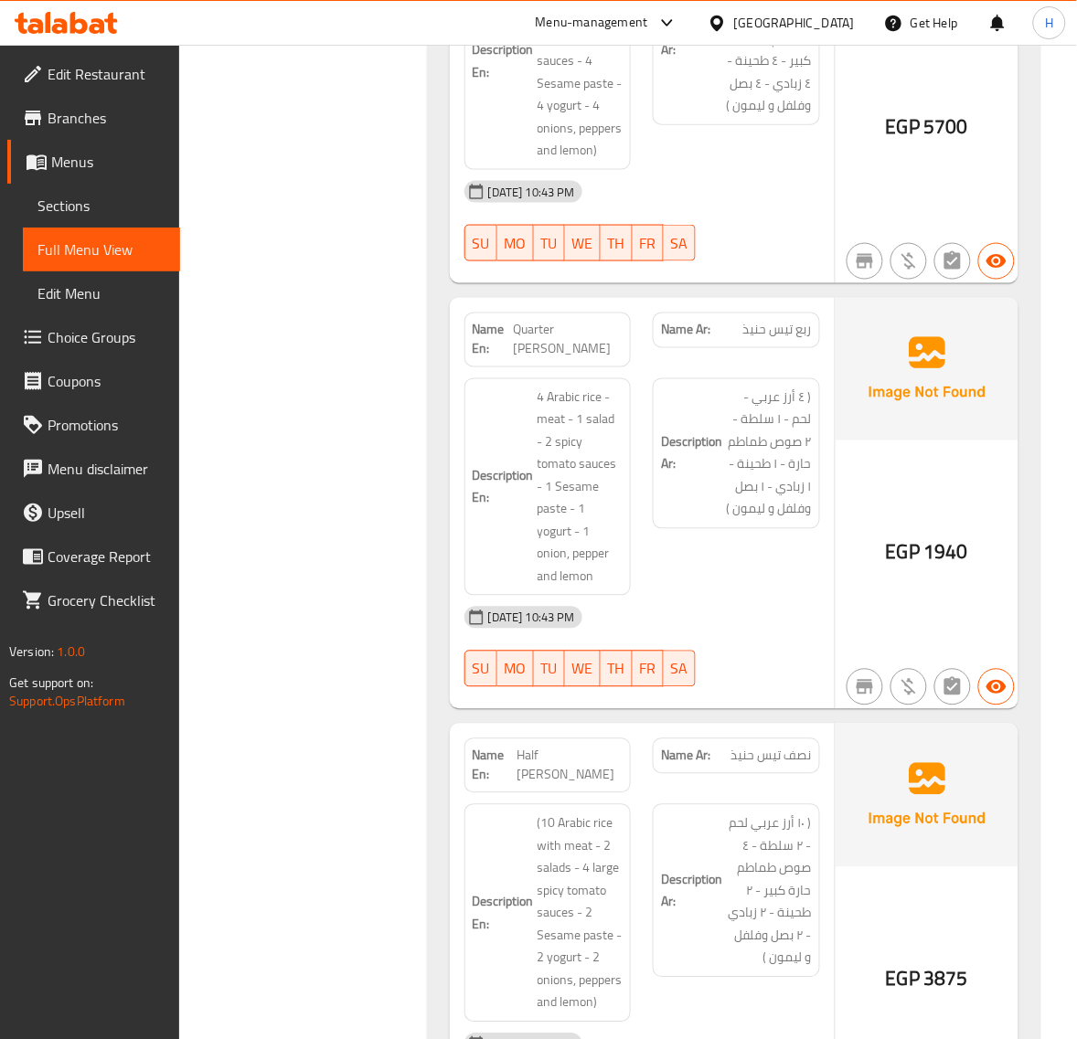
scroll to position [20519, 0]
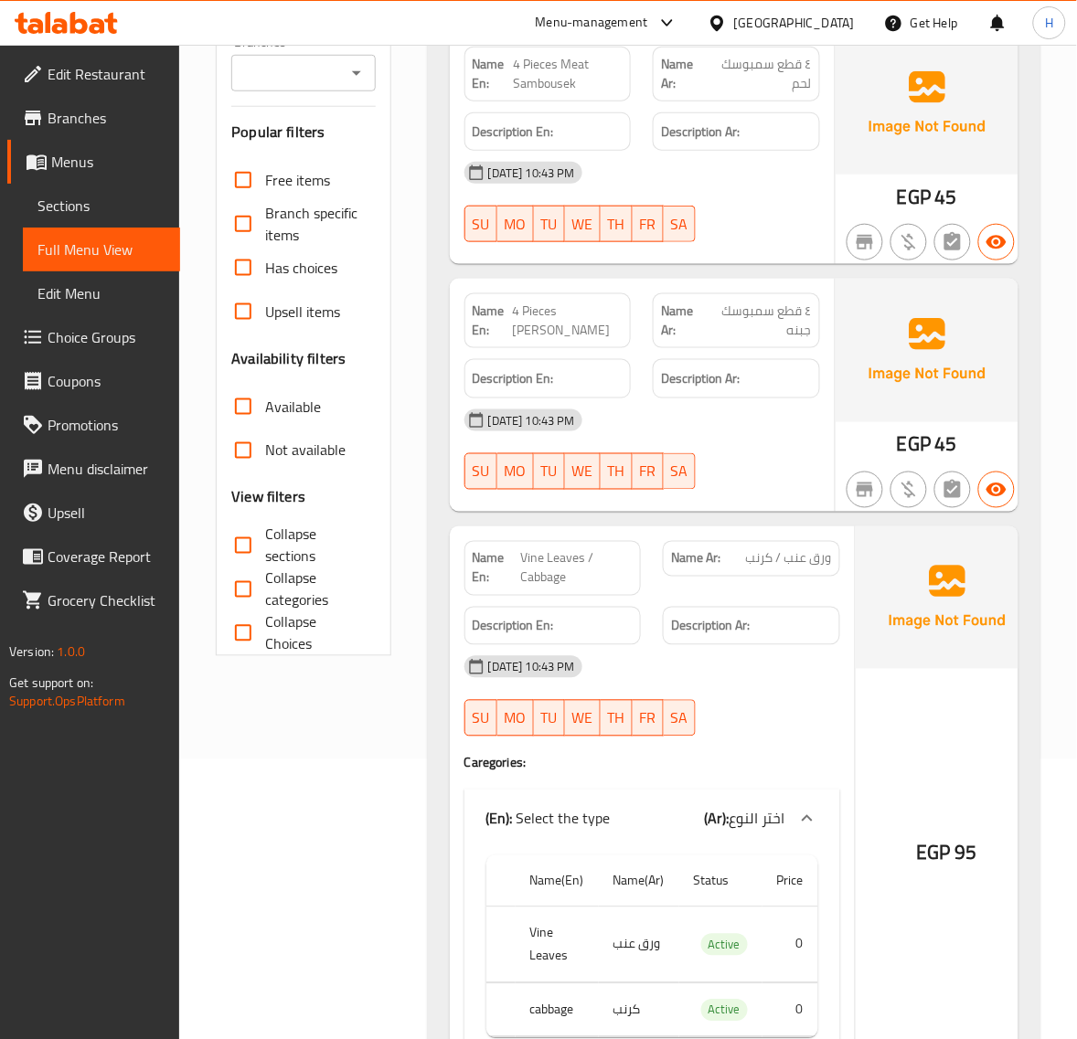
scroll to position [0, 0]
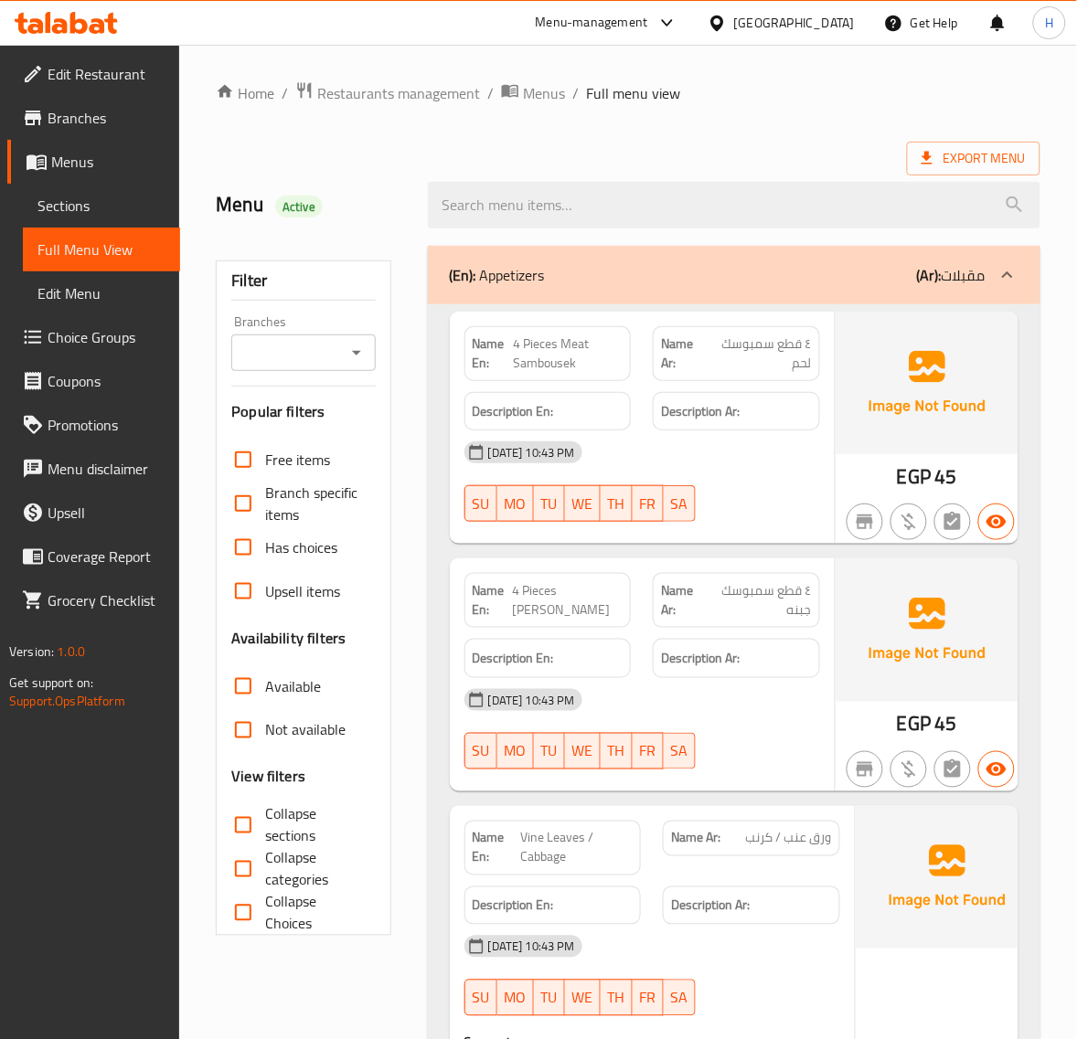
drag, startPoint x: 107, startPoint y: 196, endPoint x: 116, endPoint y: 204, distance: 11.7
click at [107, 196] on span "Sections" at bounding box center [101, 206] width 128 height 22
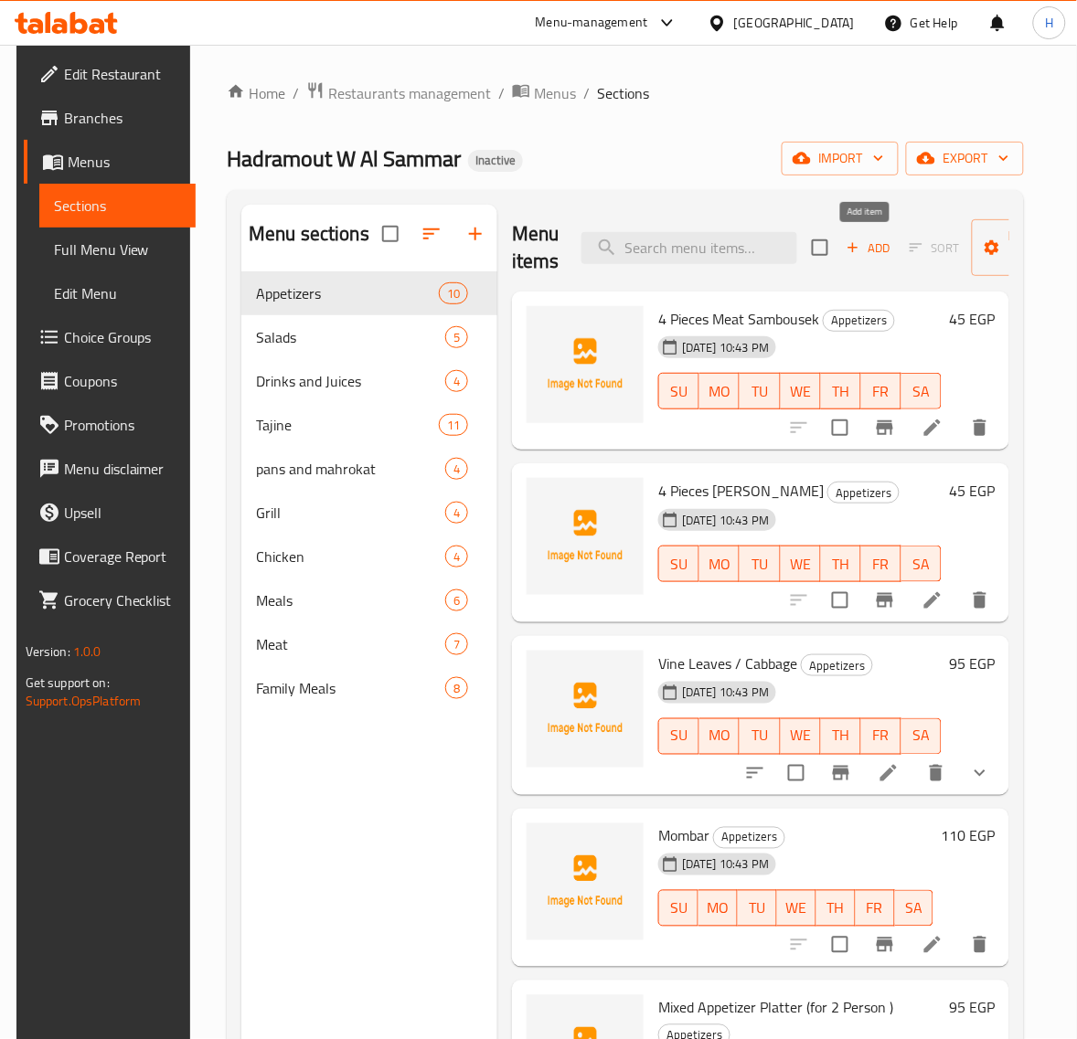
click at [882, 251] on span "Add" at bounding box center [868, 248] width 49 height 21
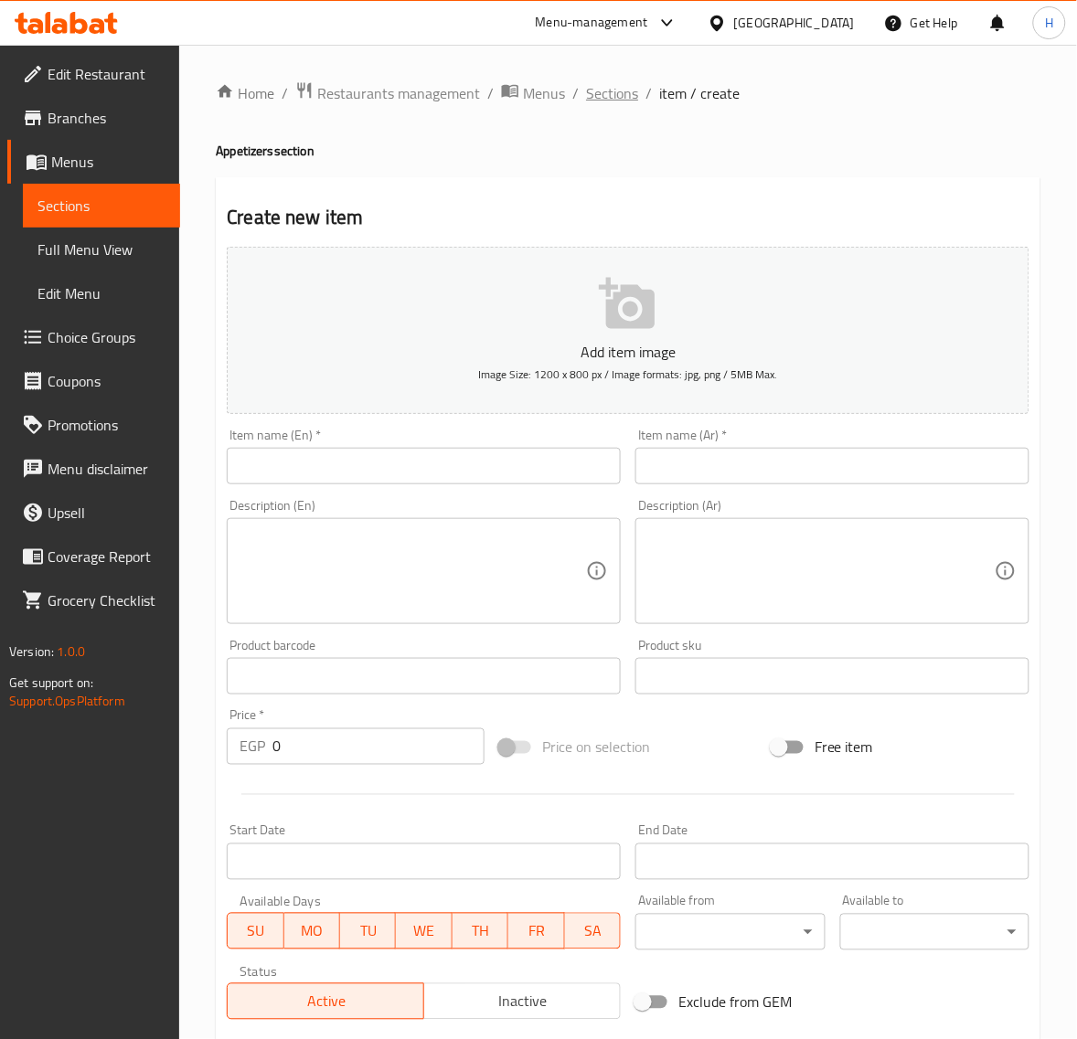
click at [597, 92] on span "Sections" at bounding box center [612, 93] width 52 height 22
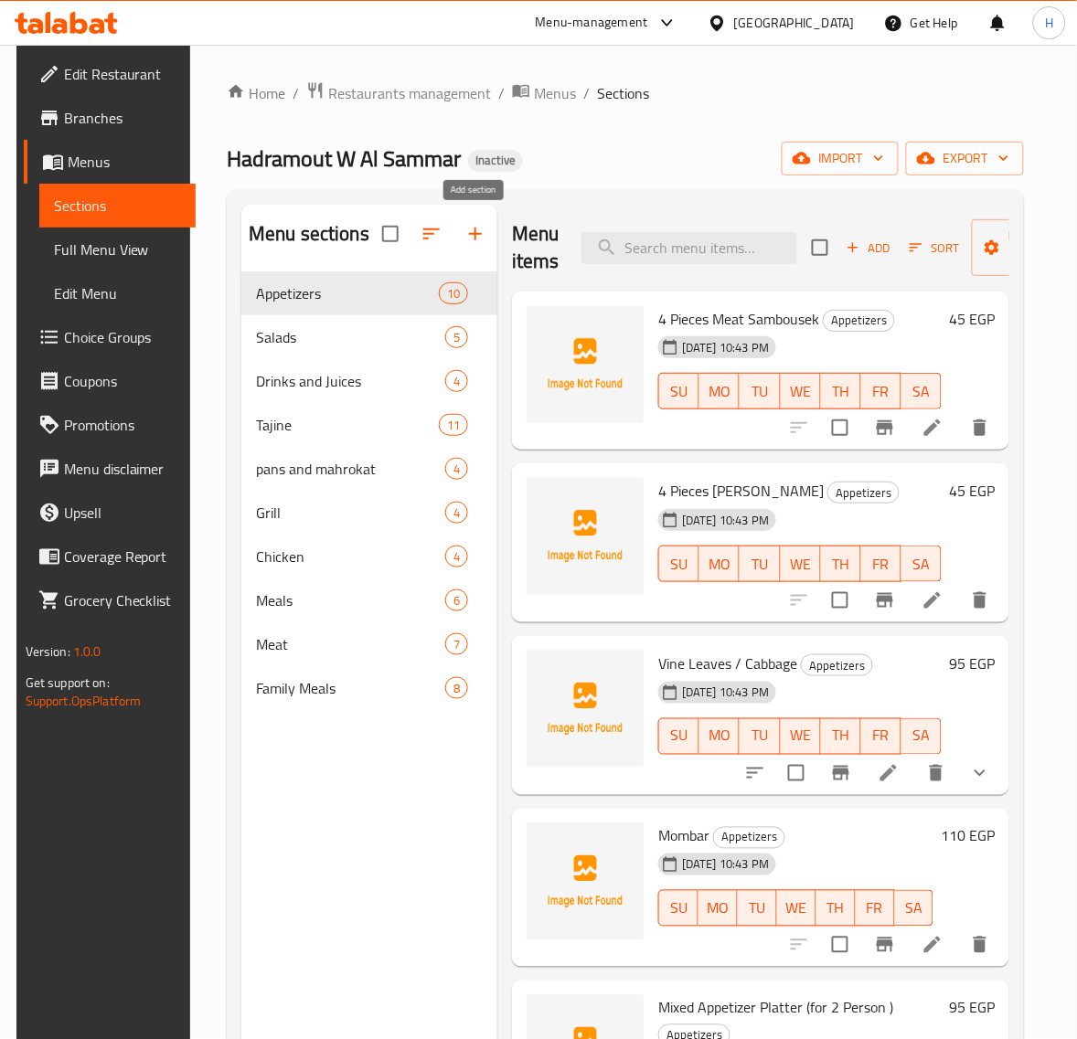
click at [473, 229] on icon "button" at bounding box center [475, 234] width 13 height 13
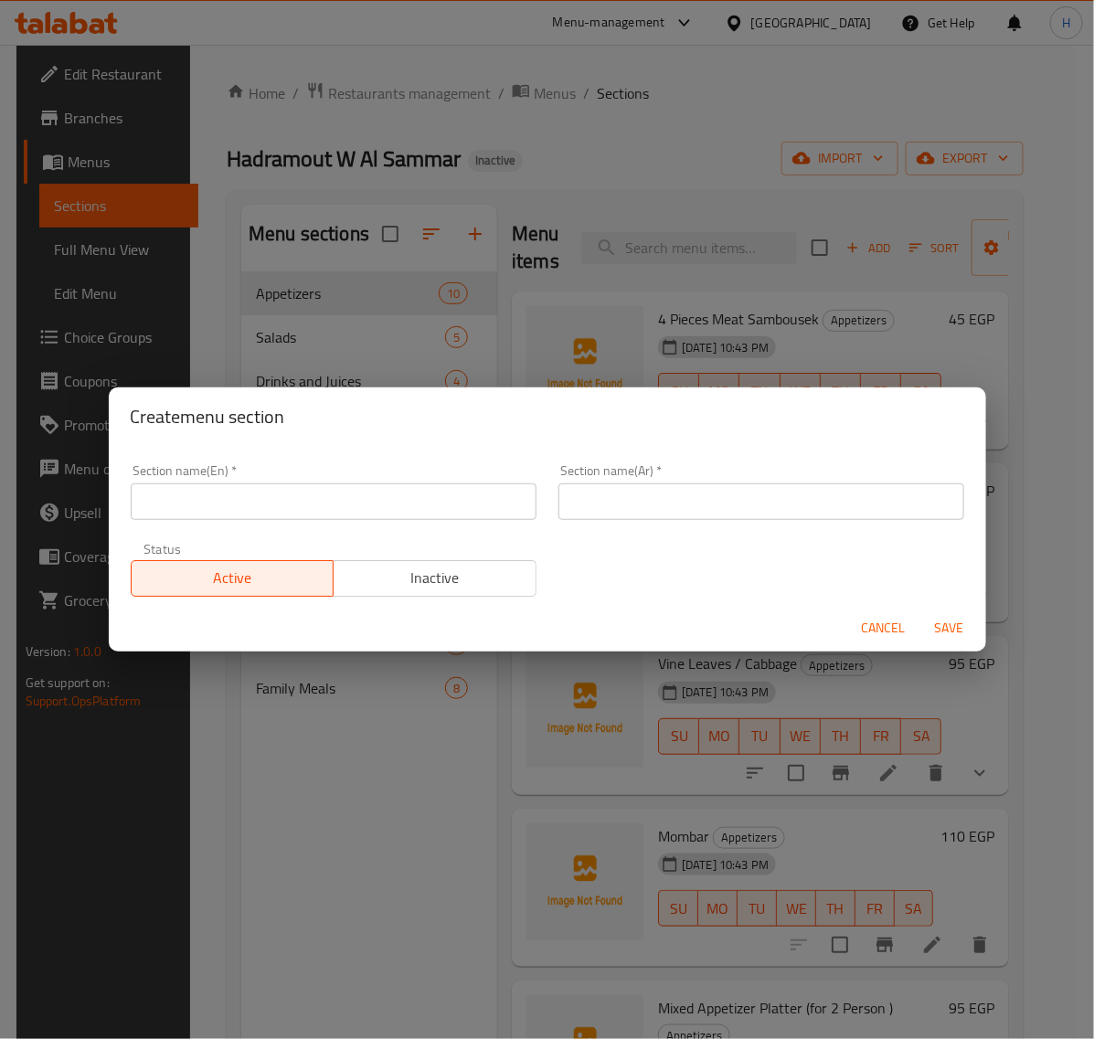
click at [281, 492] on input "text" at bounding box center [334, 501] width 406 height 37
type input "soups"
click at [673, 491] on input "text" at bounding box center [761, 501] width 406 height 37
type input "الشوربة"
click at [937, 619] on span "Save" at bounding box center [950, 628] width 44 height 23
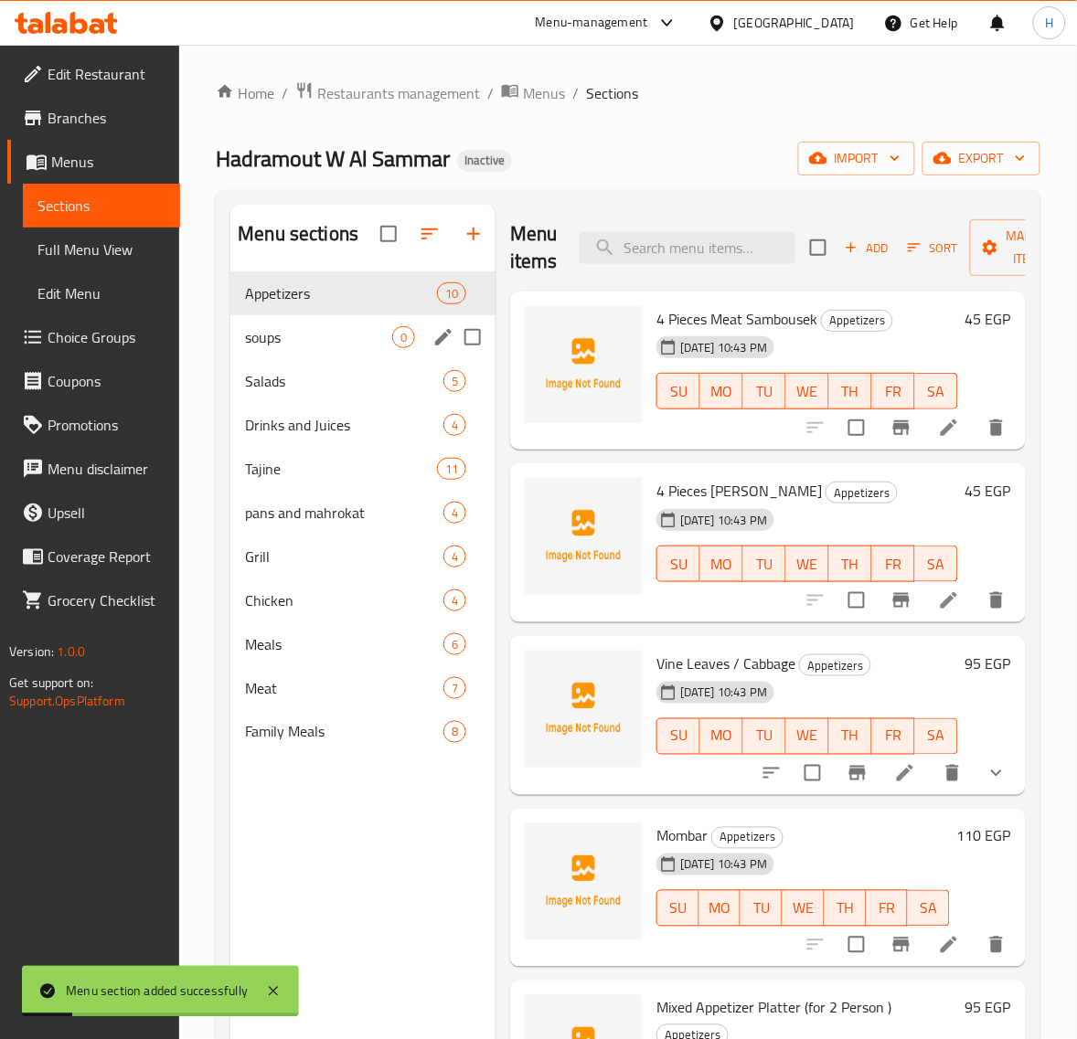
click at [329, 341] on span "soups" at bounding box center [318, 337] width 147 height 22
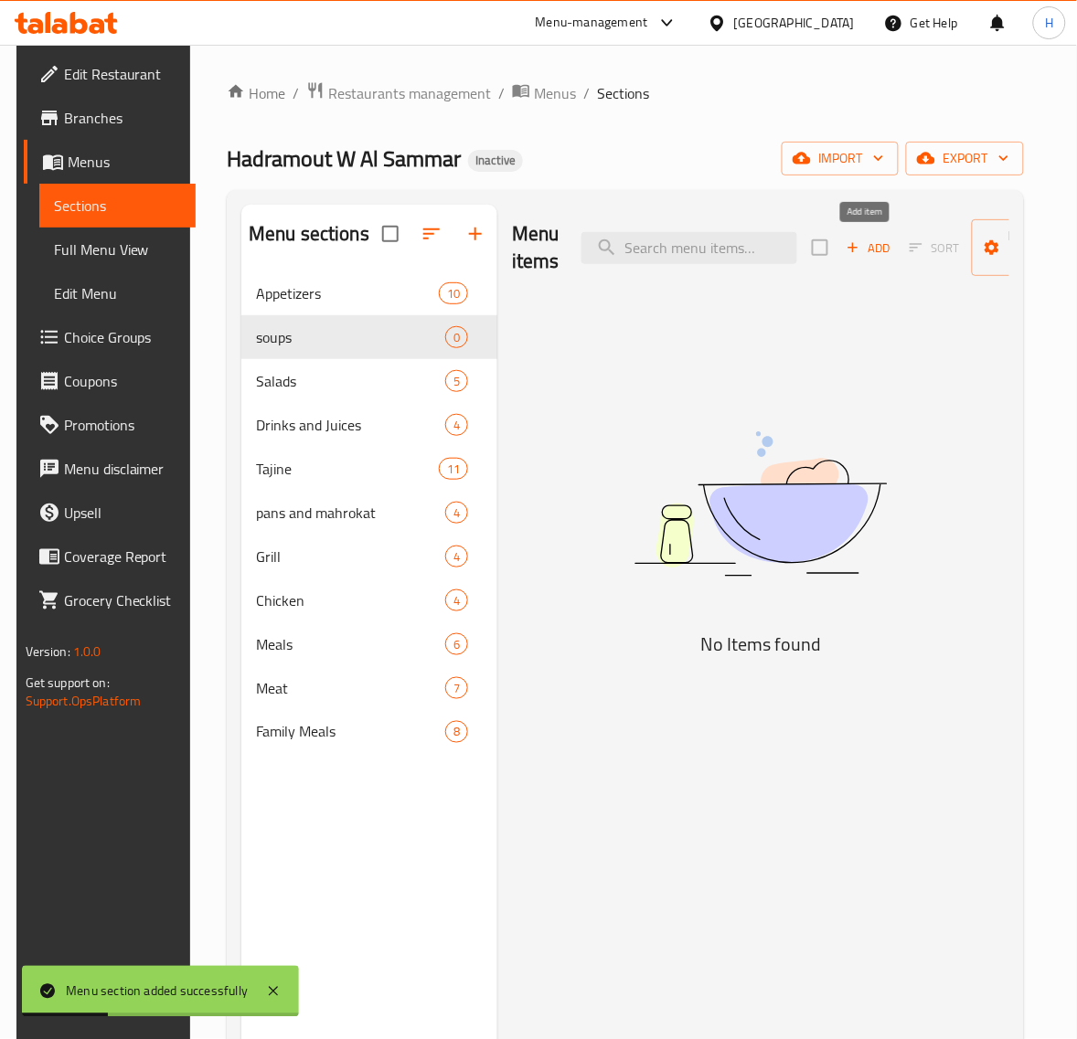
click at [864, 254] on span "Add" at bounding box center [868, 248] width 49 height 21
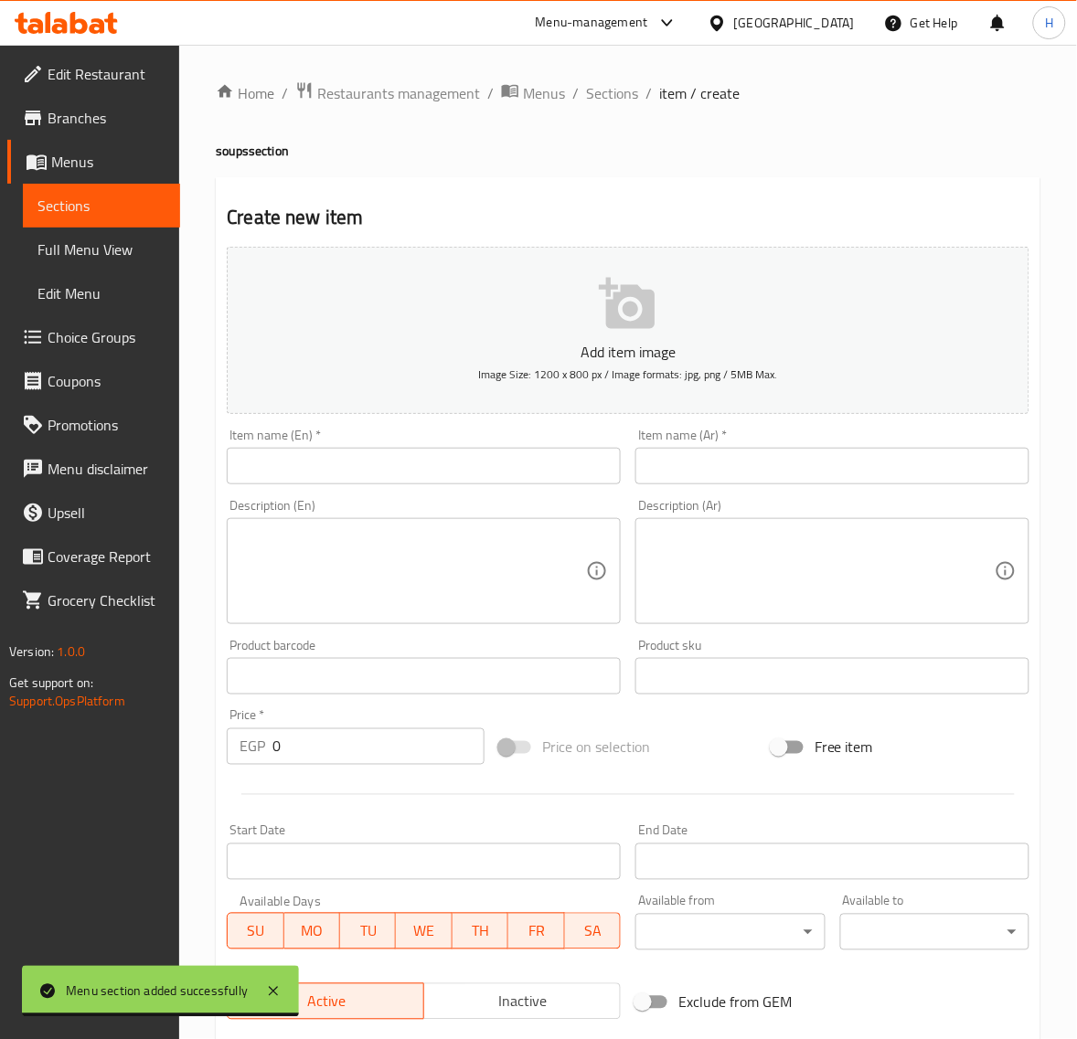
click at [907, 574] on textarea at bounding box center [821, 571] width 346 height 87
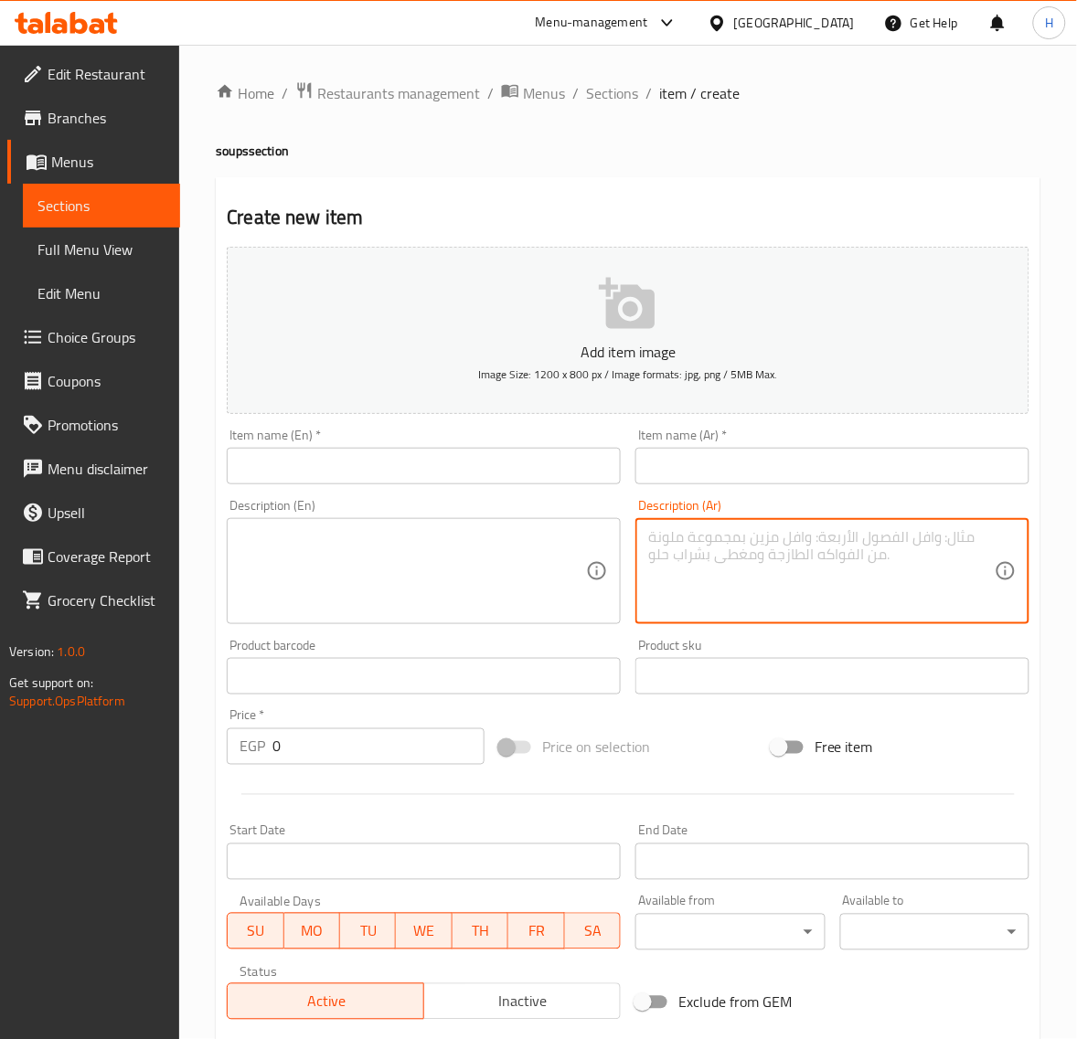
paste textarea "شوربة لحم: شوربة غنية من مرق اللحم مع البهارات."
type textarea "شوربة غنية من مرق اللحم مع البهارات."
click at [979, 464] on input "text" at bounding box center [832, 466] width 394 height 37
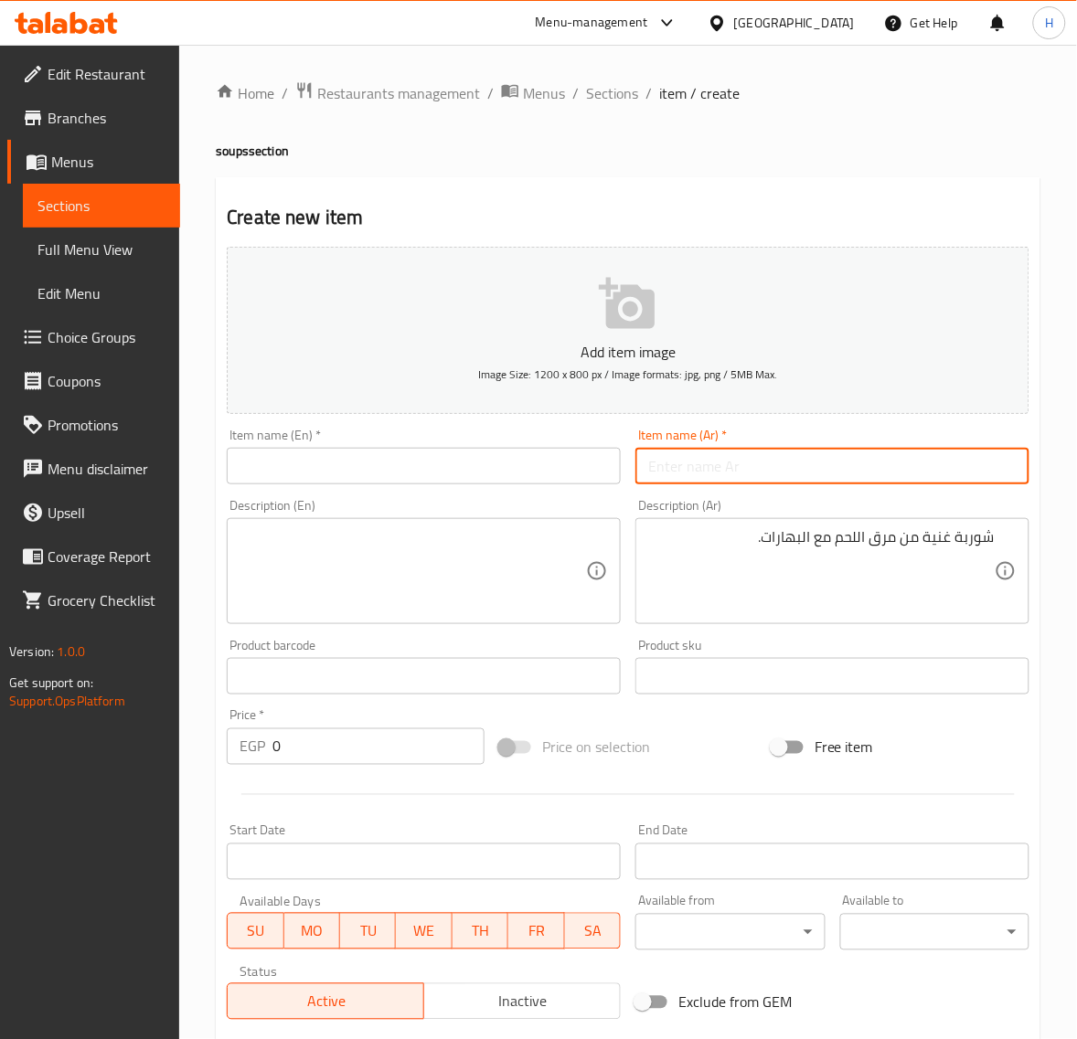
paste input "شوربة لحم:"
type input "شوربة لحم"
click at [419, 455] on input "text" at bounding box center [424, 466] width 394 height 37
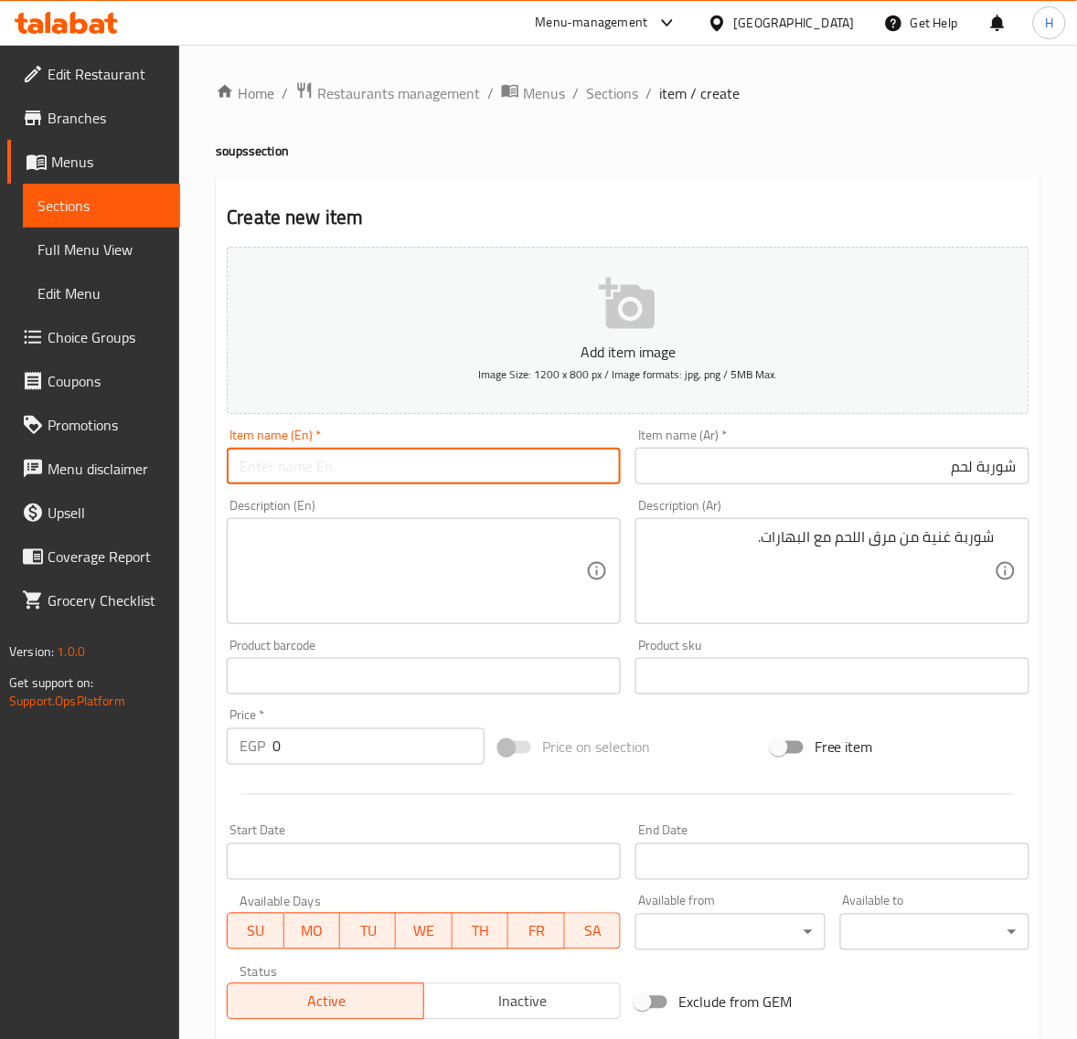
paste input "meat soup"
type input "meat soup"
click at [349, 550] on textarea at bounding box center [412, 571] width 346 height 87
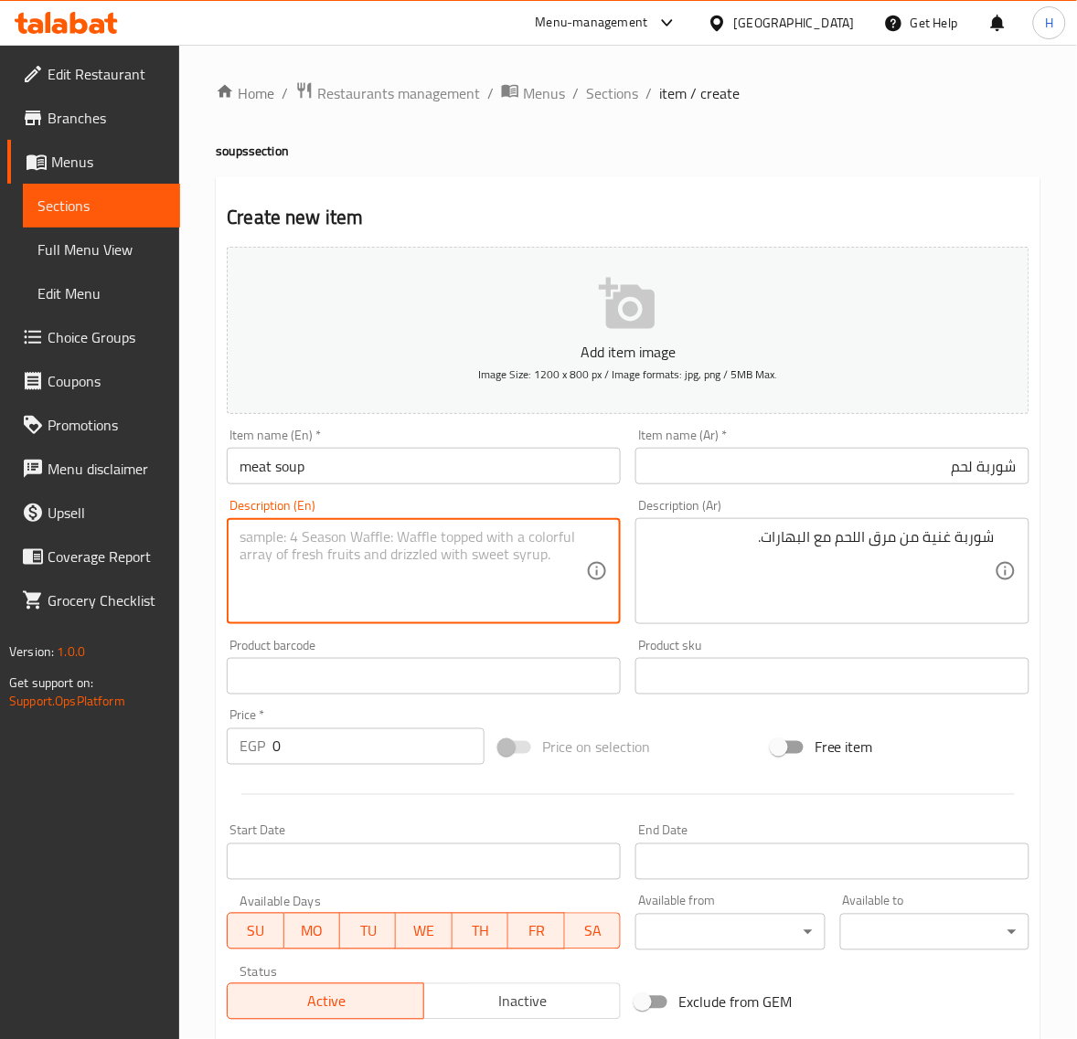
paste textarea "Rich soup of meat broth with spices."
type textarea "Rich soup of meat broth with spices."
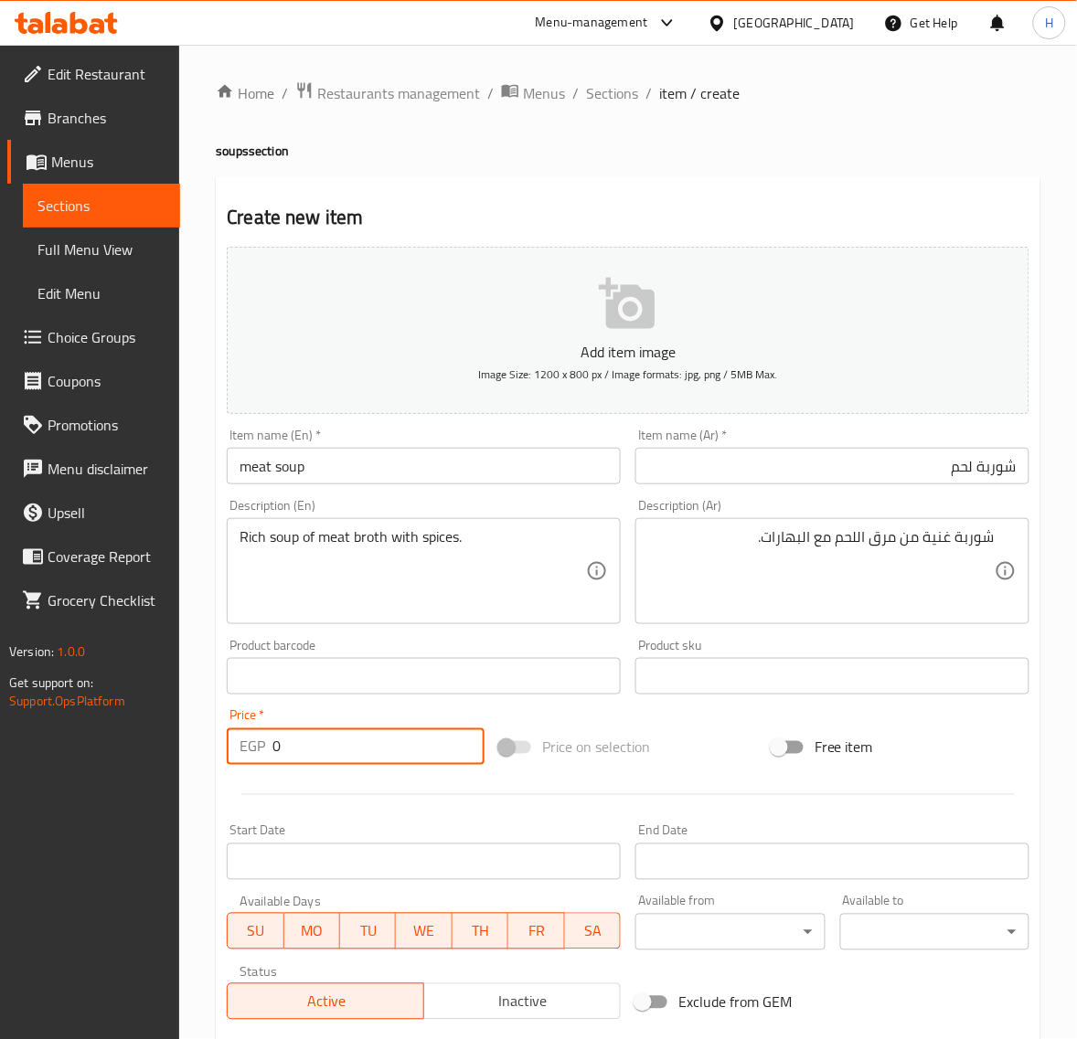
click at [277, 763] on input "0" at bounding box center [378, 746] width 212 height 37
type input "30"
click at [196, 691] on div "Home / Restaurants management / Menus / Sections / item / create soups section …" at bounding box center [627, 668] width 897 height 1247
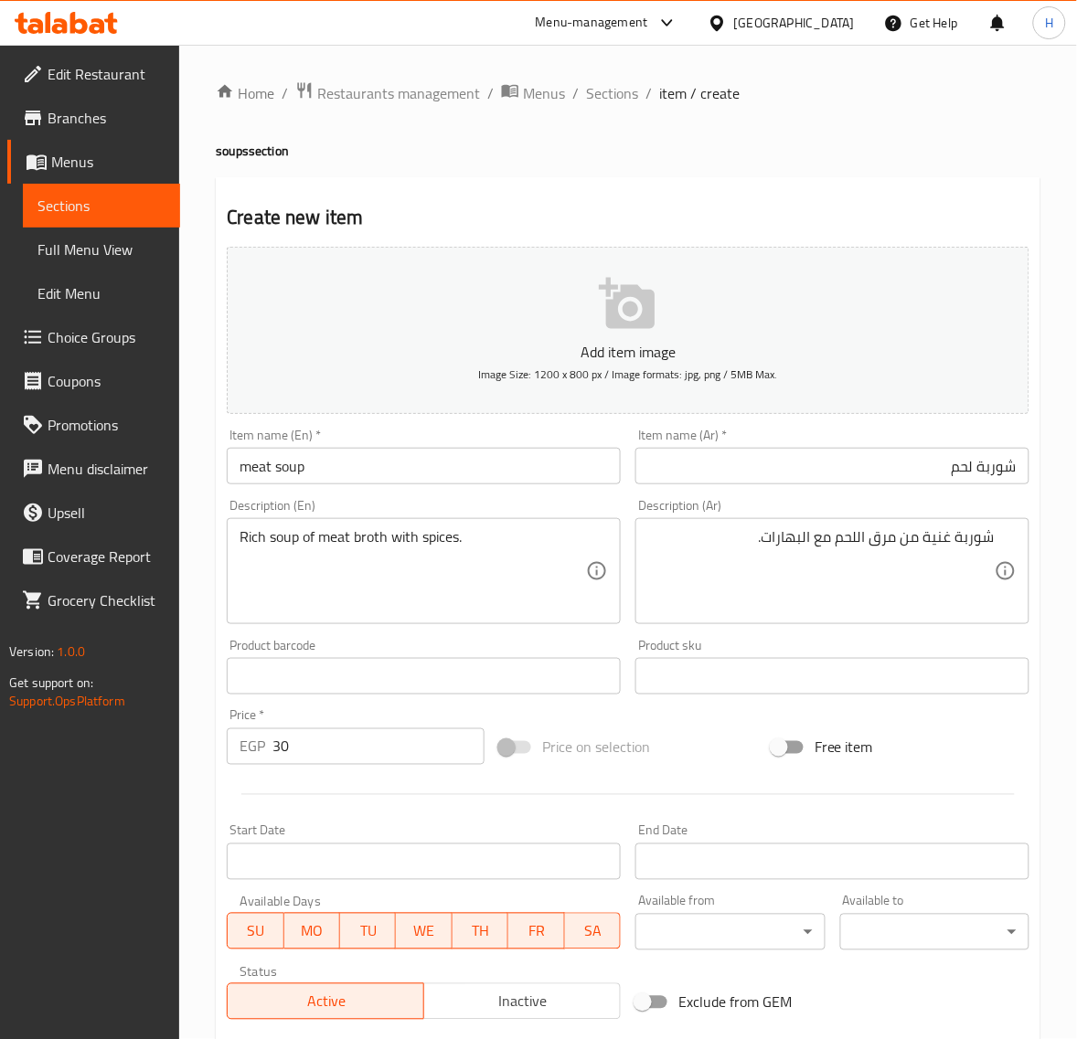
click at [208, 690] on div "Home / Restaurants management / Menus / Sections / item / create soups section …" at bounding box center [627, 668] width 897 height 1247
click at [356, 741] on input "30" at bounding box center [378, 746] width 212 height 37
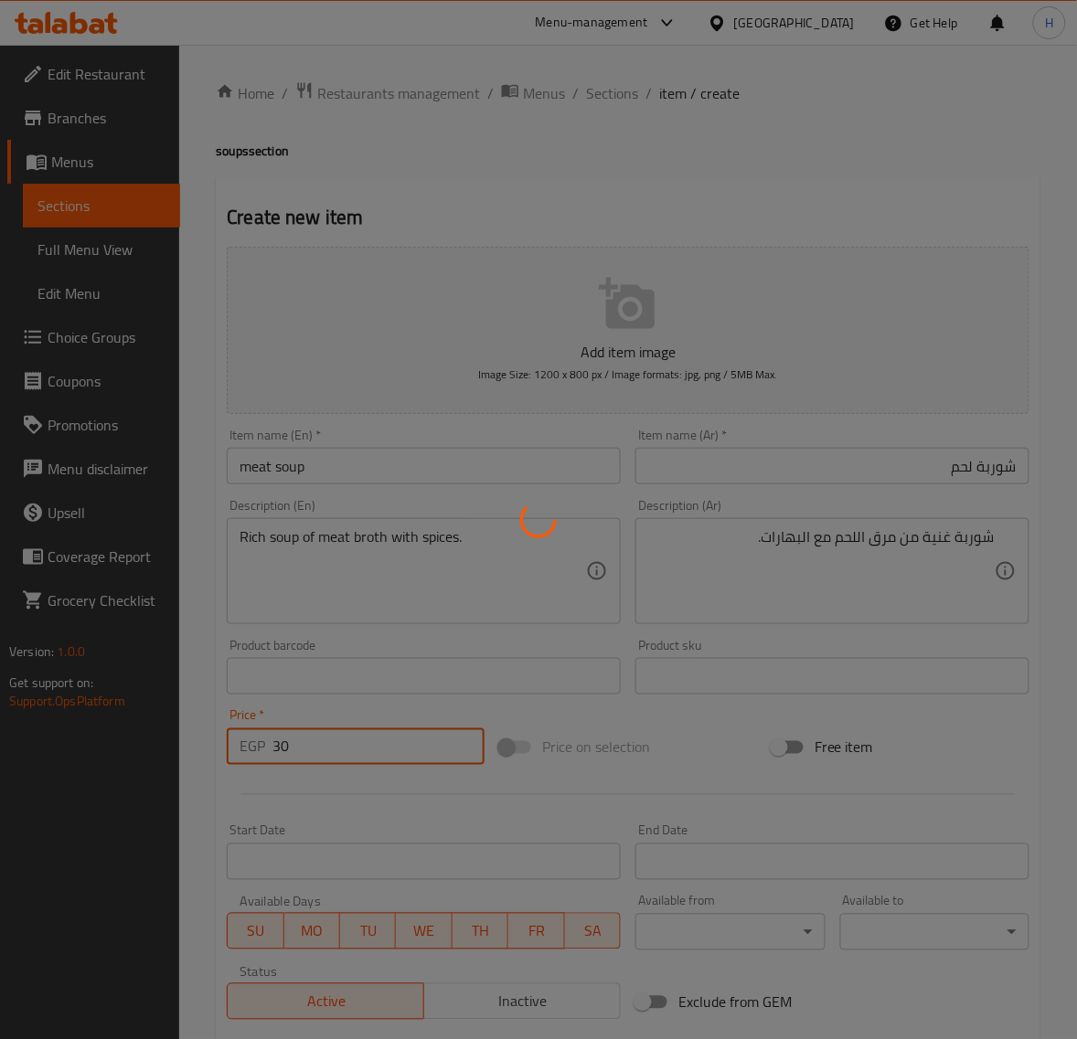
type input "0"
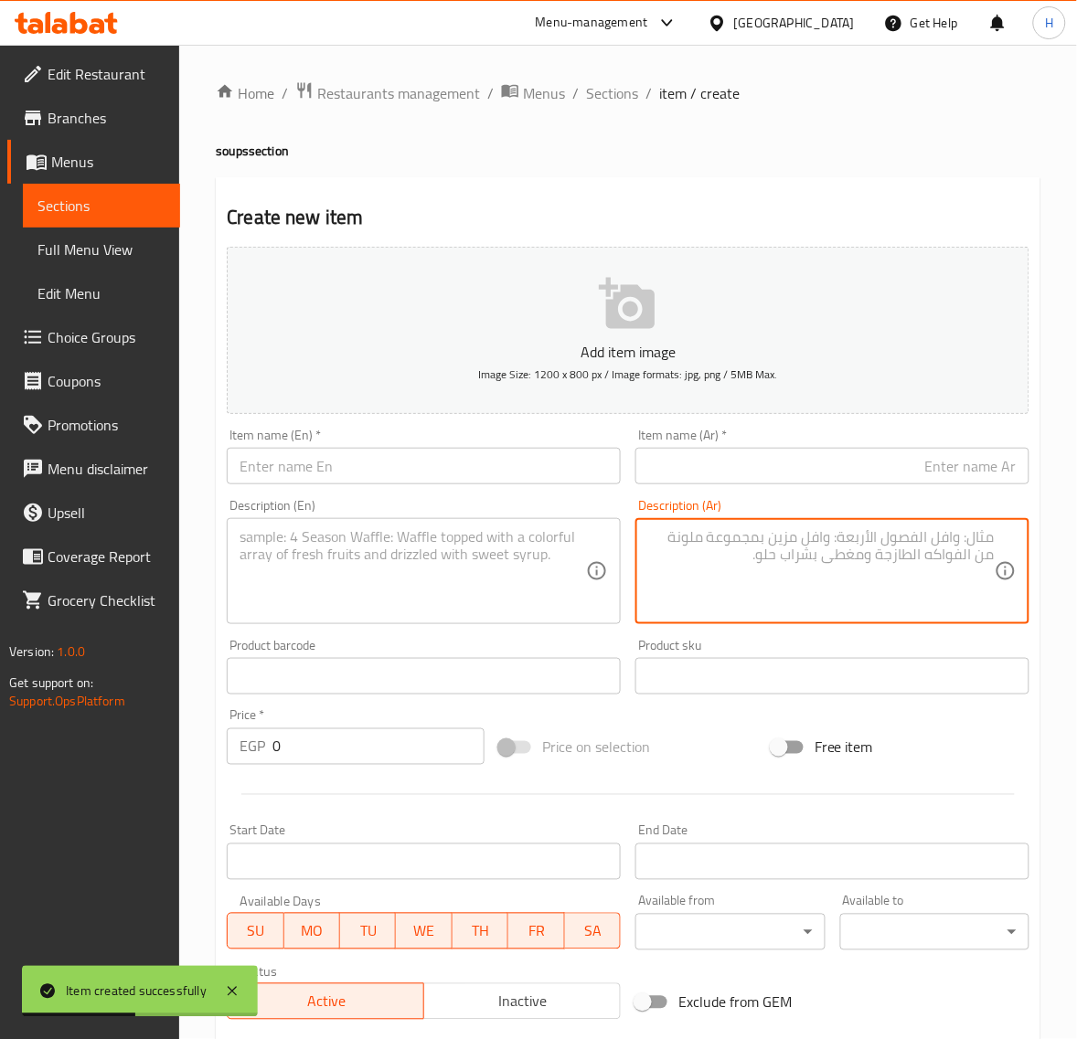
click at [933, 532] on textarea at bounding box center [821, 571] width 346 height 87
paste textarea "شوربة لسان عصفور: شوربة ساخنة مع مرقه و بهارات (لسان العصفور)."
type textarea "شوربة ساخنة مع مرقه و بهارات (لسان العصفور)."
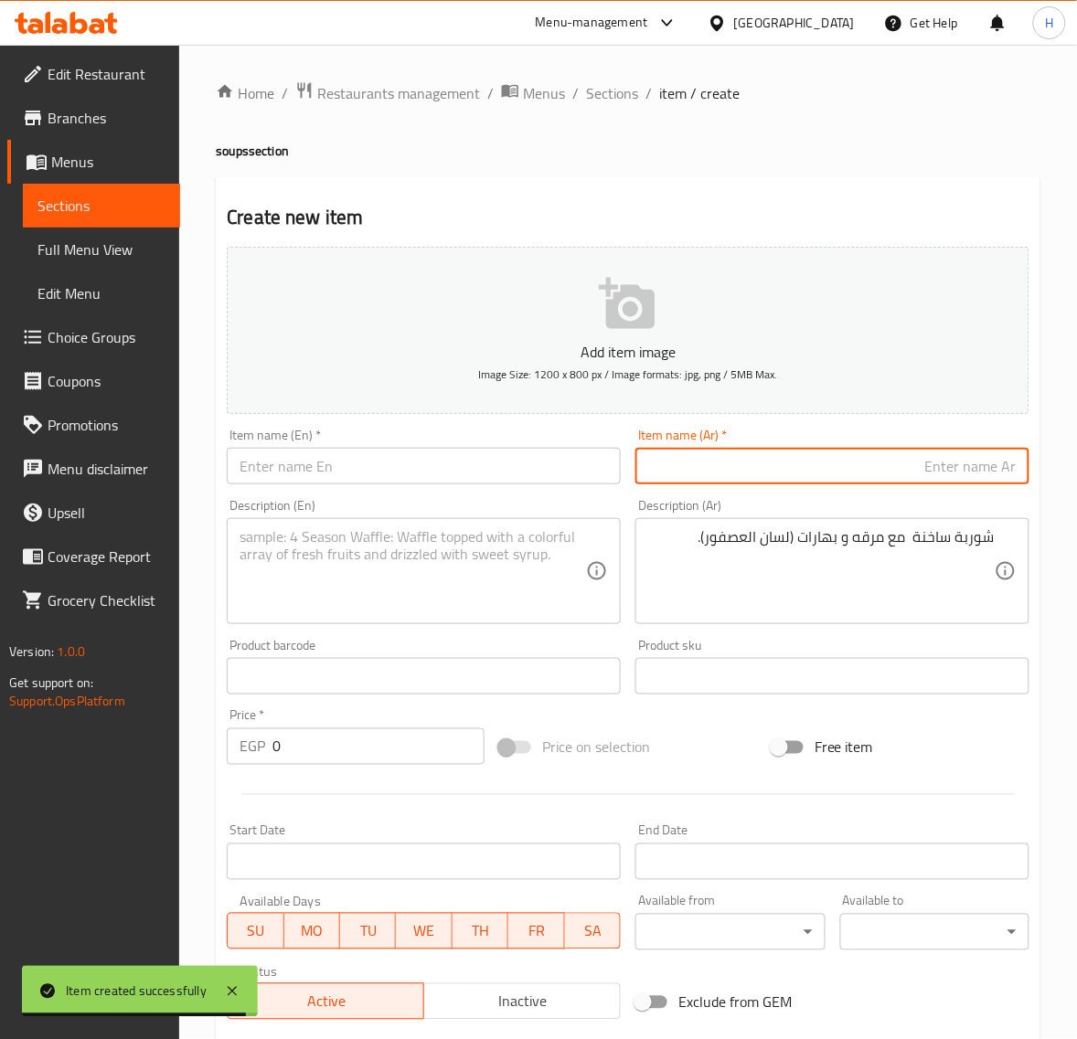
click at [961, 464] on input "text" at bounding box center [832, 466] width 394 height 37
paste input "شوربة لسان عصفور:"
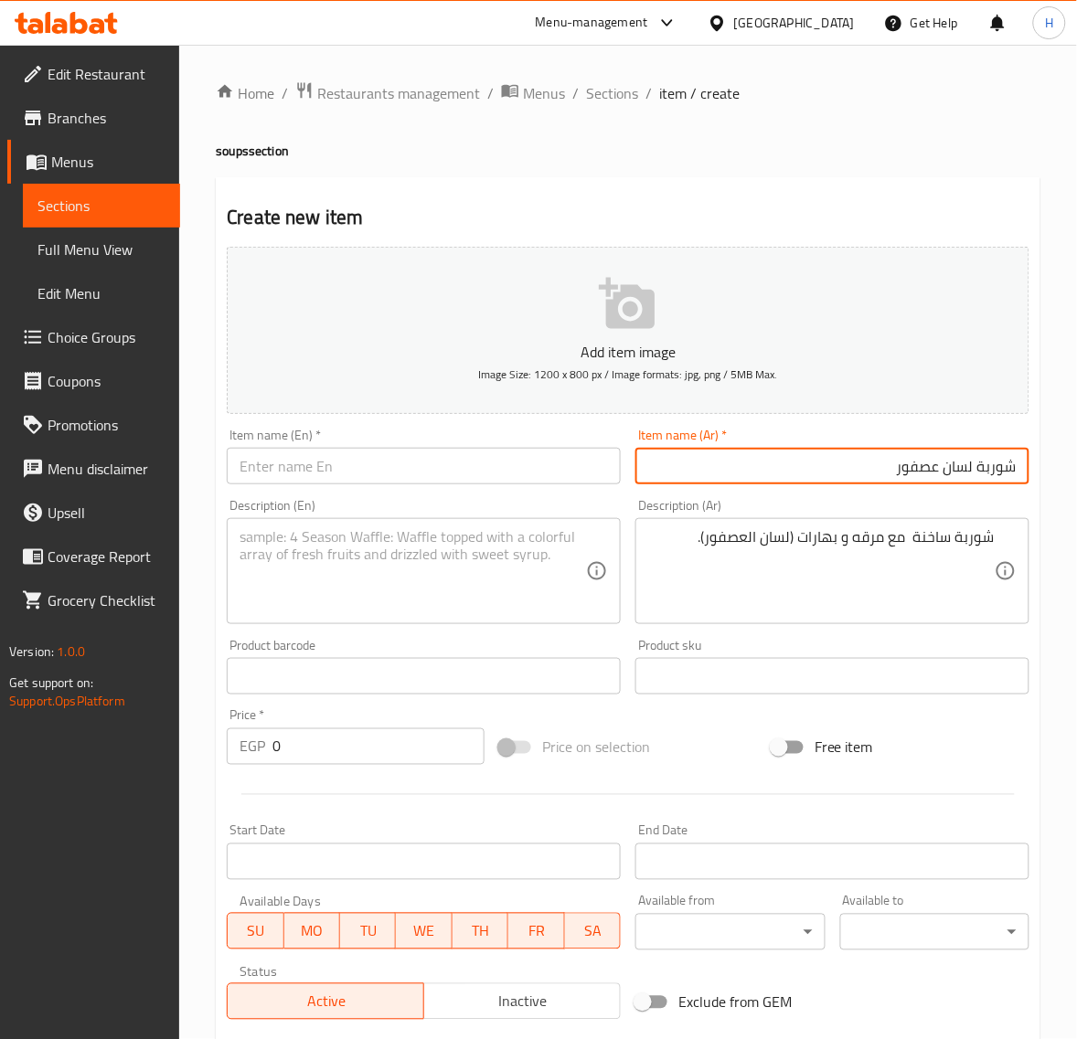
type input "شوربة لسان عصفور"
click at [403, 473] on input "text" at bounding box center [424, 466] width 394 height 37
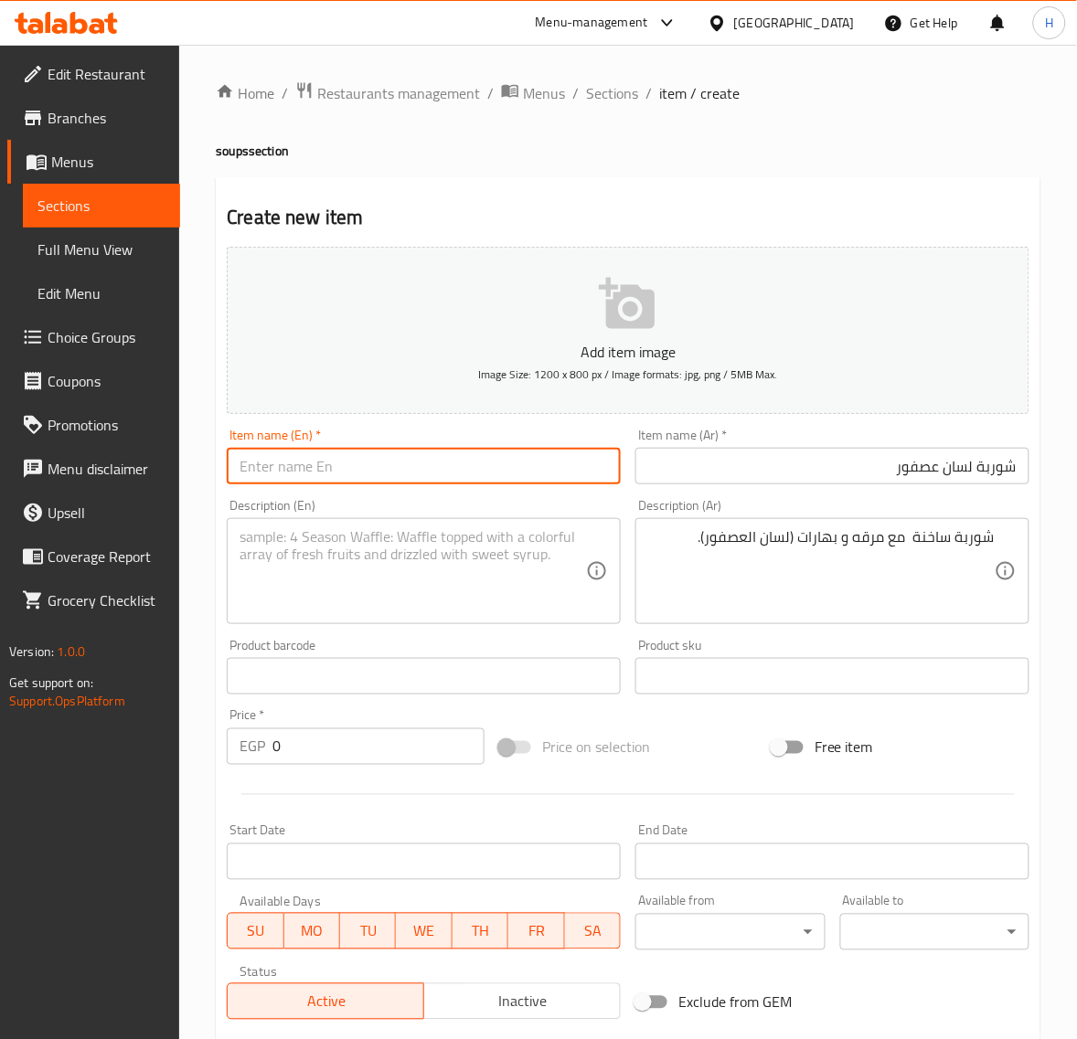
paste input "Sparrow tongue soup"
type input "Sparrow tongue soup"
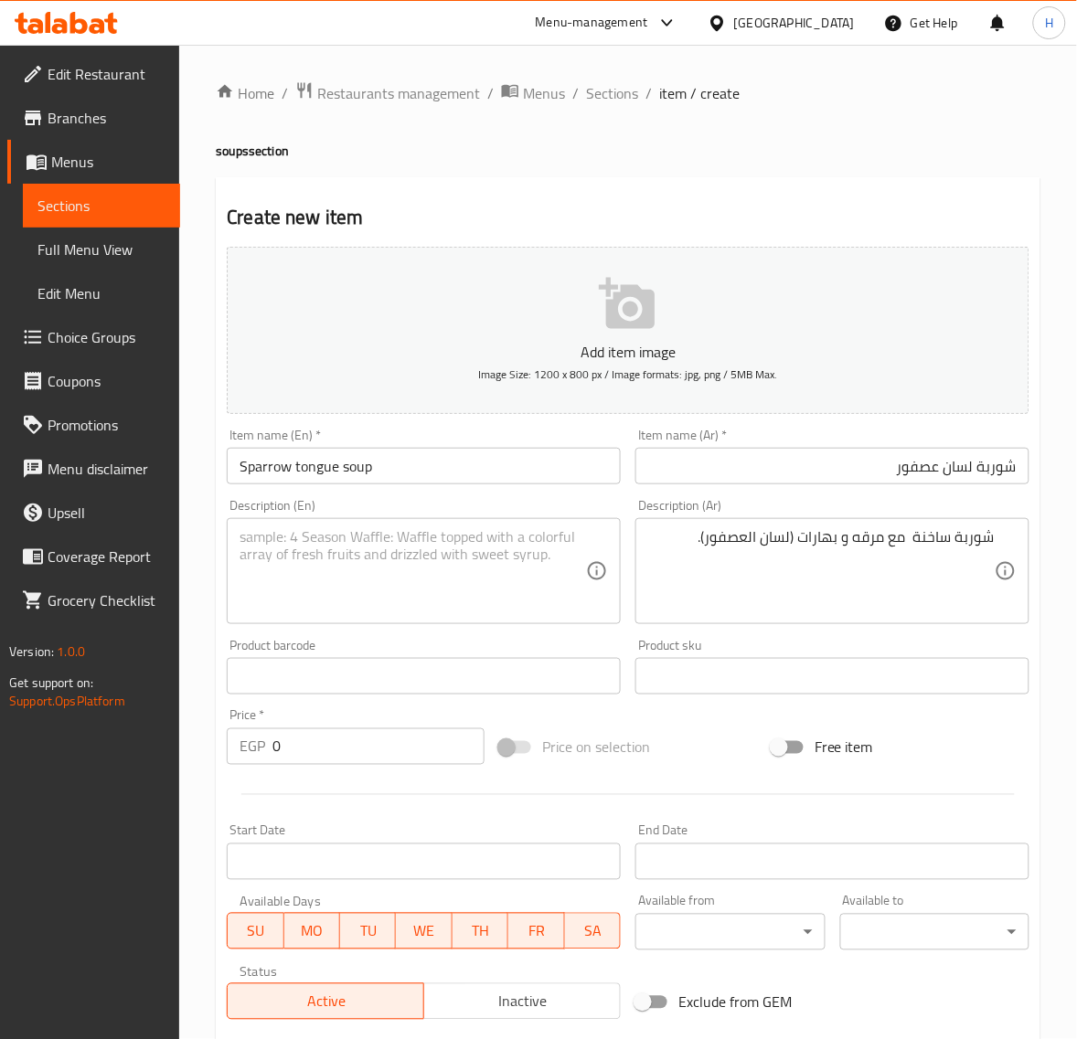
click at [517, 544] on textarea at bounding box center [412, 571] width 346 height 87
paste textarea "Hot soup with broth and spices (bird's tongue)."
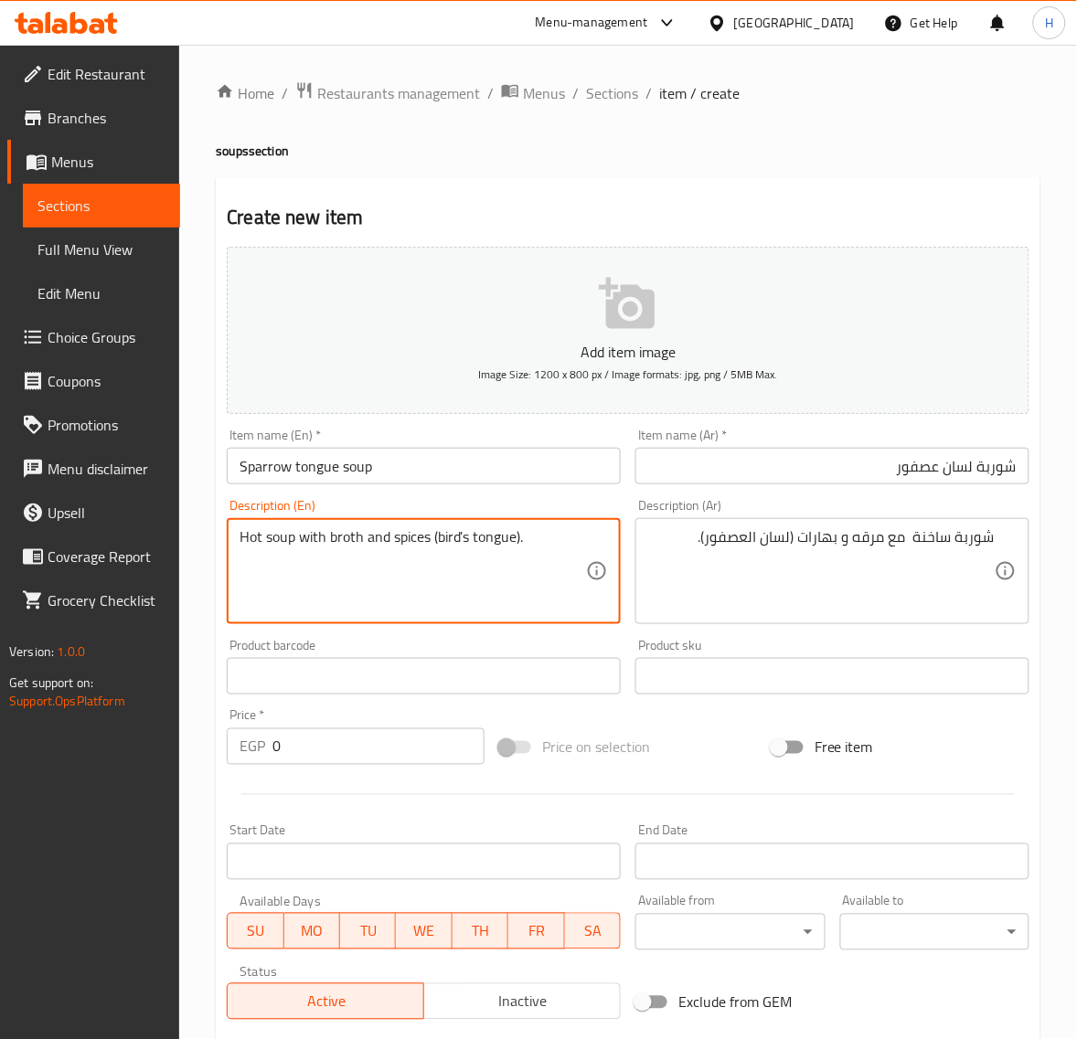
type textarea "Hot soup with broth and spices (bird's tongue)."
click at [896, 464] on input "شوربة لسان عصفور" at bounding box center [832, 466] width 394 height 37
click at [486, 471] on input "Sparrow tongue soup" at bounding box center [424, 466] width 394 height 37
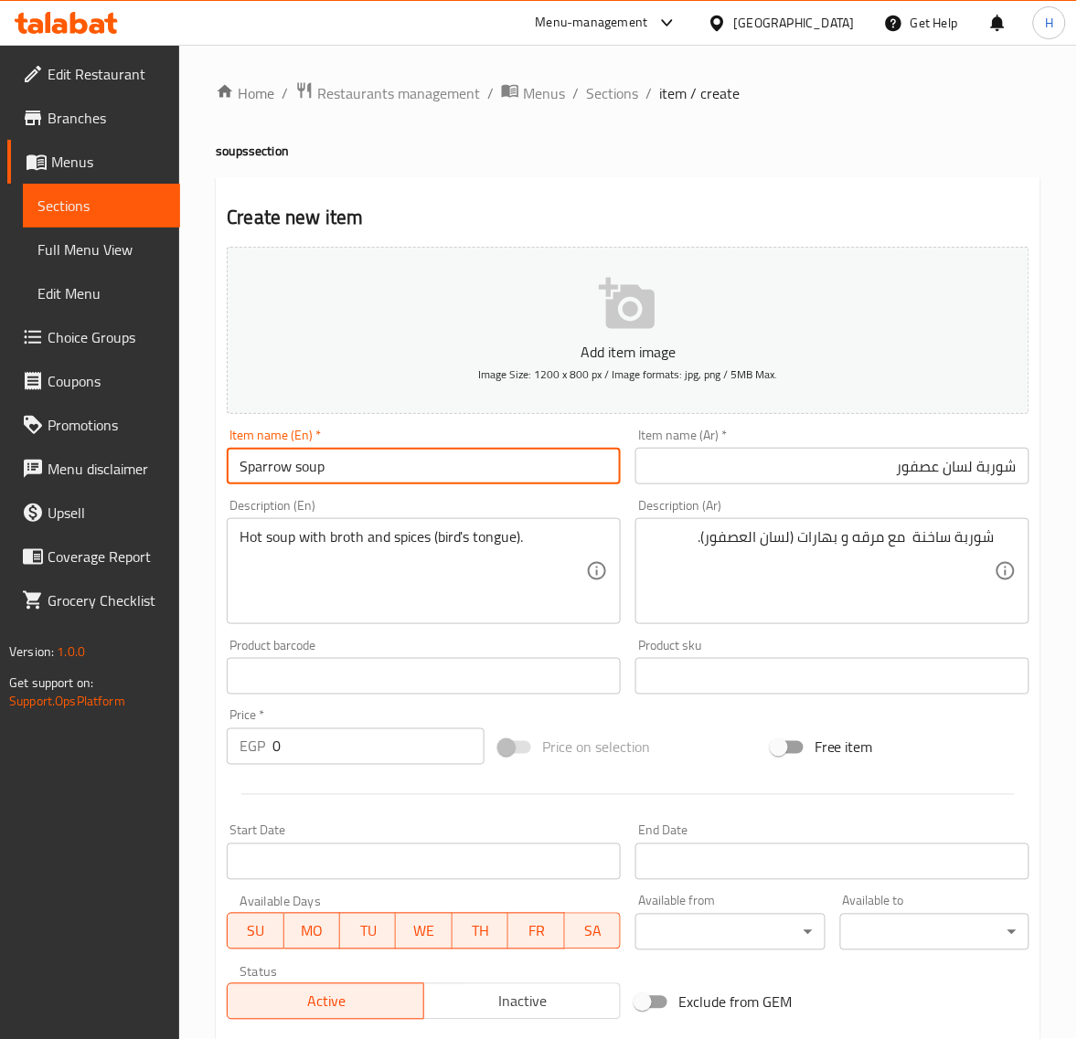
paste input "Orzo"
type input "Orzo soup"
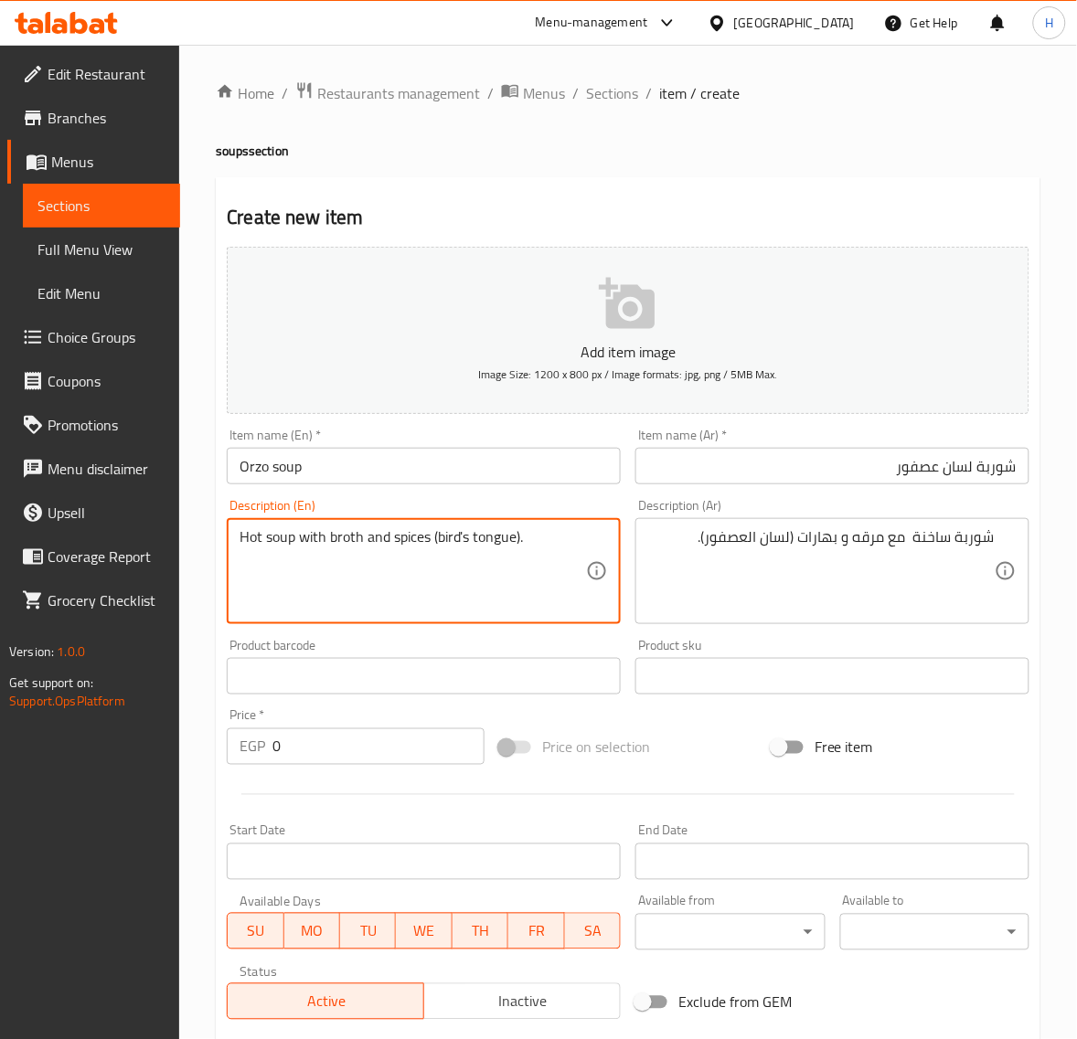
paste textarea "Orzo"
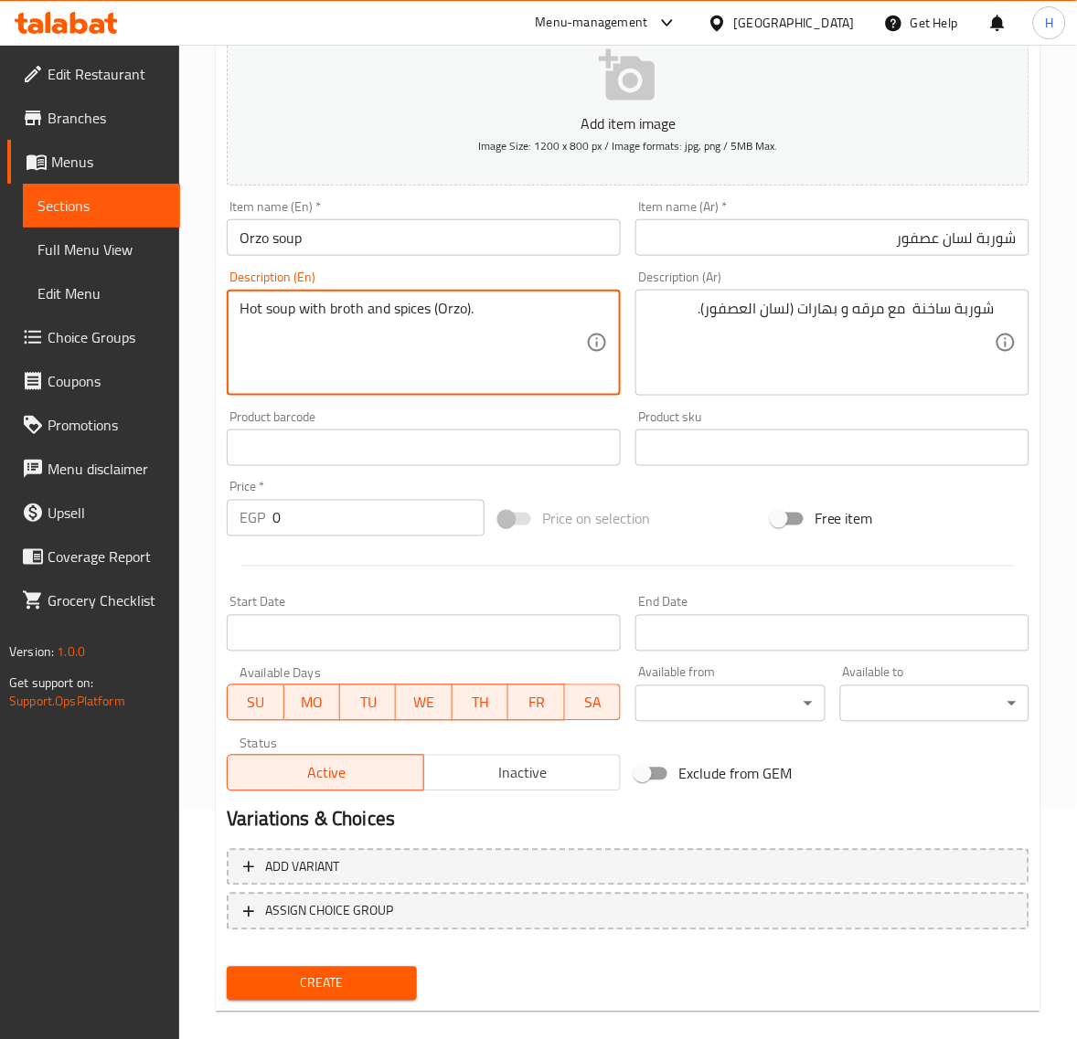
scroll to position [76, 0]
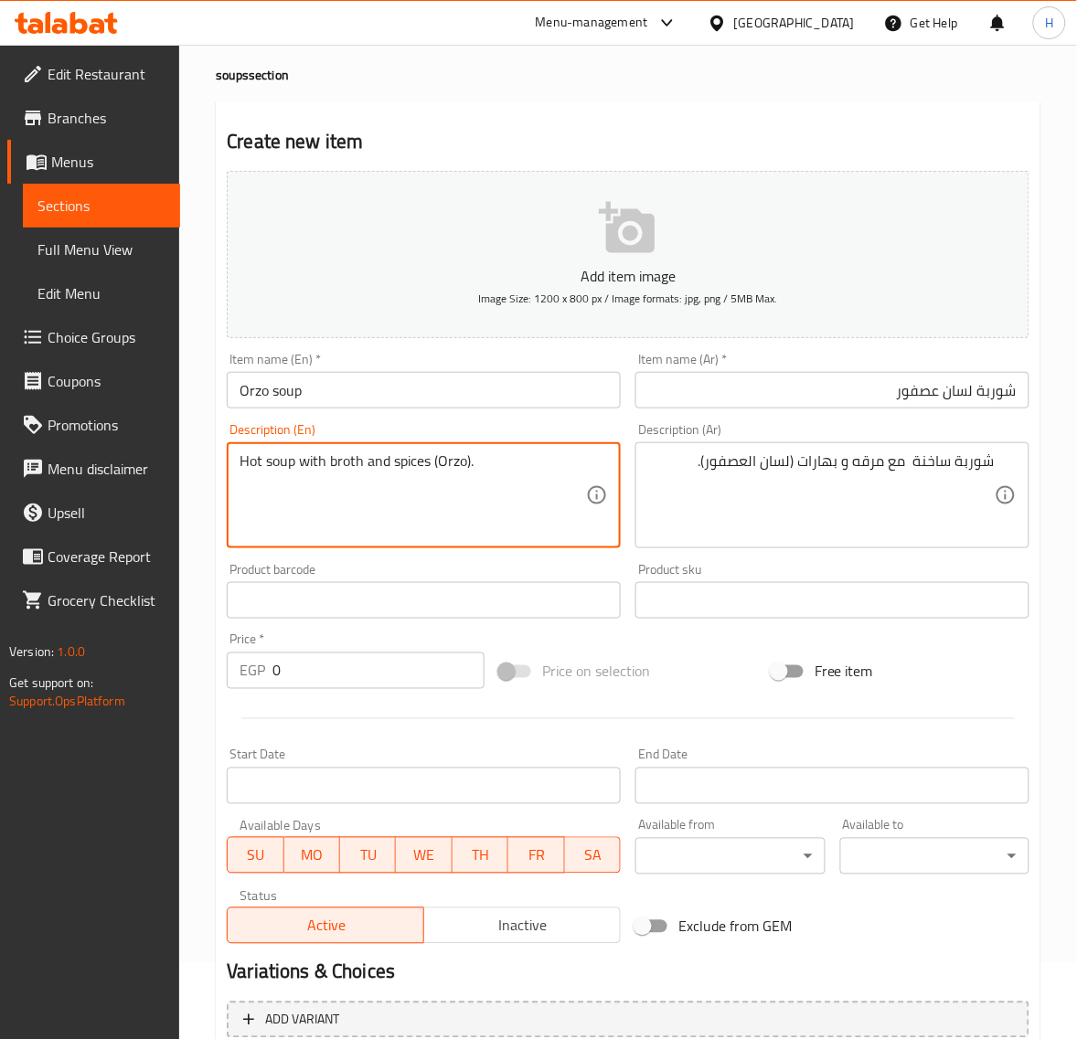
type textarea "Hot soup with broth and spices (Orzo)."
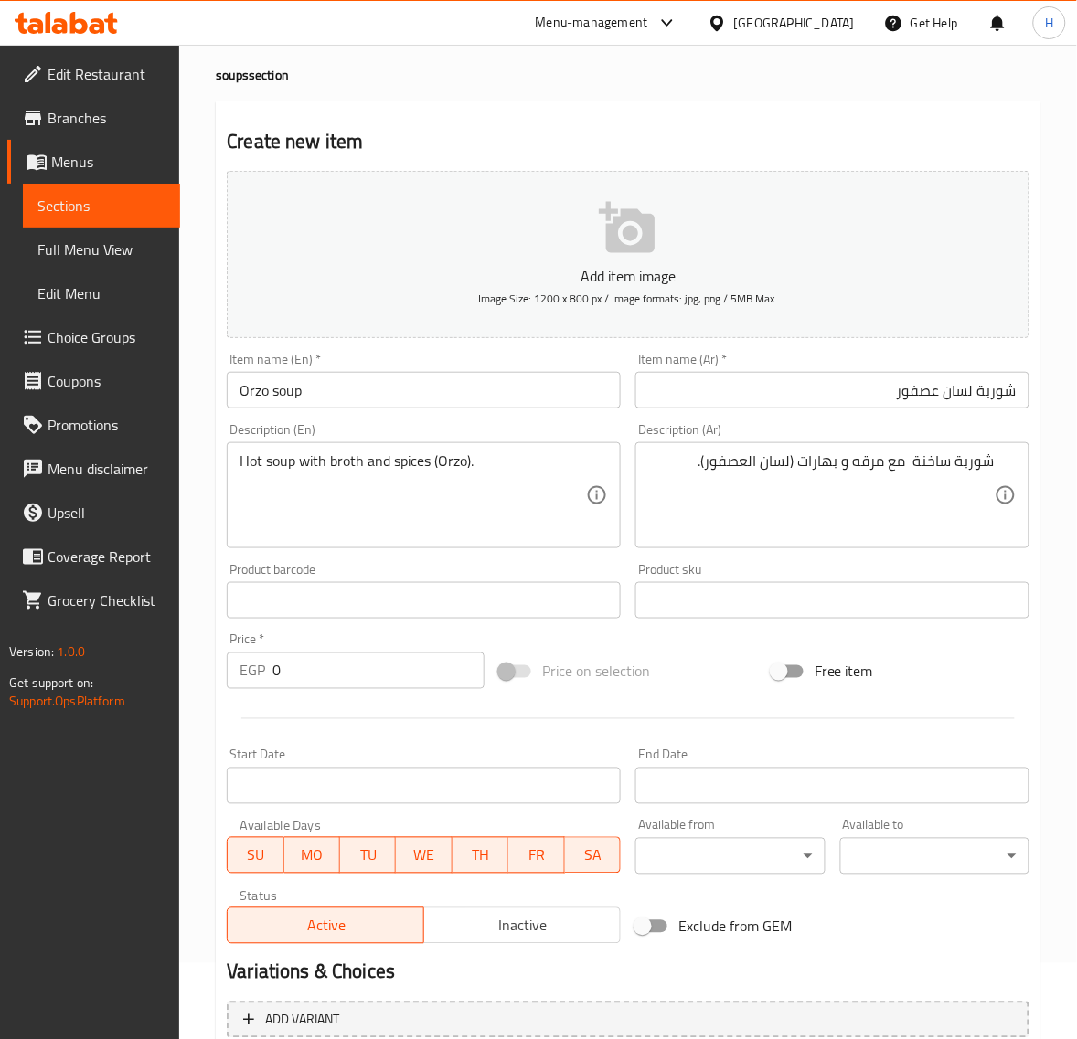
click at [398, 659] on input "0" at bounding box center [378, 671] width 212 height 37
paste input "35"
type input "35"
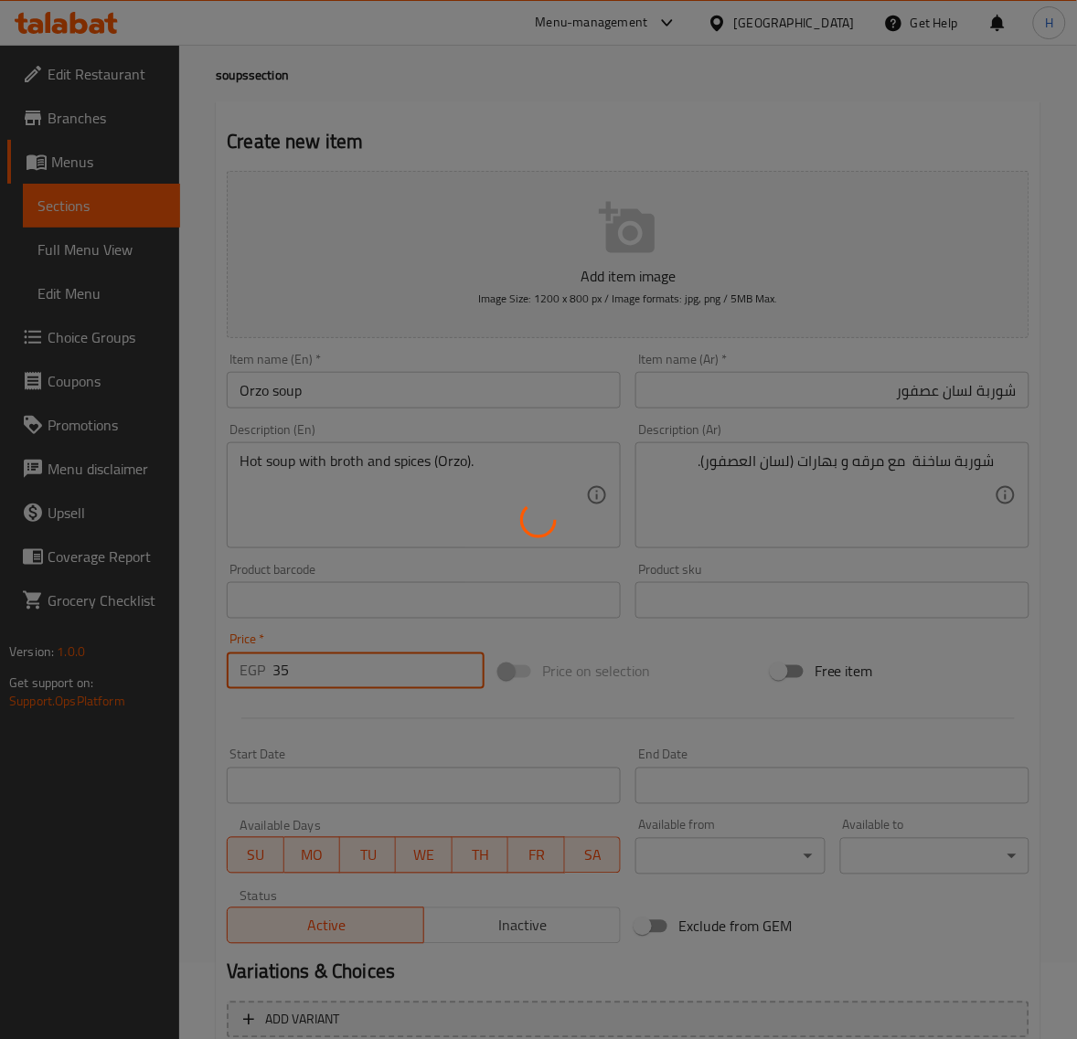
type input "0"
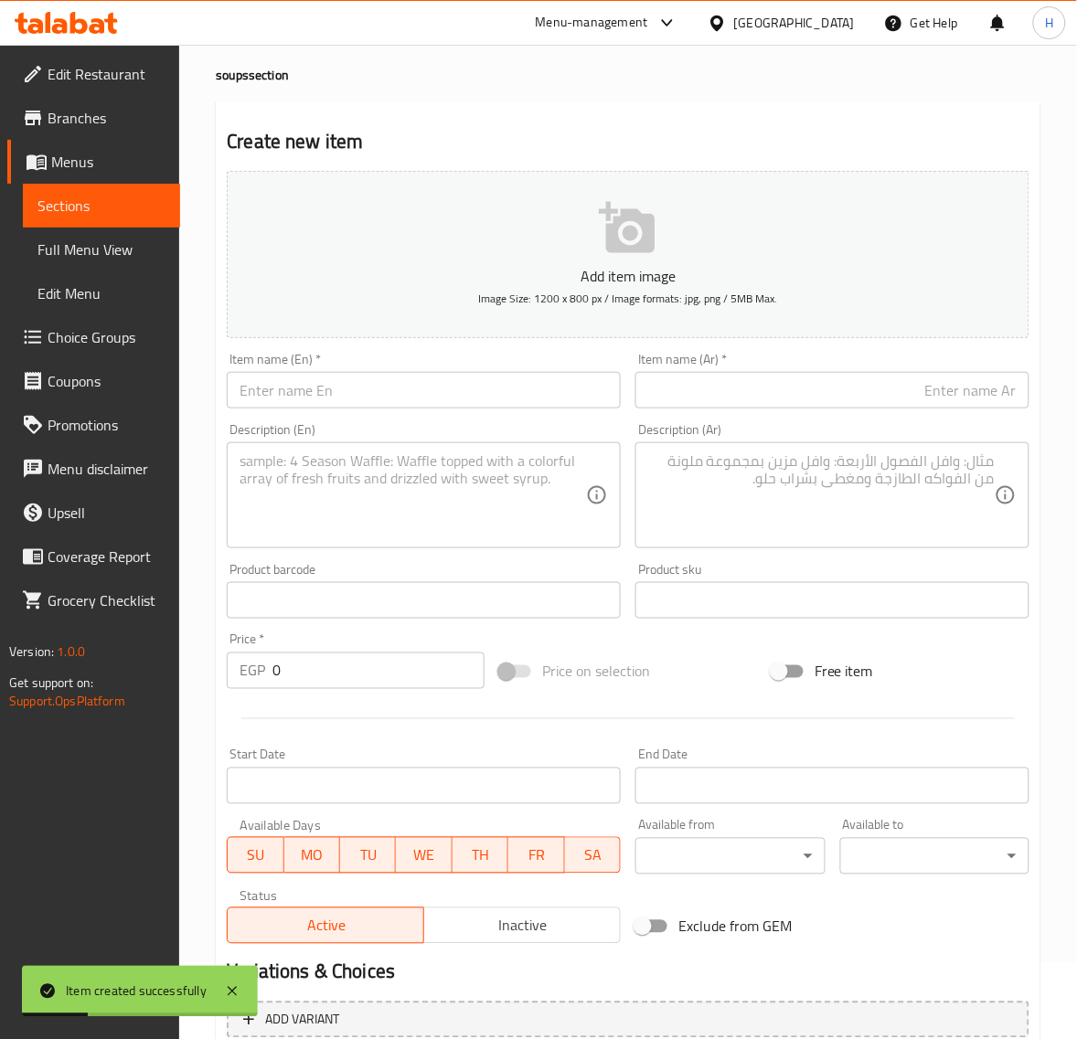
click at [939, 471] on textarea at bounding box center [821, 495] width 346 height 87
paste textarea "شوربة كوارع: شوربة دسمة محضرة من الكوارع مع البهارات."
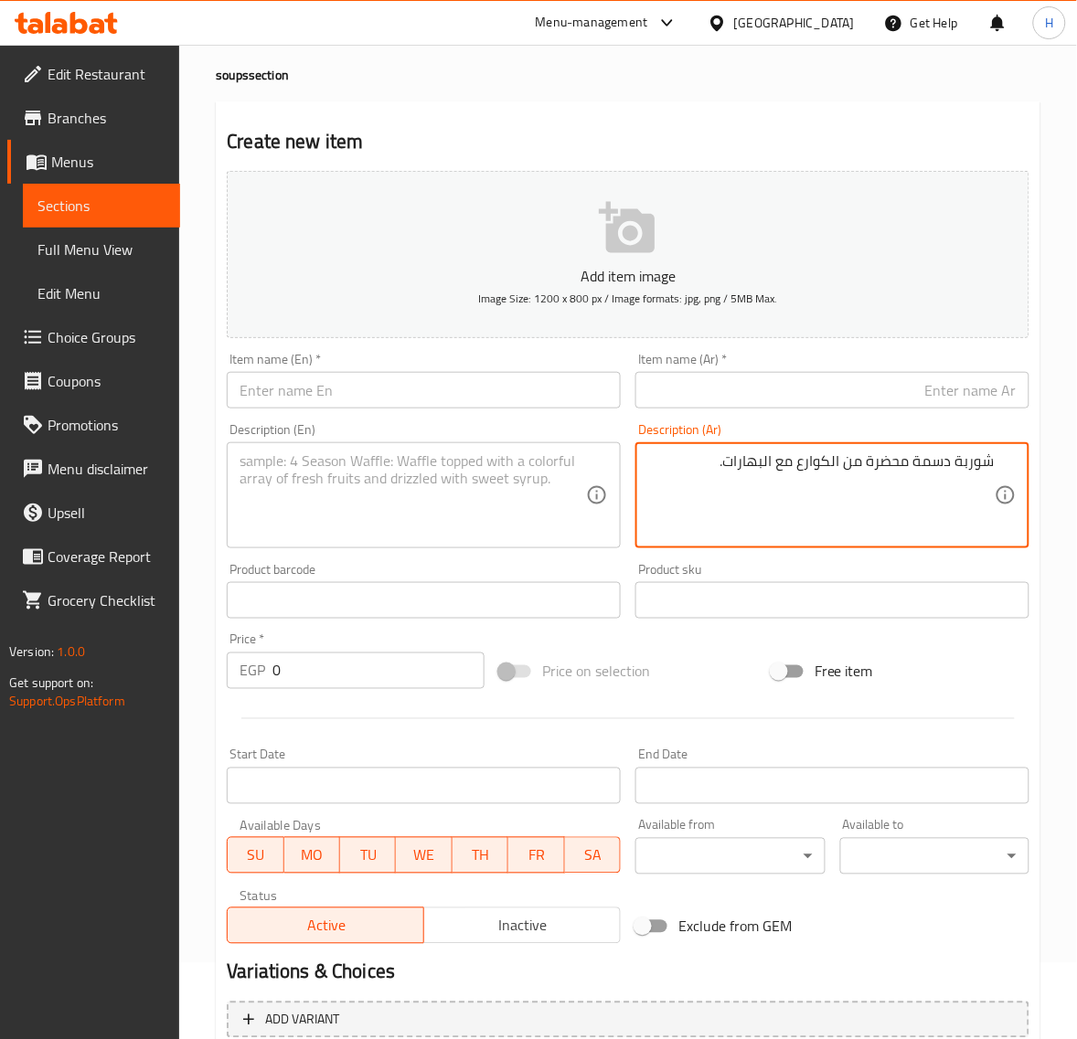
type textarea "شوربة دسمة محضرة من الكوارع مع البهارات."
click at [957, 384] on input "text" at bounding box center [832, 390] width 394 height 37
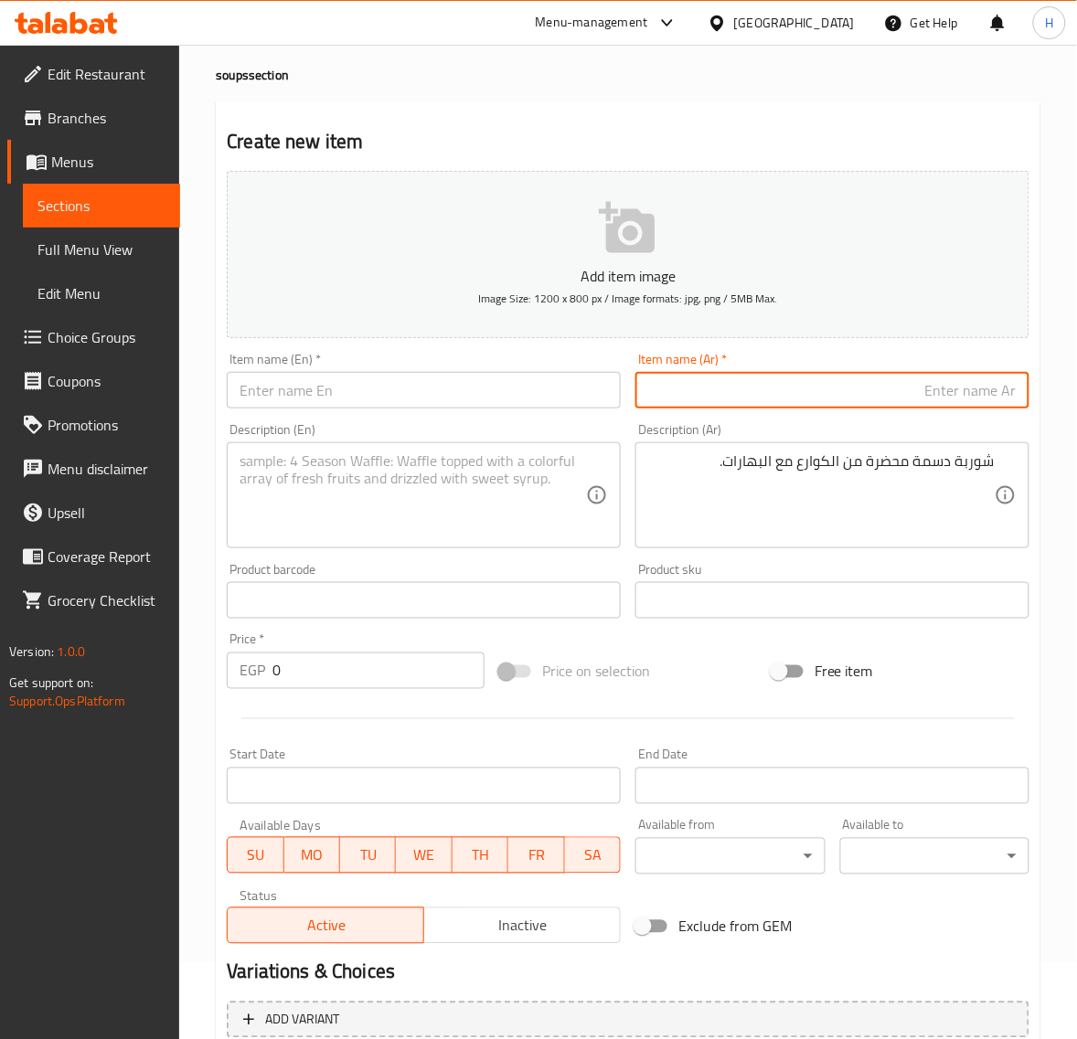
paste input "شوربة كوارع"
type input "شوربة كوارع"
click at [380, 377] on input "text" at bounding box center [424, 390] width 394 height 37
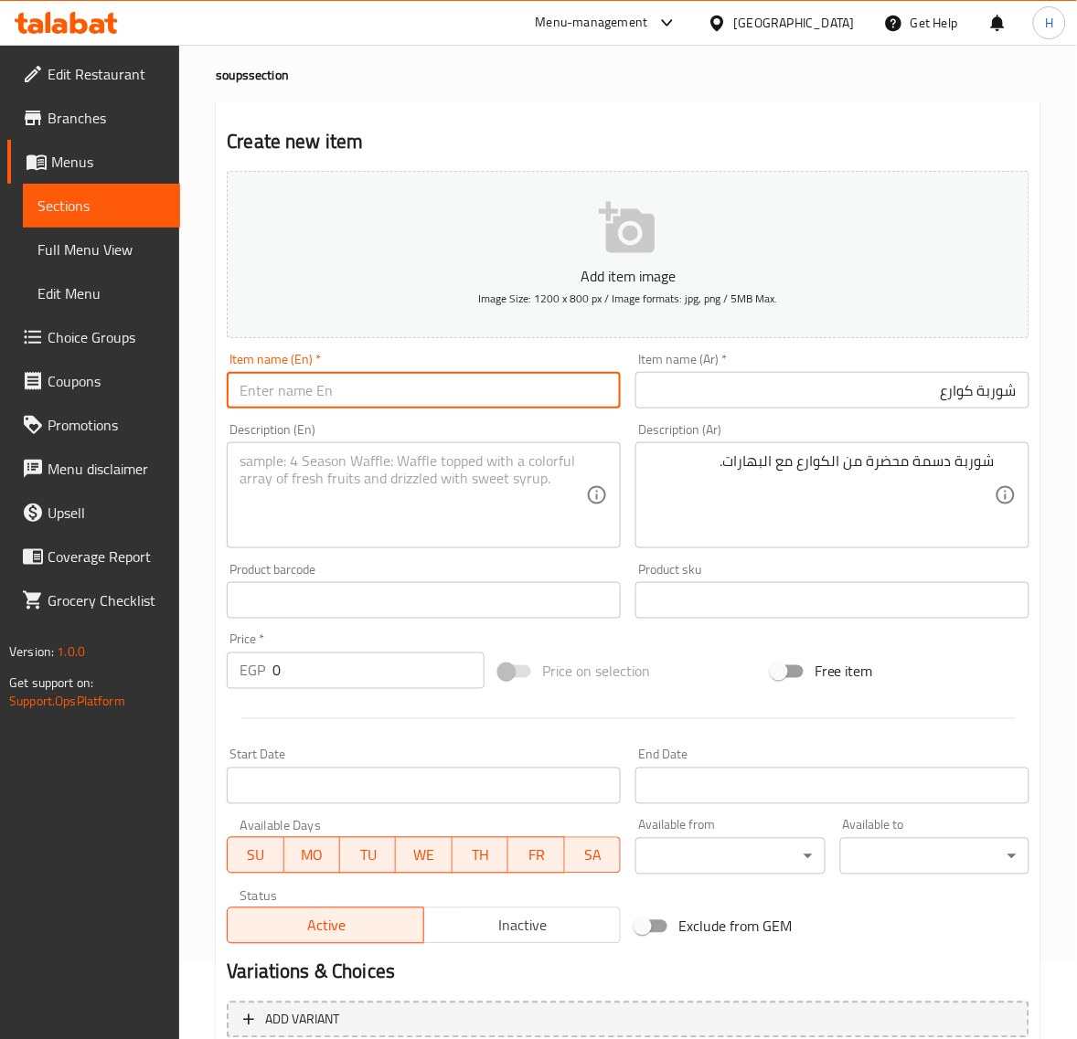
paste input "Knuckles Pieces Soup"
type input "Knuckles Soup"
click at [446, 499] on textarea at bounding box center [412, 495] width 346 height 87
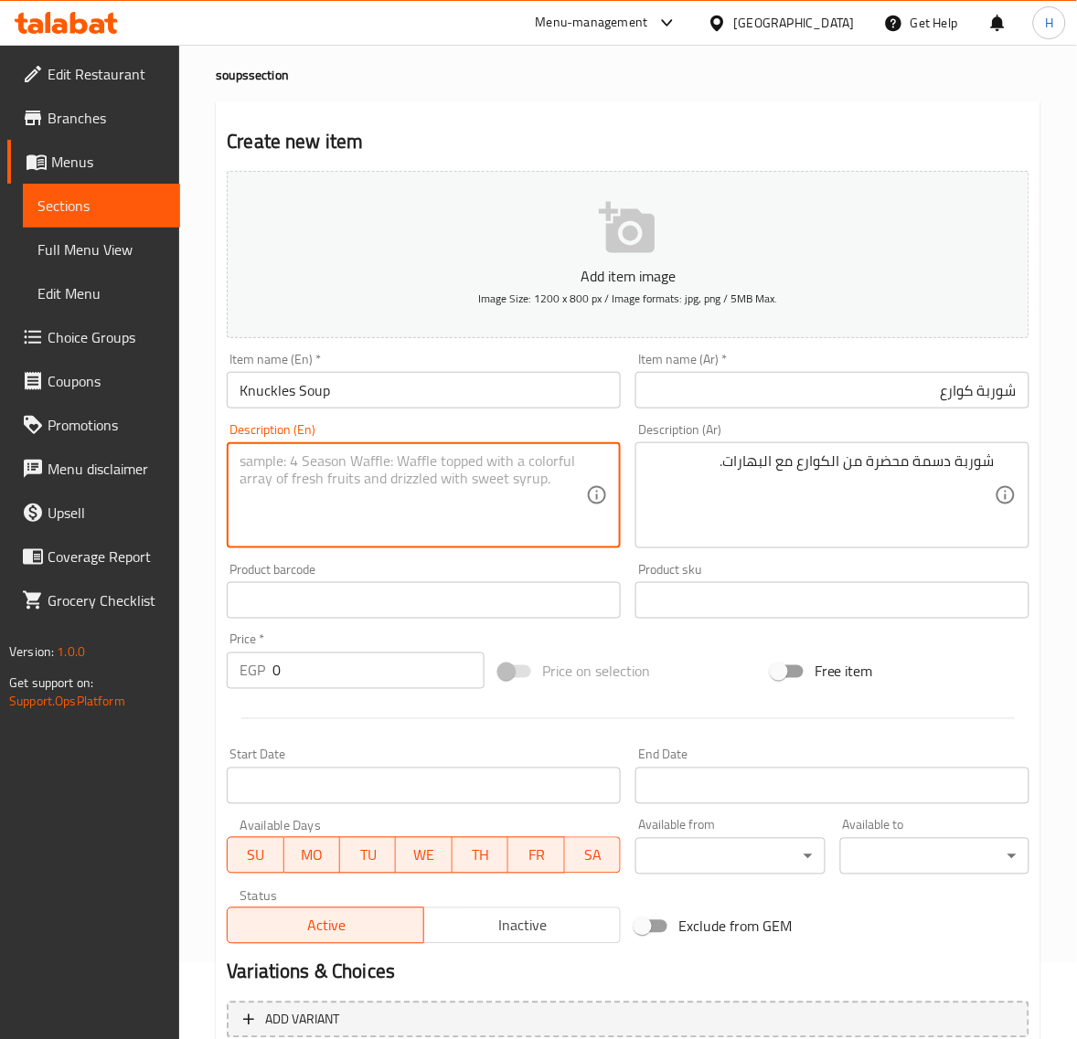
paste textarea "A hearty soup made from trotters with spices."
click at [275, 393] on input "Knuckles Soup" at bounding box center [424, 390] width 394 height 37
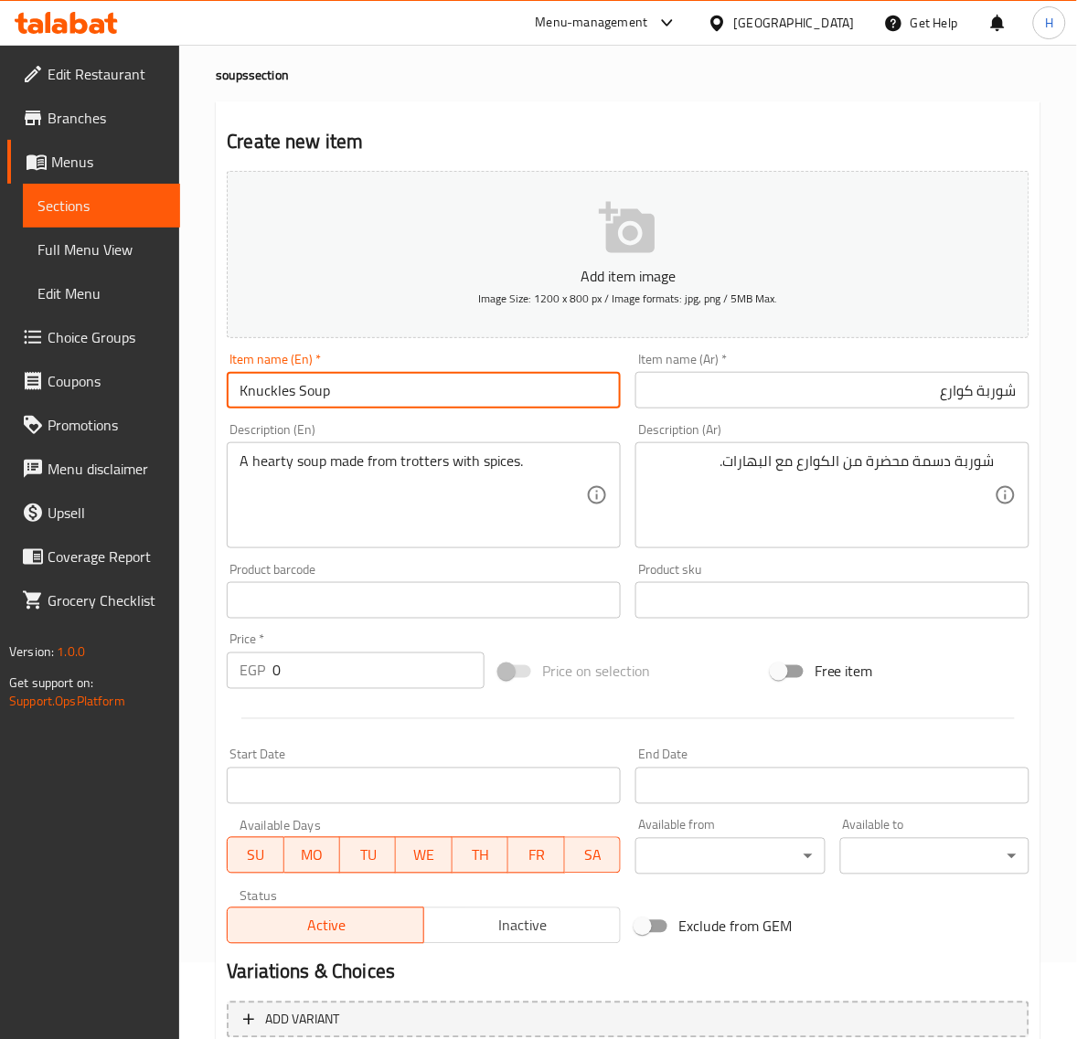
click at [275, 393] on input "Knuckles Soup" at bounding box center [424, 390] width 394 height 37
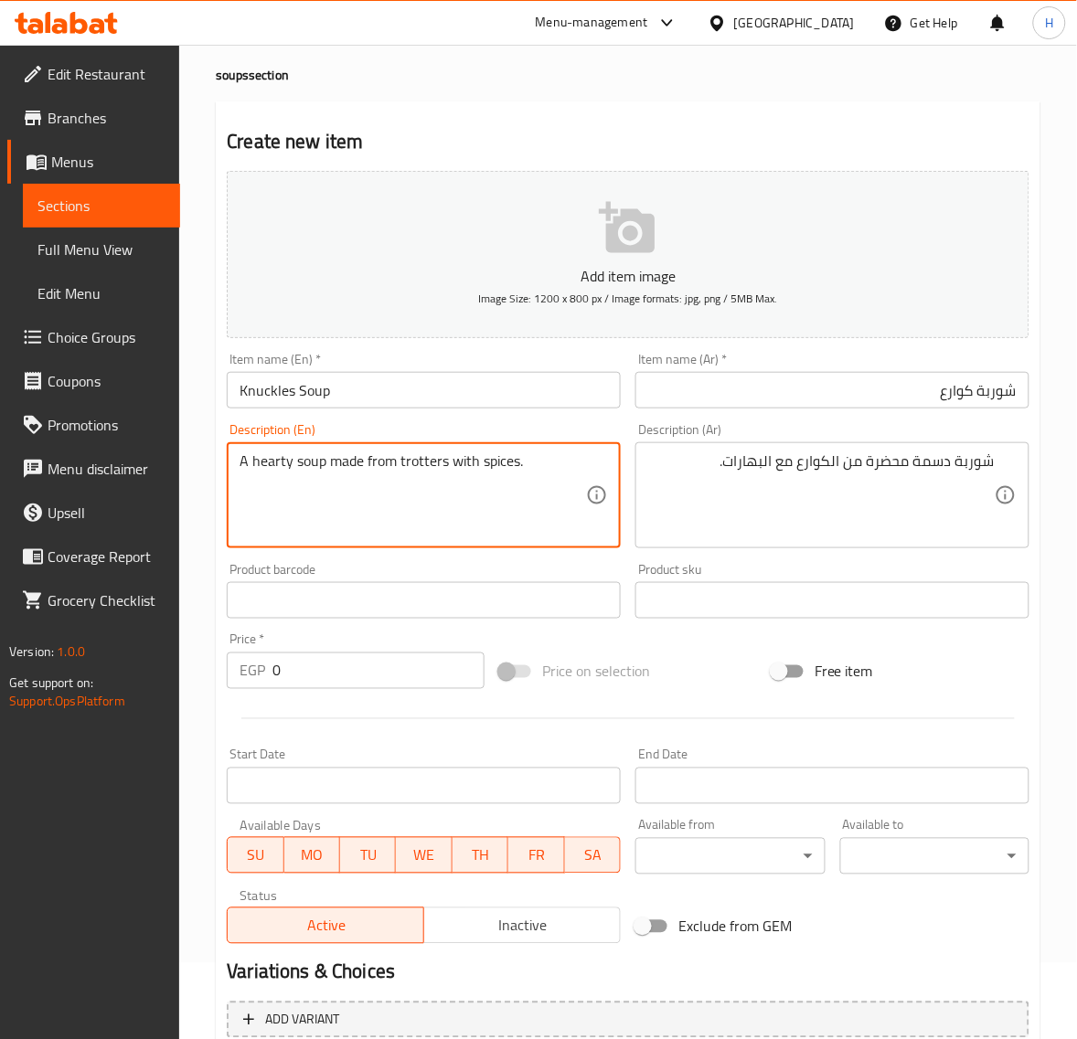
click at [421, 463] on textarea "A hearty soup made from trotters with spices." at bounding box center [412, 495] width 346 height 87
paste textarea "[MEDICAL_DATA]"
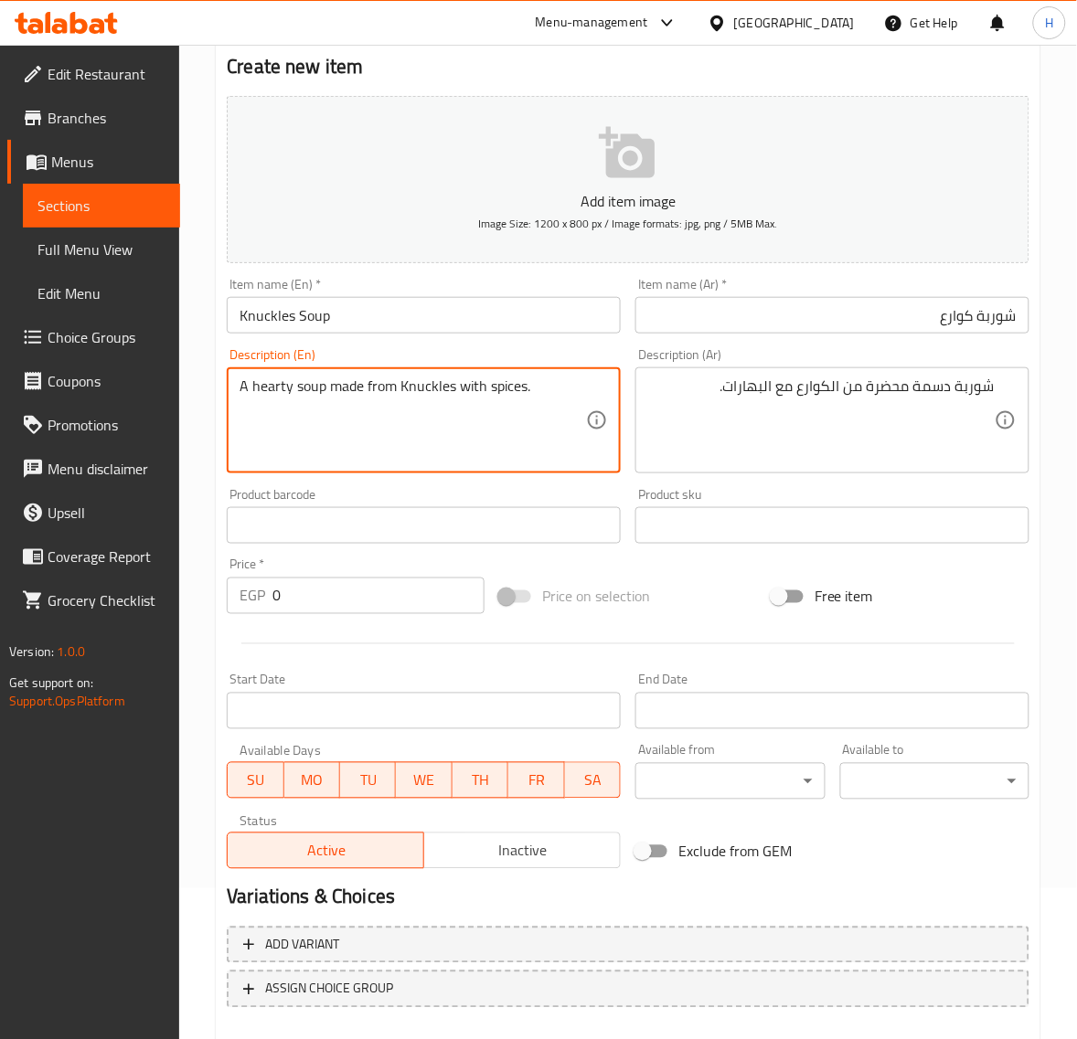
scroll to position [152, 0]
type textarea "A hearty soup made from Knuckles with spices."
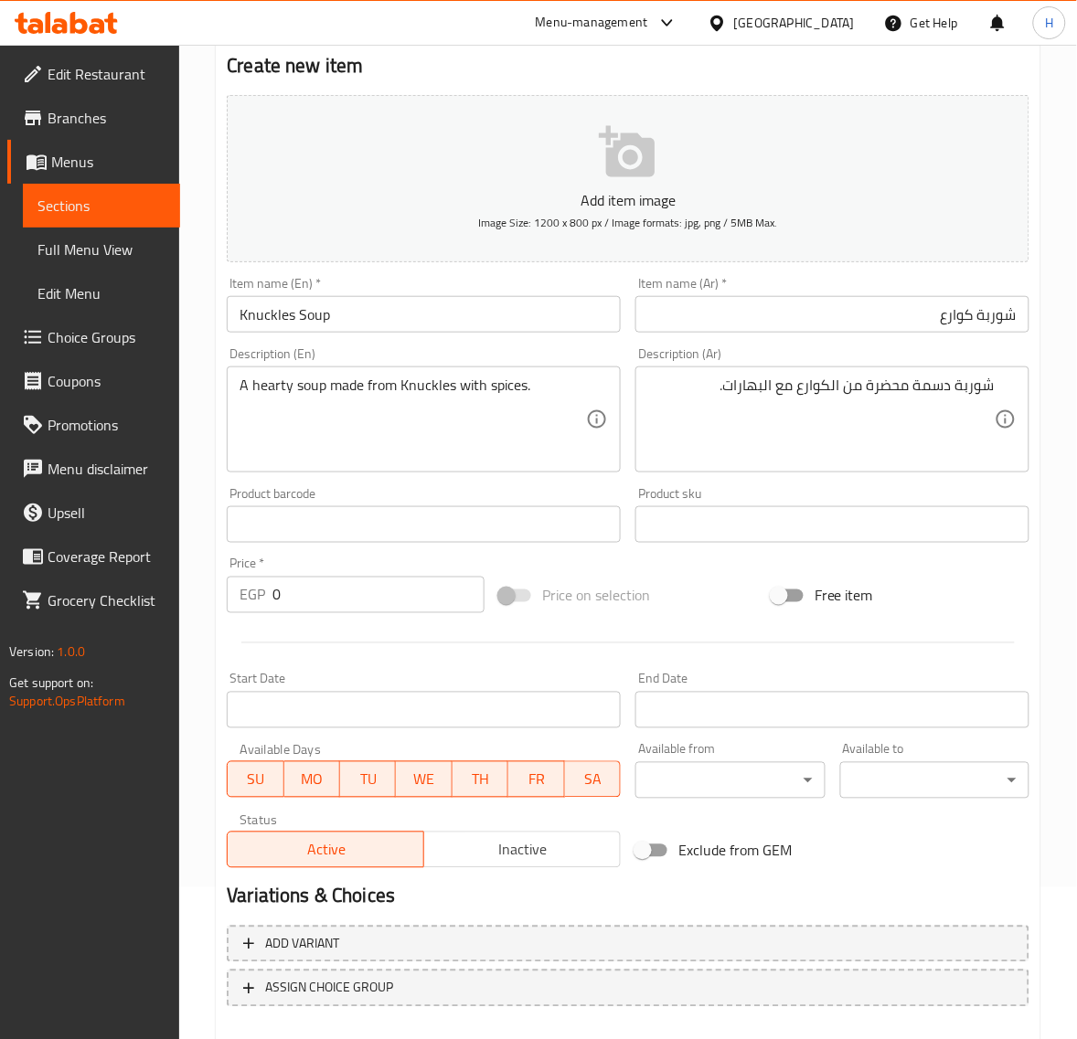
click at [312, 576] on div "Price   * EGP 0 Price *" at bounding box center [356, 585] width 258 height 56
click at [313, 580] on input "0" at bounding box center [378, 595] width 212 height 37
paste input "125"
type input "125"
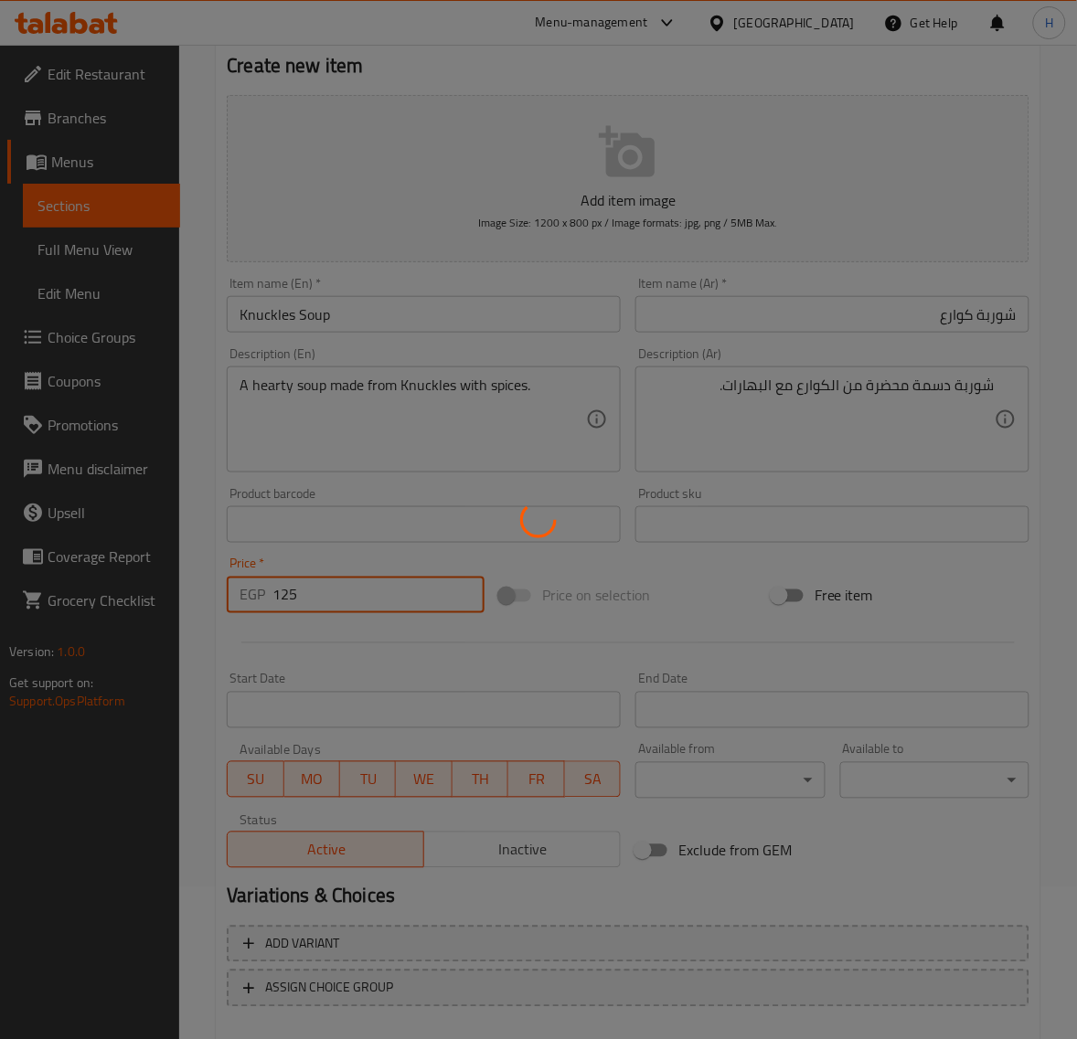
type input "0"
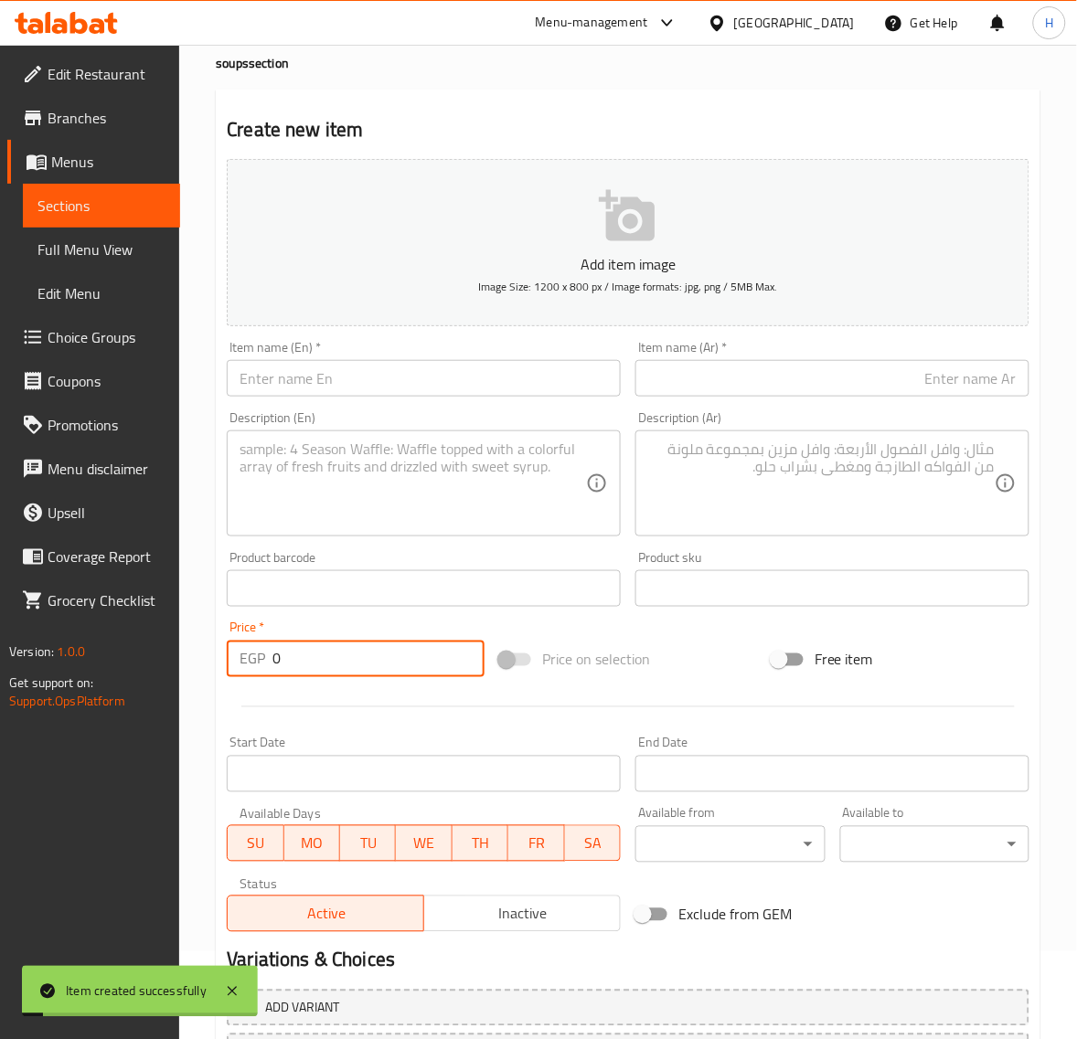
scroll to position [0, 0]
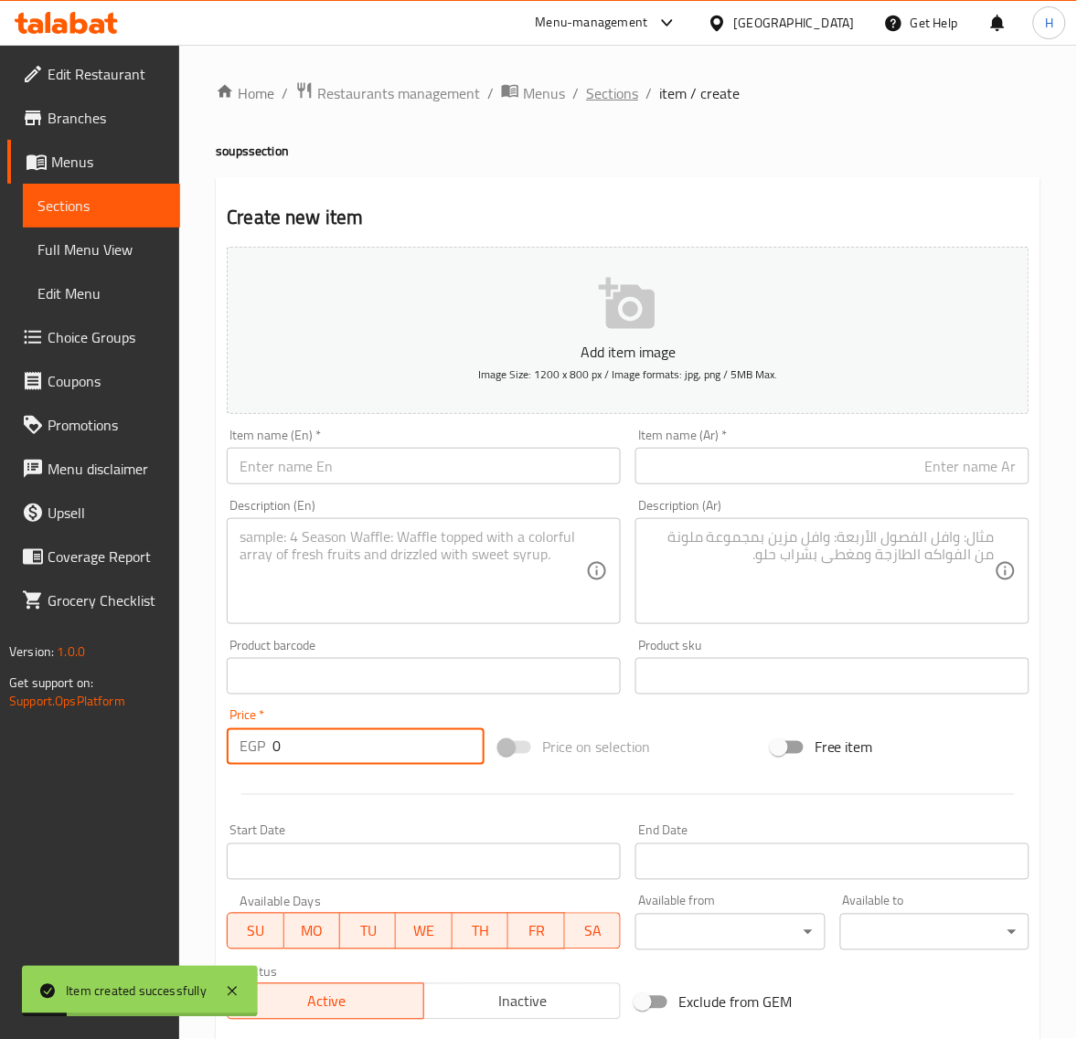
click at [620, 98] on span "Sections" at bounding box center [612, 93] width 52 height 22
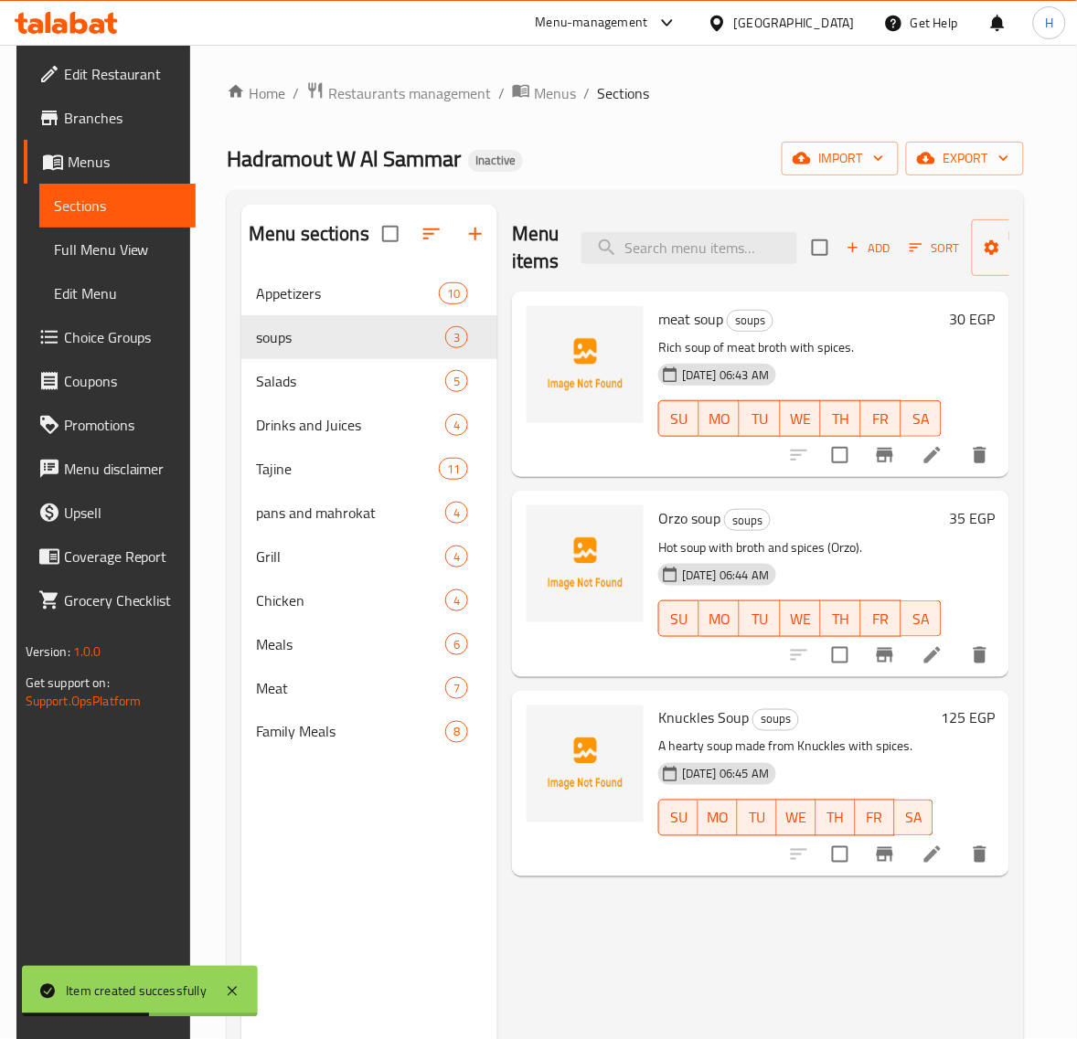
click at [96, 243] on span "Full Menu View" at bounding box center [118, 250] width 128 height 22
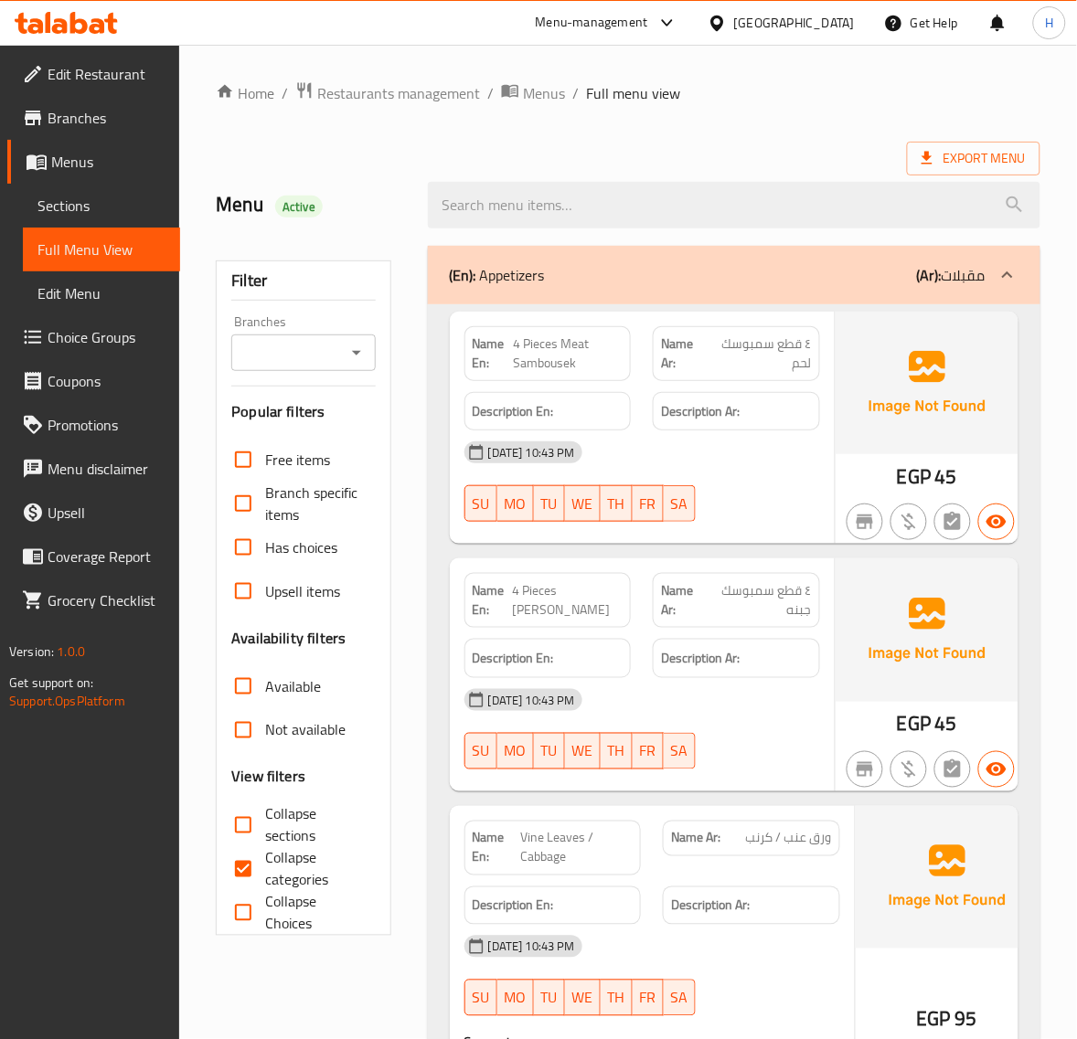
click at [266, 825] on span "Collapse sections" at bounding box center [312, 825] width 95 height 44
click at [265, 825] on input "Collapse sections" at bounding box center [243, 825] width 44 height 44
checkbox input "true"
click at [259, 866] on input "Collapse categories" at bounding box center [243, 869] width 44 height 44
checkbox input "false"
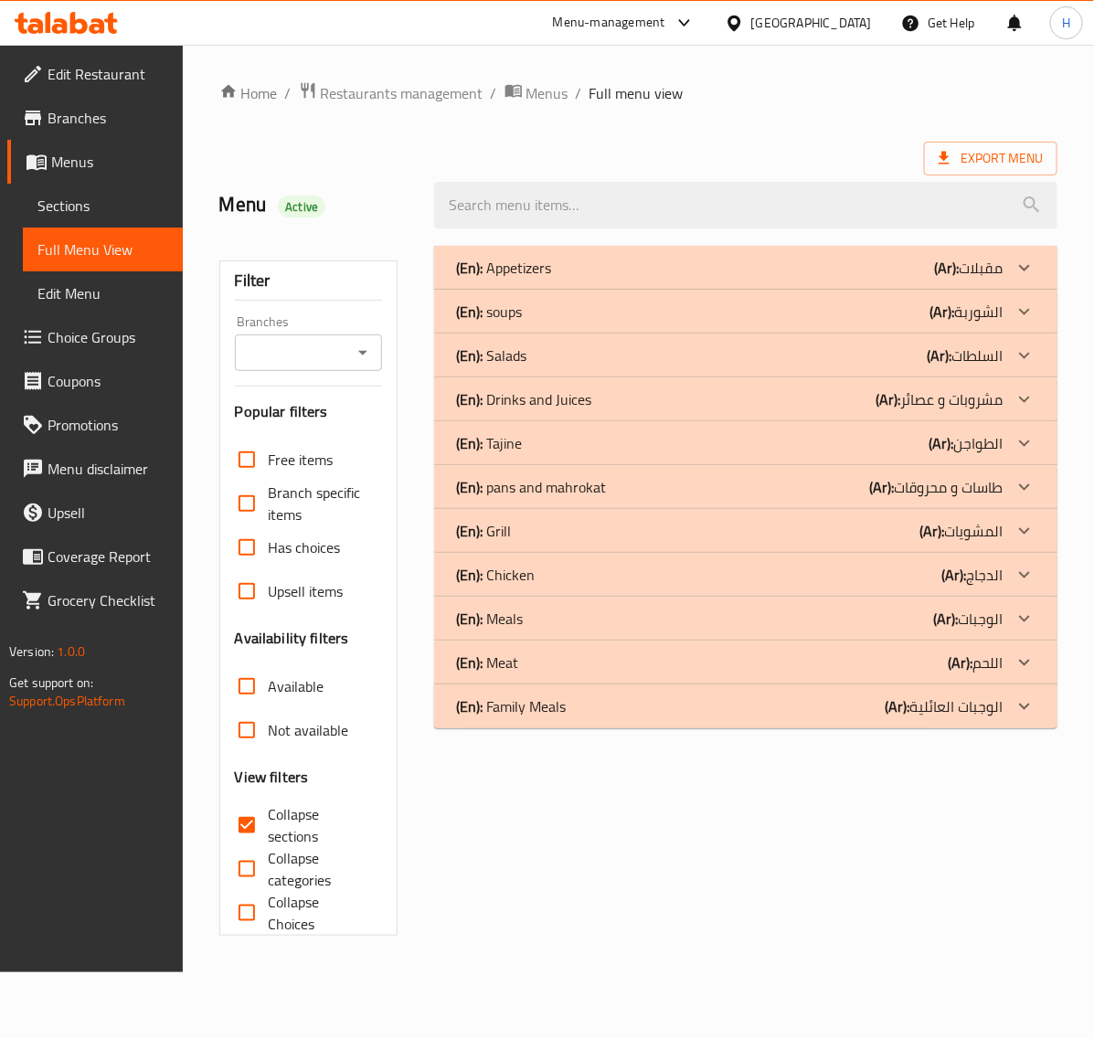
click at [633, 307] on div "(En): soups (Ar): الشوربة" at bounding box center [729, 312] width 547 height 22
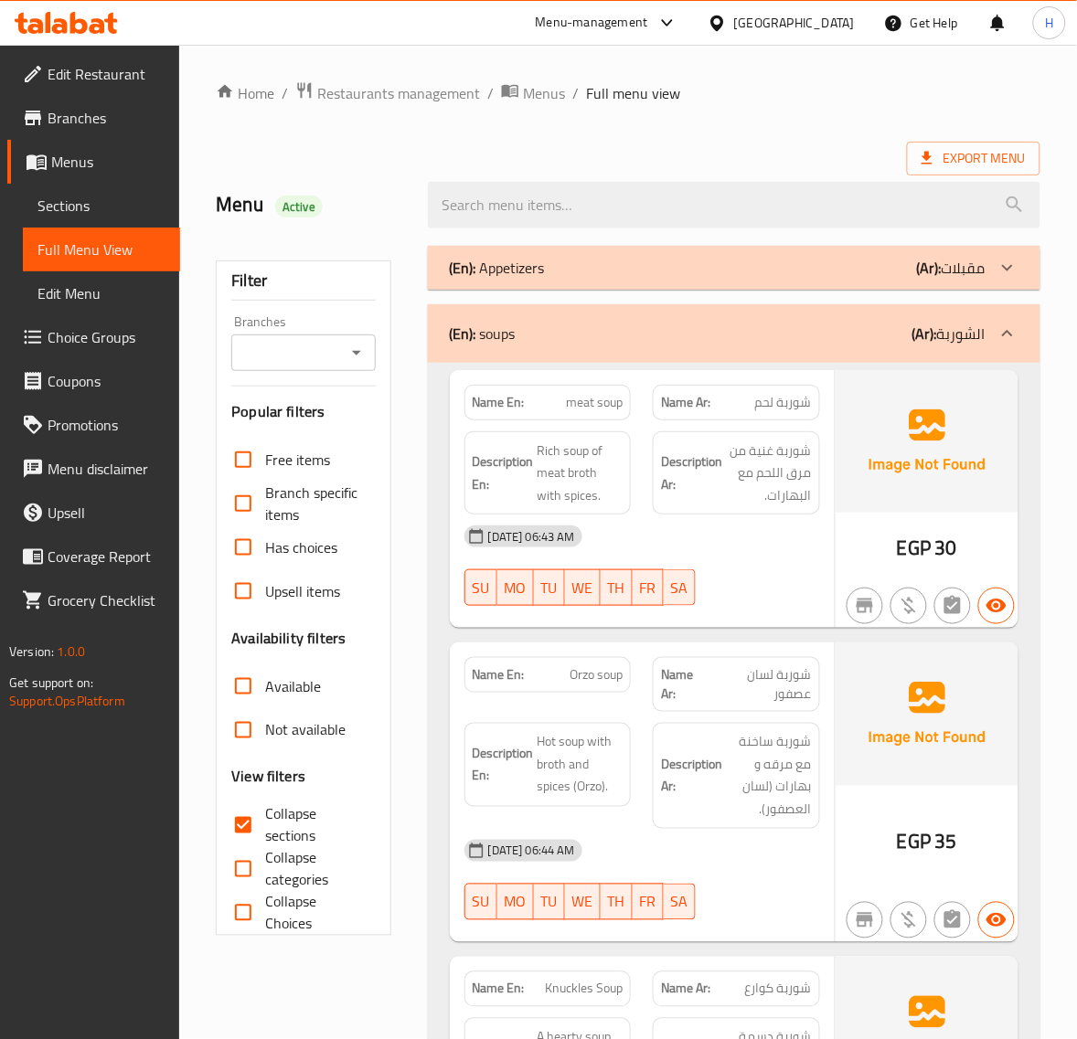
click at [117, 211] on span "Sections" at bounding box center [101, 206] width 128 height 22
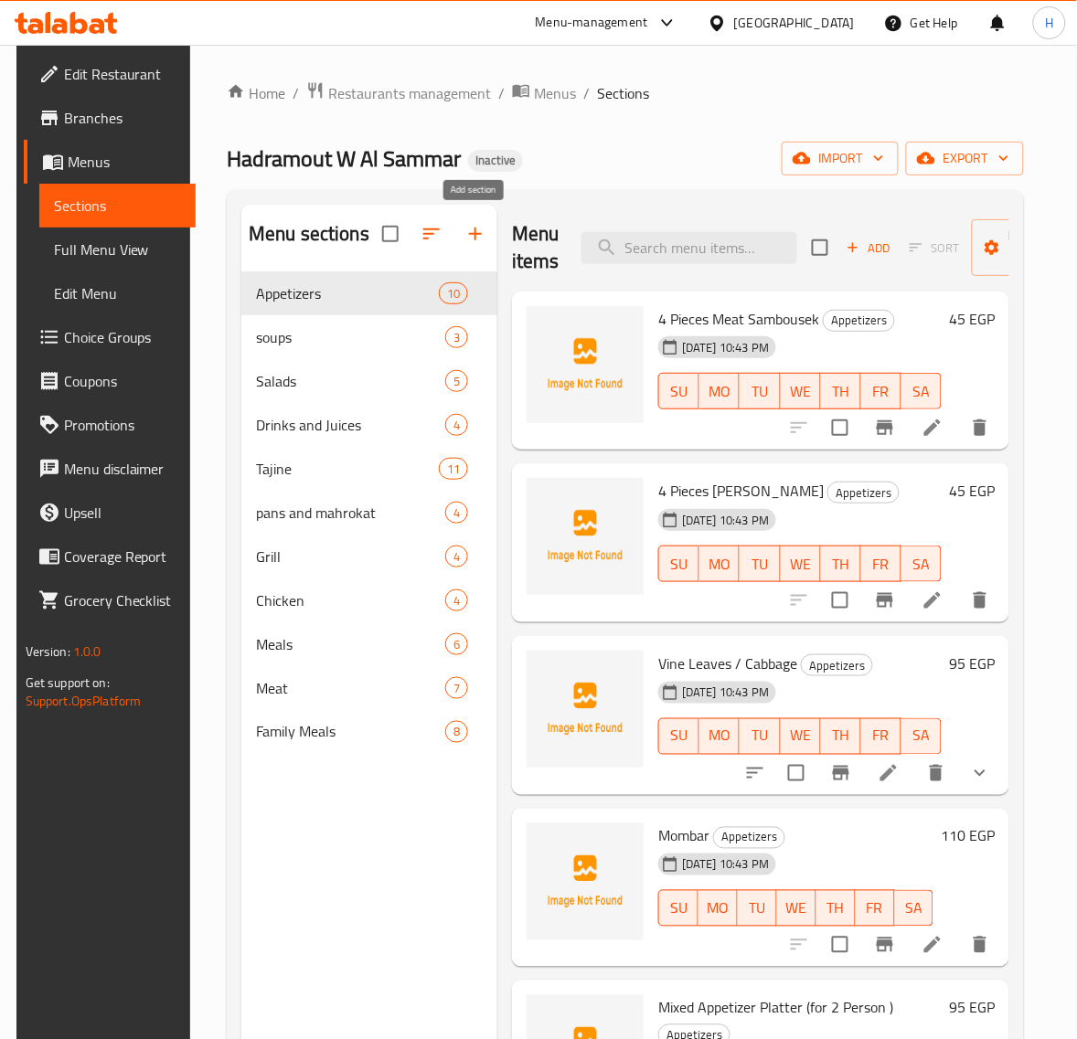
click at [472, 230] on icon "button" at bounding box center [475, 234] width 22 height 22
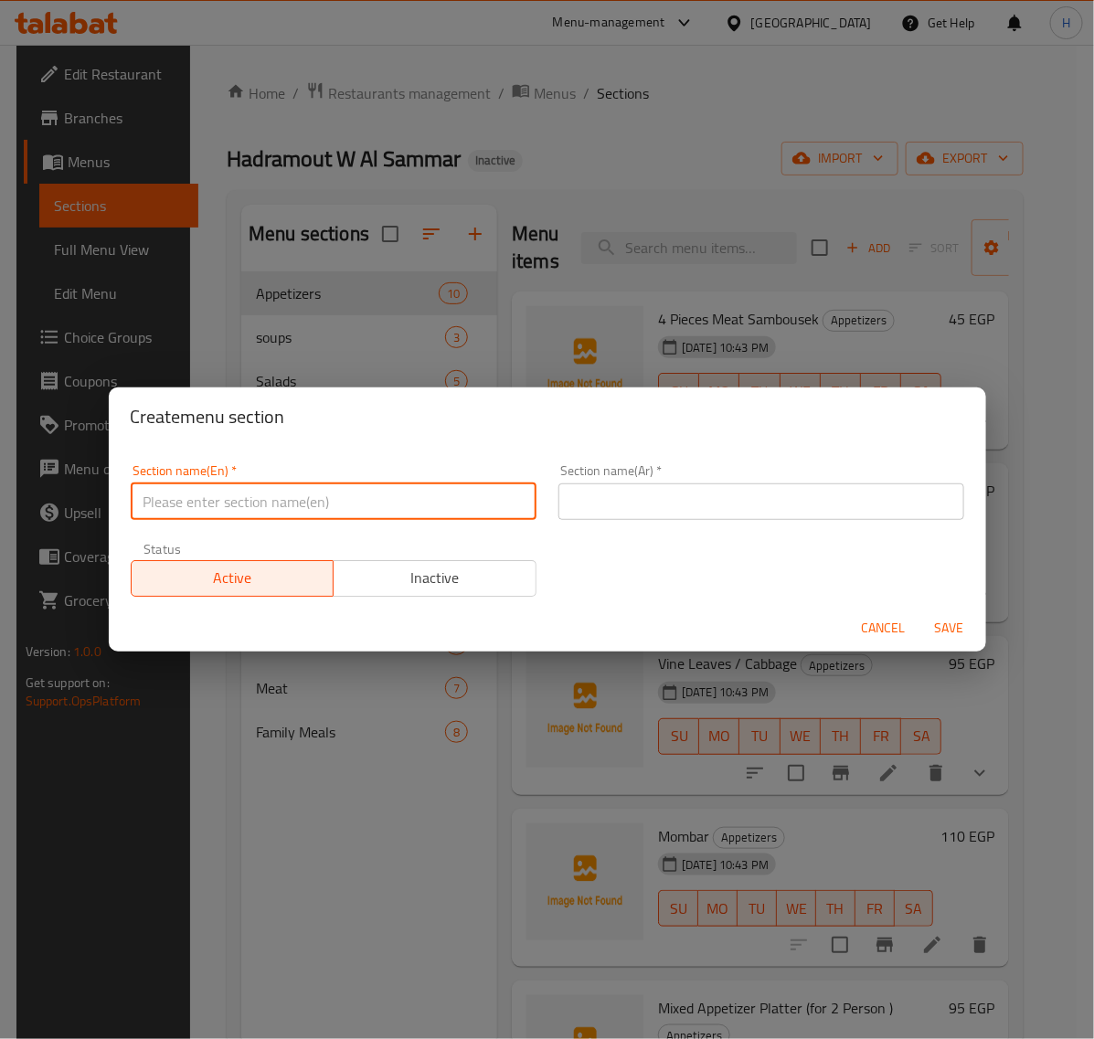
click at [391, 495] on input "text" at bounding box center [334, 501] width 406 height 37
type input "ا"
type input "hamam"
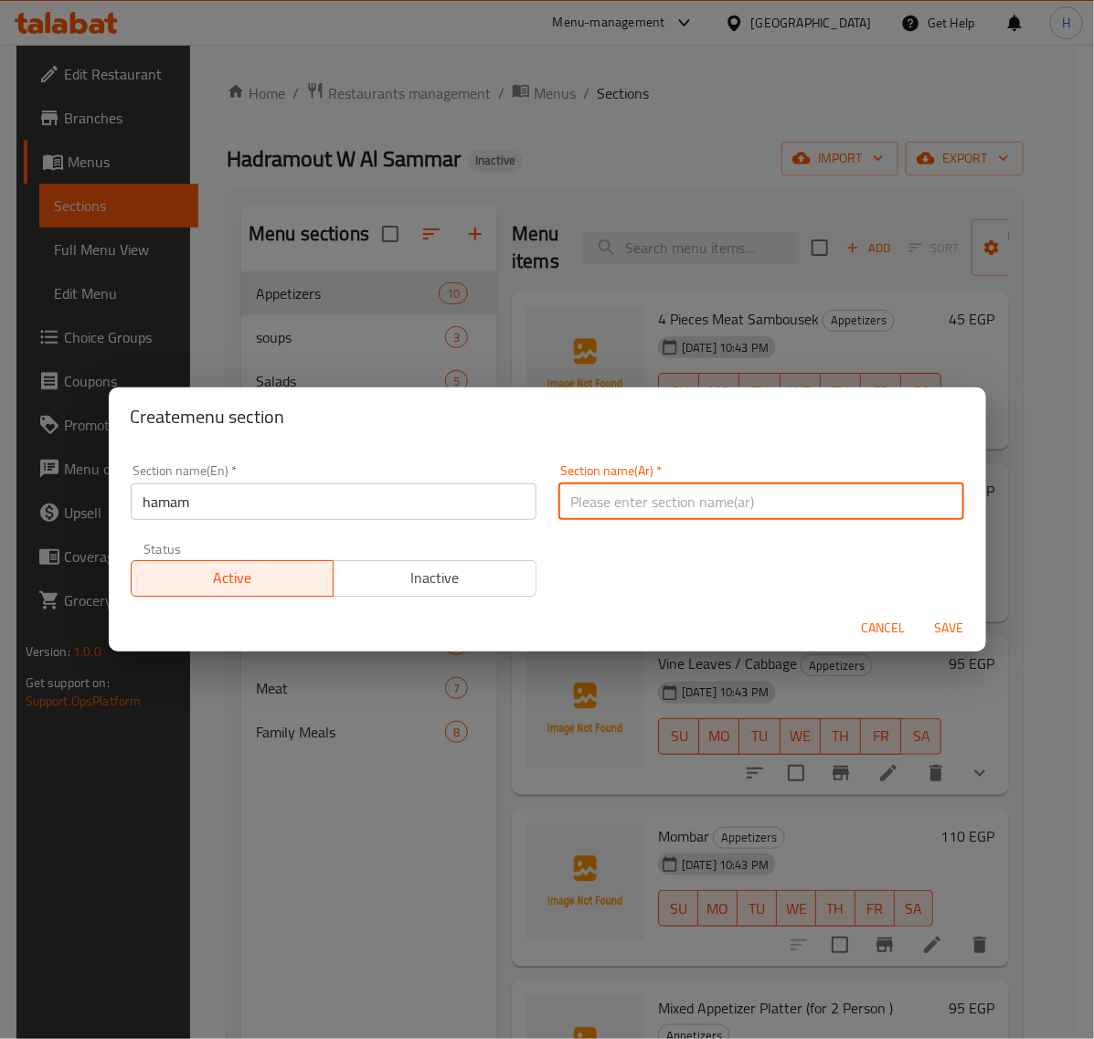
click at [663, 487] on input "text" at bounding box center [761, 501] width 406 height 37
type input "ت"
type input "الحمام"
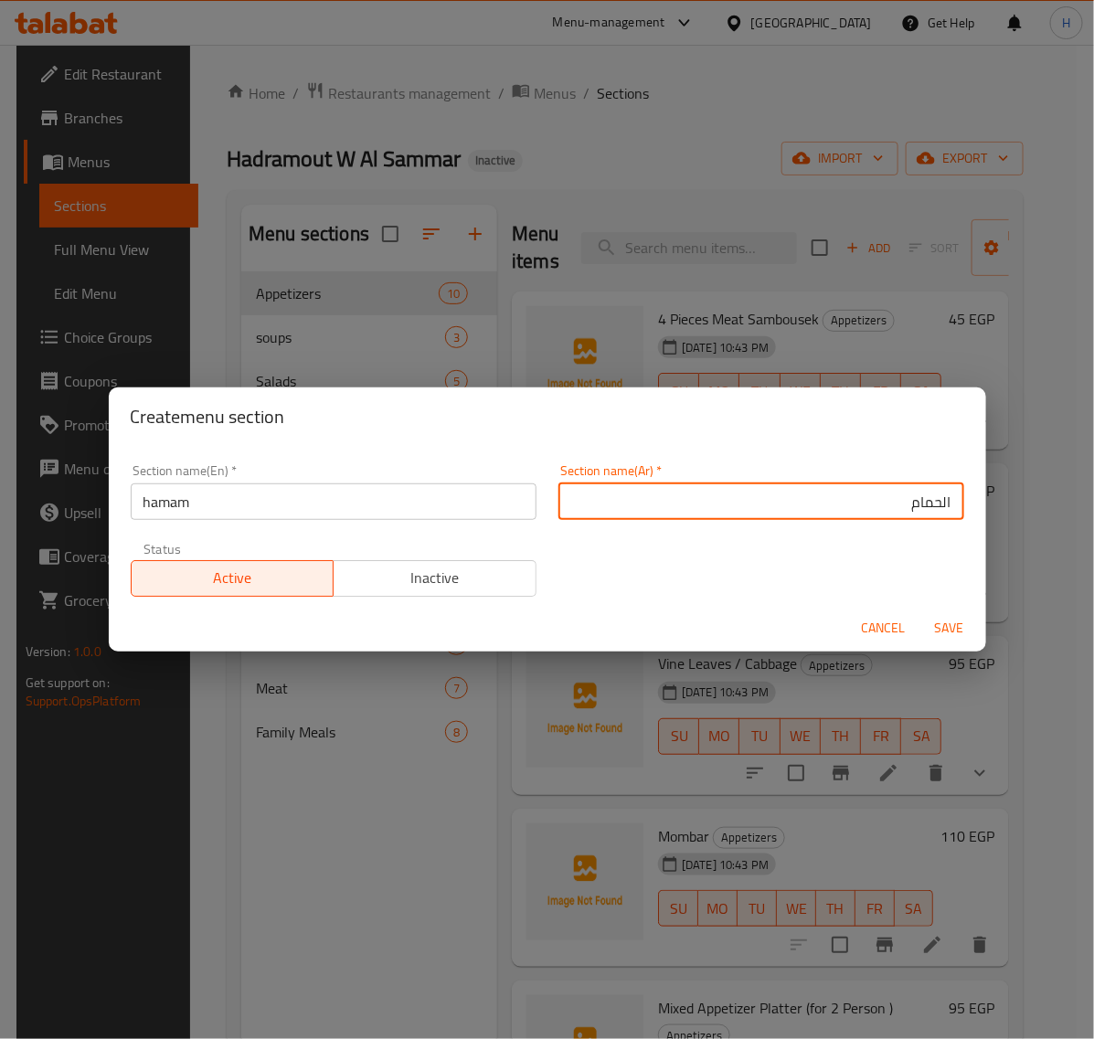
click at [950, 620] on span "Save" at bounding box center [950, 628] width 44 height 23
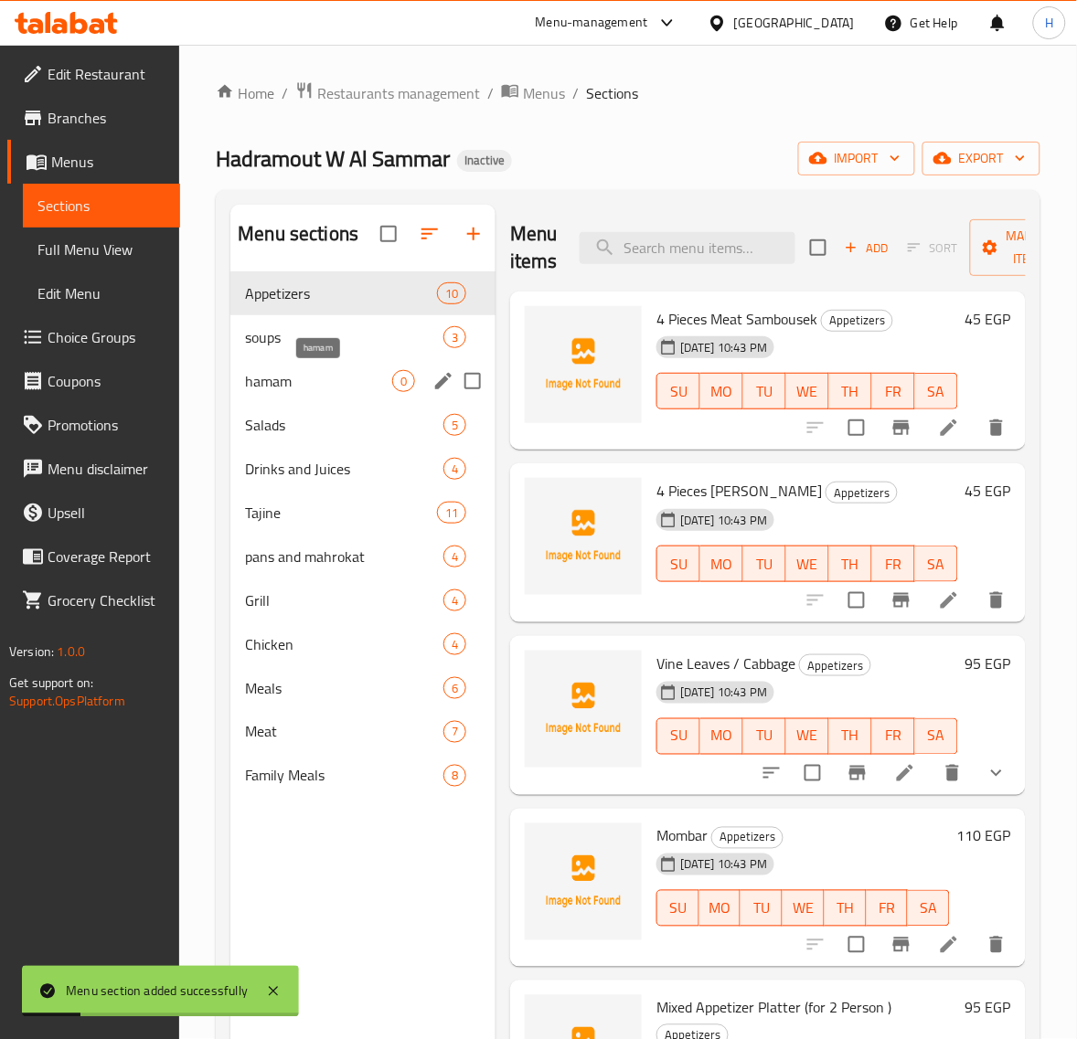
click at [349, 386] on span "hamam" at bounding box center [318, 381] width 147 height 22
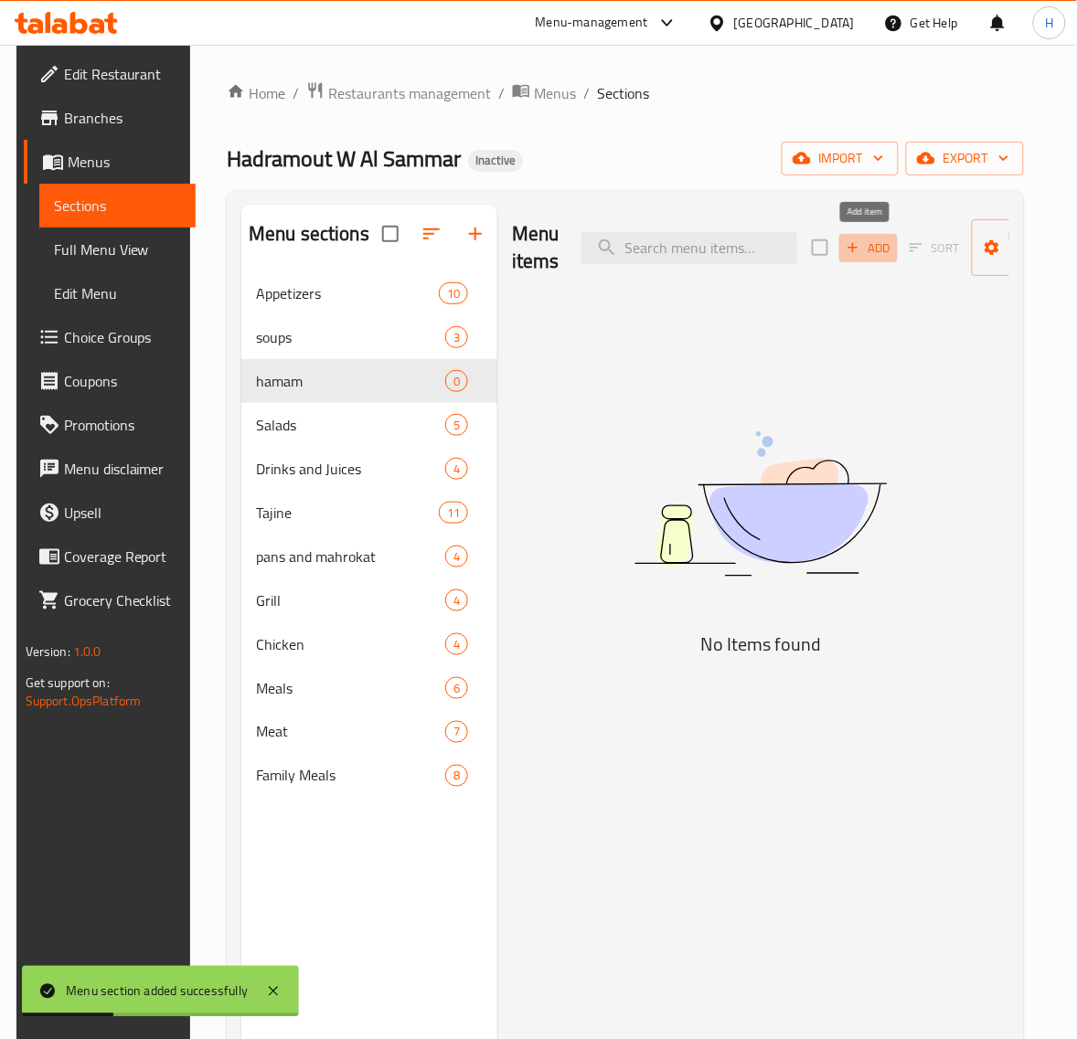
click at [859, 251] on span "Add" at bounding box center [868, 248] width 49 height 21
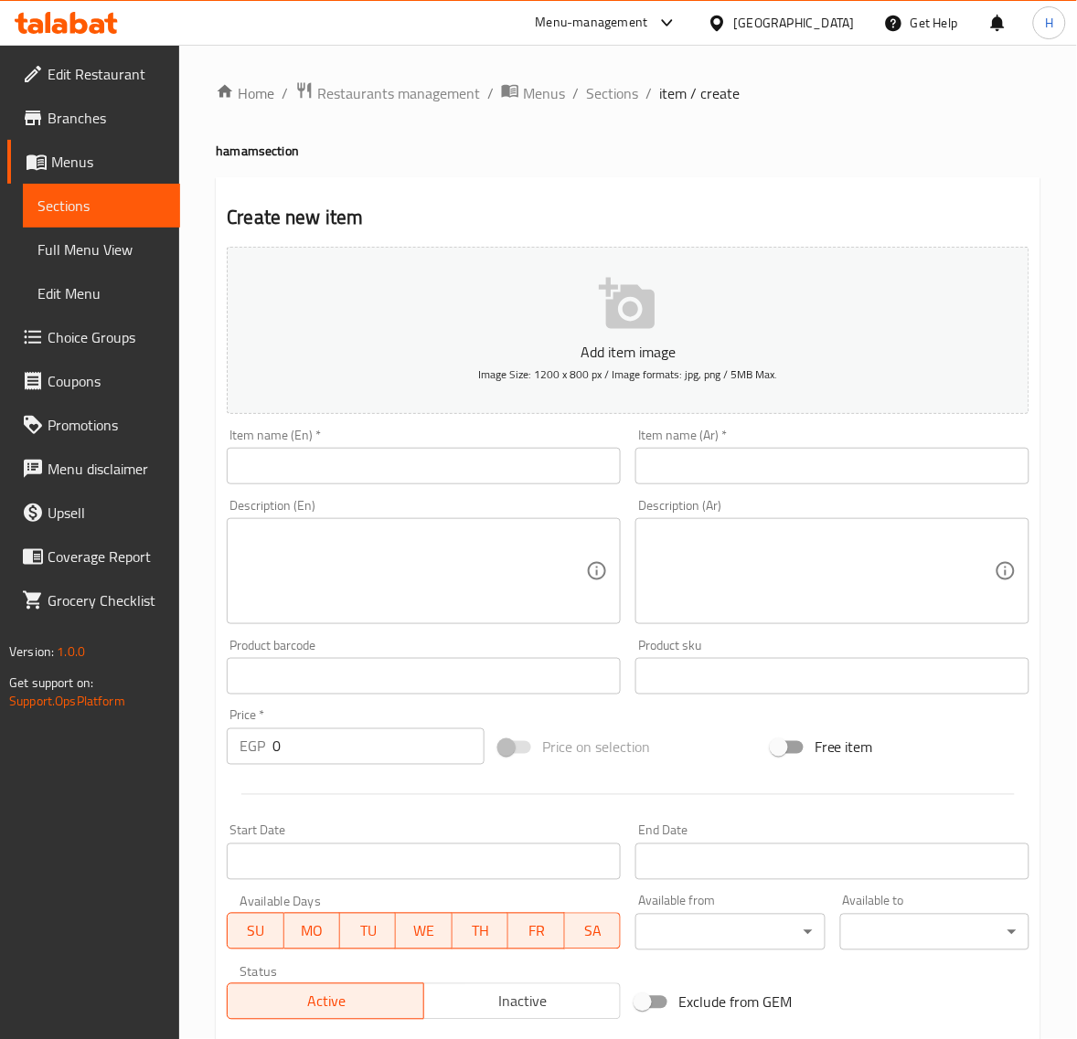
click at [1005, 472] on input "text" at bounding box center [832, 466] width 394 height 37
type input "فرد حمام"
click at [467, 478] on input "text" at bounding box center [424, 466] width 394 height 37
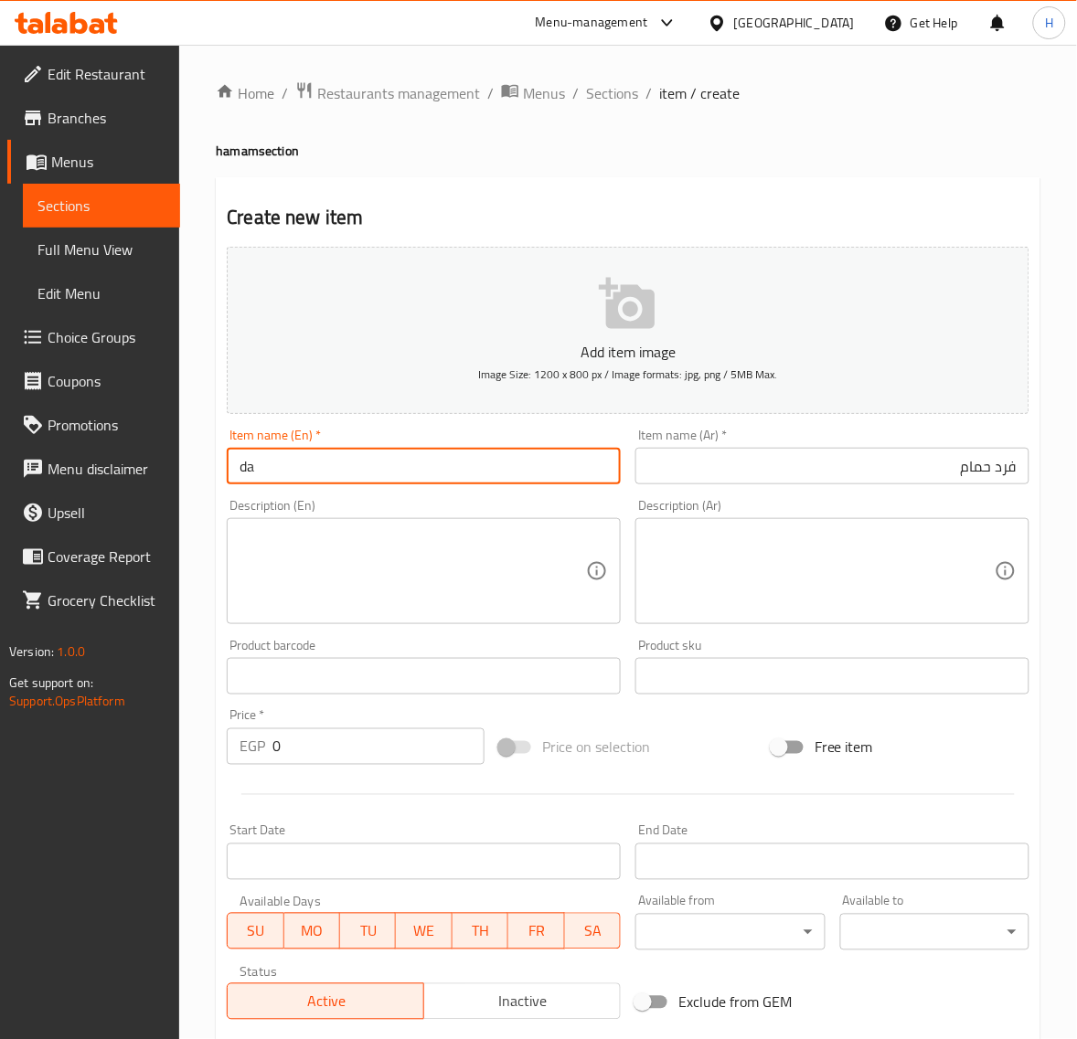
type input "d"
type input "fard hamam"
click at [971, 475] on input "فرد حمام" at bounding box center [832, 466] width 394 height 37
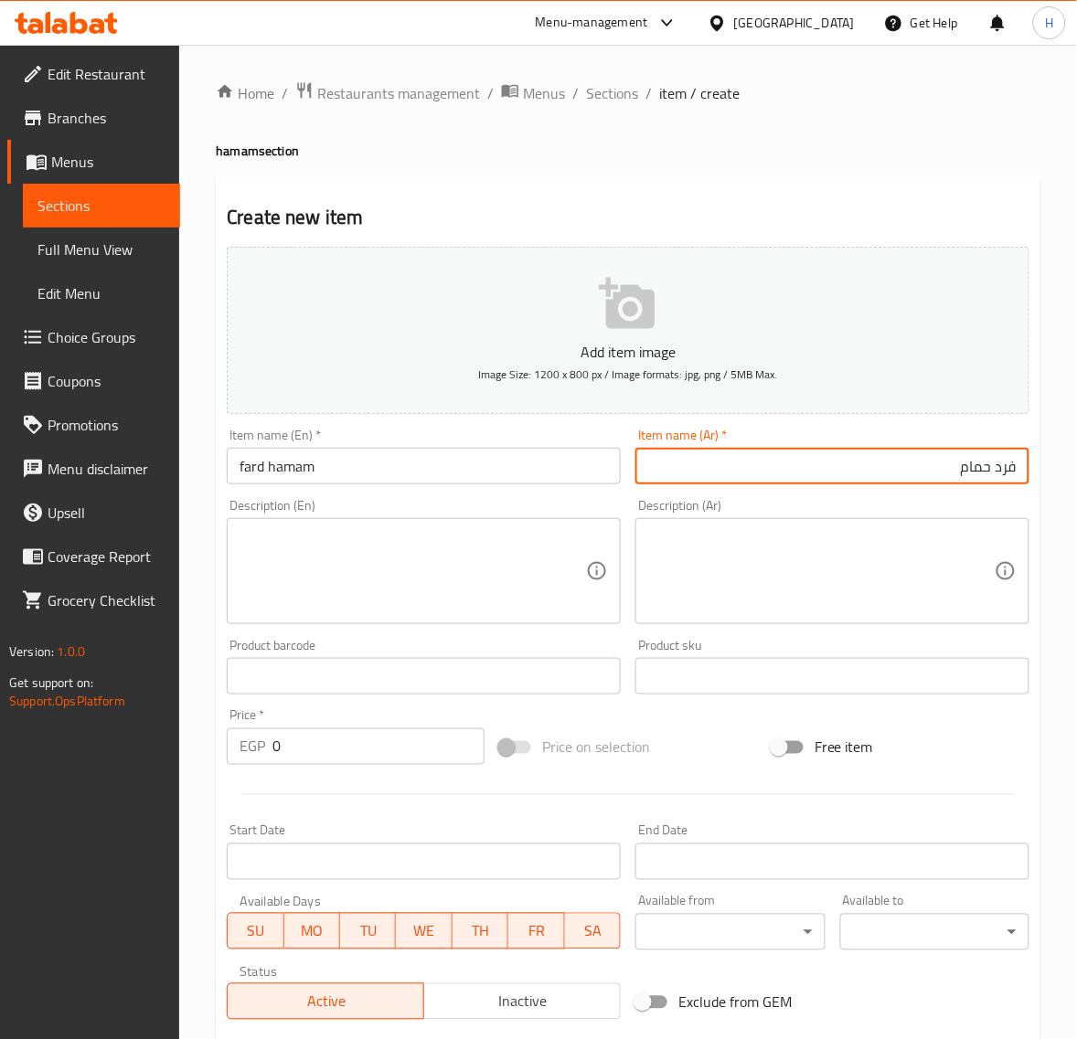
click at [971, 475] on input "فرد حمام" at bounding box center [832, 466] width 394 height 37
click at [445, 572] on textarea at bounding box center [412, 571] width 346 height 87
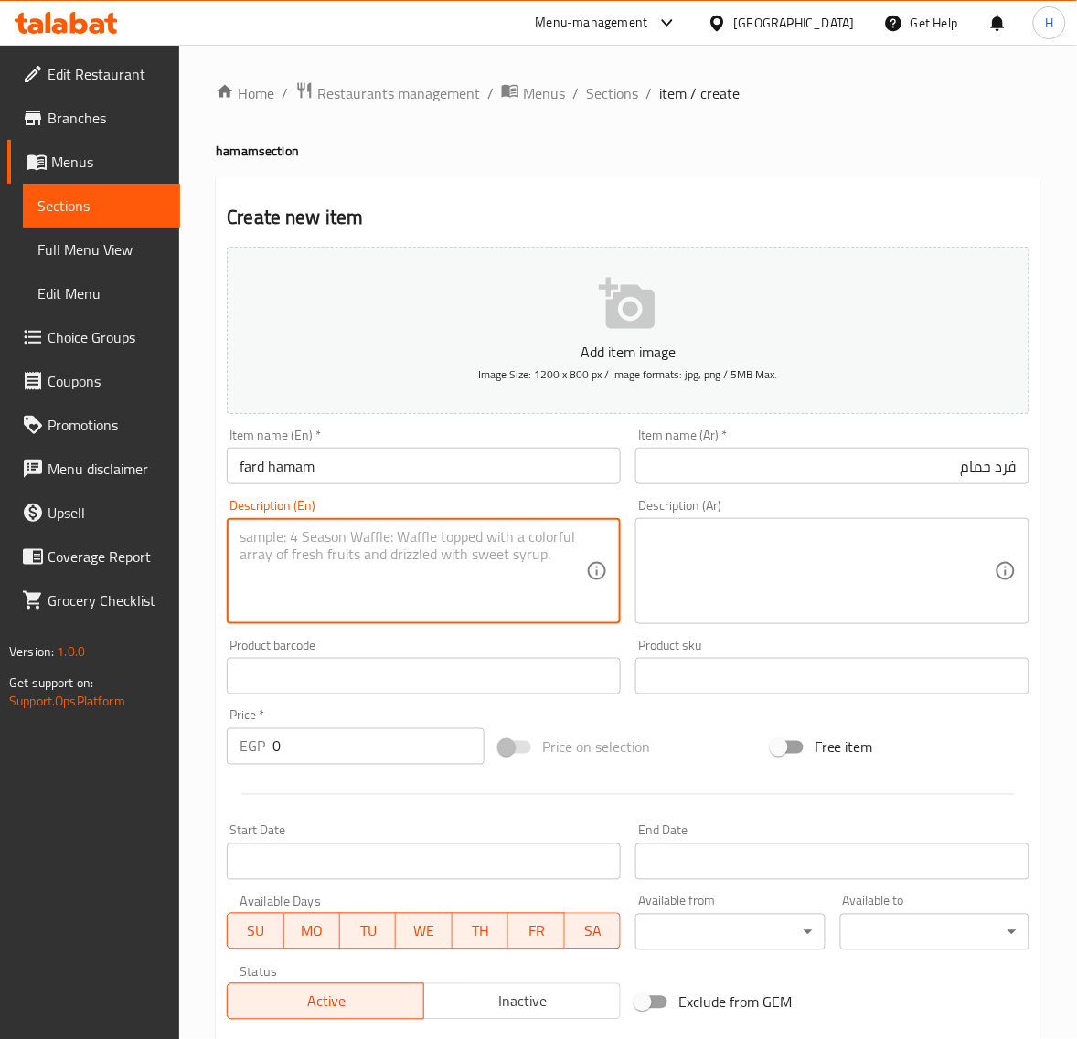
click at [918, 578] on textarea at bounding box center [821, 571] width 346 height 87
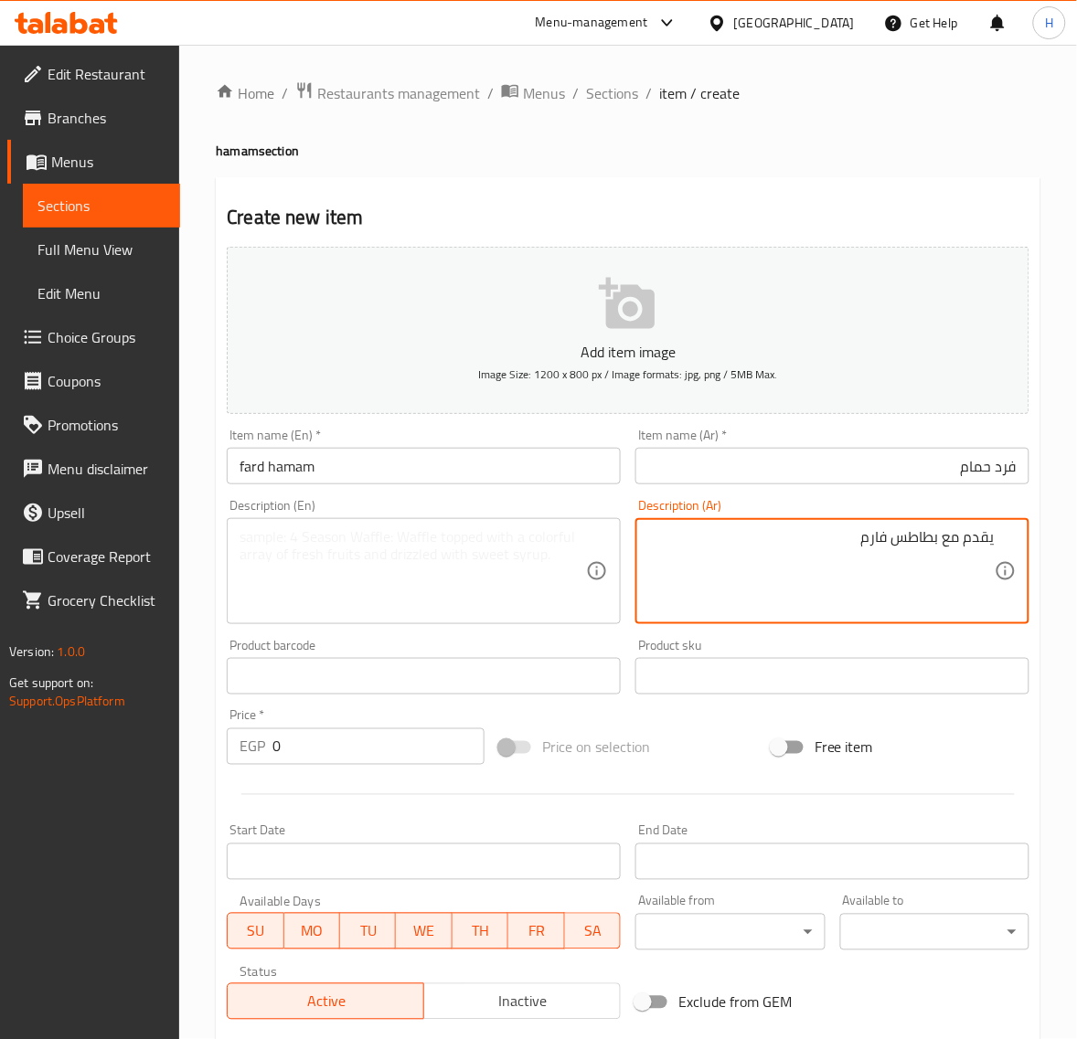
type textarea "يقدم مع بطاطس فارم"
click at [455, 560] on textarea at bounding box center [412, 571] width 346 height 87
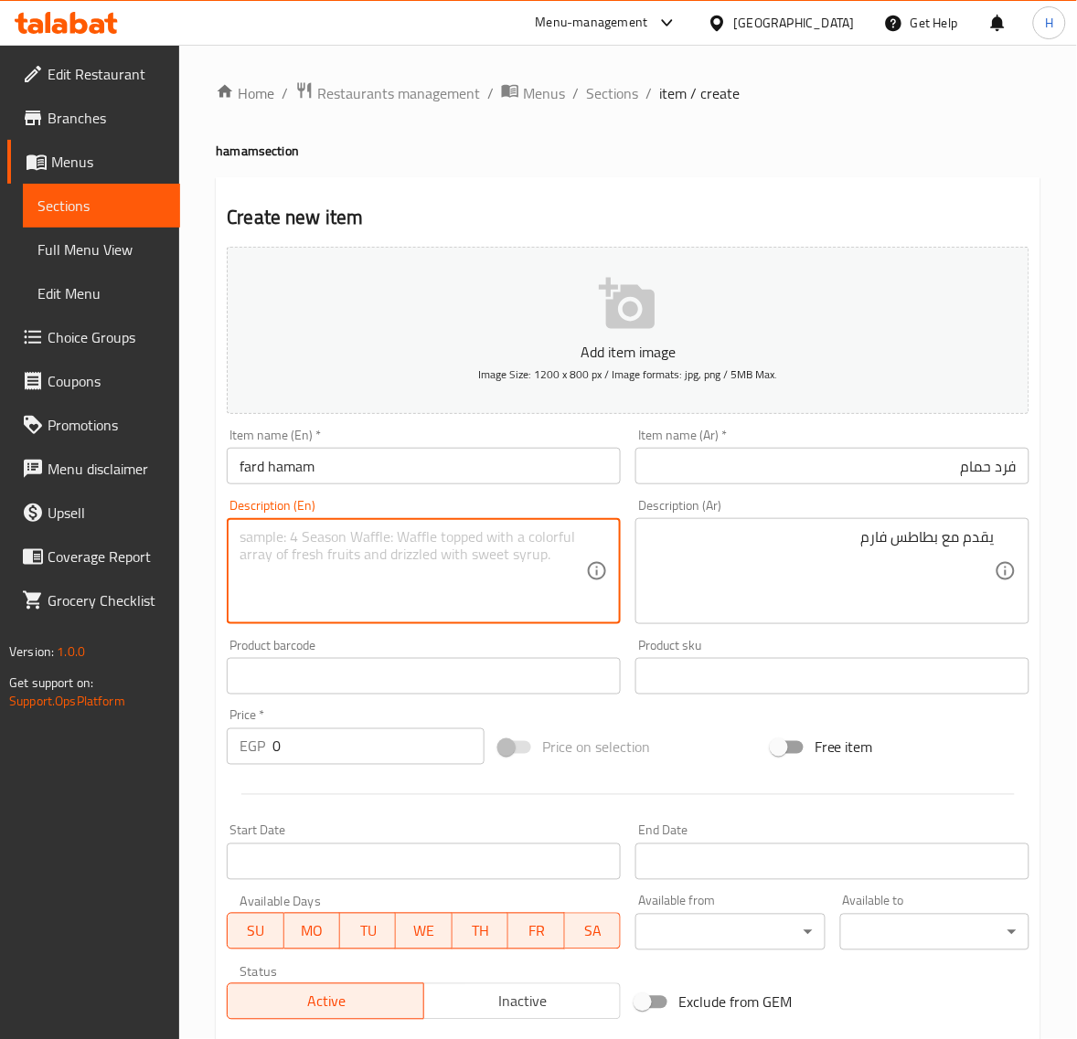
paste textarea "Served with farm potatoes"
type textarea "Served with farm potatoes"
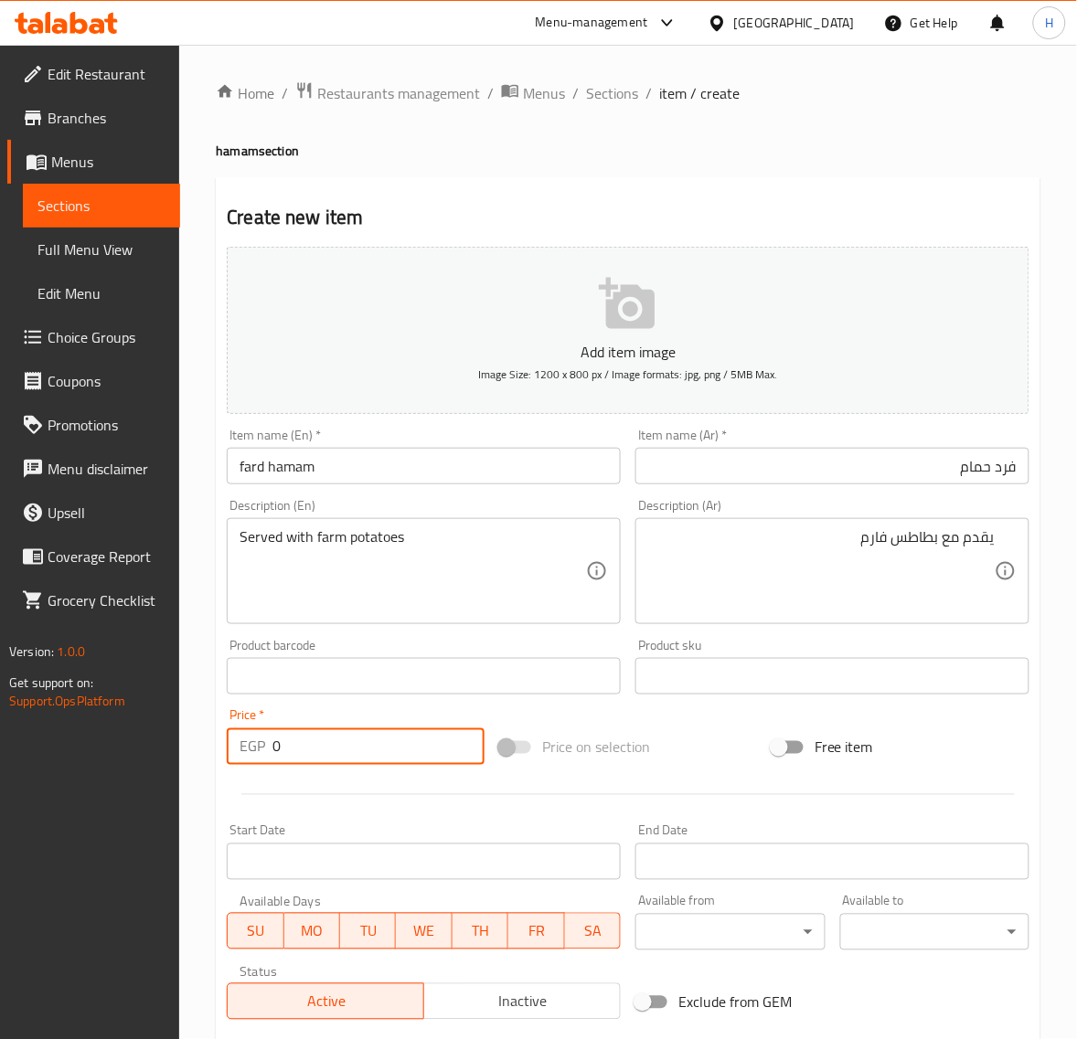
click at [350, 752] on input "0" at bounding box center [378, 746] width 212 height 37
type input "175"
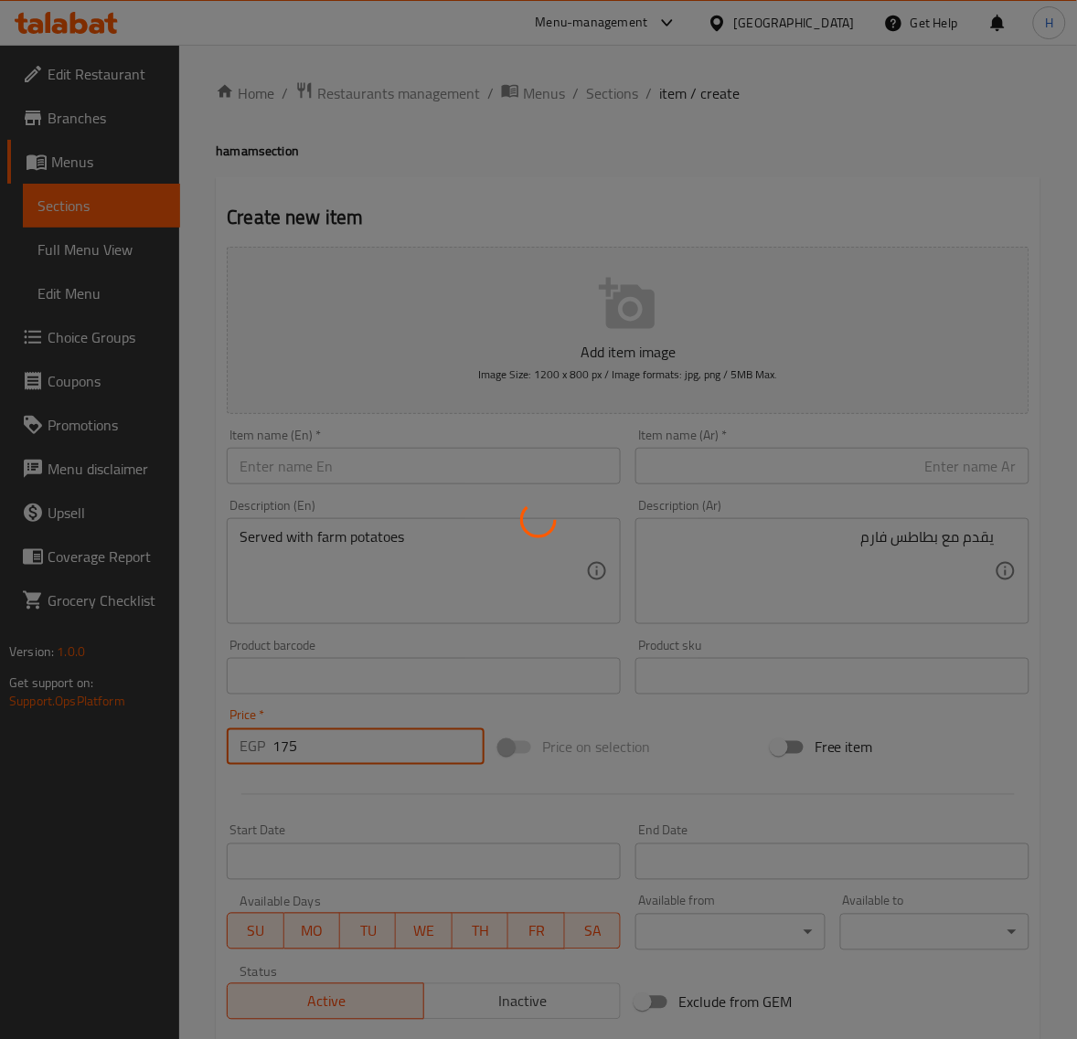
type input "0"
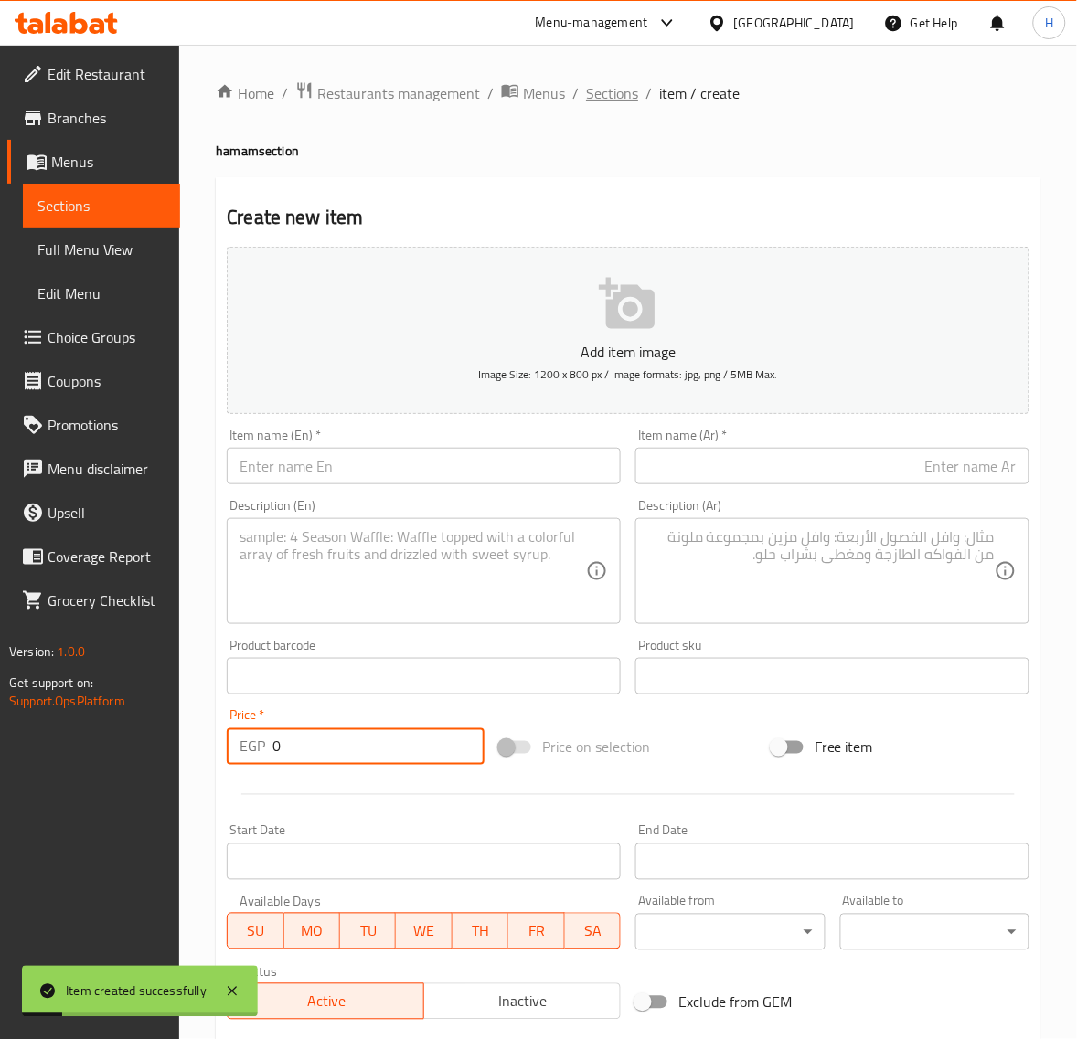
click at [615, 93] on span "Sections" at bounding box center [612, 93] width 52 height 22
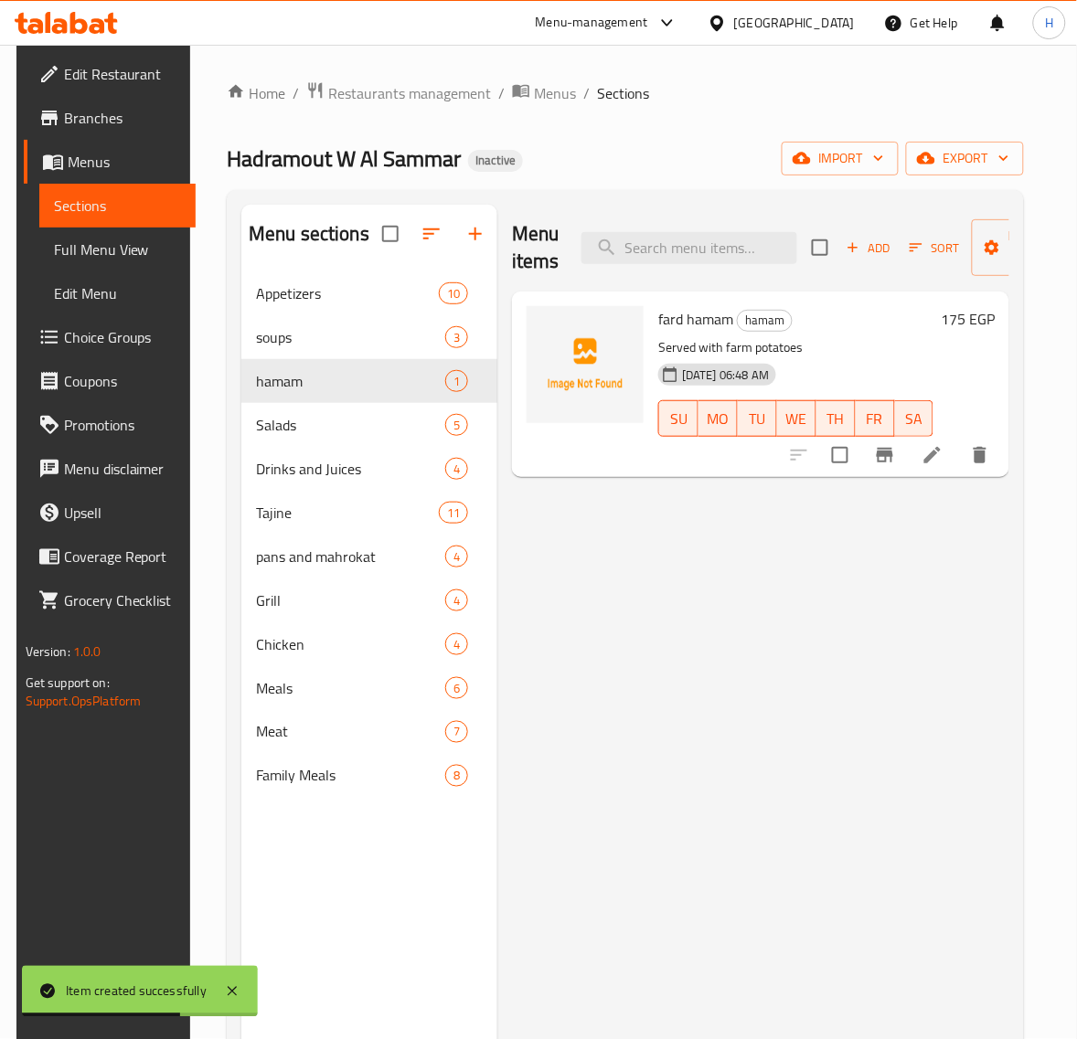
click at [437, 226] on icon "button" at bounding box center [431, 234] width 22 height 22
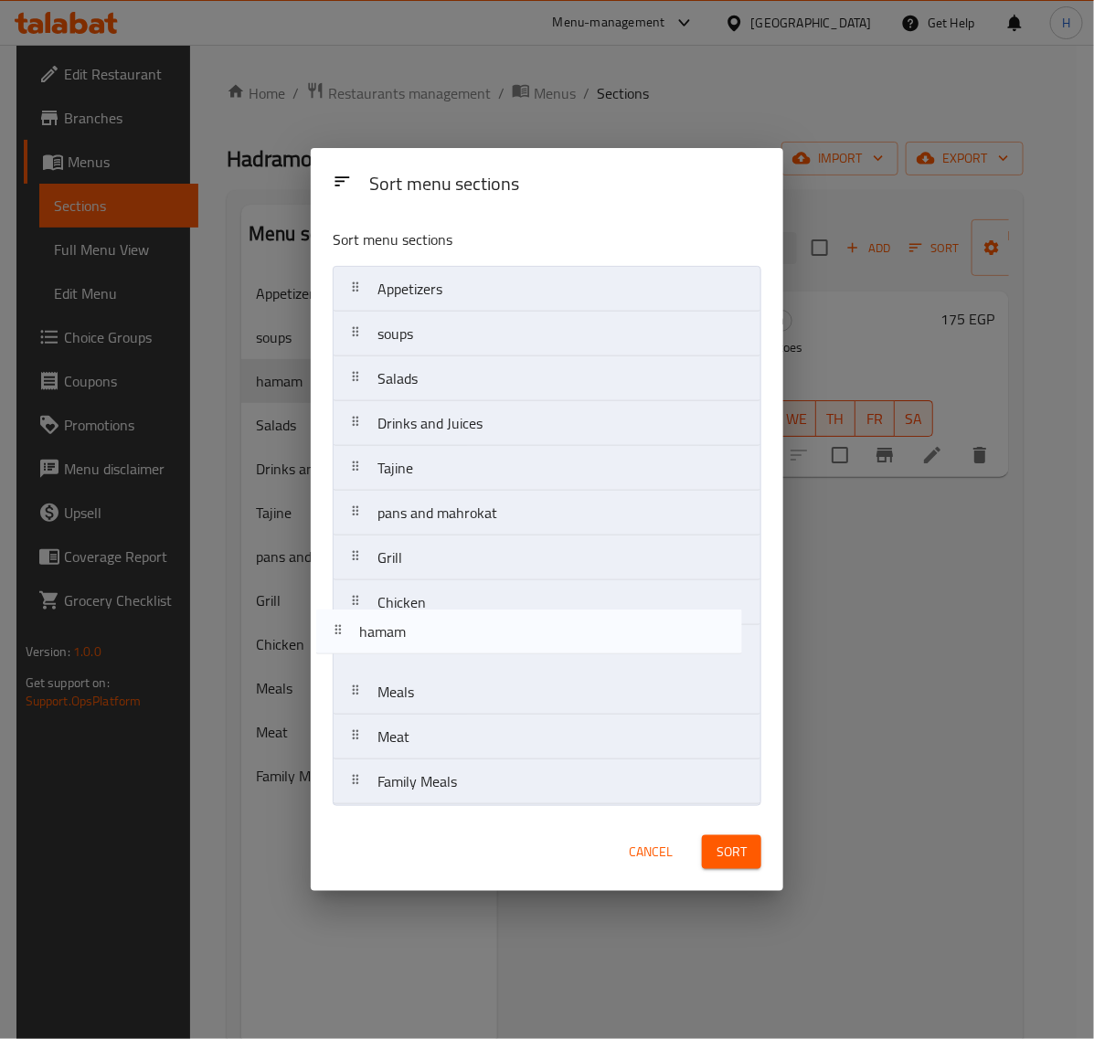
drag, startPoint x: 482, startPoint y: 390, endPoint x: 466, endPoint y: 663, distance: 273.7
click at [466, 663] on nav "Appetizers soups hamam Salads Drinks and Juices Tajine pans and mahrokat Grill …" at bounding box center [547, 535] width 429 height 539
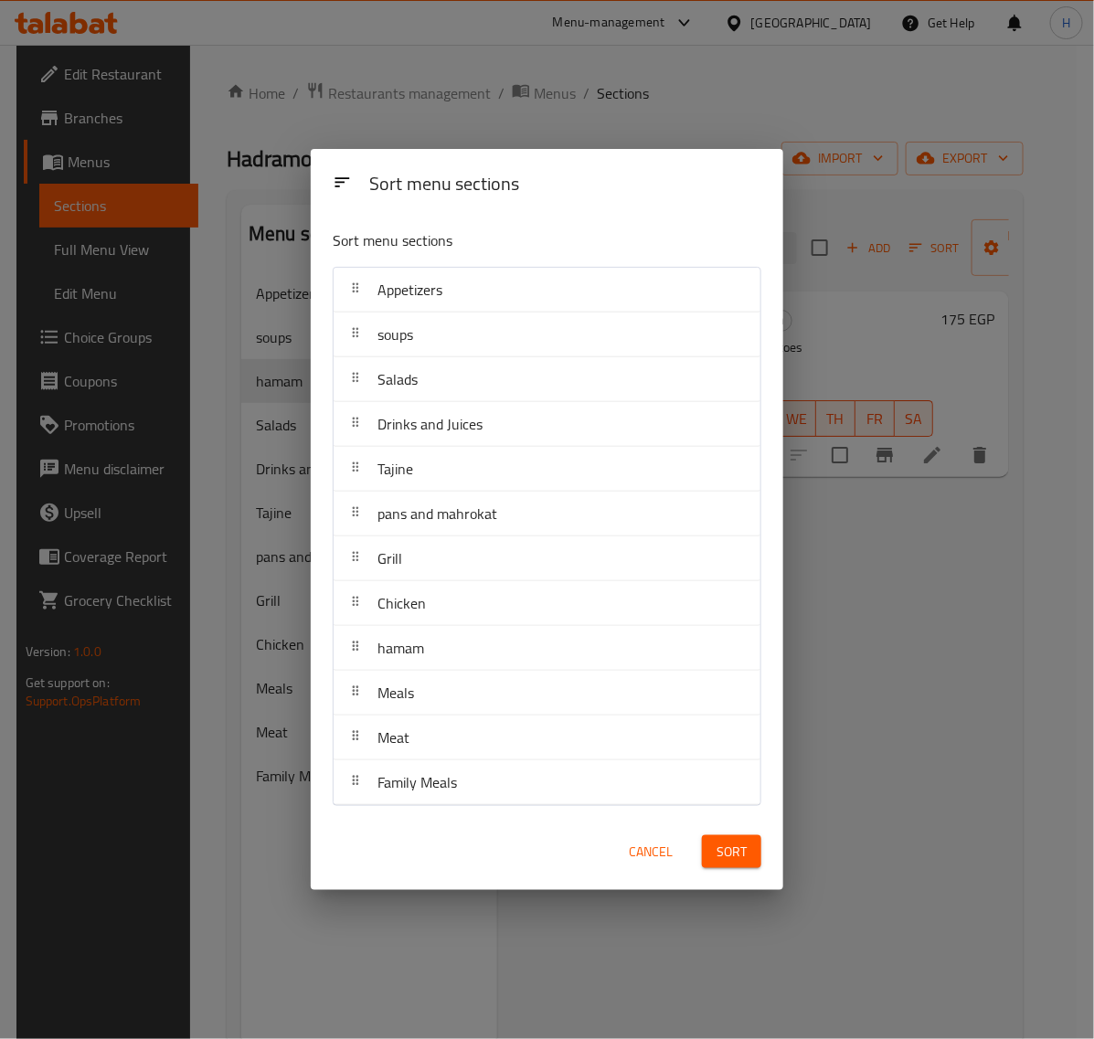
click at [734, 843] on span "Sort" at bounding box center [731, 852] width 30 height 23
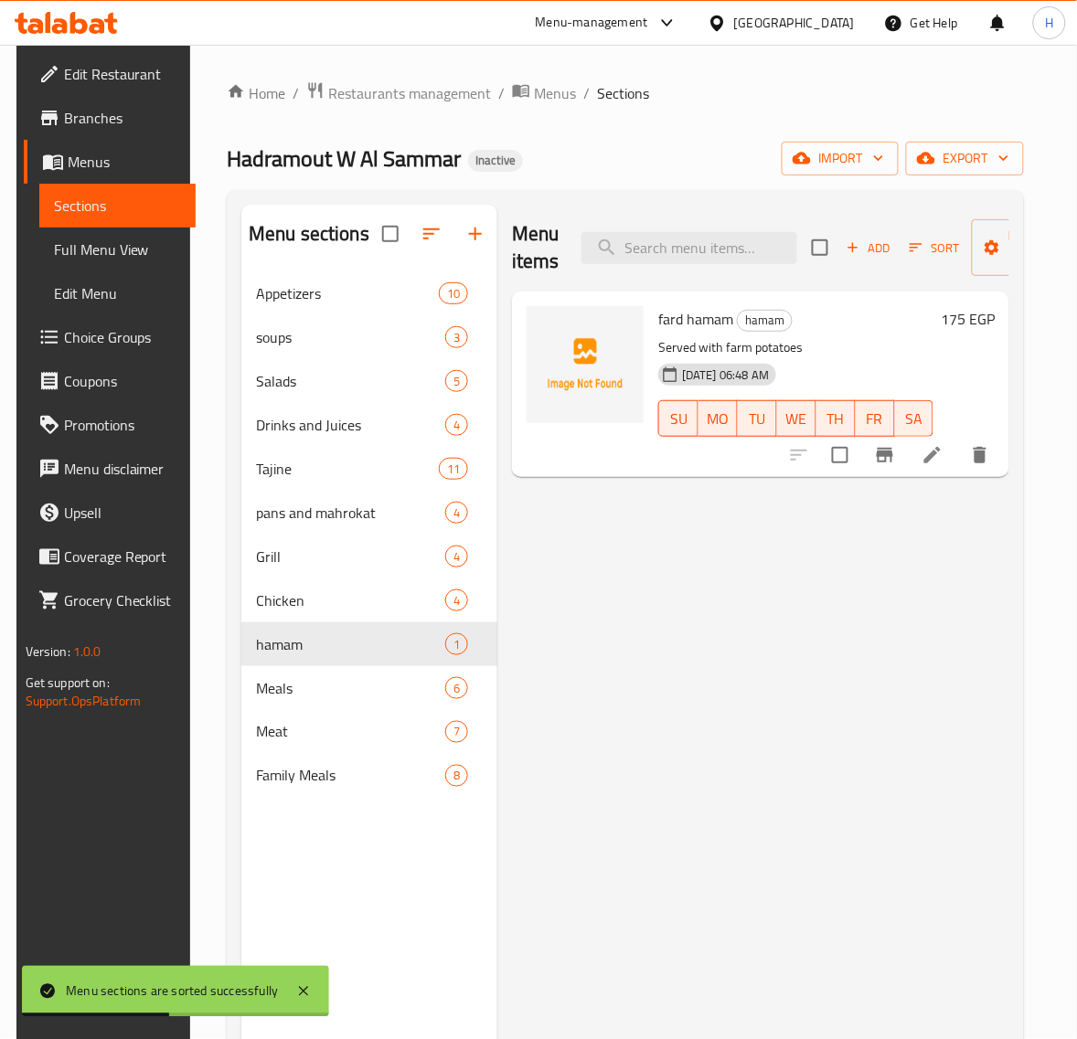
click at [105, 249] on span "Full Menu View" at bounding box center [118, 250] width 128 height 22
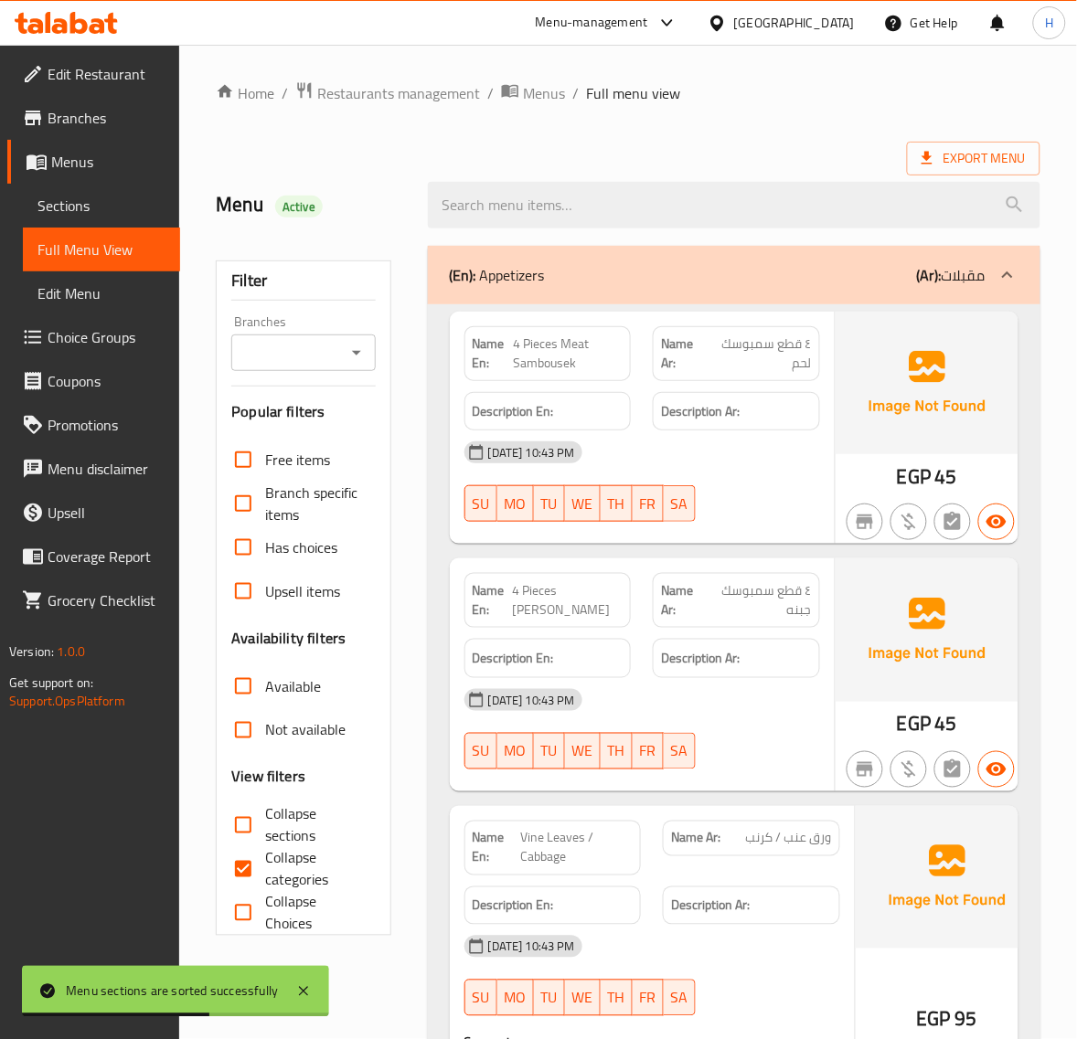
click at [260, 819] on input "Collapse sections" at bounding box center [243, 825] width 44 height 44
checkbox input "true"
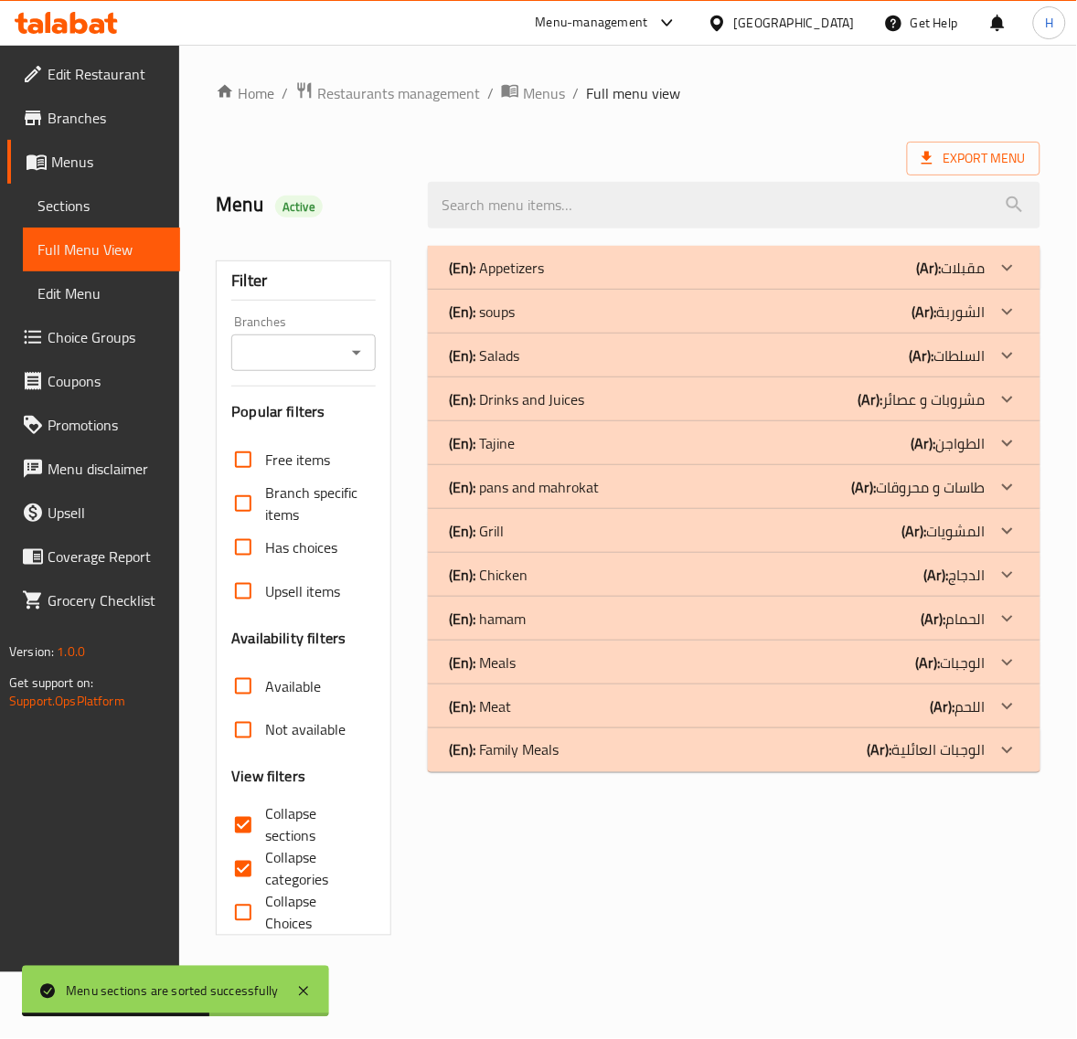
click at [257, 860] on input "Collapse categories" at bounding box center [243, 869] width 44 height 44
checkbox input "false"
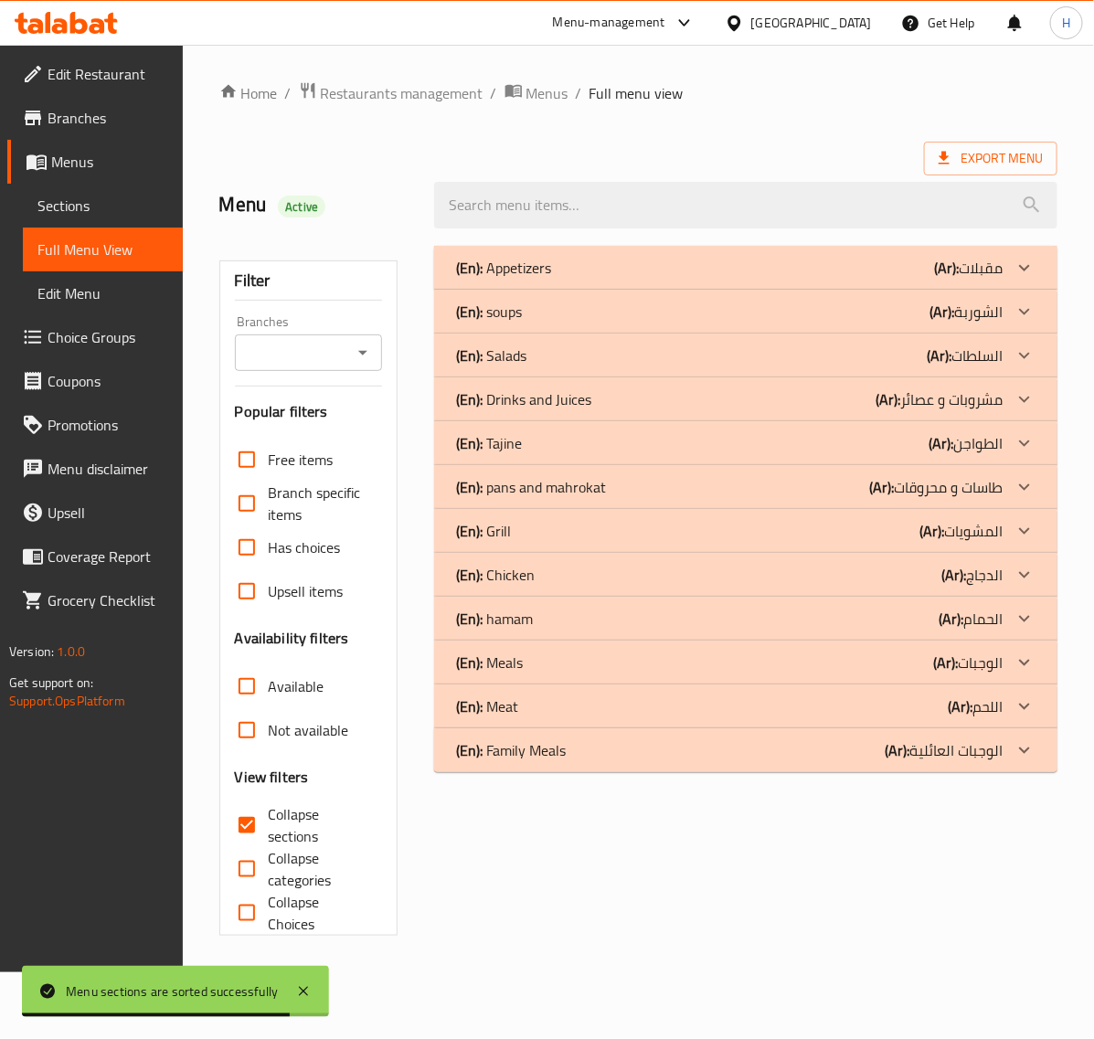
click at [655, 610] on div "(En): hamam (Ar): الحمام" at bounding box center [729, 619] width 547 height 22
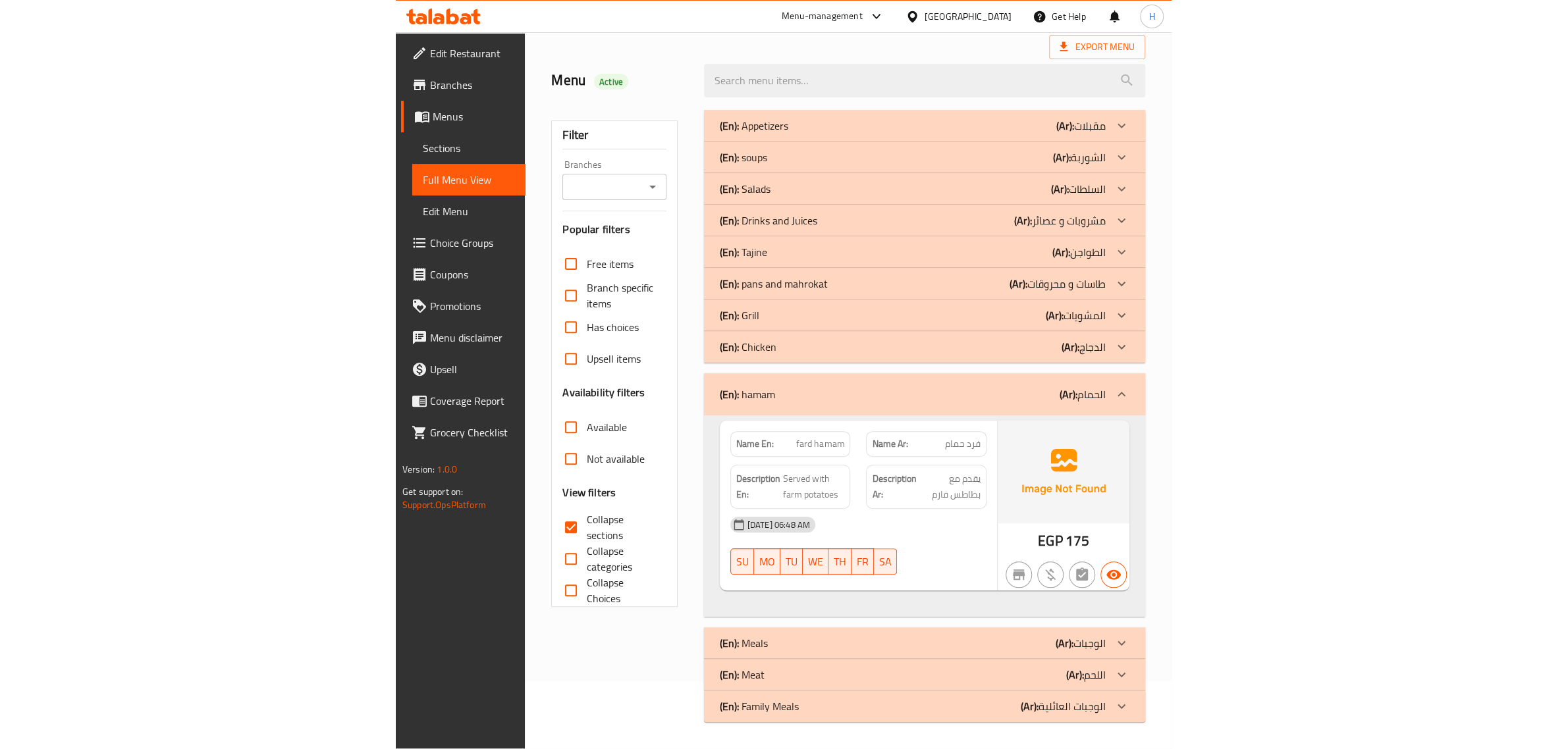
scroll to position [50, 0]
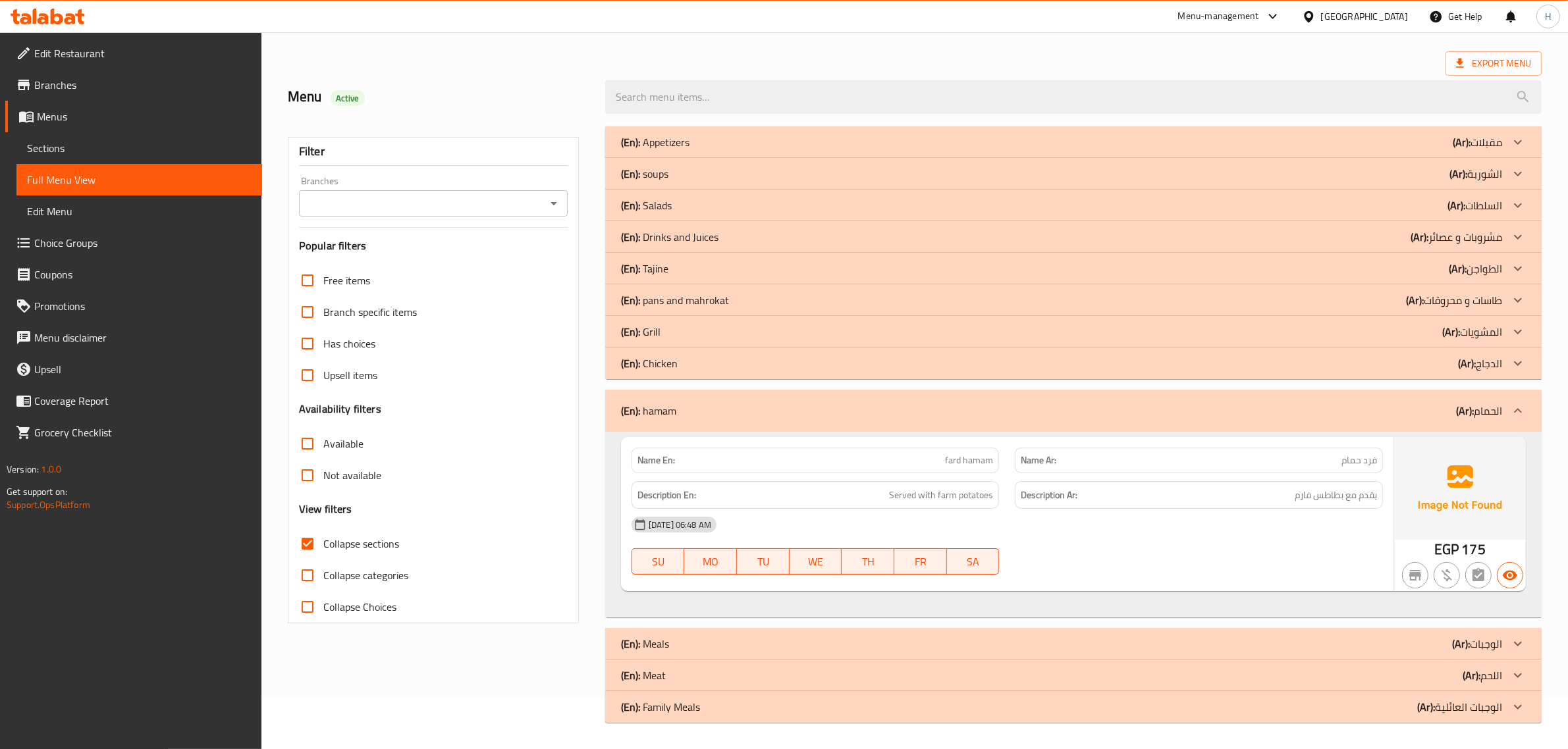
click at [551, 68] on div "Menu Active" at bounding box center [438, 97] width 318 height 58
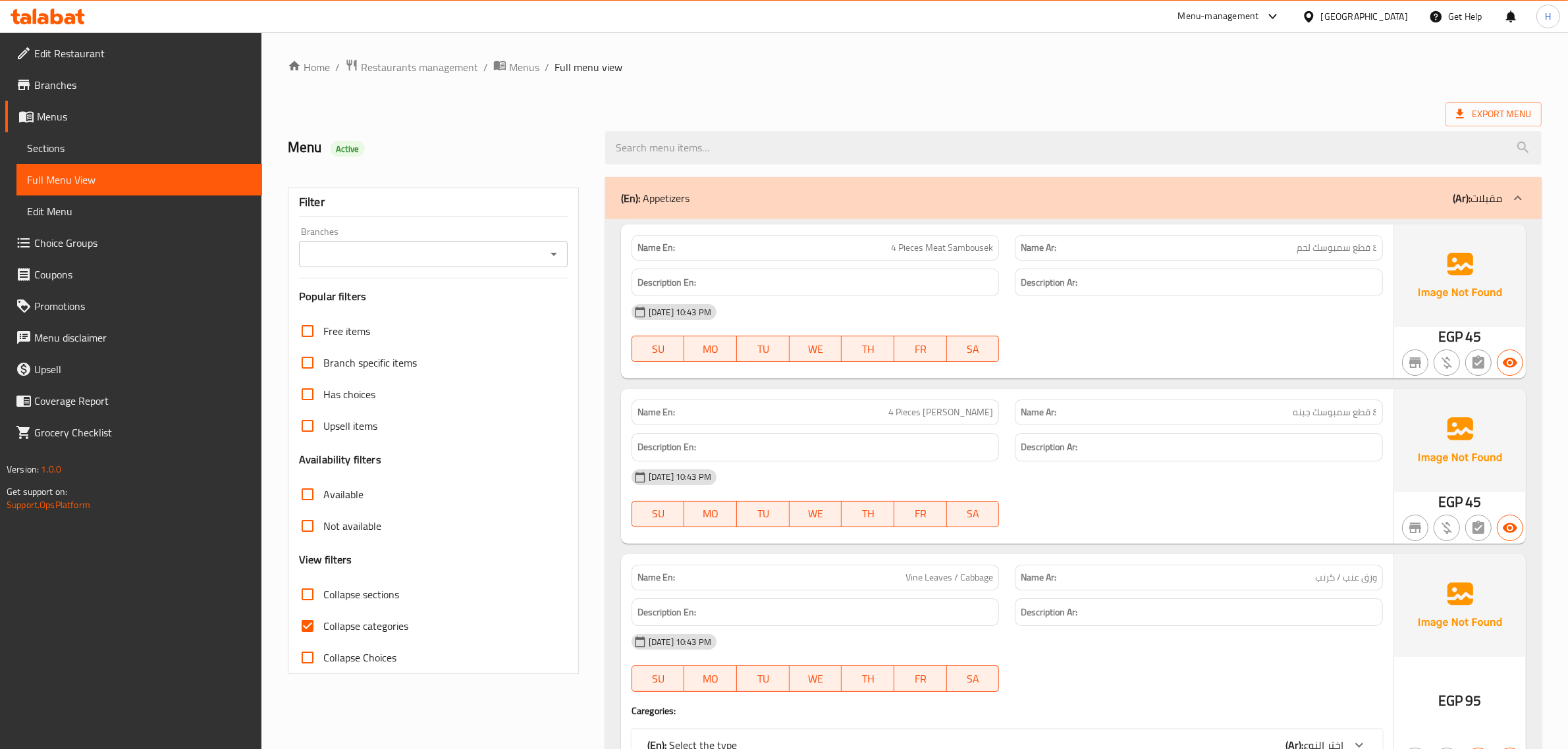
click at [349, 622] on span "Collapse categories" at bounding box center [366, 626] width 85 height 16
click at [324, 622] on input "Collapse categories" at bounding box center [308, 626] width 32 height 32
checkbox input "false"
click at [1456, 107] on icon at bounding box center [1460, 114] width 13 height 13
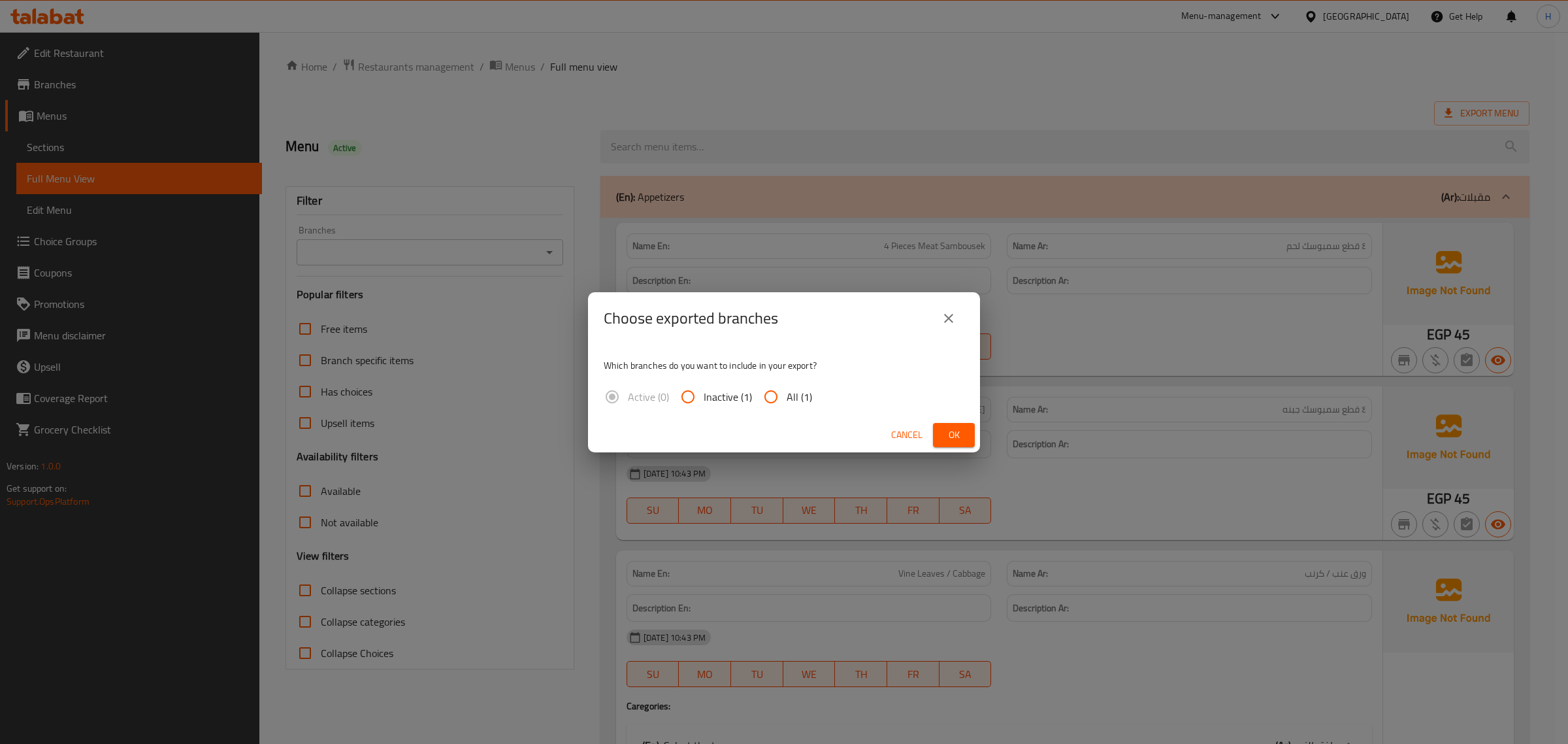
click at [779, 392] on input "All (1)" at bounding box center [771, 397] width 31 height 31
radio input "true"
click at [948, 436] on span "Ok" at bounding box center [954, 435] width 21 height 16
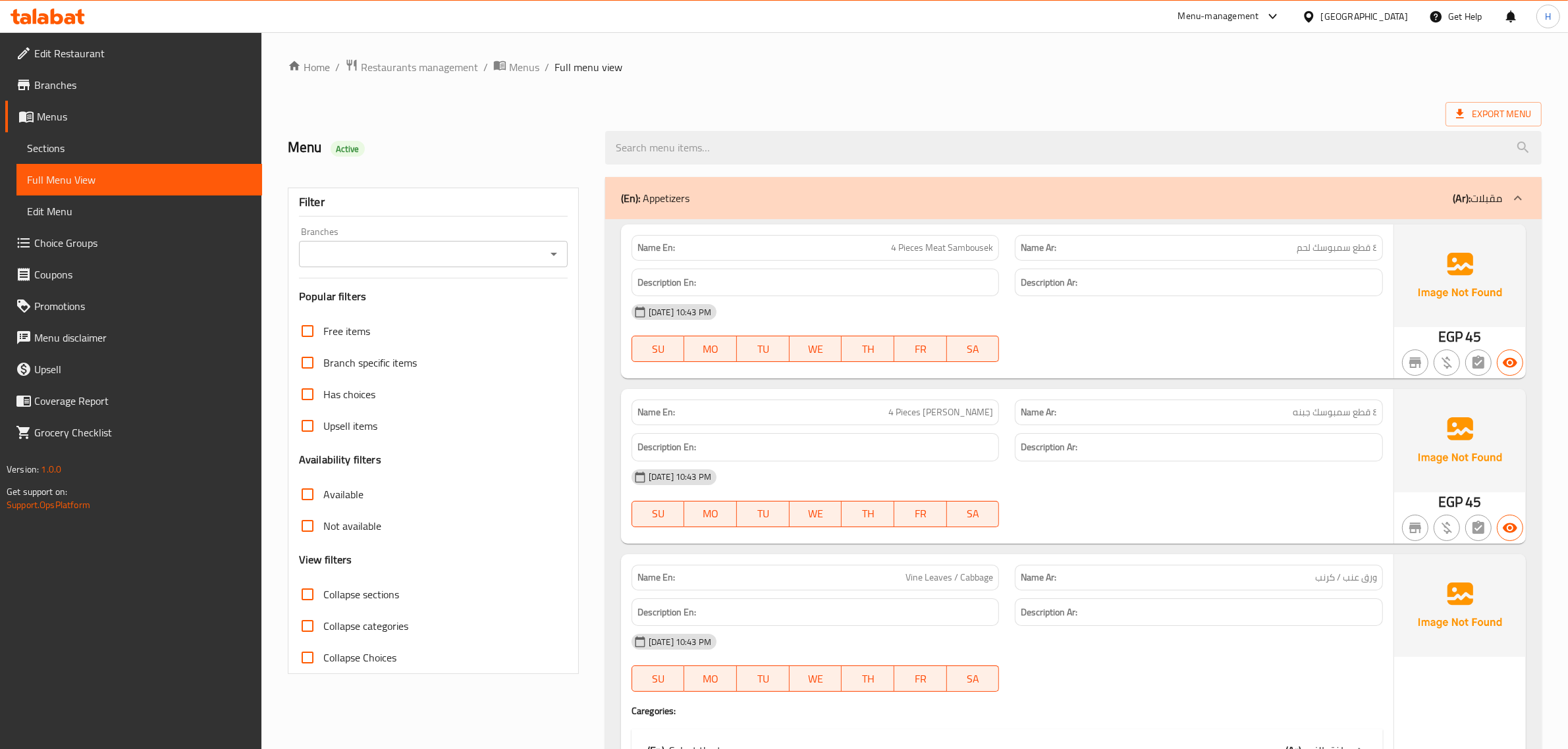
click at [99, 110] on span "Menus" at bounding box center [144, 117] width 215 height 16
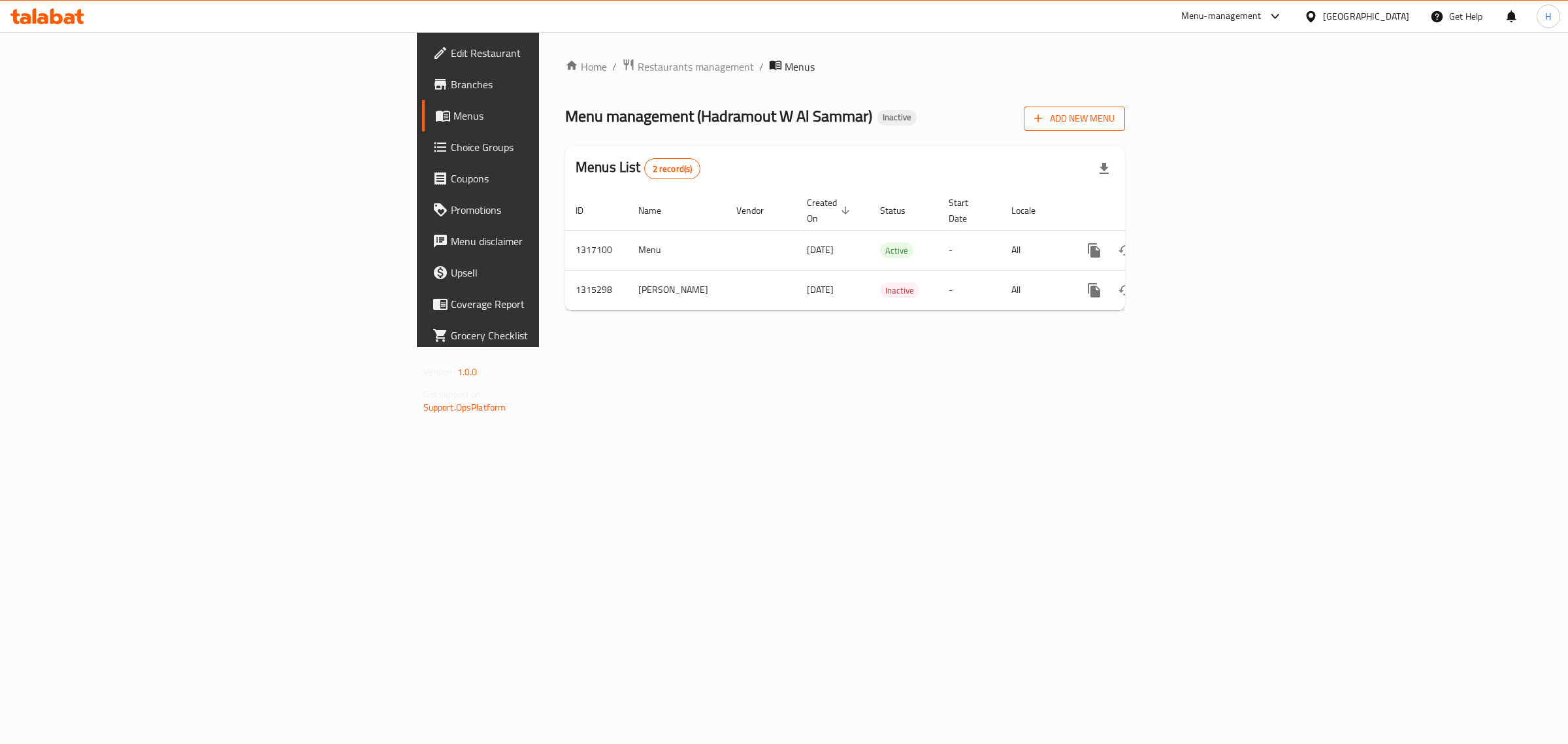
click at [1115, 113] on span "Add New Menu" at bounding box center [1075, 118] width 80 height 16
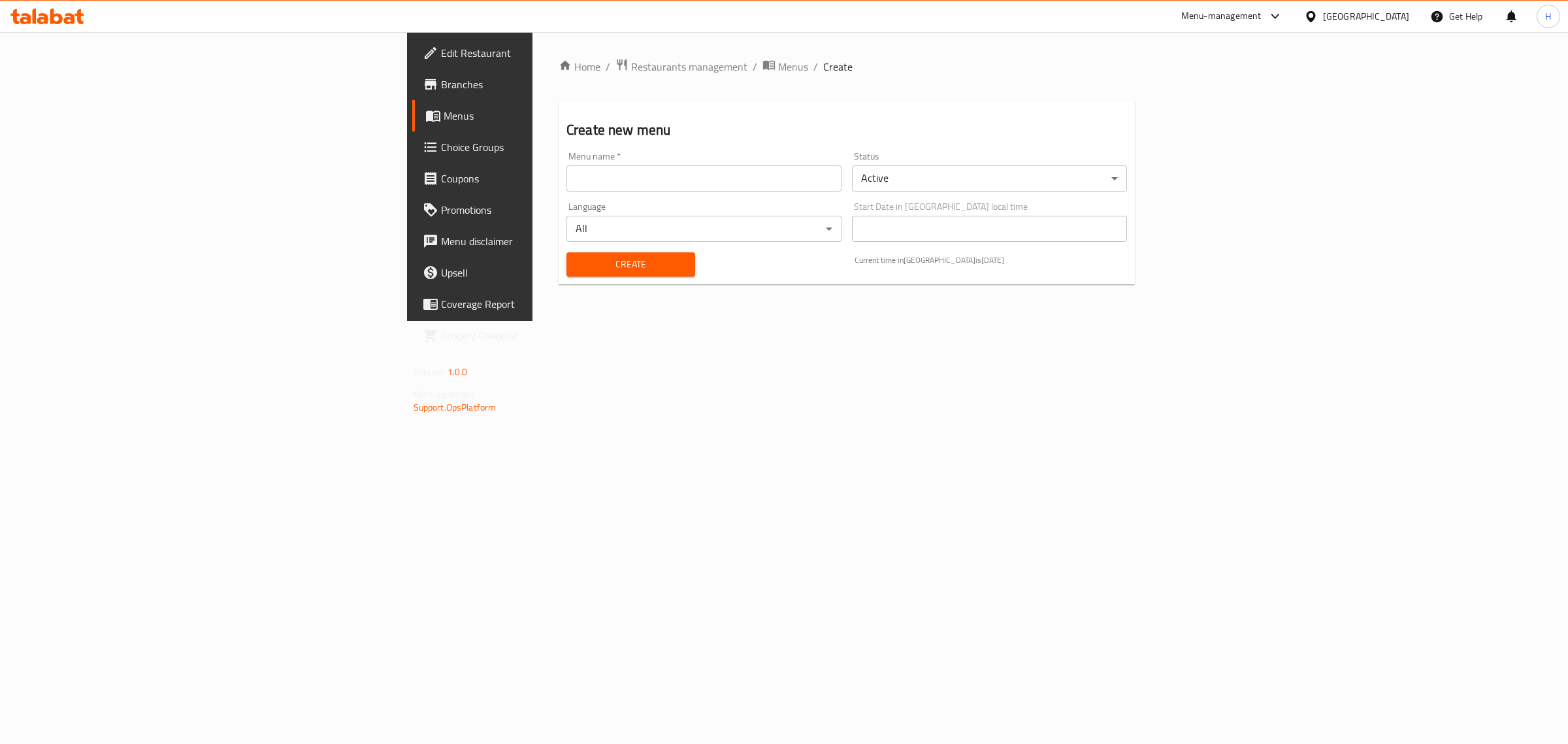
click at [566, 169] on input "text" at bounding box center [704, 178] width 275 height 26
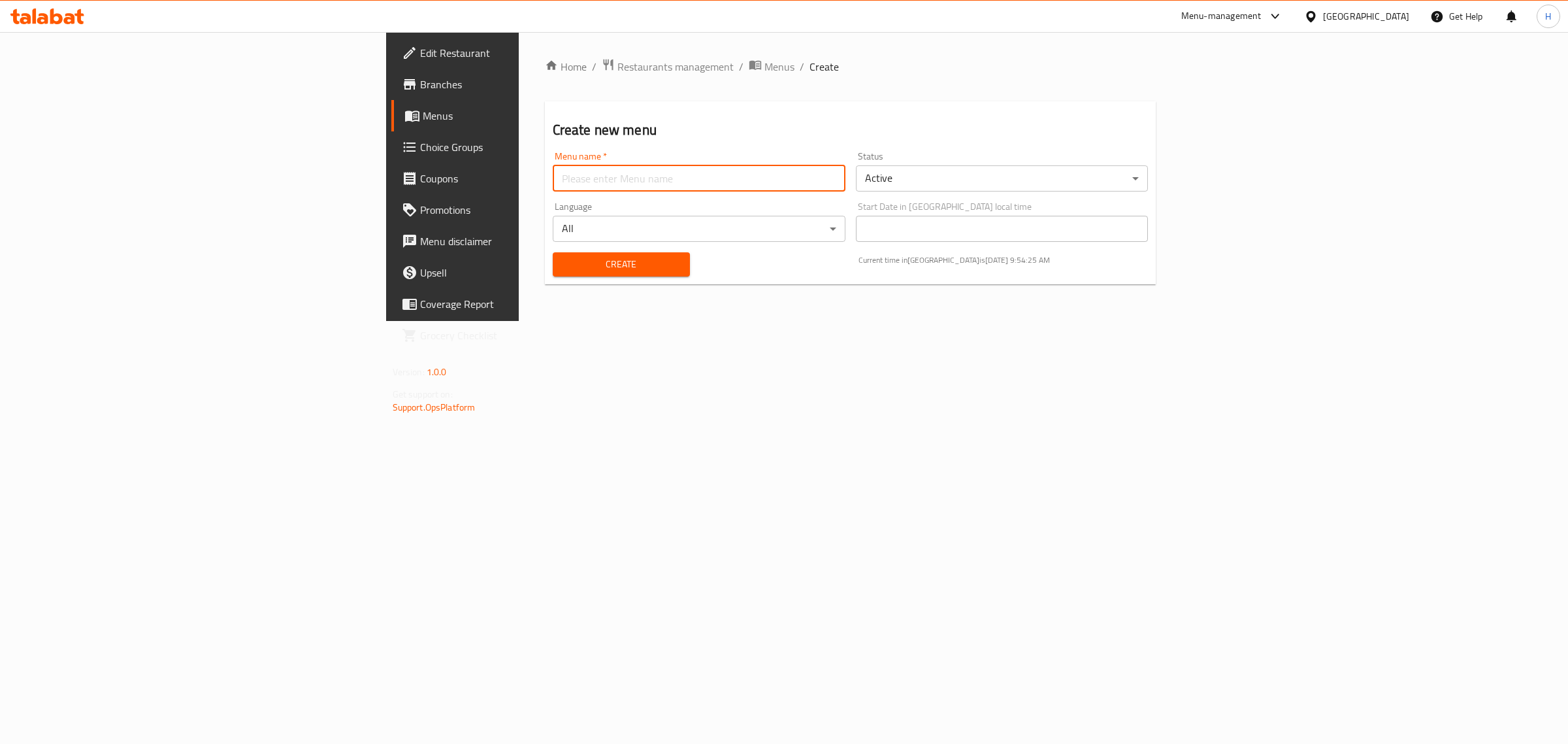
type input "new m"
click at [553, 253] on button "Create" at bounding box center [621, 265] width 137 height 24
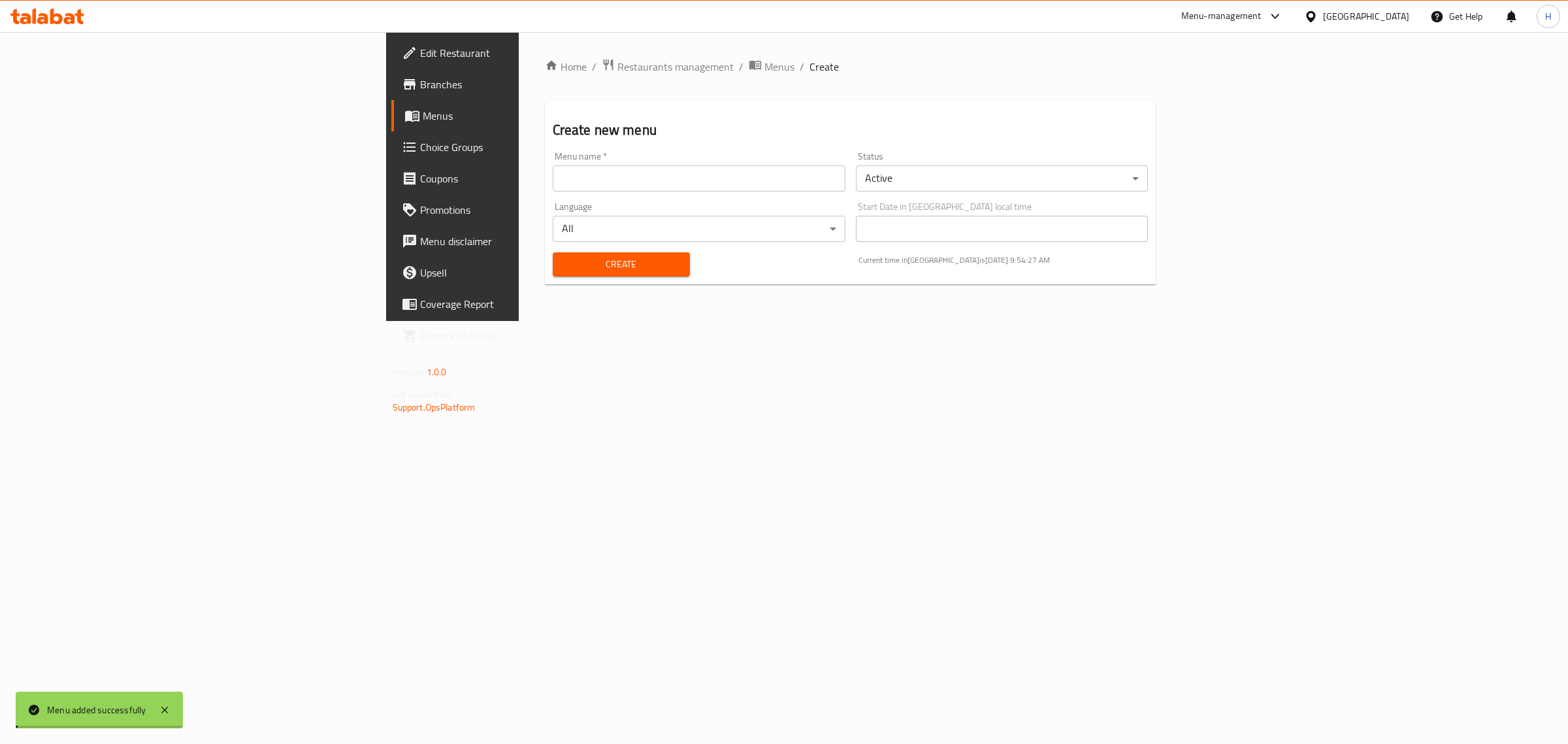
click at [423, 115] on span "Menus" at bounding box center [530, 116] width 215 height 16
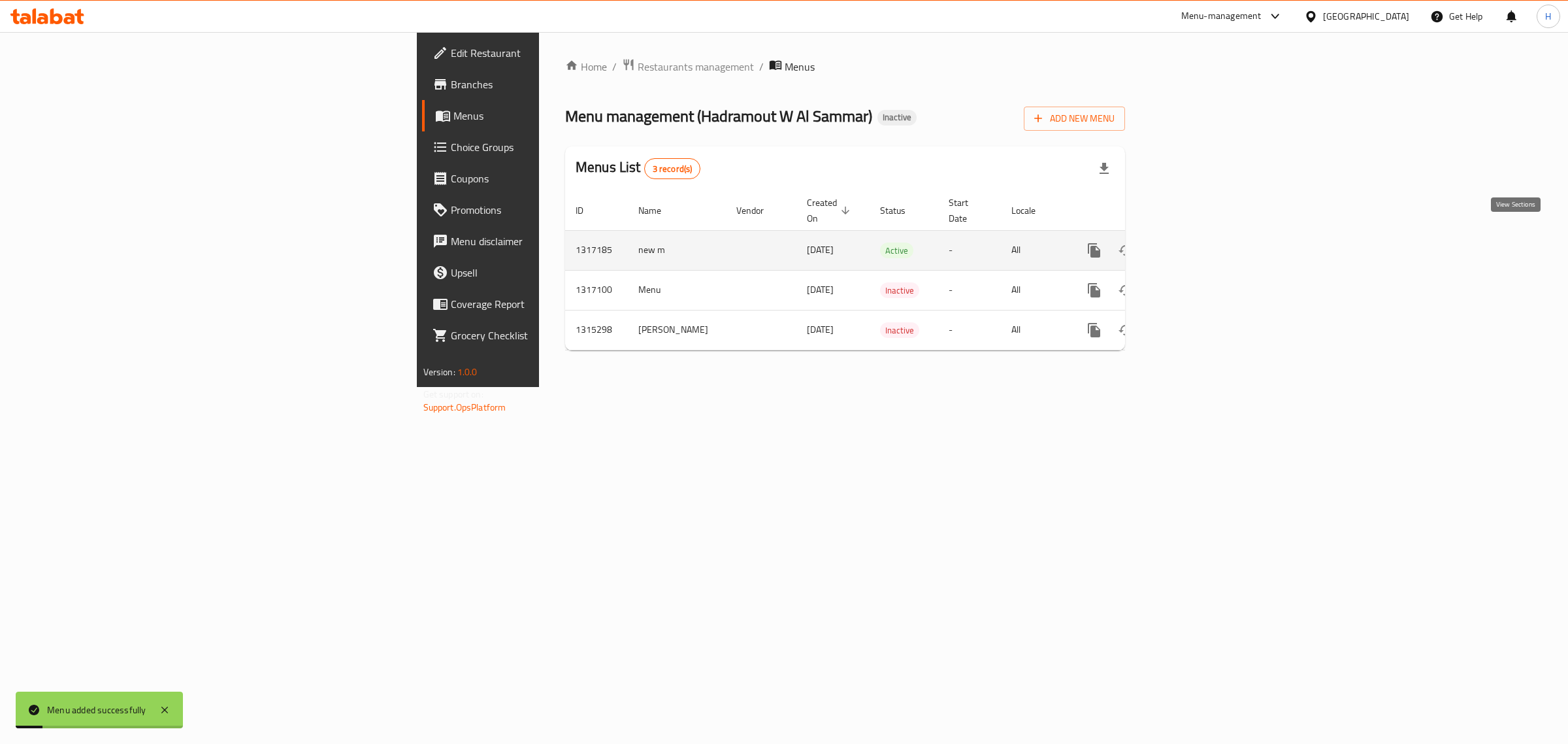
click at [1196, 243] on icon "enhanced table" at bounding box center [1188, 250] width 16 height 16
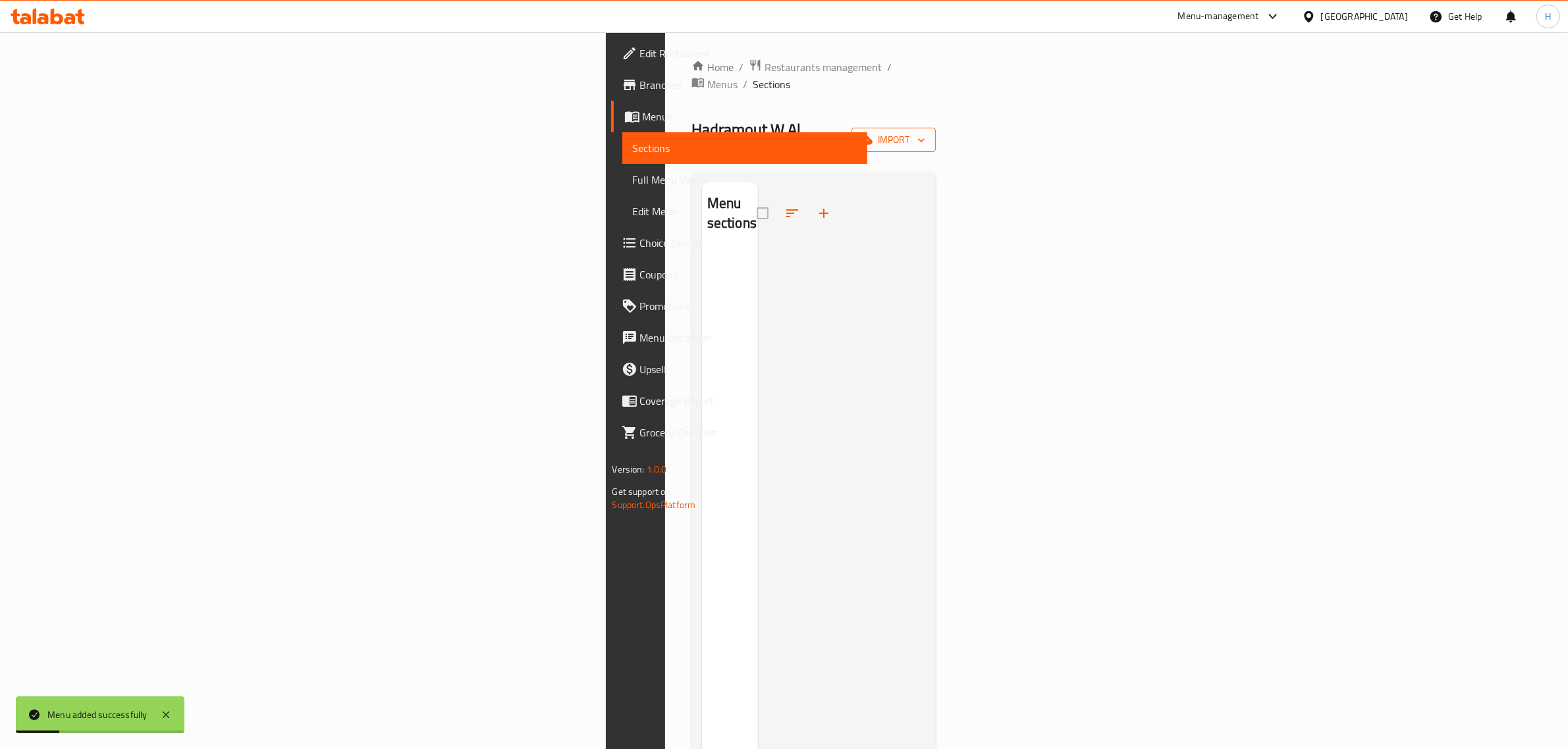
click at [925, 132] on span "import" at bounding box center [894, 140] width 63 height 17
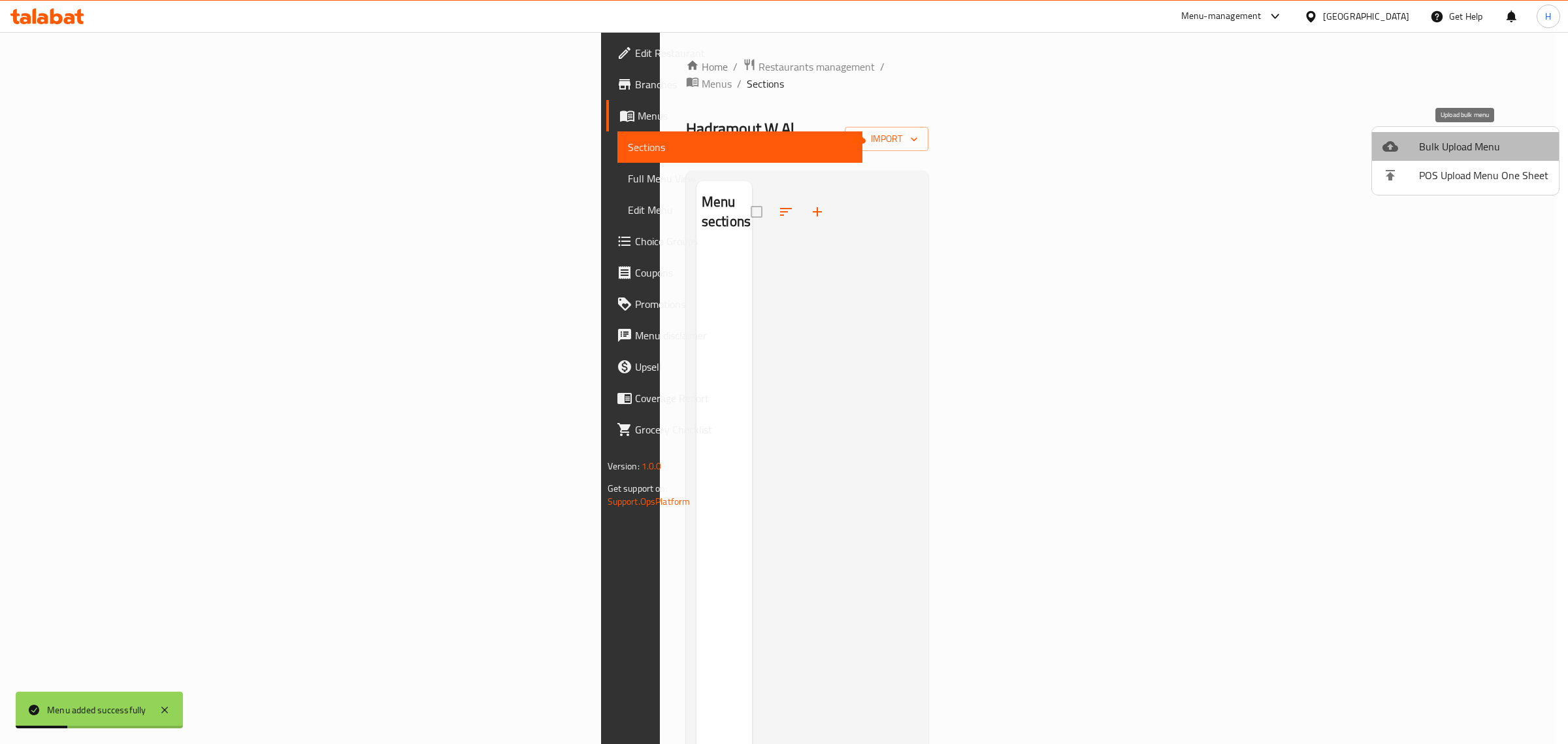
click at [1474, 144] on span "Bulk Upload Menu" at bounding box center [1484, 147] width 129 height 16
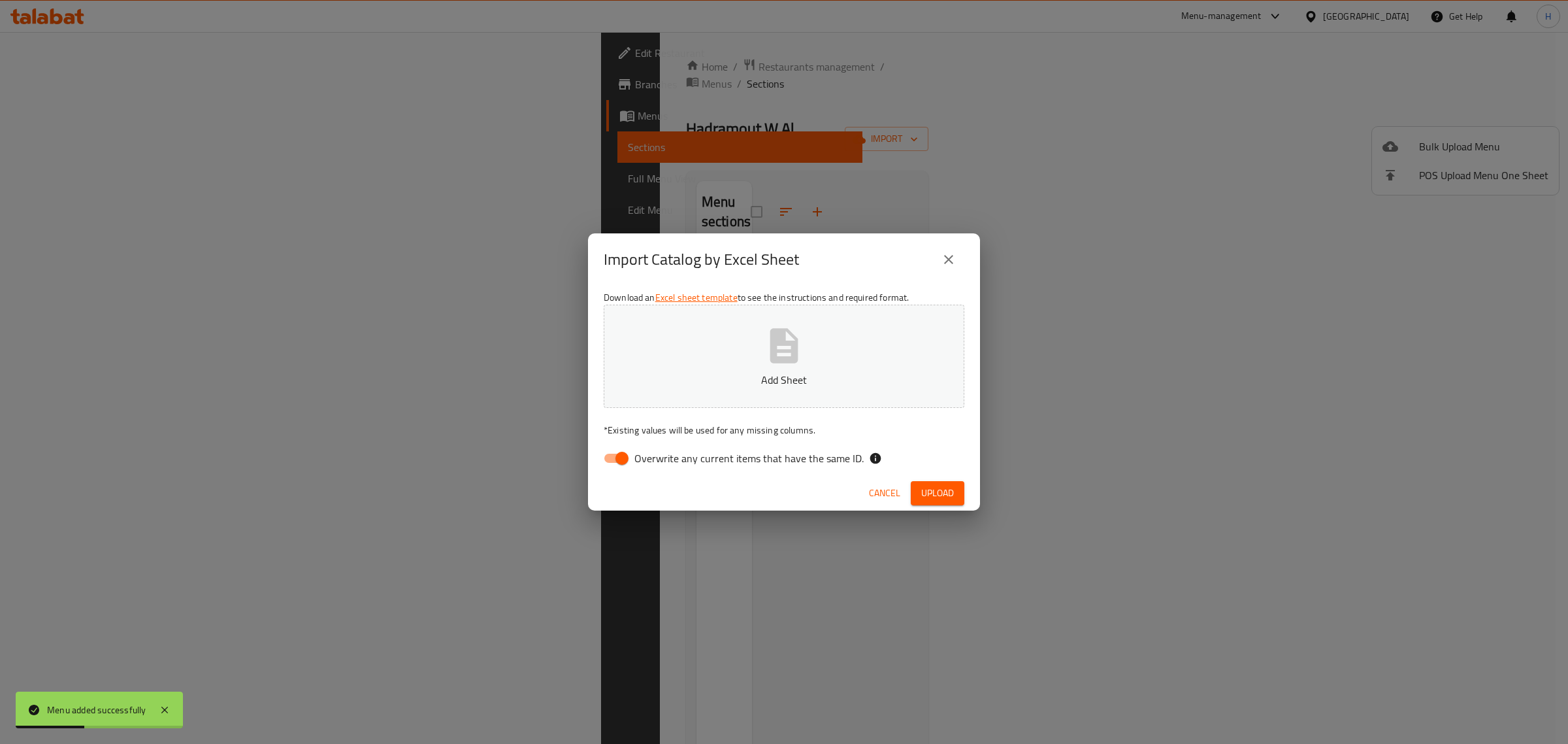
click at [619, 448] on input "Overwrite any current items that have the same ID." at bounding box center [622, 458] width 74 height 25
checkbox input "false"
click at [667, 372] on p "Add Sheet" at bounding box center [784, 380] width 320 height 16
click at [925, 490] on span "Upload" at bounding box center [938, 493] width 33 height 16
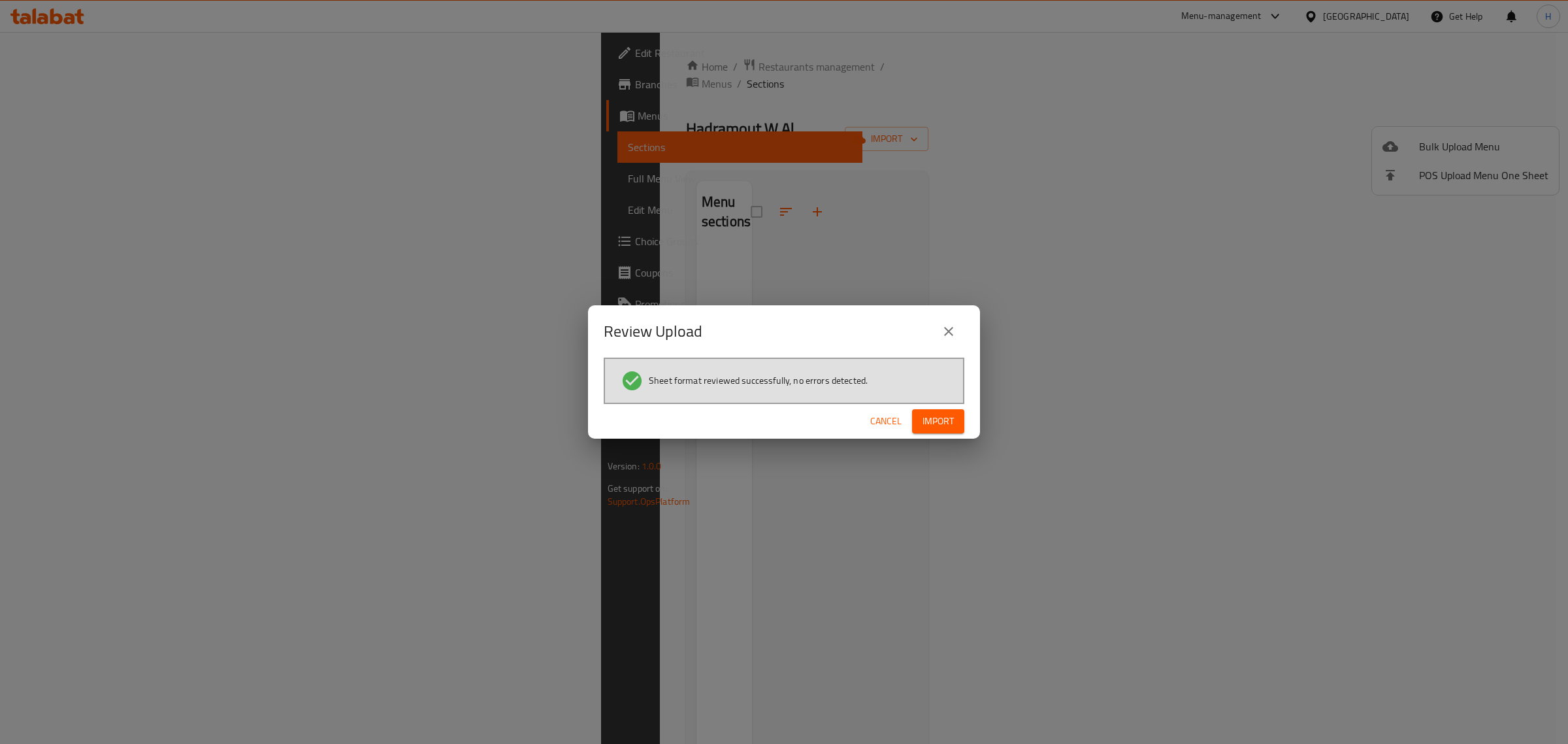
click at [945, 425] on span "Import" at bounding box center [938, 421] width 31 height 16
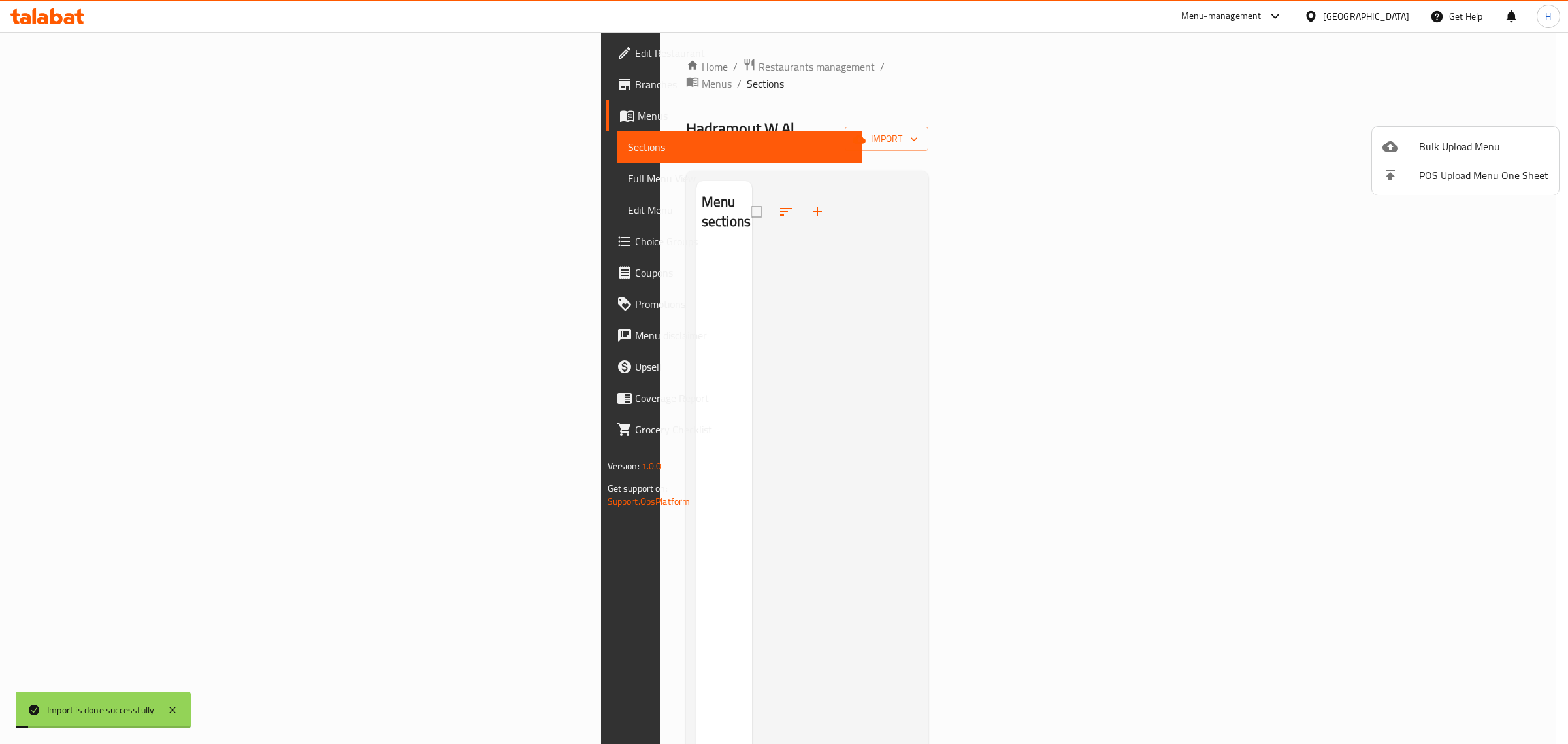
click at [119, 180] on div at bounding box center [784, 372] width 1568 height 744
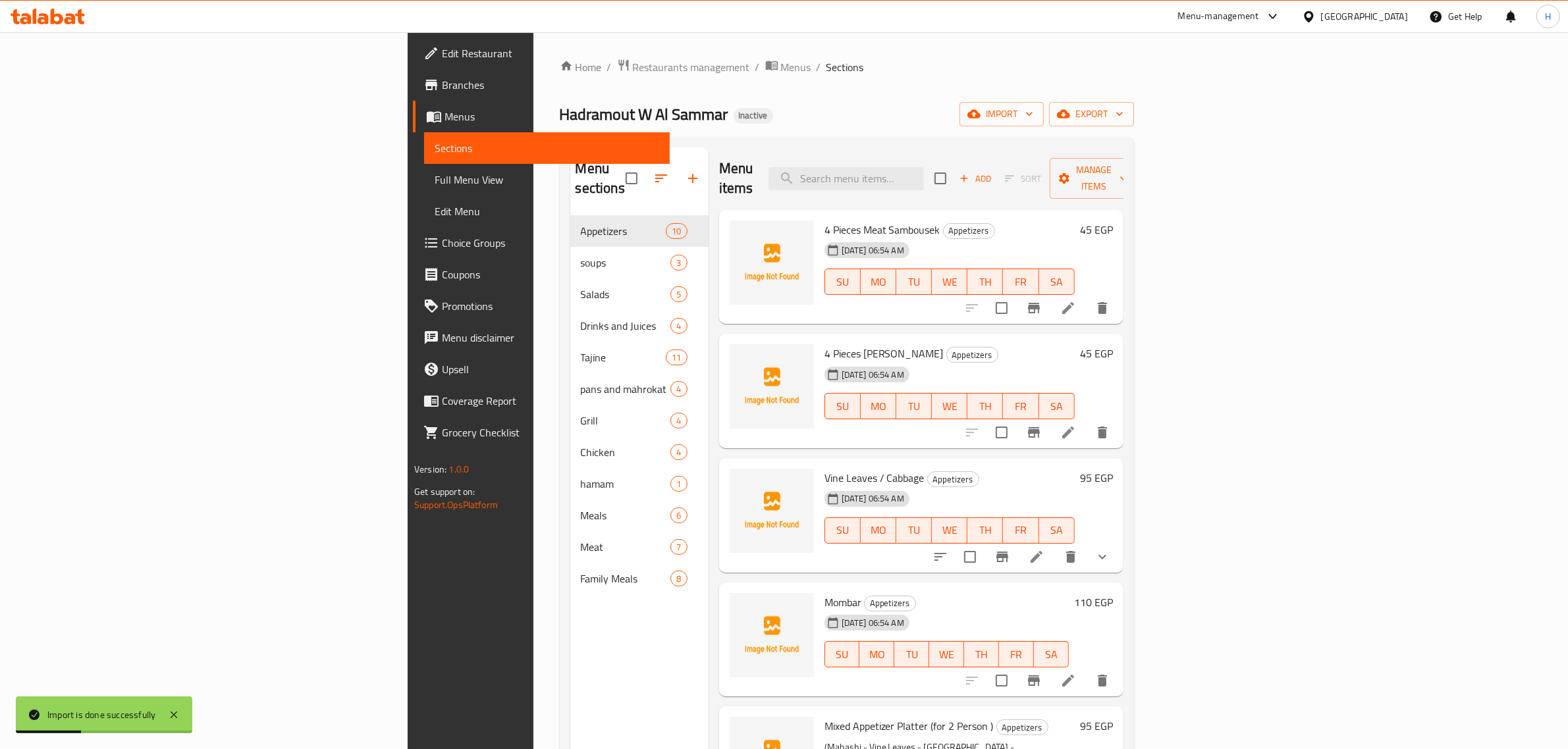
click at [435, 176] on span "Full Menu View" at bounding box center [547, 180] width 225 height 16
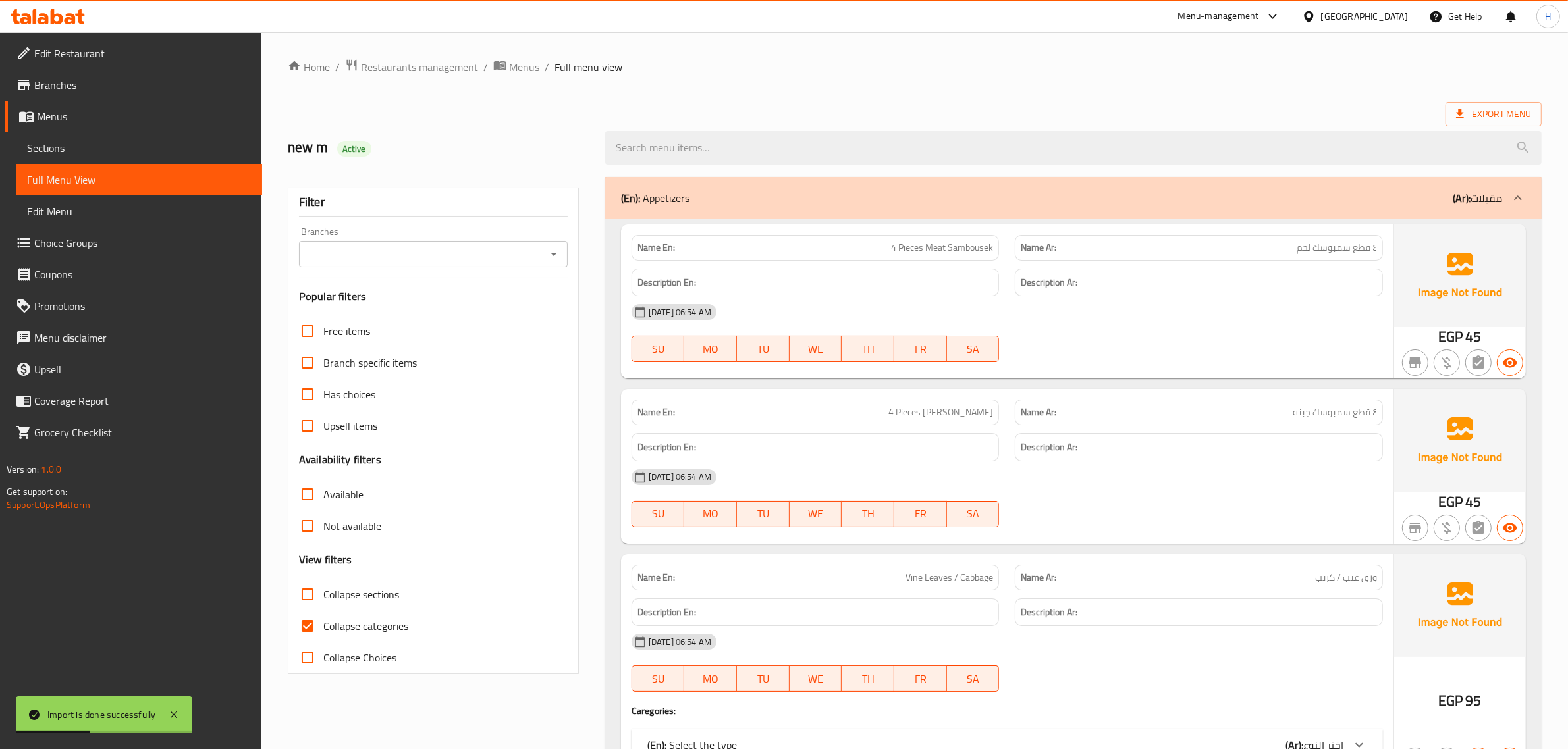
scroll to position [109, 0]
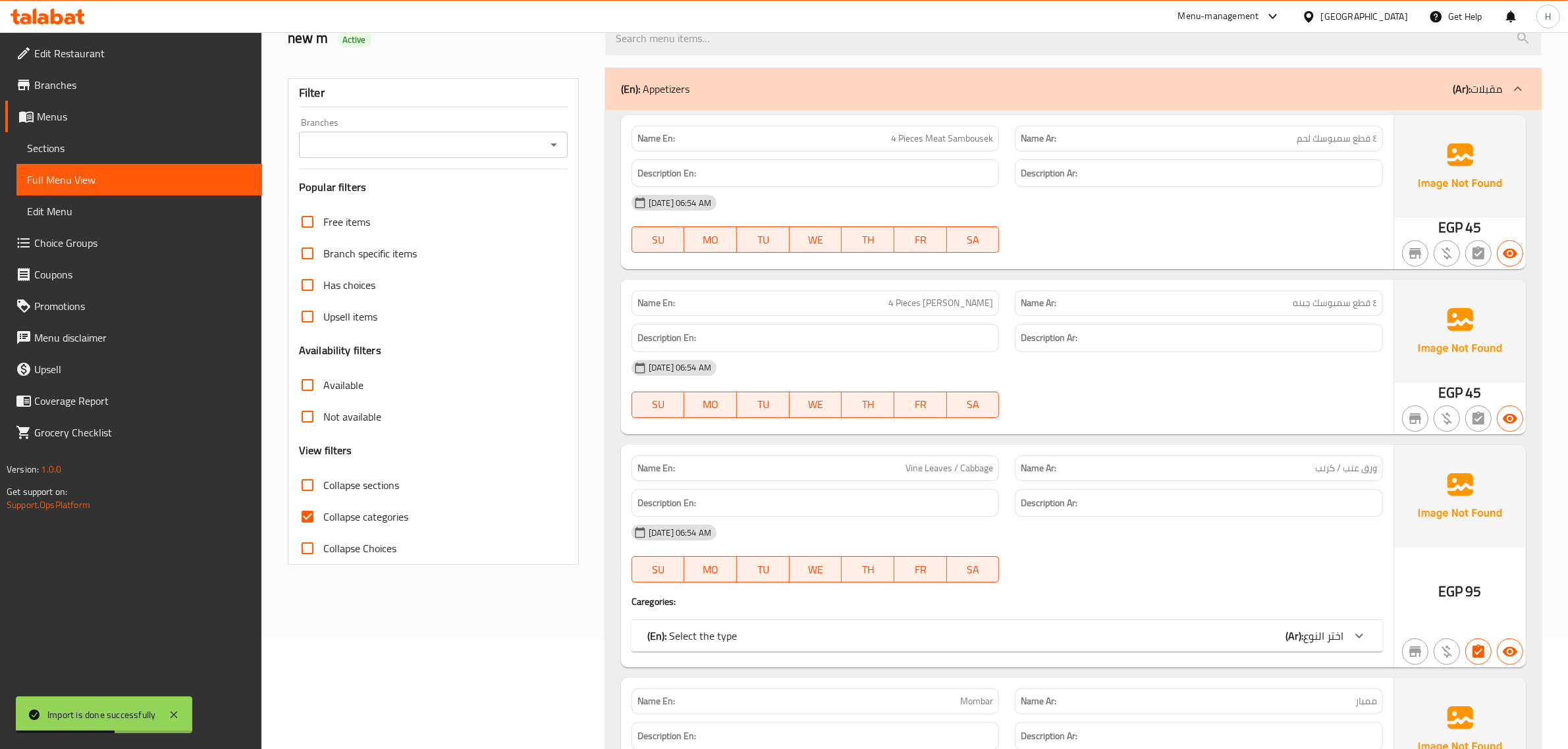
click at [333, 521] on span "Collapse categories" at bounding box center [366, 516] width 85 height 16
click at [324, 521] on input "Collapse categories" at bounding box center [308, 516] width 32 height 32
checkbox input "false"
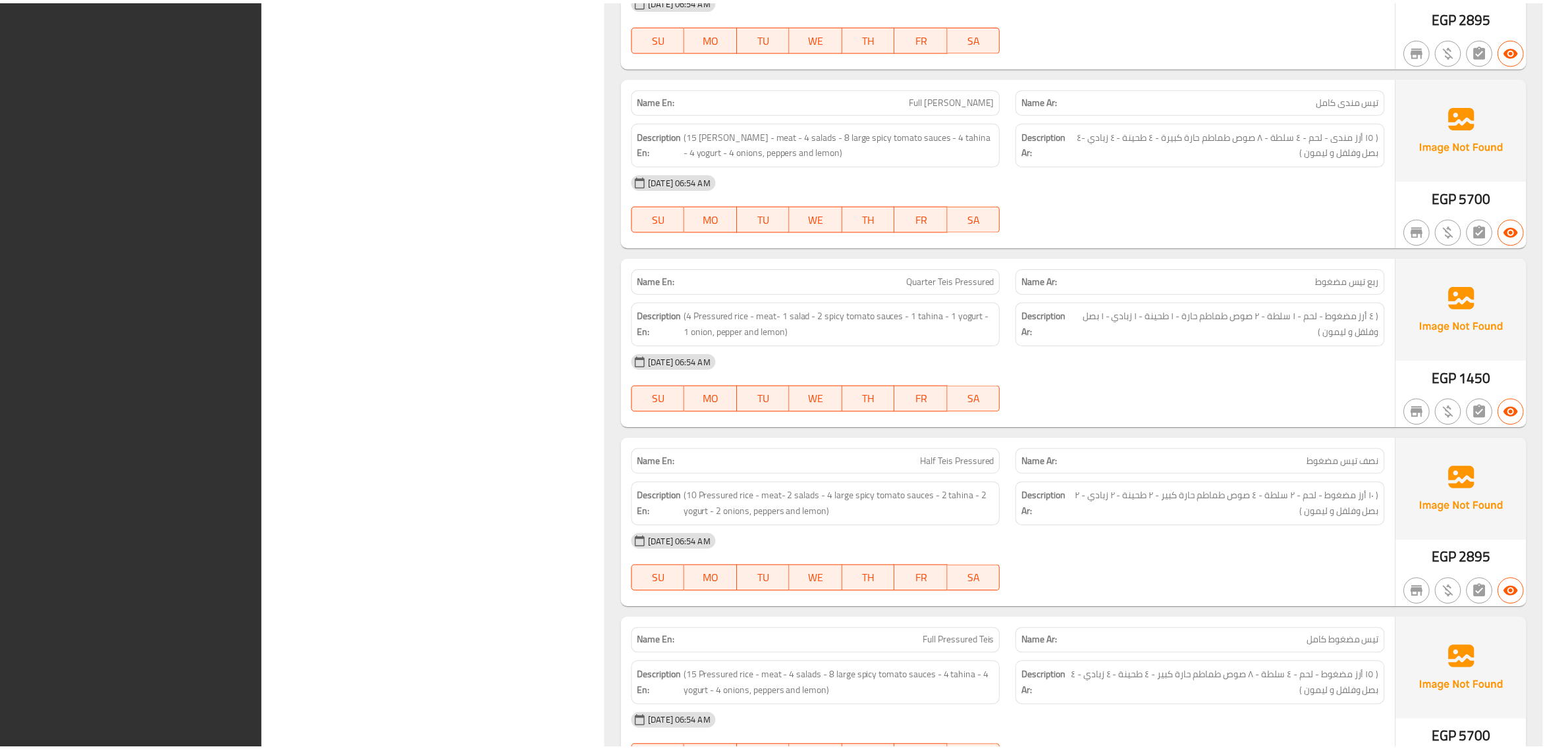
scroll to position [12168, 0]
